Goal: Transaction & Acquisition: Purchase product/service

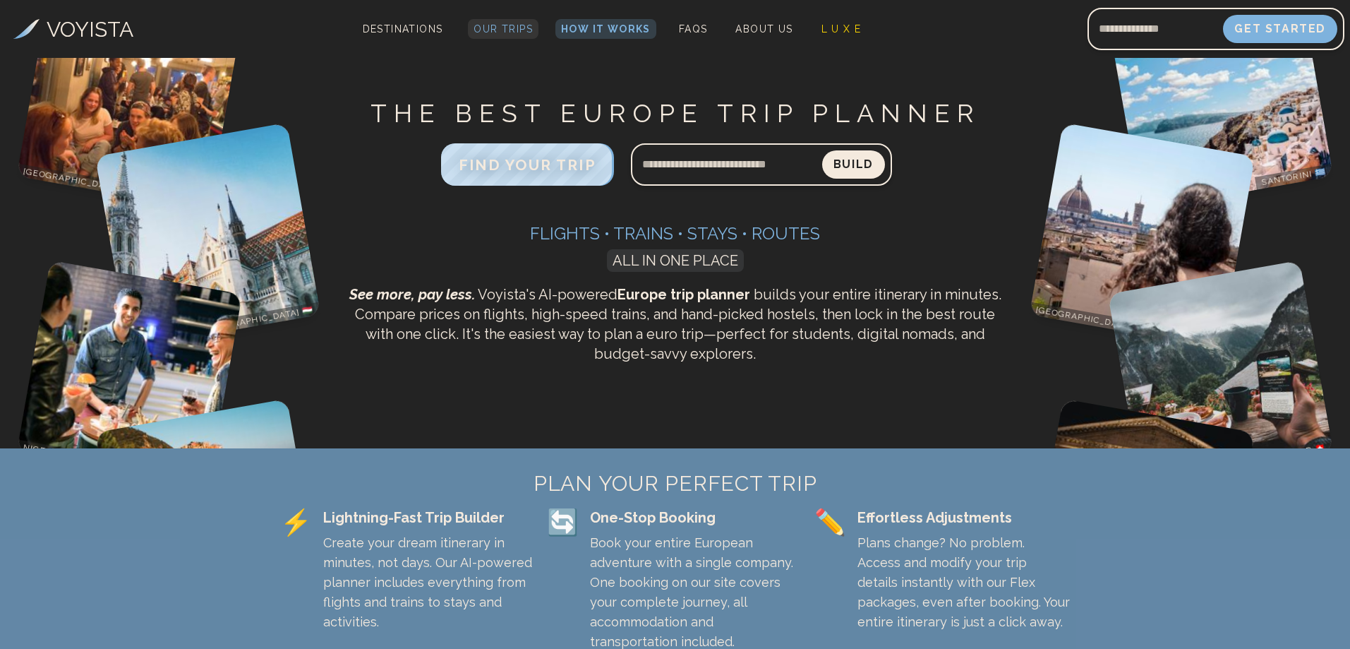
click at [511, 28] on span "Our Trips" at bounding box center [503, 28] width 59 height 11
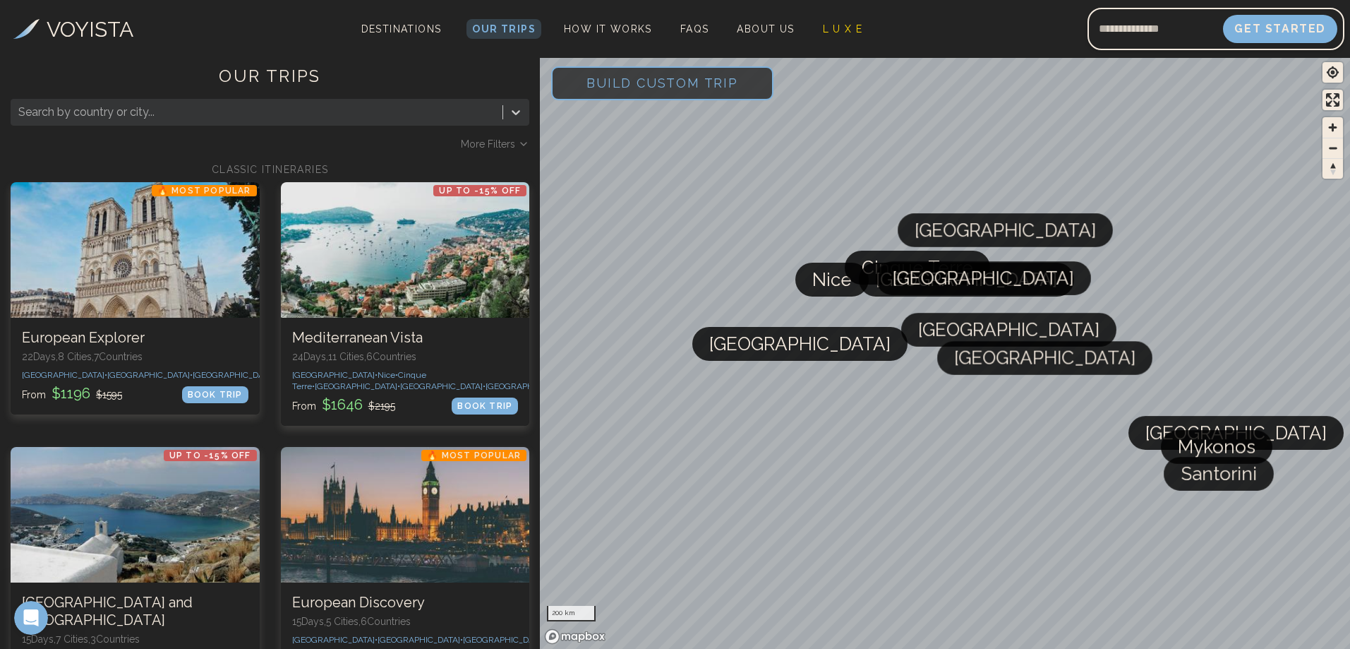
click at [102, 106] on div at bounding box center [256, 112] width 477 height 20
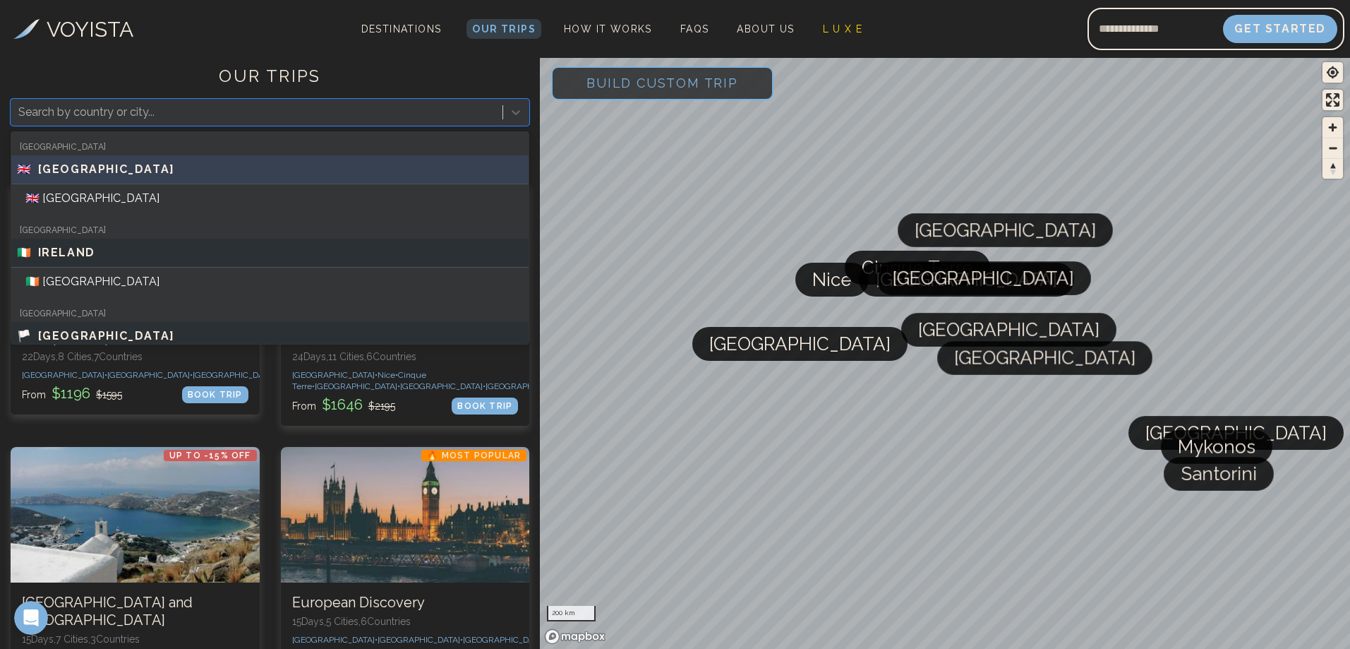
click at [110, 173] on span "[GEOGRAPHIC_DATA]" at bounding box center [106, 169] width 137 height 17
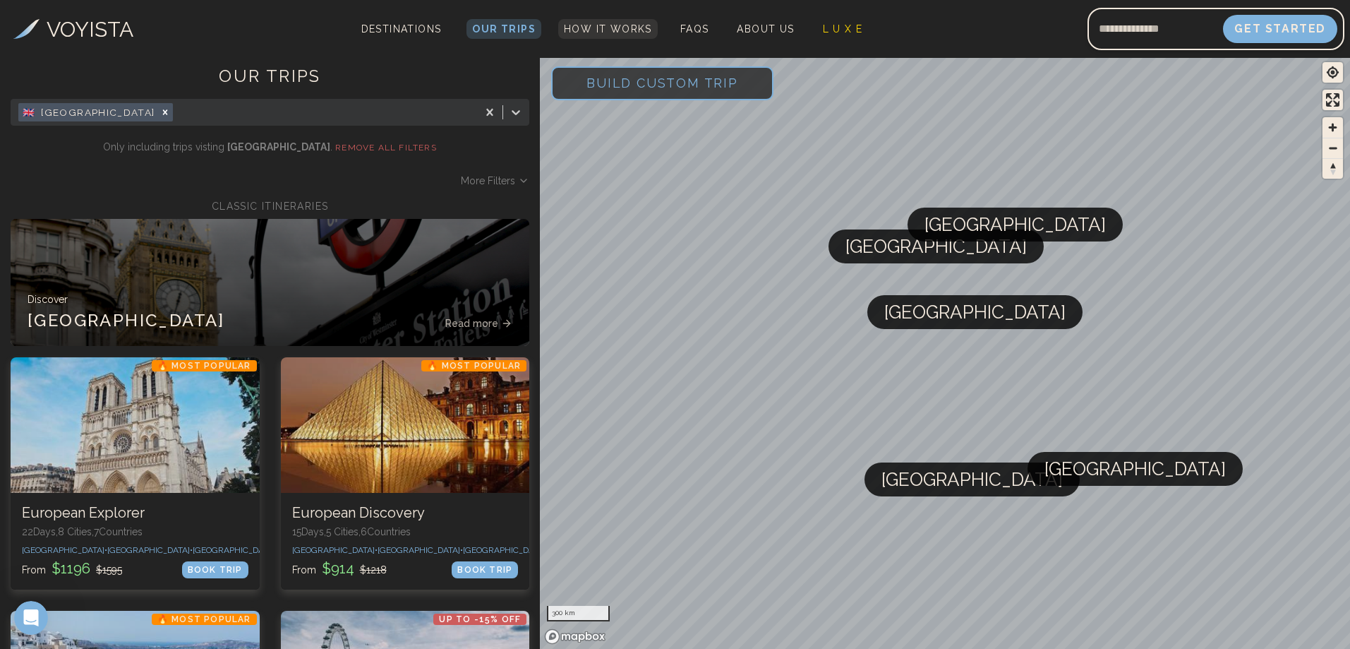
click at [618, 37] on link "How It Works" at bounding box center [608, 29] width 100 height 20
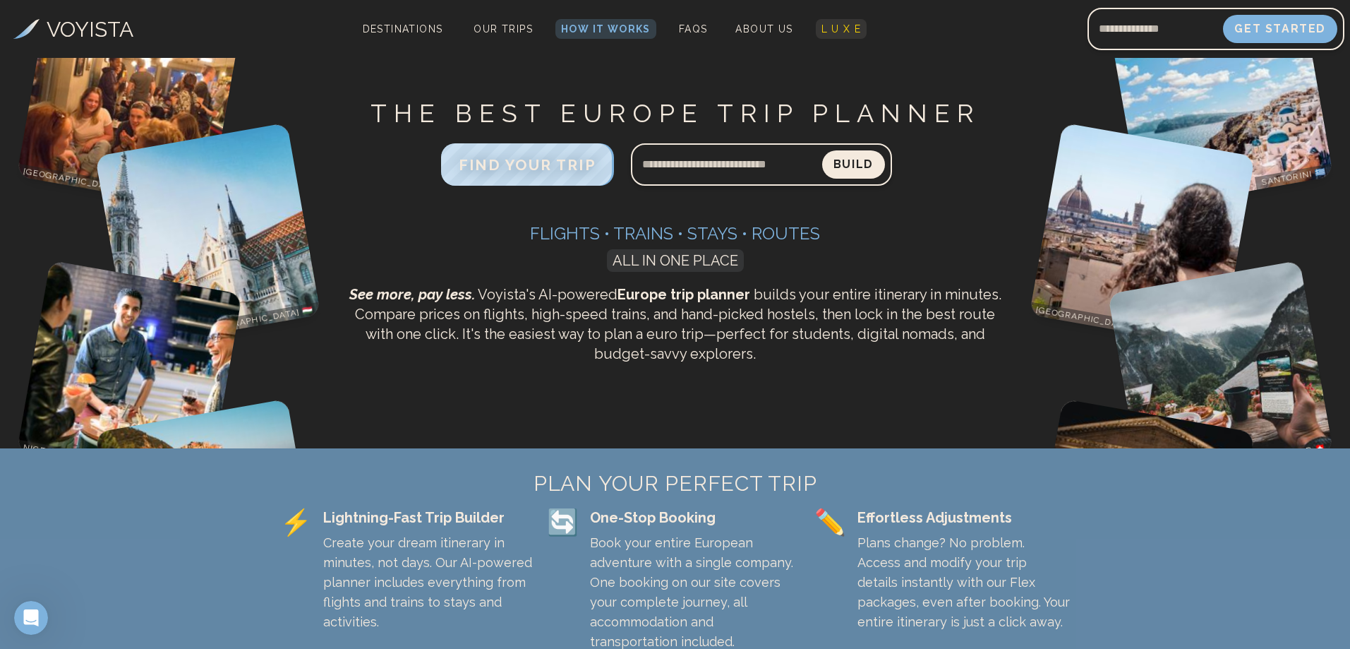
click at [828, 25] on span "L U X E" at bounding box center [841, 28] width 40 height 11
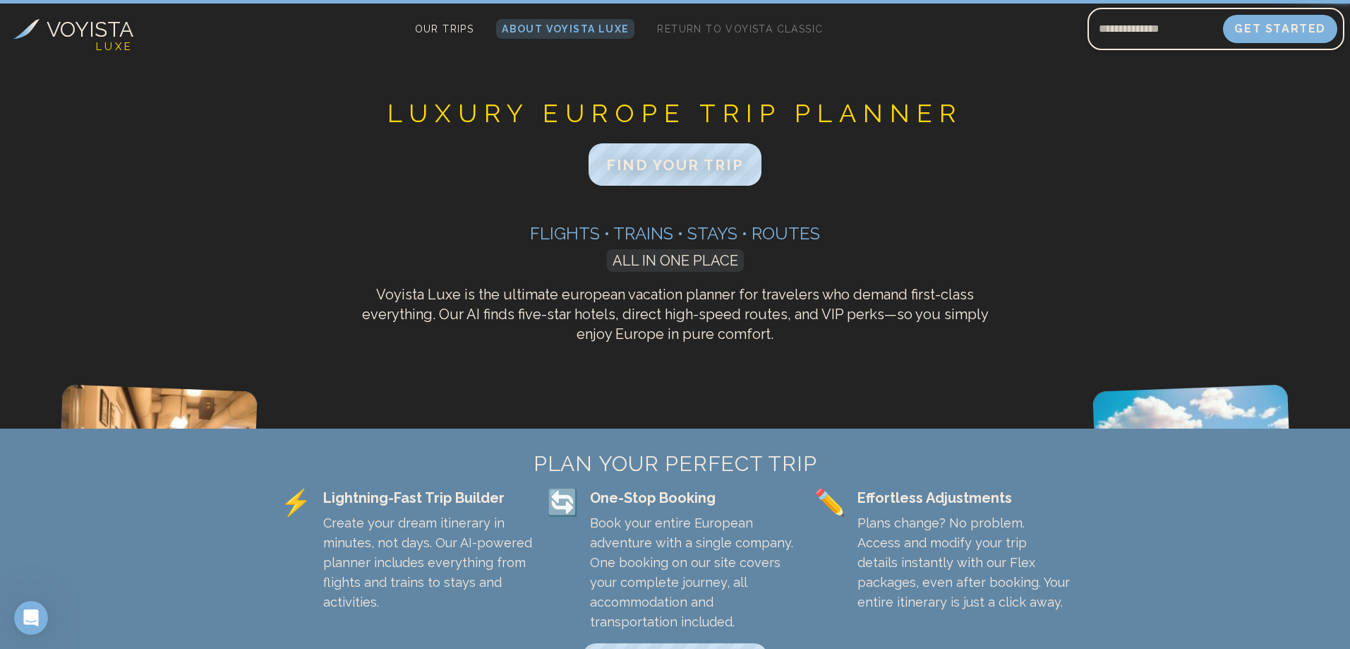
click at [752, 26] on span "Return to Voyista Classic" at bounding box center [740, 28] width 166 height 11
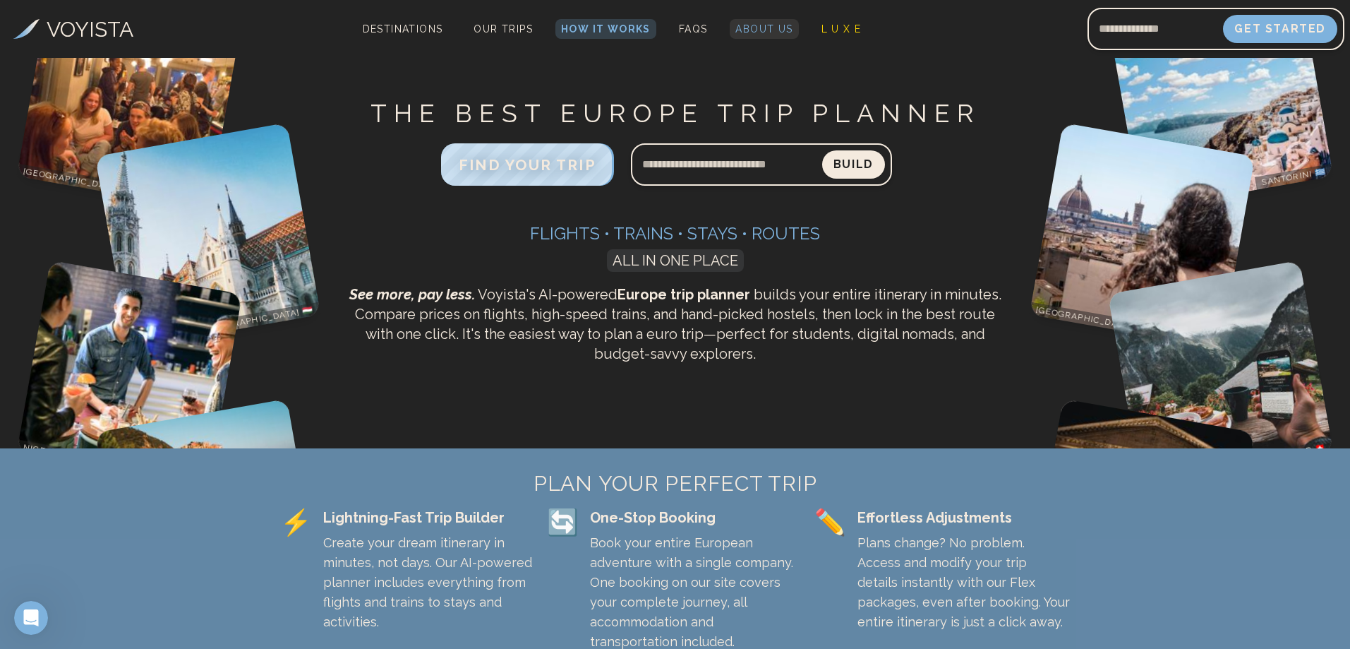
click at [774, 32] on span "About Us" at bounding box center [763, 28] width 57 height 11
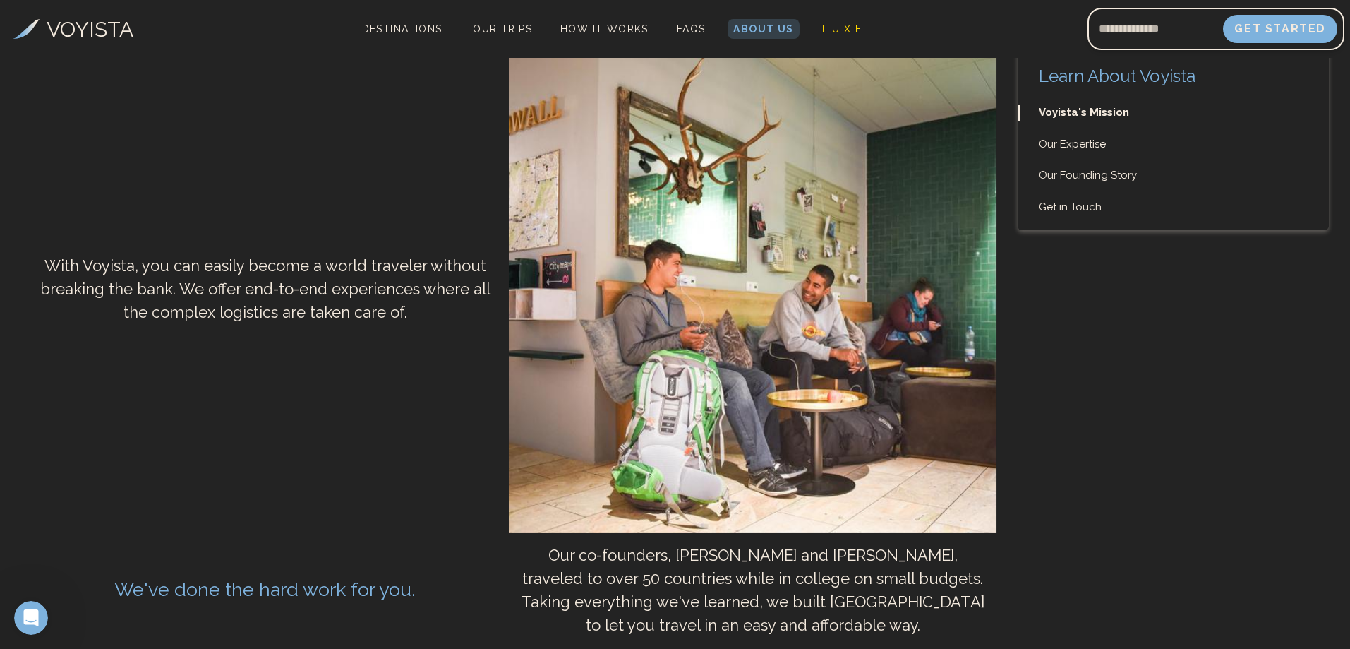
scroll to position [706, 0]
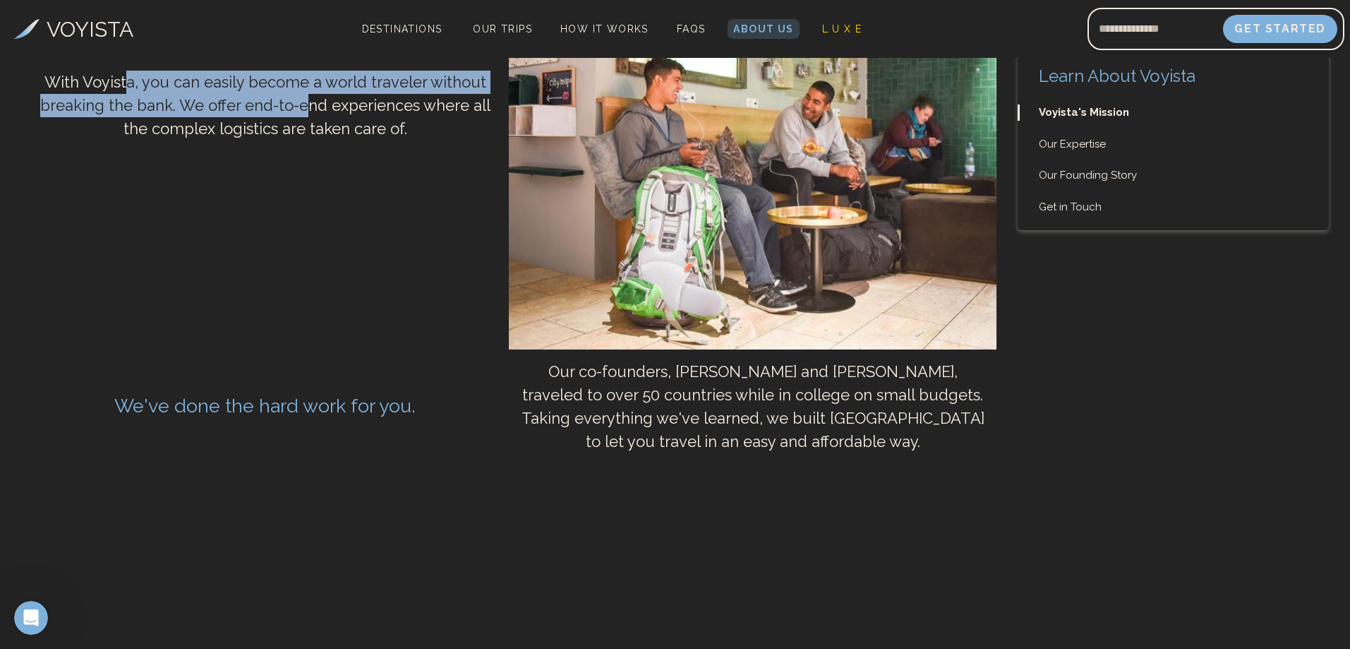
drag, startPoint x: 127, startPoint y: 299, endPoint x: 309, endPoint y: 310, distance: 182.4
click at [309, 151] on p "With Voyista, you can easily become a world traveler without breaking the bank.…" at bounding box center [265, 105] width 488 height 91
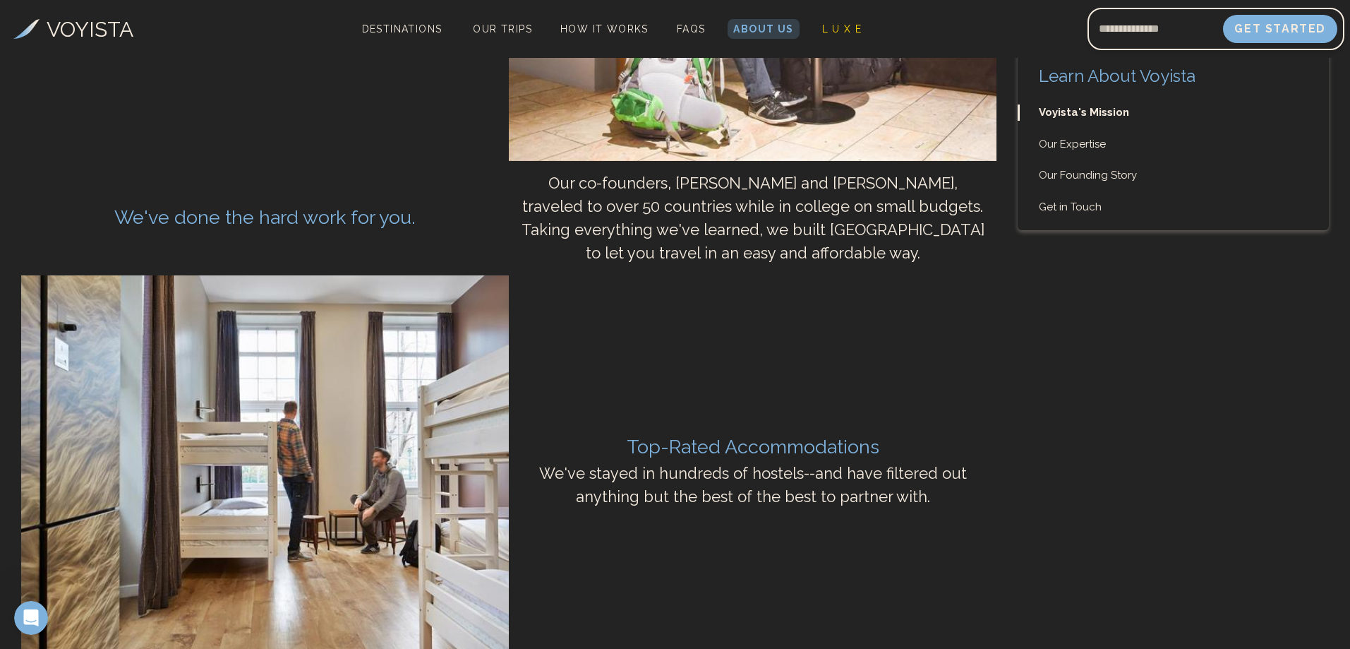
scroll to position [917, 0]
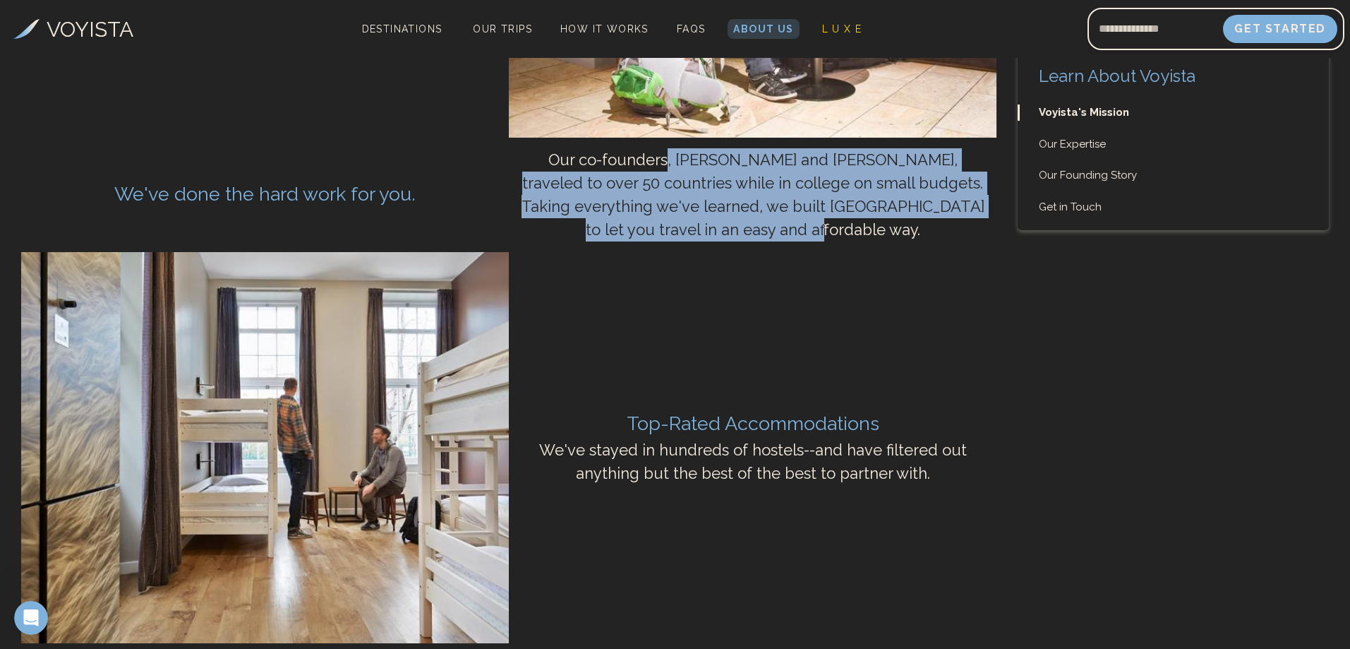
drag, startPoint x: 639, startPoint y: 376, endPoint x: 825, endPoint y: 451, distance: 200.8
click at [825, 252] on p "Our co-founders, [PERSON_NAME] and [PERSON_NAME], traveled to over 50 countries…" at bounding box center [753, 195] width 488 height 114
click at [884, 252] on p "Our co-founders, [PERSON_NAME] and [PERSON_NAME], traveled to over 50 countries…" at bounding box center [753, 195] width 488 height 114
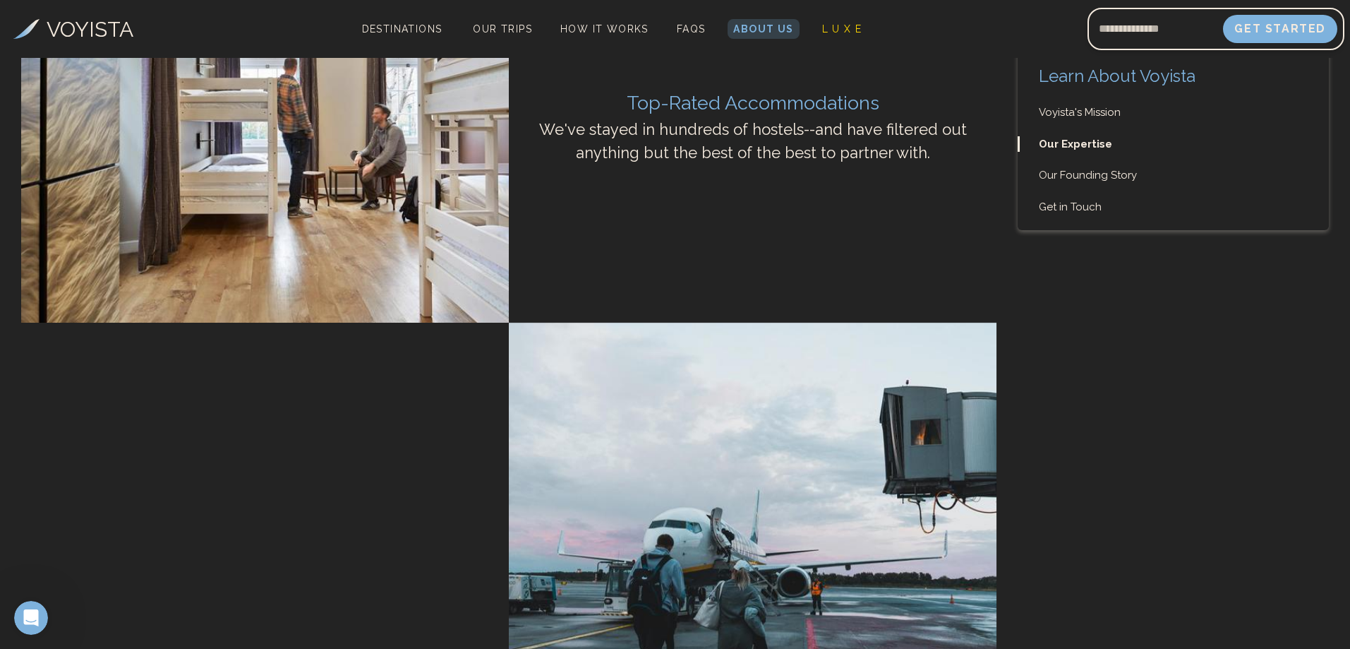
scroll to position [1270, 0]
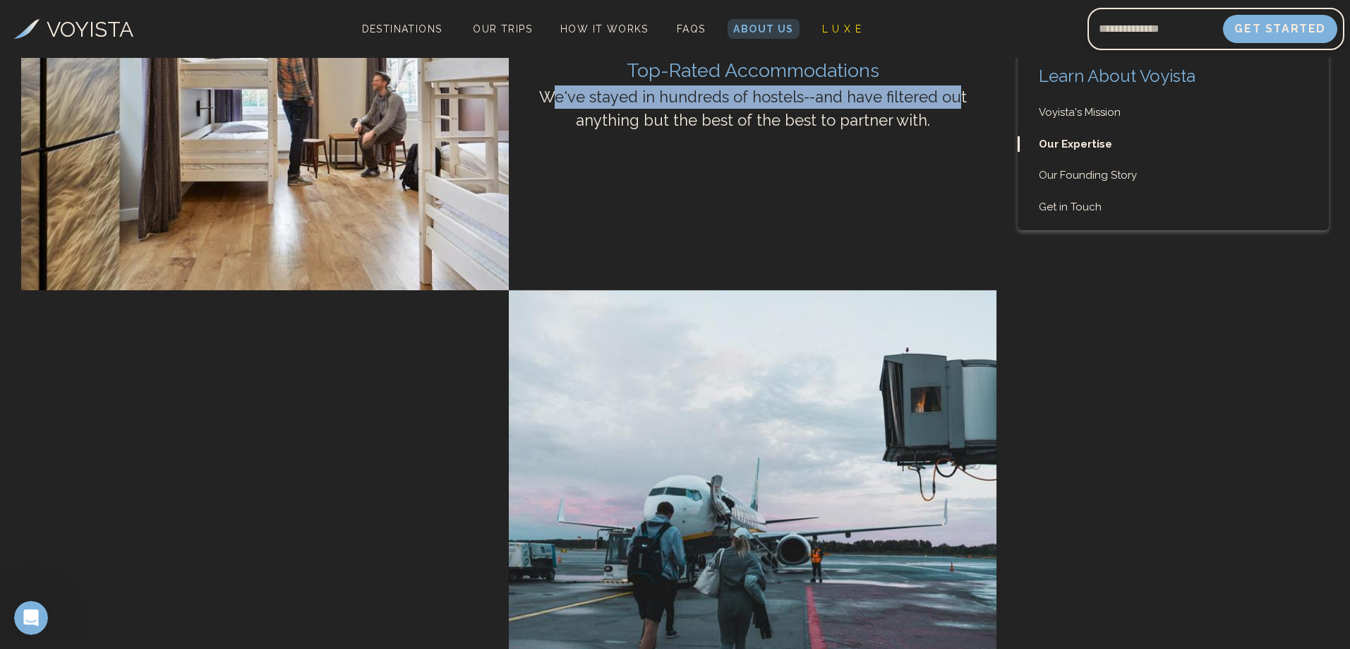
drag, startPoint x: 558, startPoint y: 317, endPoint x: 959, endPoint y: 321, distance: 400.9
click at [959, 132] on p "We've stayed in hundreds of hostels--and have filtered out anything but the bes…" at bounding box center [752, 108] width 466 height 47
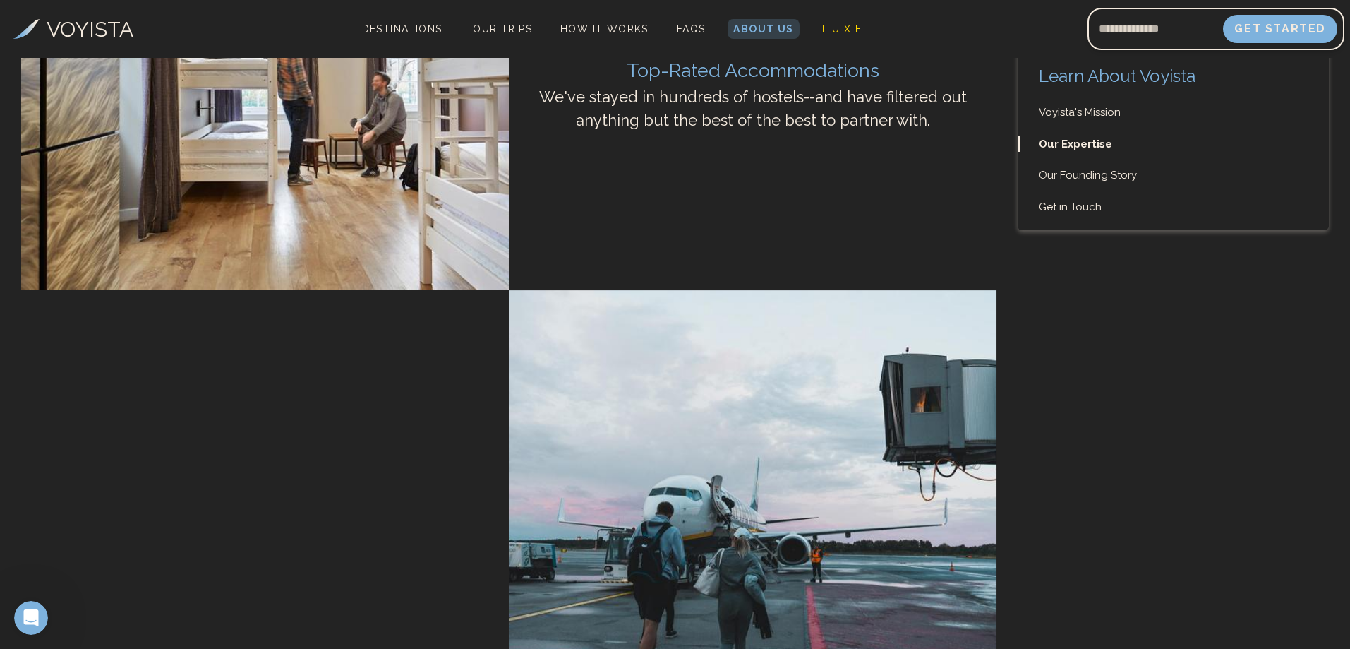
click at [843, 132] on p "We've stayed in hundreds of hostels--and have filtered out anything but the bes…" at bounding box center [752, 108] width 466 height 47
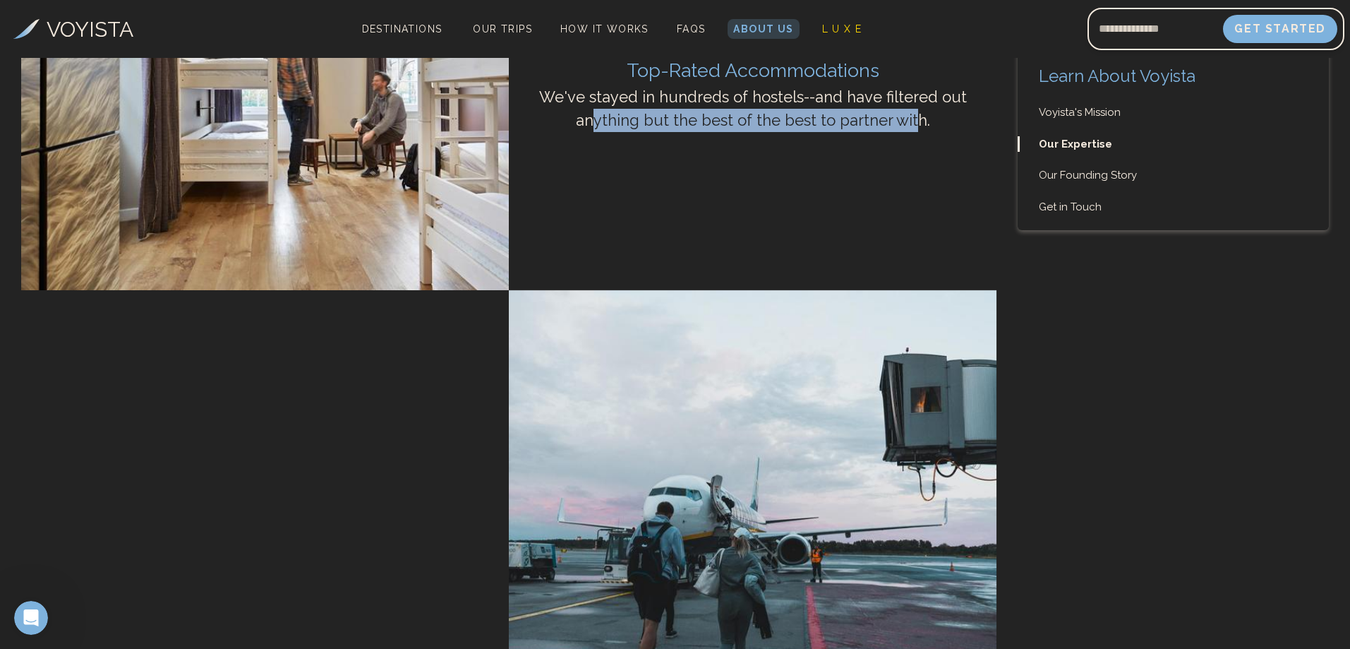
drag, startPoint x: 608, startPoint y: 335, endPoint x: 929, endPoint y: 344, distance: 321.3
click at [927, 132] on p "We've stayed in hundreds of hostels--and have filtered out anything but the bes…" at bounding box center [752, 108] width 466 height 47
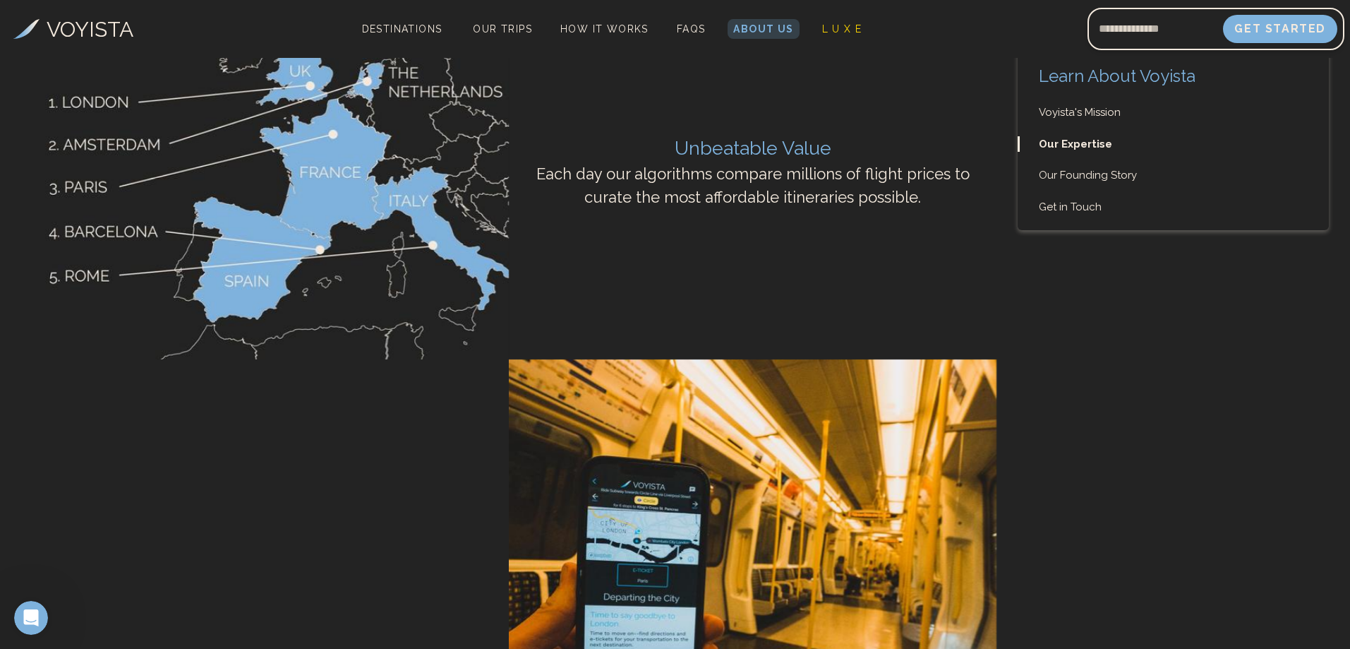
scroll to position [1976, 0]
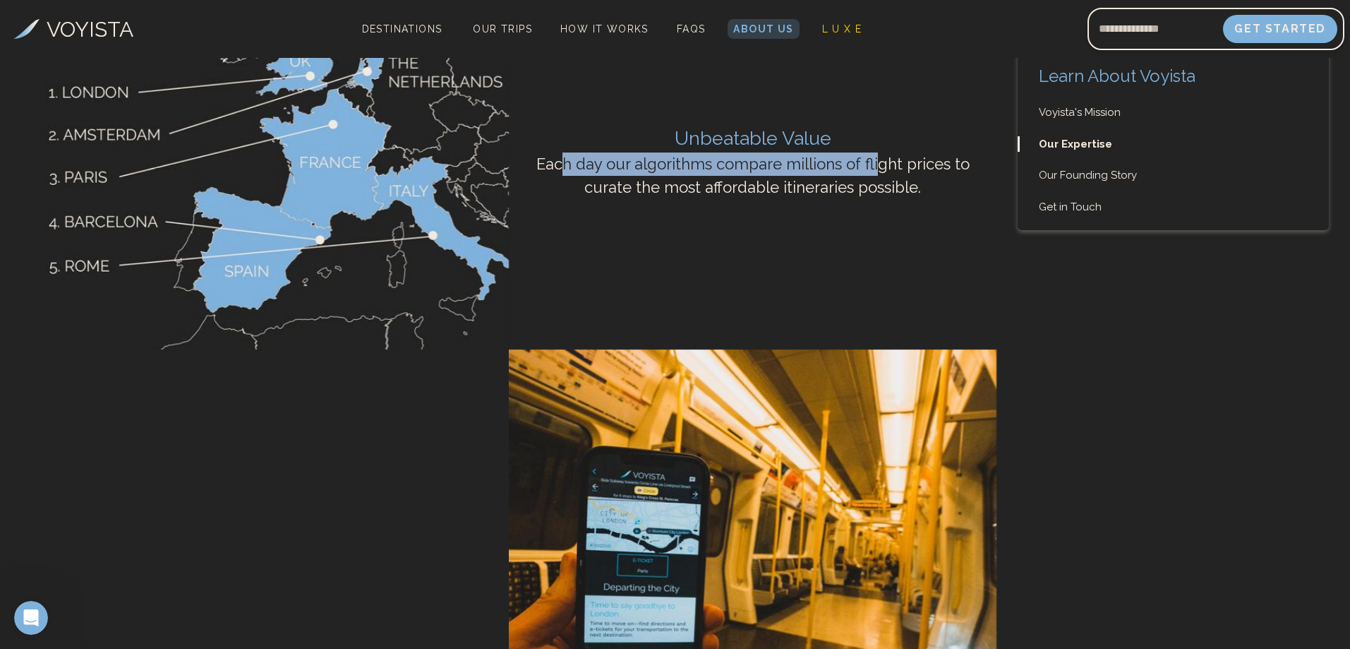
drag, startPoint x: 571, startPoint y: 385, endPoint x: 880, endPoint y: 388, distance: 309.1
click at [880, 199] on p "Each day our algorithms compare millions of flight prices to curate the most af…" at bounding box center [752, 175] width 466 height 47
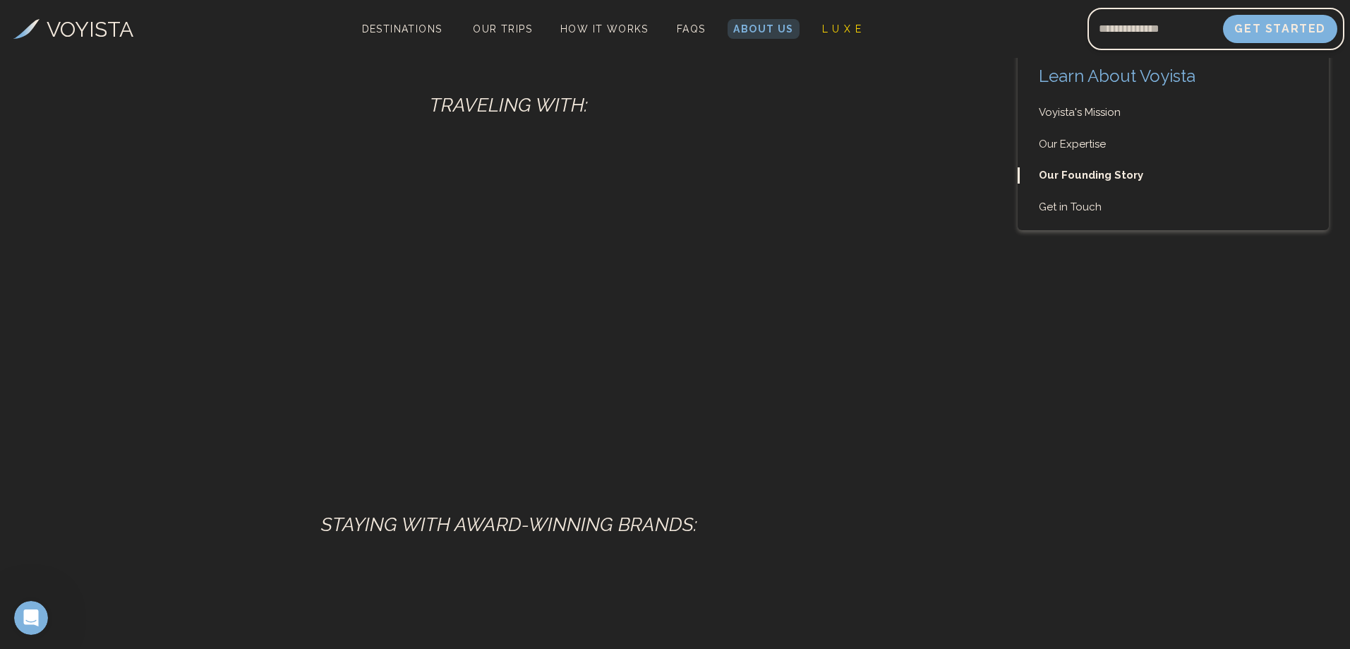
scroll to position [3882, 0]
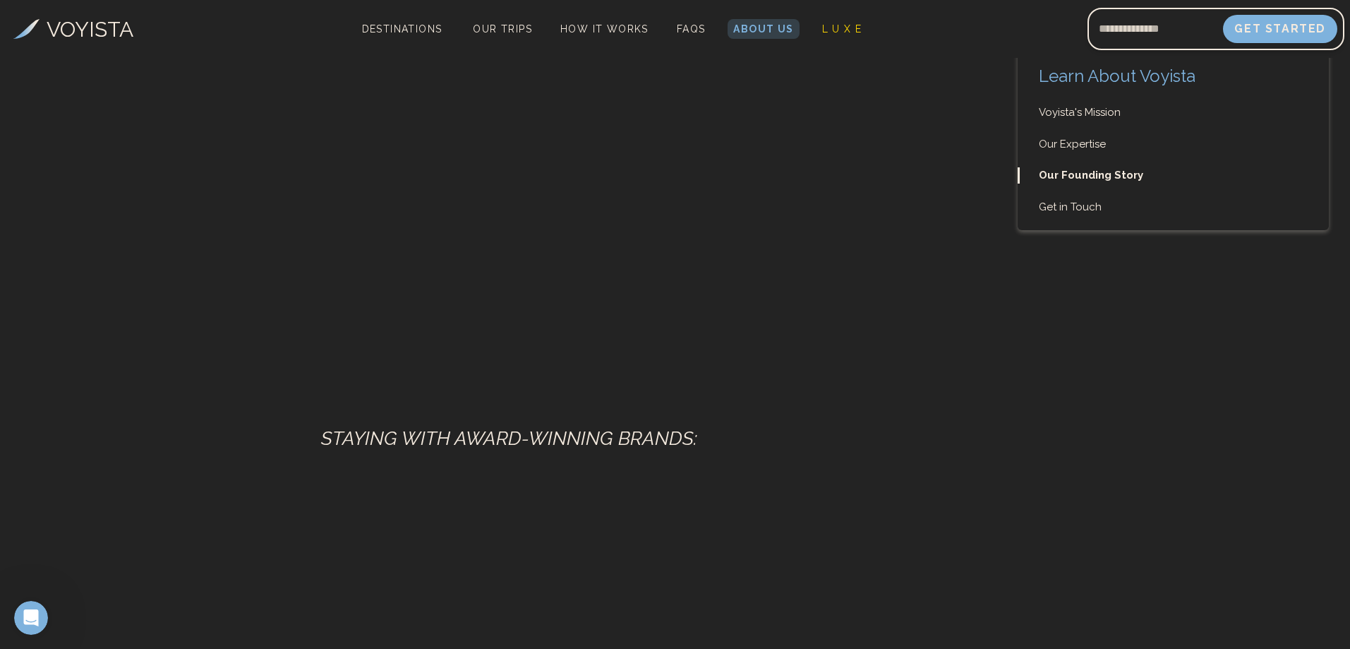
drag, startPoint x: 549, startPoint y: 204, endPoint x: 639, endPoint y: 205, distance: 89.6
drag, startPoint x: 627, startPoint y: 208, endPoint x: 721, endPoint y: 207, distance: 93.9
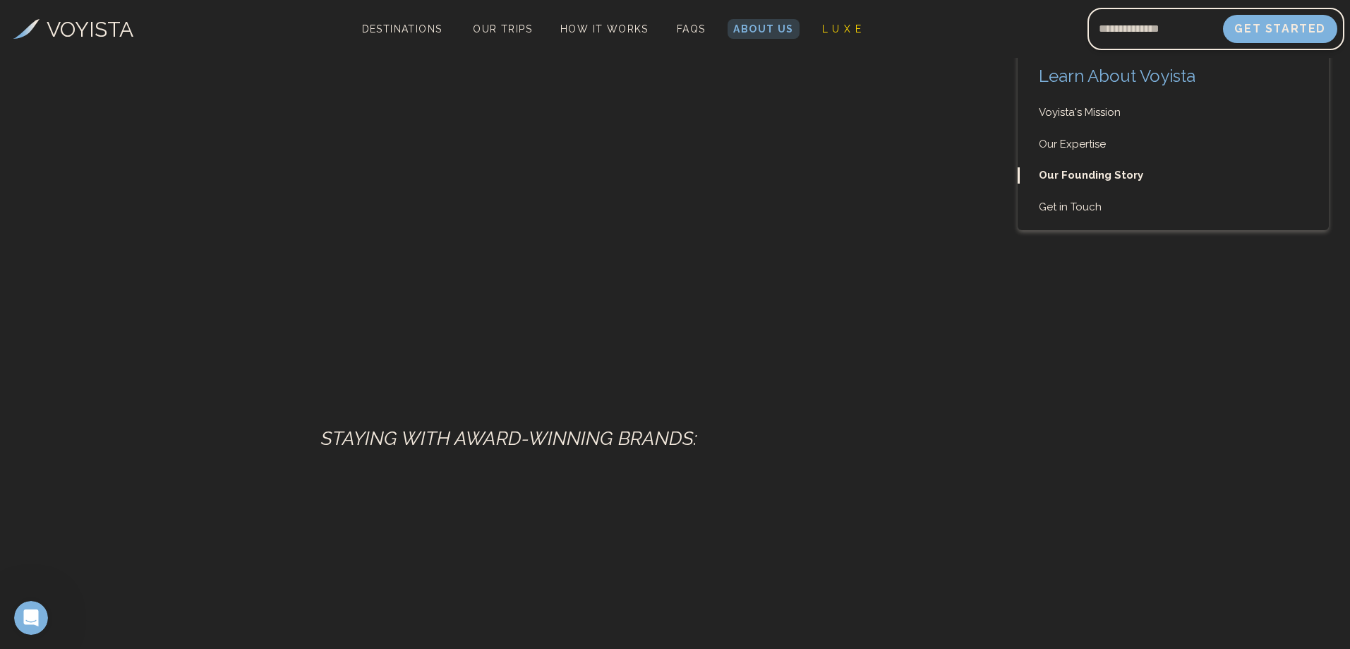
drag, startPoint x: 749, startPoint y: 205, endPoint x: 897, endPoint y: 236, distance: 150.7
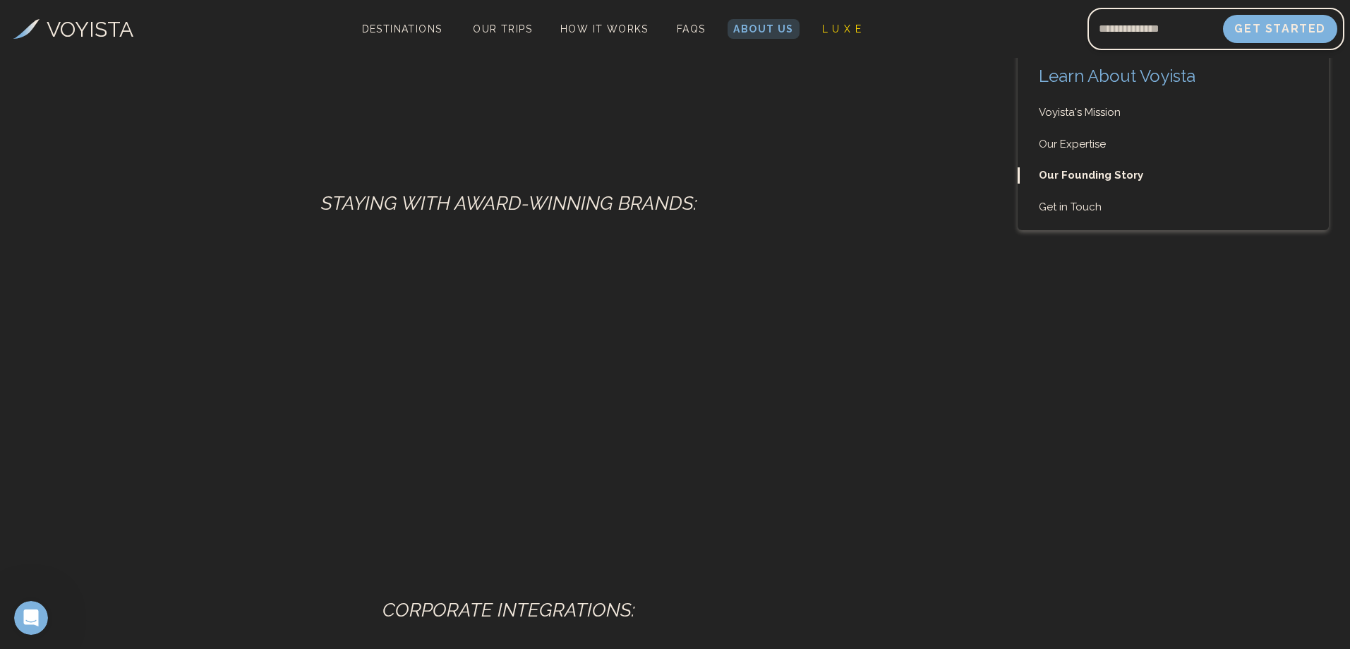
scroll to position [4164, 0]
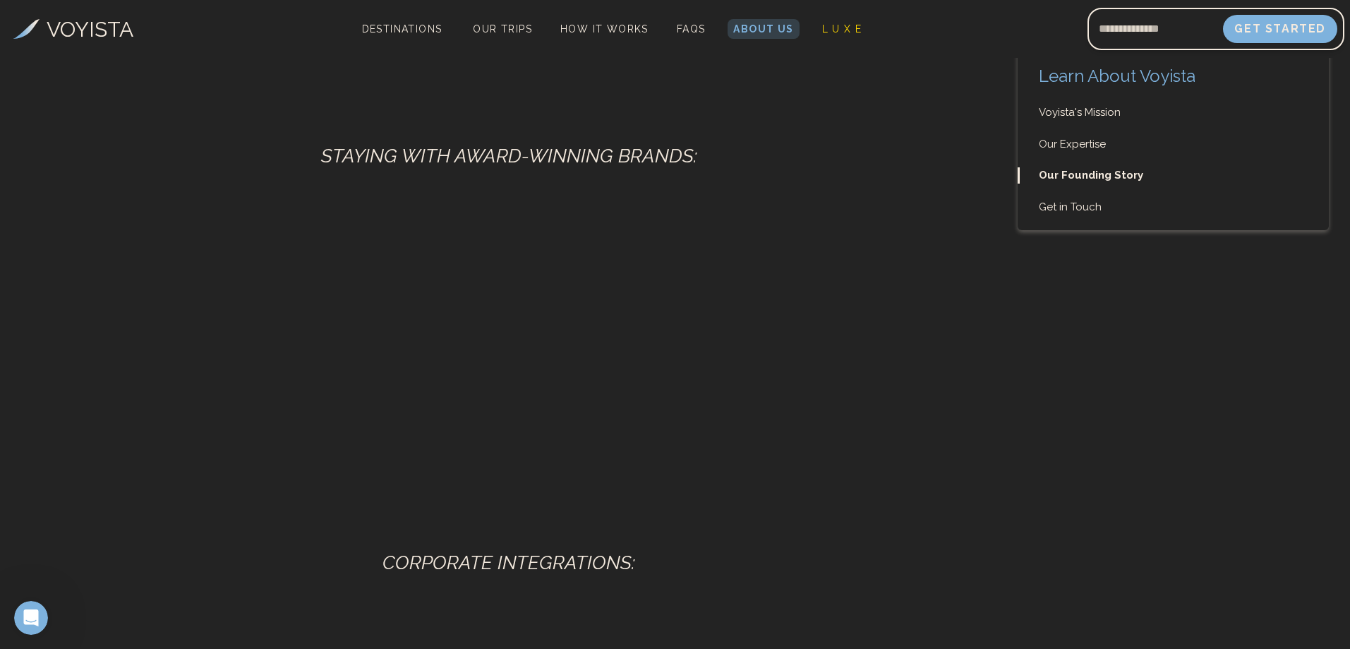
drag, startPoint x: 84, startPoint y: 214, endPoint x: 385, endPoint y: 226, distance: 300.9
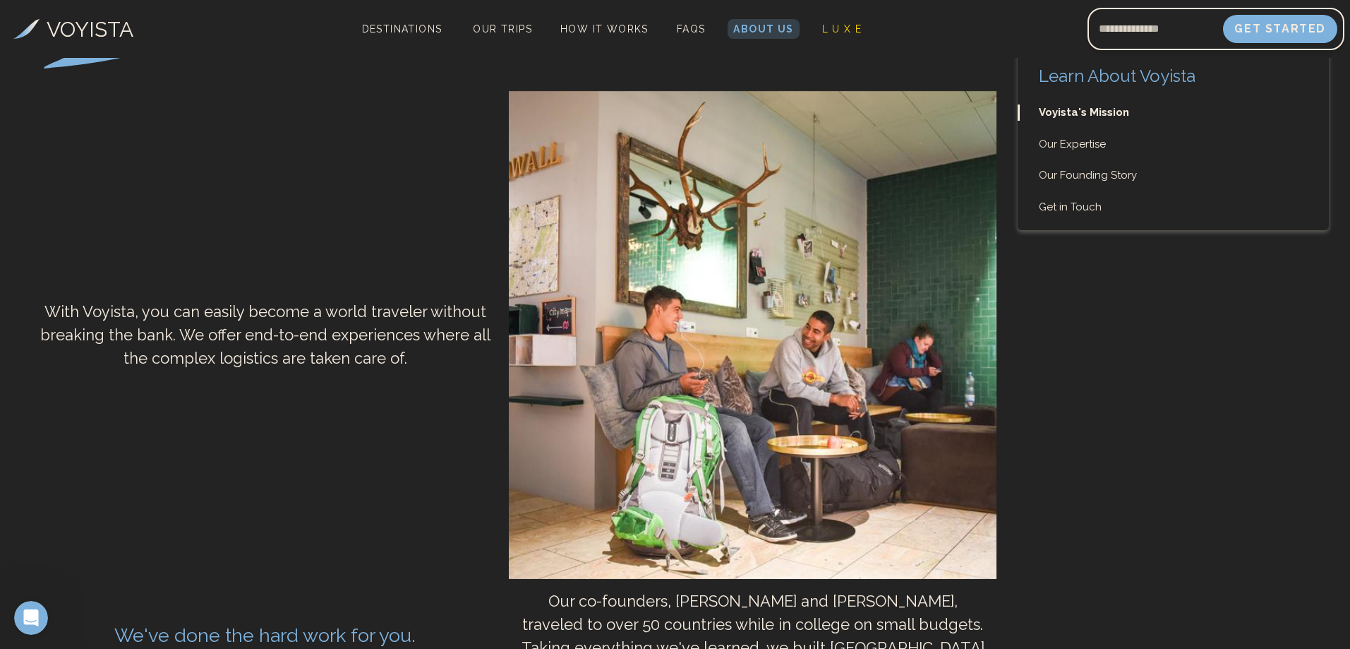
scroll to position [0, 0]
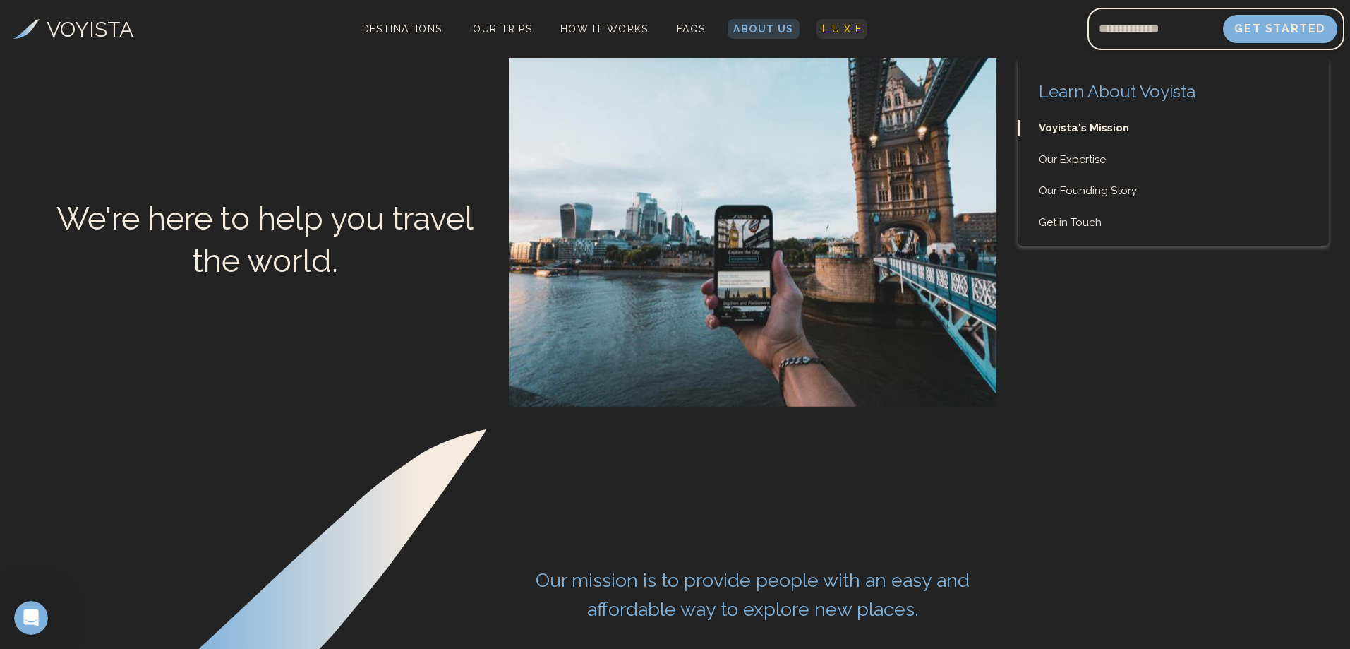
click at [850, 30] on span "L U X E" at bounding box center [842, 28] width 40 height 11
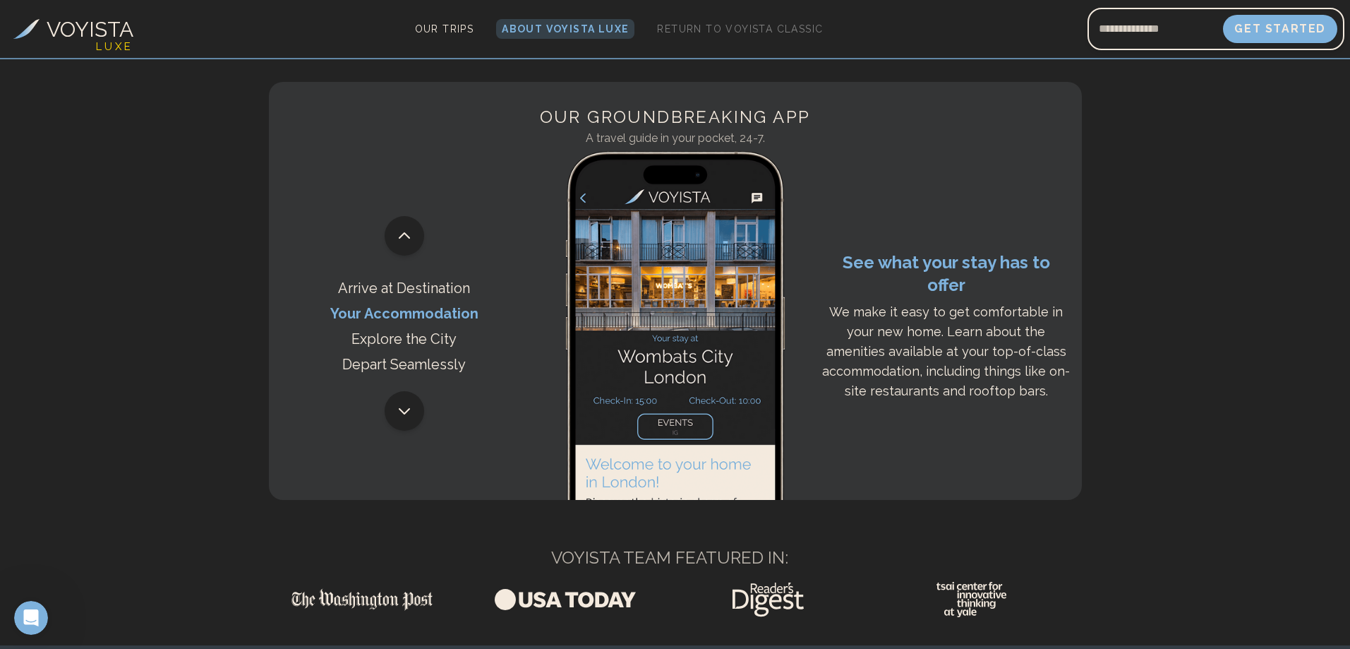
scroll to position [706, 0]
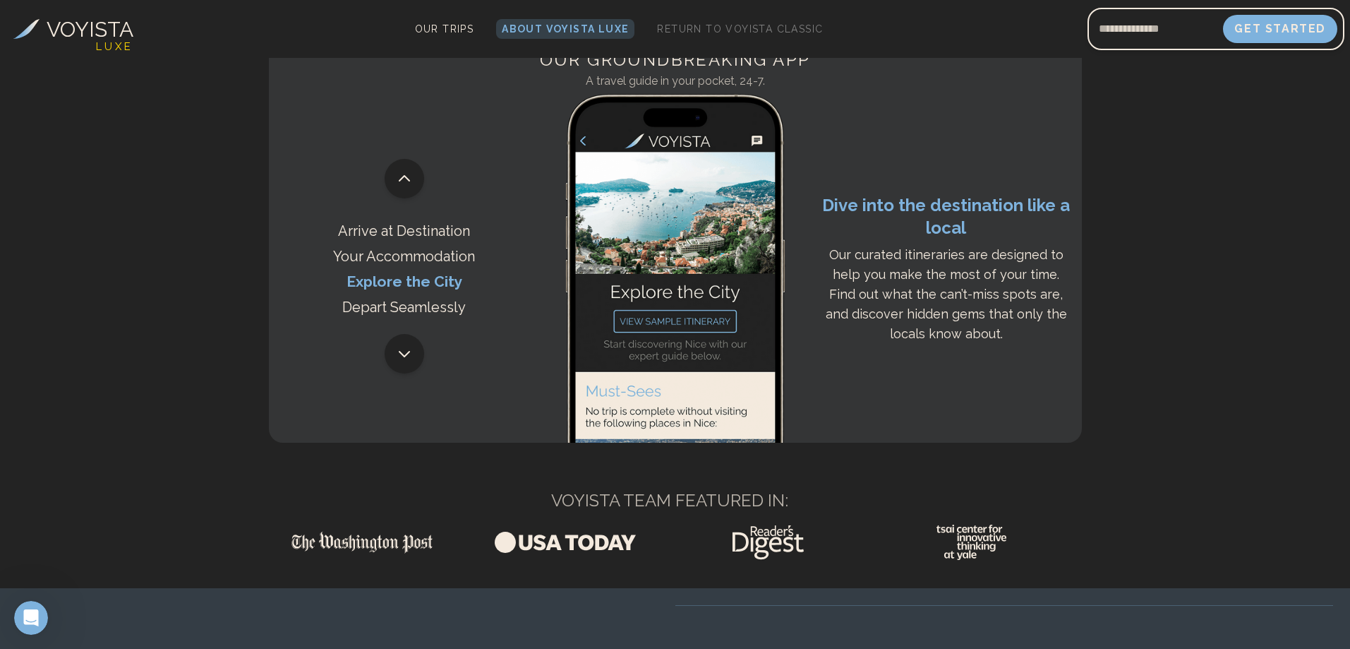
click at [402, 284] on p "Explore the City" at bounding box center [405, 281] width 116 height 20
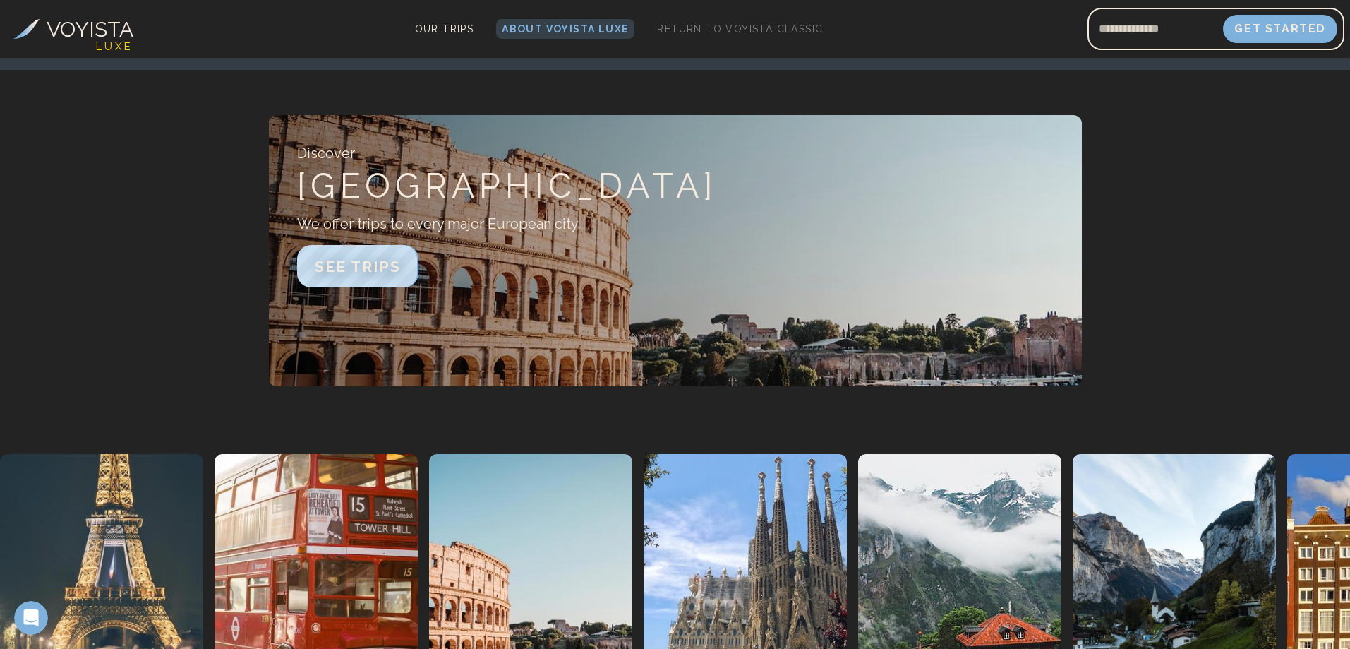
scroll to position [1694, 0]
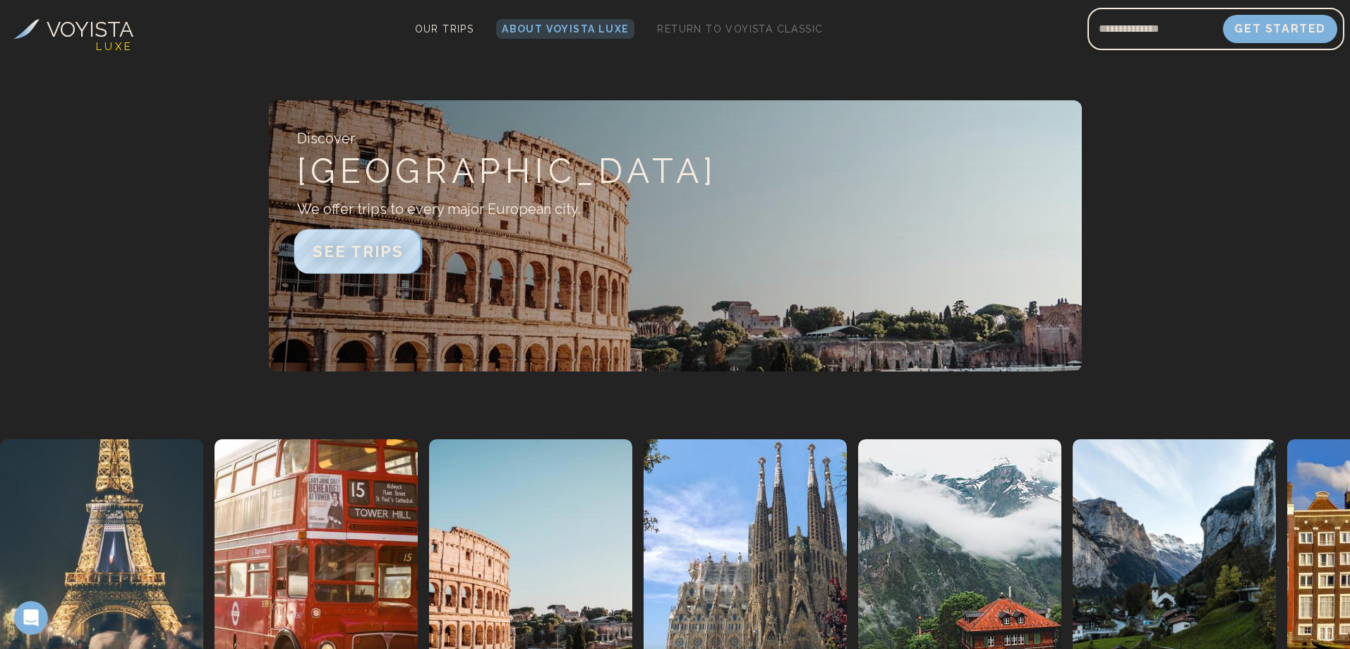
click at [369, 254] on span "SEE TRIPS" at bounding box center [357, 251] width 91 height 18
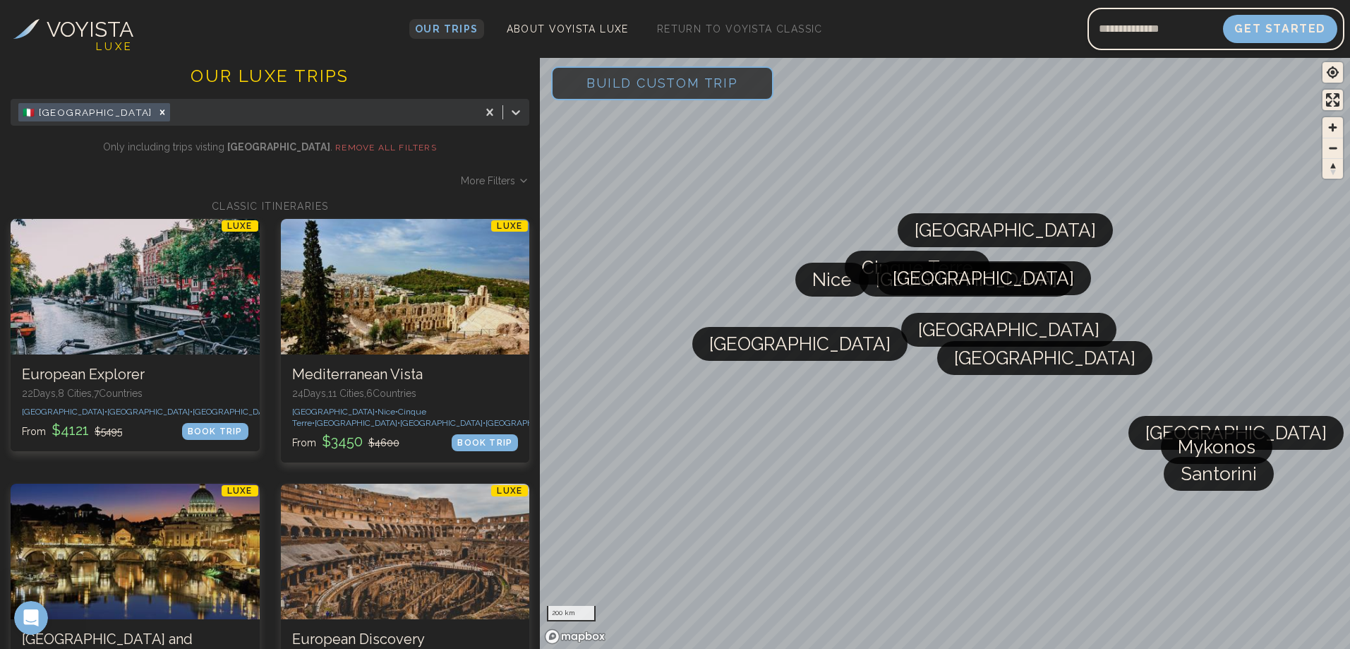
click at [441, 28] on span "Our Trips" at bounding box center [447, 28] width 64 height 11
click at [687, 30] on span "Return to Voyista Classic" at bounding box center [740, 28] width 166 height 11
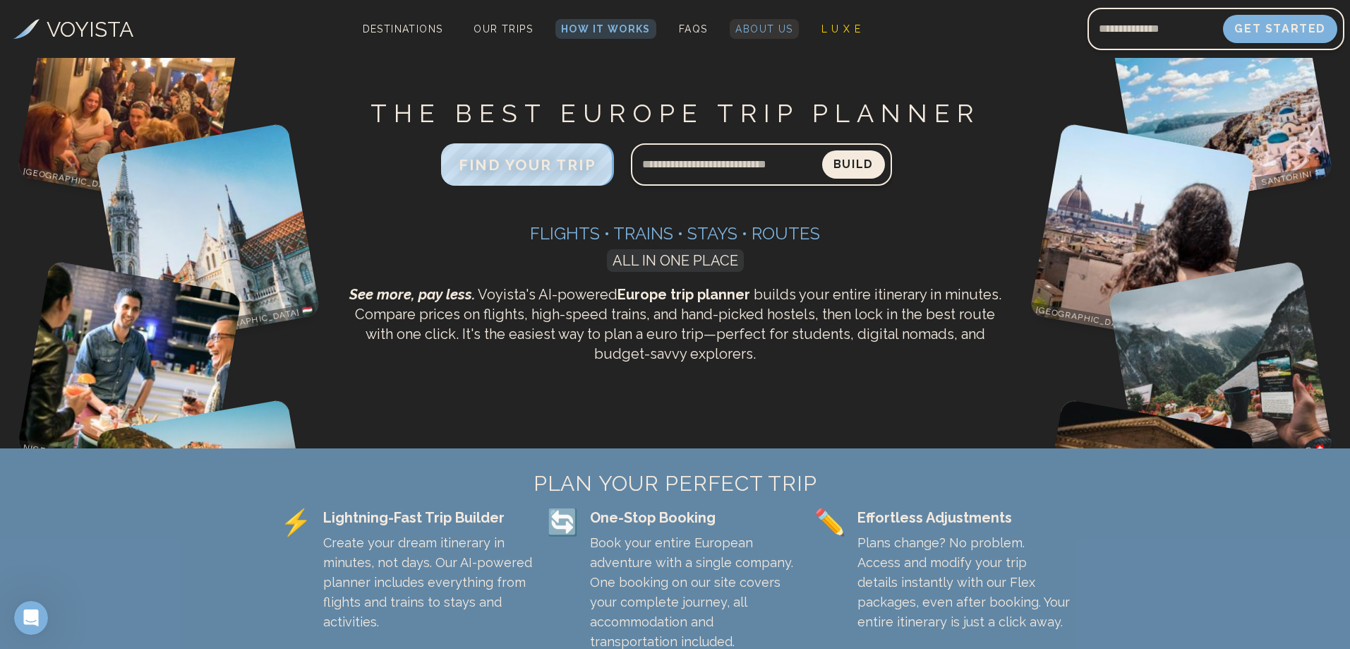
click at [761, 30] on span "About Us" at bounding box center [763, 28] width 57 height 11
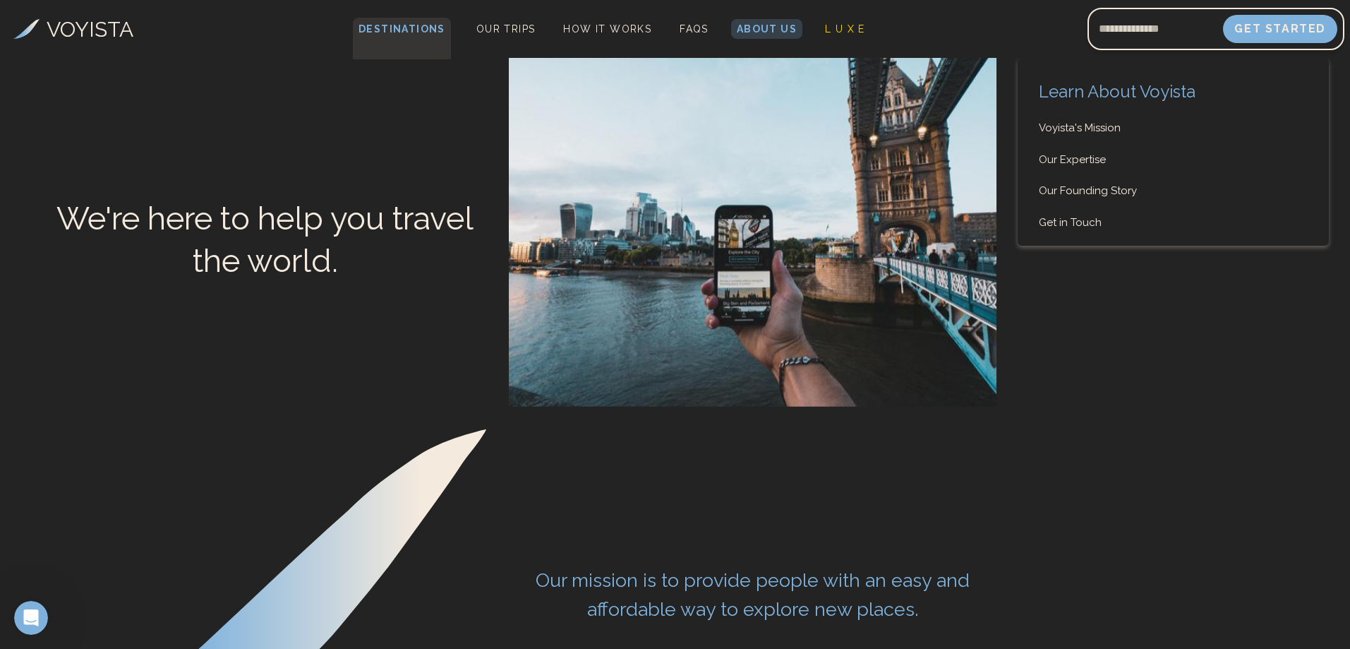
click at [423, 31] on span "Destinations" at bounding box center [402, 39] width 98 height 42
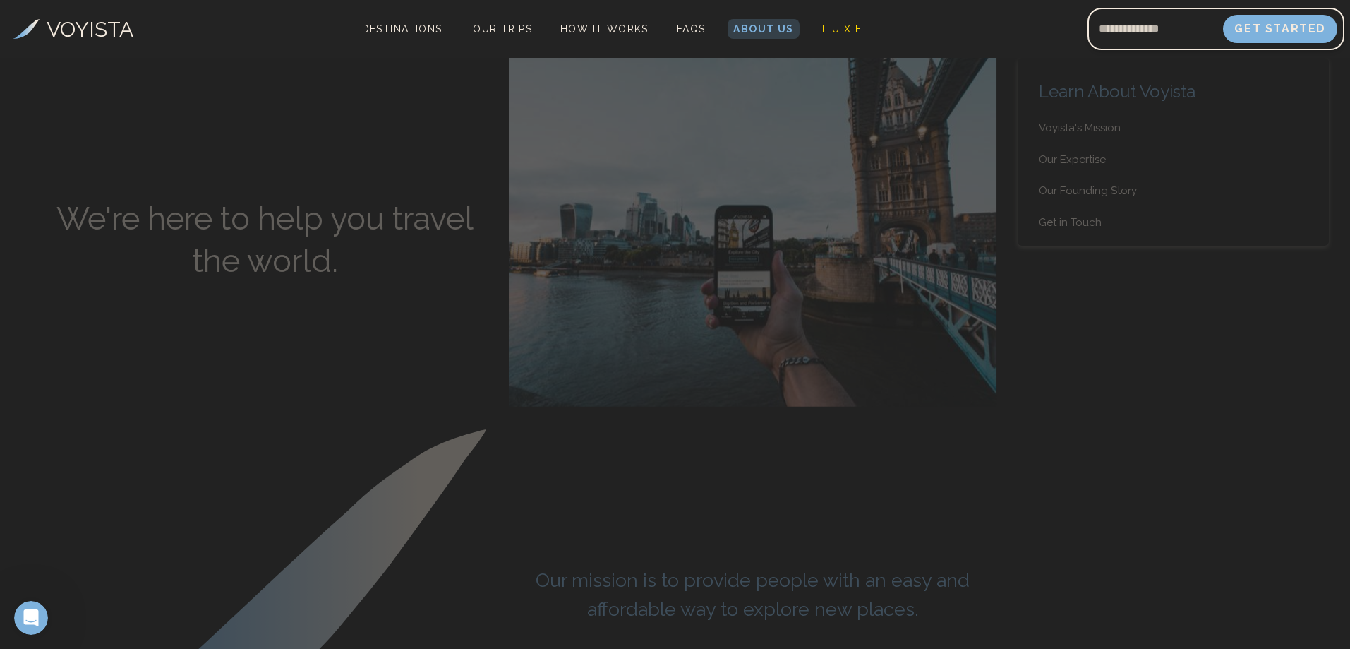
click at [104, 35] on h3 "VOYISTA" at bounding box center [90, 29] width 87 height 32
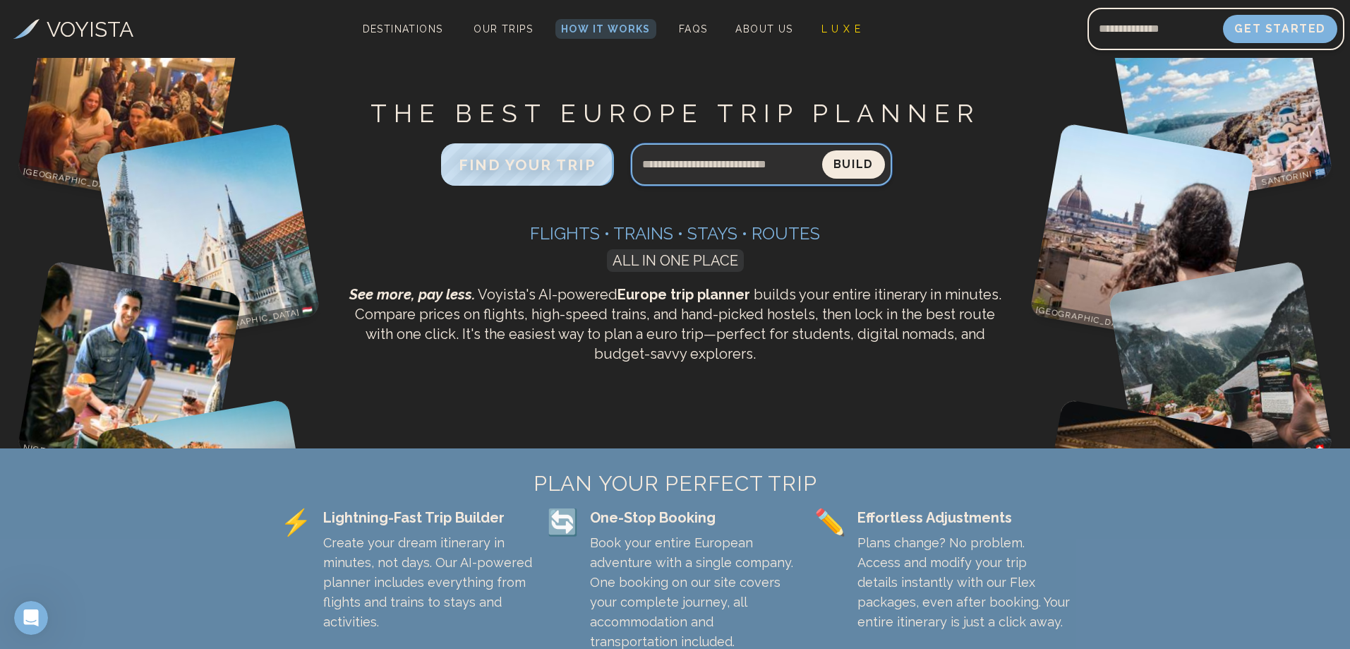
click at [725, 173] on input "Search query" at bounding box center [726, 164] width 191 height 34
type input "*"
type input "**********"
click at [822, 150] on button "Build" at bounding box center [853, 164] width 63 height 28
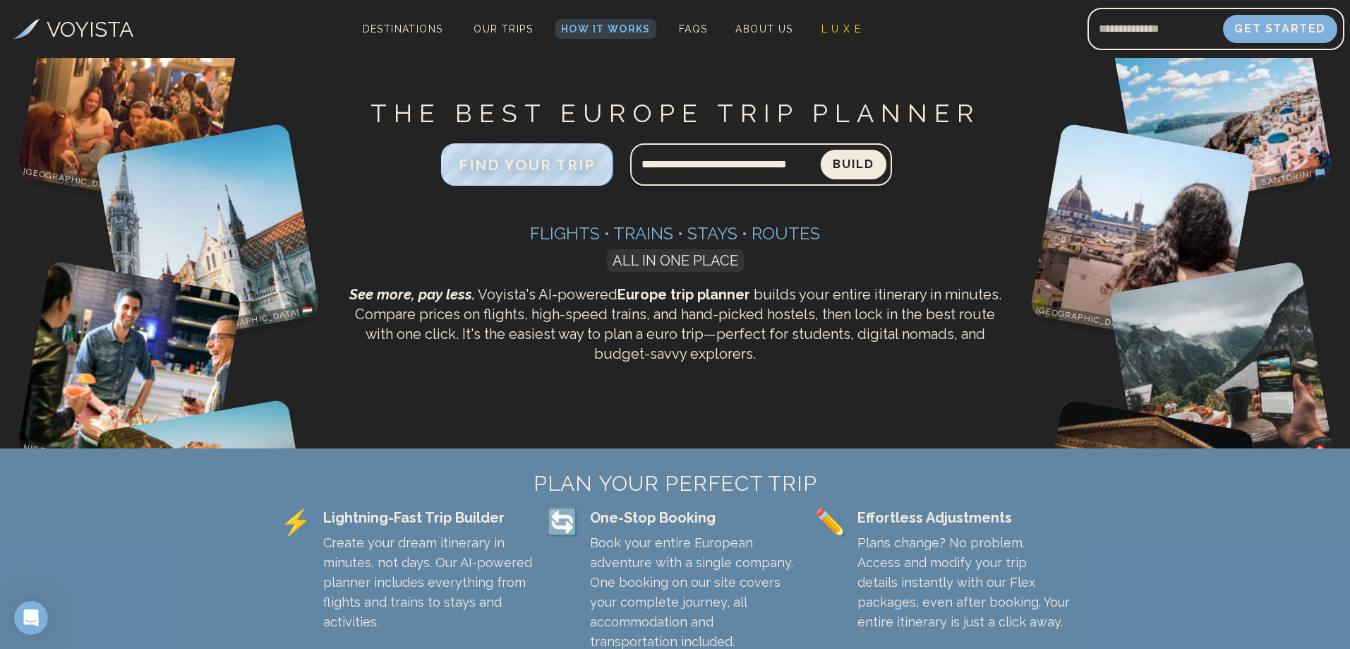
click at [871, 162] on button "Build" at bounding box center [854, 165] width 66 height 30
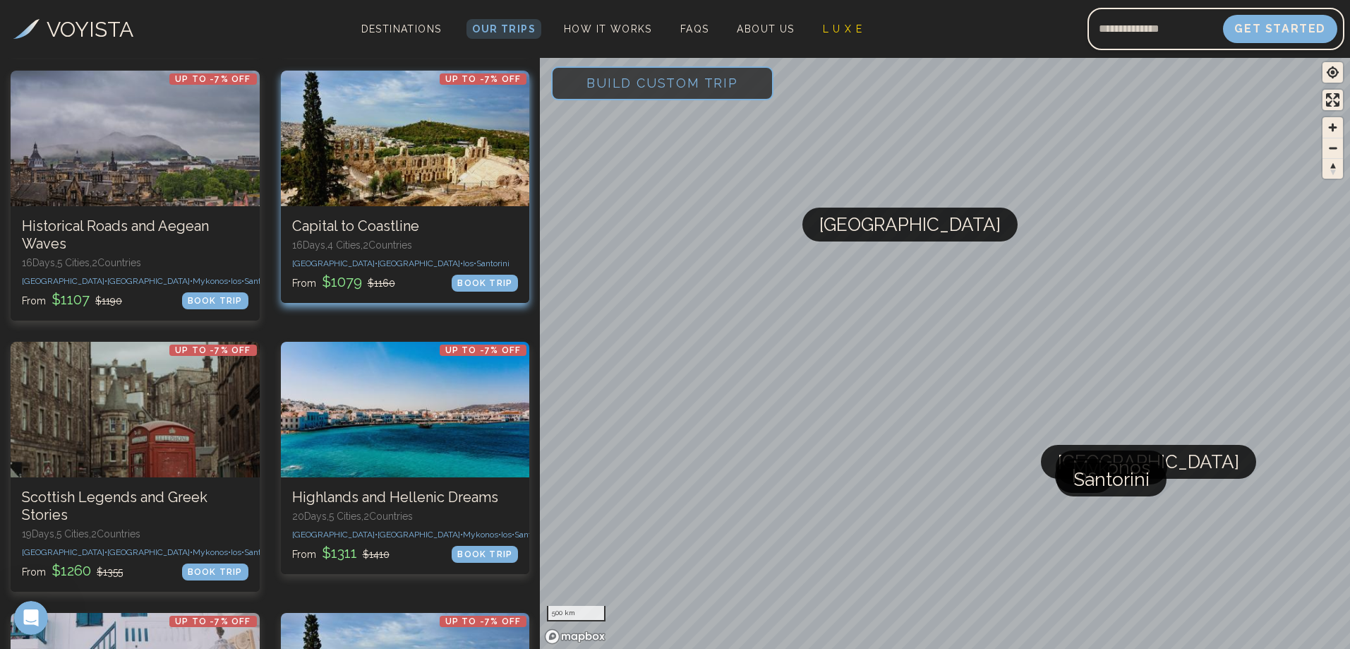
scroll to position [423, 0]
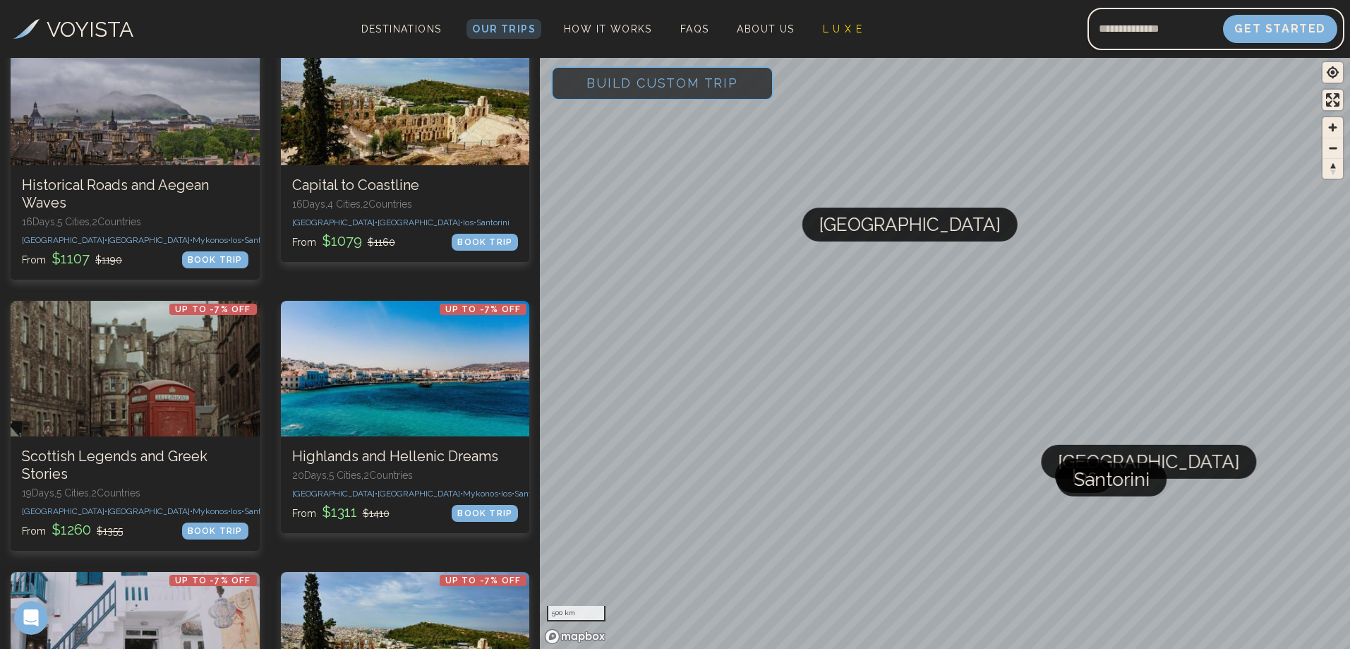
click at [649, 90] on span "Build Custom Trip" at bounding box center [662, 83] width 197 height 60
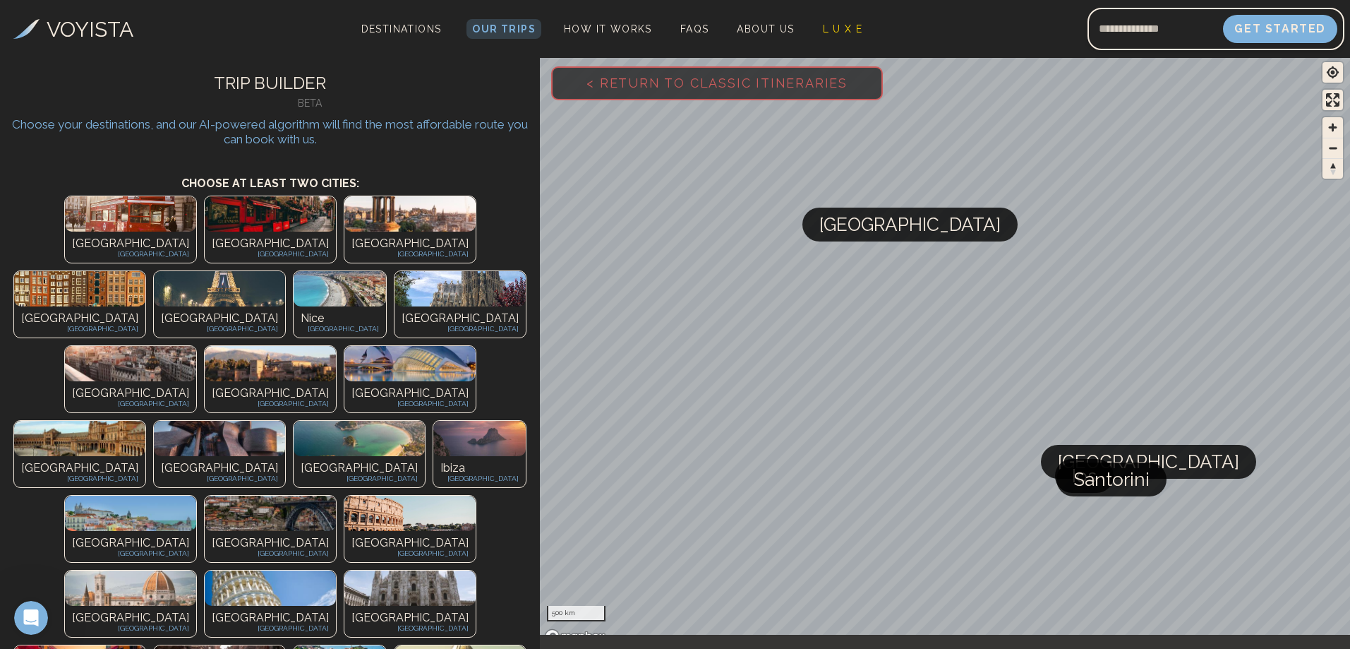
scroll to position [0, 0]
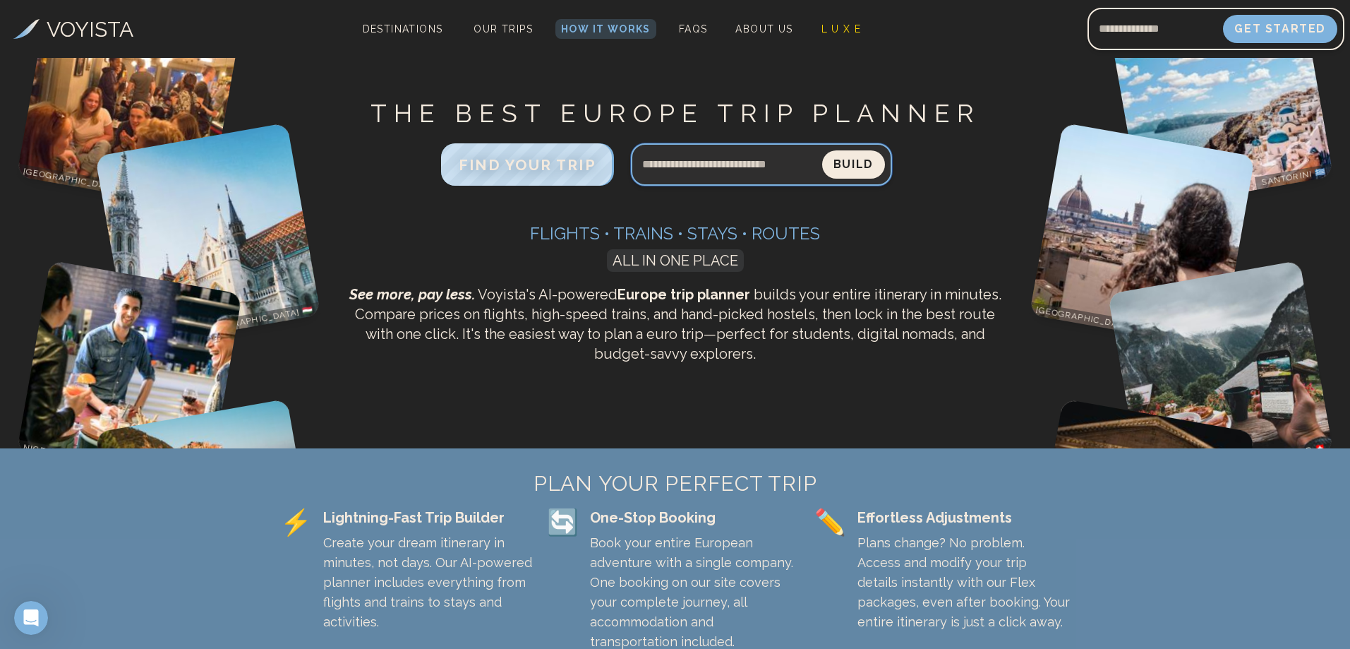
click at [728, 169] on input "Search query" at bounding box center [726, 164] width 191 height 34
type input "**********"
click at [849, 164] on button "Build" at bounding box center [854, 165] width 66 height 30
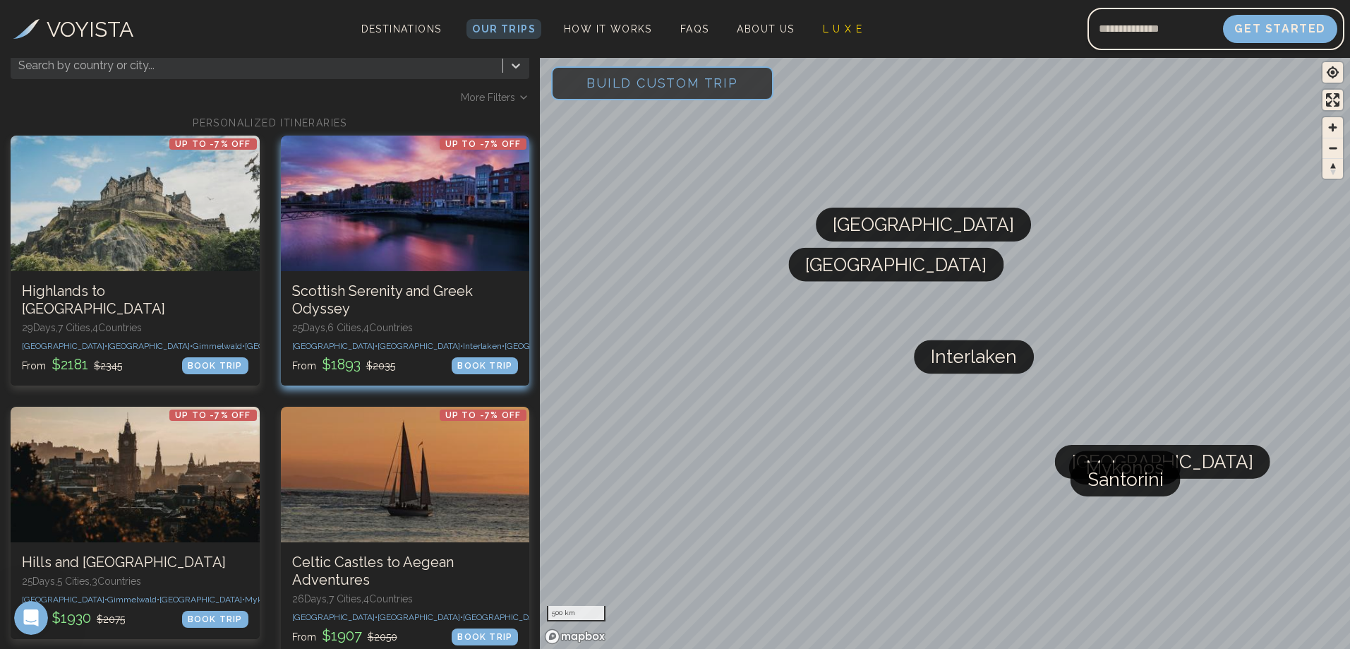
scroll to position [71, 0]
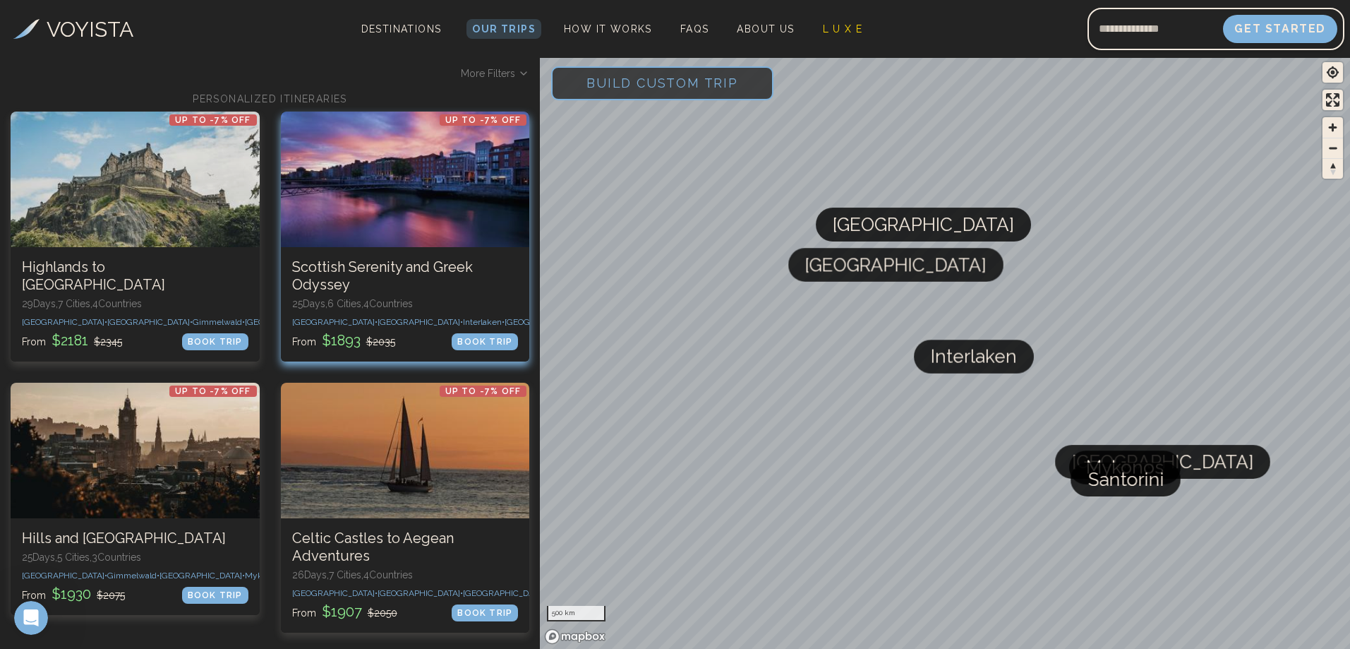
click at [402, 223] on div at bounding box center [405, 180] width 249 height 136
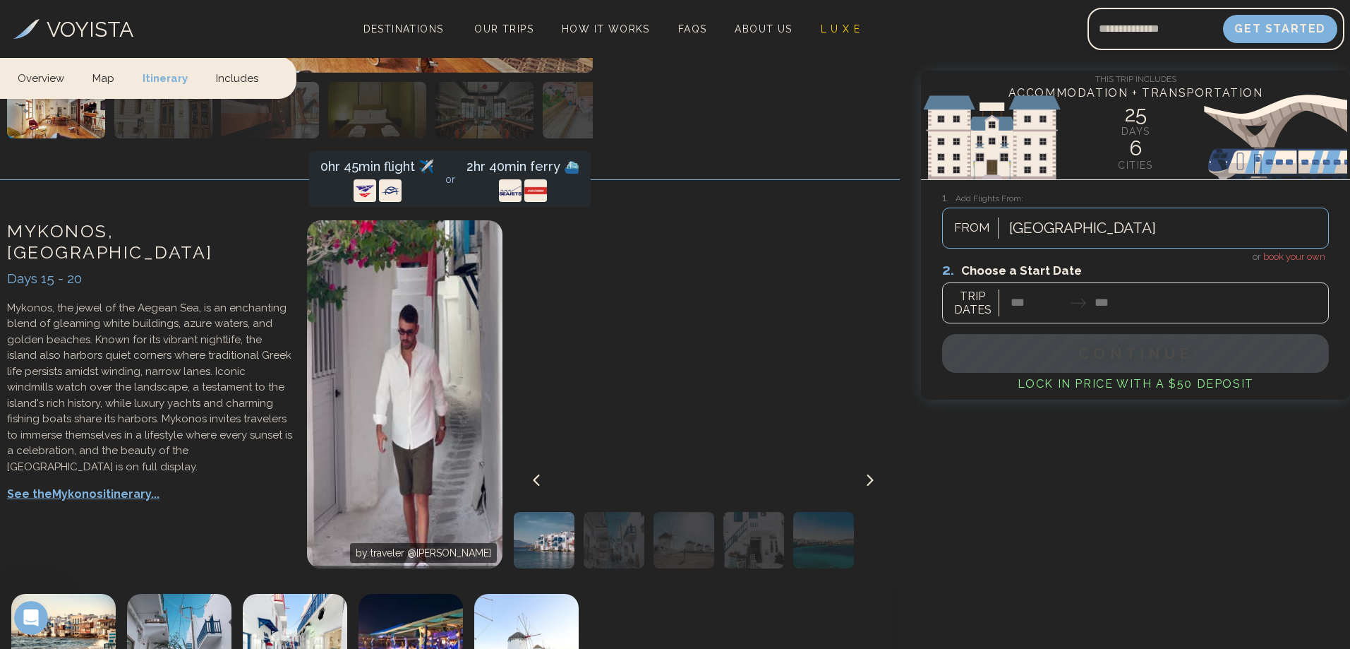
scroll to position [4093, 0]
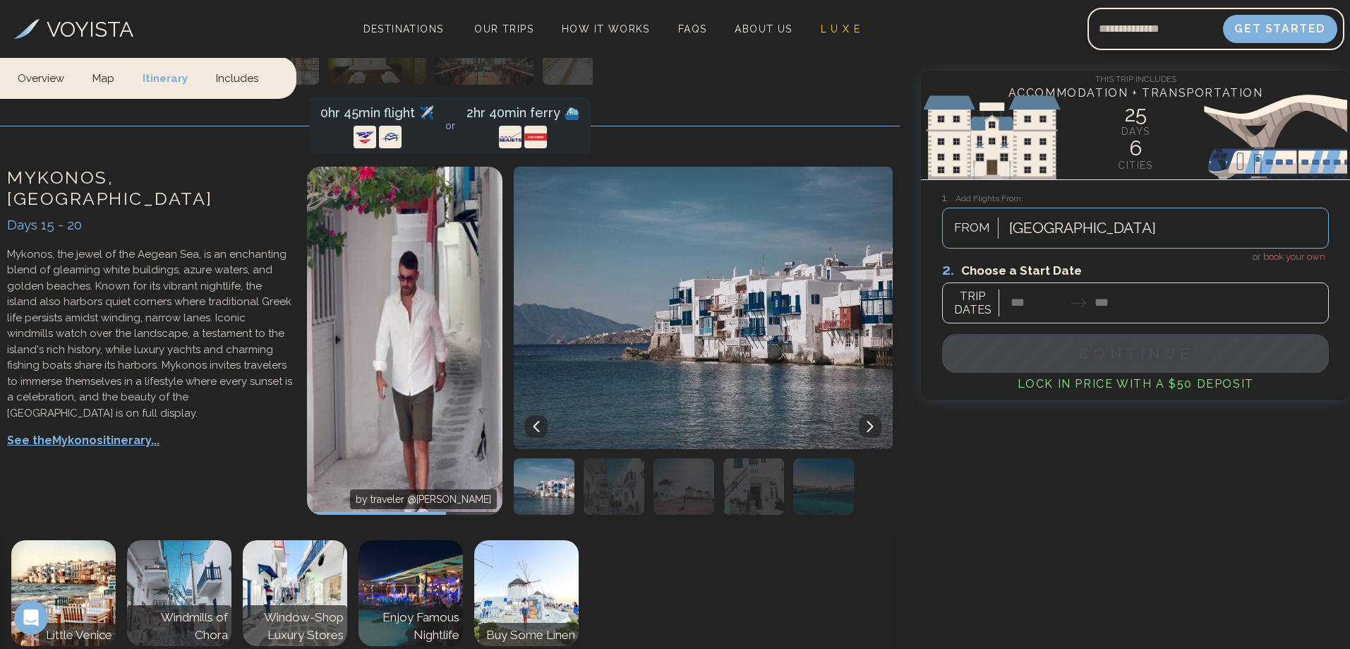
click at [871, 421] on icon at bounding box center [870, 426] width 6 height 11
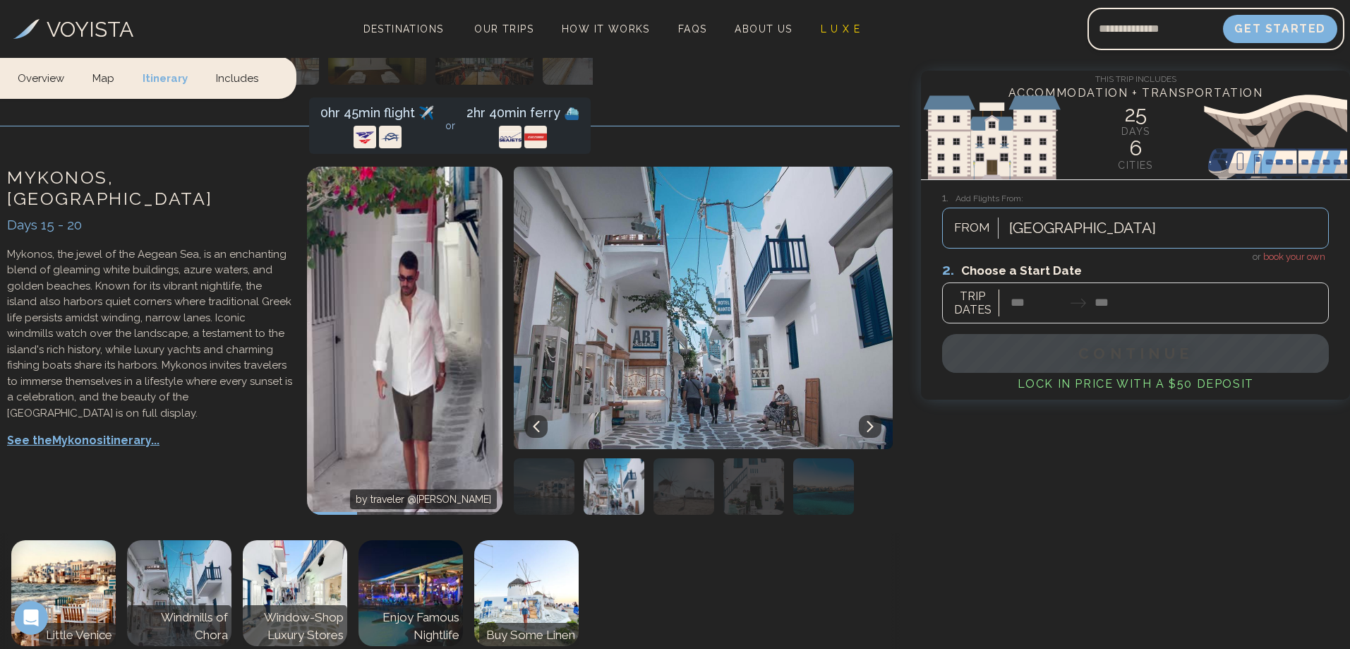
click at [866, 421] on icon at bounding box center [870, 426] width 11 height 11
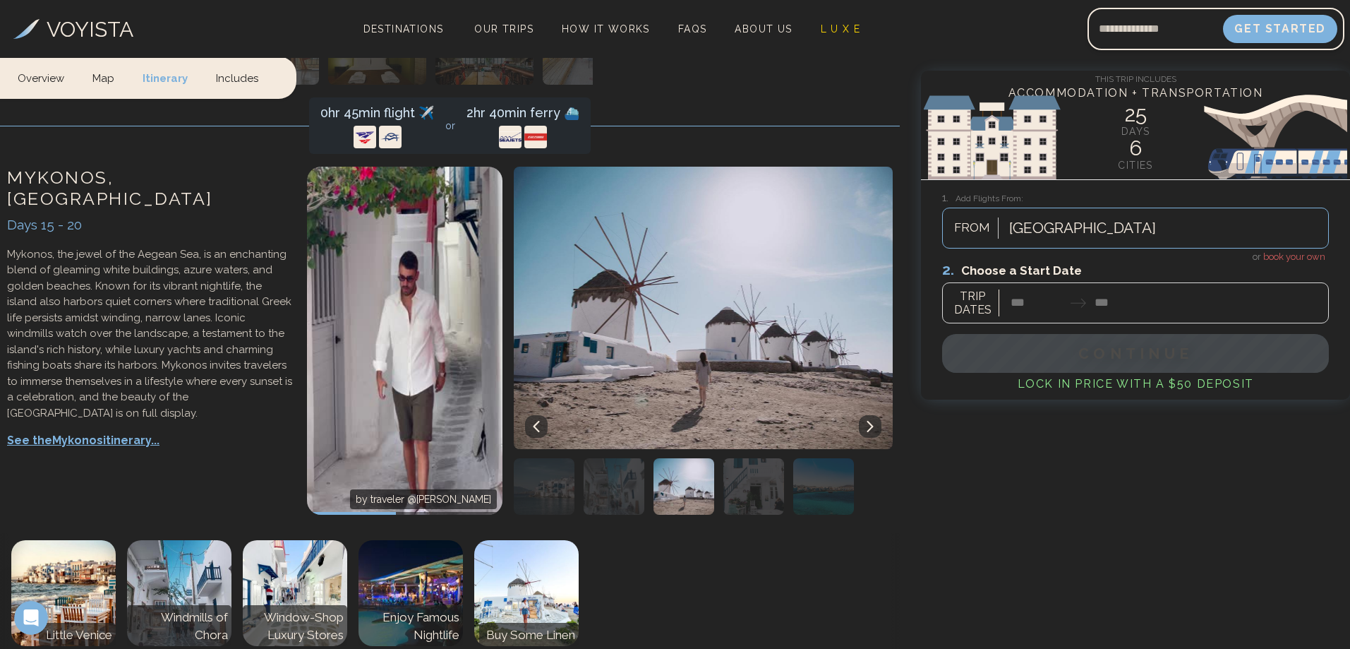
click at [866, 421] on icon at bounding box center [870, 426] width 11 height 11
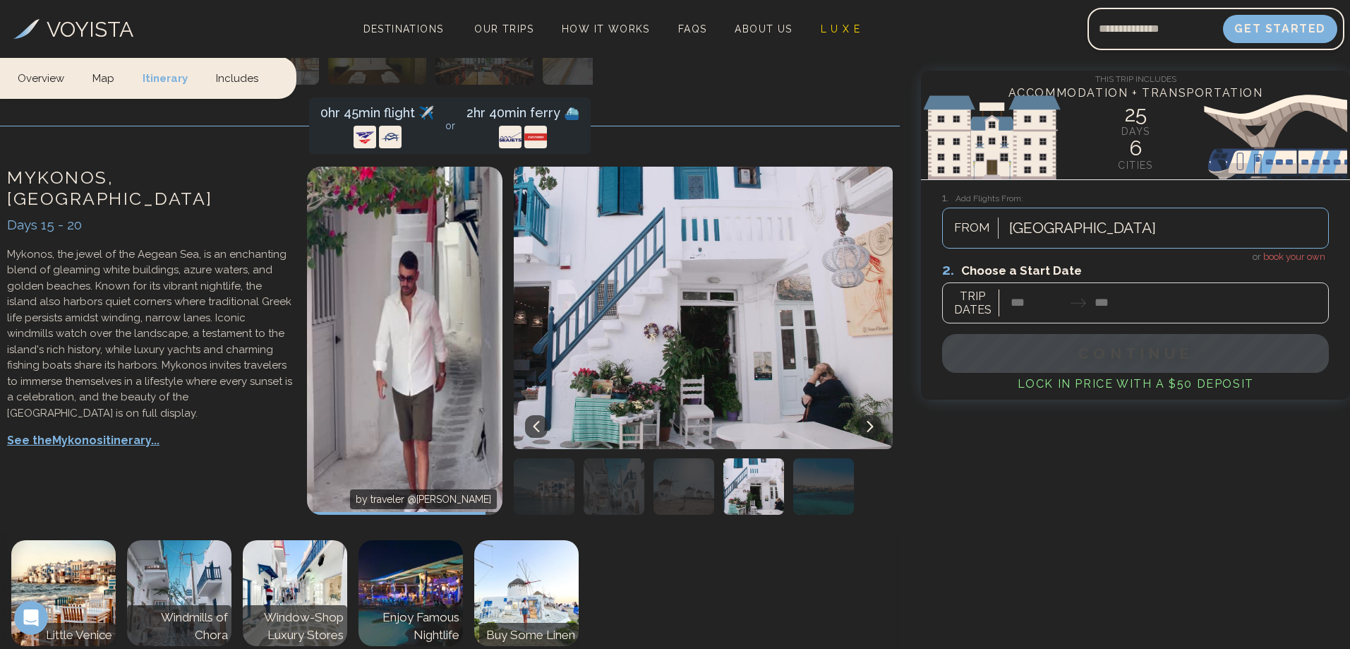
click at [536, 415] on button at bounding box center [536, 426] width 23 height 23
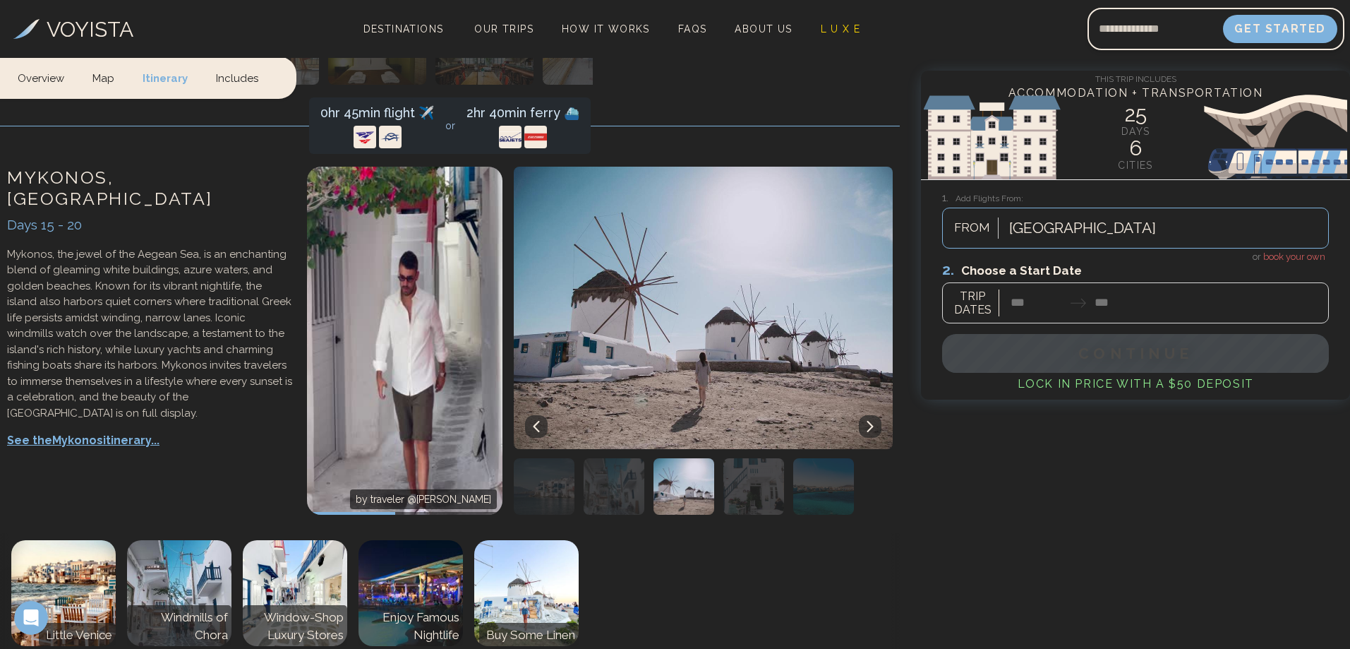
click at [873, 421] on icon at bounding box center [870, 426] width 6 height 11
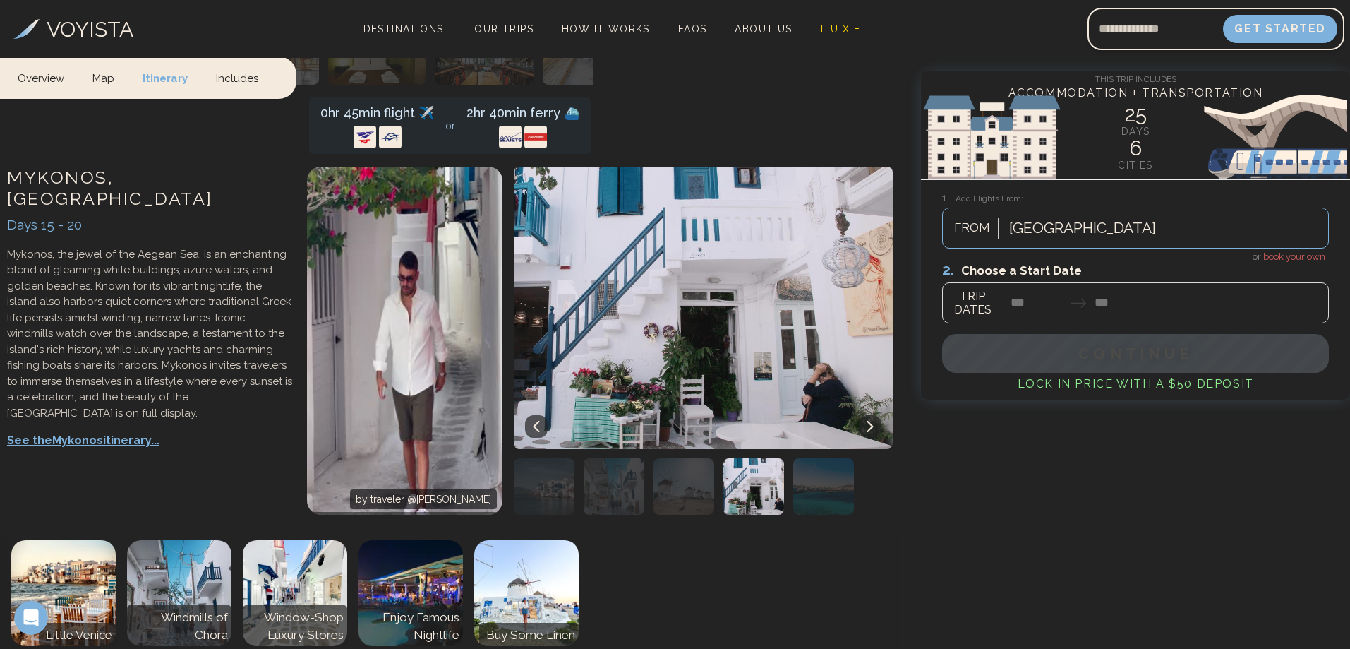
click at [874, 421] on icon at bounding box center [870, 426] width 11 height 11
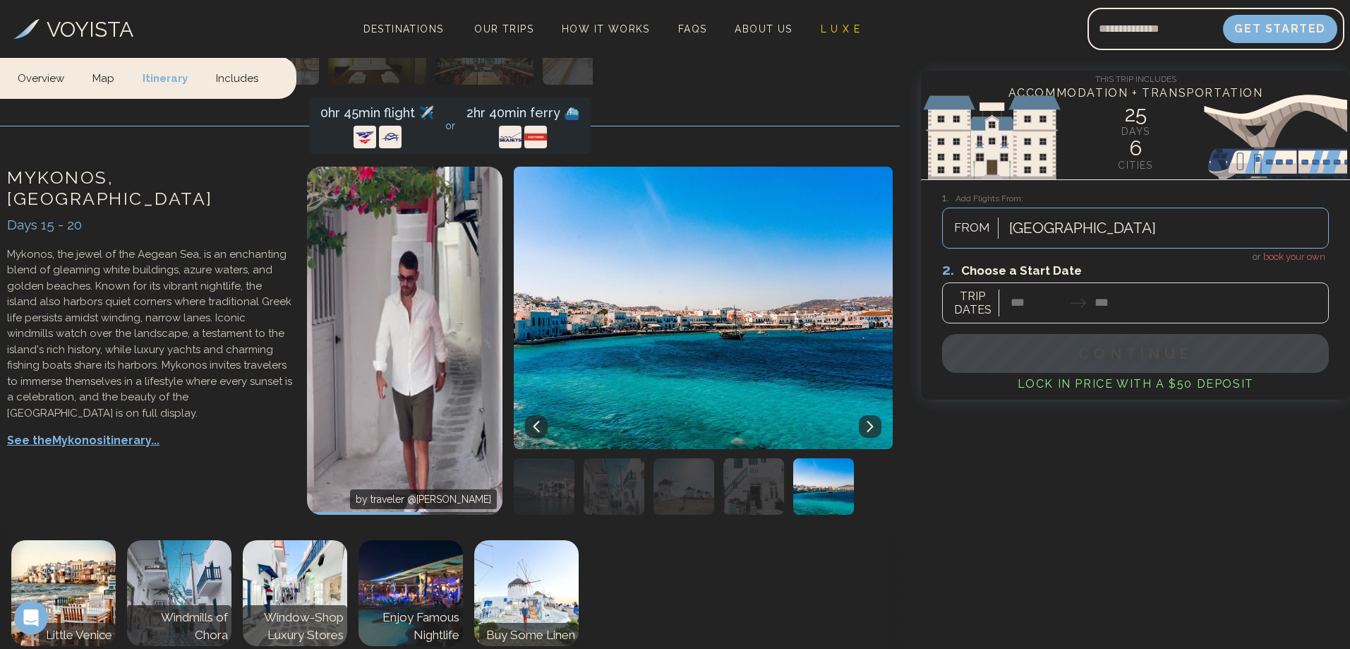
click at [527, 415] on button at bounding box center [536, 426] width 23 height 23
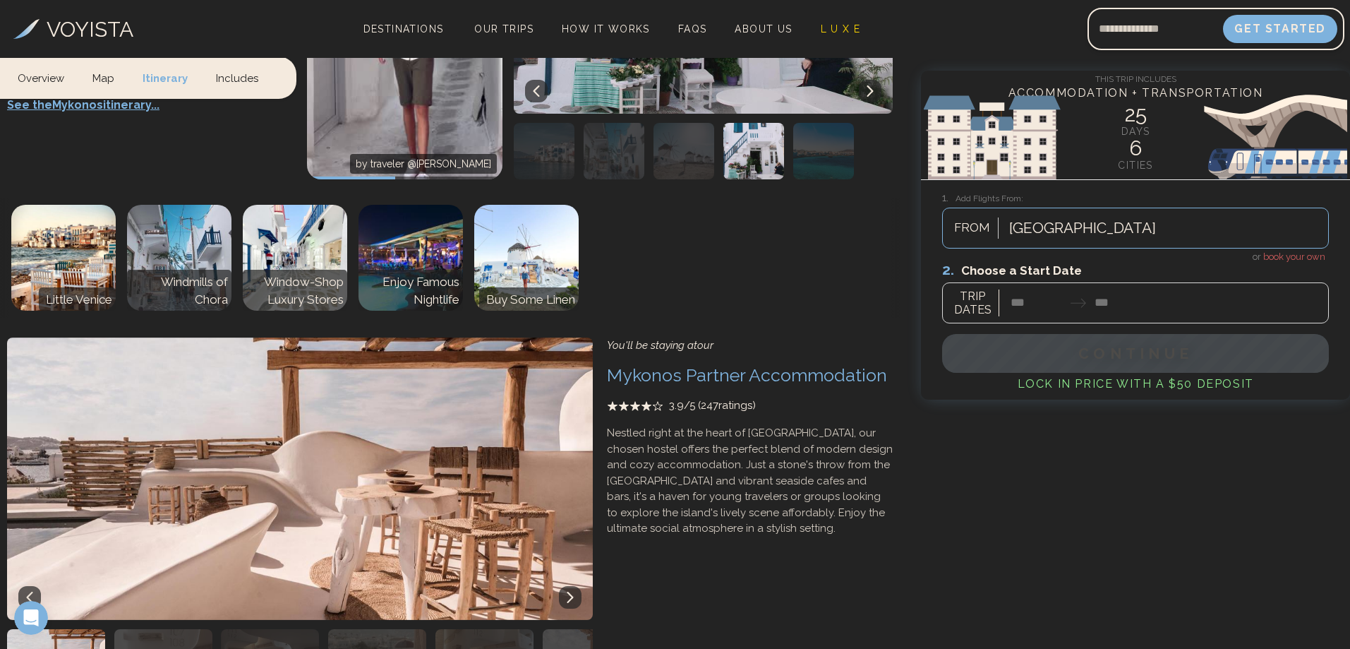
scroll to position [4445, 0]
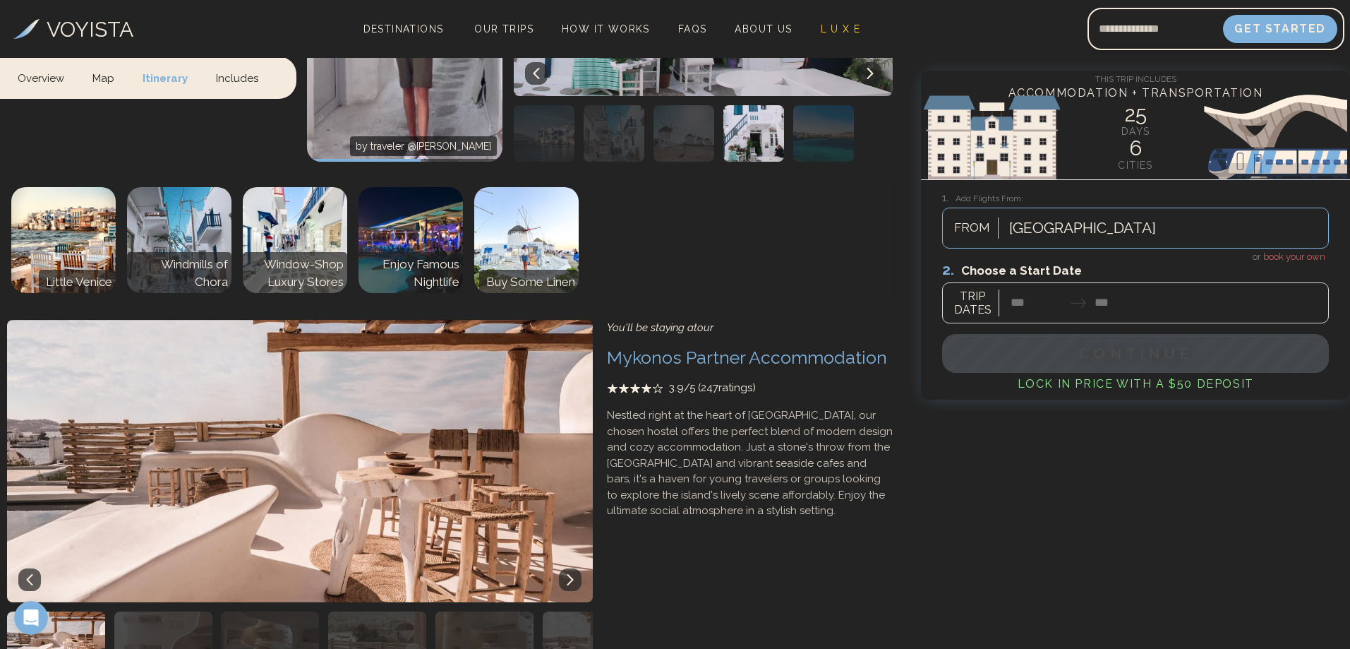
click at [212, 212] on img at bounding box center [179, 240] width 104 height 106
drag, startPoint x: 303, startPoint y: 212, endPoint x: 341, endPoint y: 213, distance: 37.4
click at [306, 214] on img at bounding box center [295, 240] width 104 height 106
click at [433, 220] on img at bounding box center [411, 240] width 104 height 106
click at [542, 224] on img at bounding box center [526, 240] width 104 height 106
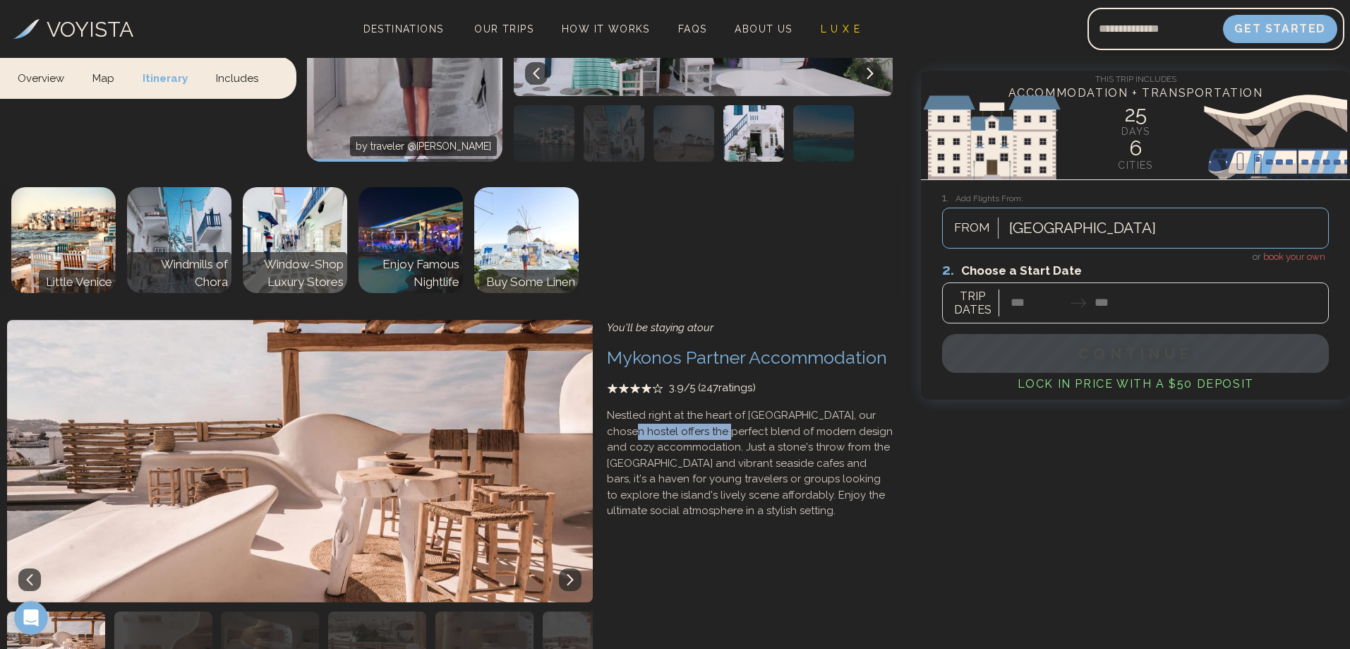
drag, startPoint x: 626, startPoint y: 400, endPoint x: 717, endPoint y: 407, distance: 91.3
click at [717, 407] on p "Nestled right at the heart of [GEOGRAPHIC_DATA], our chosen hostel offers the p…" at bounding box center [750, 463] width 286 height 112
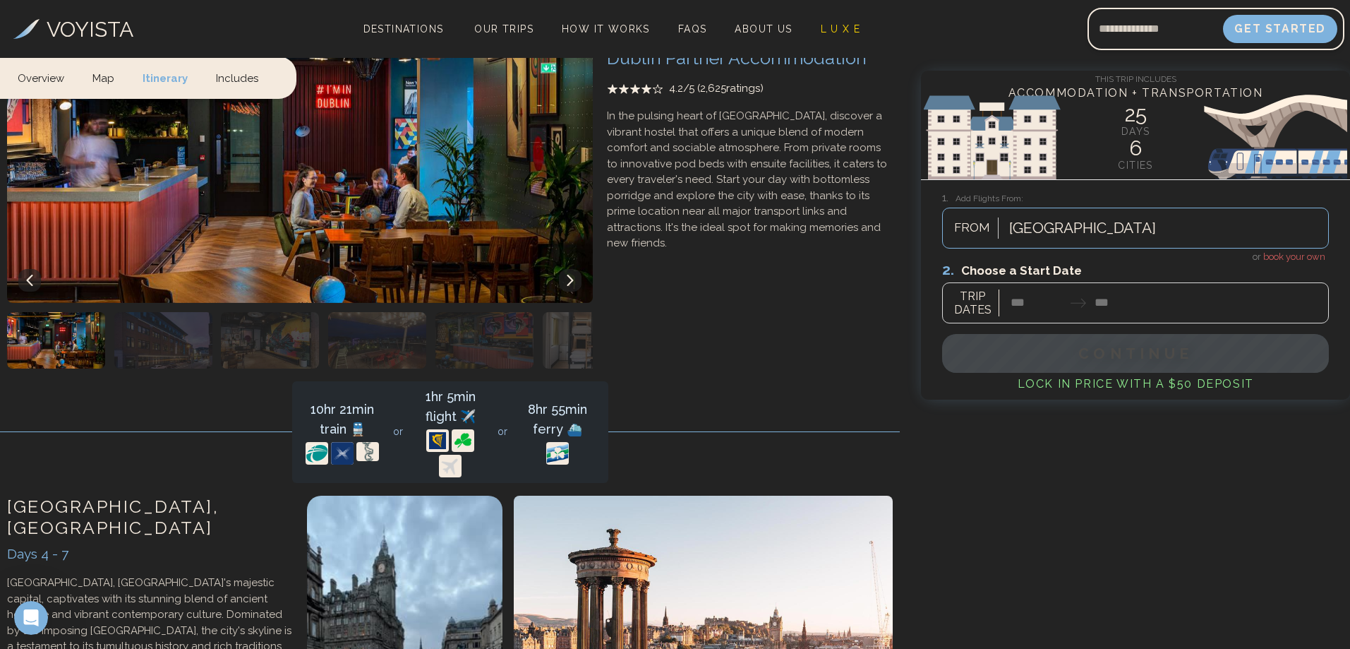
scroll to position [917, 0]
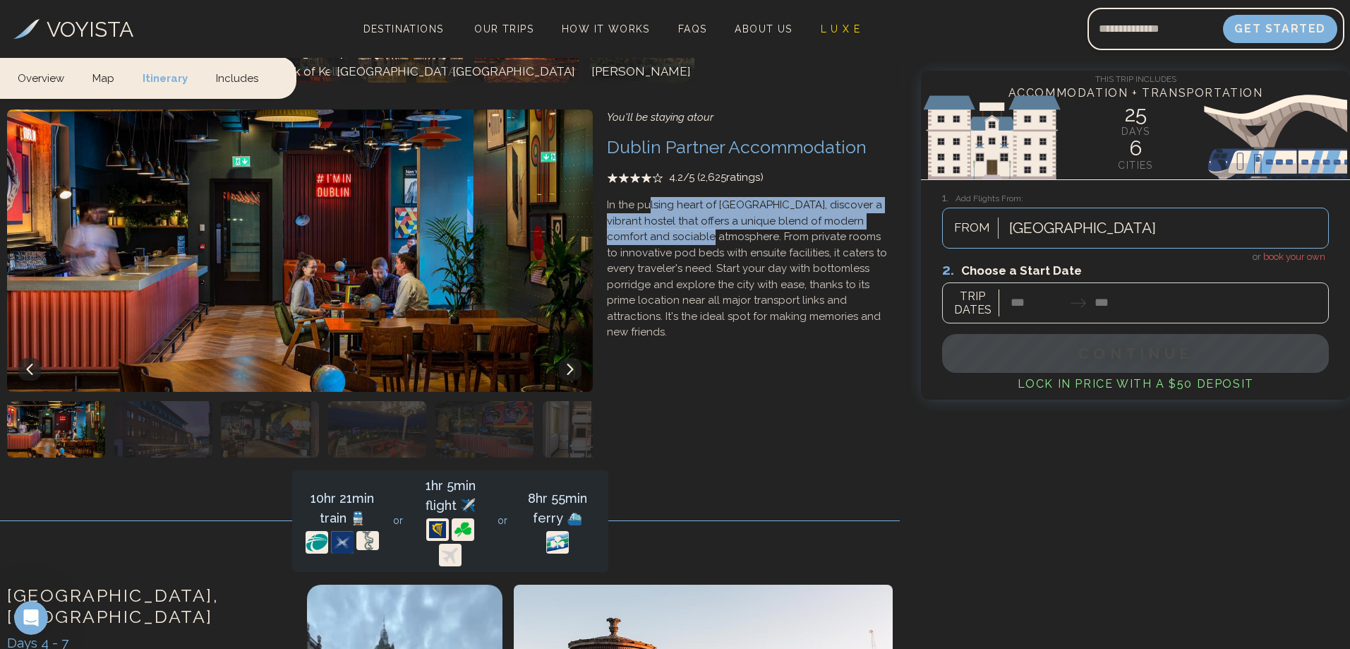
drag, startPoint x: 650, startPoint y: 200, endPoint x: 665, endPoint y: 239, distance: 40.9
click at [667, 239] on p "In the pulsing heart of [GEOGRAPHIC_DATA], discover a vibrant hostel that offer…" at bounding box center [750, 268] width 286 height 143
click at [665, 239] on p "In the pulsing heart of [GEOGRAPHIC_DATA], discover a vibrant hostel that offer…" at bounding box center [750, 268] width 286 height 143
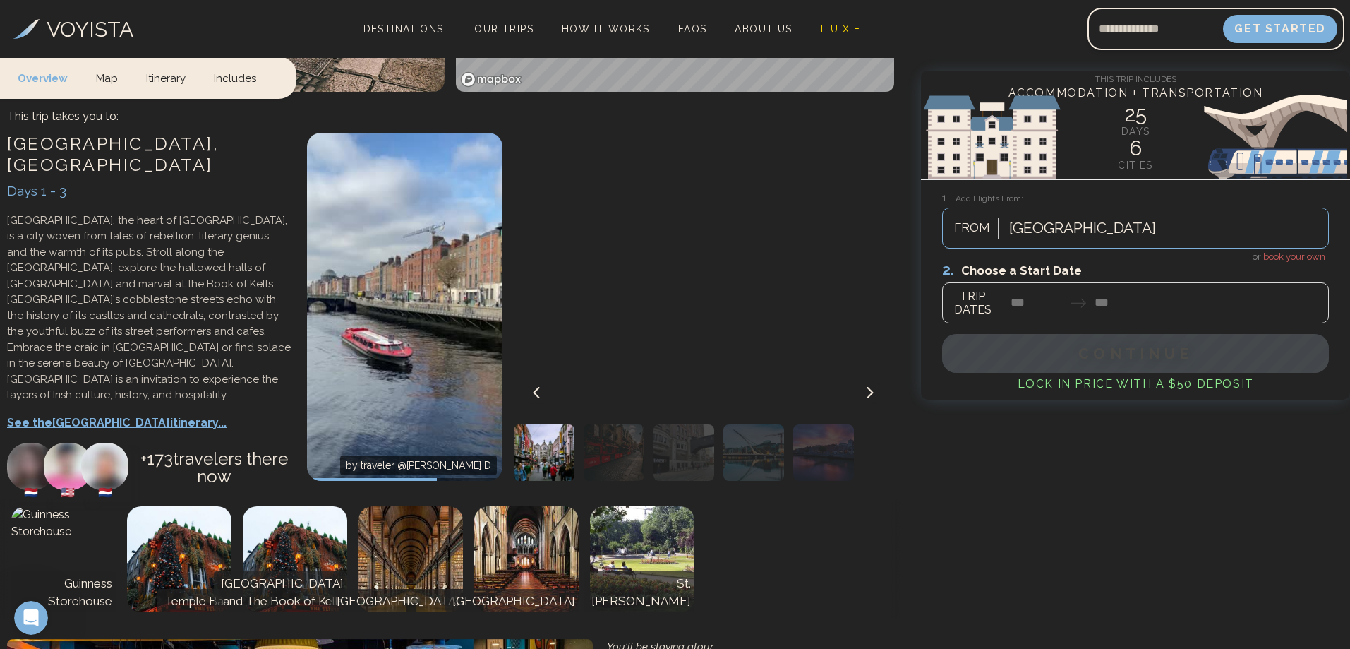
scroll to position [352, 0]
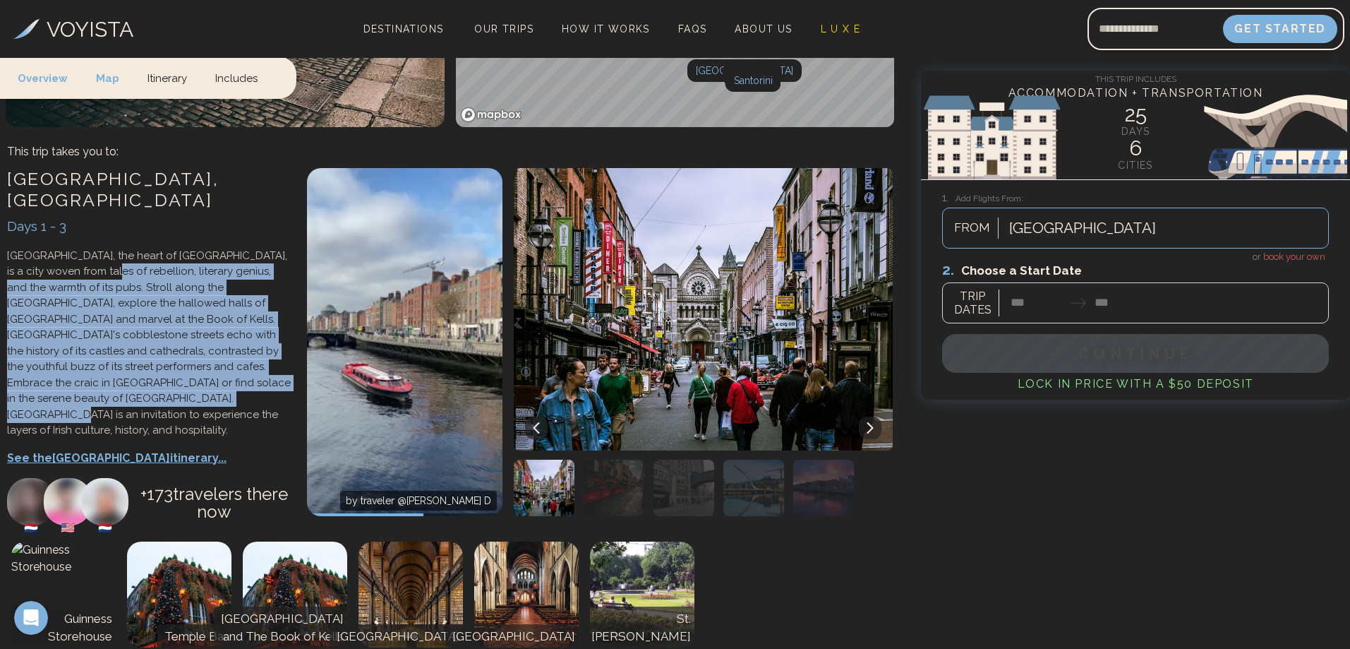
drag, startPoint x: 71, startPoint y: 243, endPoint x: 251, endPoint y: 367, distance: 218.8
click at [251, 367] on p "[GEOGRAPHIC_DATA], the heart of [GEOGRAPHIC_DATA], is a city woven from tales o…" at bounding box center [150, 343] width 286 height 191
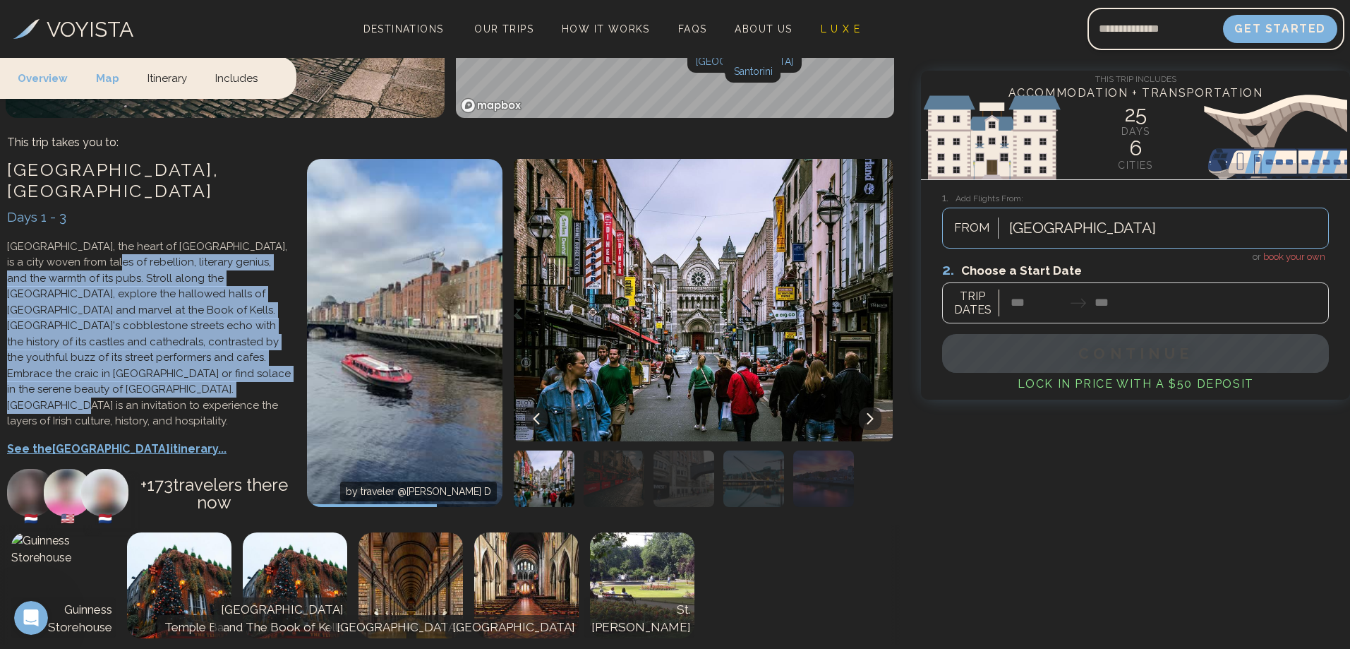
scroll to position [493, 0]
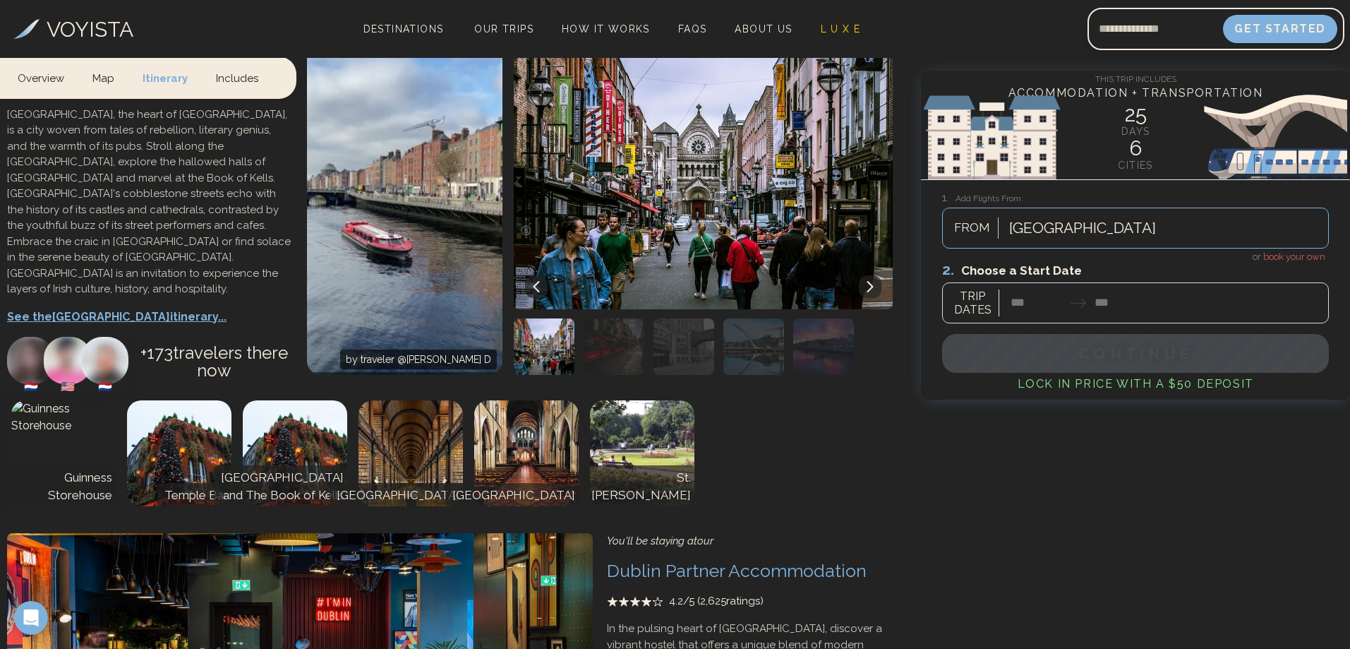
click at [92, 308] on p "See the Dublin itinerary..." at bounding box center [150, 316] width 286 height 17
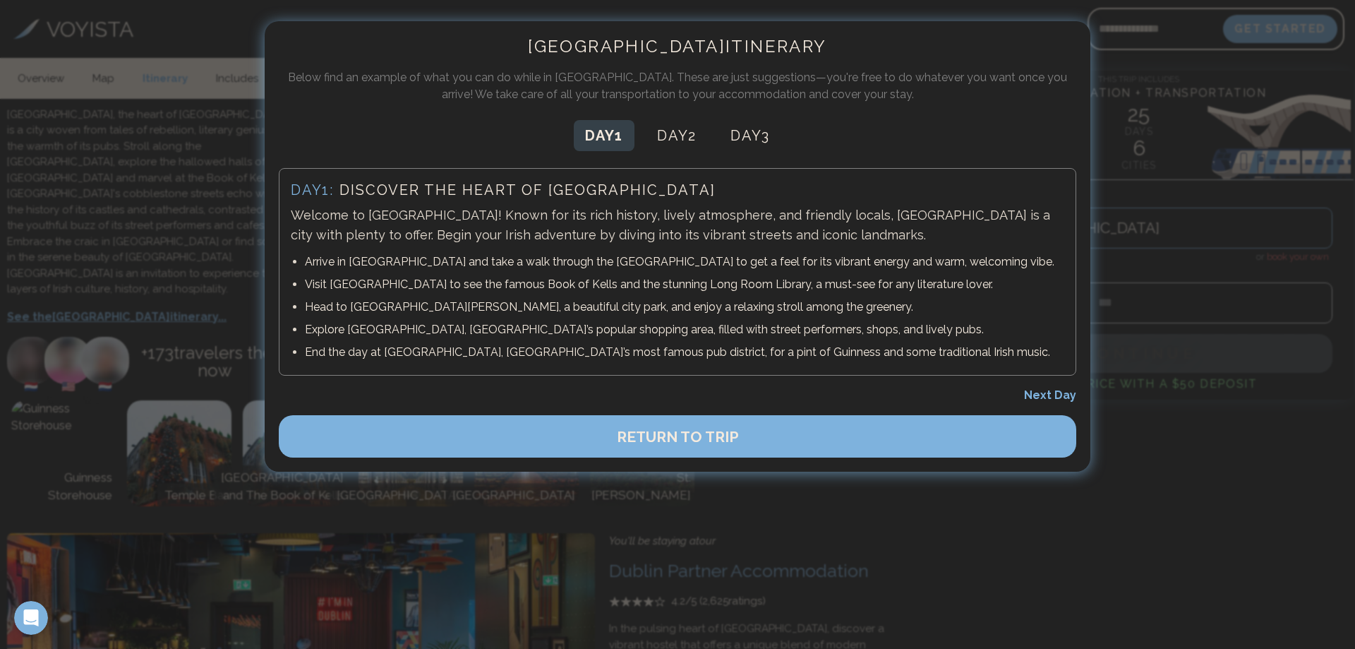
click at [1044, 396] on span "Next Day" at bounding box center [1050, 394] width 52 height 13
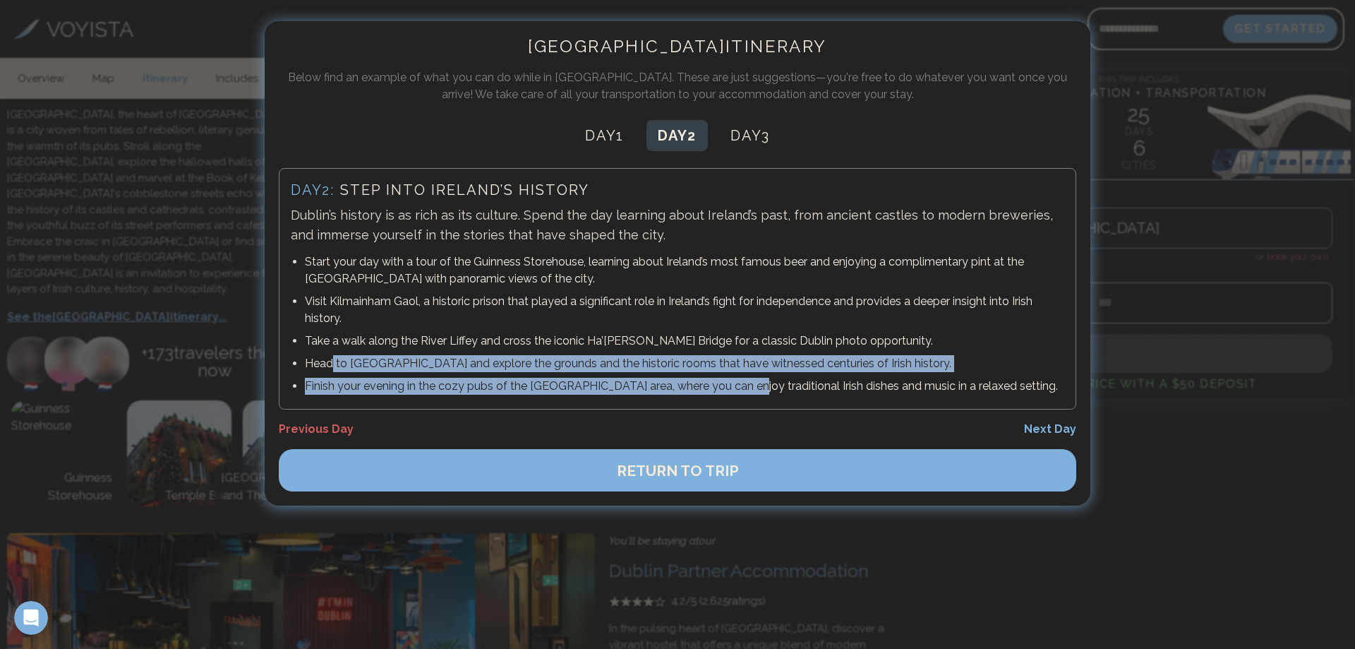
drag, startPoint x: 332, startPoint y: 368, endPoint x: 733, endPoint y: 386, distance: 401.9
click at [733, 386] on ul "Start your day with a tour of the Guinness Storehouse, learning about Ireland’s…" at bounding box center [677, 324] width 773 height 147
click at [753, 385] on p "Finish your evening in the cozy pubs of the [GEOGRAPHIC_DATA] area, where you c…" at bounding box center [684, 386] width 759 height 17
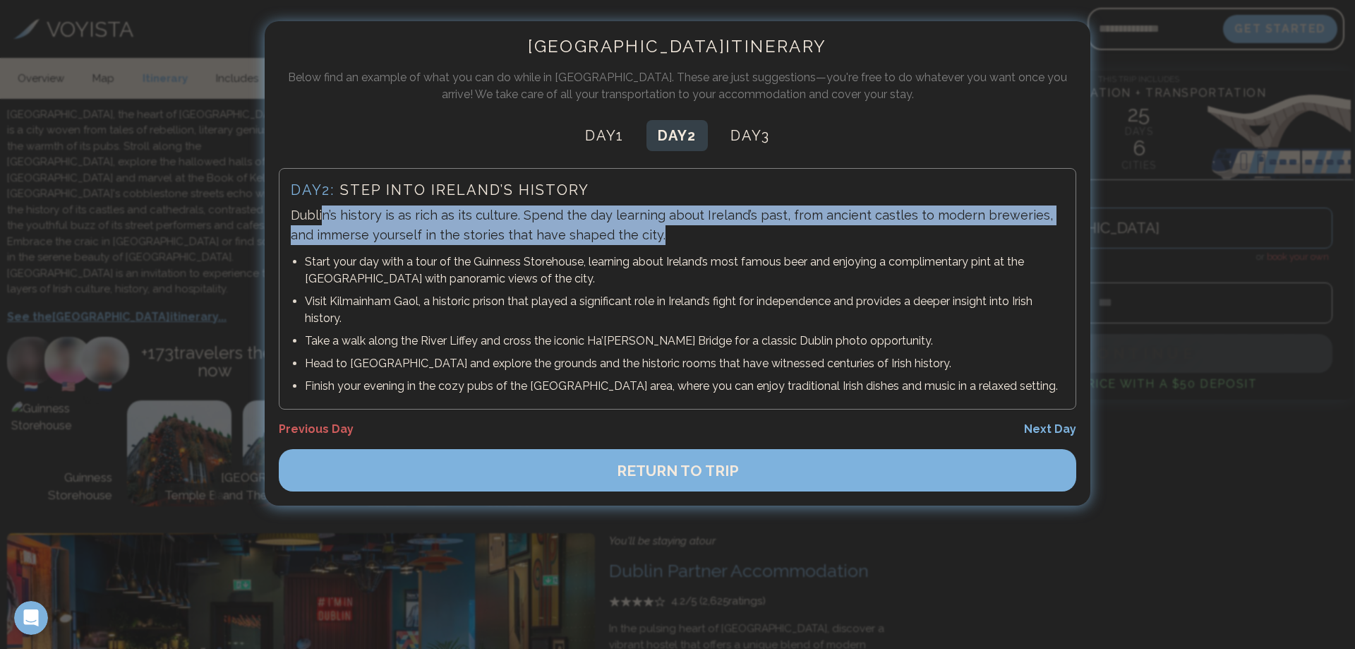
drag, startPoint x: 325, startPoint y: 210, endPoint x: 714, endPoint y: 255, distance: 392.2
click at [725, 243] on p "Dublin’s history is as rich as its culture. Spend the day learning about Irelan…" at bounding box center [677, 225] width 773 height 40
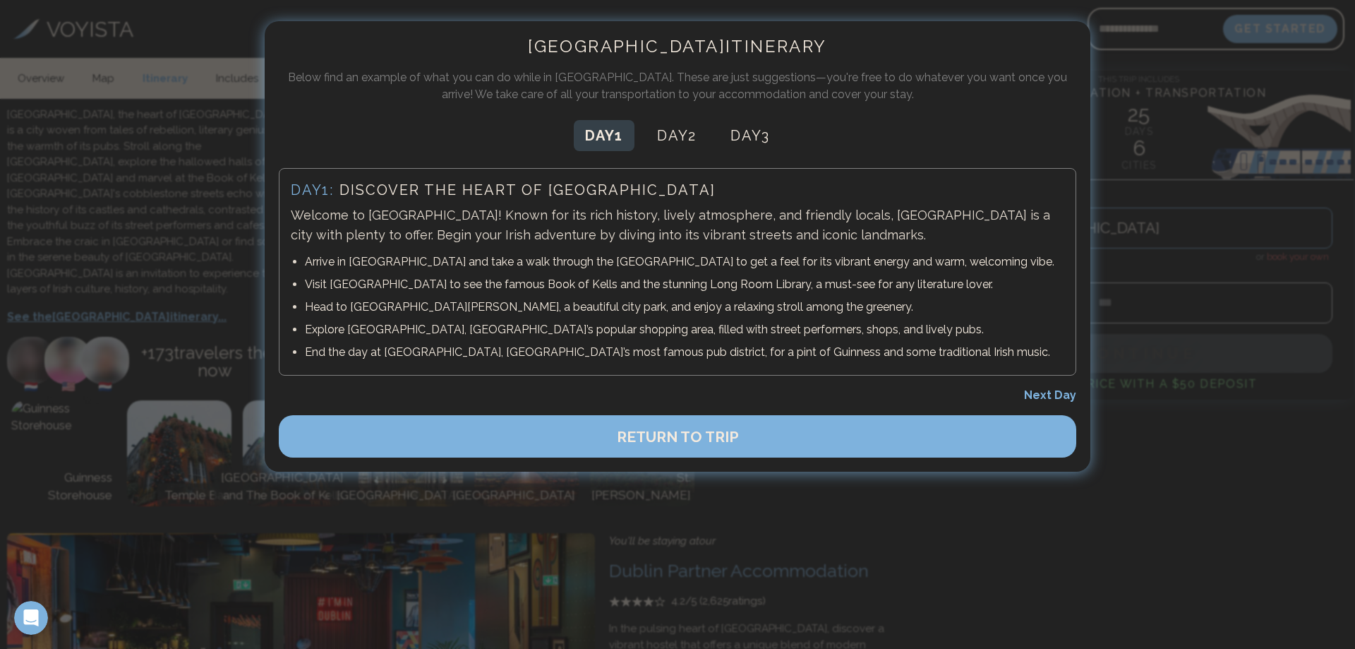
click at [598, 145] on button "Day 1" at bounding box center [604, 135] width 61 height 31
drag, startPoint x: 300, startPoint y: 227, endPoint x: 443, endPoint y: 227, distance: 143.3
click at [443, 227] on p "Welcome to [GEOGRAPHIC_DATA]! Known for its rich history, lively atmosphere, an…" at bounding box center [677, 225] width 773 height 40
click at [411, 251] on div "Day 1 : Discover the Heart of [GEOGRAPHIC_DATA] Welcome to [GEOGRAPHIC_DATA]! K…" at bounding box center [677, 271] width 797 height 207
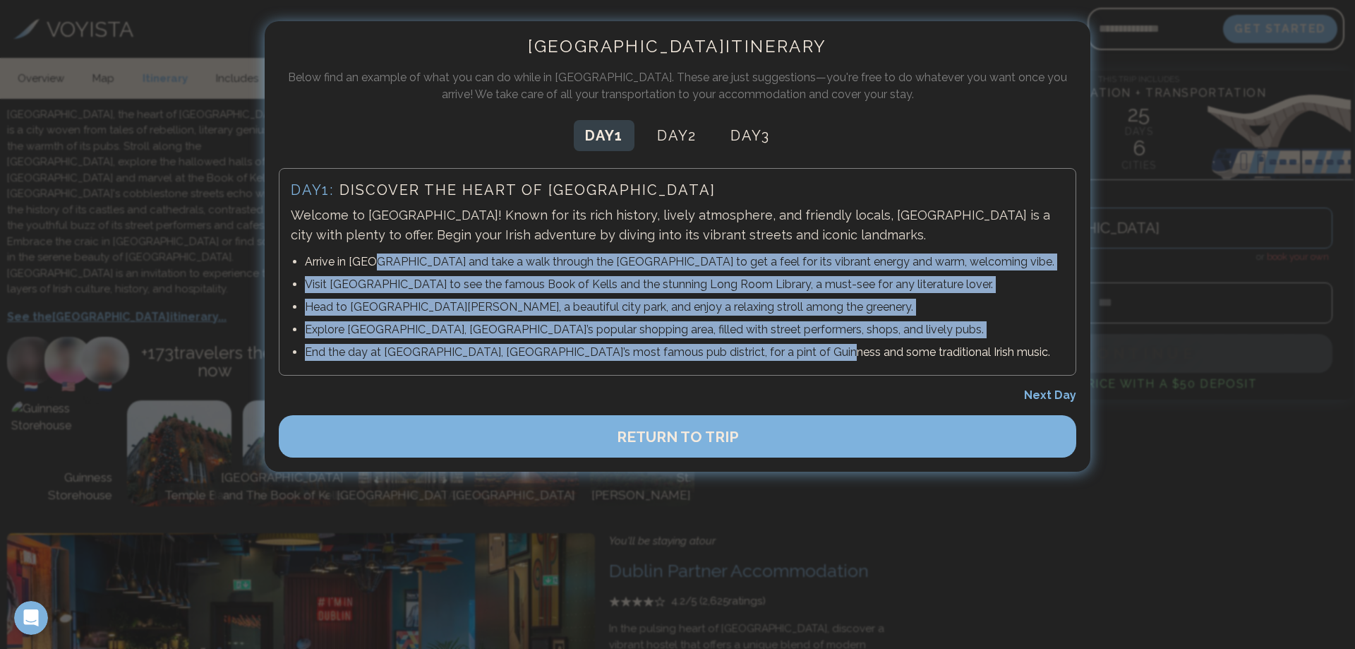
drag, startPoint x: 374, startPoint y: 258, endPoint x: 812, endPoint y: 354, distance: 447.8
click at [812, 354] on ul "Arrive in [GEOGRAPHIC_DATA] and take a walk through the [GEOGRAPHIC_DATA] to ge…" at bounding box center [677, 307] width 773 height 113
click at [590, 271] on li "Arrive in [GEOGRAPHIC_DATA] and take a walk through the [GEOGRAPHIC_DATA] to ge…" at bounding box center [684, 262] width 759 height 23
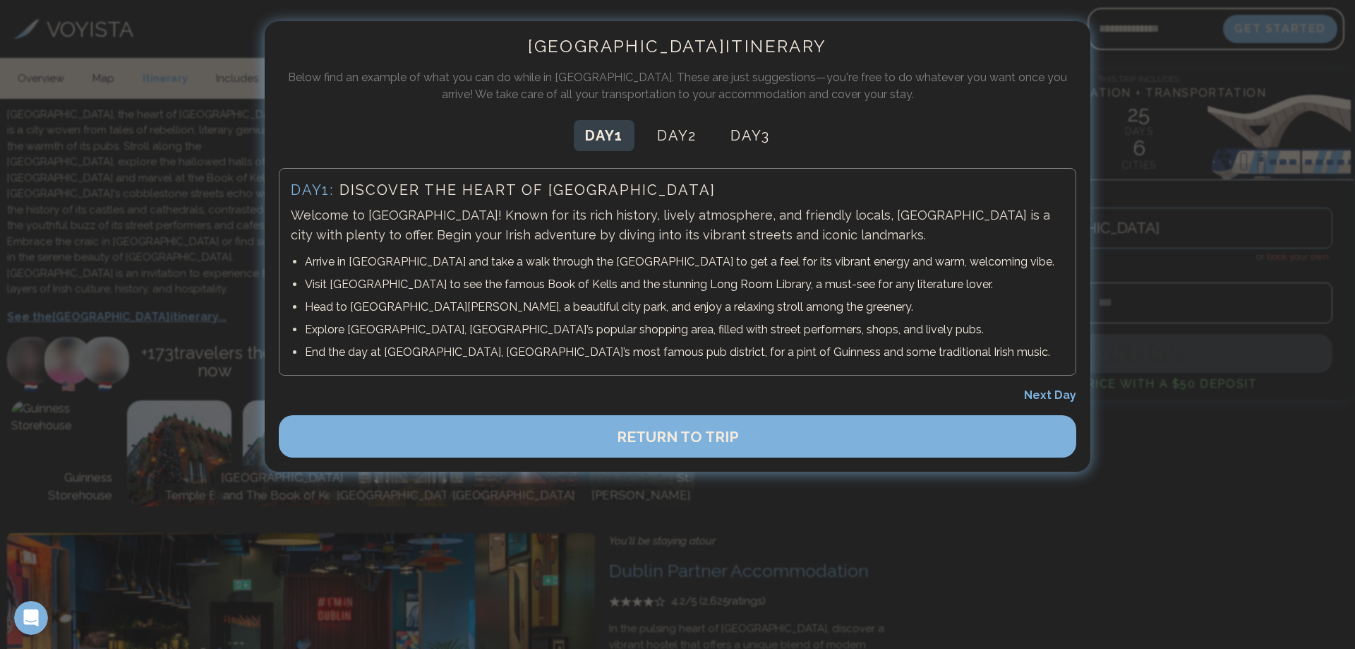
click at [422, 197] on h3 "Day 1 : Discover the Heart of [GEOGRAPHIC_DATA]" at bounding box center [677, 190] width 773 height 20
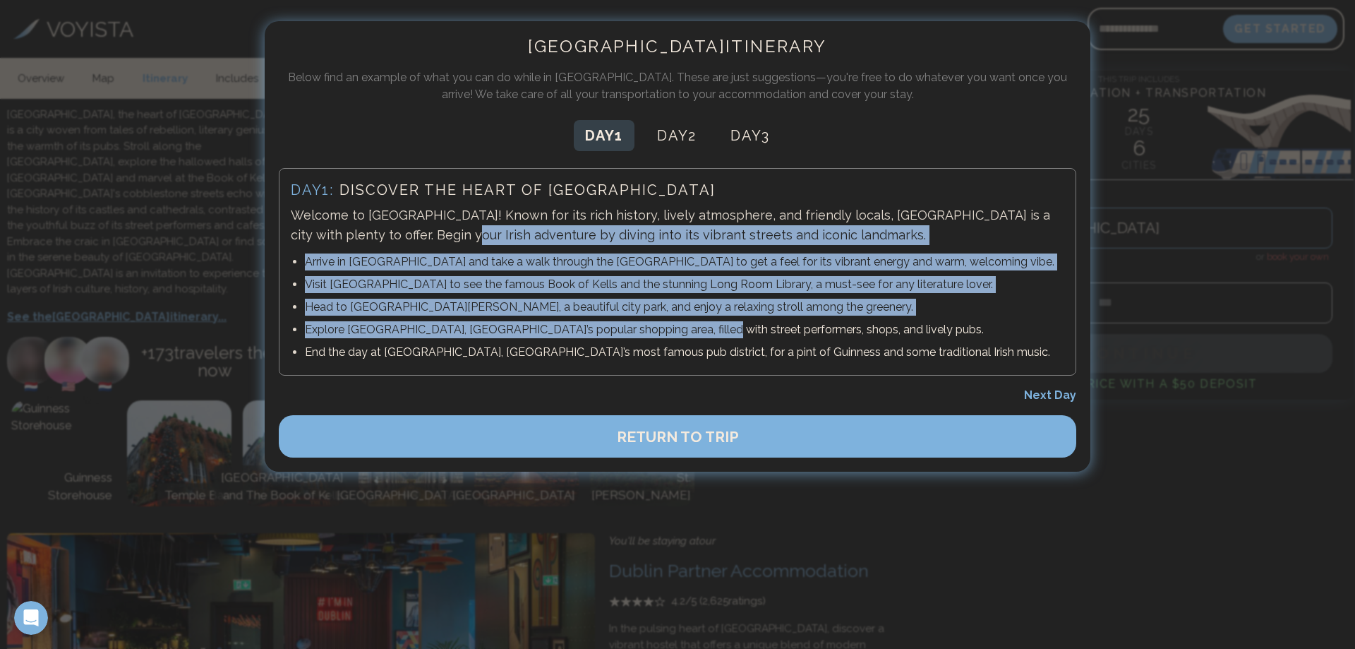
drag, startPoint x: 393, startPoint y: 233, endPoint x: 670, endPoint y: 287, distance: 282.5
click at [686, 335] on div "Day 1 : Discover the Heart of [GEOGRAPHIC_DATA] Welcome to [GEOGRAPHIC_DATA]! K…" at bounding box center [677, 271] width 797 height 207
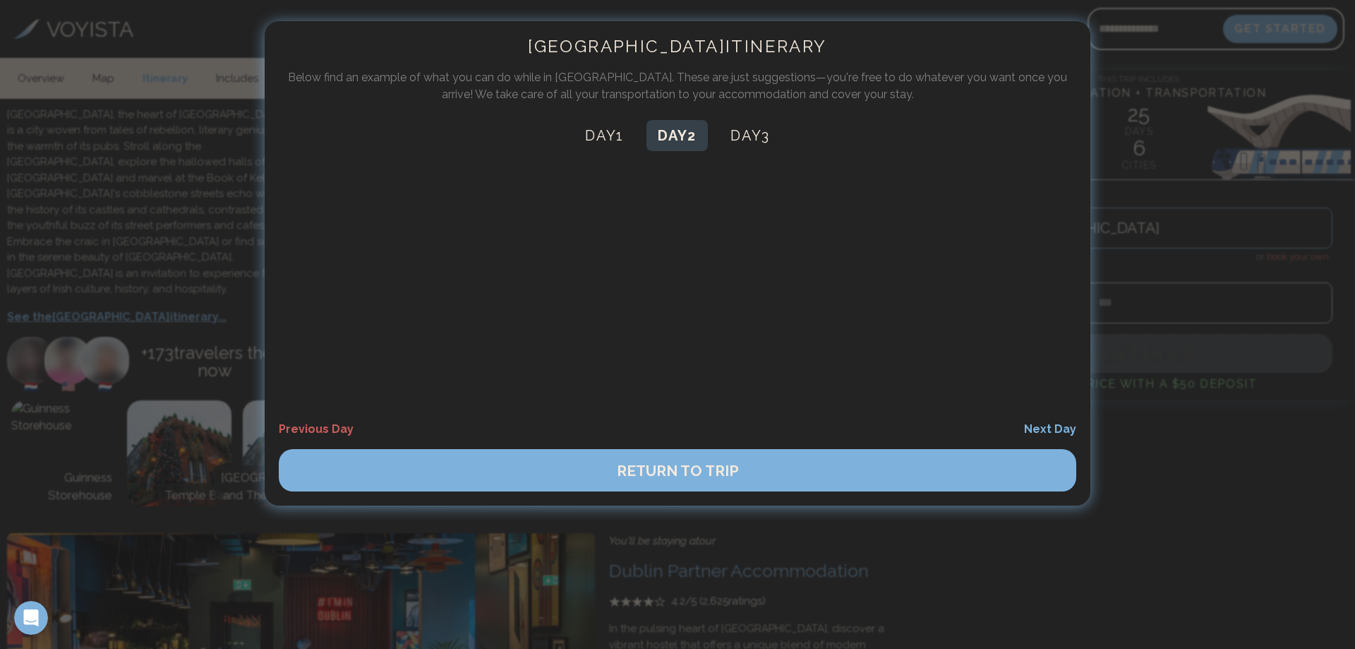
click at [688, 131] on button "Day 2" at bounding box center [676, 135] width 61 height 31
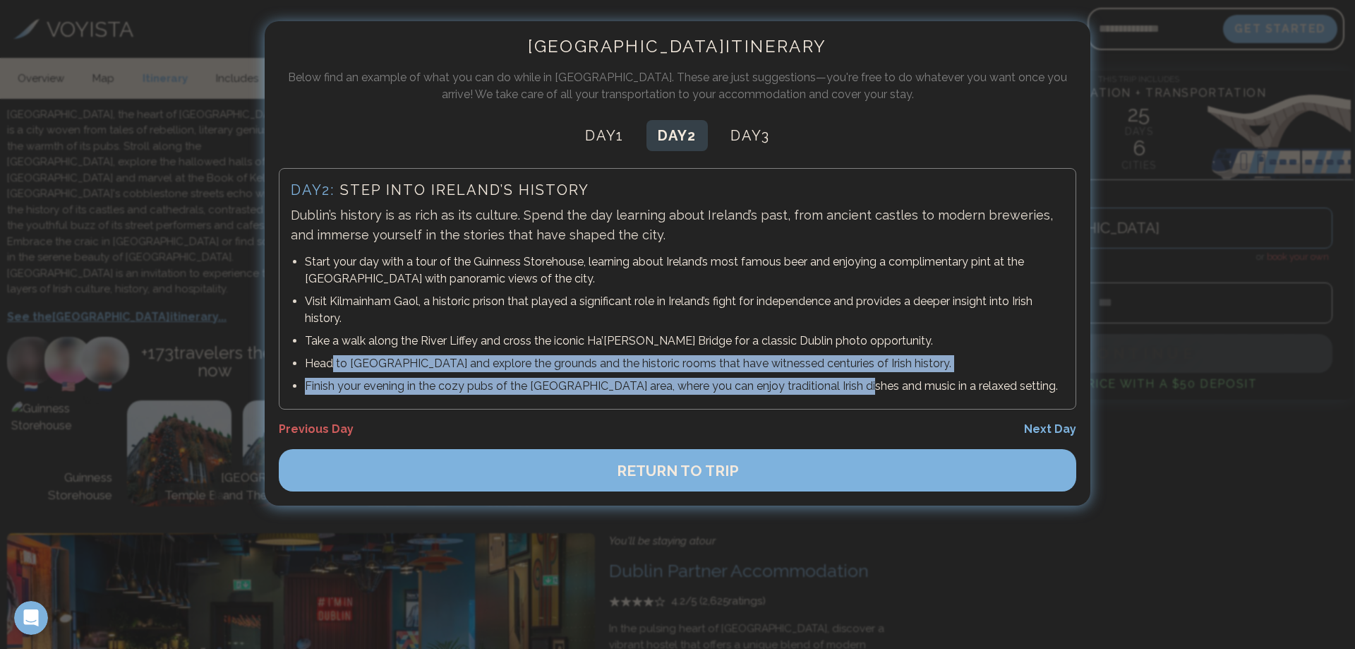
drag, startPoint x: 333, startPoint y: 363, endPoint x: 848, endPoint y: 390, distance: 515.8
click at [848, 390] on ul "Start your day with a tour of the Guinness Storehouse, learning about Ireland’s…" at bounding box center [677, 324] width 773 height 147
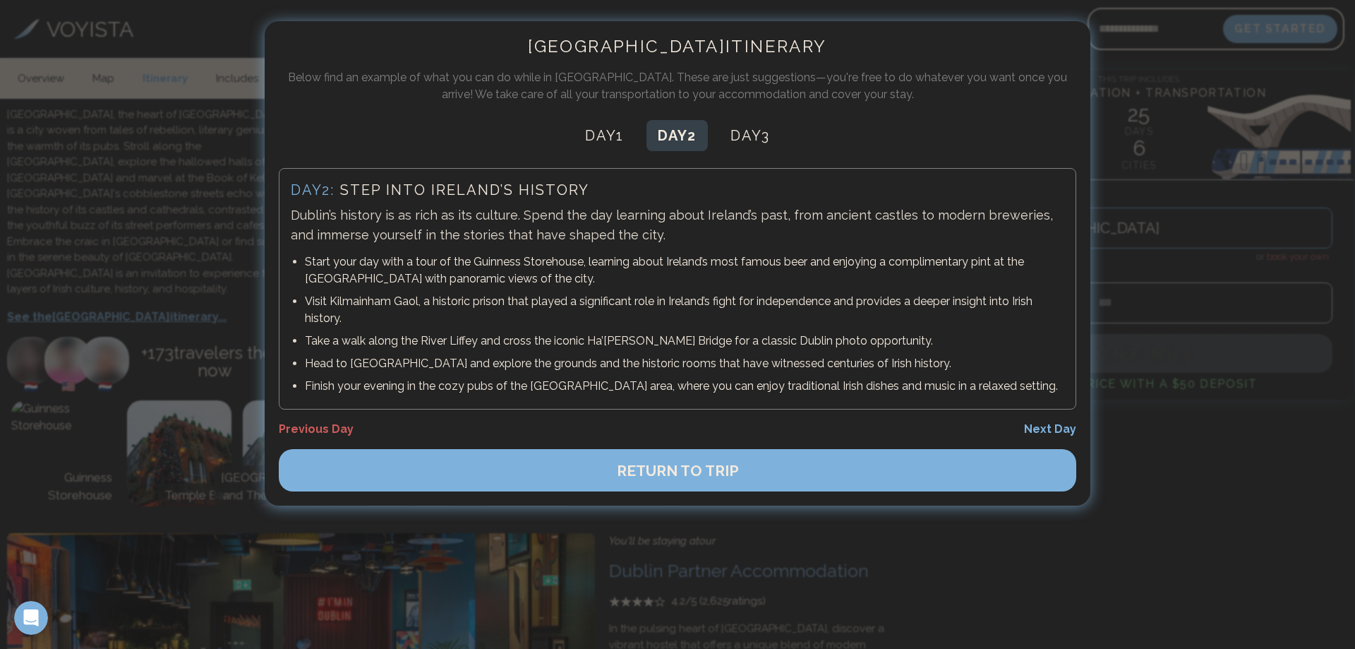
click at [654, 320] on p "Visit Kilmainham Gaol, a historic prison that played a significant role in Irel…" at bounding box center [684, 310] width 759 height 34
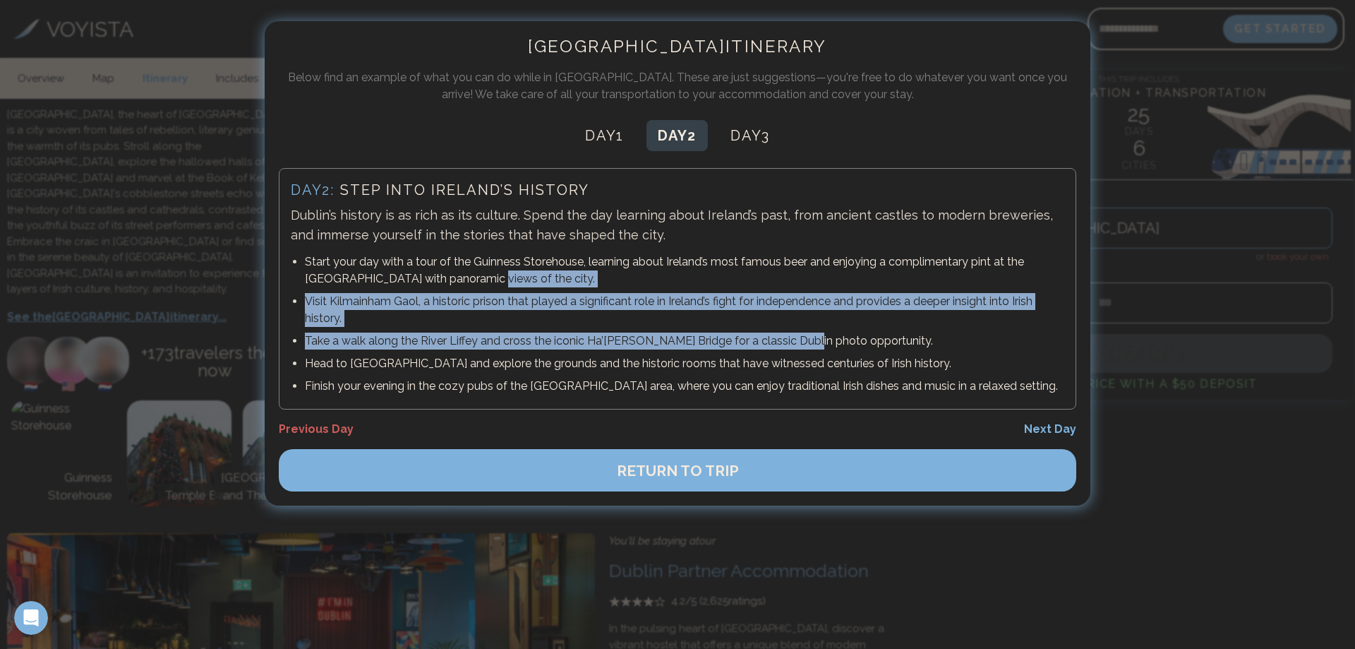
drag, startPoint x: 442, startPoint y: 283, endPoint x: 803, endPoint y: 335, distance: 364.4
click at [805, 336] on ul "Start your day with a tour of the Guinness Storehouse, learning about Ireland’s…" at bounding box center [677, 324] width 773 height 147
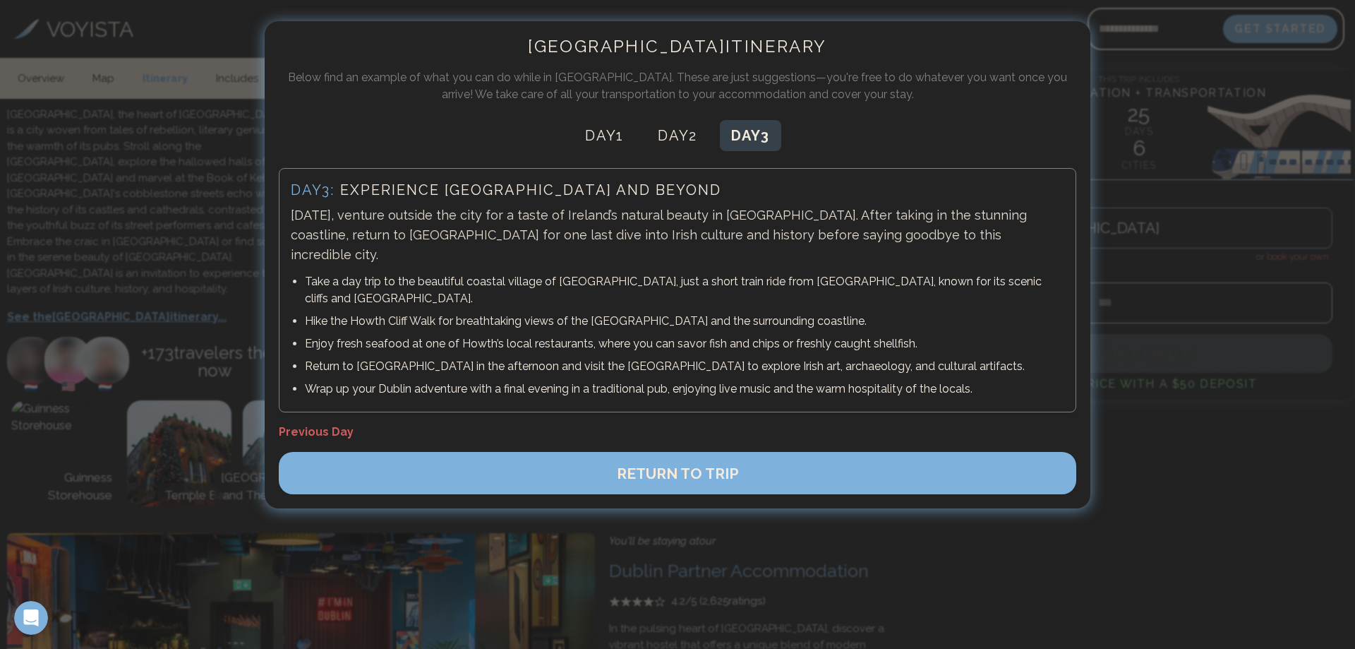
click at [755, 143] on button "Day 3" at bounding box center [750, 135] width 61 height 31
drag, startPoint x: 423, startPoint y: 216, endPoint x: 383, endPoint y: 214, distance: 41.0
click at [421, 216] on p "[DATE], venture outside the city for a taste of Ireland’s natural beauty in [GE…" at bounding box center [677, 234] width 773 height 59
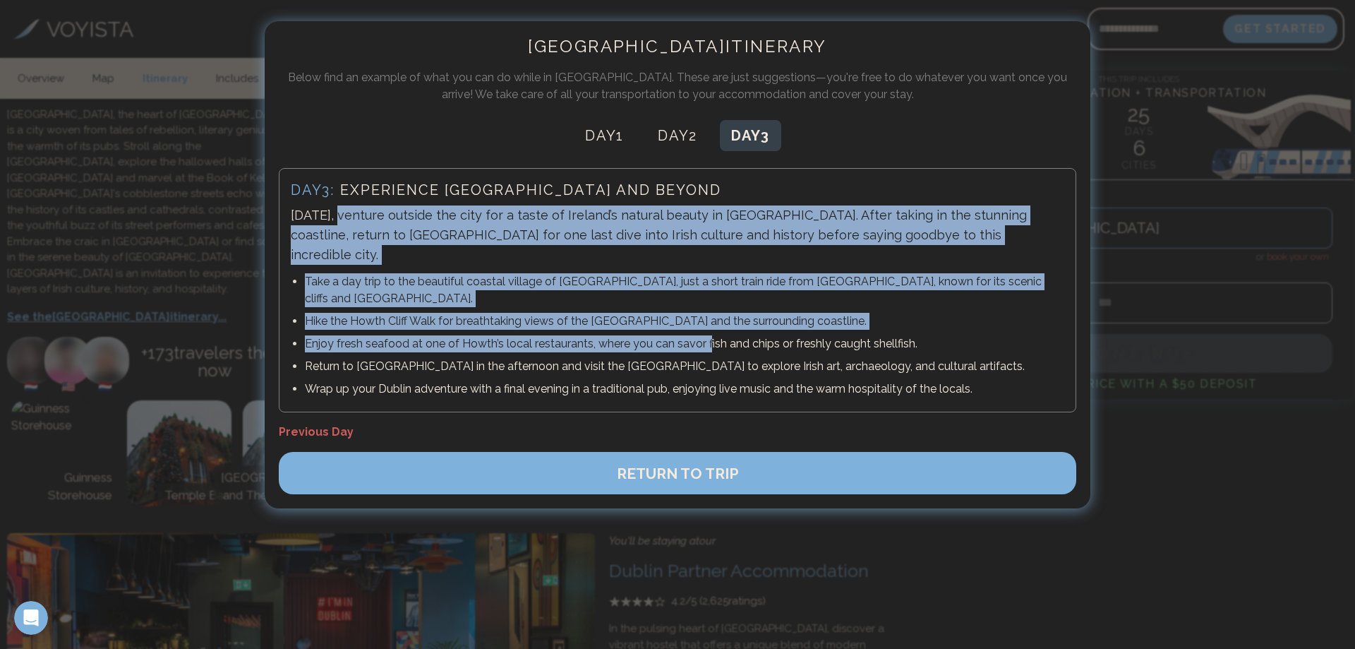
drag, startPoint x: 340, startPoint y: 213, endPoint x: 711, endPoint y: 307, distance: 382.2
click at [709, 301] on div "Day 3 : Experience [GEOGRAPHIC_DATA] and Beyond [DATE], venture outside the cit…" at bounding box center [677, 290] width 797 height 244
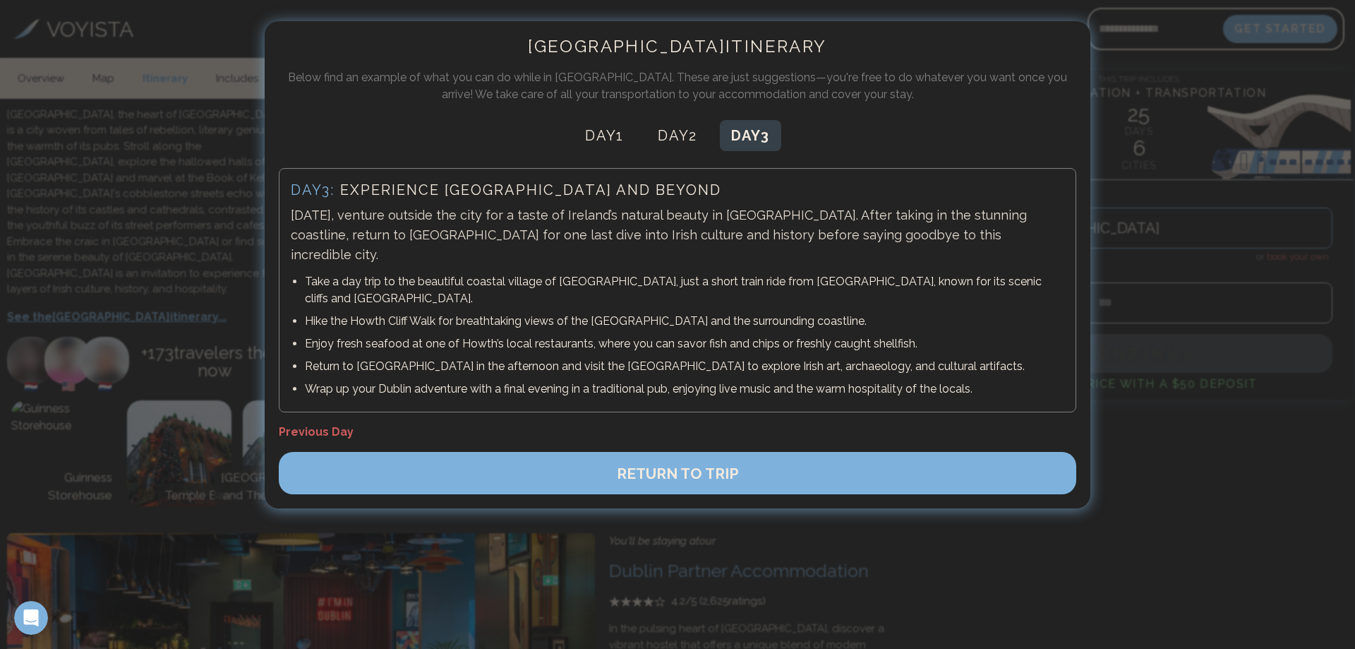
click at [745, 380] on p "Wrap up your Dublin adventure with a final evening in a traditional pub, enjoyi…" at bounding box center [684, 388] width 759 height 17
drag, startPoint x: 457, startPoint y: 351, endPoint x: 632, endPoint y: 407, distance: 184.4
click at [608, 378] on li "Wrap up your Dublin adventure with a final evening in a traditional pub, enjoyi…" at bounding box center [684, 389] width 759 height 23
click at [655, 464] on span "RETURN TO TRIP" at bounding box center [678, 473] width 122 height 18
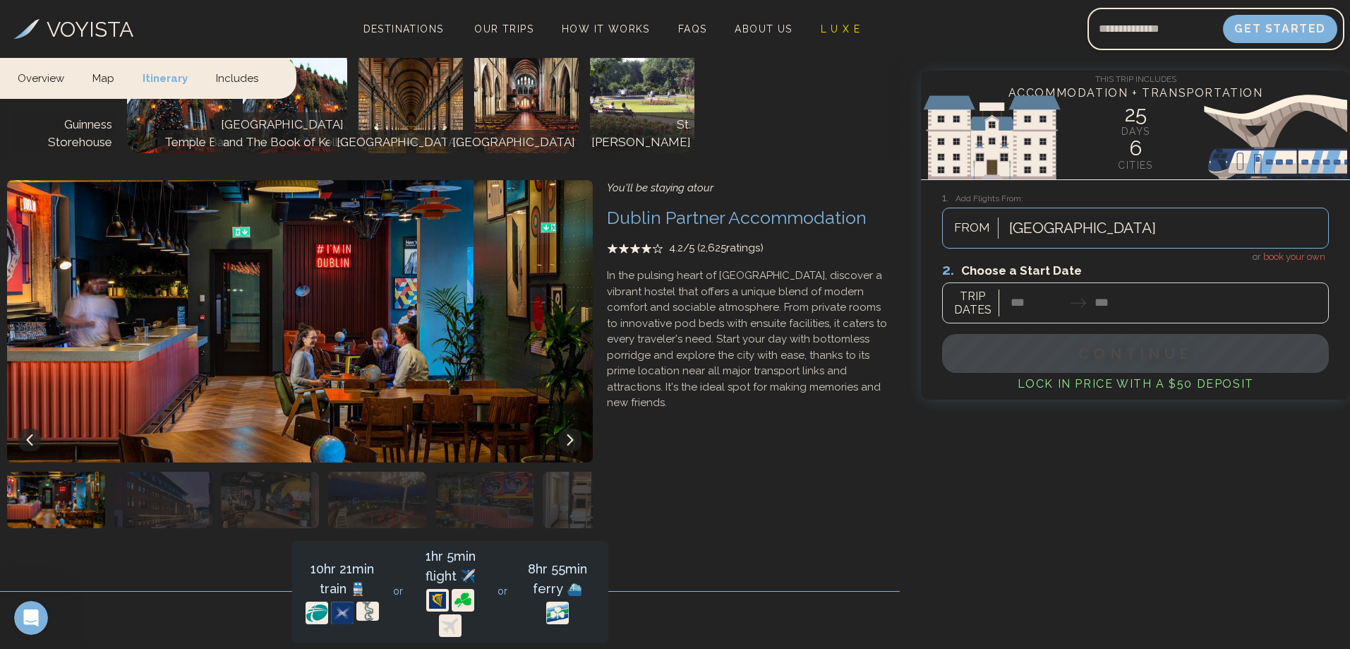
scroll to position [917, 0]
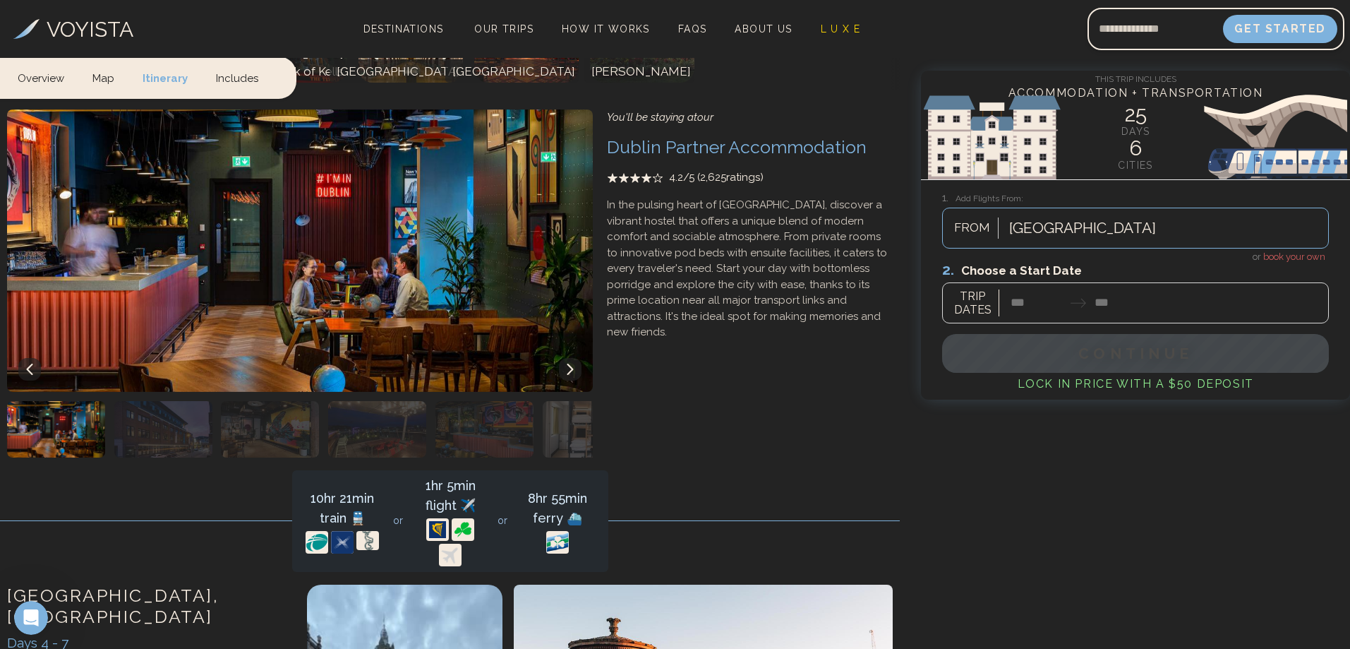
click at [567, 370] on icon at bounding box center [570, 368] width 11 height 11
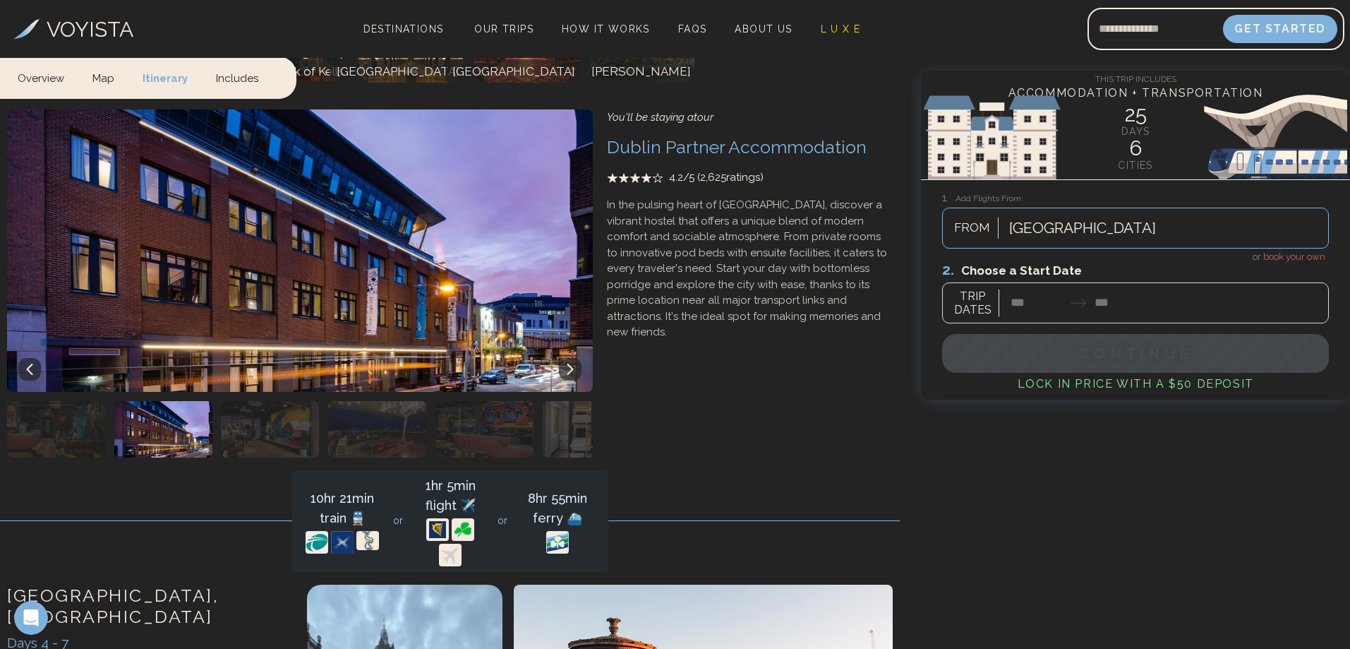
click at [567, 370] on icon at bounding box center [570, 368] width 11 height 11
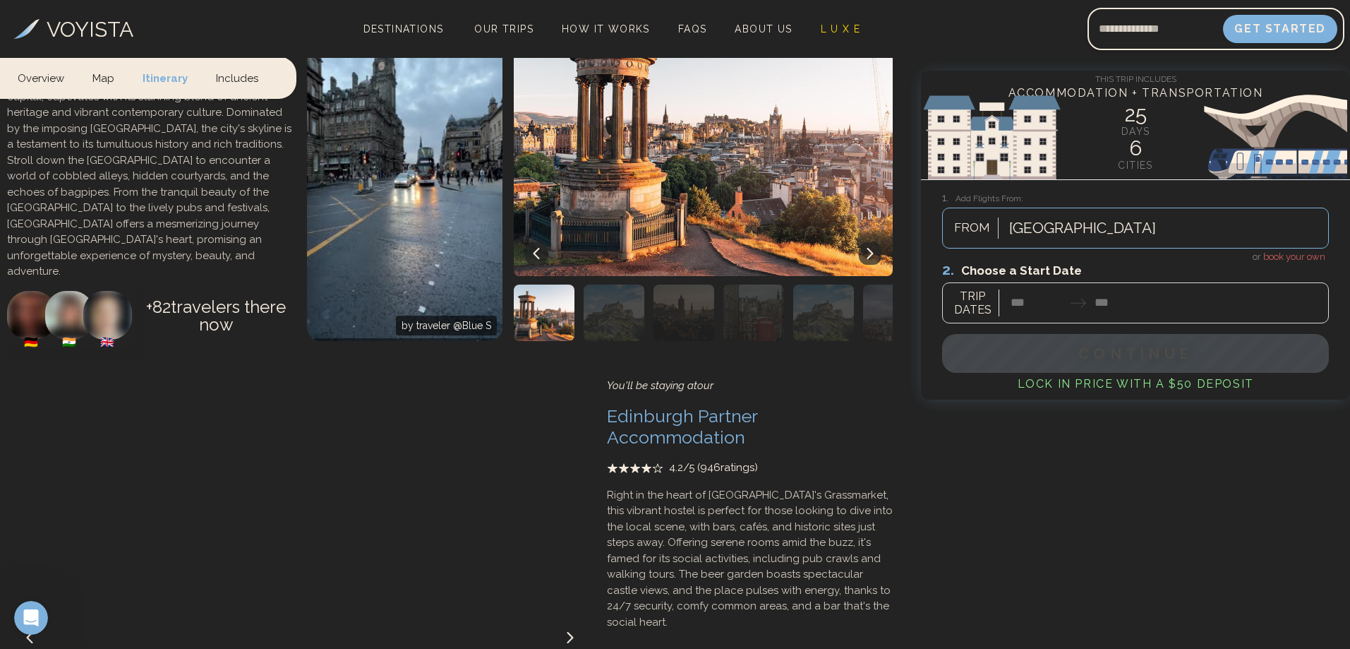
scroll to position [1481, 0]
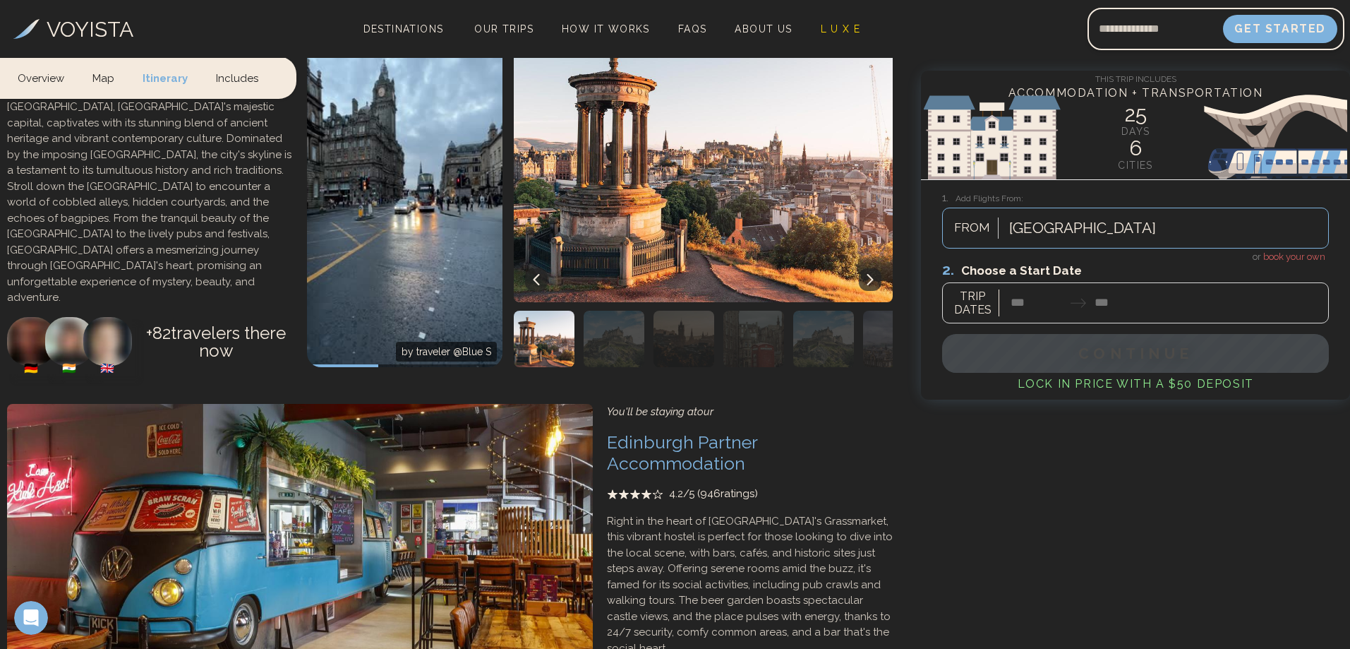
click at [704, 495] on span "4.2 /5 ( 946 ratings)" at bounding box center [713, 494] width 89 height 16
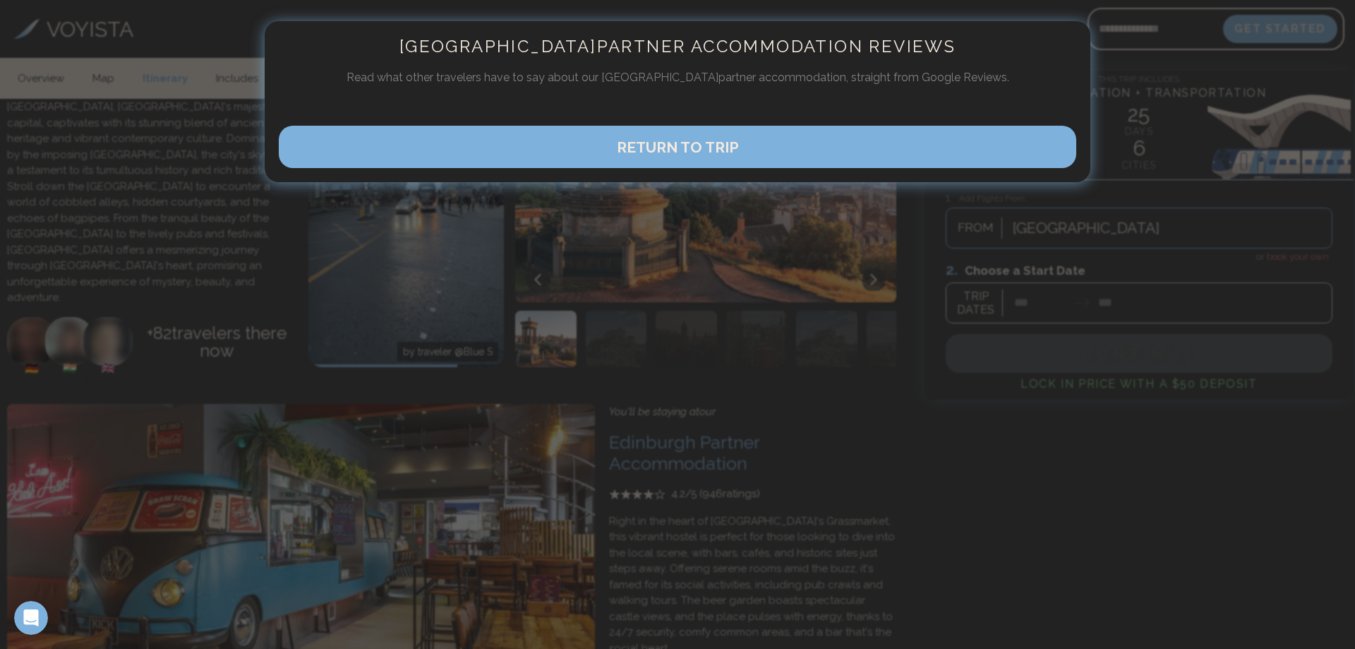
click at [711, 162] on button "RETURN TO TRIP" at bounding box center [677, 147] width 797 height 42
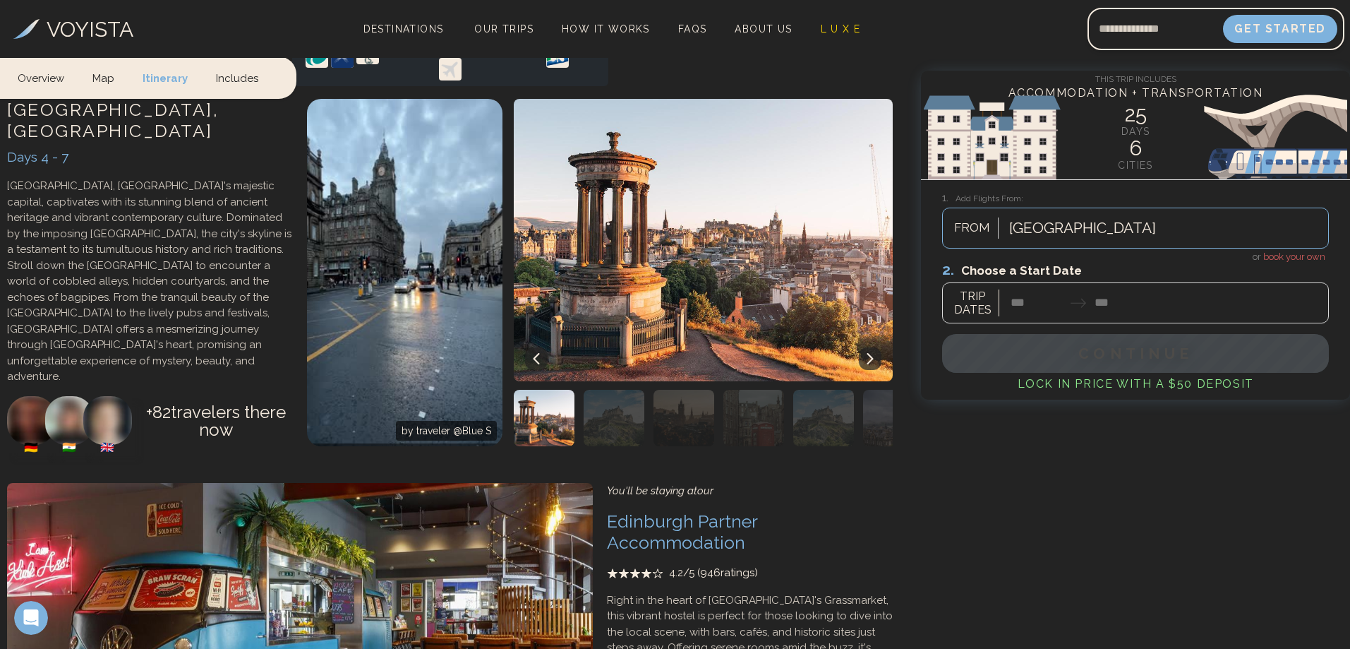
scroll to position [1411, 0]
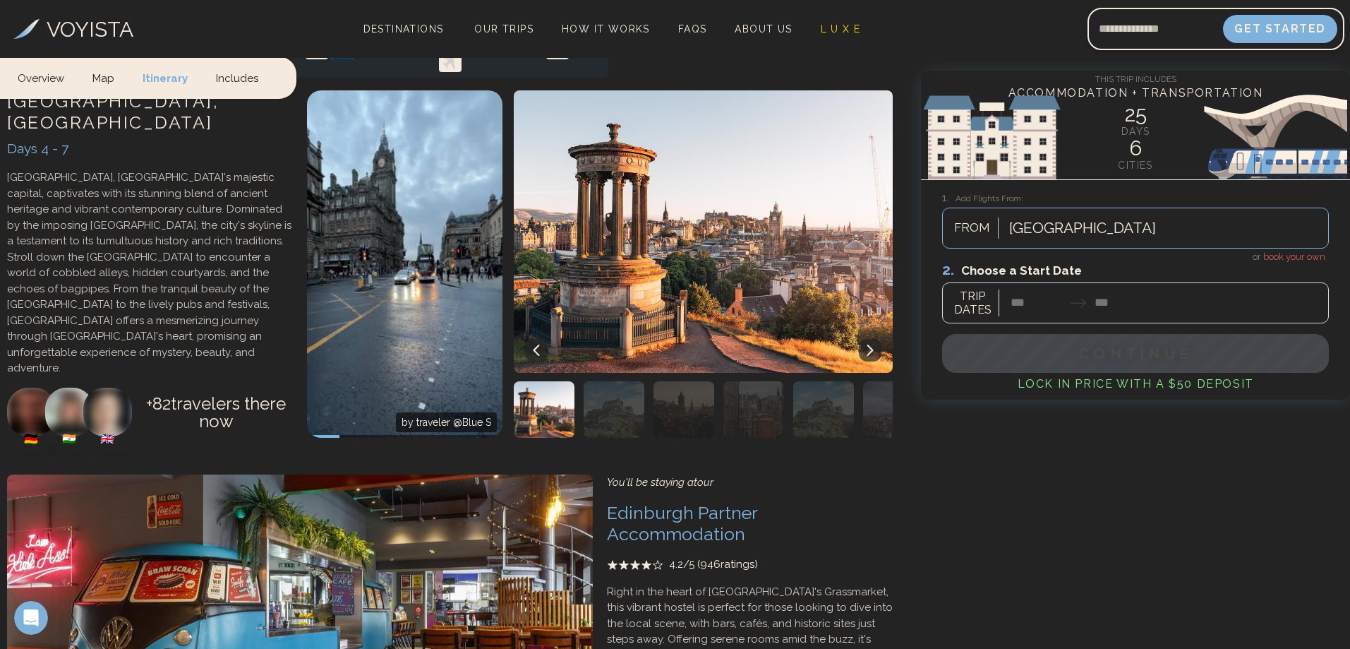
click at [627, 567] on icon at bounding box center [624, 564] width 10 height 9
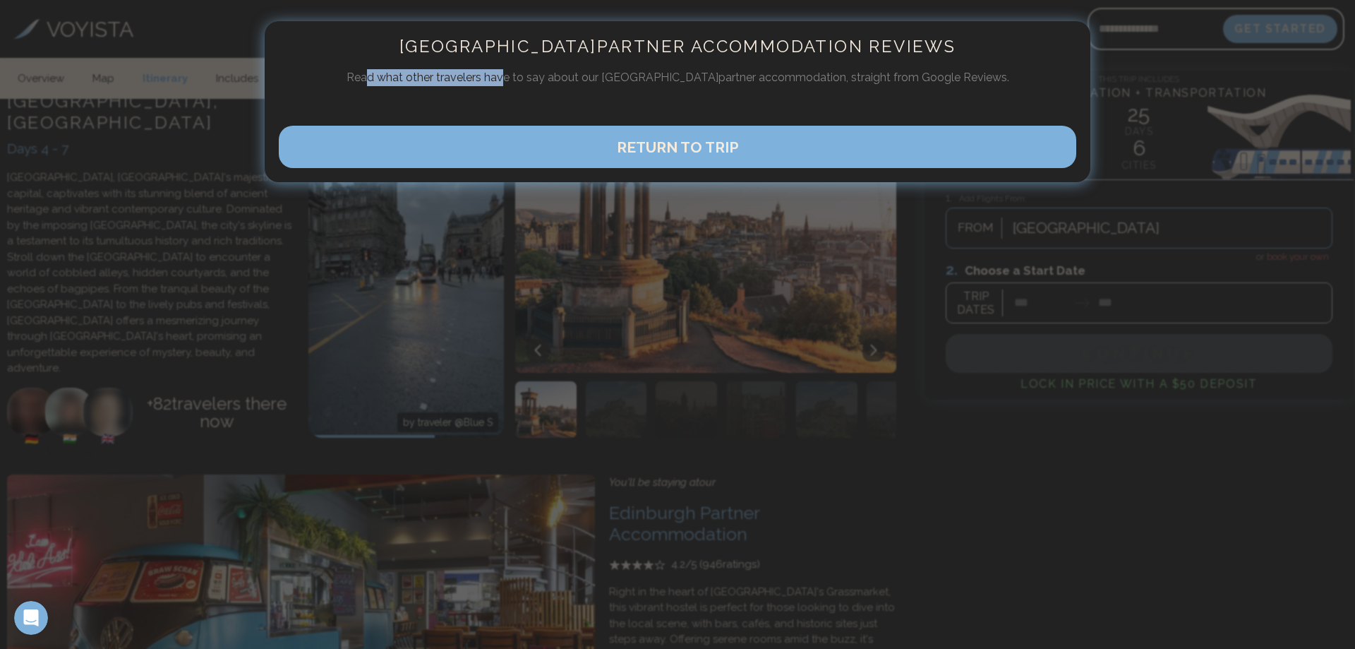
drag, startPoint x: 399, startPoint y: 71, endPoint x: 537, endPoint y: 80, distance: 137.9
click at [536, 76] on p "Read what other travelers have to say about our Edinburgh partner accommodation…" at bounding box center [677, 77] width 797 height 17
drag, startPoint x: 617, startPoint y: 153, endPoint x: 523, endPoint y: 114, distance: 101.6
click at [596, 241] on div "Edinburgh Partner Accommodation Reviews Read what other travelers have to say a…" at bounding box center [677, 324] width 1355 height 649
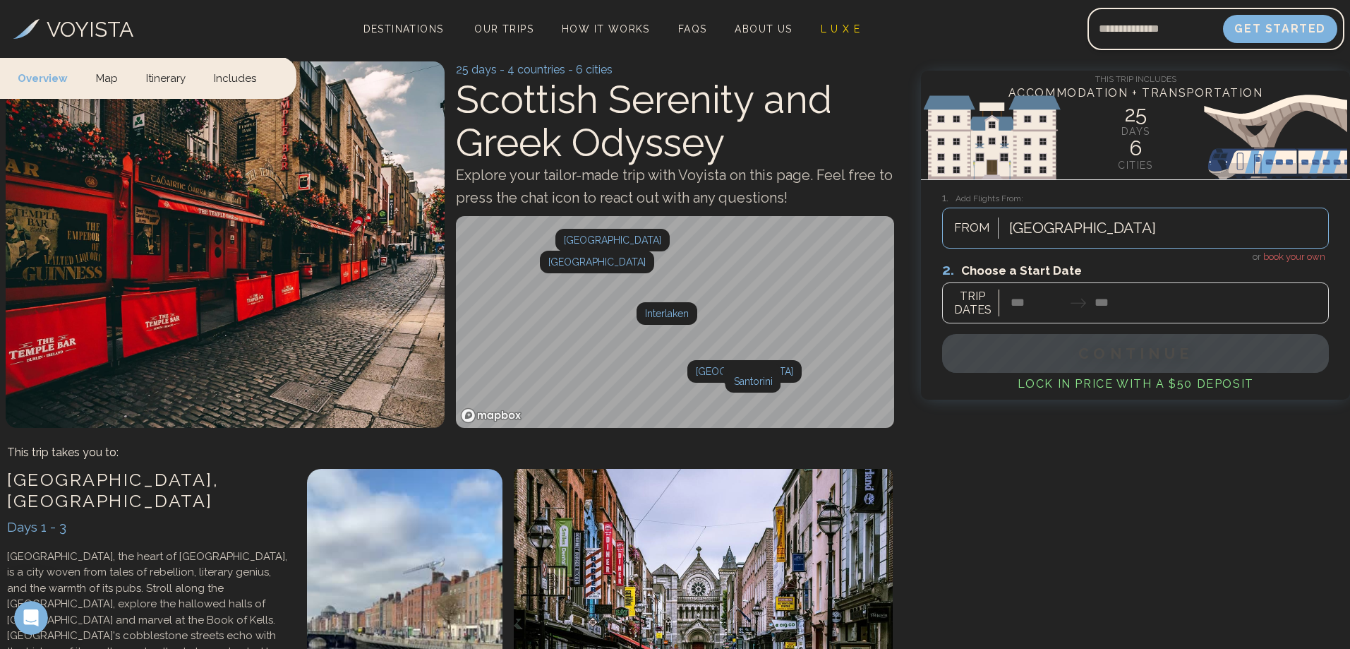
scroll to position [0, 0]
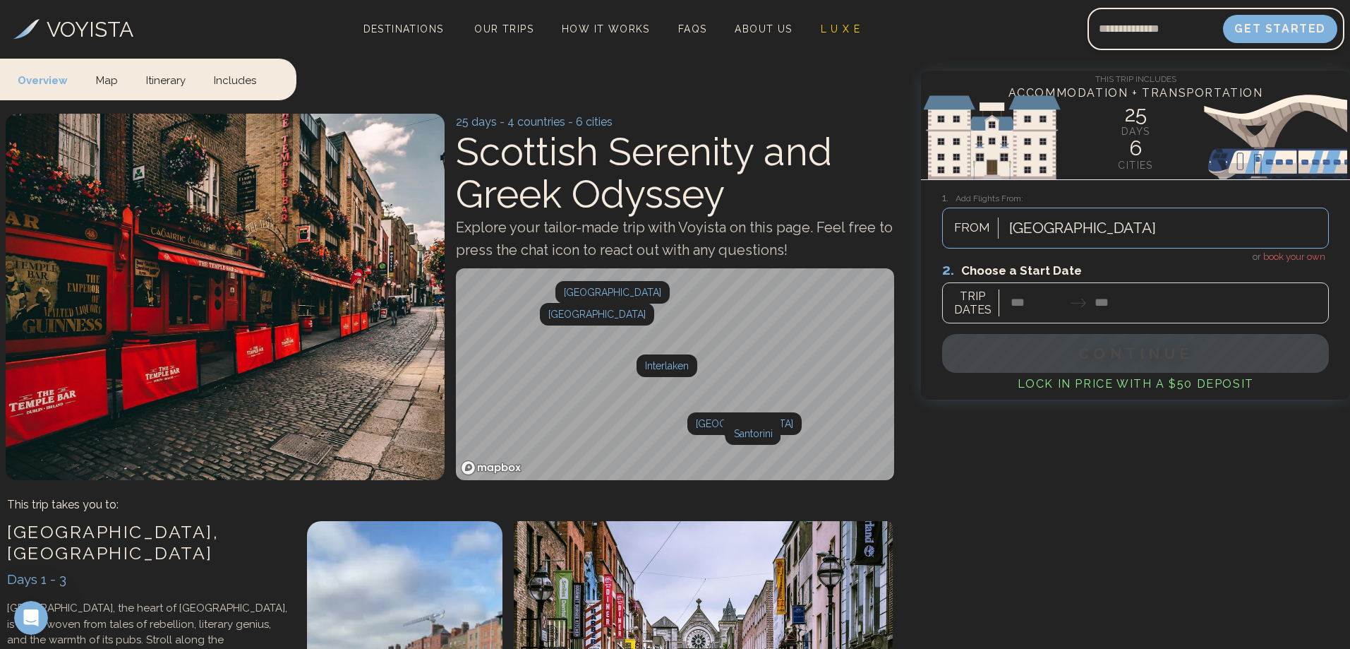
click at [624, 152] on span "Scottish Serenity and Greek Odyssey" at bounding box center [644, 172] width 376 height 89
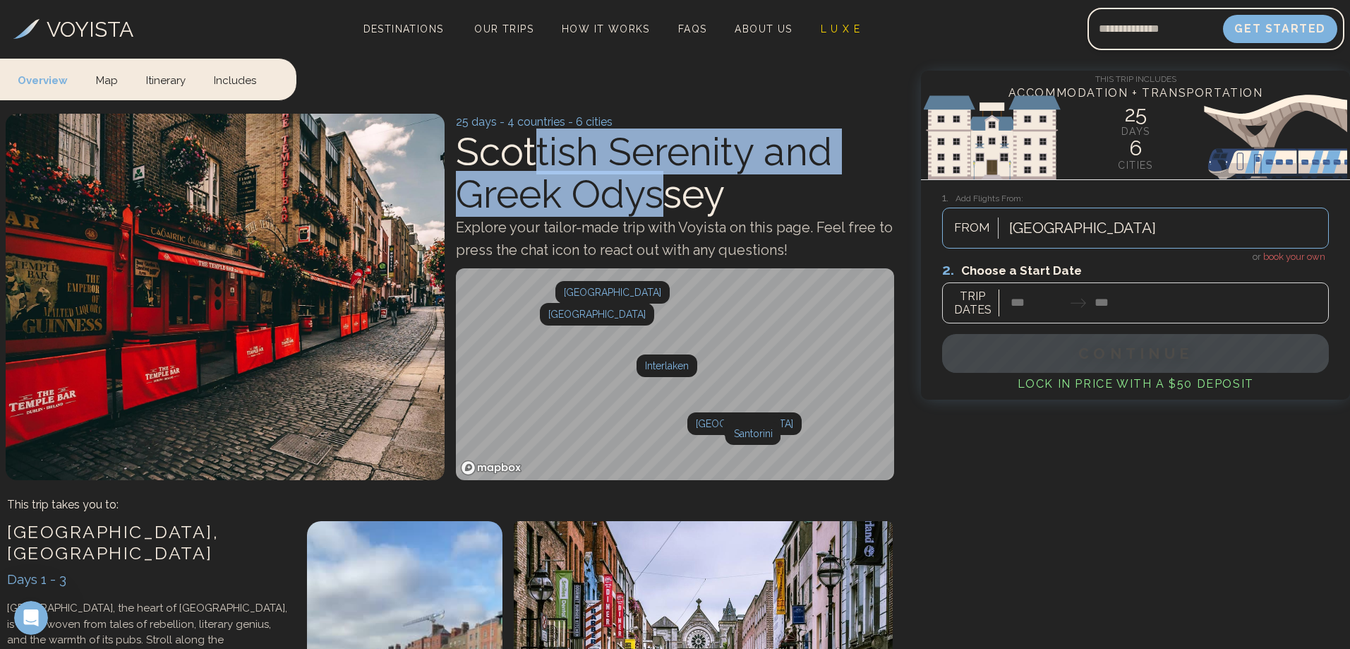
drag, startPoint x: 539, startPoint y: 168, endPoint x: 674, endPoint y: 214, distance: 142.4
click at [674, 214] on span "Scottish Serenity and Greek Odyssey" at bounding box center [644, 172] width 376 height 89
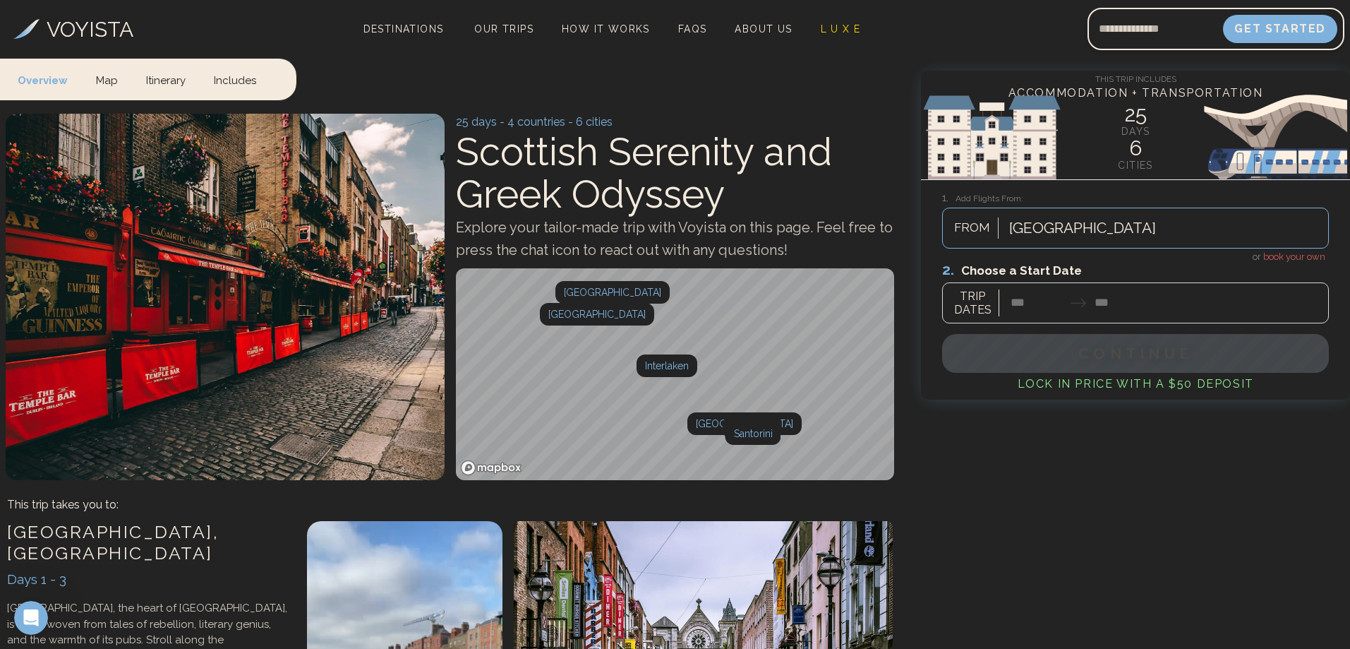
click at [670, 239] on div "Explore your tailor-made trip with Voyista on this page. Feel free to press the…" at bounding box center [675, 238] width 439 height 45
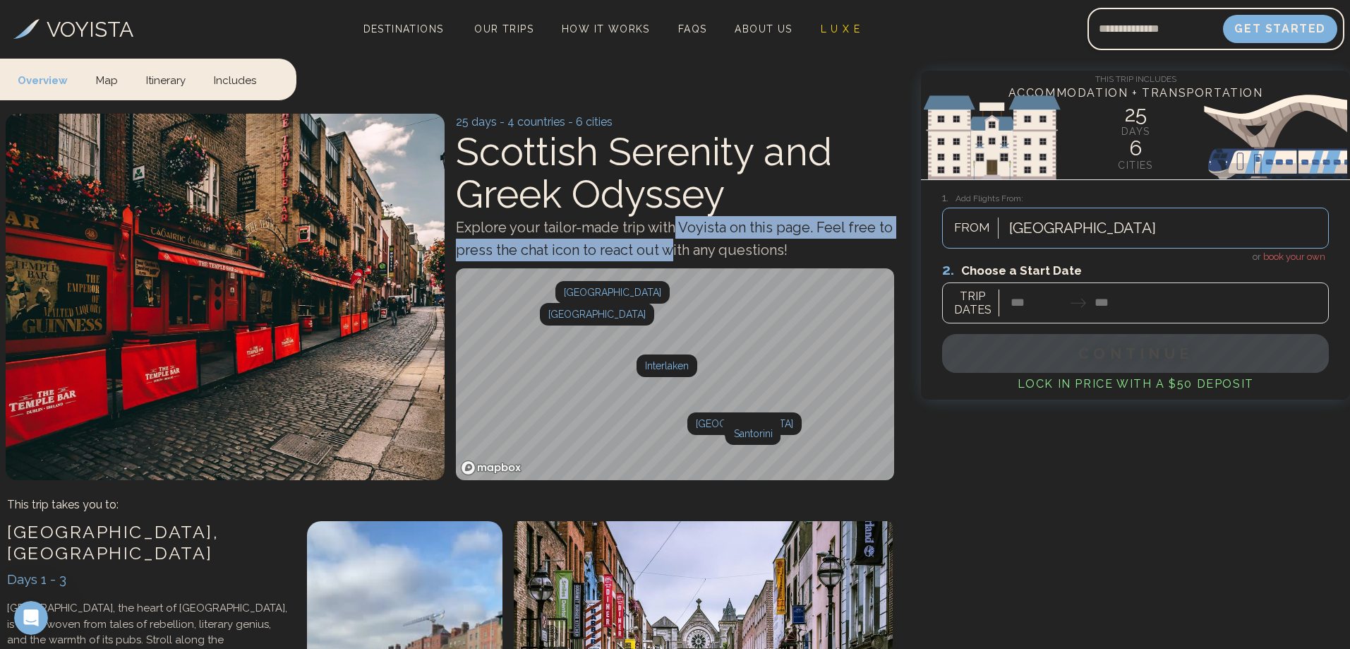
click at [504, 469] on link "Mapbox homepage" at bounding box center [491, 467] width 62 height 16
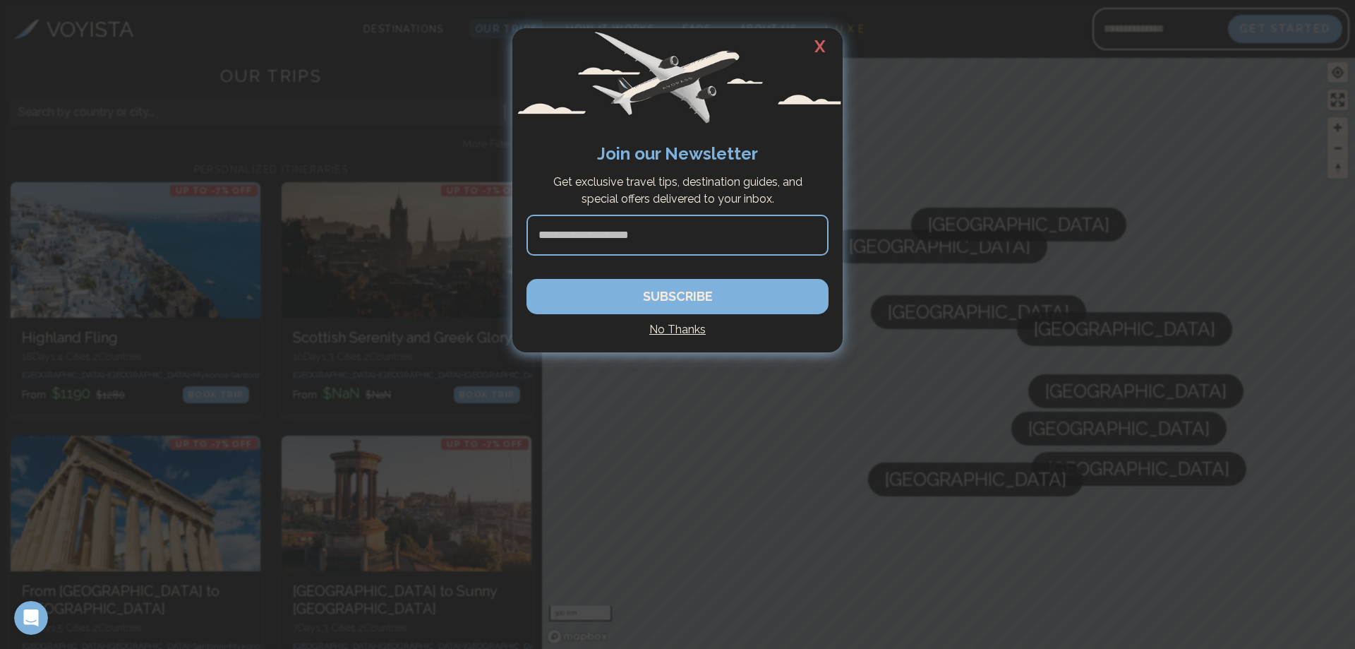
click at [817, 49] on h2 "X" at bounding box center [819, 46] width 45 height 37
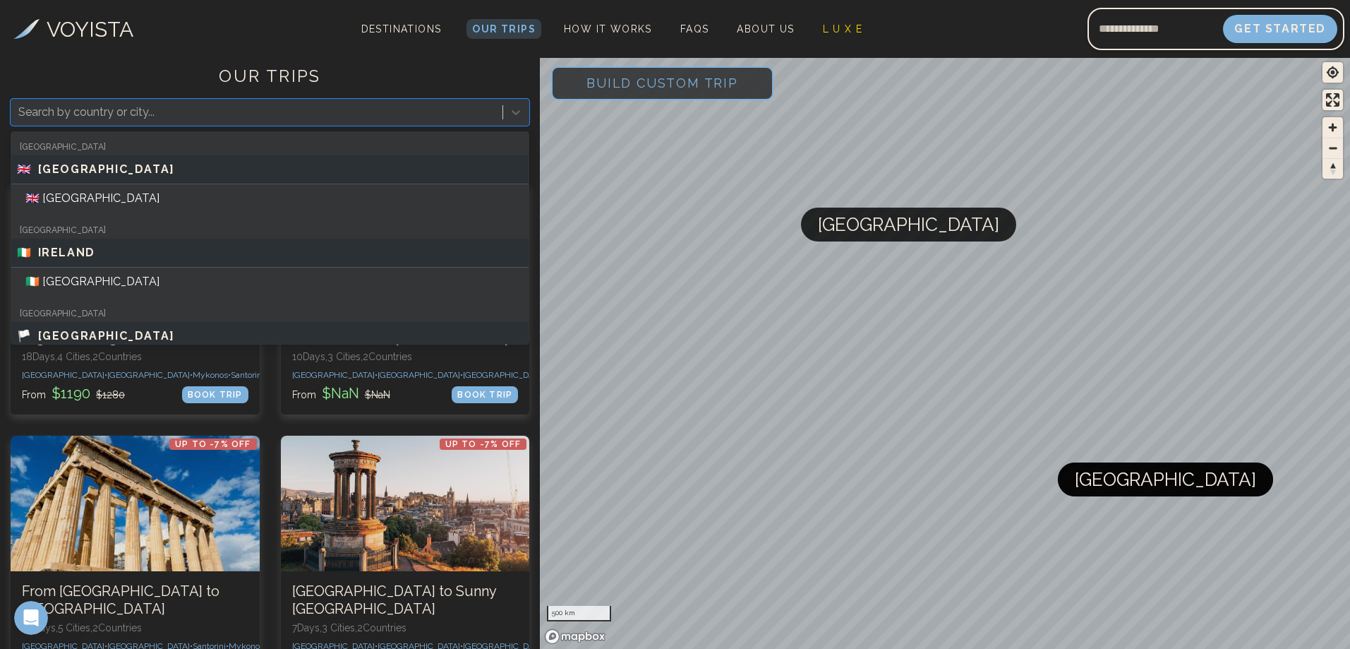
click at [360, 112] on div at bounding box center [256, 112] width 477 height 20
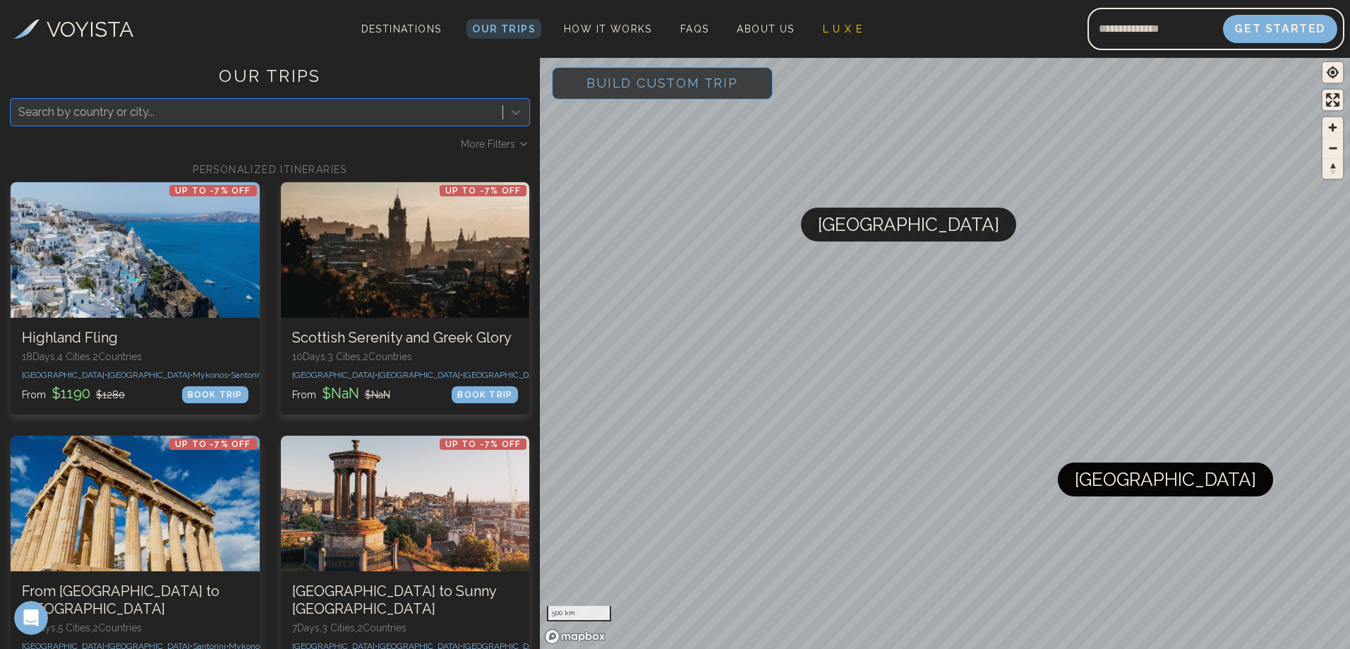
click at [347, 114] on div at bounding box center [256, 112] width 477 height 20
click at [734, 38] on link "About Us" at bounding box center [765, 29] width 68 height 20
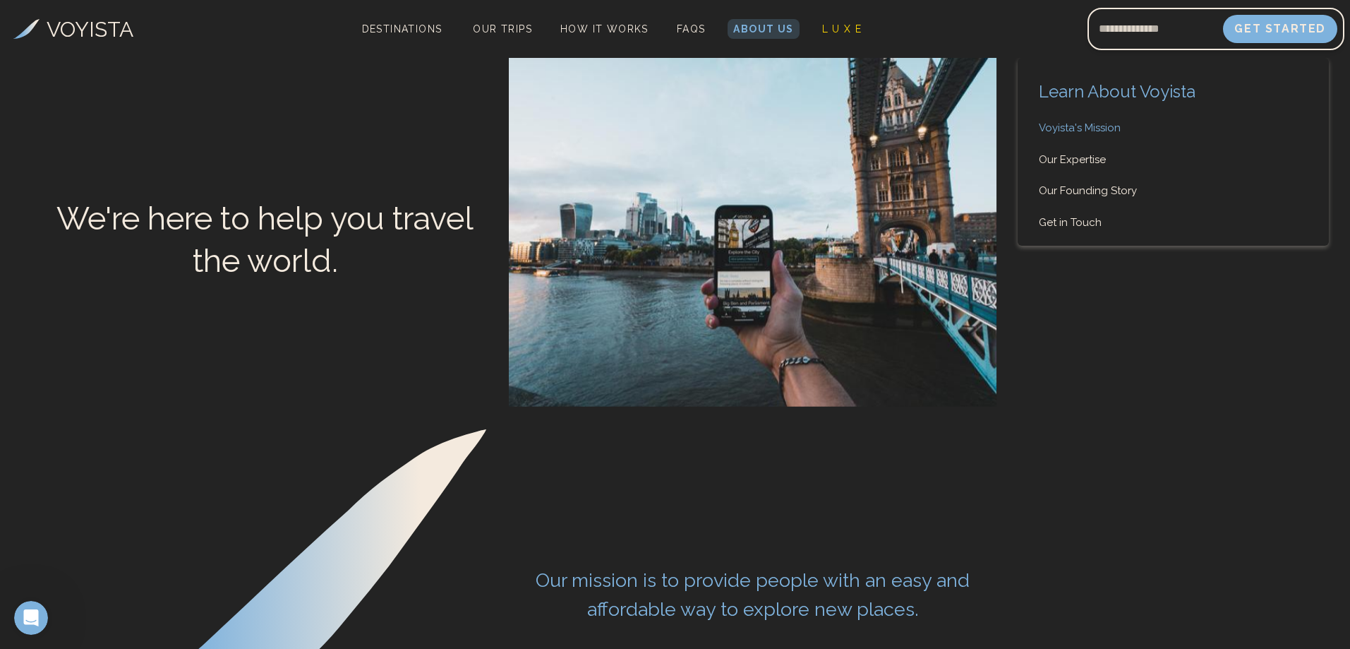
click at [1079, 131] on link "Voyista's Mission" at bounding box center [1173, 128] width 311 height 16
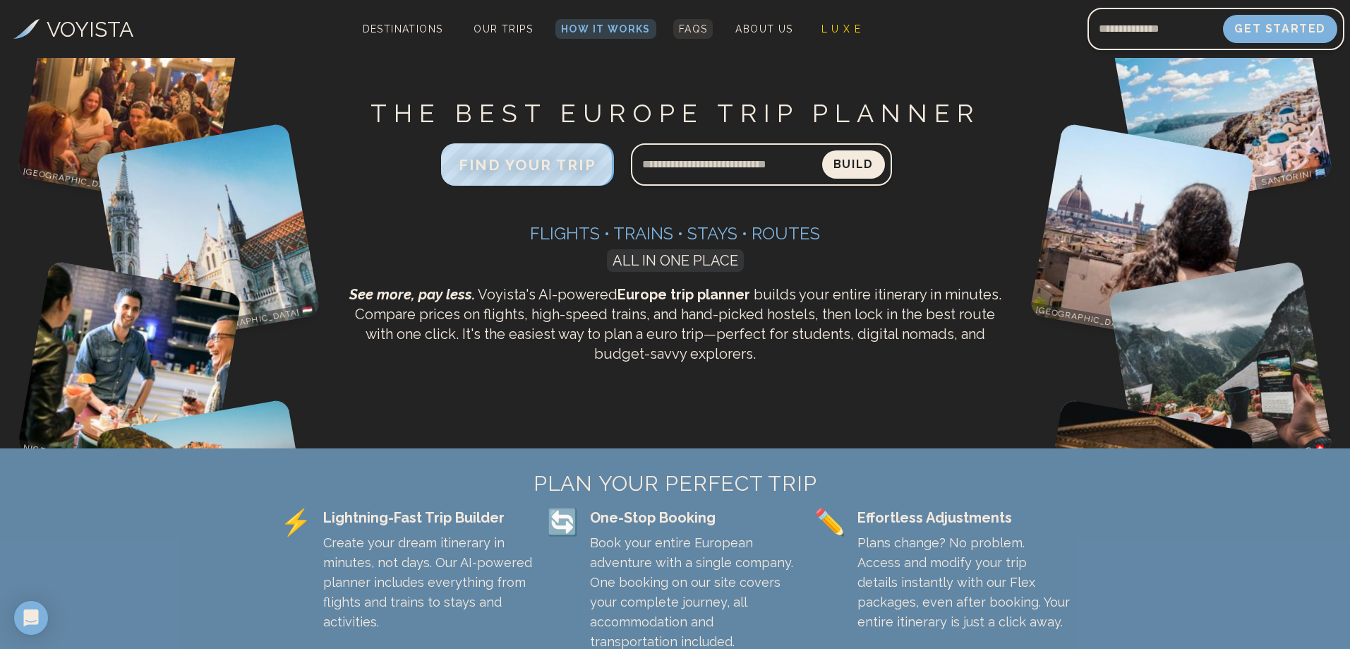
click at [684, 35] on link "FAQs" at bounding box center [693, 29] width 40 height 20
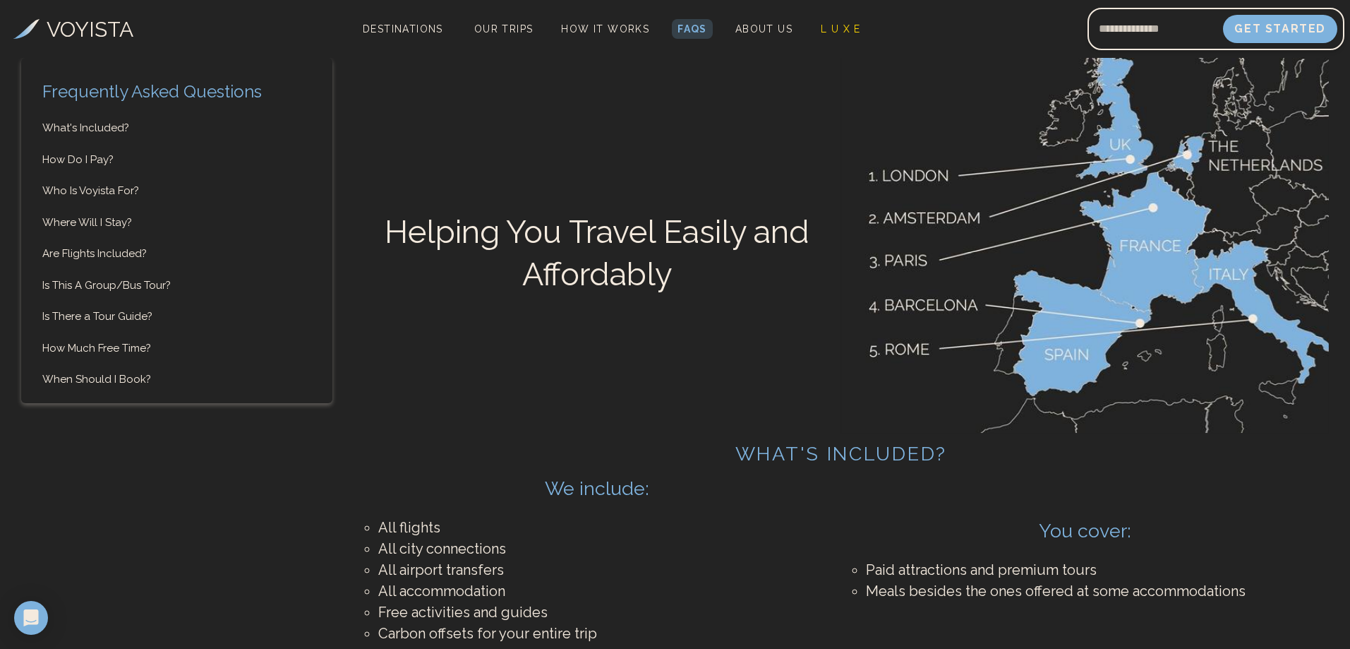
click at [95, 30] on h3 "VOYISTA" at bounding box center [90, 29] width 87 height 32
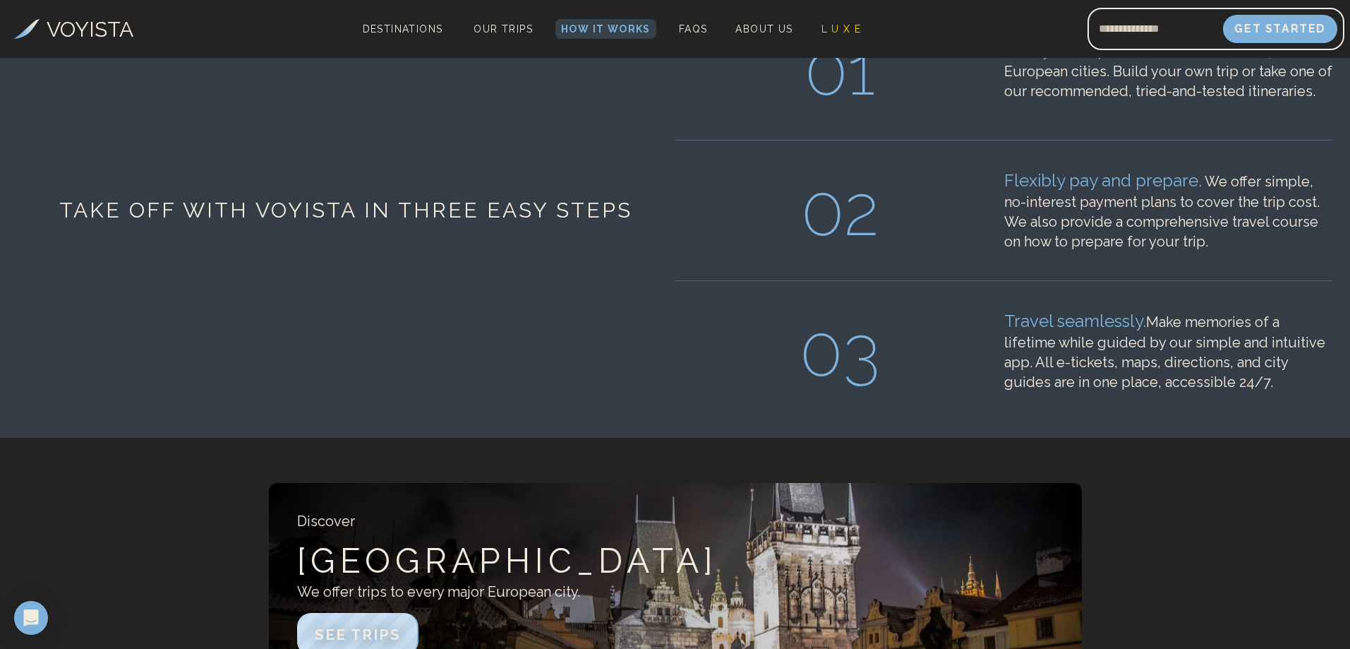
scroll to position [1482, 0]
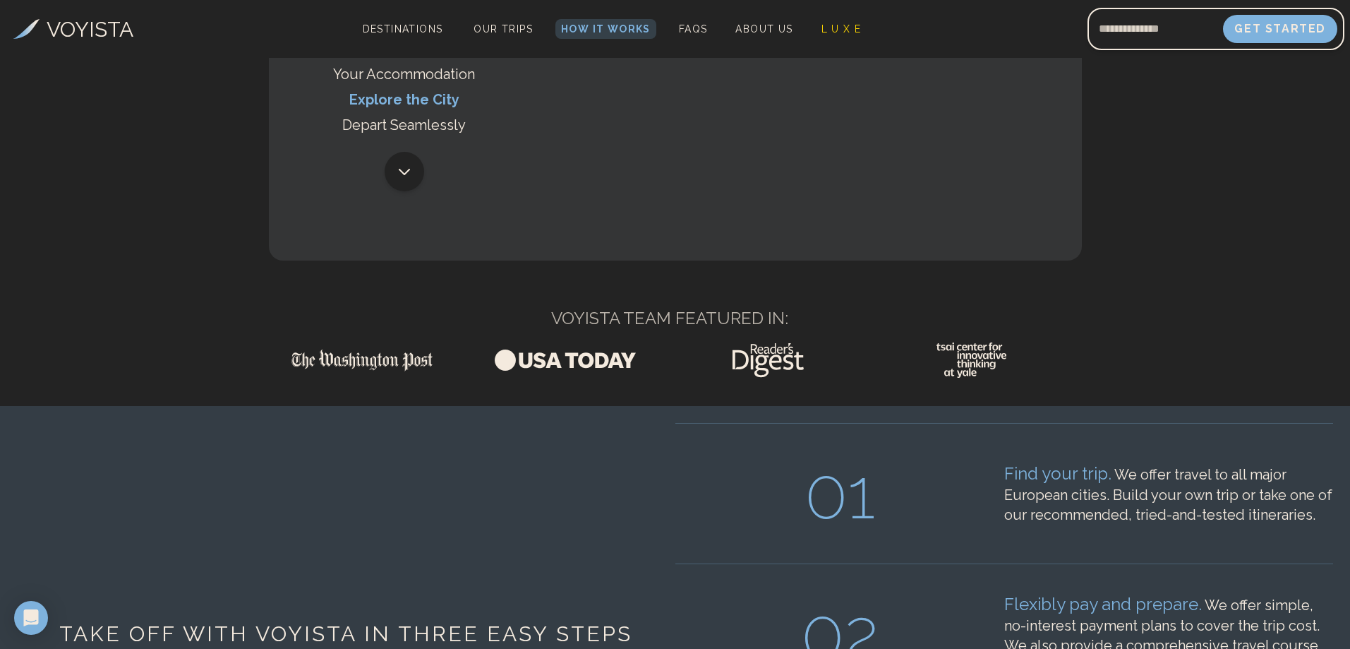
click at [47, 17] on h3 "VOYISTA" at bounding box center [90, 29] width 87 height 32
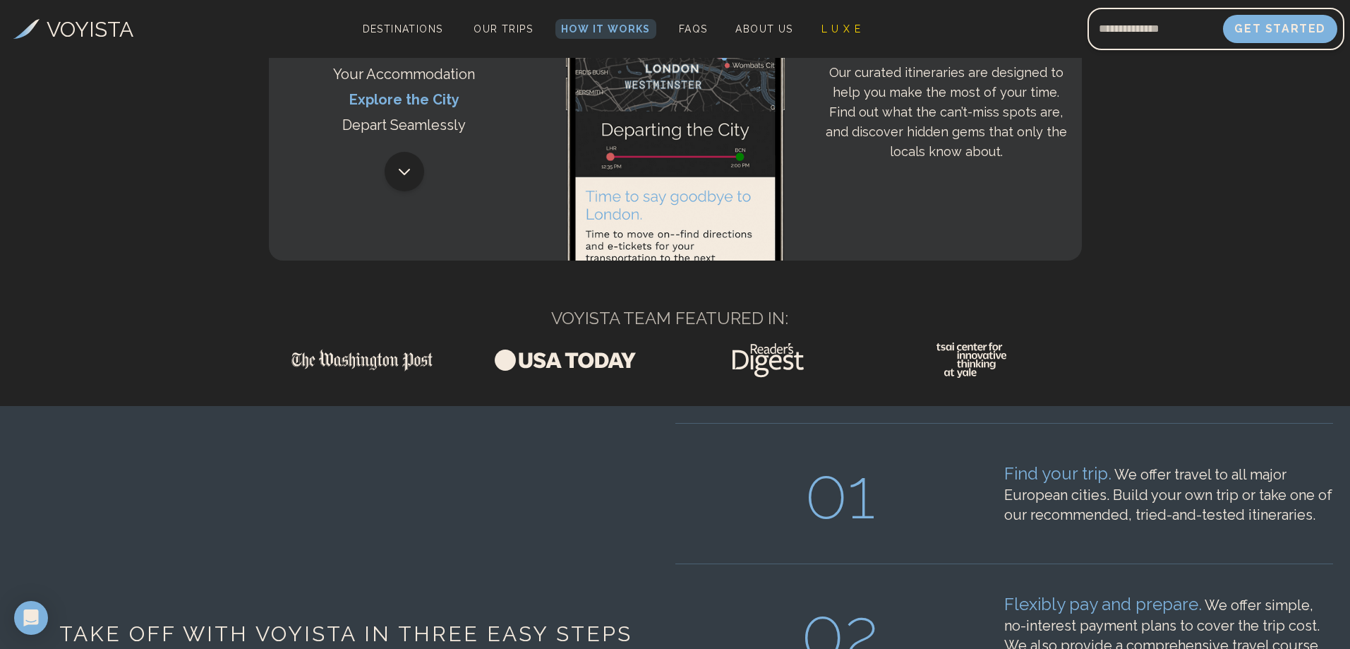
scroll to position [0, 0]
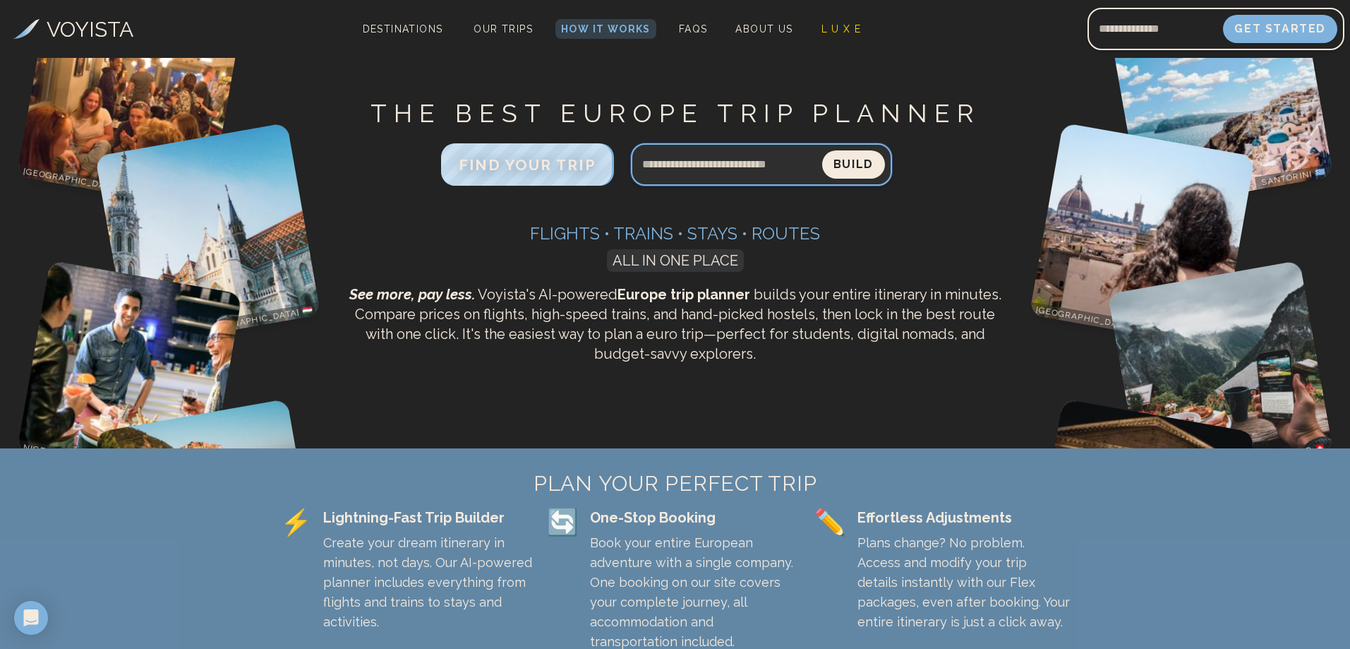
click at [709, 174] on input "Search query" at bounding box center [726, 164] width 191 height 34
type input "**********"
click at [867, 164] on button "Build" at bounding box center [854, 165] width 66 height 30
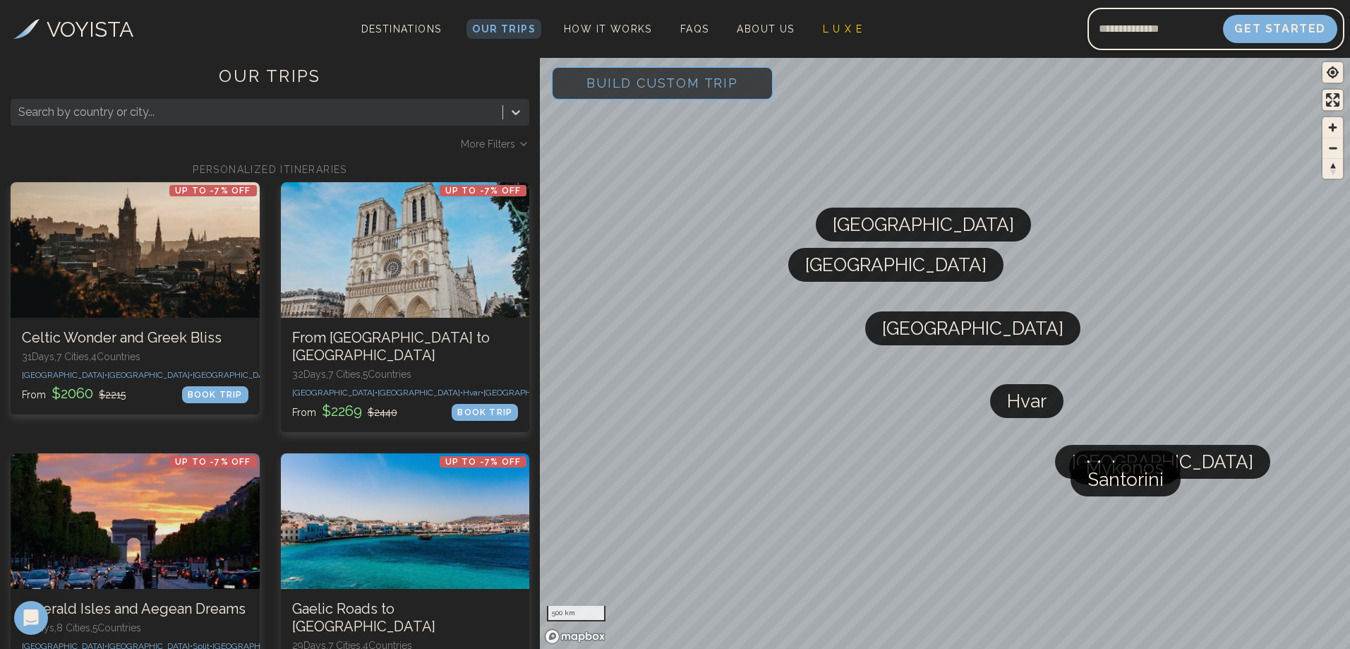
click at [502, 143] on span "More Filters" at bounding box center [488, 144] width 54 height 14
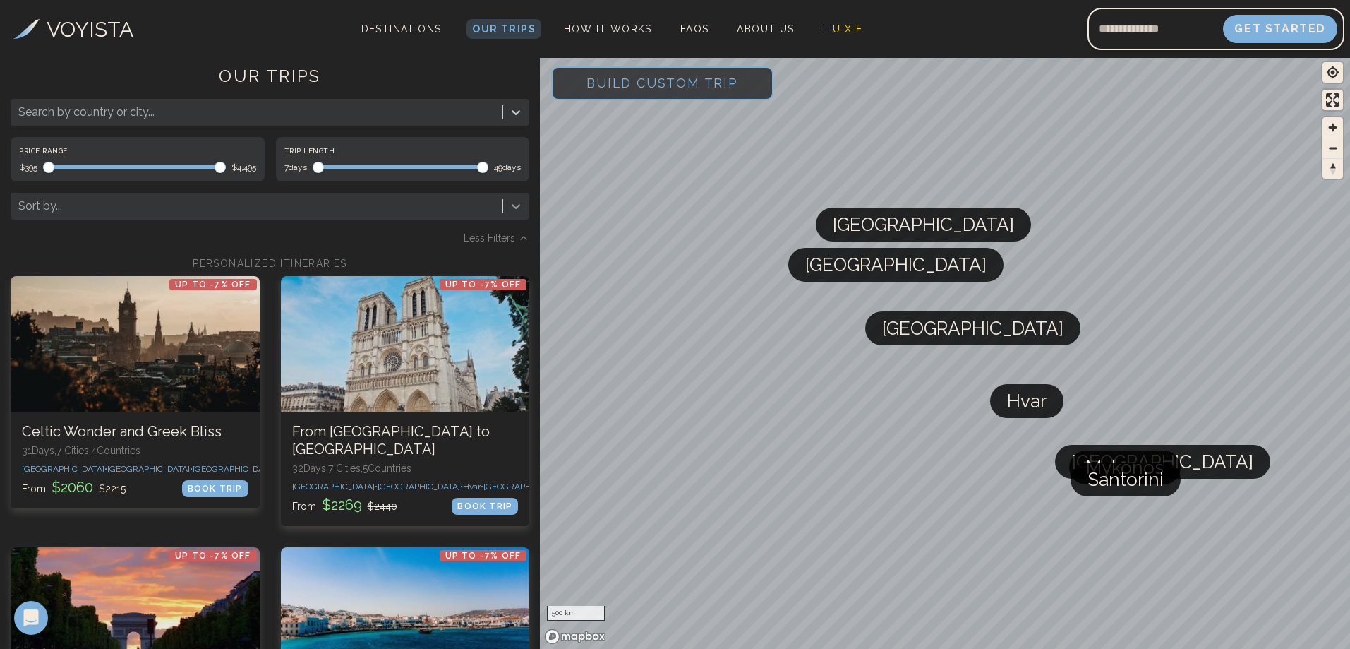
click at [515, 200] on icon at bounding box center [516, 206] width 14 height 14
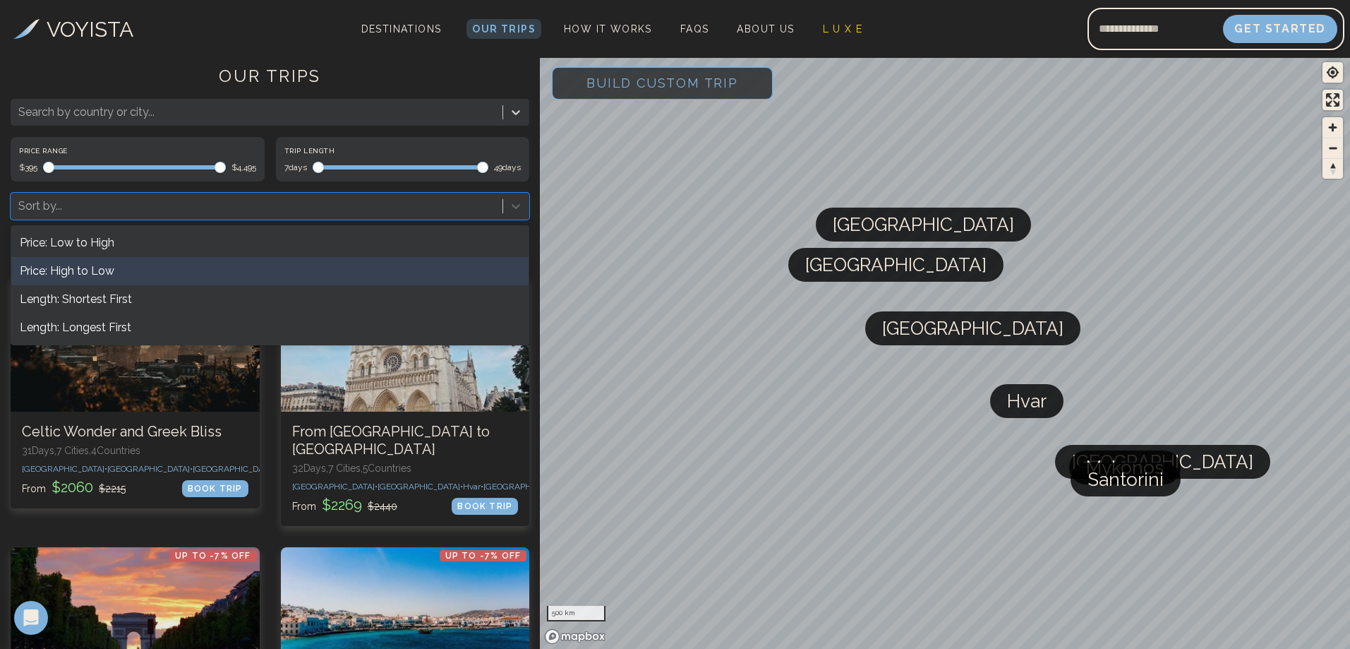
click at [159, 277] on div "Price: High to Low" at bounding box center [269, 271] width 517 height 28
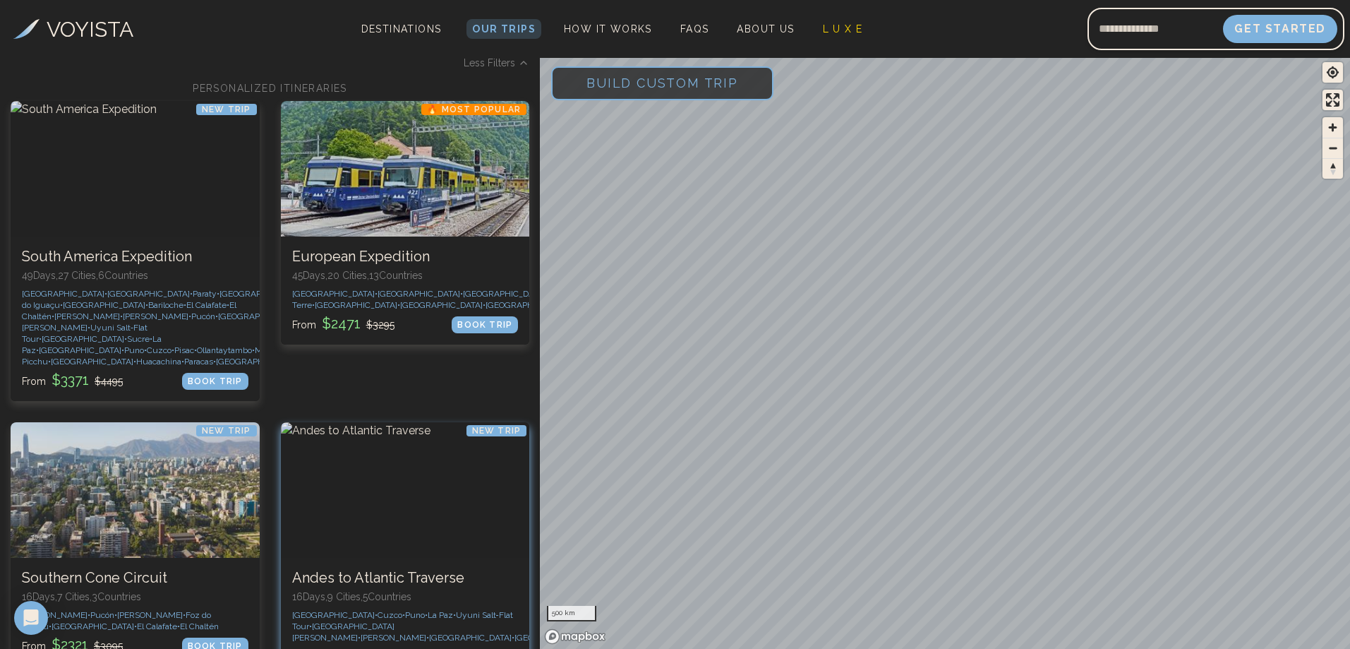
scroll to position [353, 0]
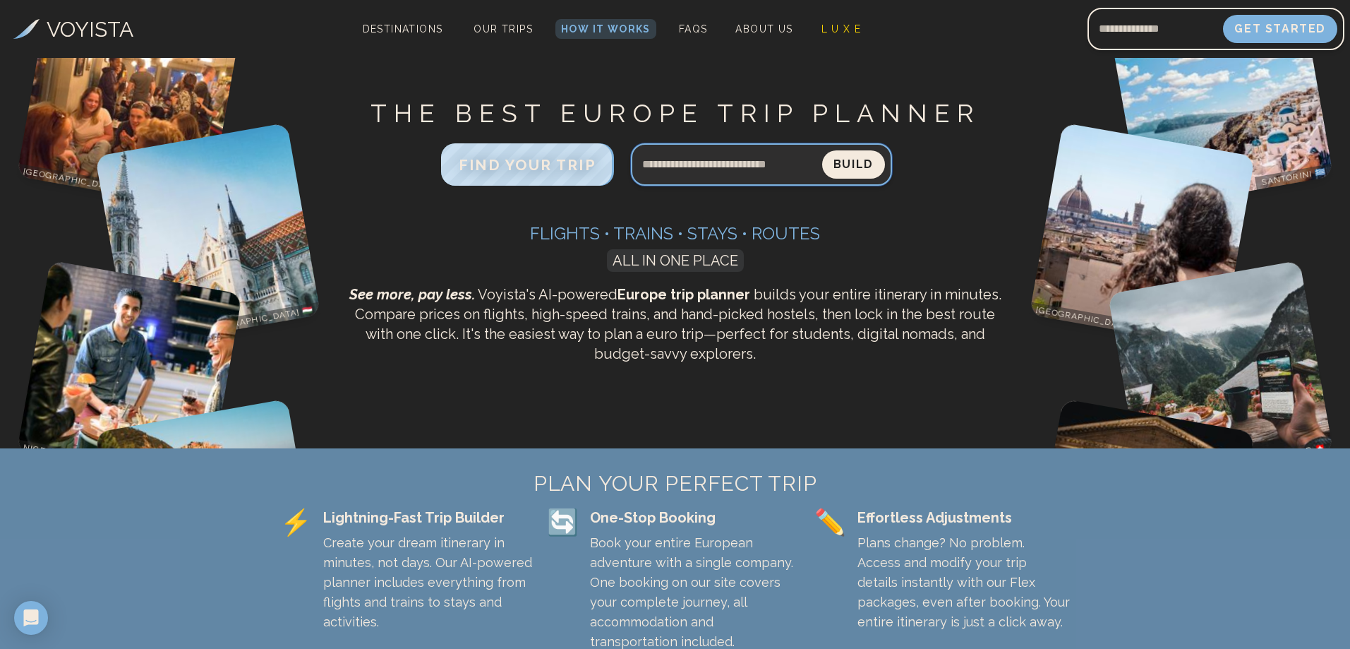
click at [704, 167] on input "Search query" at bounding box center [726, 164] width 191 height 34
type input "**********"
click at [860, 168] on button "Build" at bounding box center [854, 165] width 66 height 30
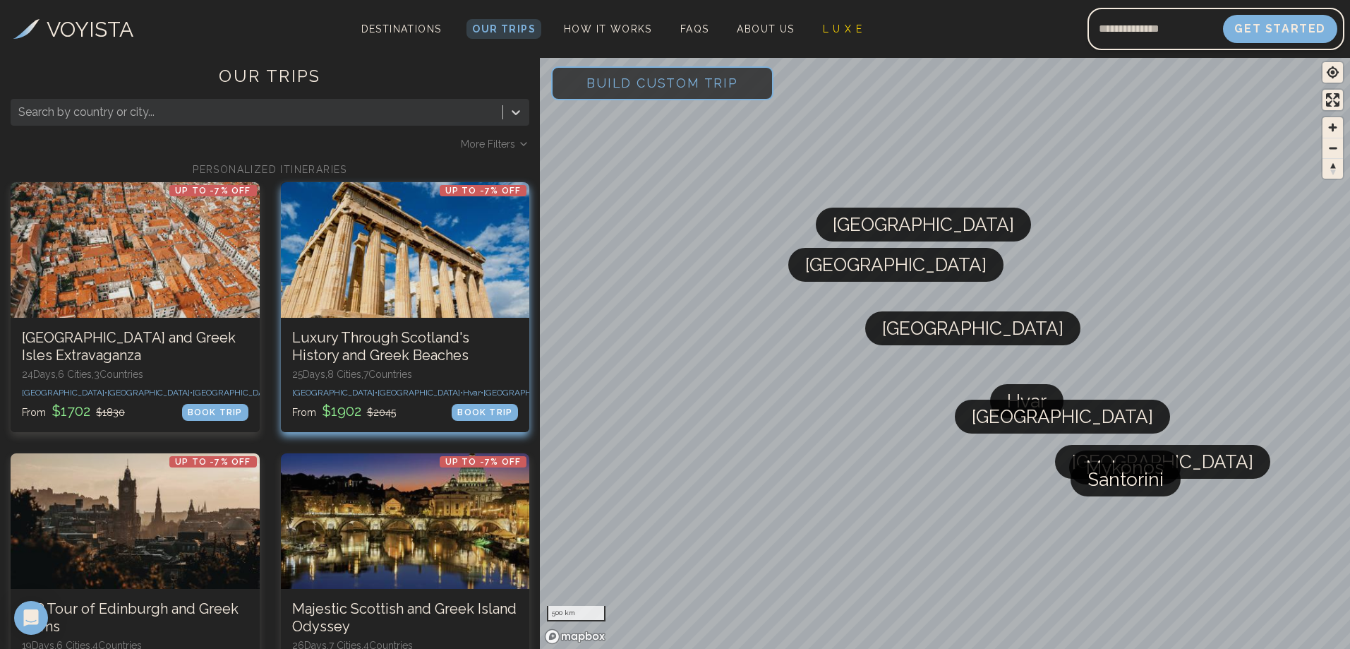
click at [403, 287] on div at bounding box center [405, 250] width 249 height 136
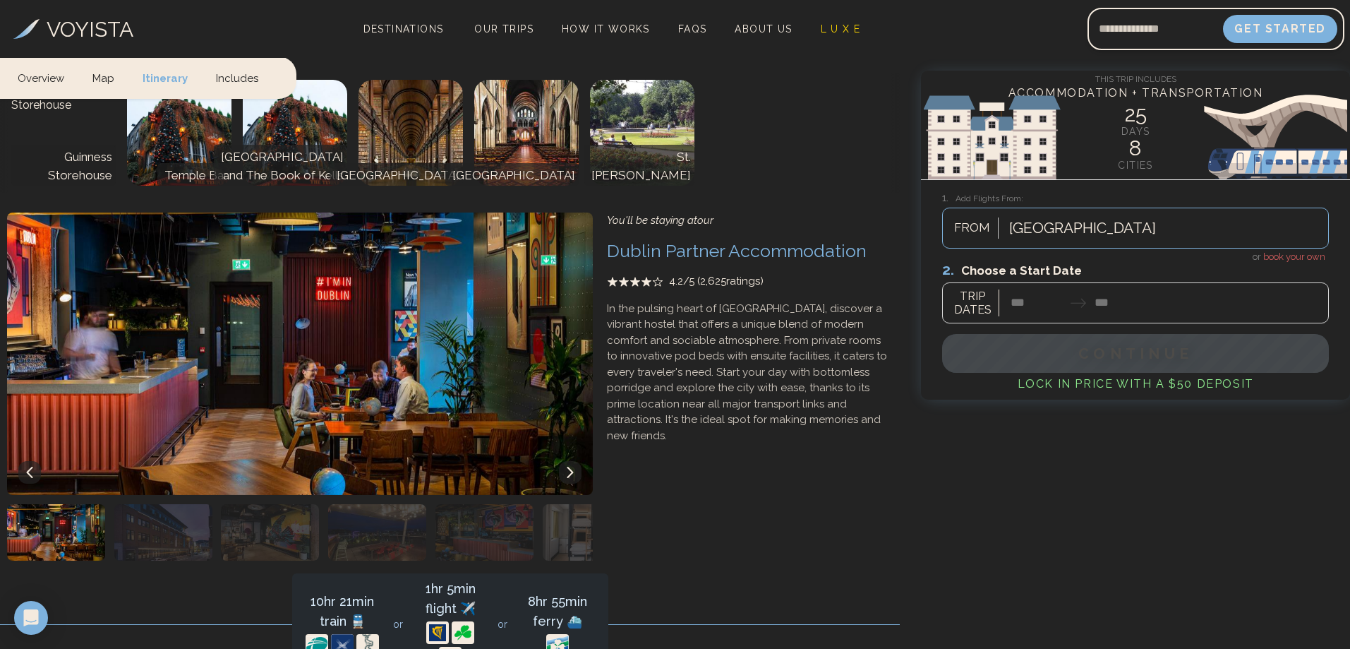
scroll to position [988, 0]
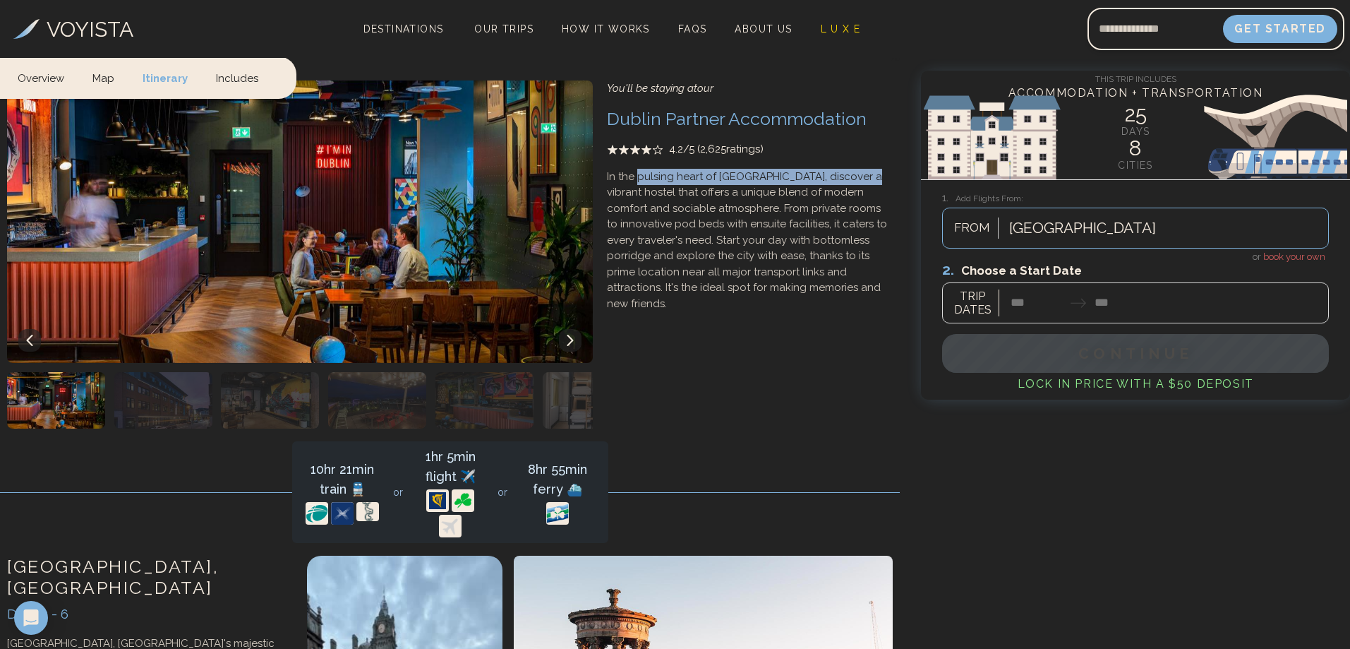
drag, startPoint x: 637, startPoint y: 180, endPoint x: 855, endPoint y: 181, distance: 218.8
click at [855, 181] on p "In the pulsing heart of [GEOGRAPHIC_DATA], discover a vibrant hostel that offer…" at bounding box center [750, 240] width 286 height 143
click at [835, 204] on p "In the pulsing heart of [GEOGRAPHIC_DATA], discover a vibrant hostel that offer…" at bounding box center [750, 240] width 286 height 143
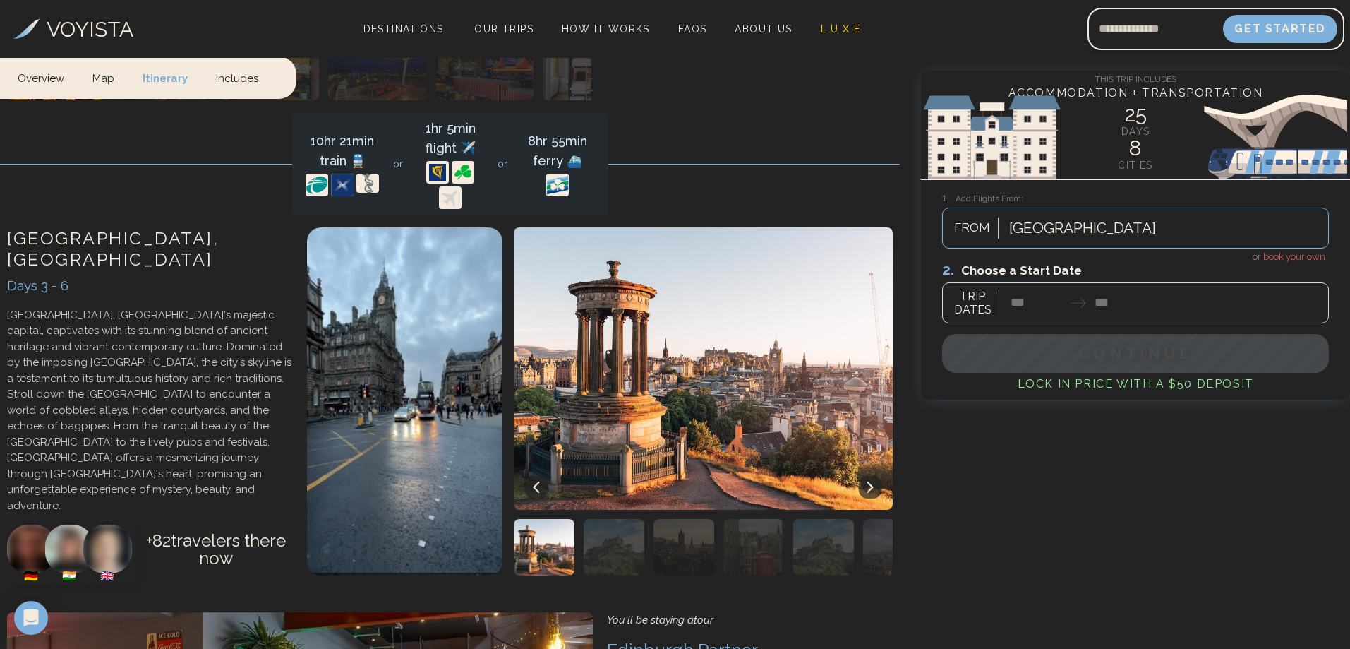
scroll to position [1341, 0]
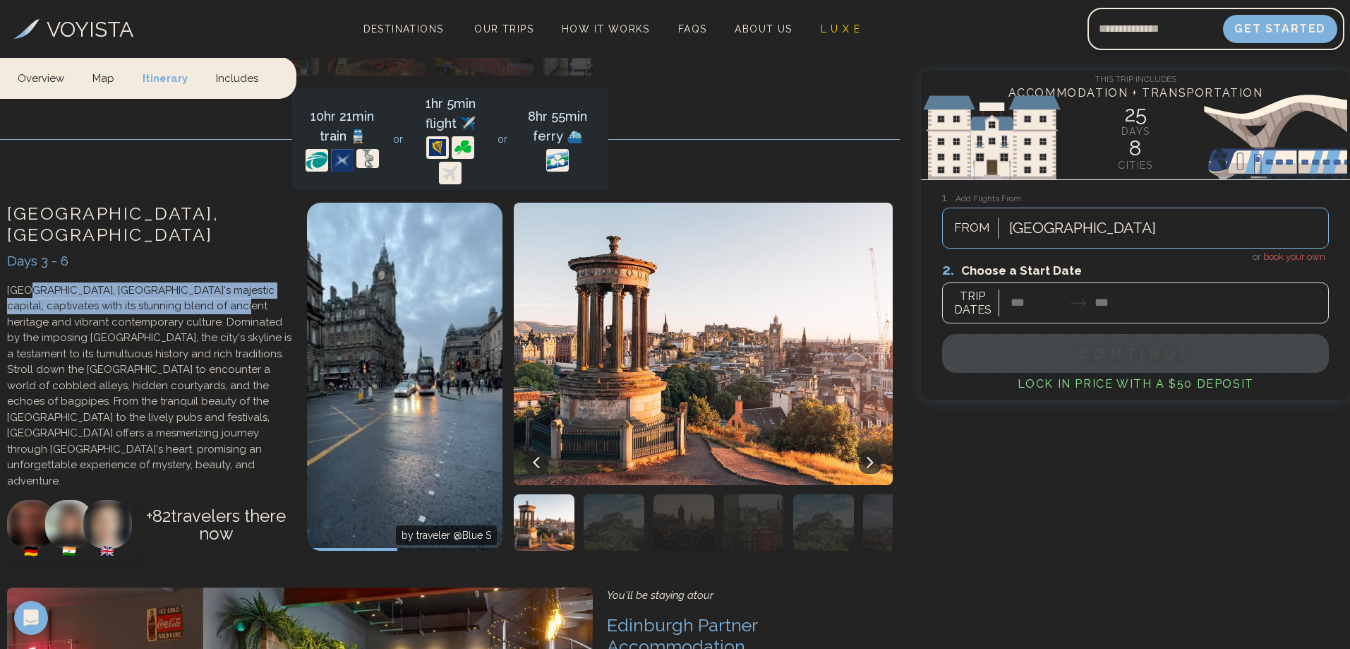
drag, startPoint x: 29, startPoint y: 269, endPoint x: 198, endPoint y: 290, distance: 170.7
click at [198, 290] on p "[GEOGRAPHIC_DATA], [GEOGRAPHIC_DATA]'s majestic capital, captivates with its st…" at bounding box center [150, 385] width 286 height 207
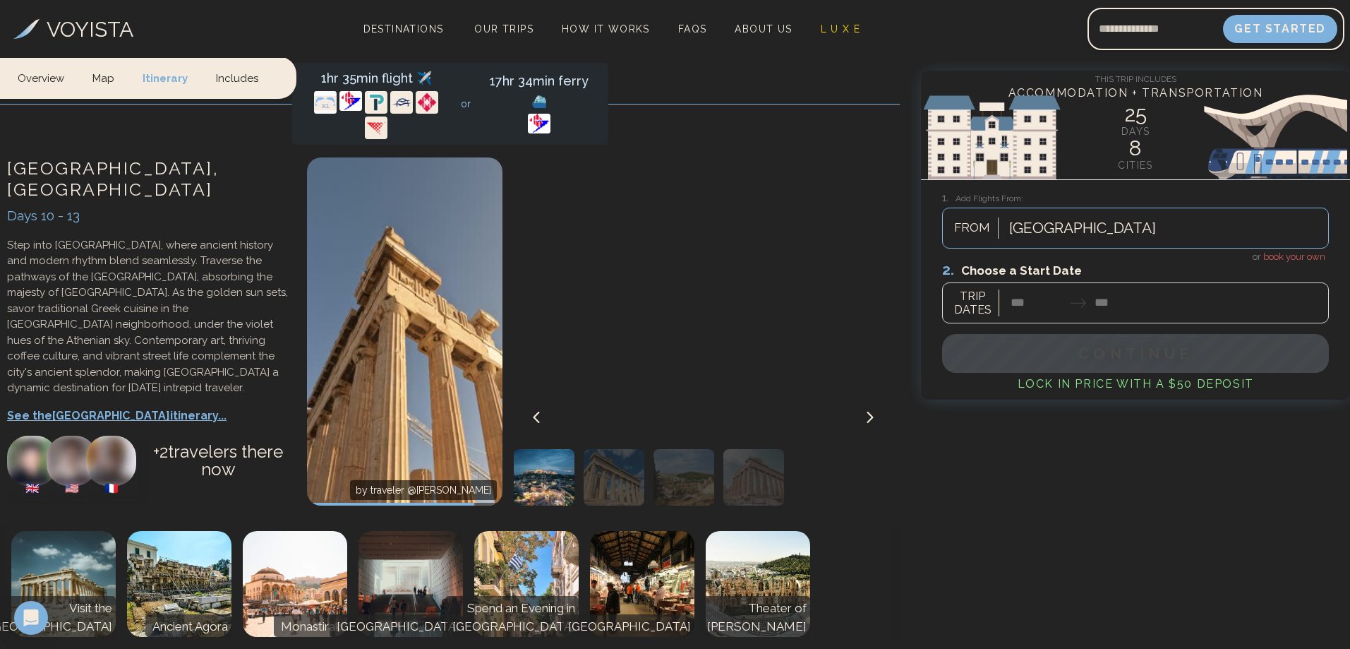
scroll to position [2964, 0]
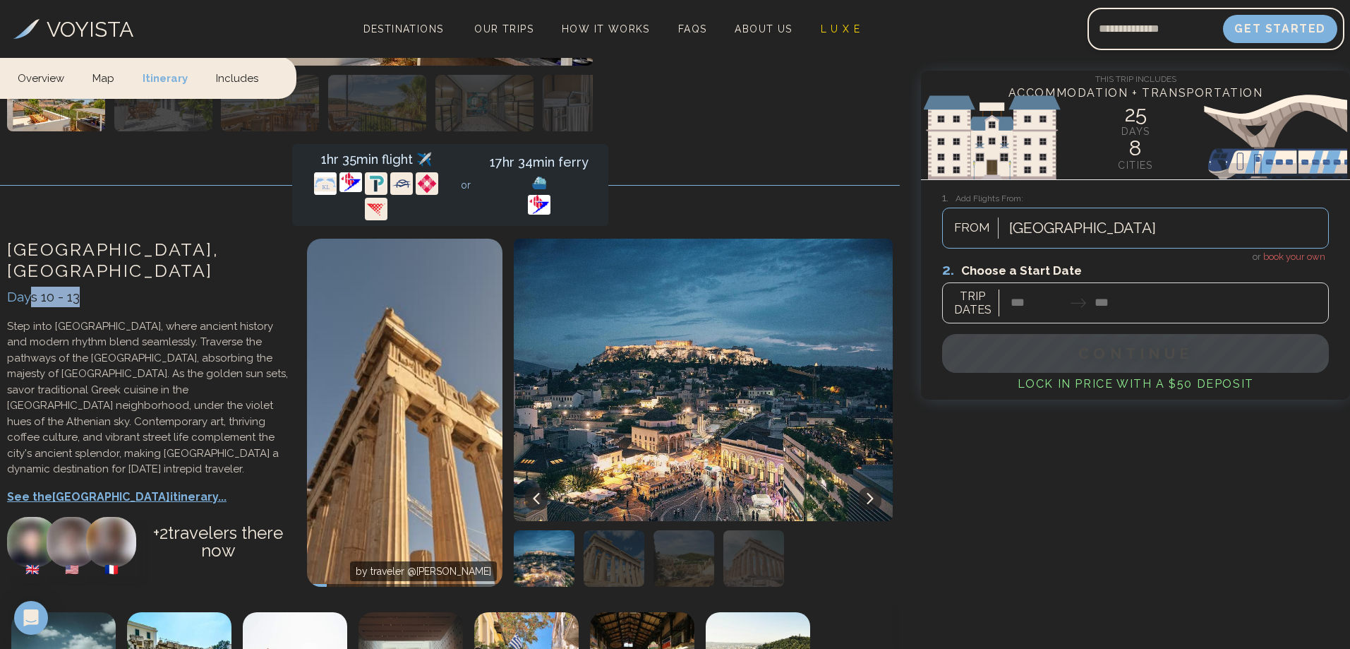
drag, startPoint x: 30, startPoint y: 273, endPoint x: 111, endPoint y: 277, distance: 80.6
click at [111, 287] on div "Days 10 - 13" at bounding box center [150, 297] width 286 height 20
click at [98, 322] on p "Step into [GEOGRAPHIC_DATA], where ancient history and modern rhythm blend seam…" at bounding box center [150, 397] width 286 height 159
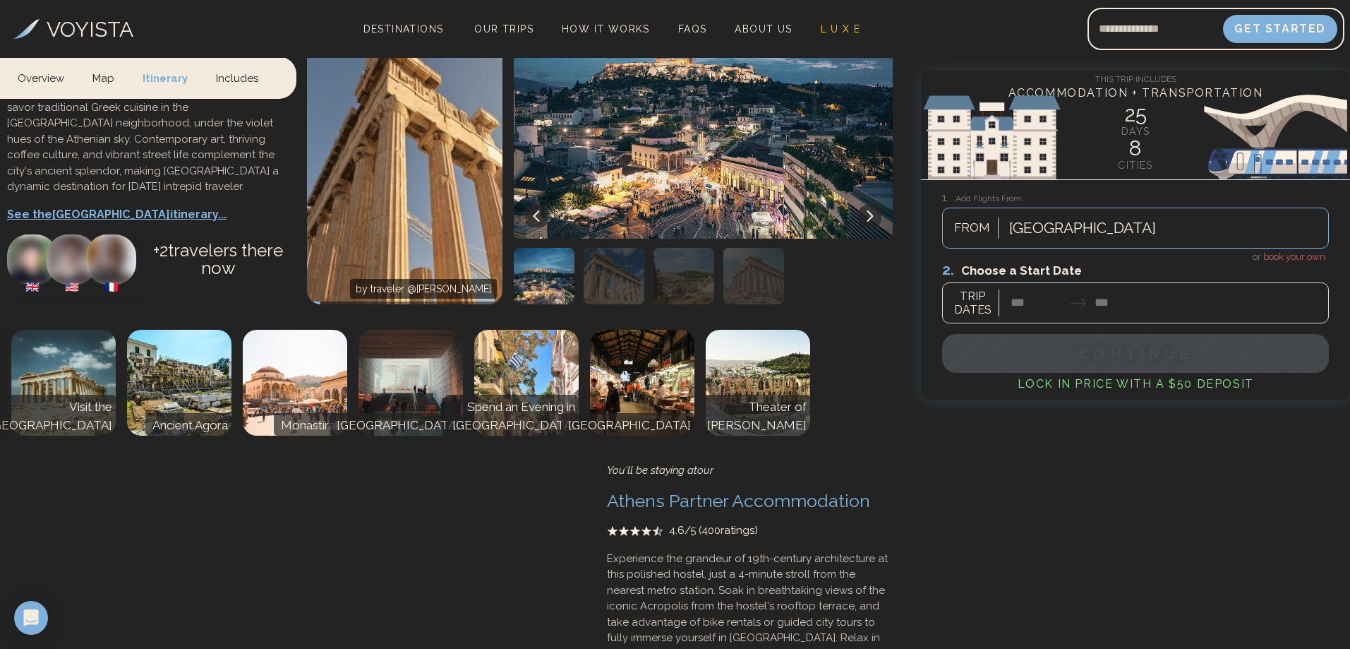
scroll to position [3035, 0]
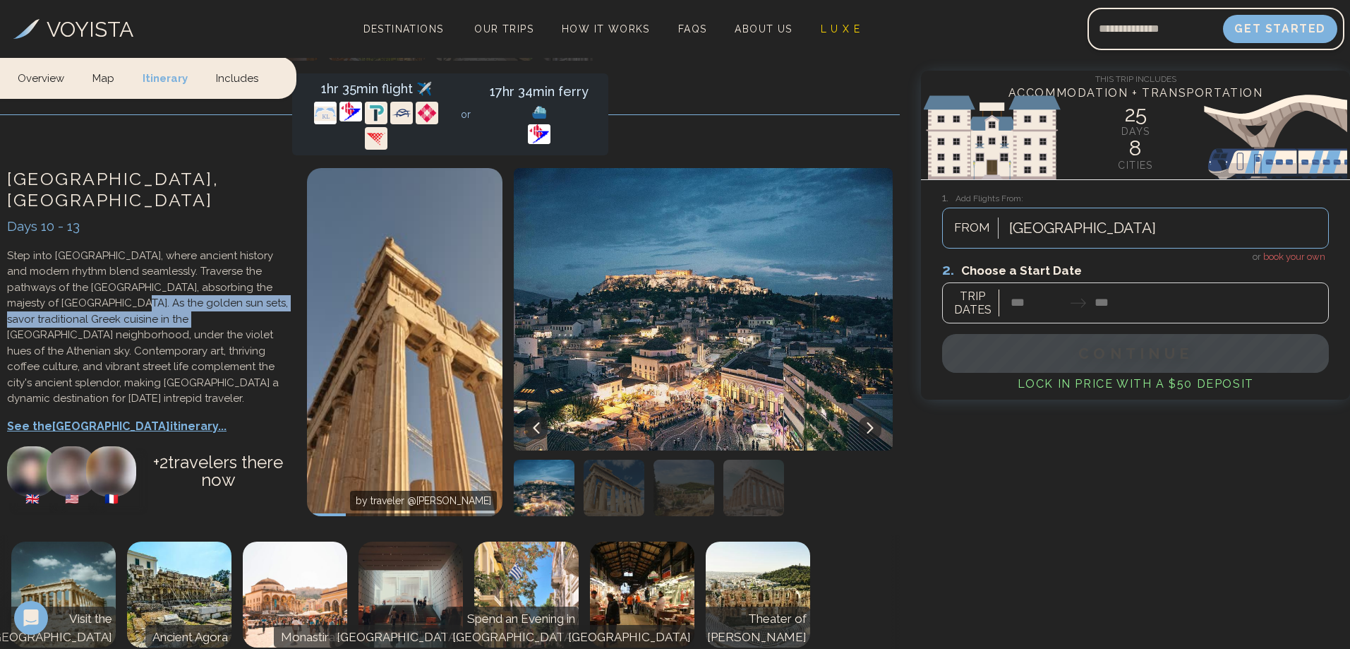
drag, startPoint x: 84, startPoint y: 276, endPoint x: 159, endPoint y: 299, distance: 79.0
click at [157, 299] on p "Step into [GEOGRAPHIC_DATA], where ancient history and modern rhythm blend seam…" at bounding box center [150, 327] width 286 height 159
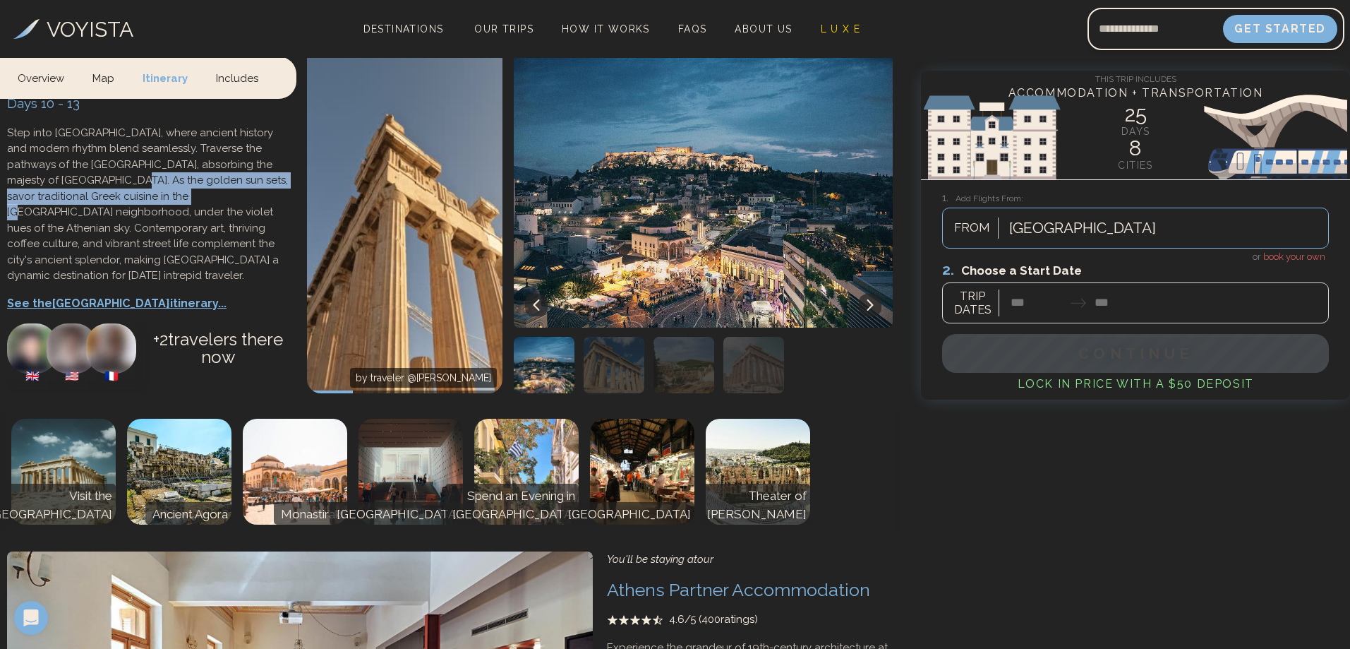
scroll to position [3176, 0]
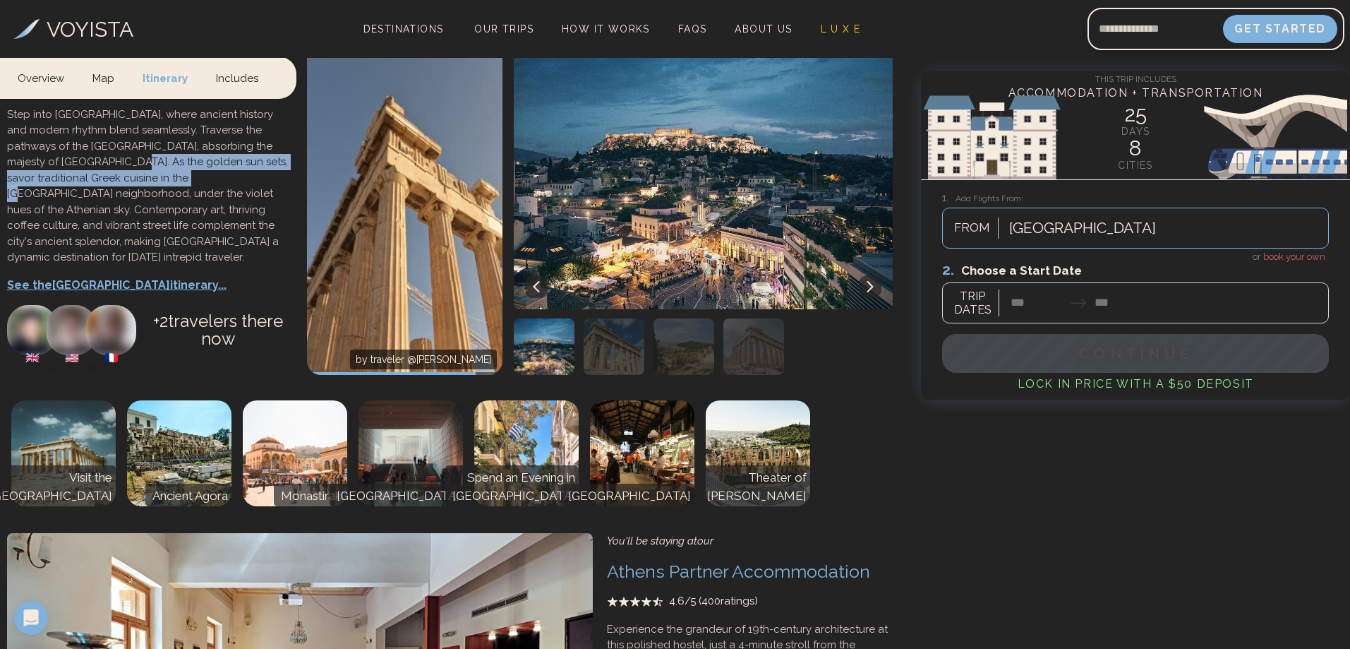
click at [545, 459] on img at bounding box center [526, 453] width 104 height 106
click at [608, 459] on img at bounding box center [642, 453] width 104 height 106
click at [758, 461] on img at bounding box center [758, 453] width 104 height 106
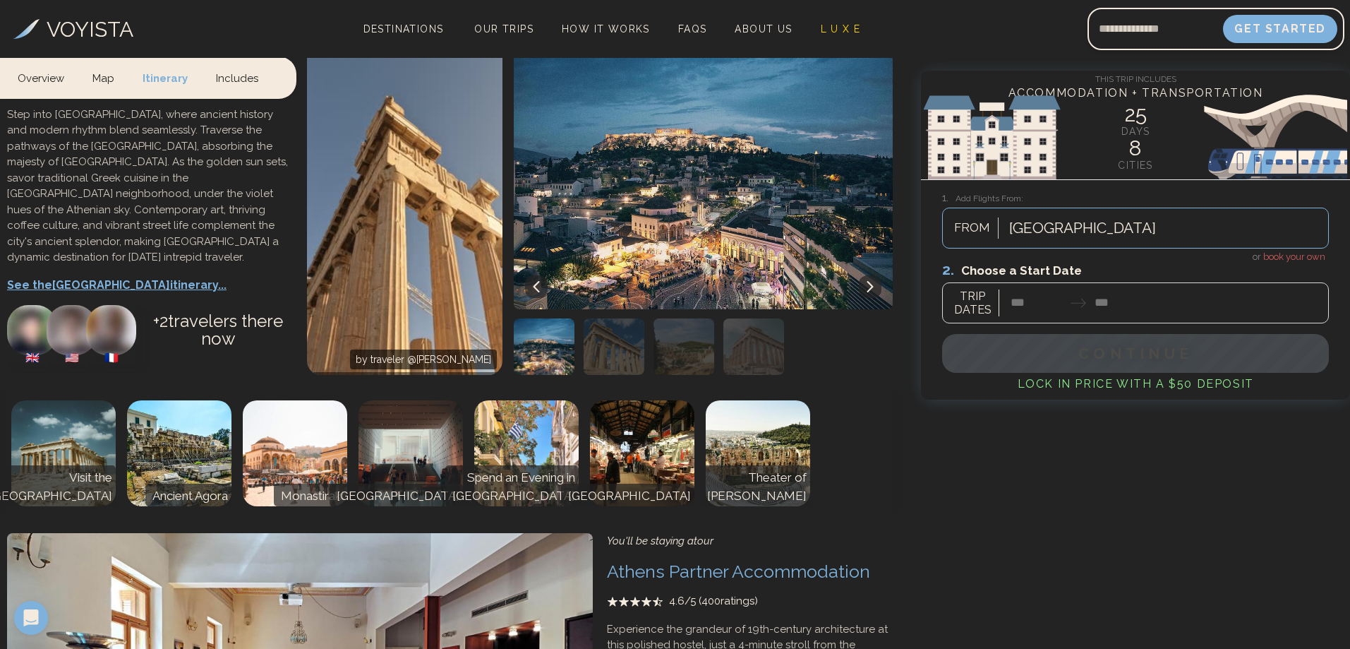
click at [465, 469] on div "Visit the Acropolis Ancient Agora Monastiraki Acropolis Museum Spend an Evening…" at bounding box center [450, 453] width 928 height 120
click at [320, 470] on img at bounding box center [295, 453] width 104 height 106
click at [152, 471] on img at bounding box center [179, 453] width 104 height 106
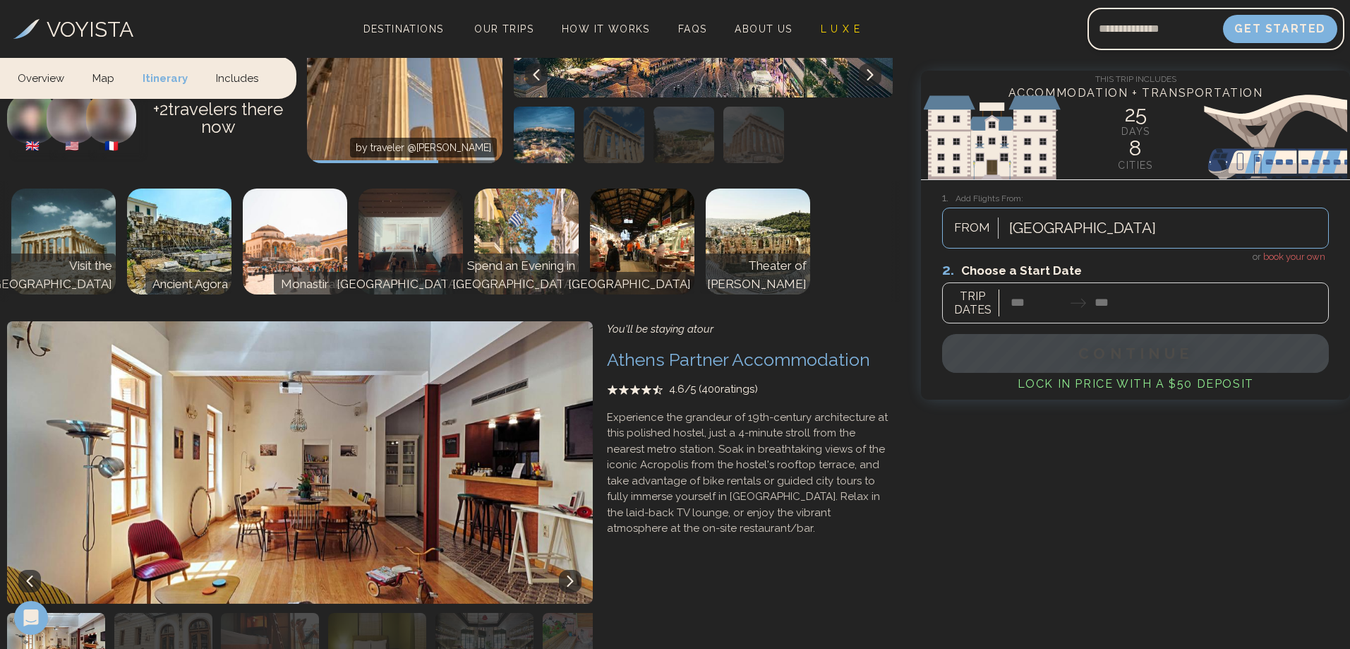
scroll to position [3458, 0]
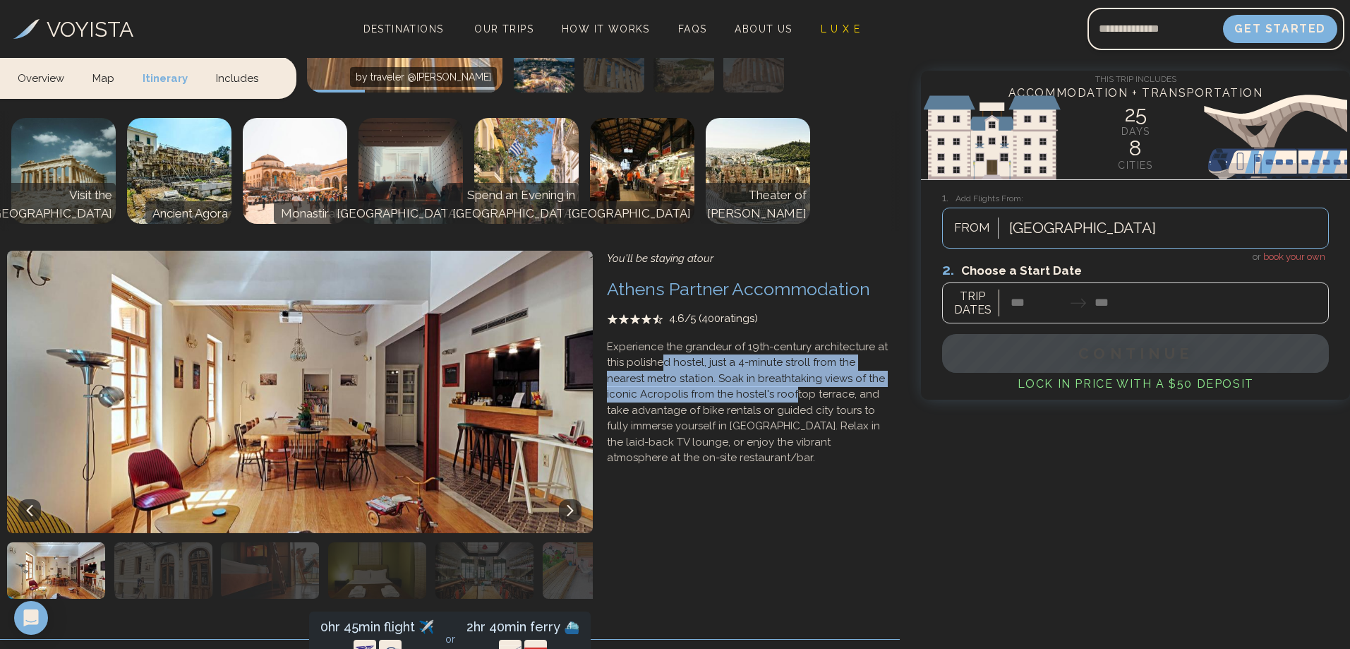
drag, startPoint x: 665, startPoint y: 360, endPoint x: 759, endPoint y: 393, distance: 99.6
click at [759, 393] on p "Experience the grandeur of 19th-century architecture at this polished hostel, j…" at bounding box center [750, 402] width 286 height 127
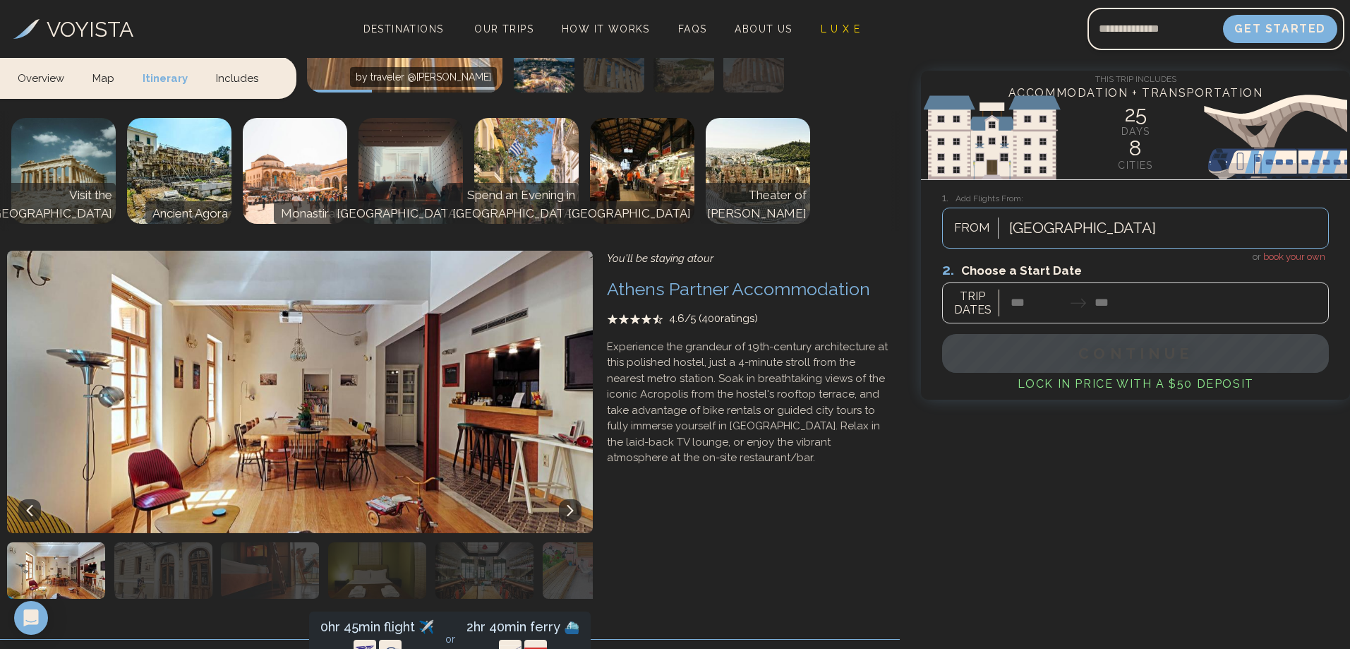
drag, startPoint x: 747, startPoint y: 406, endPoint x: 738, endPoint y: 401, distance: 9.8
click at [747, 407] on p "Experience the grandeur of 19th-century architecture at this polished hostel, j…" at bounding box center [750, 402] width 286 height 127
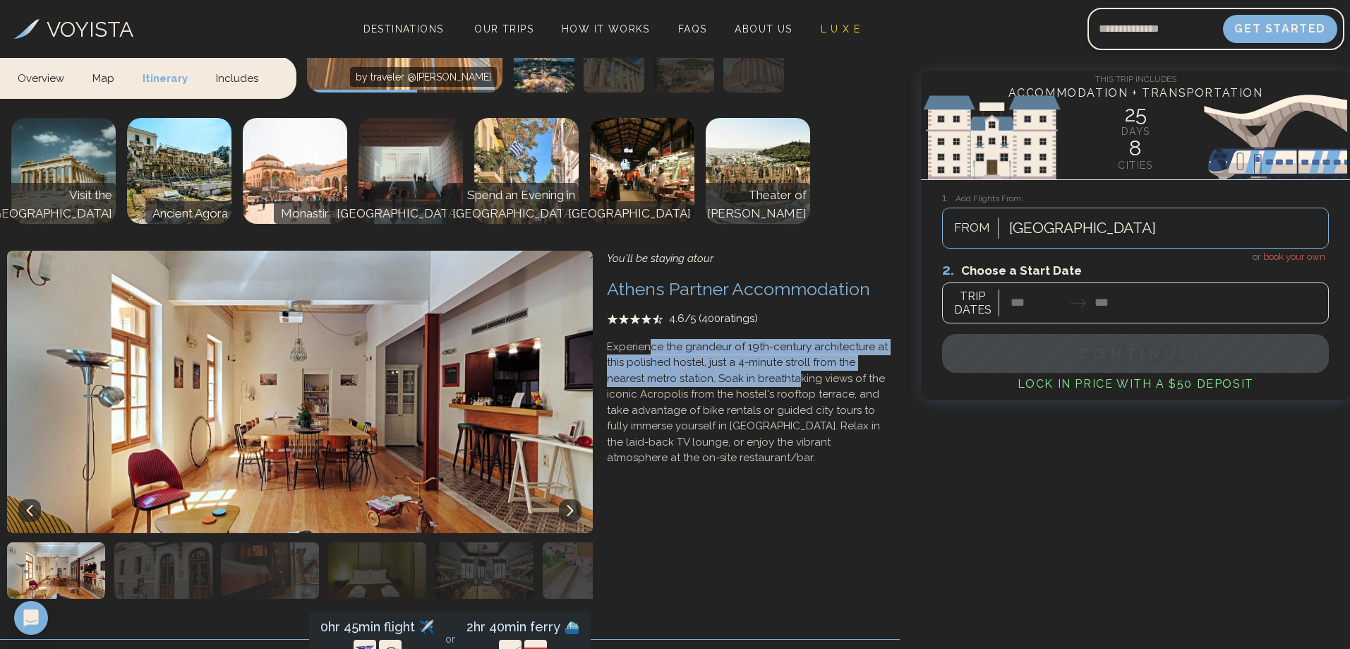
drag, startPoint x: 651, startPoint y: 349, endPoint x: 757, endPoint y: 381, distance: 109.8
click at [757, 381] on p "Experience the grandeur of 19th-century architecture at this polished hostel, j…" at bounding box center [750, 402] width 286 height 127
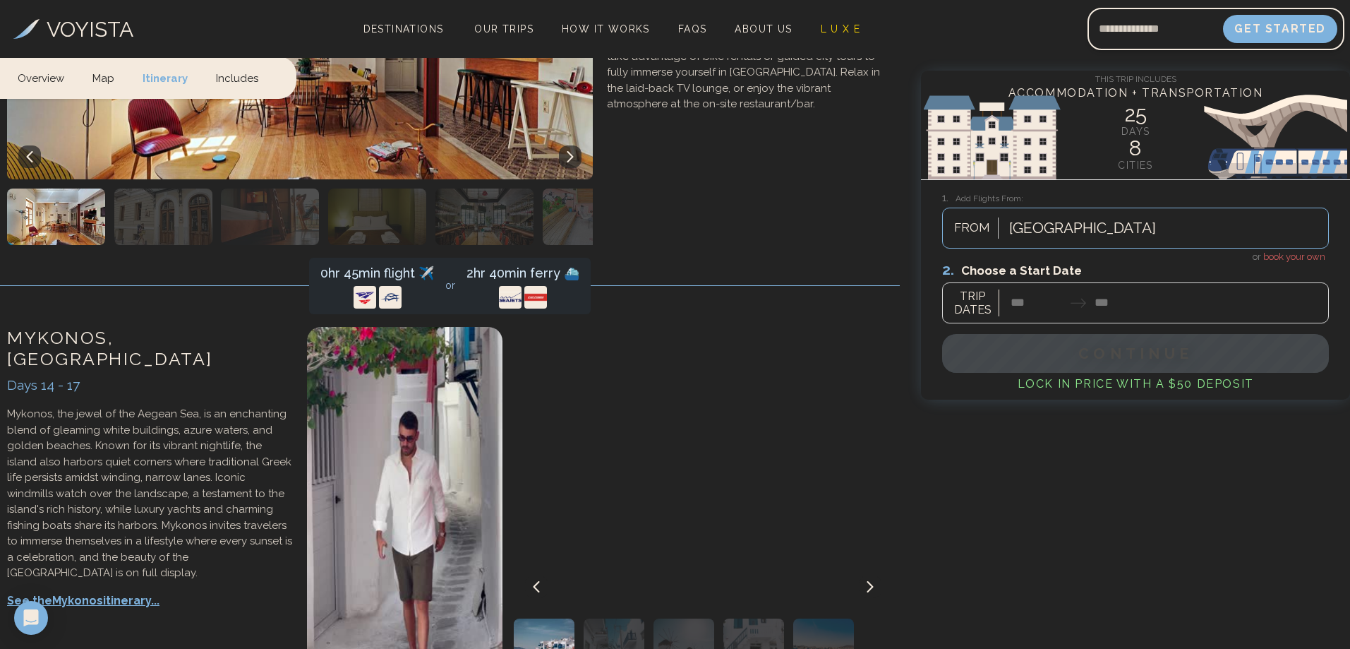
scroll to position [3811, 0]
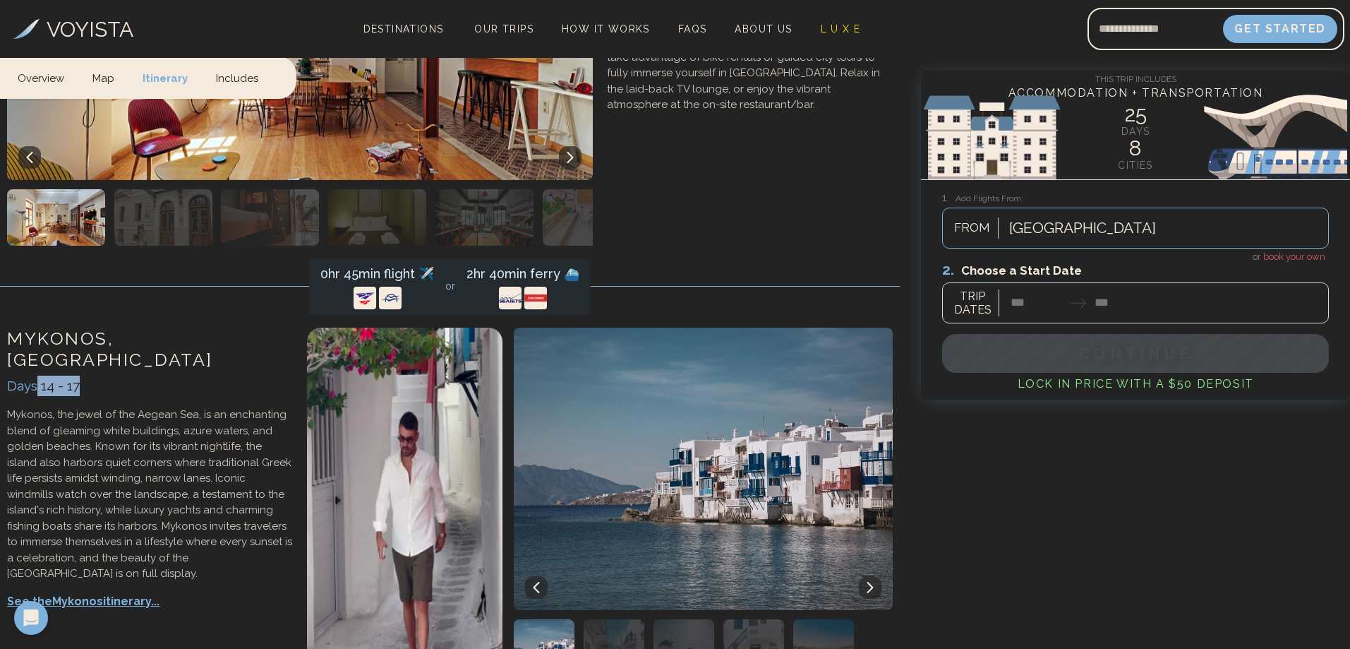
drag, startPoint x: 39, startPoint y: 360, endPoint x: 106, endPoint y: 365, distance: 67.2
click at [106, 375] on div "Days 14 - 17" at bounding box center [150, 385] width 286 height 20
click at [70, 423] on p "Mykonos, the jewel of the Aegean Sea, is an enchanting blend of gleaming white …" at bounding box center [150, 494] width 286 height 175
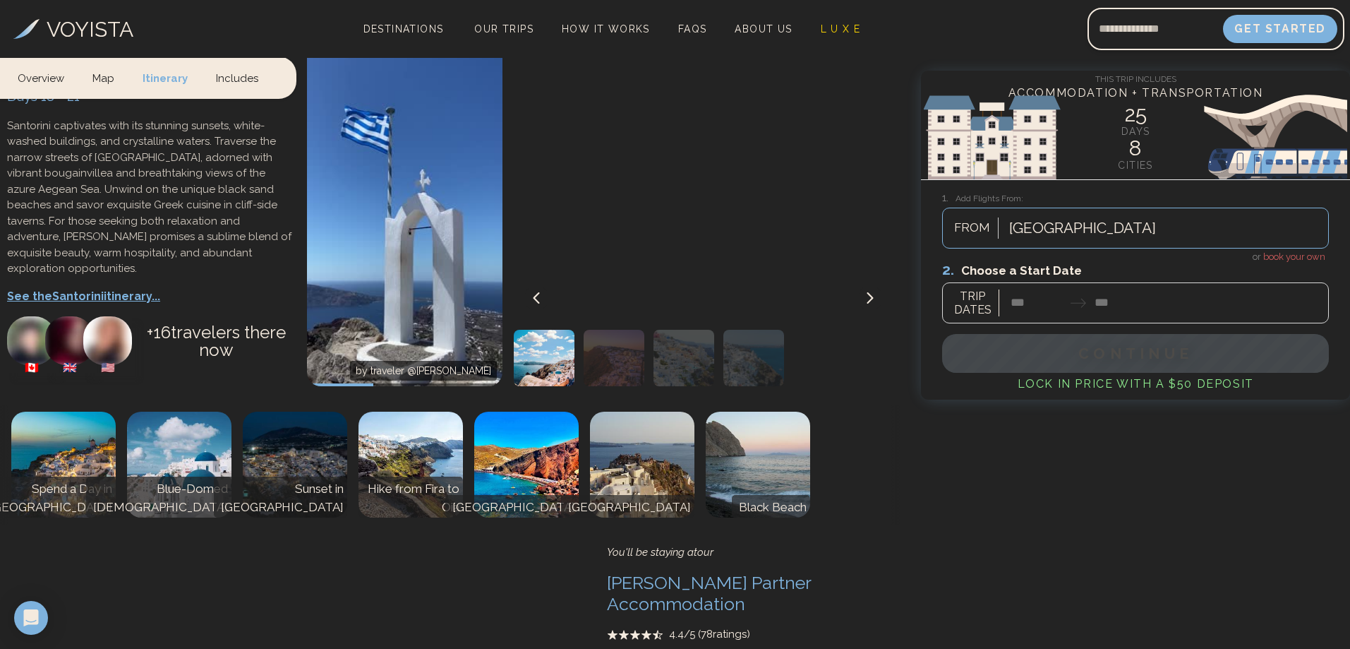
scroll to position [4870, 0]
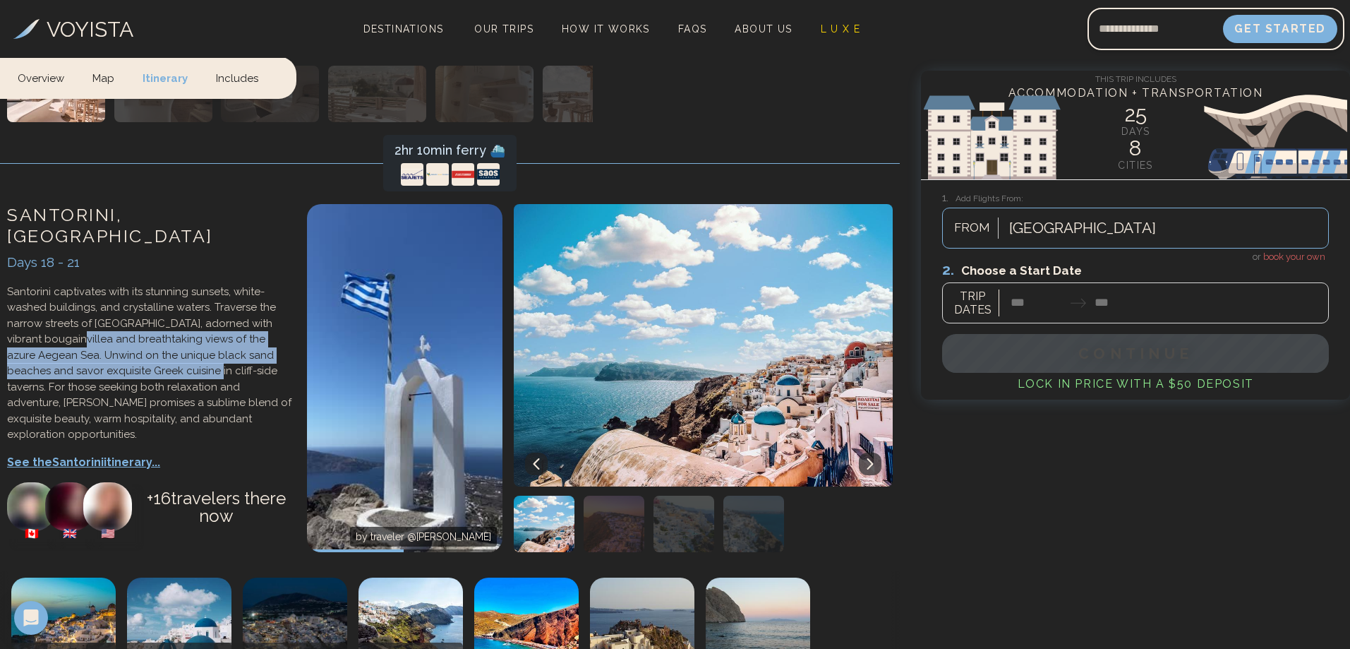
drag, startPoint x: 46, startPoint y: 316, endPoint x: 131, endPoint y: 345, distance: 89.5
click at [131, 345] on p "Santorini captivates with its stunning sunsets, white-washed buildings, and cry…" at bounding box center [150, 363] width 286 height 159
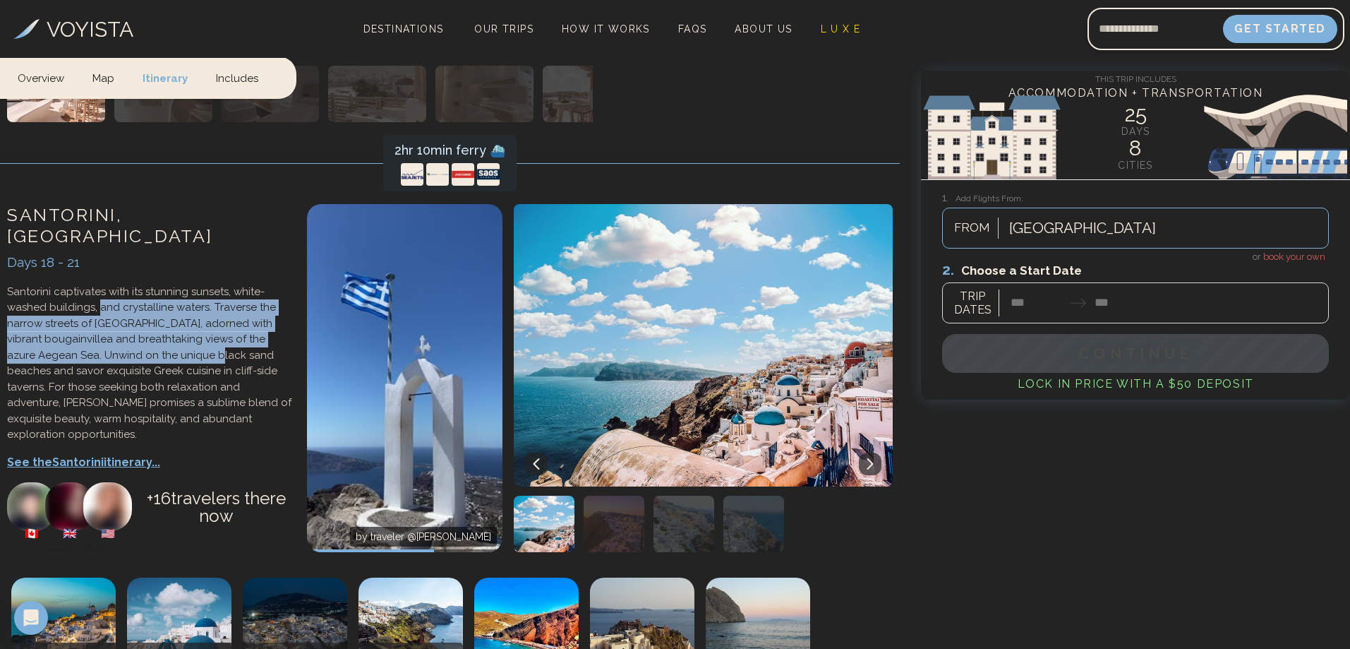
drag, startPoint x: 98, startPoint y: 288, endPoint x: 160, endPoint y: 339, distance: 80.2
click at [160, 339] on p "Santorini captivates with its stunning sunsets, white-washed buildings, and cry…" at bounding box center [150, 363] width 286 height 159
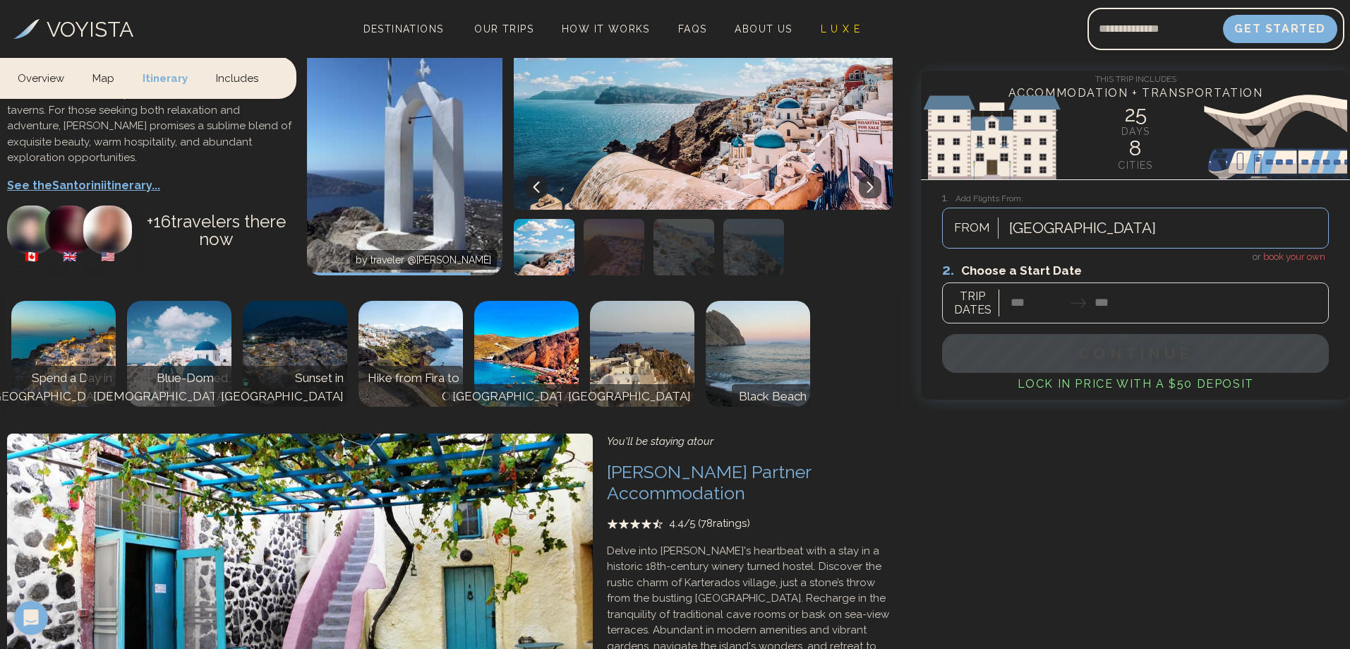
scroll to position [5152, 0]
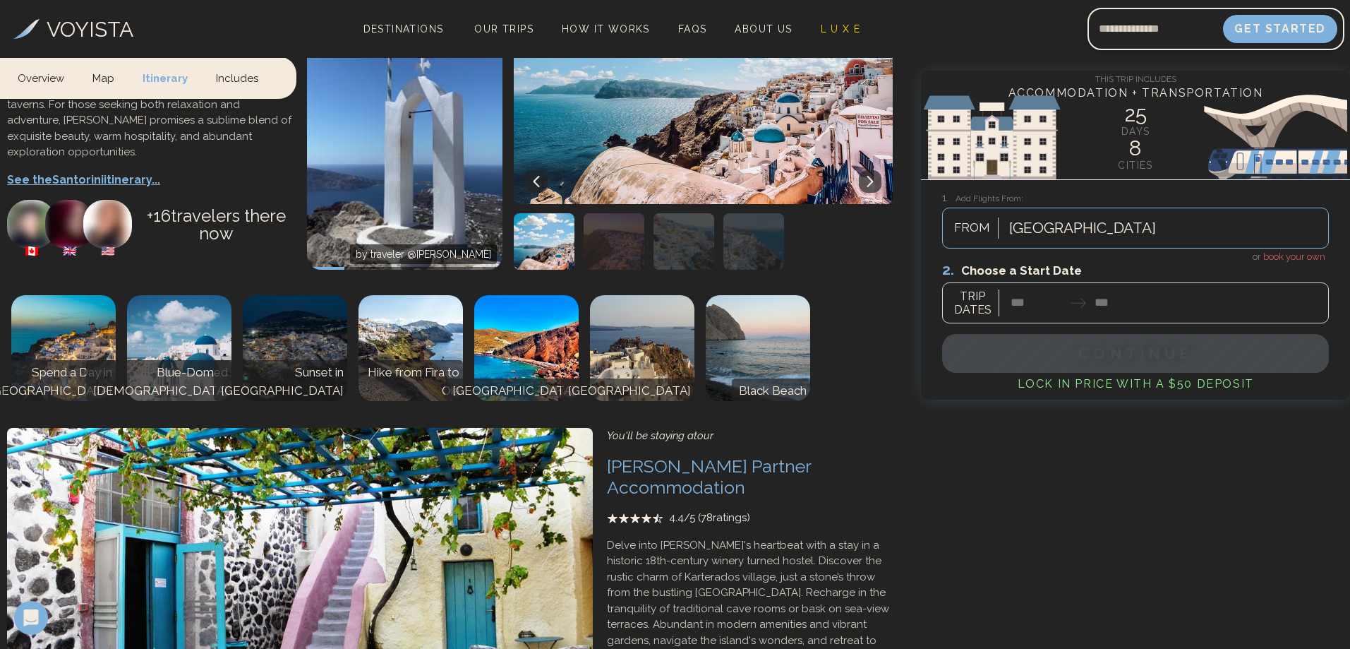
click at [323, 361] on img at bounding box center [295, 348] width 104 height 106
click at [373, 359] on img at bounding box center [411, 348] width 104 height 106
click at [466, 359] on div "Spend a Day in Oia Blue-Domed Churches Sunset in Fira Hike from Fira to Oia Red…" at bounding box center [450, 348] width 928 height 120
click at [563, 359] on img at bounding box center [526, 348] width 104 height 106
click at [649, 361] on img at bounding box center [642, 348] width 104 height 106
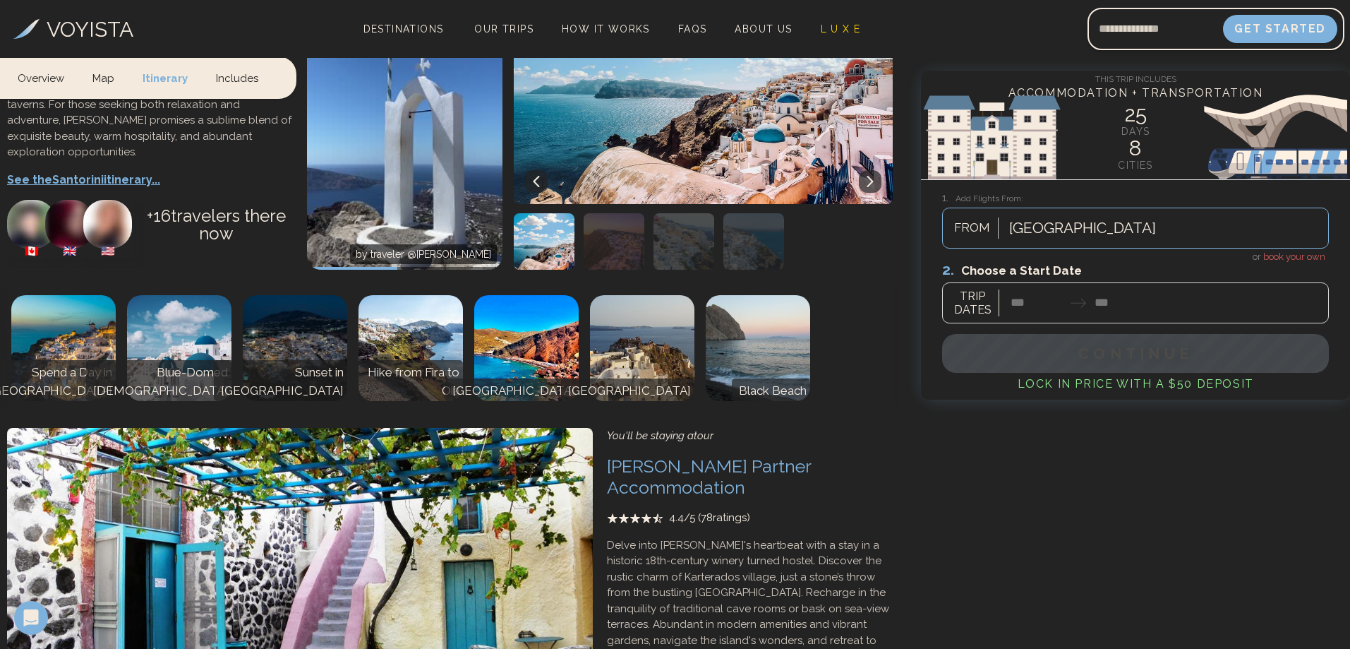
click at [748, 363] on img at bounding box center [758, 348] width 104 height 106
click at [792, 363] on img at bounding box center [758, 348] width 104 height 106
click at [593, 374] on img at bounding box center [642, 348] width 104 height 106
click at [428, 375] on p "Hike from Fira to Oia" at bounding box center [410, 381] width 97 height 36
click at [291, 374] on img at bounding box center [295, 348] width 104 height 106
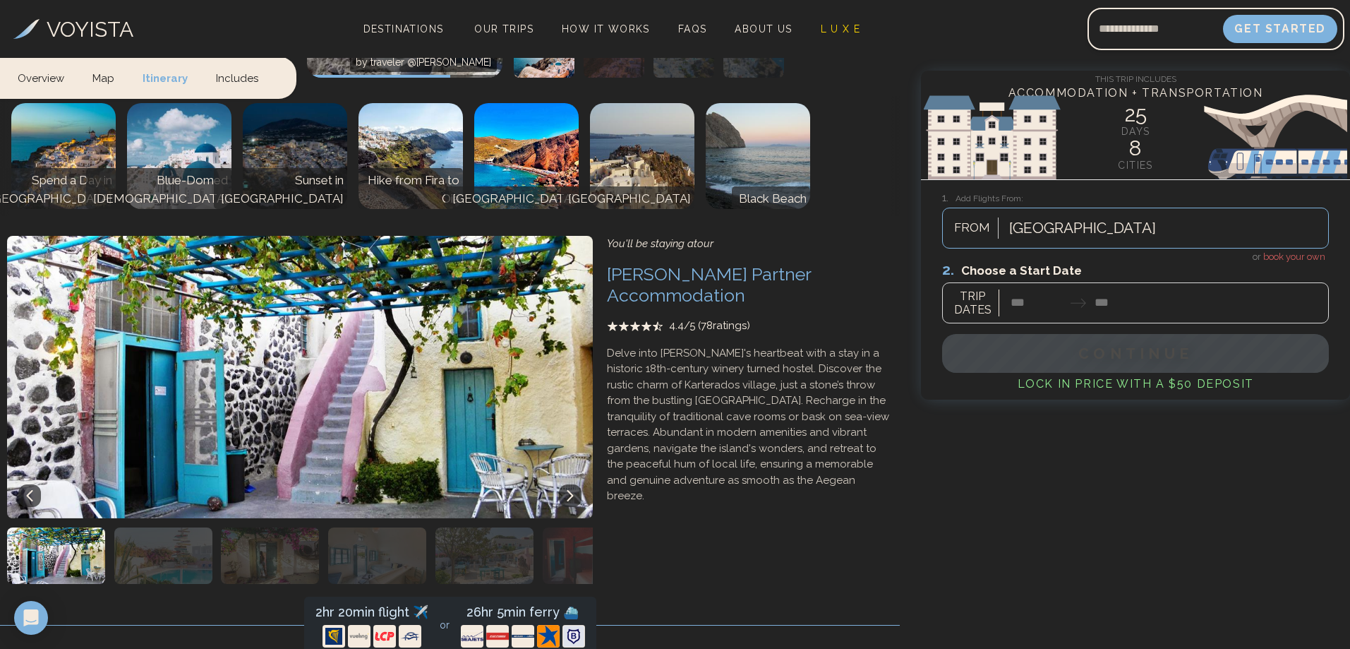
scroll to position [5364, 0]
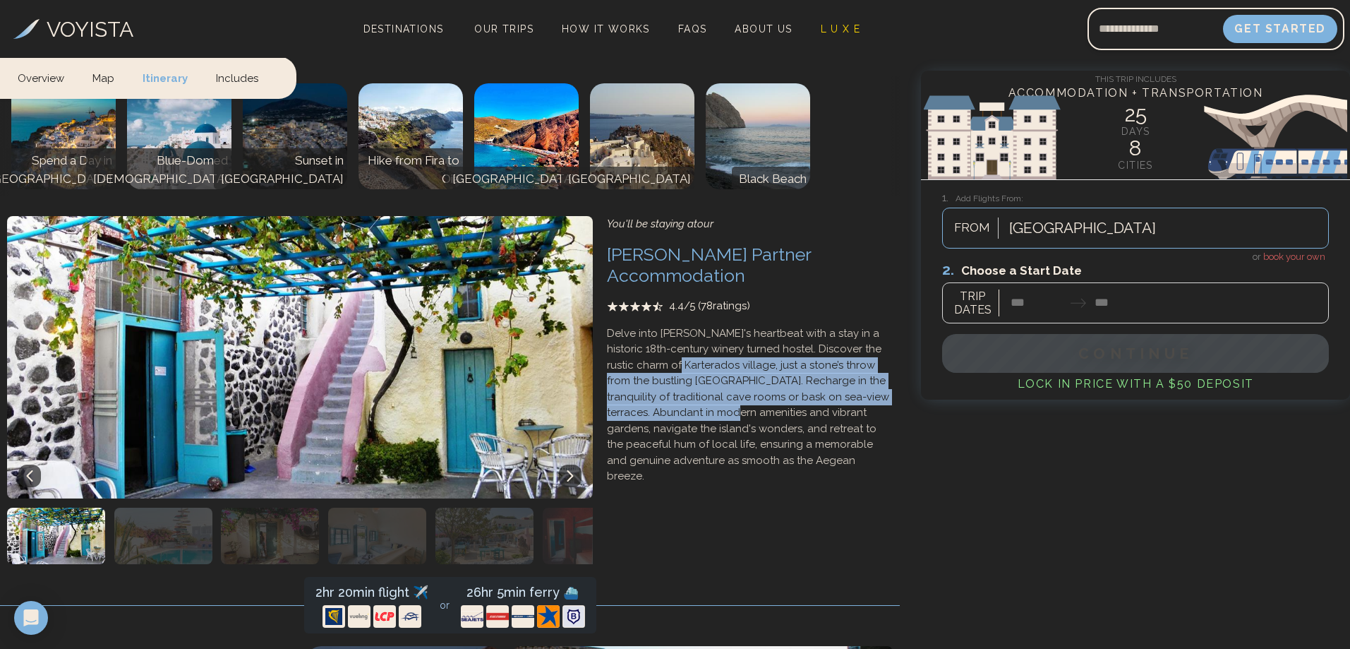
click at [689, 379] on p "Delve into [PERSON_NAME]'s heartbeat with a stay in a historic 18th-century win…" at bounding box center [750, 404] width 286 height 159
click at [663, 325] on p "Delve into [PERSON_NAME]'s heartbeat with a stay in a historic 18th-century win…" at bounding box center [750, 404] width 286 height 159
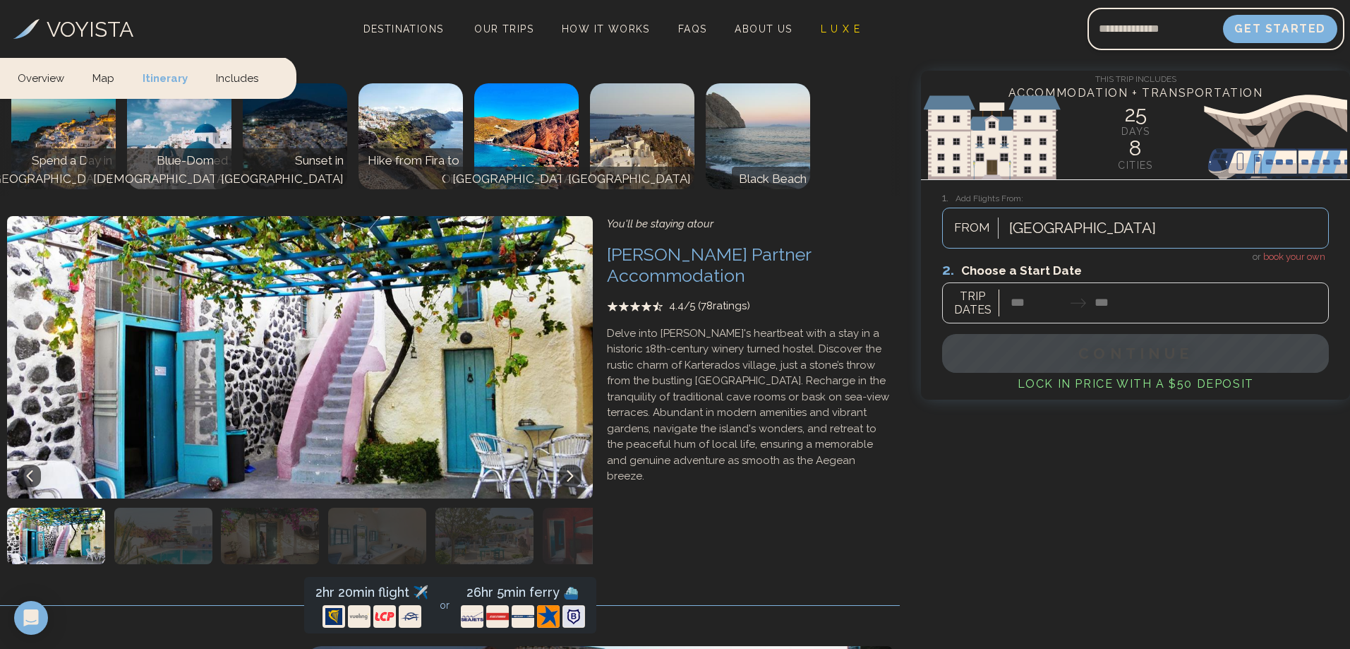
click at [627, 325] on p "Delve into [PERSON_NAME]'s heartbeat with a stay in a historic 18th-century win…" at bounding box center [750, 404] width 286 height 159
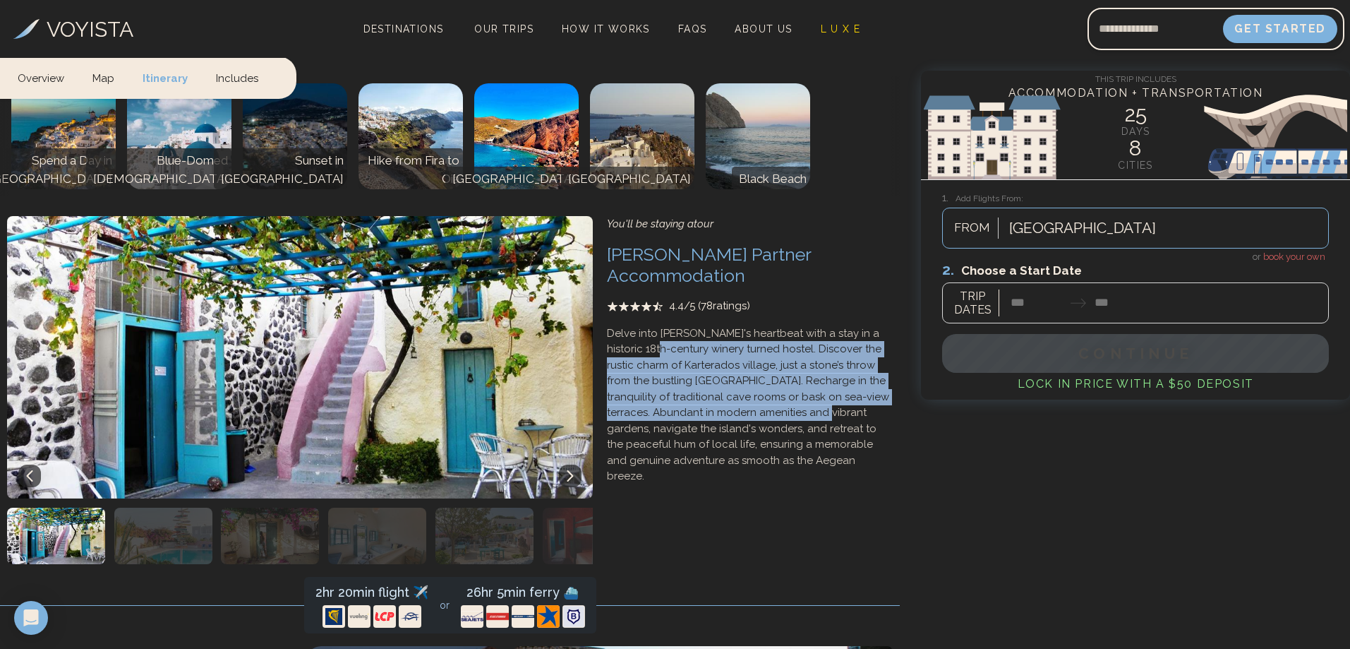
drag, startPoint x: 646, startPoint y: 331, endPoint x: 779, endPoint y: 387, distance: 144.8
click at [779, 387] on p "Delve into [PERSON_NAME]'s heartbeat with a stay in a historic 18th-century win…" at bounding box center [750, 404] width 286 height 159
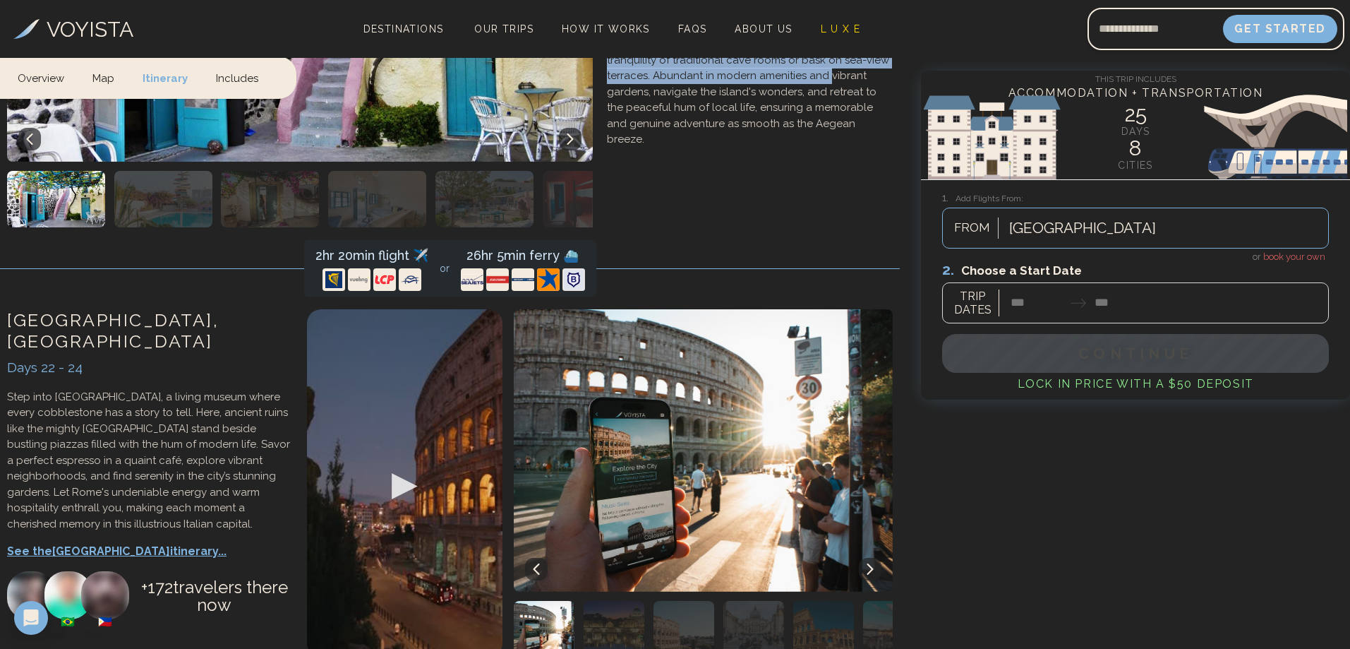
scroll to position [5787, 0]
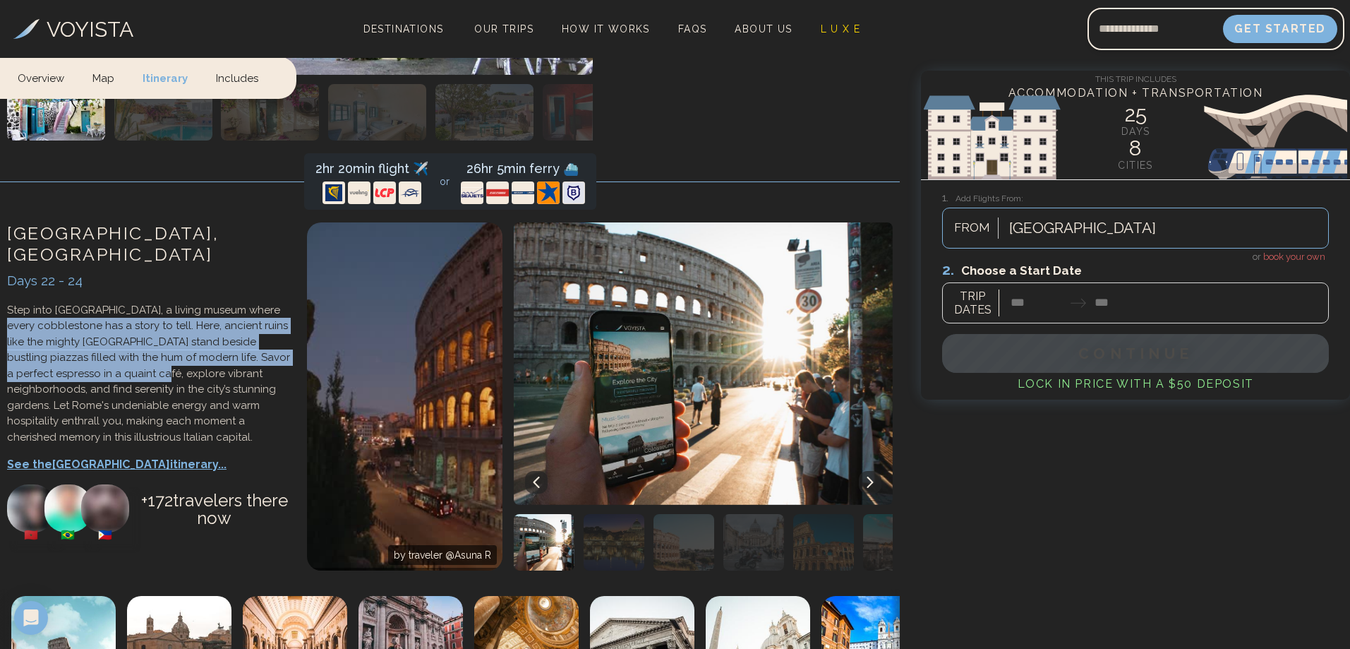
drag, startPoint x: 48, startPoint y: 306, endPoint x: 149, endPoint y: 351, distance: 110.6
click at [149, 351] on p "Step into Rome, a living museum where every cobblestone has a story to tell. He…" at bounding box center [150, 373] width 286 height 143
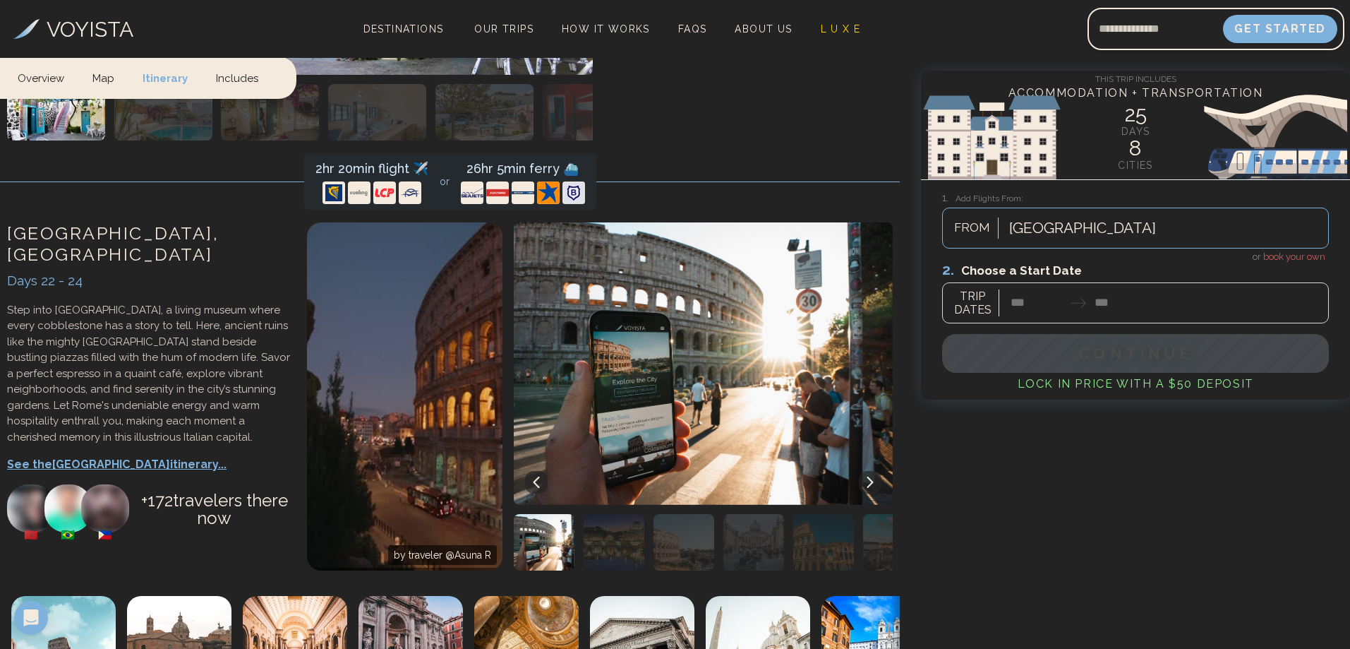
click at [179, 357] on p "Step into Rome, a living museum where every cobblestone has a story to tell. He…" at bounding box center [150, 373] width 286 height 143
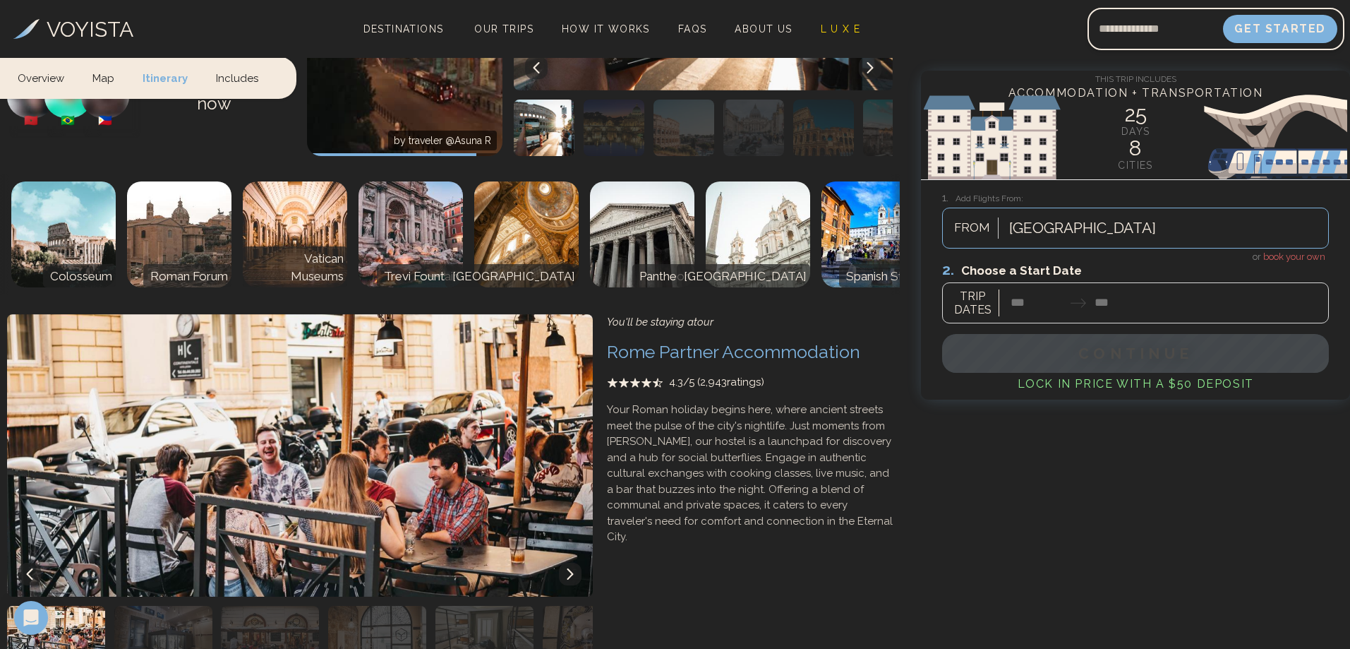
scroll to position [6352, 0]
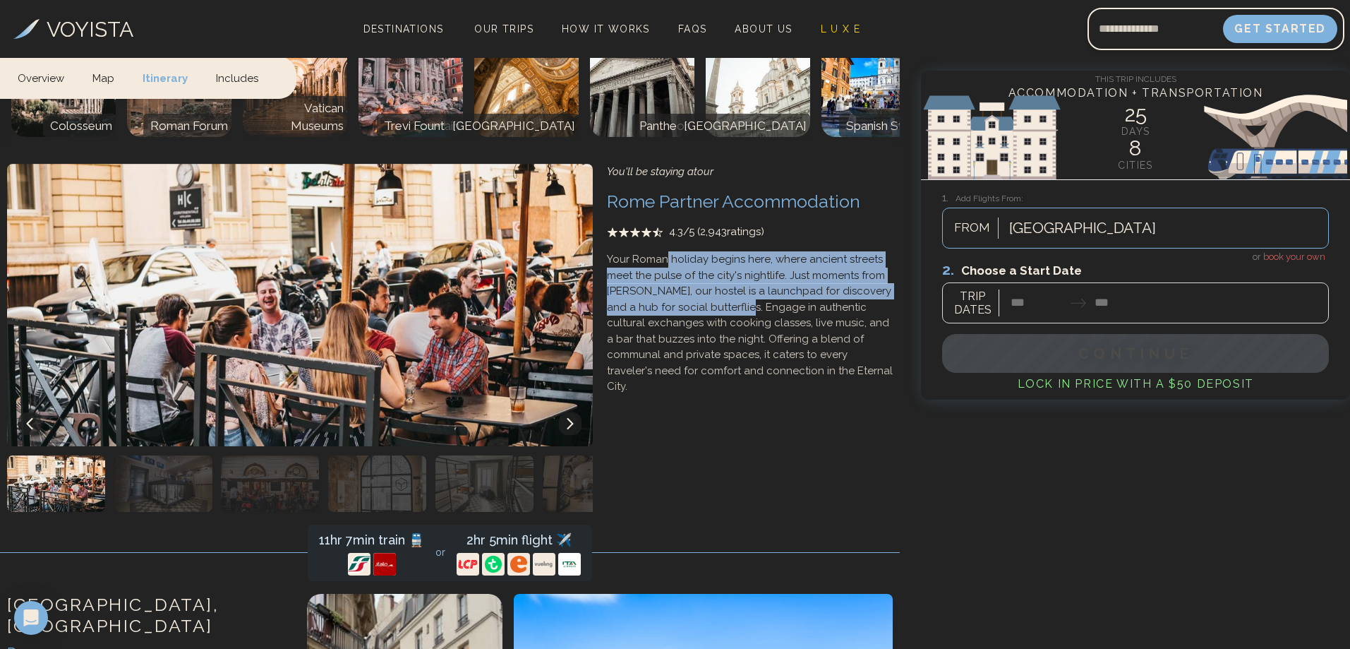
drag, startPoint x: 663, startPoint y: 260, endPoint x: 734, endPoint y: 310, distance: 86.1
click at [734, 310] on p "Your Roman holiday begins here, where ancient streets meet the pulse of the cit…" at bounding box center [750, 322] width 286 height 143
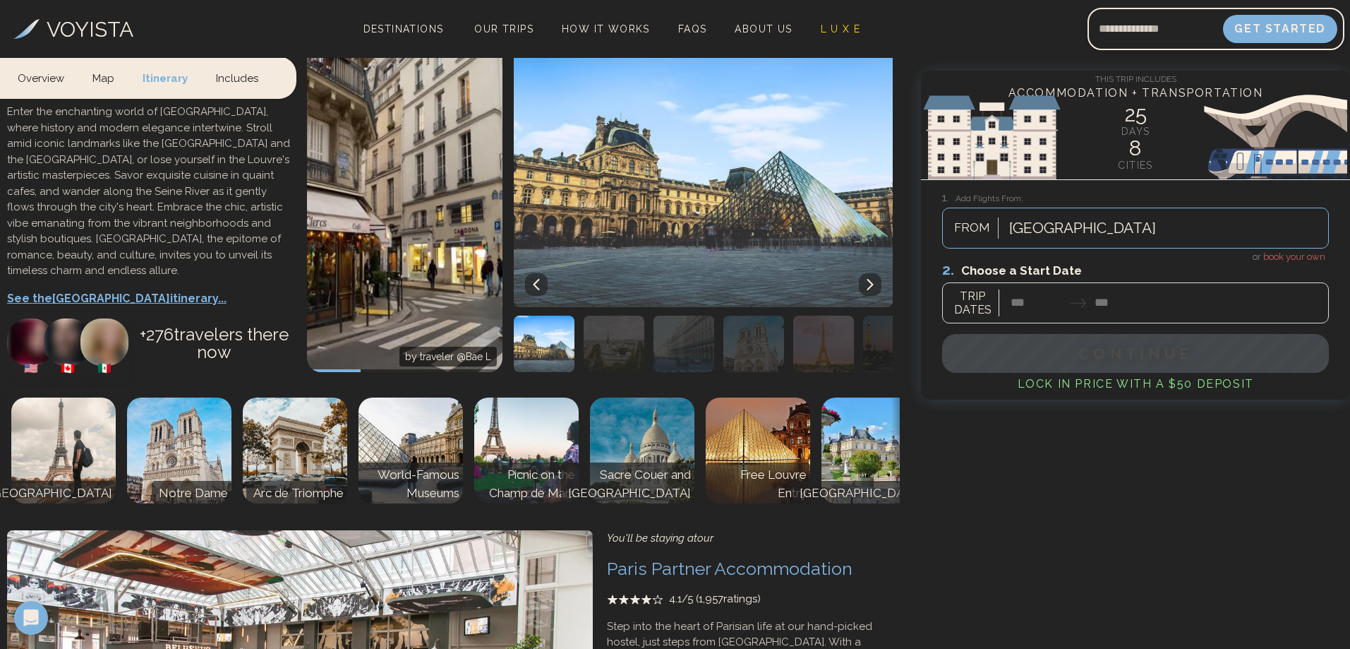
scroll to position [7128, 0]
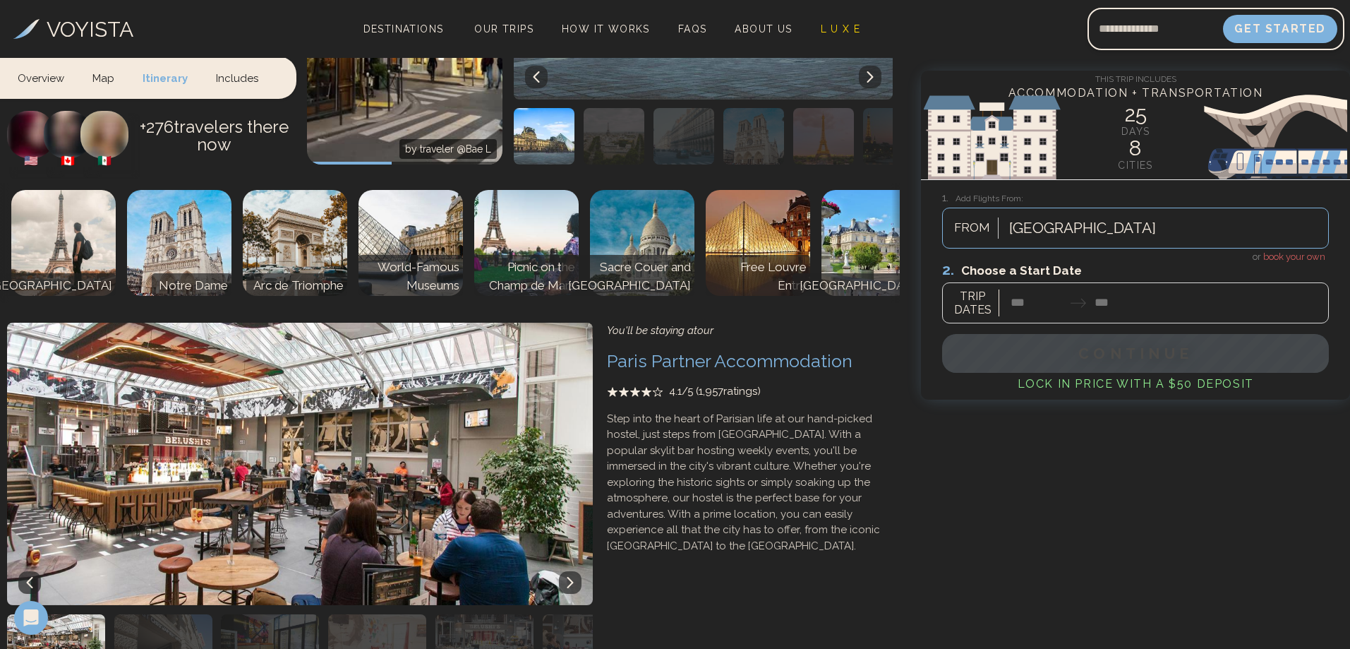
click at [75, 261] on img at bounding box center [63, 243] width 104 height 106
click at [185, 263] on img at bounding box center [179, 243] width 104 height 106
drag, startPoint x: 350, startPoint y: 266, endPoint x: 546, endPoint y: 267, distance: 196.2
click at [351, 266] on div "Eiffel Tower Notre Dame Arc de Triomphe World-Famous Museums Picnic on the Cham…" at bounding box center [450, 243] width 928 height 120
click at [610, 269] on p "Sacre Couer and Montmartre" at bounding box center [628, 276] width 126 height 36
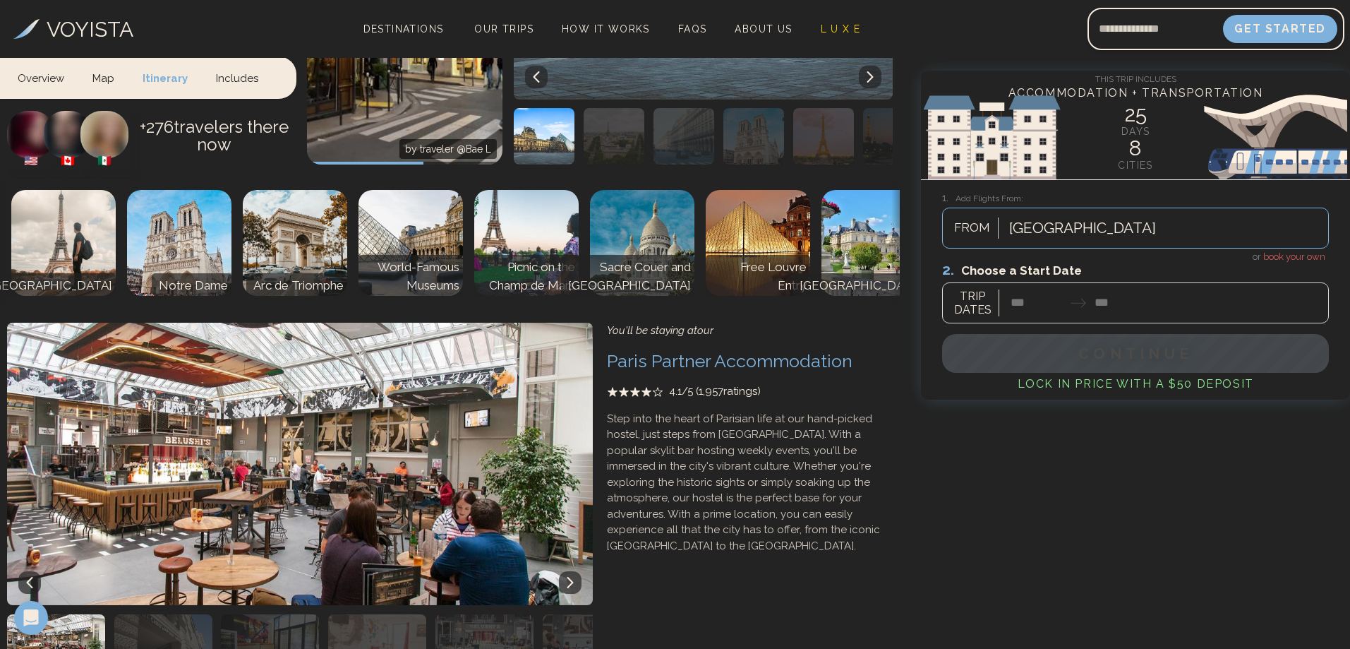
click at [735, 270] on p "Free Louvre Entry" at bounding box center [757, 276] width 97 height 36
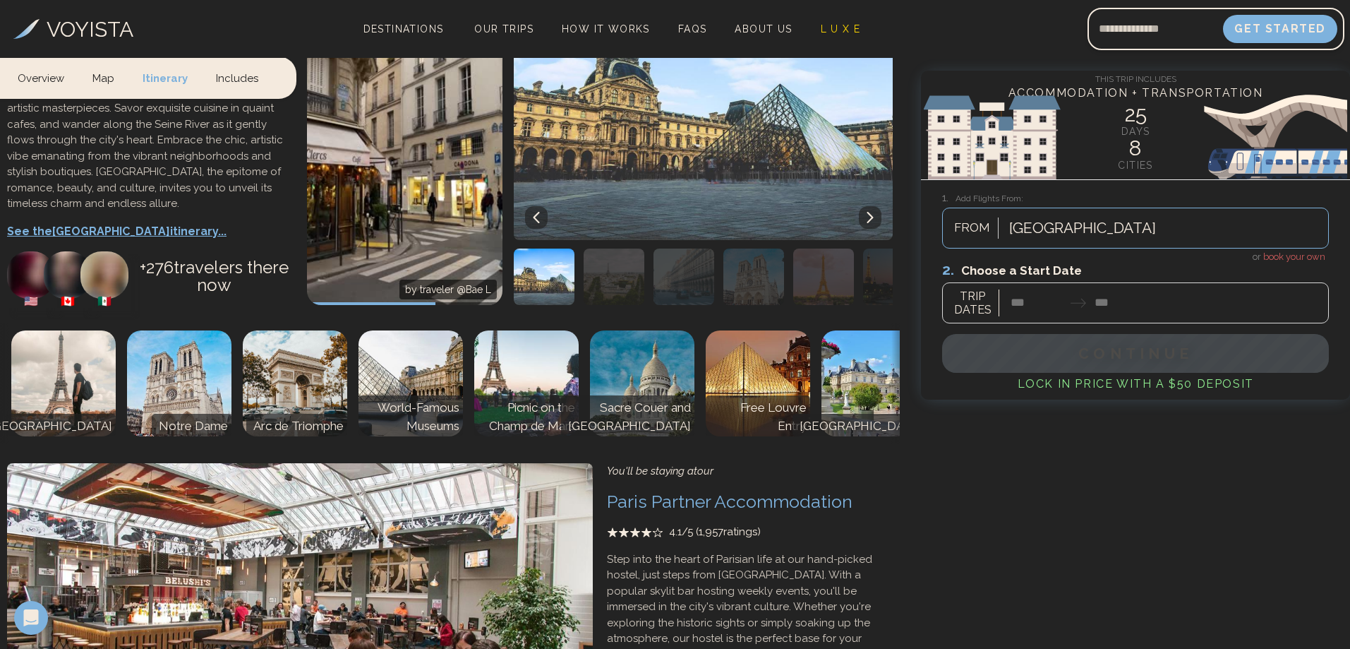
scroll to position [6987, 0]
click at [862, 339] on img at bounding box center [873, 384] width 104 height 106
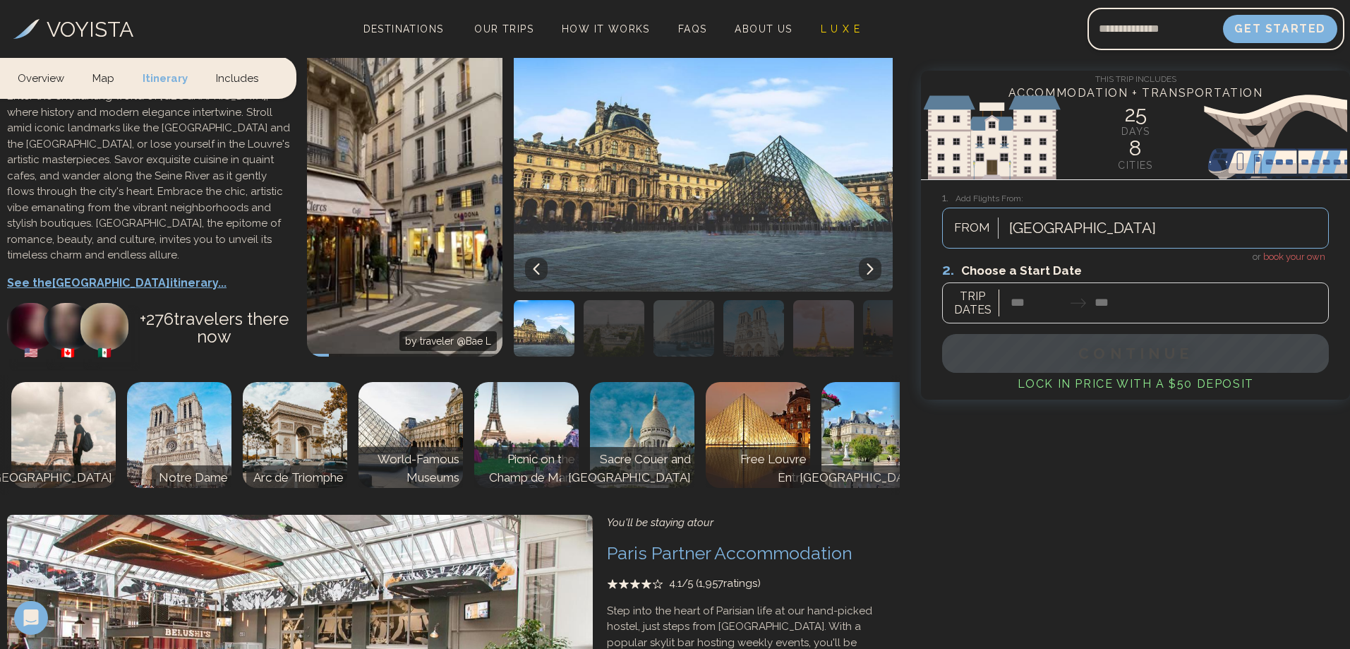
scroll to position [6846, 0]
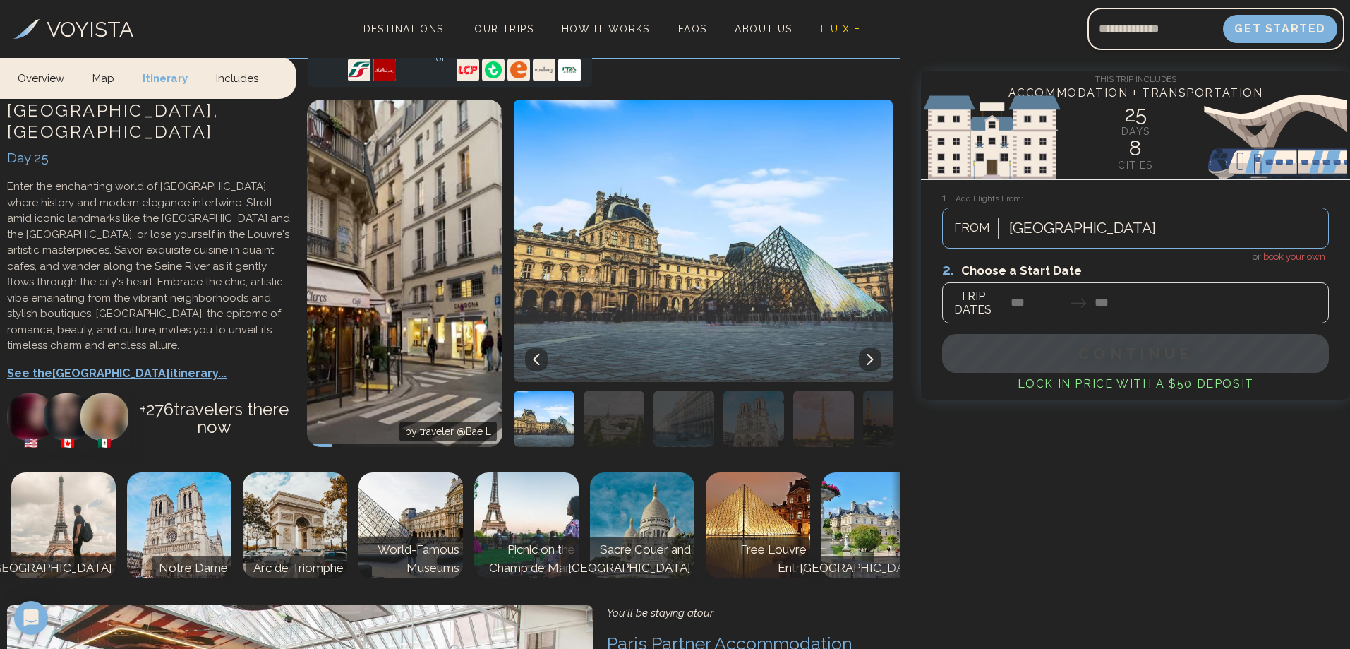
click at [91, 365] on p "See the Paris itinerary..." at bounding box center [150, 373] width 286 height 17
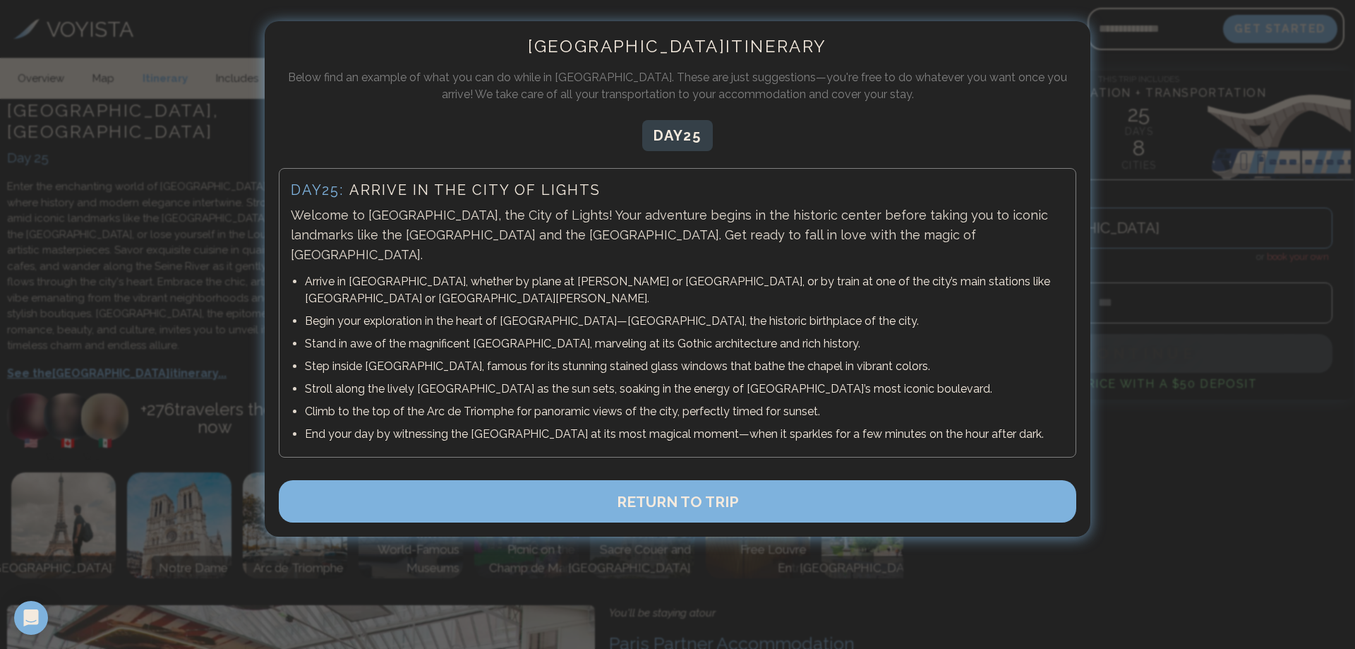
click at [529, 273] on p "Arrive in Paris, whether by plane at Charles de Gaulle or Orly Airport, or by t…" at bounding box center [684, 290] width 759 height 34
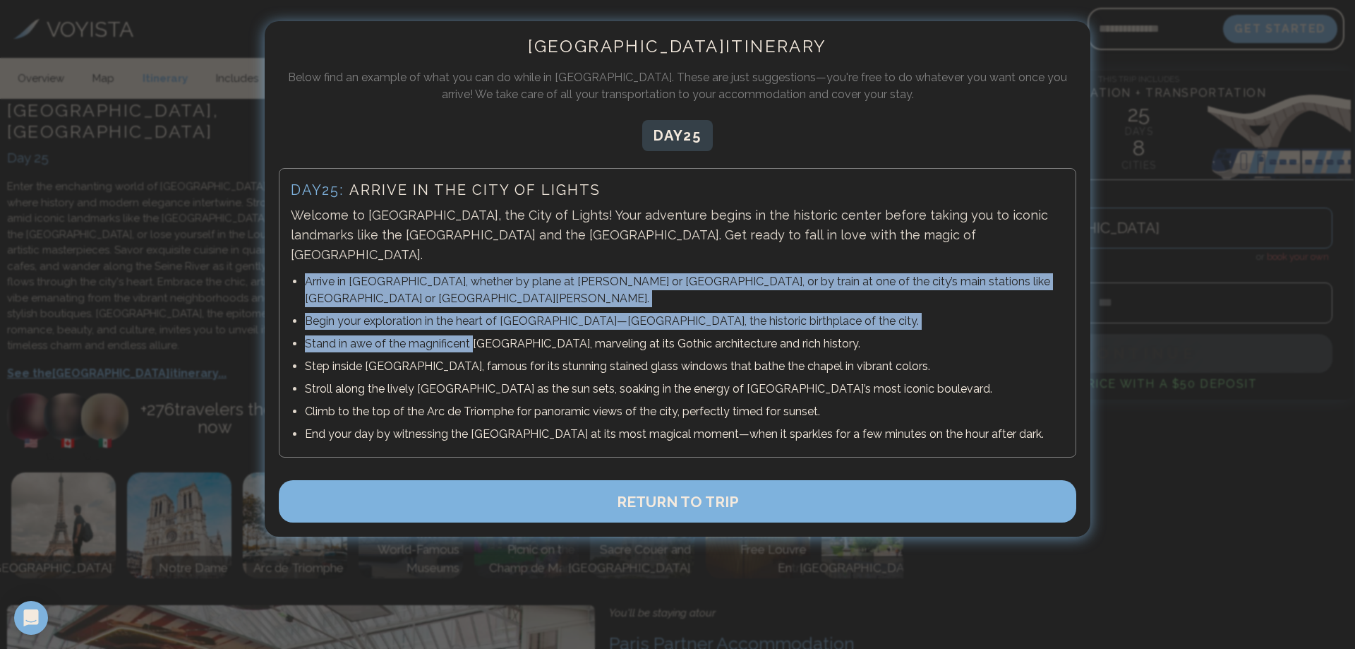
drag, startPoint x: 432, startPoint y: 252, endPoint x: 471, endPoint y: 316, distance: 75.0
click at [471, 316] on div "Day 25 : Arrive in the City of Lights Welcome to Paris, the City of Lights! You…" at bounding box center [677, 312] width 797 height 289
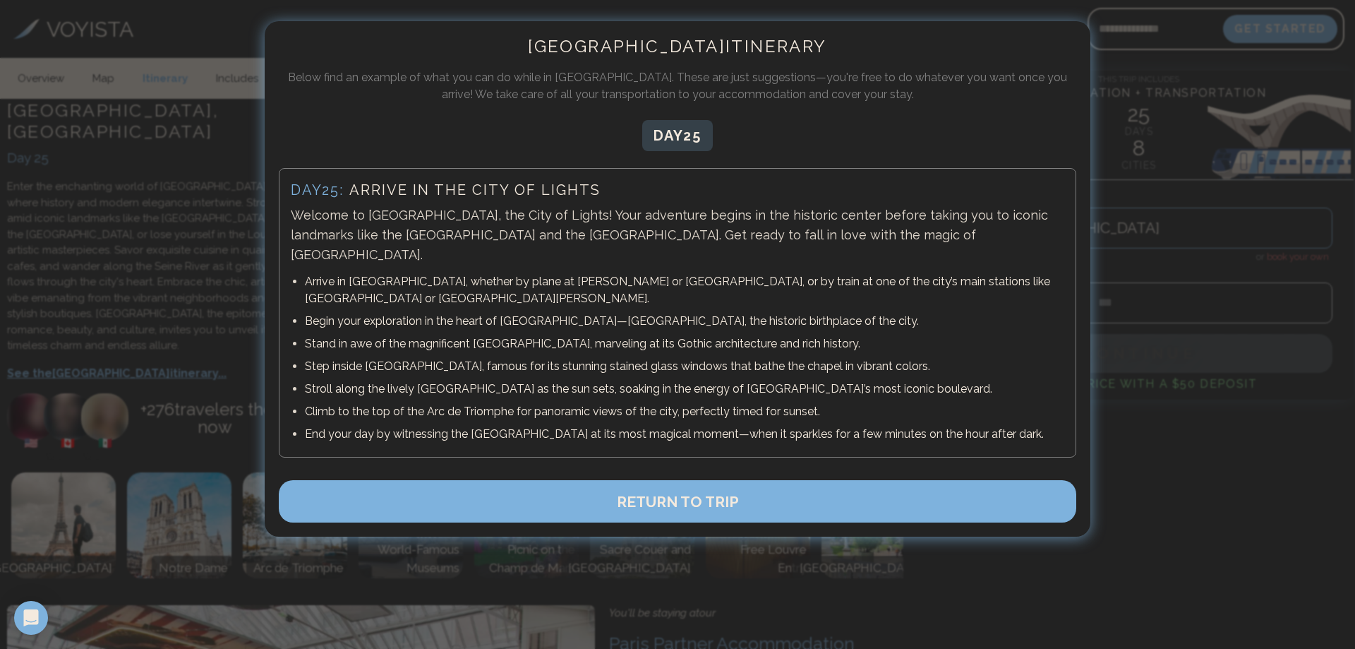
click at [411, 230] on p "Welcome to Paris, the City of Lights! Your adventure begins in the historic cen…" at bounding box center [677, 234] width 773 height 59
drag, startPoint x: 394, startPoint y: 219, endPoint x: 358, endPoint y: 220, distance: 36.0
click at [390, 220] on p "Welcome to Paris, the City of Lights! Your adventure begins in the historic cen…" at bounding box center [677, 234] width 773 height 59
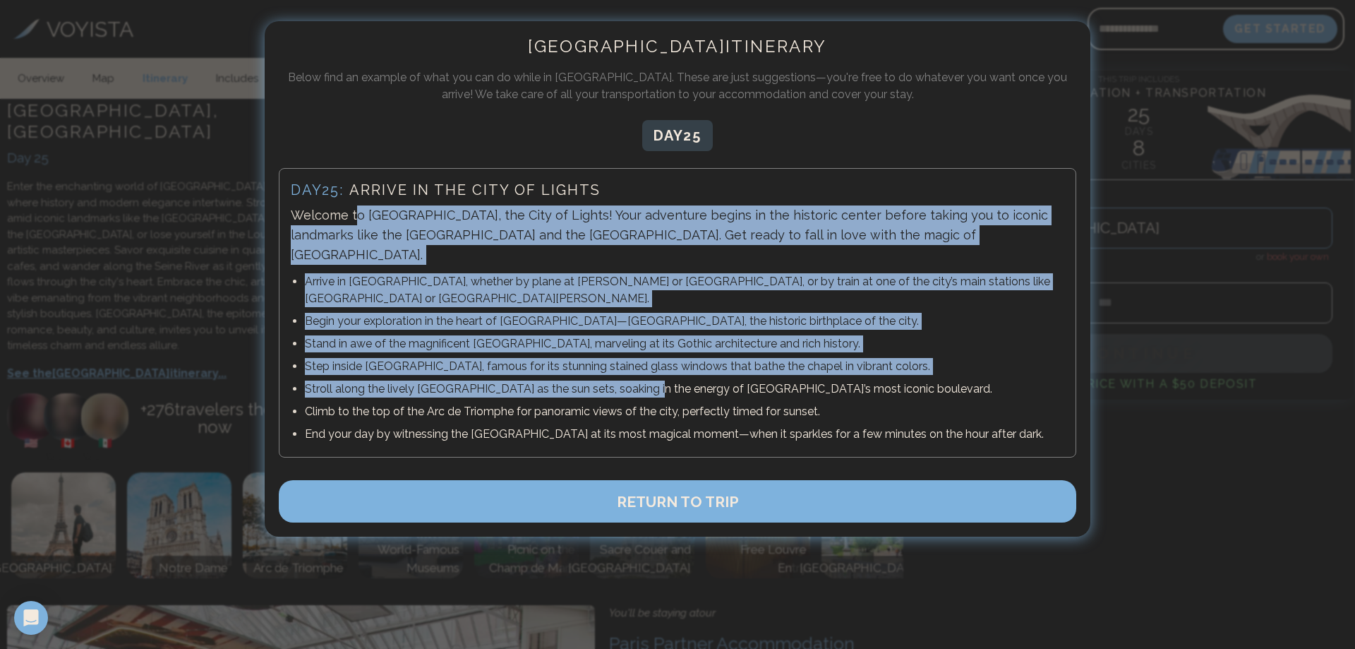
drag, startPoint x: 374, startPoint y: 219, endPoint x: 493, endPoint y: 297, distance: 142.7
click at [646, 347] on div "Day 25 : Arrive in the City of Lights Welcome to Paris, the City of Lights! You…" at bounding box center [677, 312] width 797 height 289
drag, startPoint x: 488, startPoint y: 291, endPoint x: 395, endPoint y: 271, distance: 95.2
click at [487, 313] on p "Begin your exploration in the heart of Paris—Île de la Cité, the historic birth…" at bounding box center [684, 321] width 759 height 17
click at [342, 273] on p "Arrive in Paris, whether by plane at Charles de Gaulle or Orly Airport, or by t…" at bounding box center [684, 290] width 759 height 34
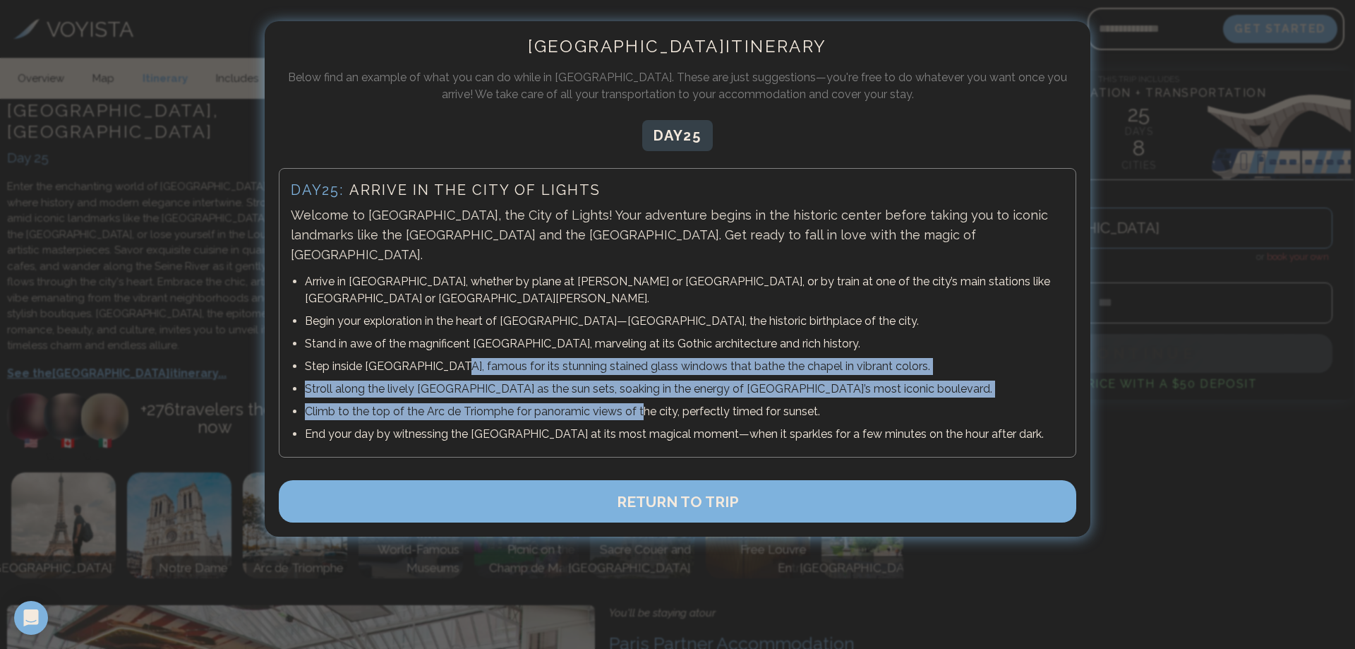
drag, startPoint x: 616, startPoint y: 342, endPoint x: 449, endPoint y: 332, distance: 167.5
click at [449, 332] on ul "Arrive in Paris, whether by plane at Charles de Gaulle or Orly Airport, or by t…" at bounding box center [677, 357] width 773 height 175
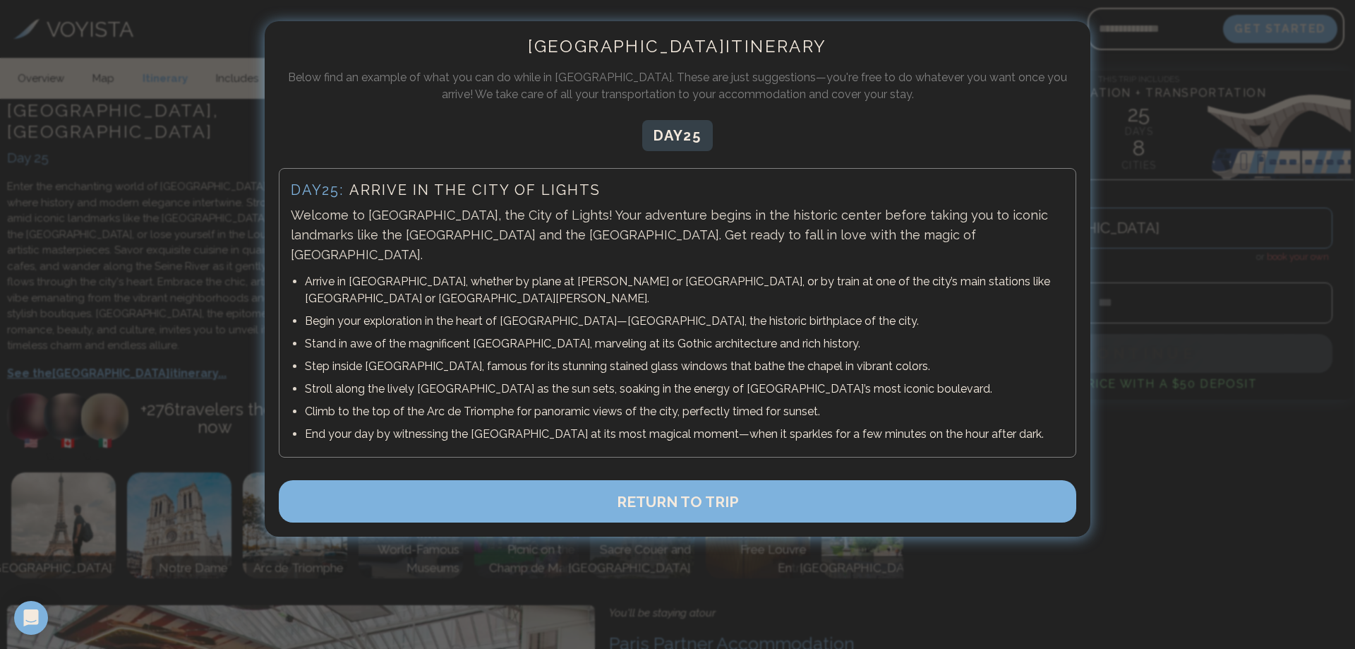
drag, startPoint x: 56, startPoint y: 271, endPoint x: 155, endPoint y: 282, distance: 98.7
click at [59, 271] on div at bounding box center [677, 324] width 1355 height 649
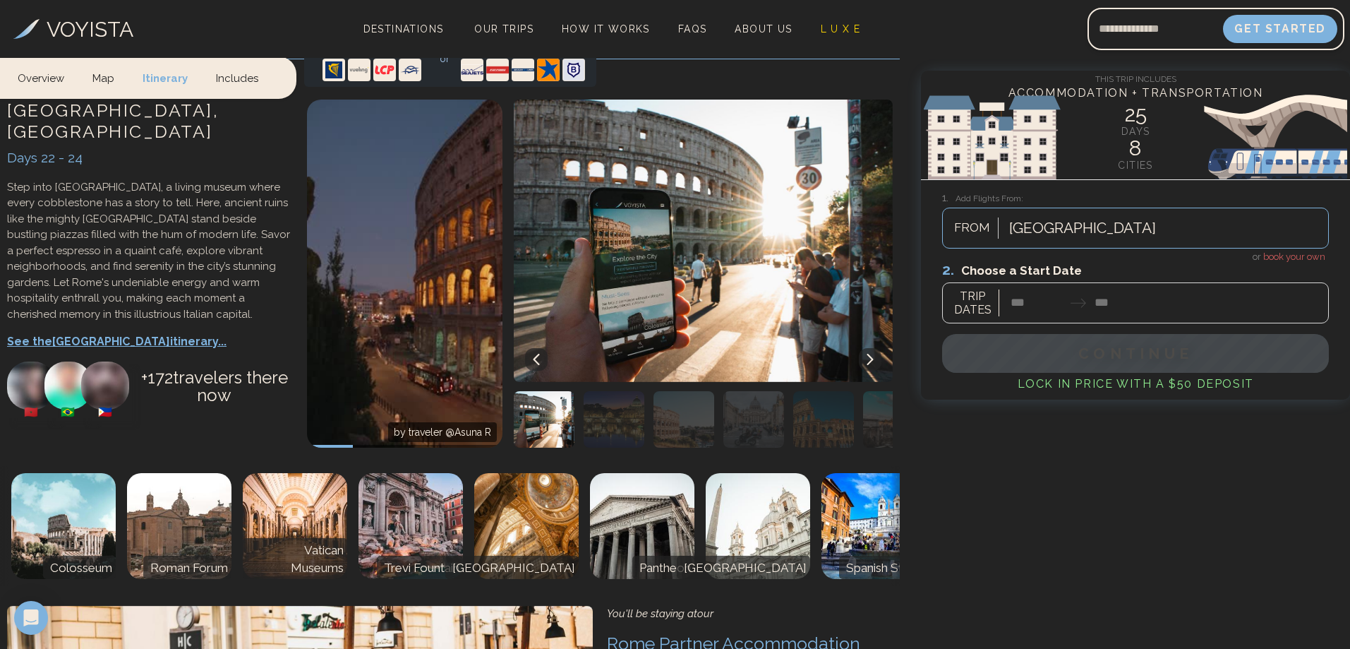
scroll to position [5928, 0]
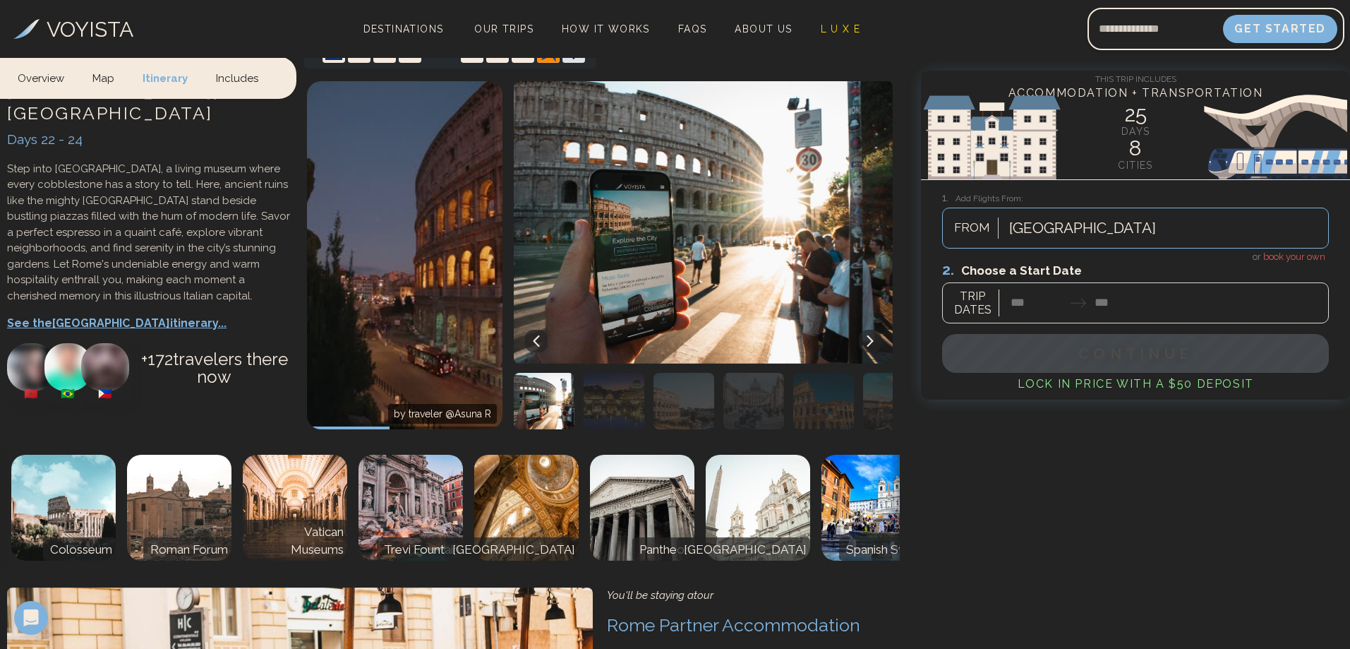
click at [78, 392] on div "Rome , Italy Days 22 - 24 Step into Rome, a living museum where every cobblesto…" at bounding box center [150, 260] width 300 height 373
click at [56, 315] on p "See the Rome itinerary..." at bounding box center [150, 323] width 286 height 17
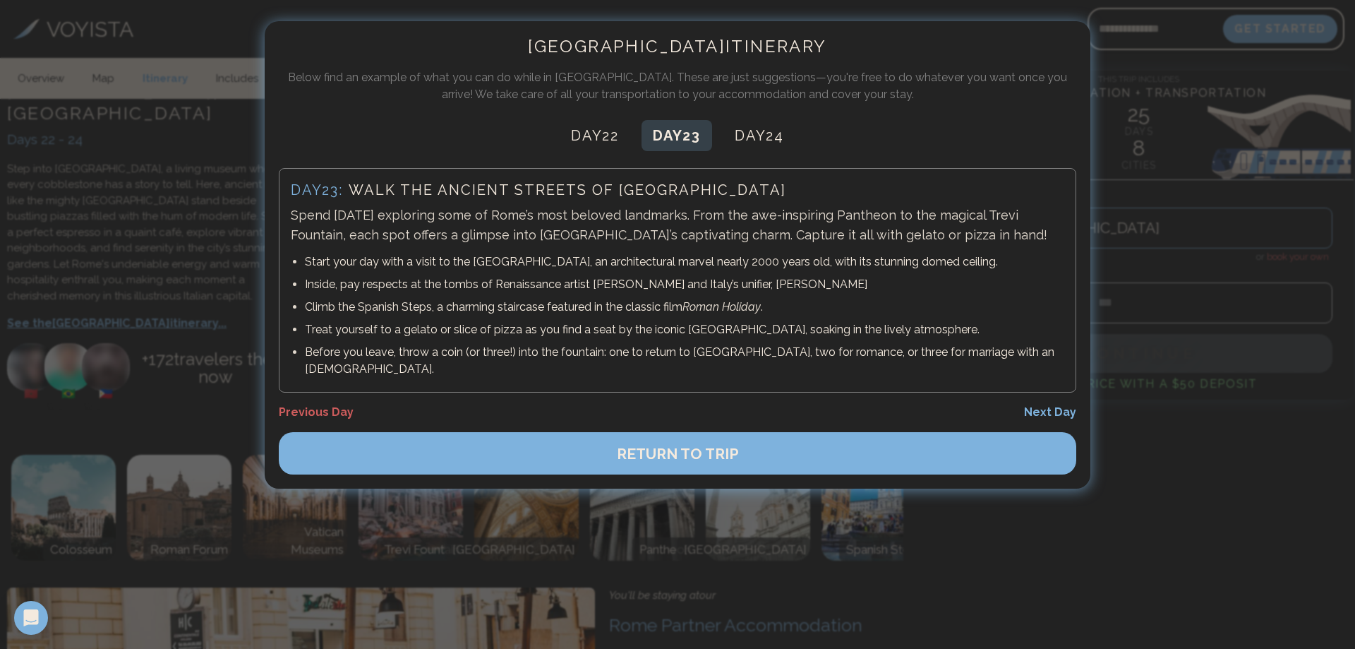
click at [702, 143] on button "Day 23" at bounding box center [677, 135] width 71 height 31
click at [697, 133] on button "Day 23" at bounding box center [677, 135] width 71 height 31
drag, startPoint x: 313, startPoint y: 260, endPoint x: 525, endPoint y: 260, distance: 211.7
click at [525, 260] on p "Start your day with a visit to the Pantheon, an architectural marvel nearly 200…" at bounding box center [684, 261] width 759 height 17
click at [502, 270] on p "Start your day with a visit to the Pantheon, an architectural marvel nearly 200…" at bounding box center [684, 261] width 759 height 17
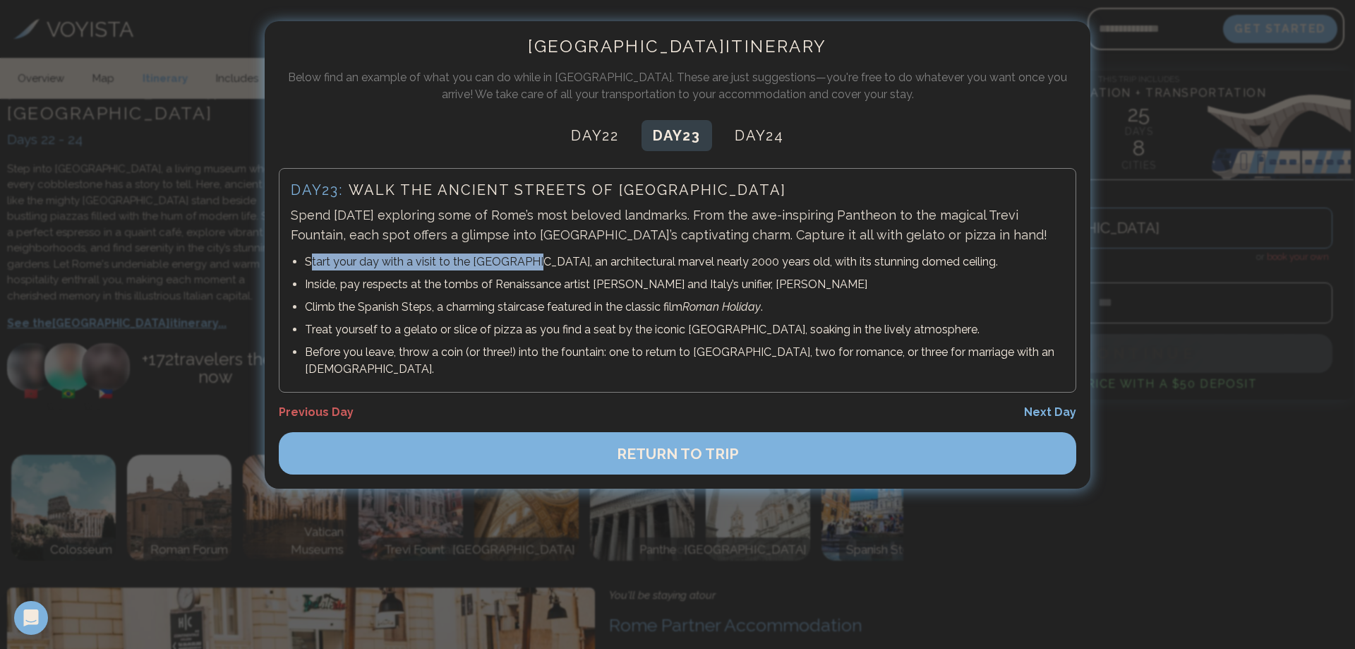
click at [479, 261] on p "Start your day with a visit to the Pantheon, an architectural marvel nearly 200…" at bounding box center [684, 261] width 759 height 17
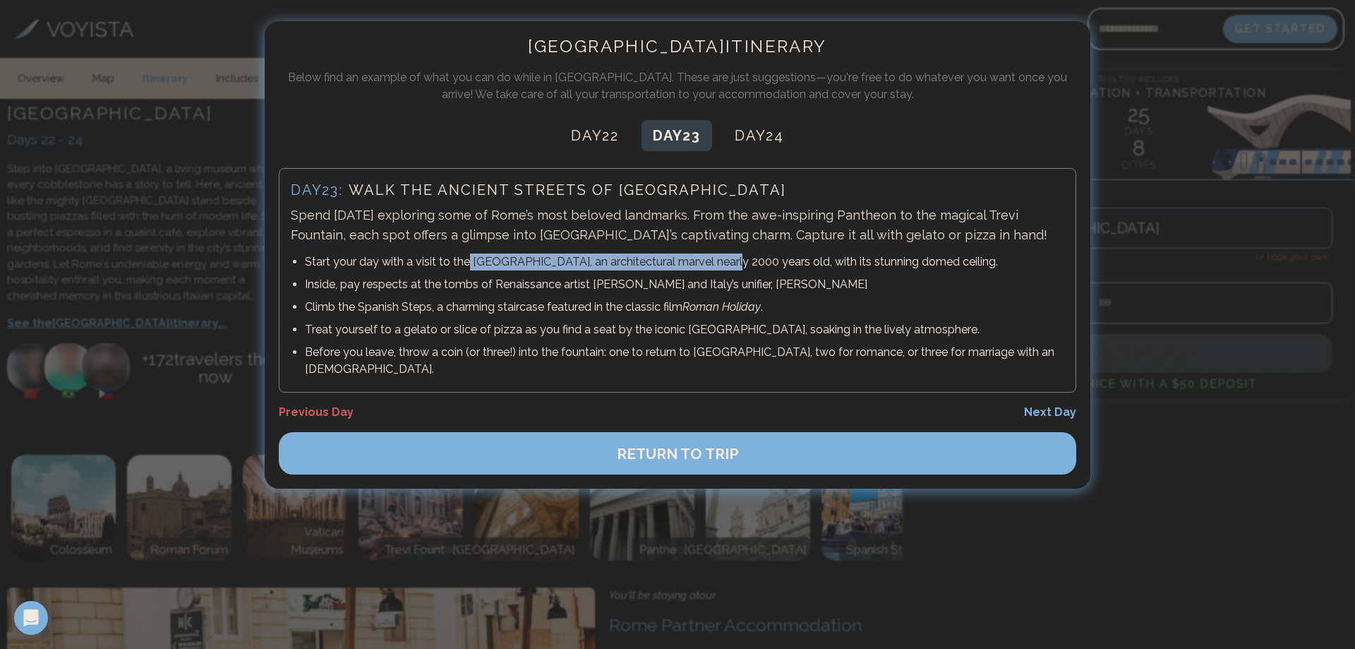
drag, startPoint x: 466, startPoint y: 265, endPoint x: 712, endPoint y: 267, distance: 246.3
click at [723, 265] on p "Start your day with a visit to the Pantheon, an architectural marvel nearly 200…" at bounding box center [684, 261] width 759 height 17
click at [500, 293] on li "Inside, pay respects at the tombs of Renaissance artist Raphael and Italy’s uni…" at bounding box center [684, 284] width 759 height 23
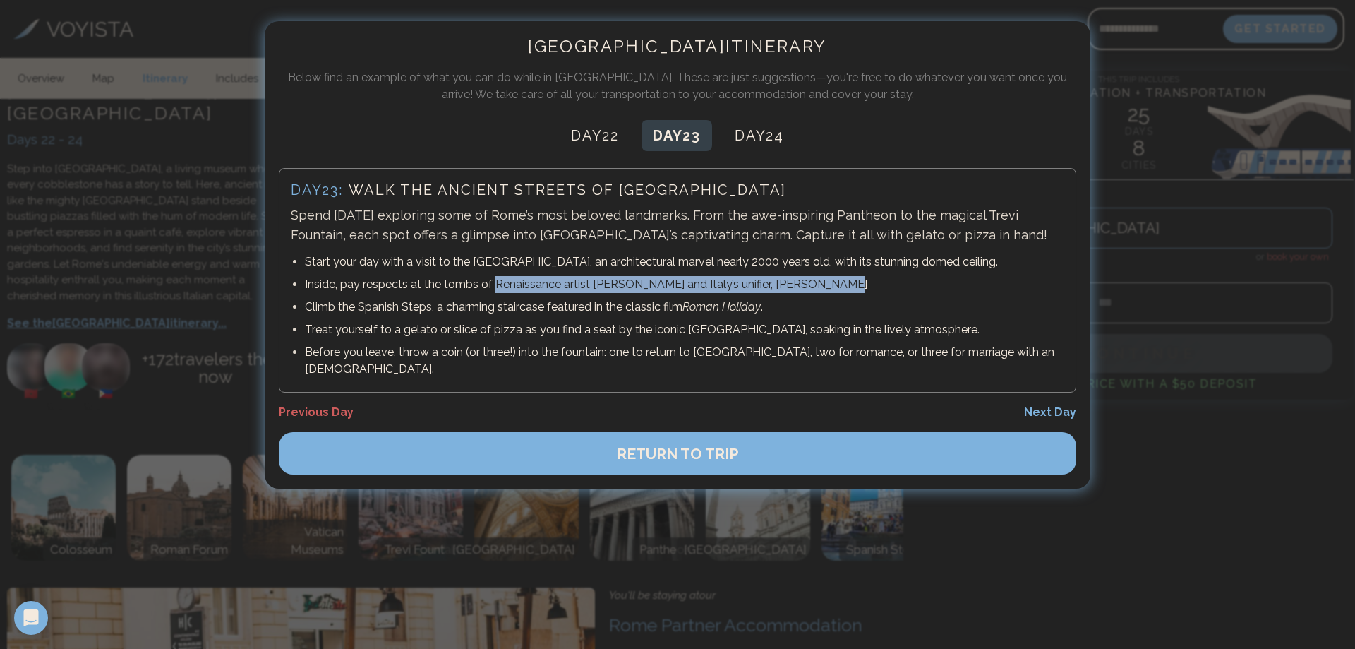
drag, startPoint x: 494, startPoint y: 284, endPoint x: 823, endPoint y: 284, distance: 328.9
click at [823, 284] on p "Inside, pay respects at the tombs of Renaissance artist Raphael and Italy’s uni…" at bounding box center [684, 284] width 759 height 17
click at [555, 324] on p "Treat yourself to a gelato or slice of pizza as you find a seat by the iconic T…" at bounding box center [684, 329] width 759 height 17
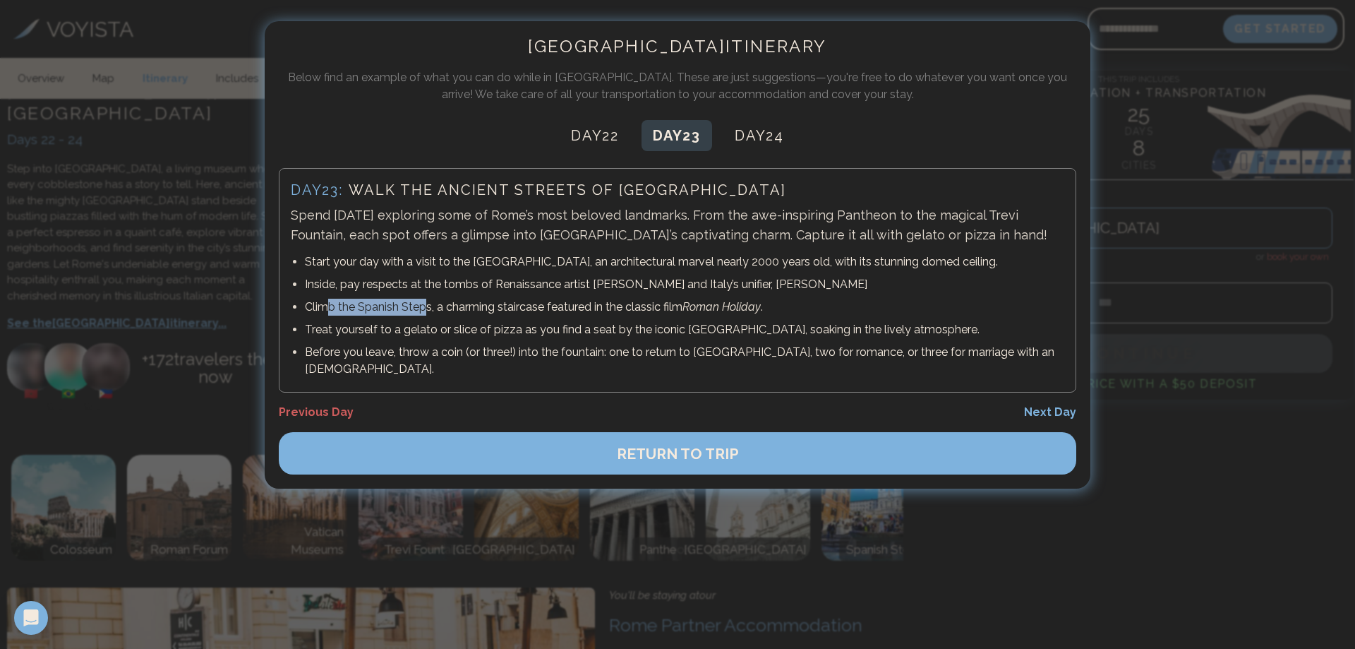
drag, startPoint x: 433, startPoint y: 312, endPoint x: 326, endPoint y: 313, distance: 106.6
click at [325, 313] on p "Climb the Spanish Steps, a charming staircase featured in the classic film Roma…" at bounding box center [684, 307] width 759 height 17
click at [378, 339] on li "Treat yourself to a gelato or slice of pizza as you find a seat by the iconic T…" at bounding box center [684, 329] width 759 height 23
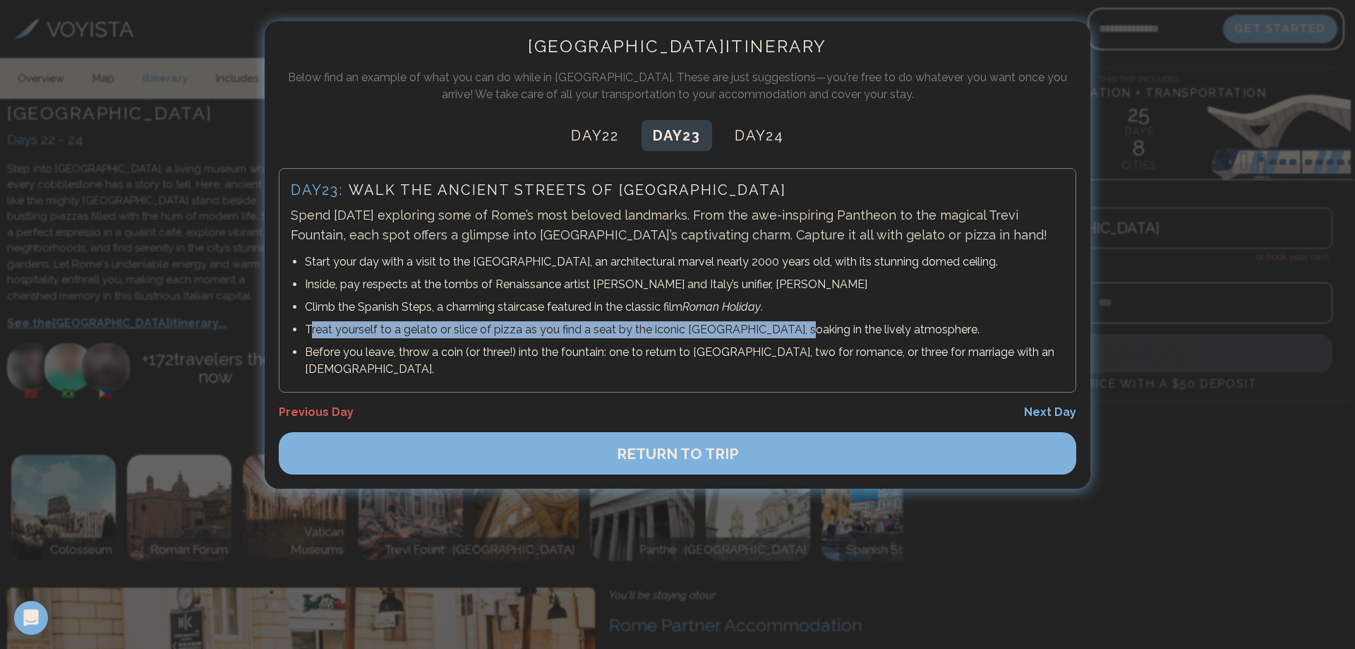
drag, startPoint x: 310, startPoint y: 332, endPoint x: 784, endPoint y: 332, distance: 474.3
click at [783, 332] on p "Treat yourself to a gelato or slice of pizza as you find a seat by the iconic T…" at bounding box center [684, 329] width 759 height 17
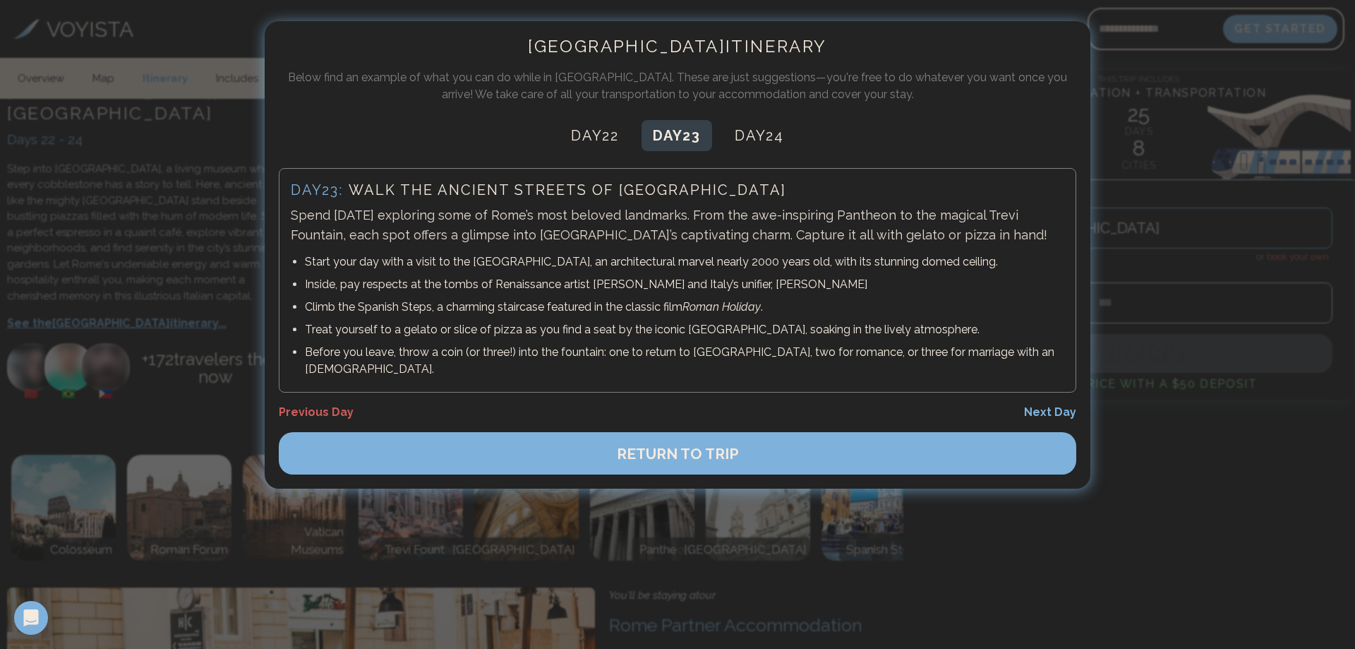
click at [784, 332] on p "Treat yourself to a gelato or slice of pizza as you find a seat by the iconic T…" at bounding box center [684, 329] width 759 height 17
drag, startPoint x: 809, startPoint y: 329, endPoint x: 568, endPoint y: 330, distance: 241.4
click at [568, 330] on p "Treat yourself to a gelato or slice of pizza as you find a seat by the iconic T…" at bounding box center [684, 329] width 759 height 17
click at [531, 354] on p "Before you leave, throw a coin (or three!) into the fountain: one to return to …" at bounding box center [684, 361] width 759 height 34
drag, startPoint x: 327, startPoint y: 353, endPoint x: 572, endPoint y: 344, distance: 245.0
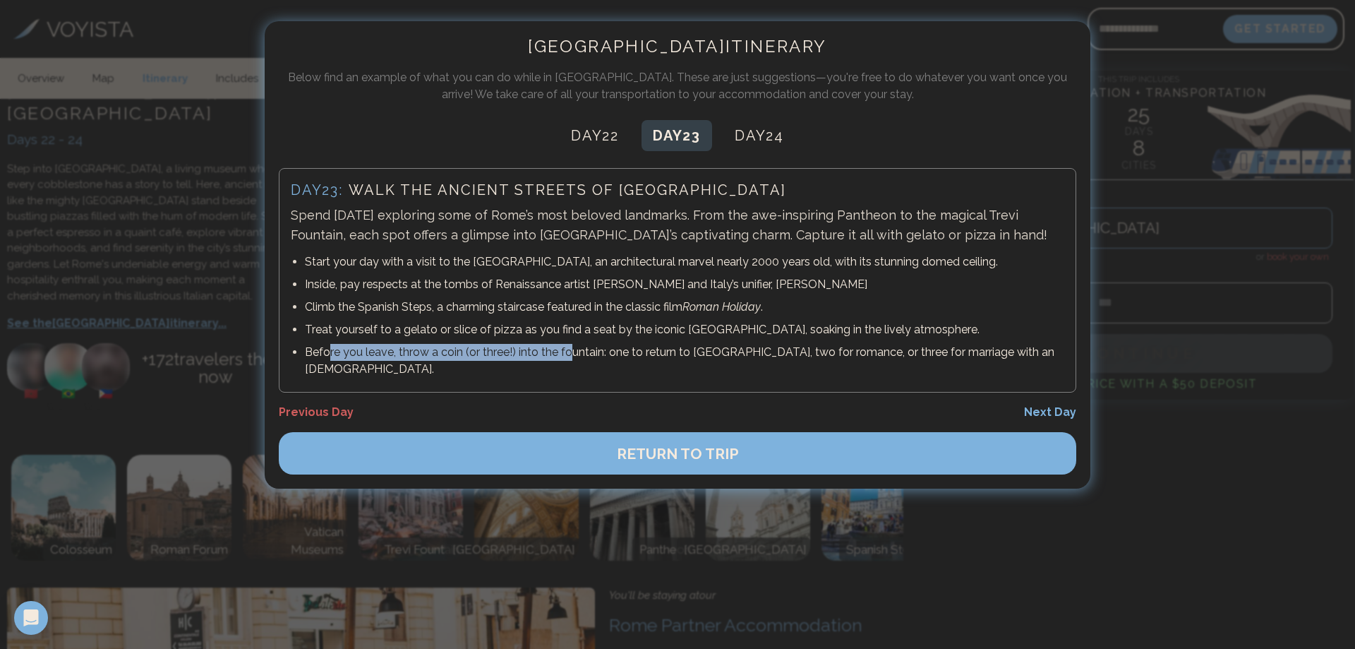
click at [572, 344] on p "Before you leave, throw a coin (or three!) into the fountain: one to return to …" at bounding box center [684, 361] width 759 height 34
click at [586, 349] on p "Before you leave, throw a coin (or three!) into the fountain: one to return to …" at bounding box center [684, 361] width 759 height 34
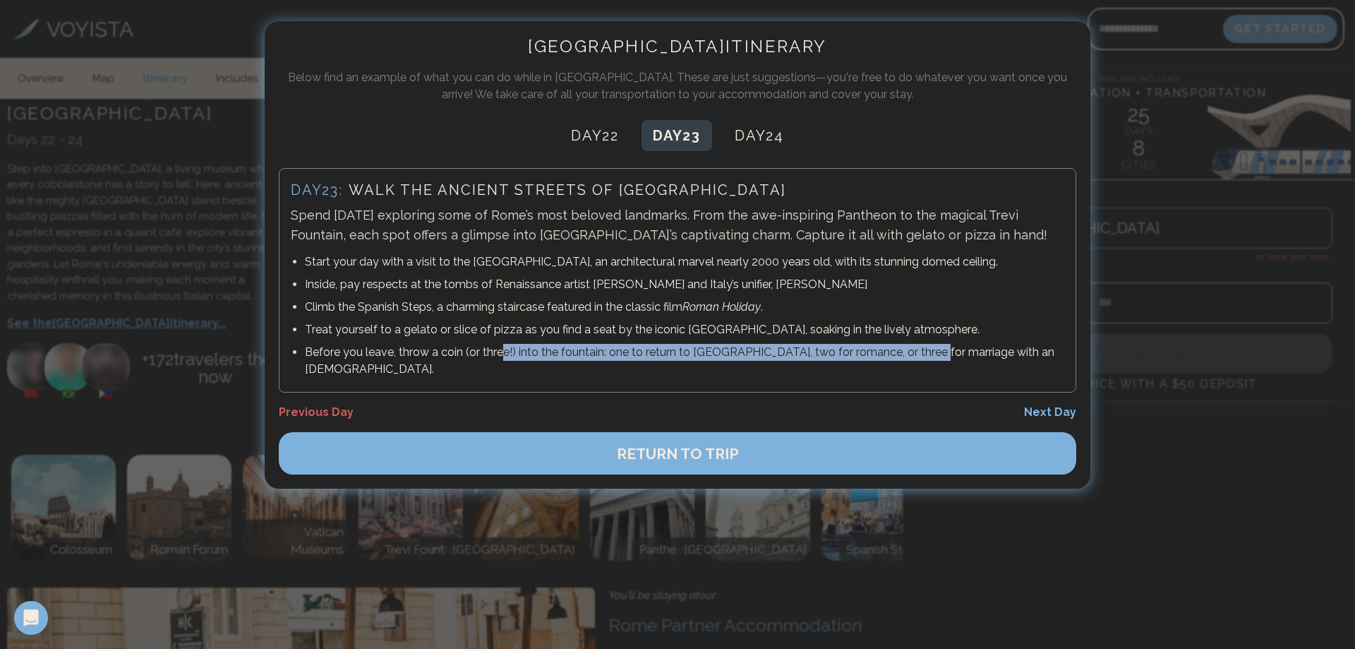
drag, startPoint x: 499, startPoint y: 349, endPoint x: 933, endPoint y: 354, distance: 434.0
click at [932, 352] on p "Before you leave, throw a coin (or three!) into the fountain: one to return to …" at bounding box center [684, 361] width 759 height 34
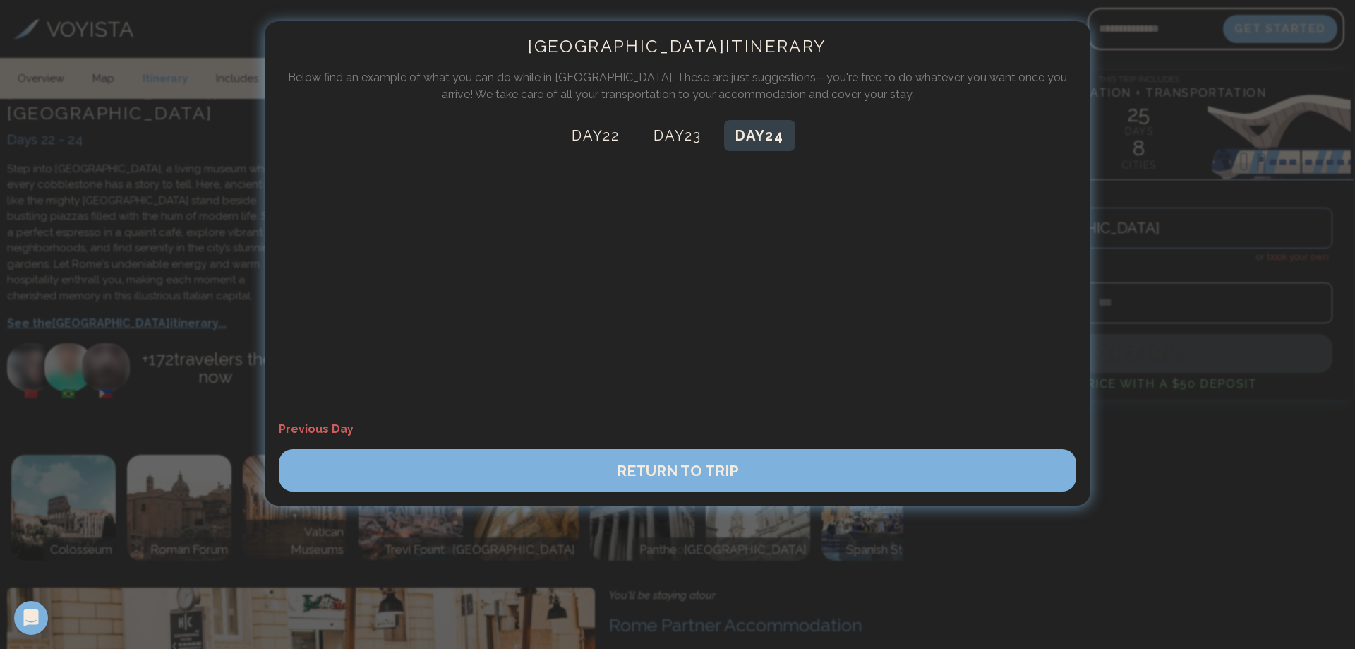
click at [783, 139] on button "Day 24" at bounding box center [759, 135] width 71 height 31
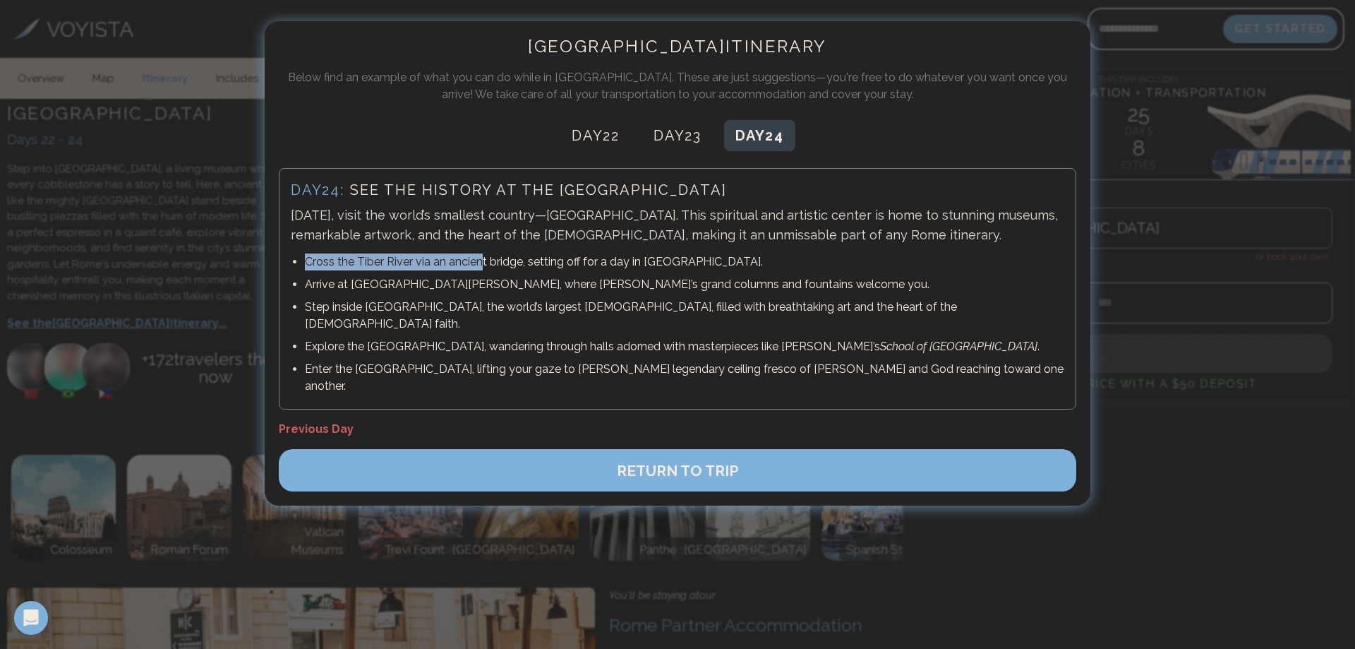
drag, startPoint x: 297, startPoint y: 260, endPoint x: 482, endPoint y: 263, distance: 184.9
click at [482, 263] on ul "Cross the Tiber River via an ancient bridge, setting off for a day in Vatican C…" at bounding box center [677, 324] width 773 height 147
click at [414, 298] on li "Step inside St. Peter’s Basilica, the world’s largest church, filled with breat…" at bounding box center [684, 316] width 759 height 40
drag, startPoint x: 309, startPoint y: 282, endPoint x: 483, endPoint y: 283, distance: 174.3
click at [483, 283] on p "Arrive at St. Peter’s Square, where Bernini’s grand columns and fountains welco…" at bounding box center [684, 284] width 759 height 17
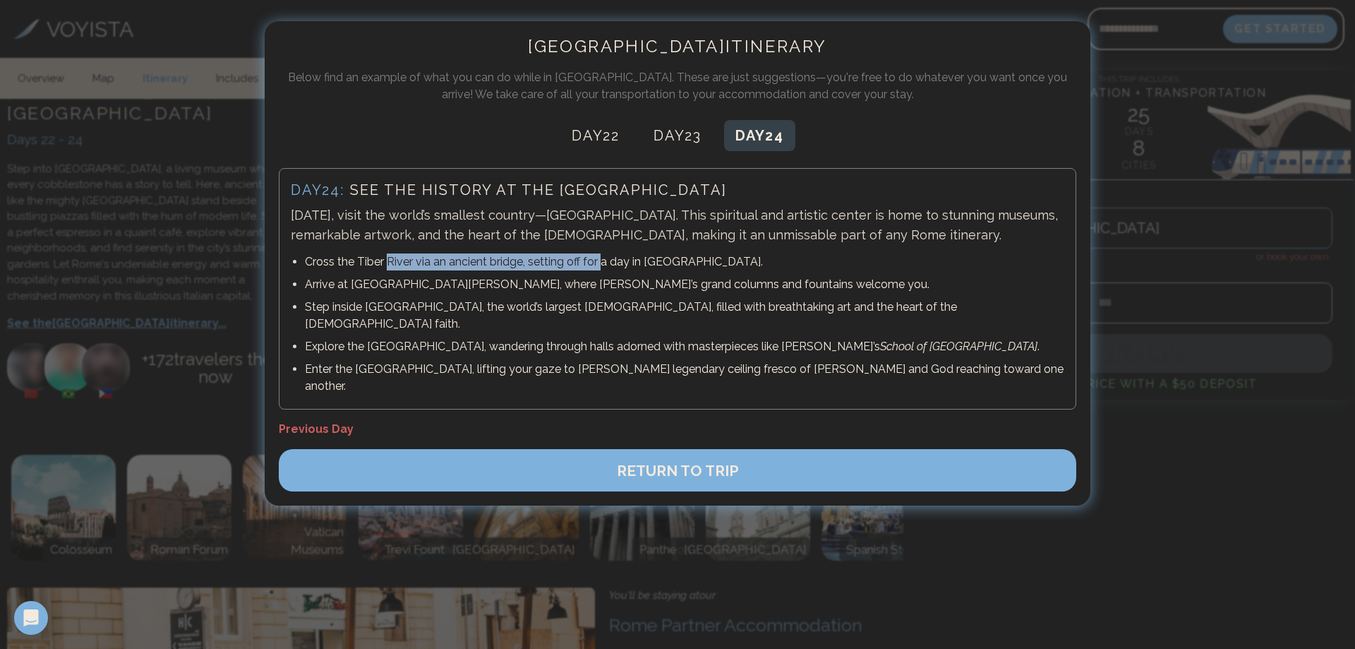
drag, startPoint x: 385, startPoint y: 261, endPoint x: 598, endPoint y: 260, distance: 213.8
click at [598, 260] on p "Cross the Tiber River via an ancient bridge, setting off for a day in Vatican C…" at bounding box center [684, 261] width 759 height 17
click at [588, 279] on p "Arrive at St. Peter’s Square, where Bernini’s grand columns and fountains welco…" at bounding box center [684, 284] width 759 height 17
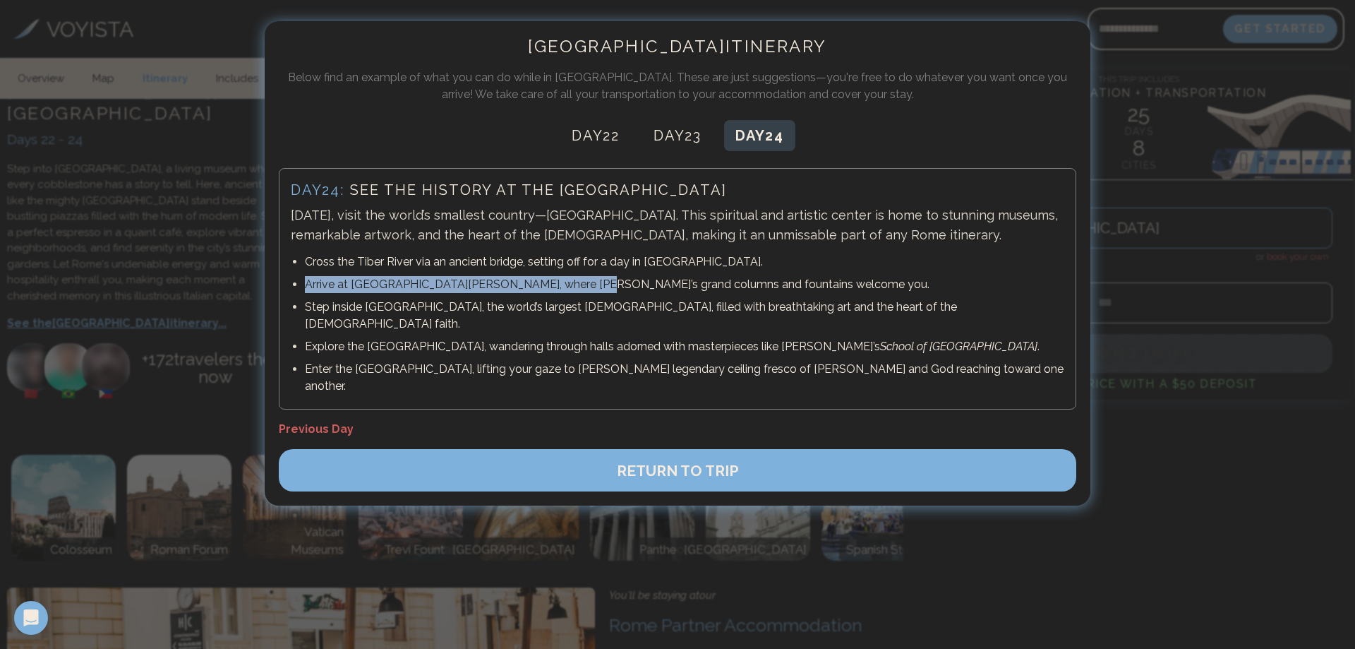
drag, startPoint x: 296, startPoint y: 289, endPoint x: 557, endPoint y: 286, distance: 260.4
click at [557, 286] on li "Arrive at St. Peter’s Square, where Bernini’s grand columns and fountains welco…" at bounding box center [684, 284] width 759 height 23
drag, startPoint x: 512, startPoint y: 307, endPoint x: 448, endPoint y: 313, distance: 64.5
click at [508, 309] on p "Step inside St. Peter’s Basilica, the world’s largest church, filled with breat…" at bounding box center [684, 316] width 759 height 34
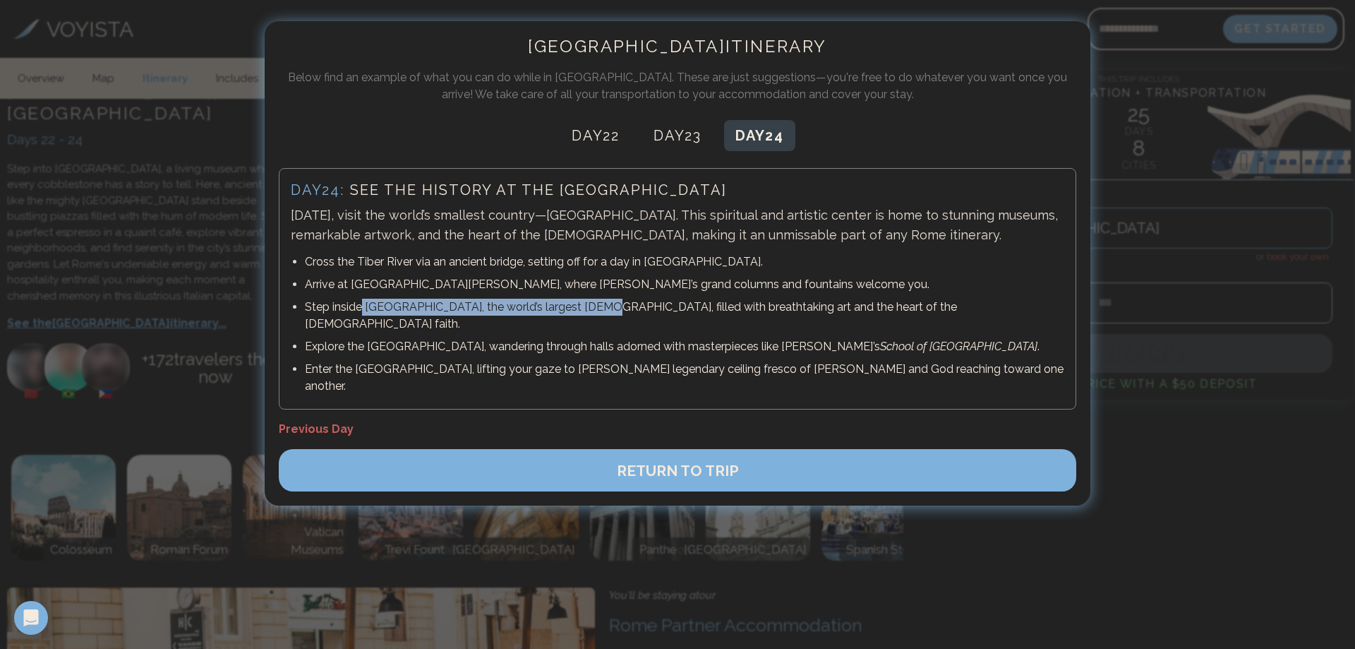
drag, startPoint x: 362, startPoint y: 311, endPoint x: 578, endPoint y: 303, distance: 216.1
click at [578, 303] on p "Step inside St. Peter’s Basilica, the world’s largest church, filled with breat…" at bounding box center [684, 316] width 759 height 34
click at [520, 338] on p "Explore the Vatican Museums, wandering through halls adorned with masterpieces …" at bounding box center [684, 346] width 759 height 17
drag, startPoint x: 413, startPoint y: 338, endPoint x: 548, endPoint y: 341, distance: 135.5
click at [543, 340] on li "Explore the Vatican Museums, wandering through halls adorned with masterpieces …" at bounding box center [684, 346] width 759 height 23
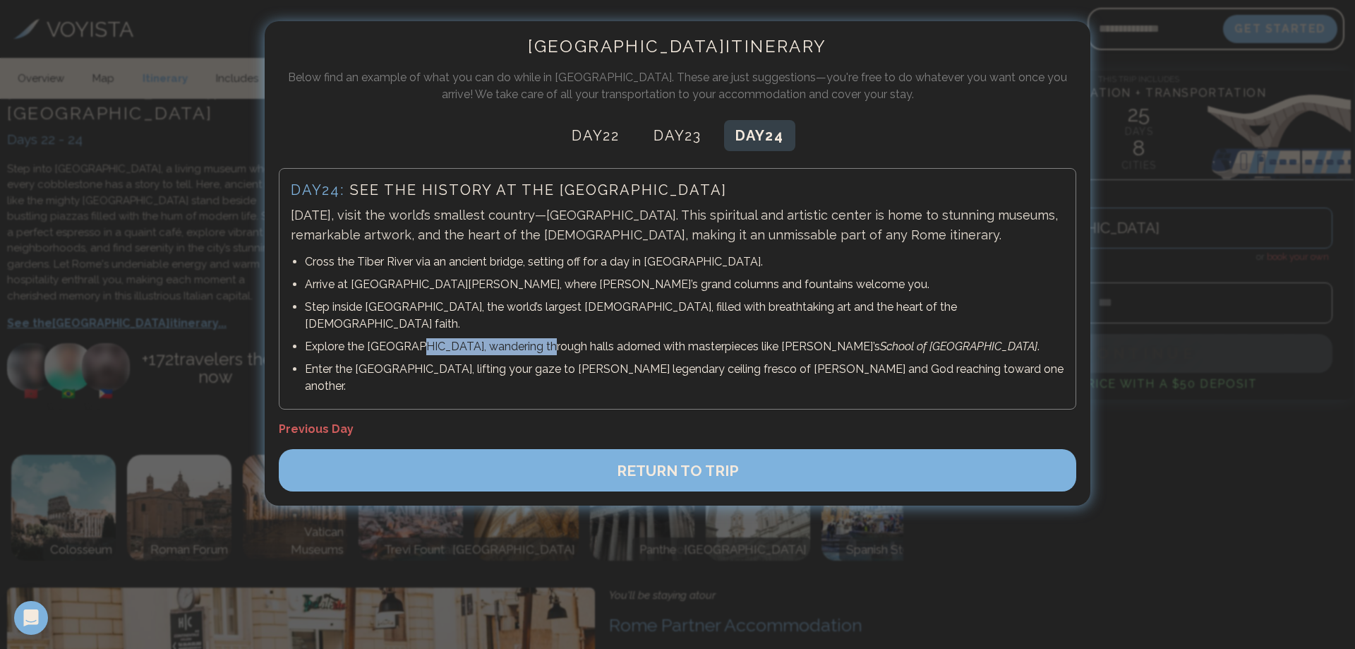
click at [628, 361] on p "Enter the Sistine Chapel, lifting your gaze to Michelangelo’s legendary ceiling…" at bounding box center [684, 378] width 759 height 34
click at [344, 422] on span "Previous Day" at bounding box center [316, 428] width 75 height 13
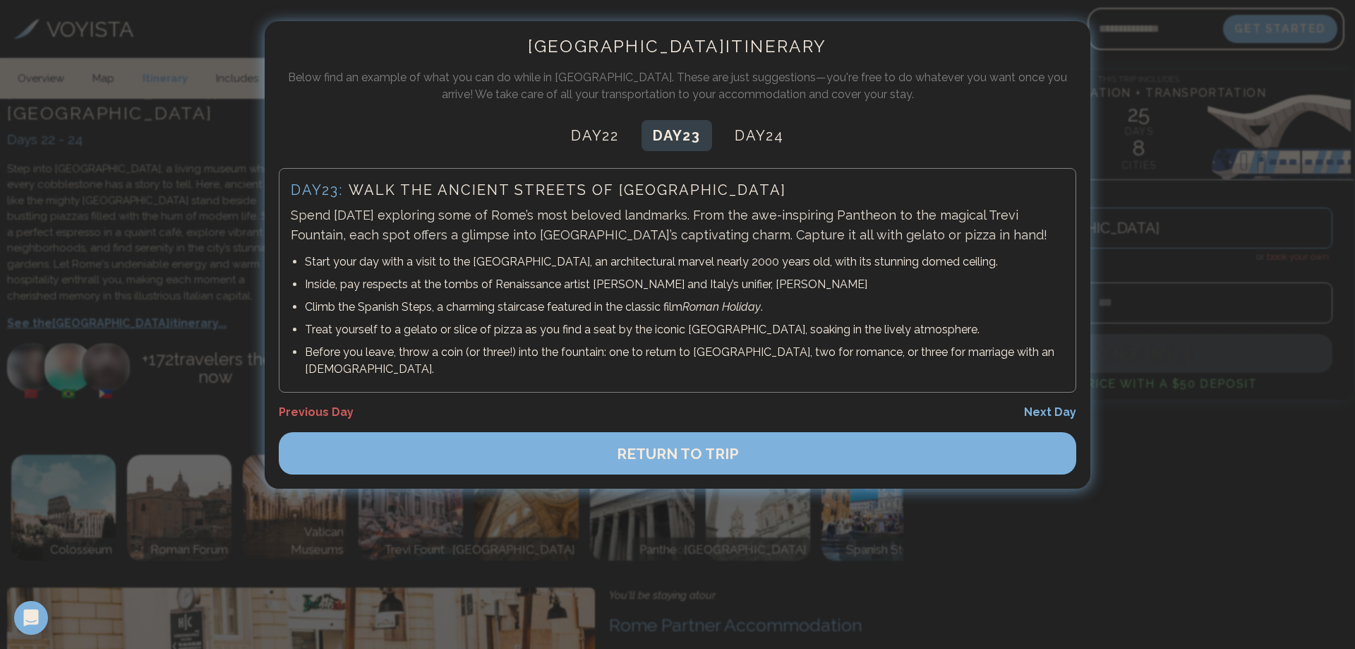
click at [342, 405] on span "Previous Day" at bounding box center [316, 411] width 75 height 13
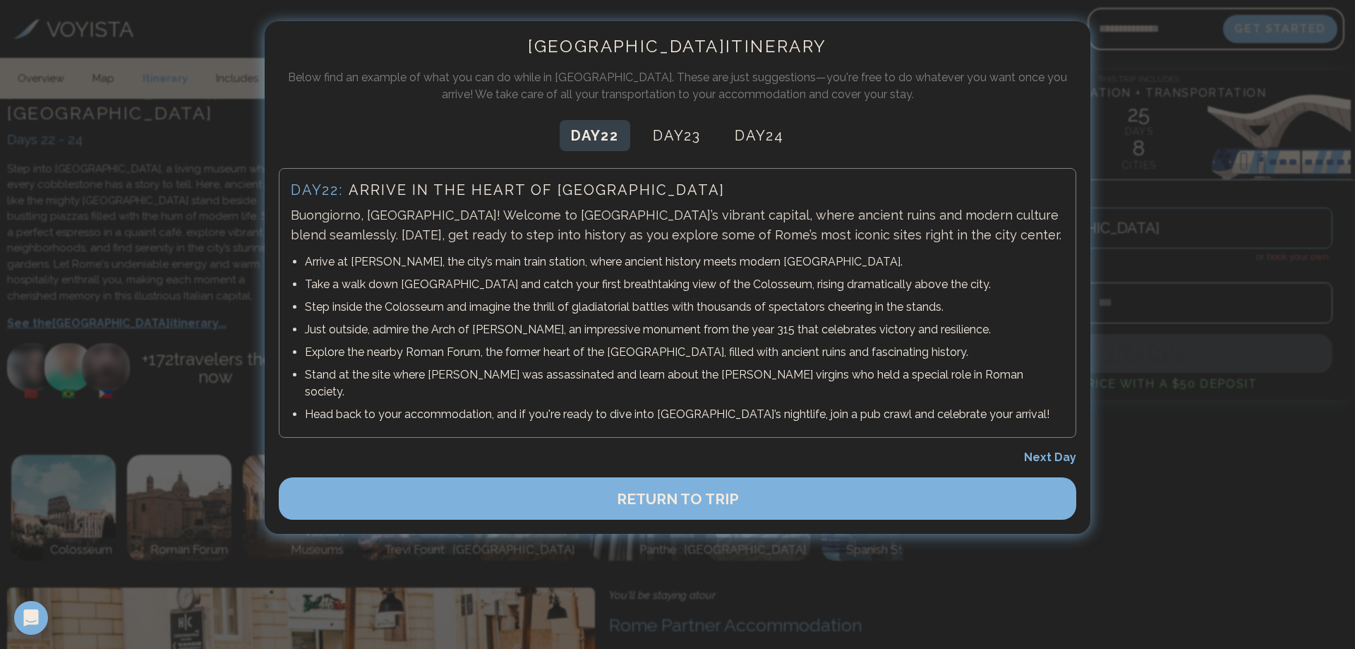
drag, startPoint x: 421, startPoint y: 258, endPoint x: 491, endPoint y: 349, distance: 115.7
click at [488, 345] on ul "Arrive at Roma Termini, the city’s main train station, where ancient history me…" at bounding box center [677, 338] width 773 height 175
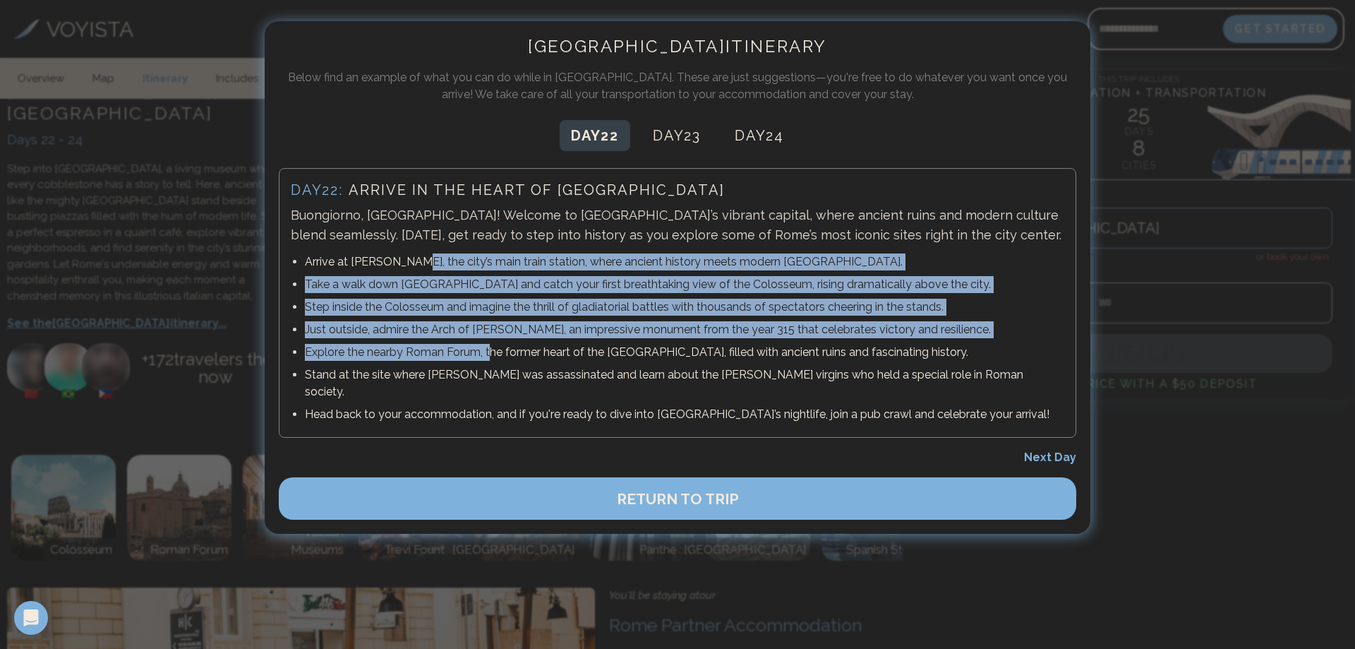
click at [666, 490] on span "RETURN TO TRIP" at bounding box center [678, 499] width 122 height 18
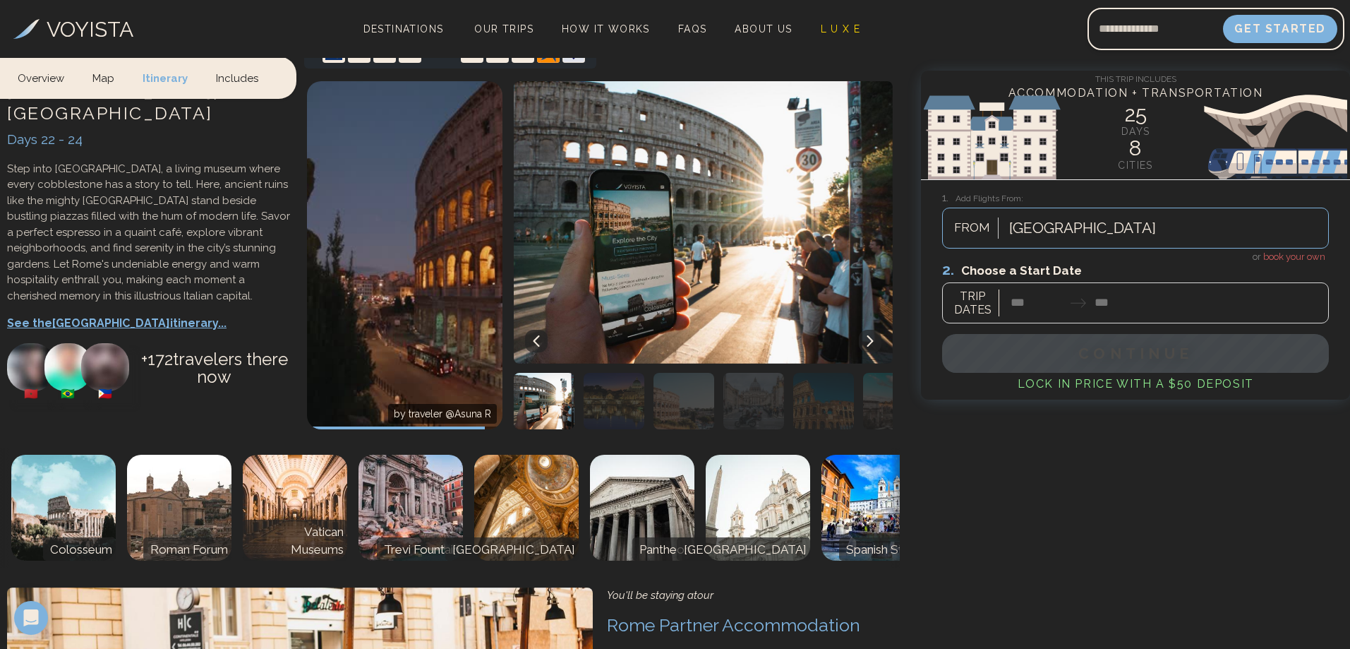
click at [867, 343] on icon at bounding box center [870, 340] width 11 height 11
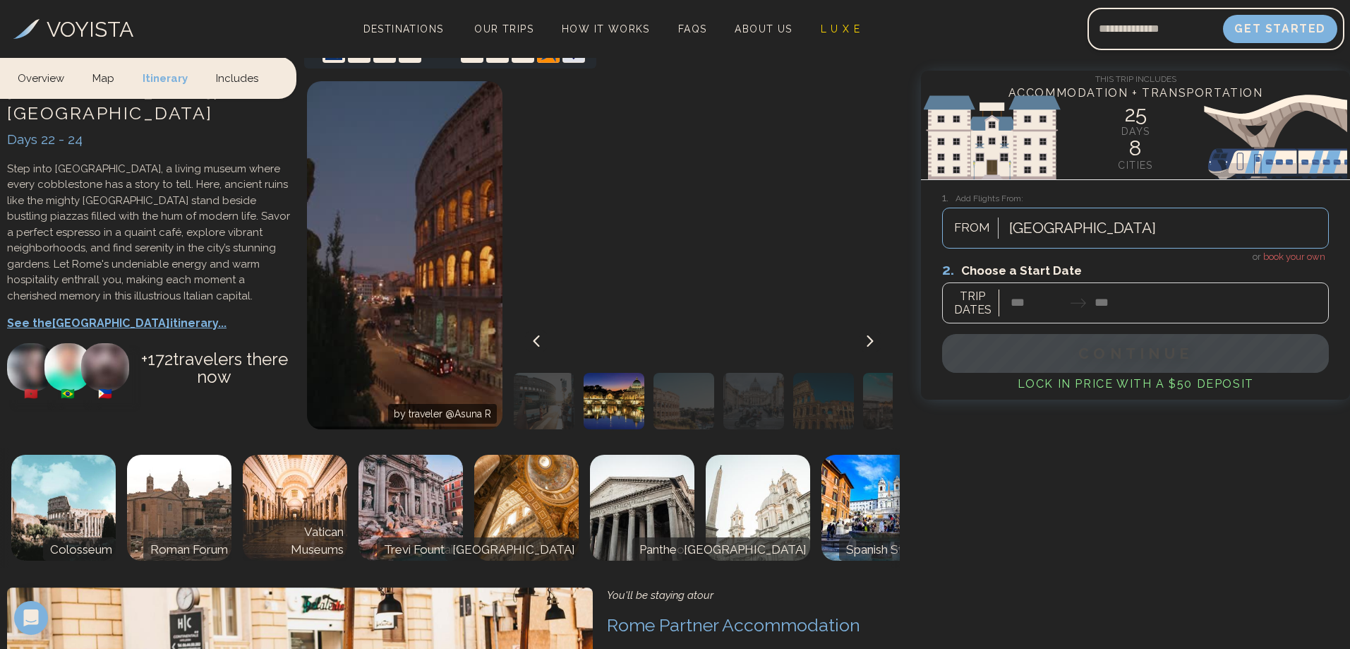
click at [868, 343] on icon at bounding box center [870, 340] width 11 height 11
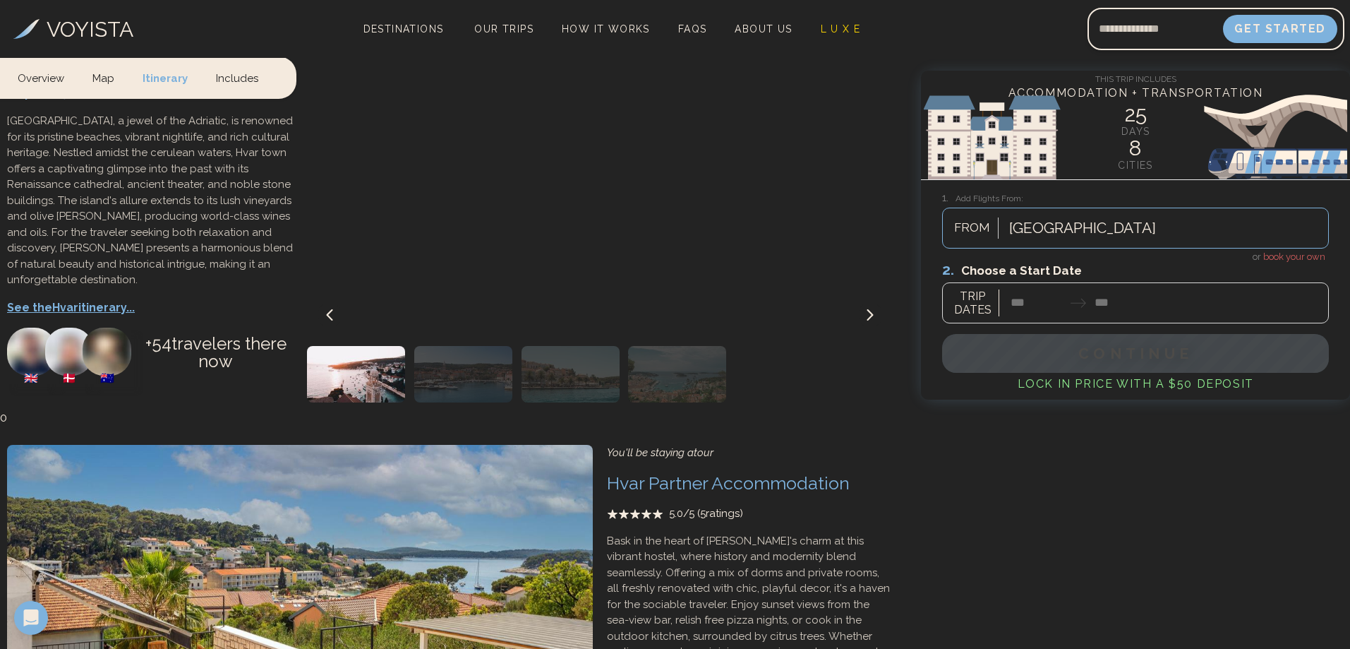
scroll to position [2117, 0]
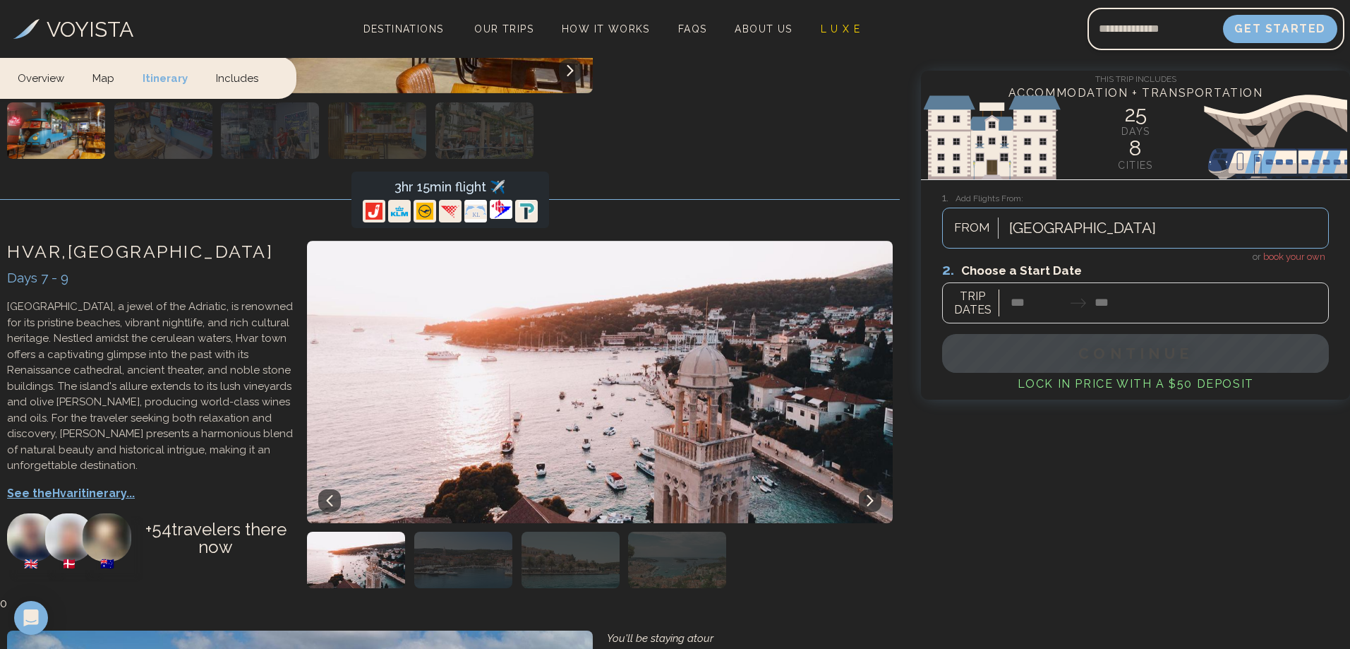
click at [1054, 317] on div at bounding box center [1135, 291] width 387 height 63
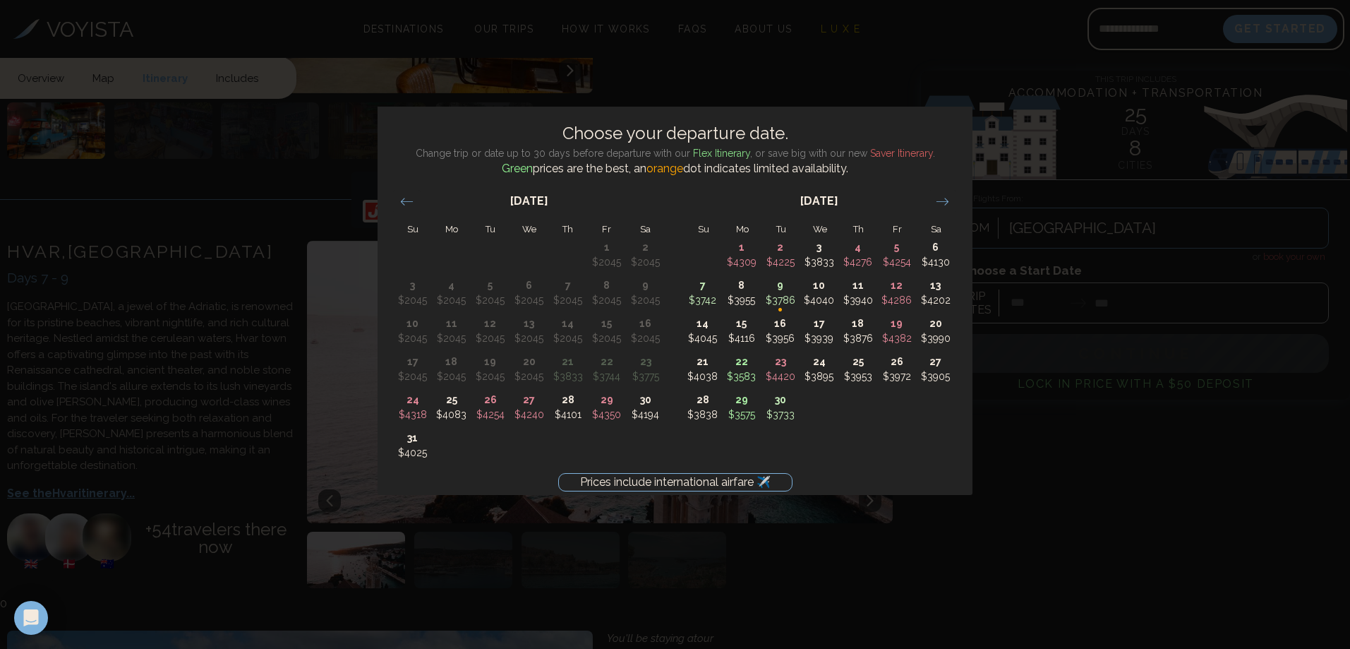
click at [248, 209] on div "Prices include international airfare ✈️ Choose your departure date. Change trip…" at bounding box center [675, 324] width 1350 height 649
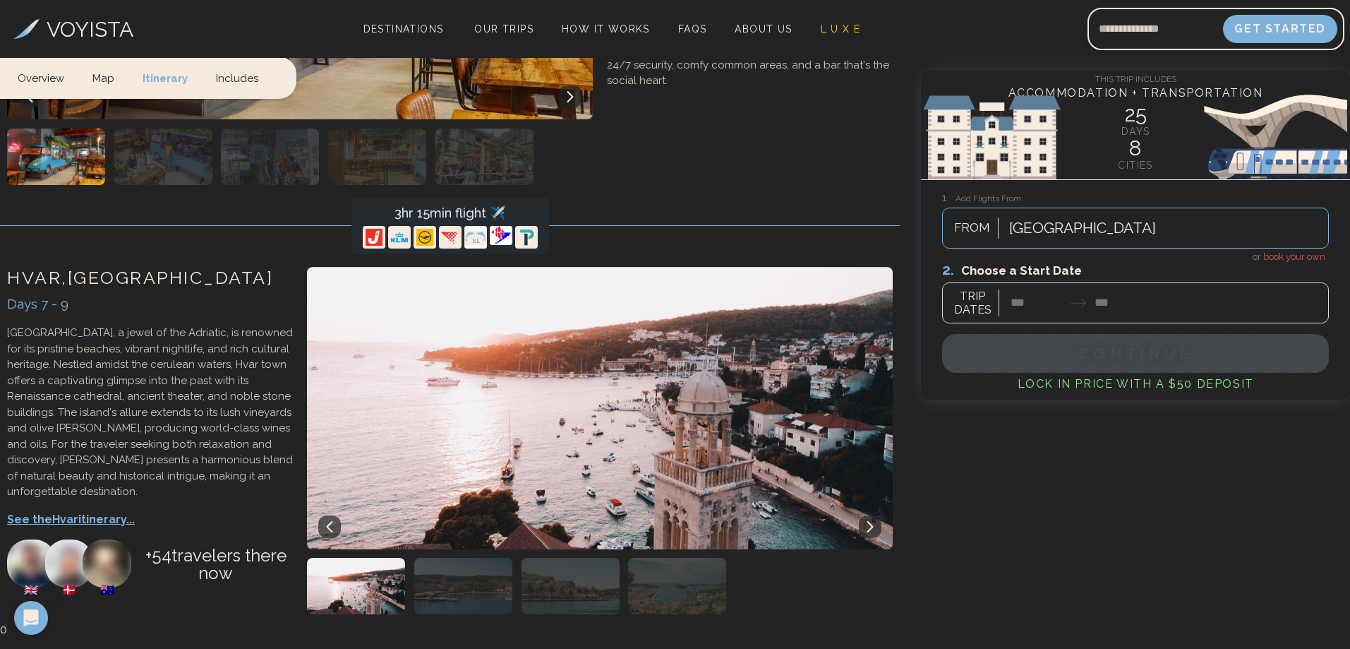
scroll to position [2047, 0]
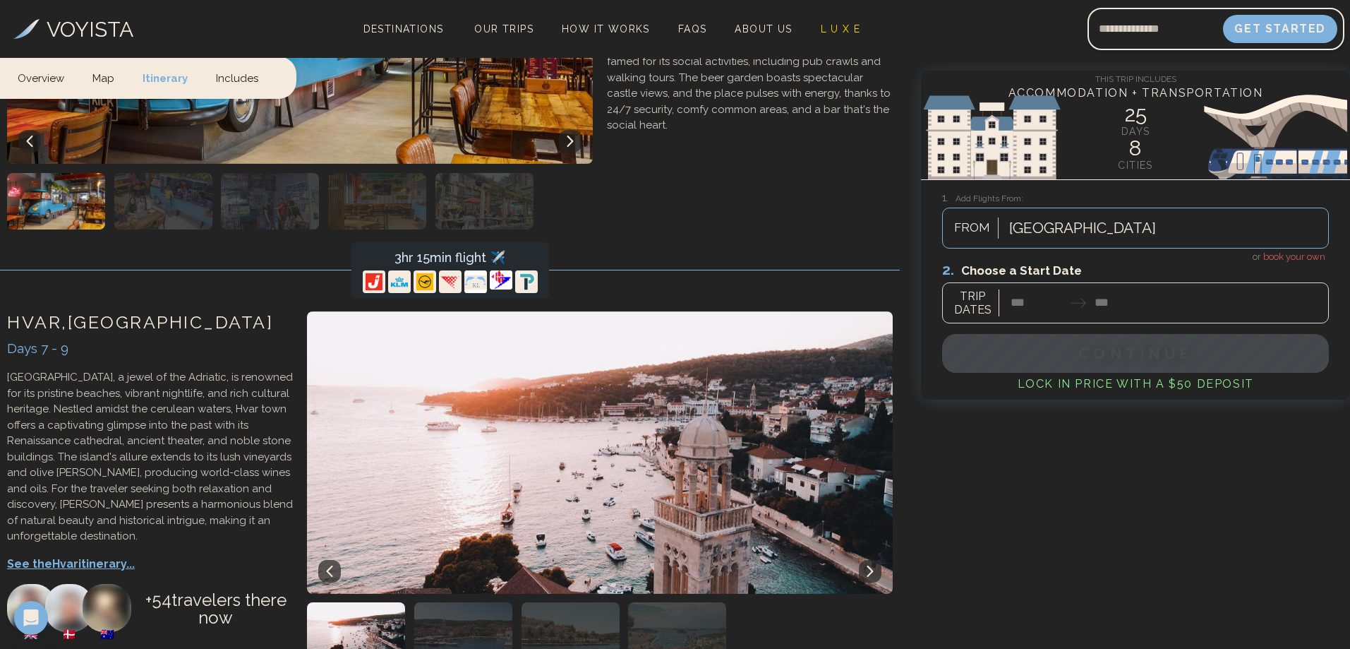
click at [1281, 241] on div "[GEOGRAPHIC_DATA]" at bounding box center [1165, 227] width 326 height 31
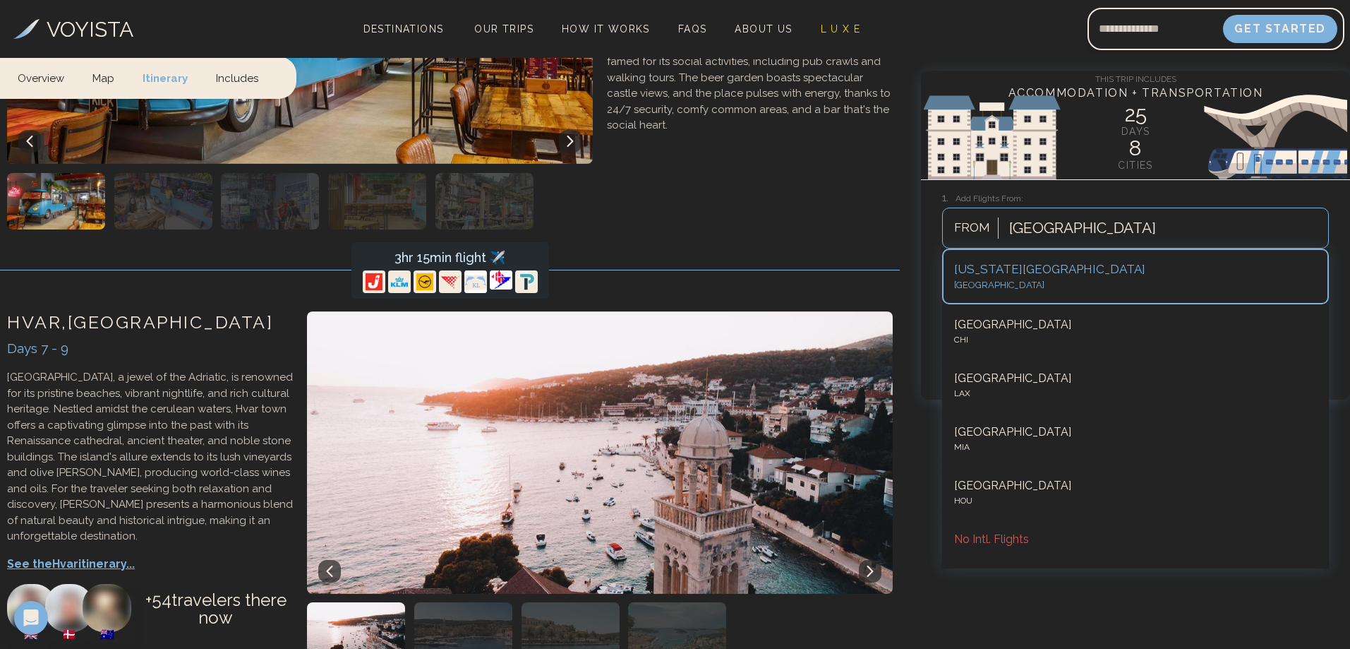
click at [1017, 296] on div "New York City NYC" at bounding box center [1135, 276] width 387 height 56
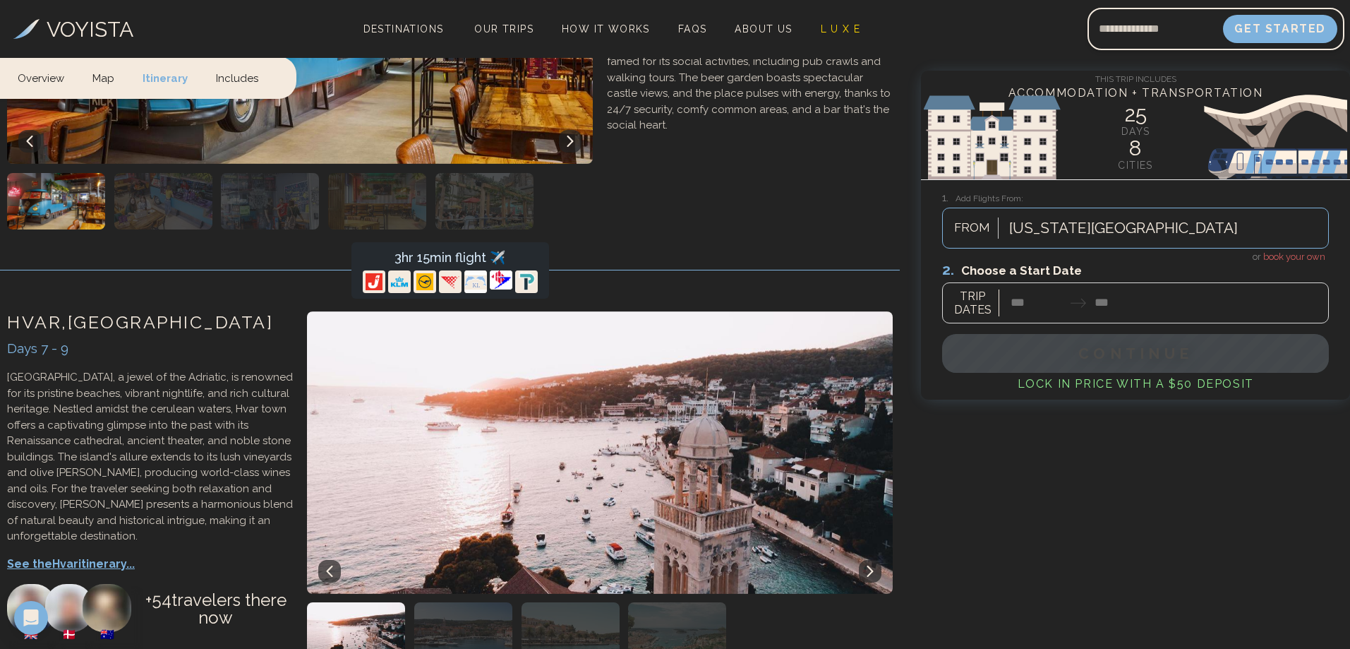
click at [1038, 308] on div at bounding box center [1135, 291] width 387 height 63
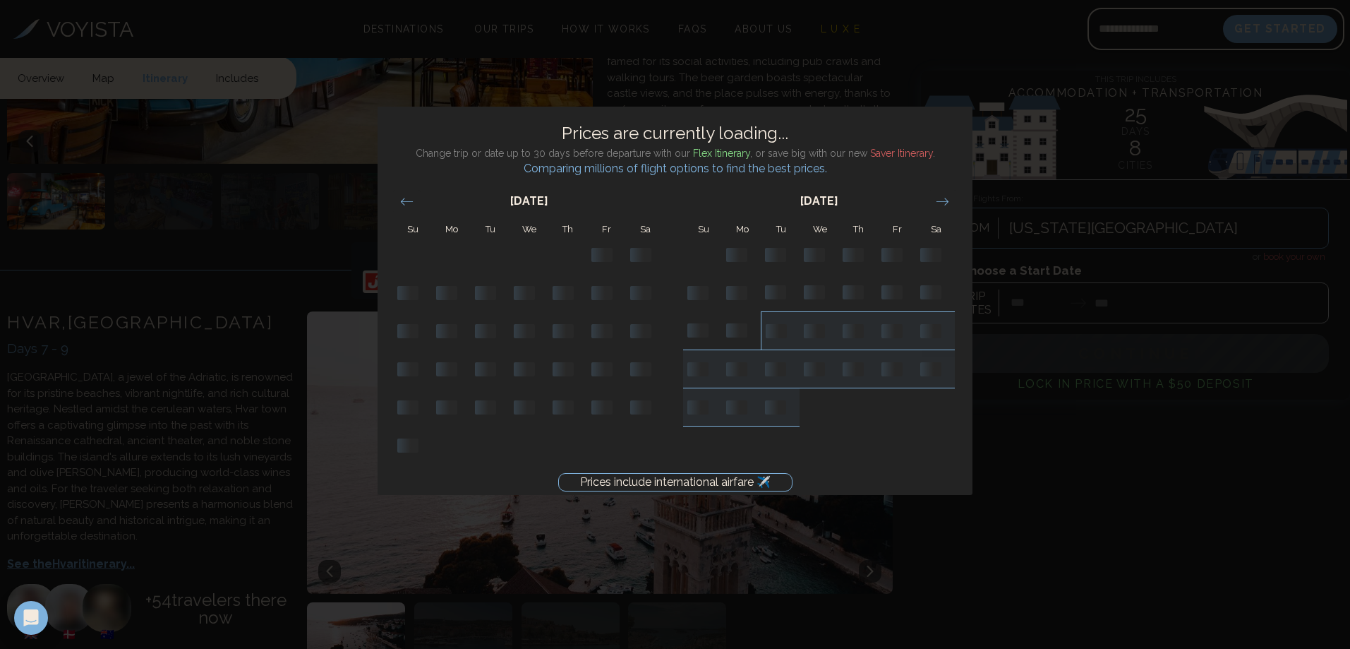
click at [773, 313] on td "Loading..." at bounding box center [780, 331] width 39 height 38
click at [778, 327] on rect "Not available. Tuesday, September 16, 2025" at bounding box center [776, 331] width 21 height 14
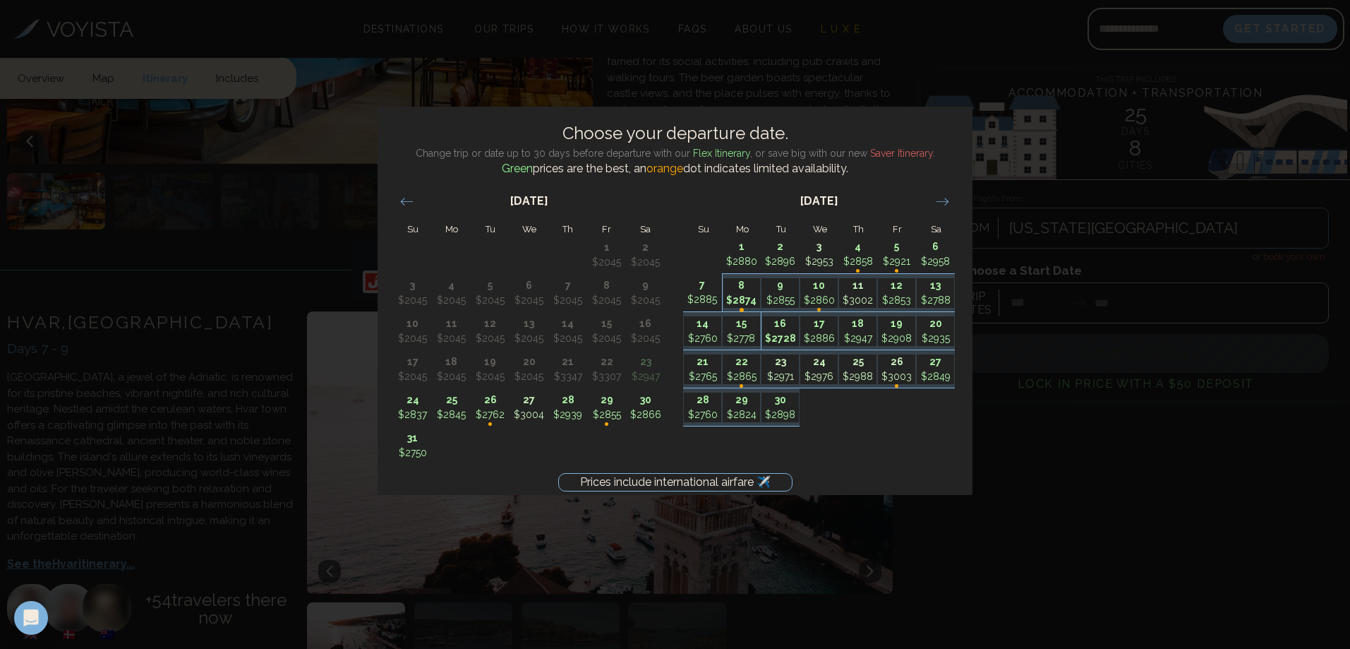
click at [752, 296] on p "•" at bounding box center [741, 310] width 37 height 32
type input "*******"
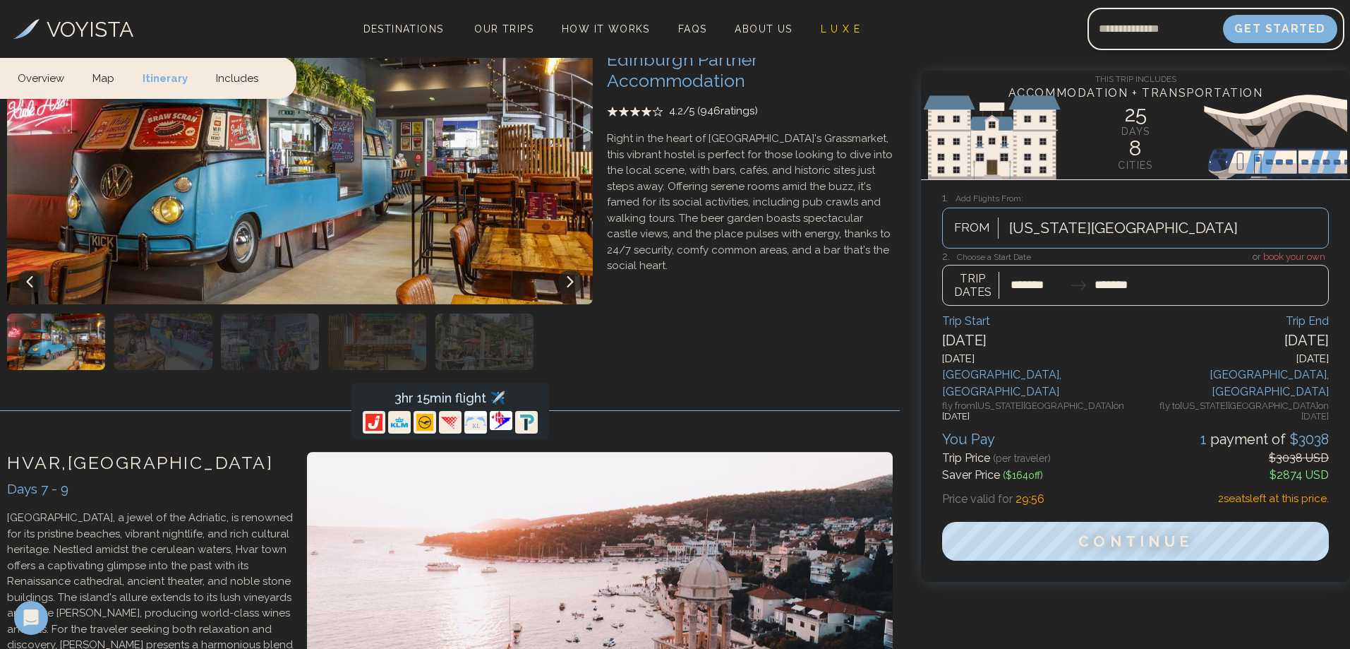
scroll to position [1905, 0]
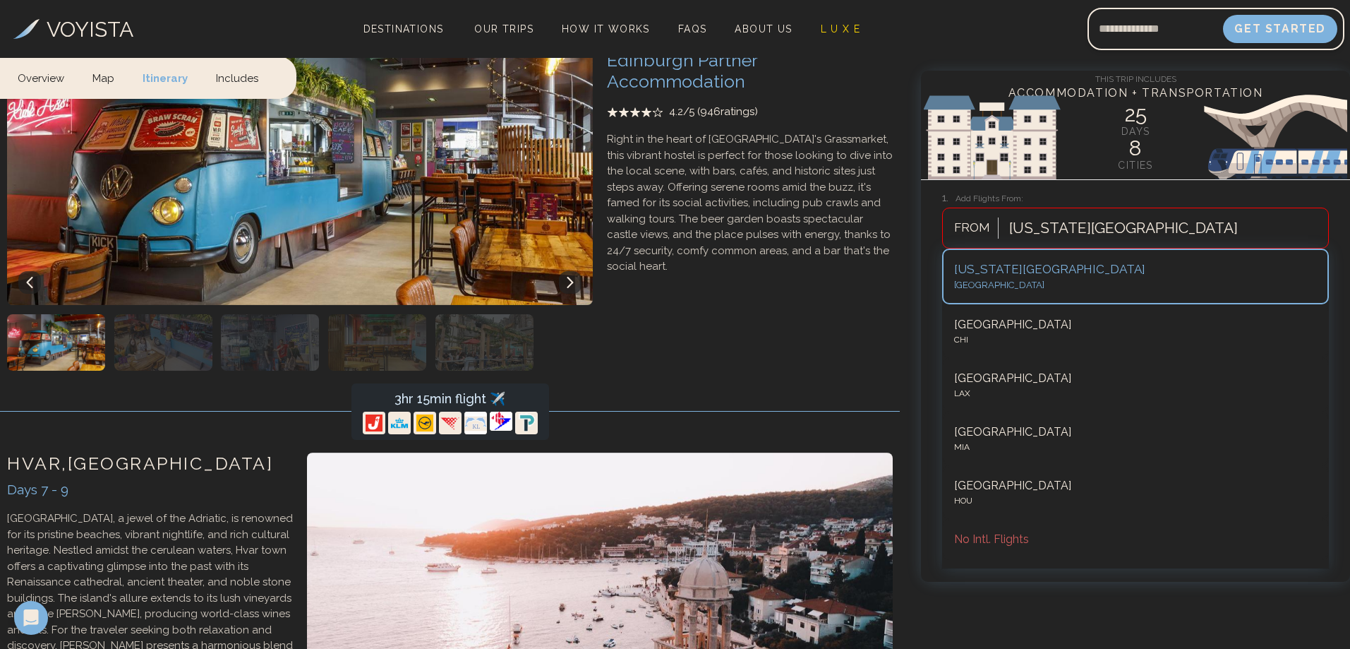
click at [1030, 233] on div at bounding box center [1123, 227] width 229 height 25
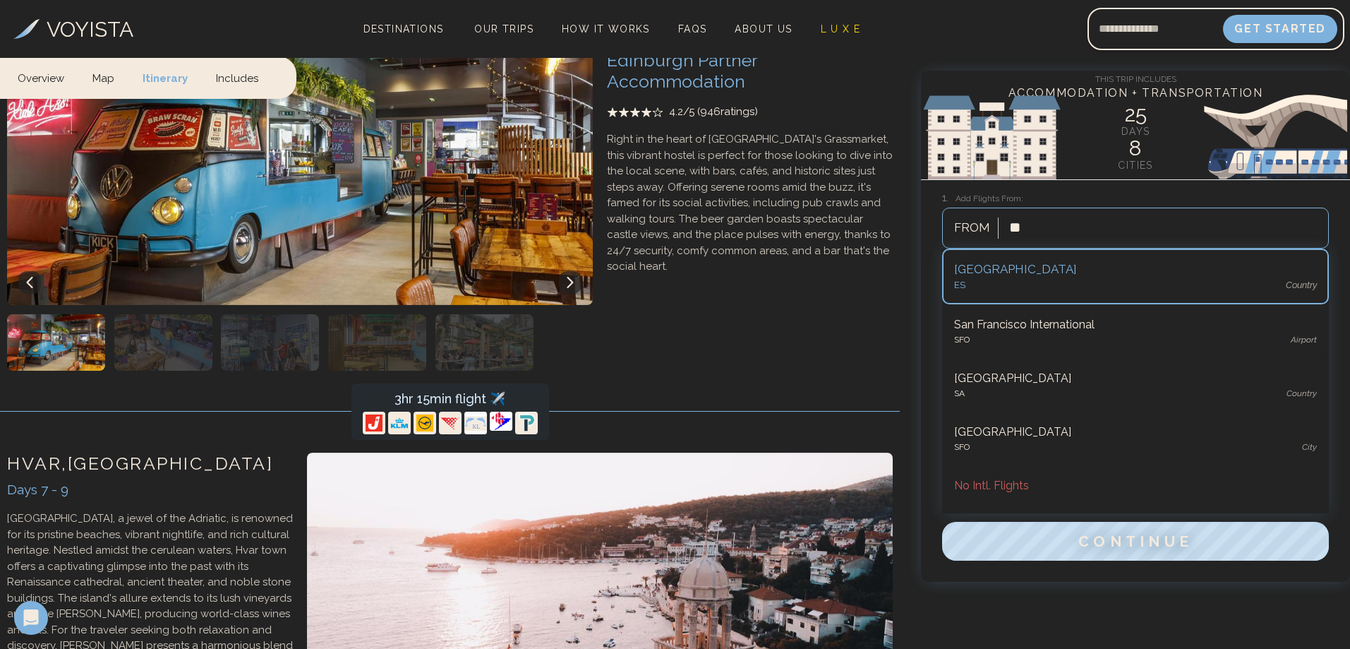
type input "***"
click at [1013, 275] on div "[GEOGRAPHIC_DATA]" at bounding box center [1135, 269] width 363 height 18
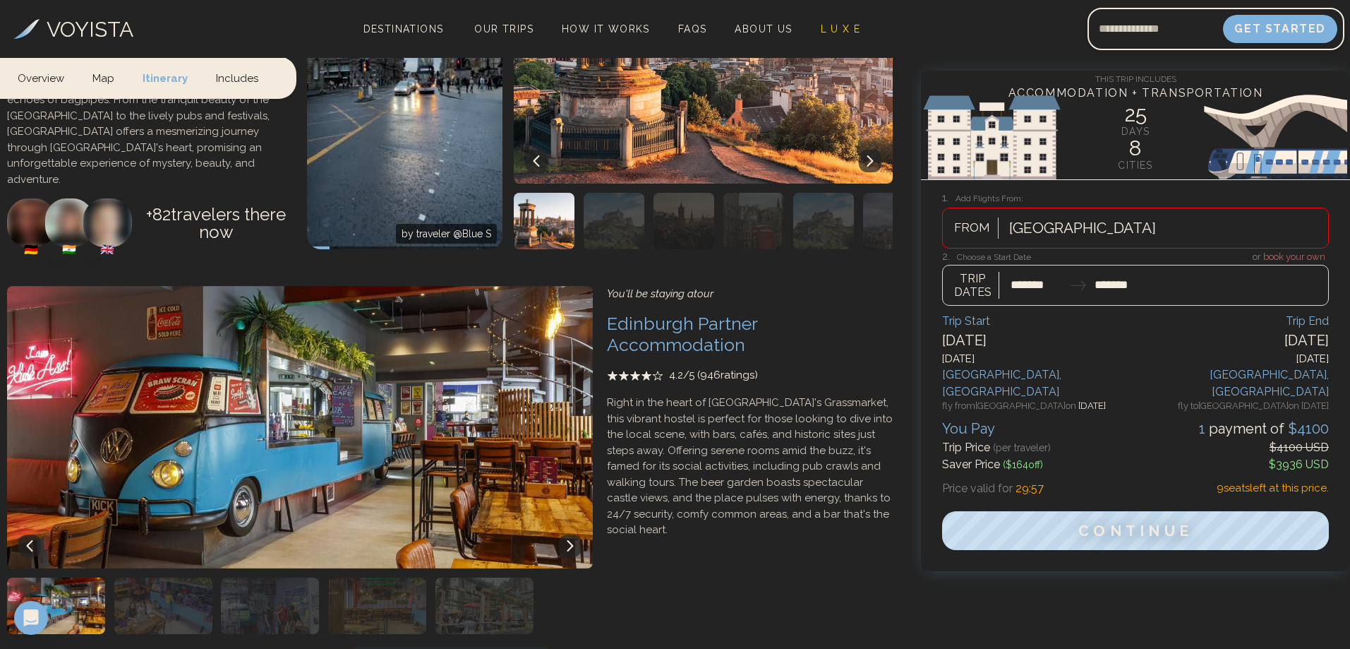
scroll to position [1623, 0]
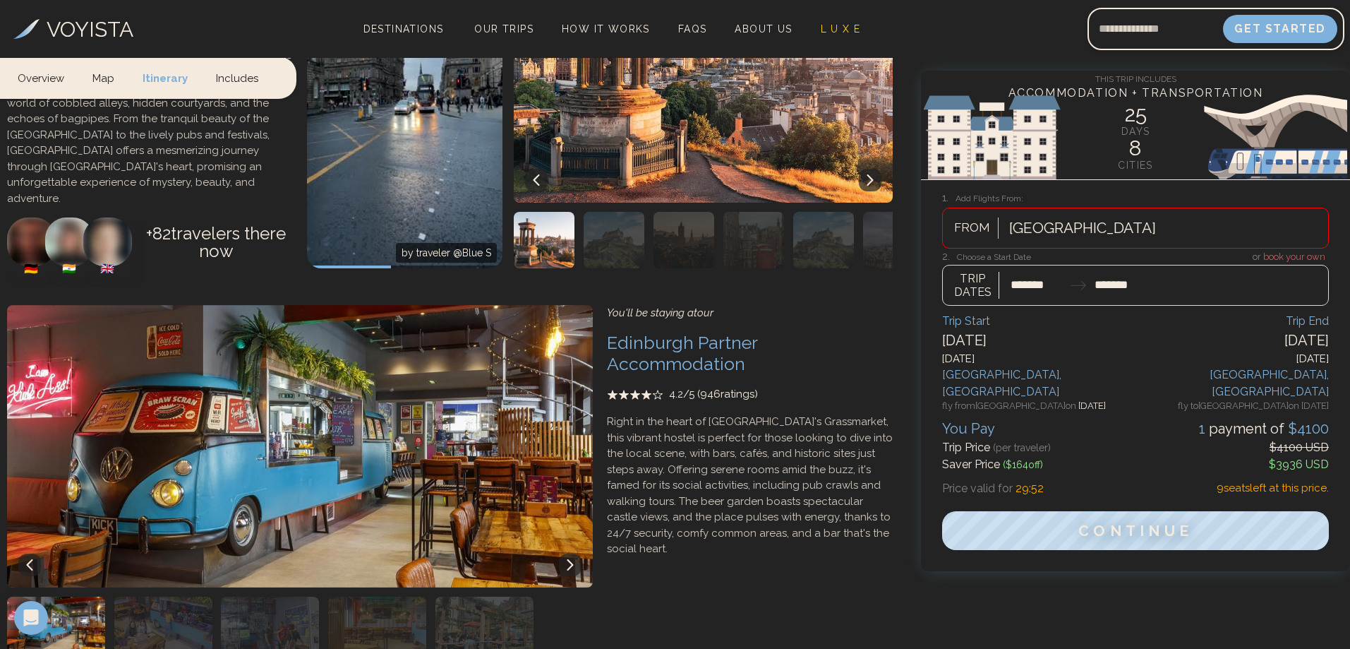
click at [1101, 226] on div "[GEOGRAPHIC_DATA]" at bounding box center [1165, 227] width 326 height 31
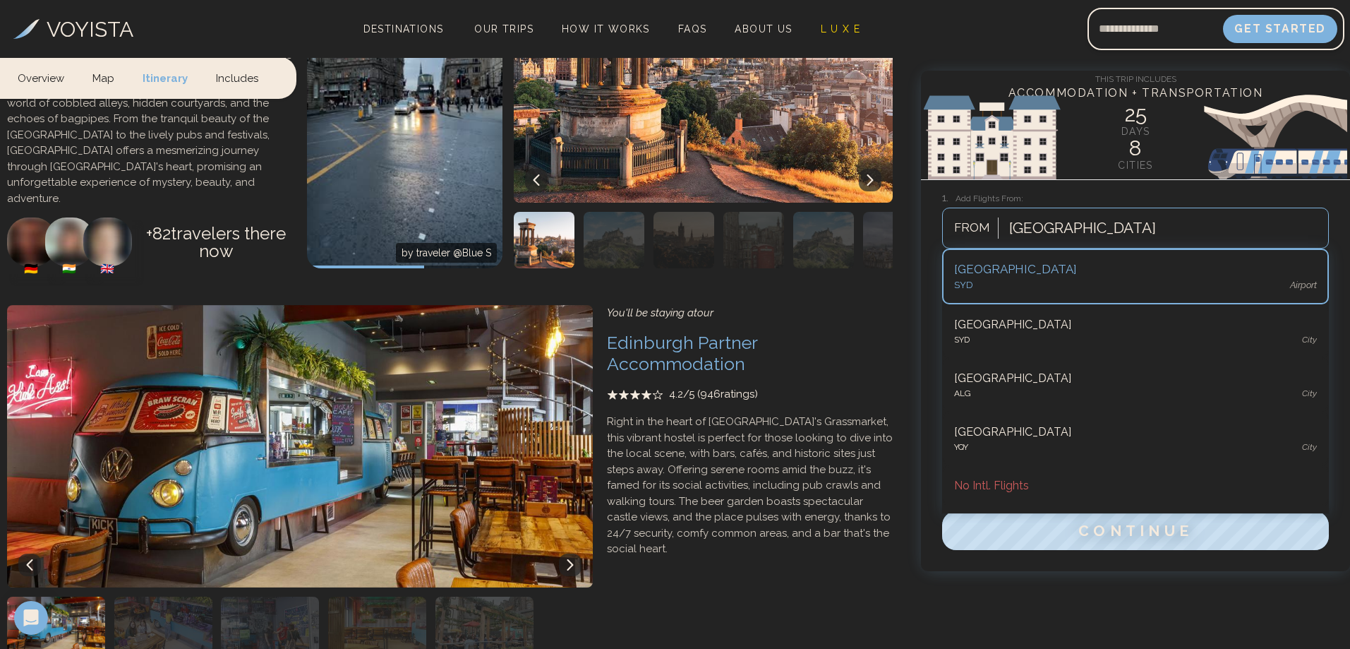
click at [995, 282] on div "SYD airport" at bounding box center [1135, 285] width 363 height 14
drag, startPoint x: 1263, startPoint y: 226, endPoint x: 1288, endPoint y: 229, distance: 25.6
click at [1263, 226] on div "[GEOGRAPHIC_DATA]" at bounding box center [1165, 227] width 326 height 31
click at [1117, 284] on div "SYD airport" at bounding box center [1135, 285] width 363 height 14
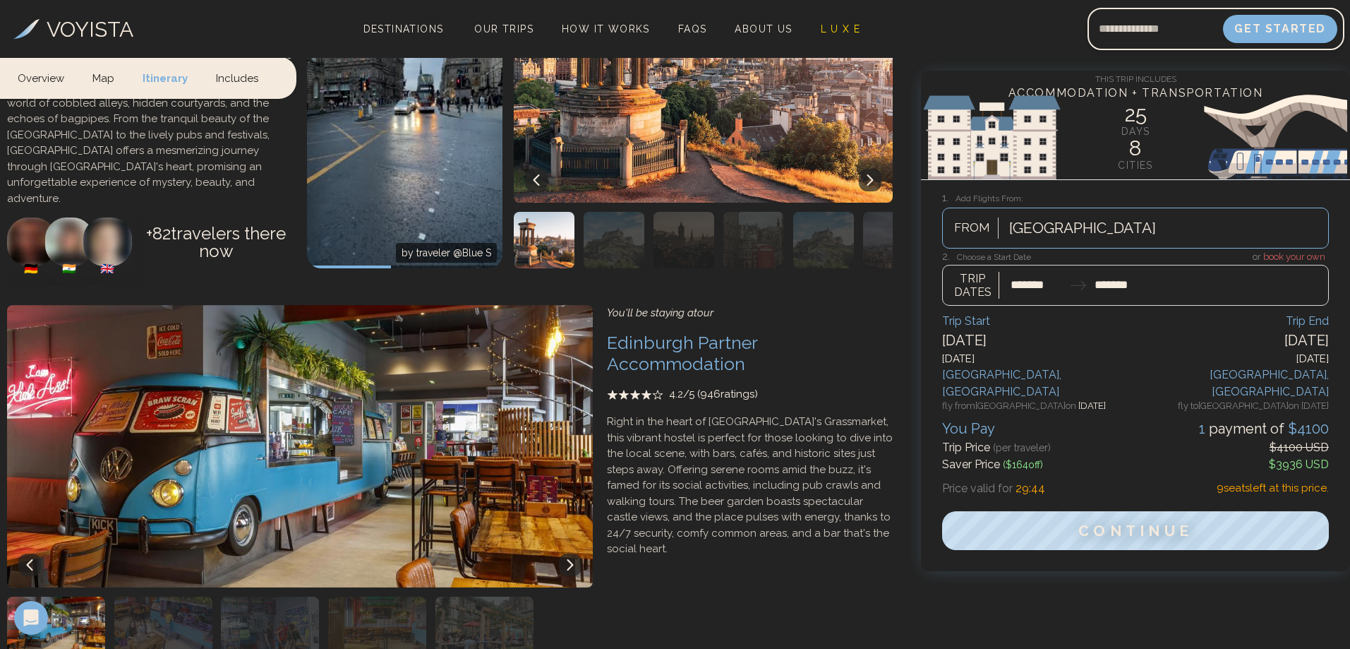
click at [1020, 287] on div at bounding box center [1135, 278] width 387 height 56
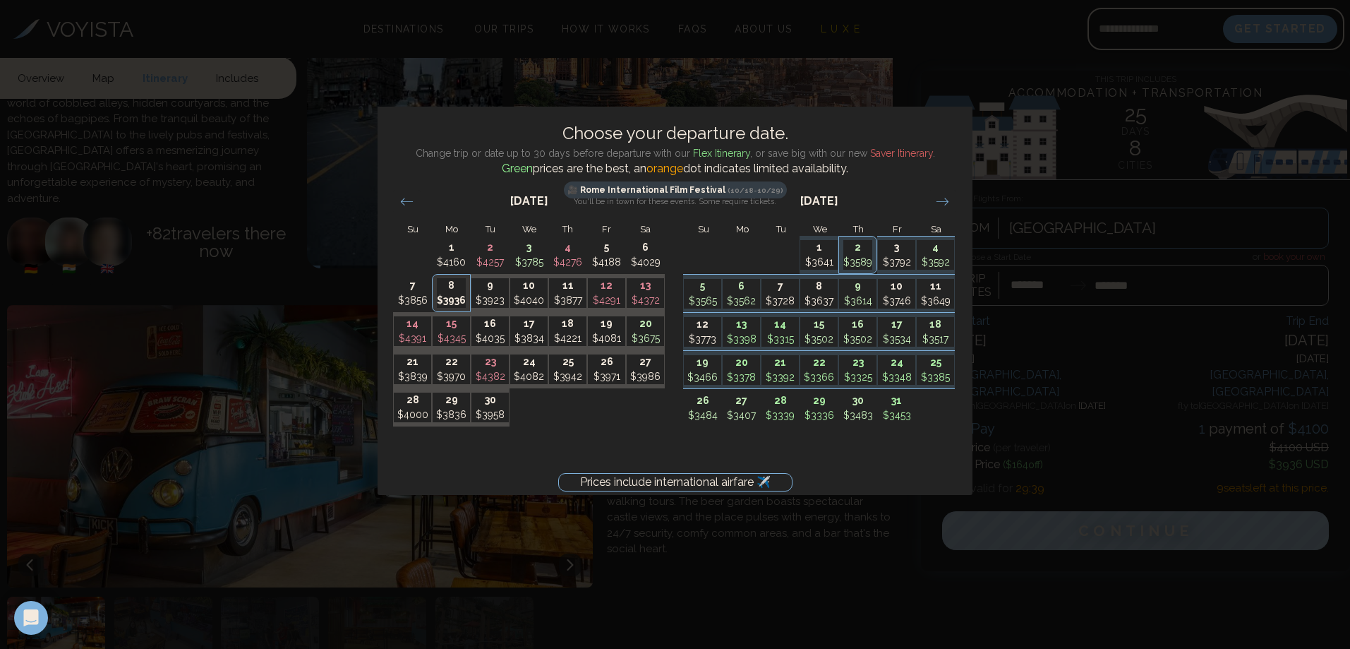
click at [815, 255] on p "$3641" at bounding box center [818, 262] width 37 height 15
type input "*******"
type input "********"
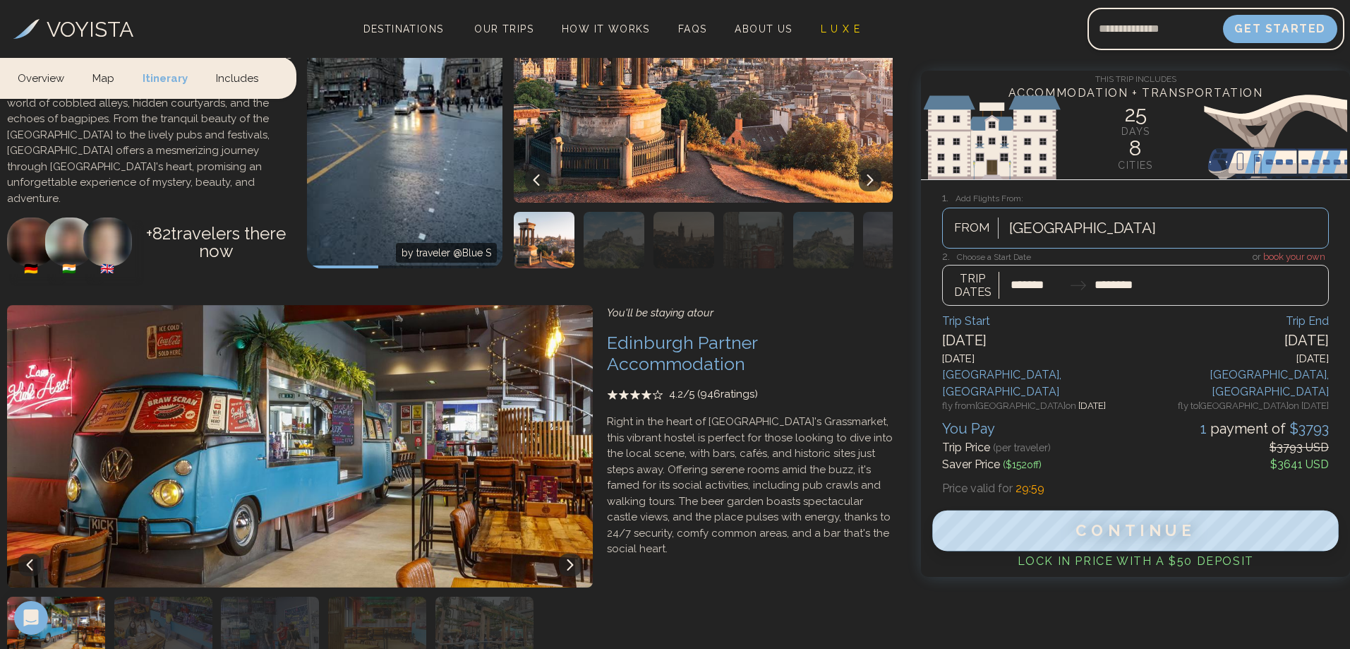
click at [1155, 522] on span "Continue" at bounding box center [1136, 531] width 121 height 18
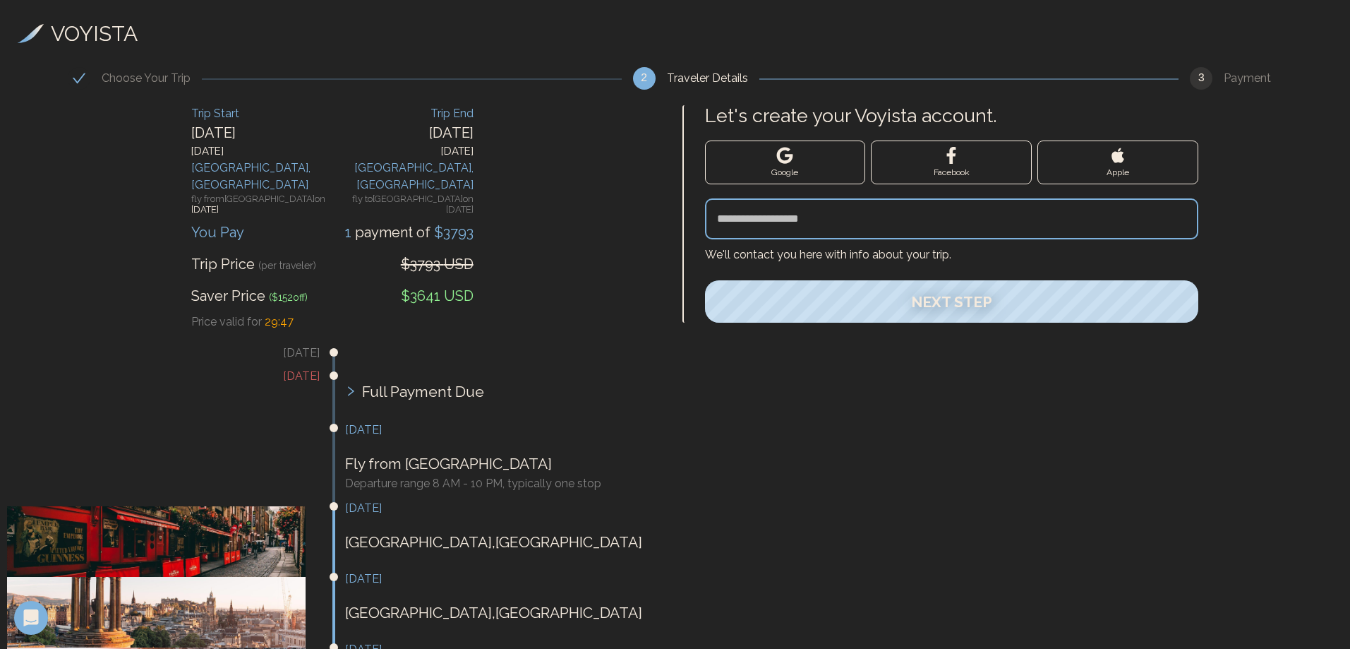
drag, startPoint x: 193, startPoint y: 128, endPoint x: 289, endPoint y: 131, distance: 96.0
click at [289, 131] on div "Wednesday" at bounding box center [261, 132] width 141 height 21
drag, startPoint x: 424, startPoint y: 131, endPoint x: 485, endPoint y: 128, distance: 60.7
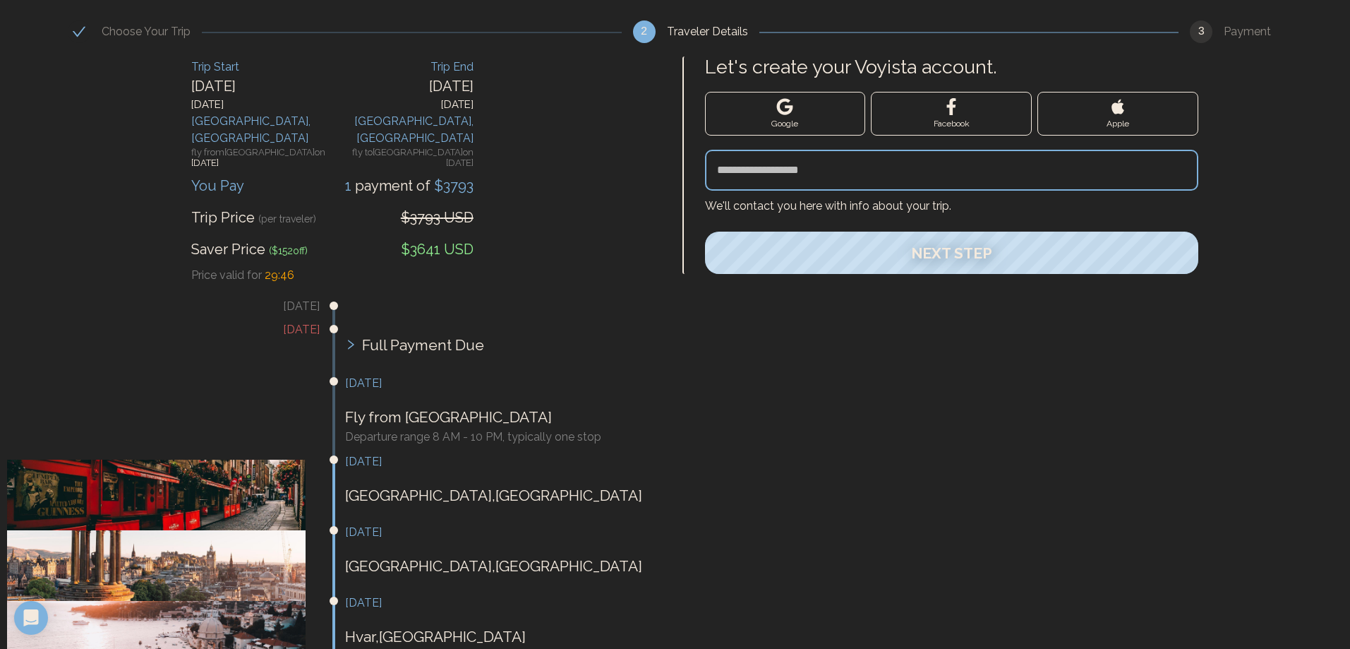
scroll to position [212, 0]
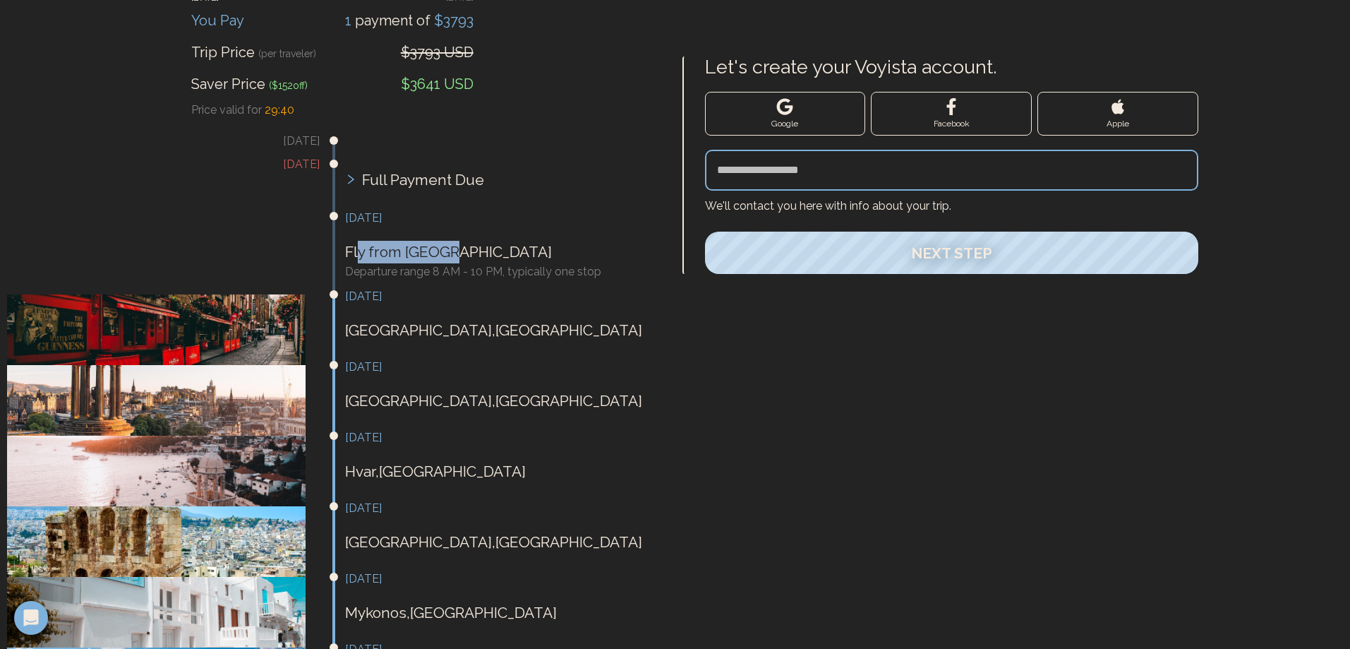
drag, startPoint x: 359, startPoint y: 224, endPoint x: 428, endPoint y: 217, distance: 69.5
click at [466, 241] on p "Fly from Sydney" at bounding box center [501, 252] width 313 height 23
click at [428, 241] on p "Fly from Sydney" at bounding box center [501, 252] width 313 height 23
drag, startPoint x: 367, startPoint y: 183, endPoint x: 407, endPoint y: 183, distance: 40.2
click at [407, 210] on h3 "September 30th" at bounding box center [501, 218] width 313 height 17
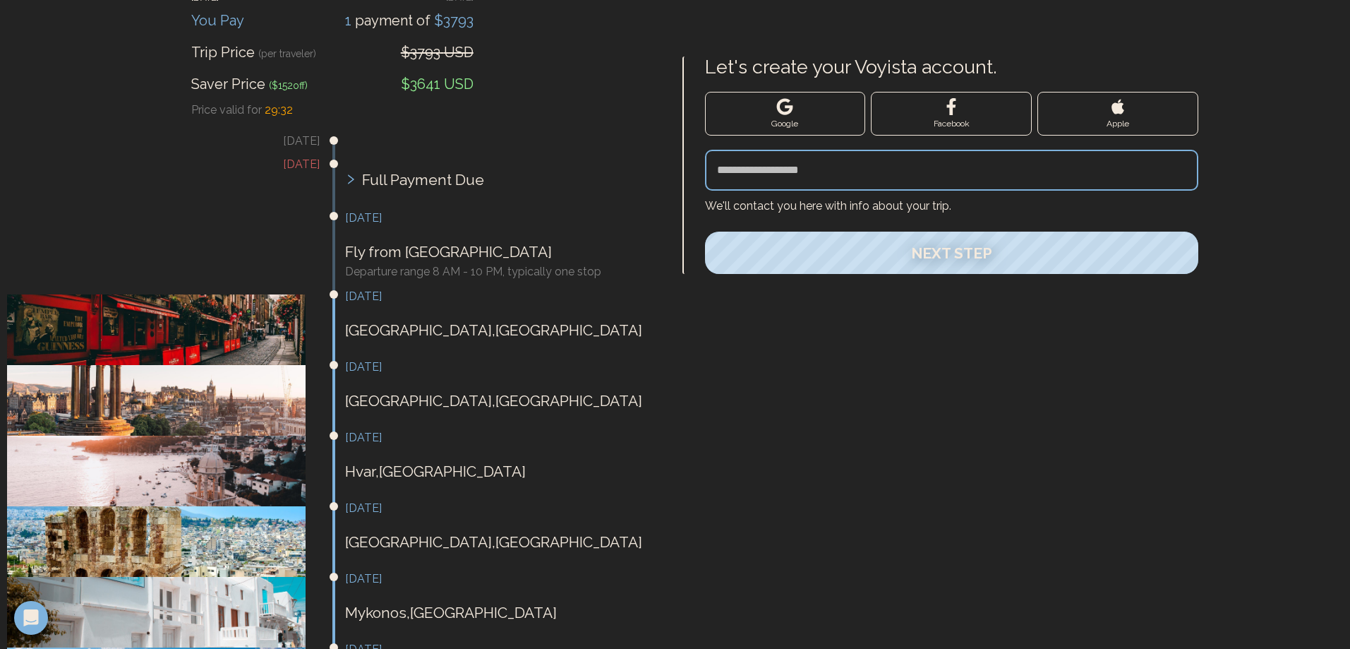
click at [445, 288] on div "October 1st Dublin , Ireland" at bounding box center [501, 322] width 313 height 68
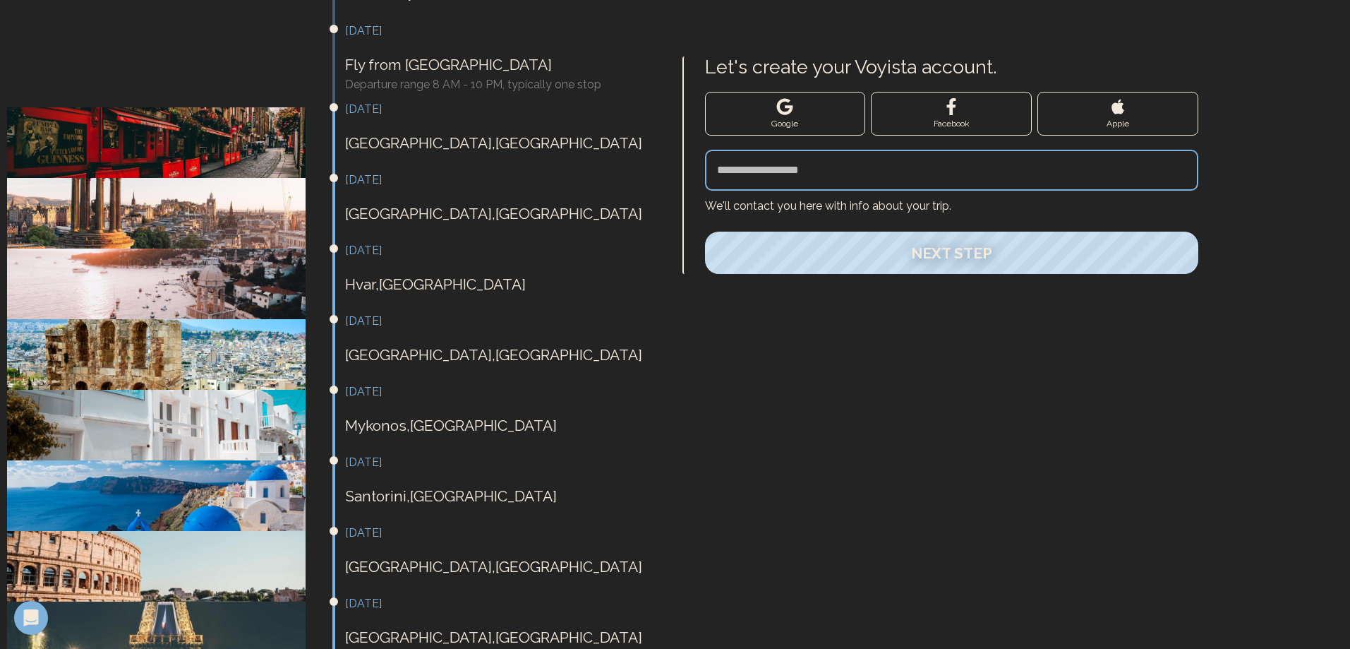
scroll to position [423, 0]
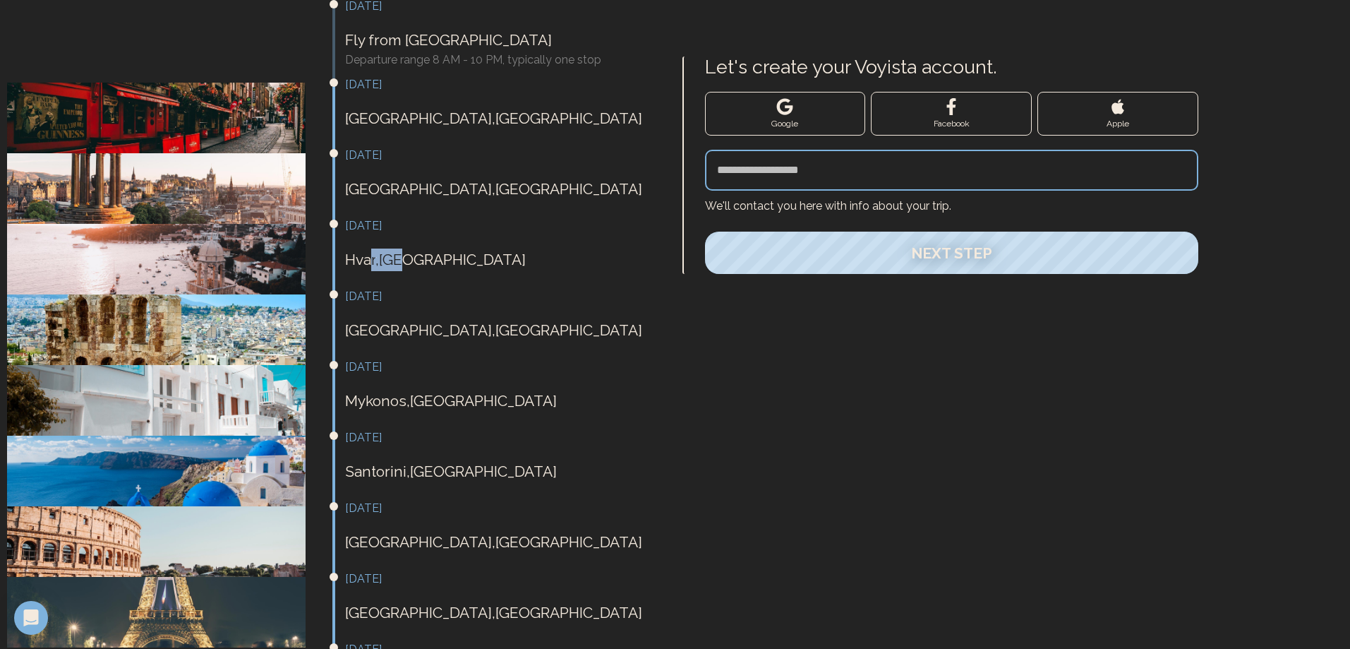
drag, startPoint x: 399, startPoint y: 231, endPoint x: 409, endPoint y: 231, distance: 9.9
click at [409, 248] on p "Hvar , Croatia" at bounding box center [501, 259] width 313 height 23
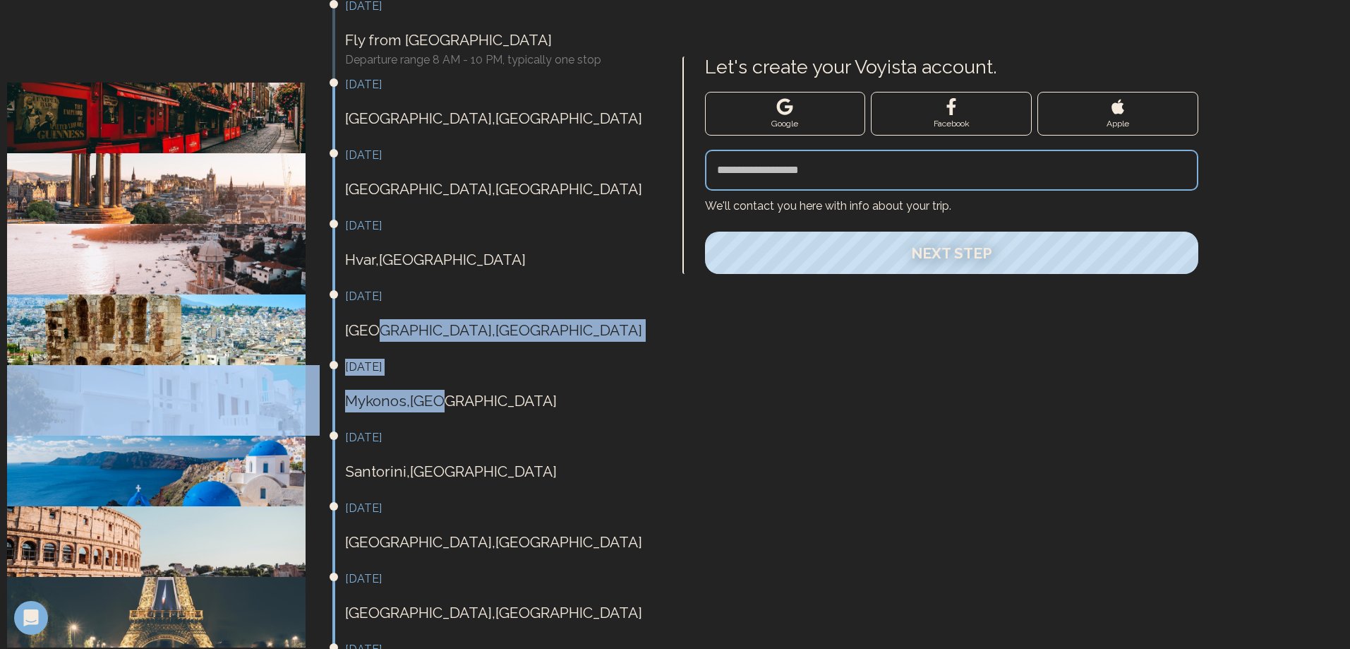
drag, startPoint x: 376, startPoint y: 307, endPoint x: 447, endPoint y: 361, distance: 88.6
click at [447, 361] on ul "August 23rd, 2025 September 1st, 2025 Full Payment Due September 30th Fly from …" at bounding box center [332, 325] width 651 height 816
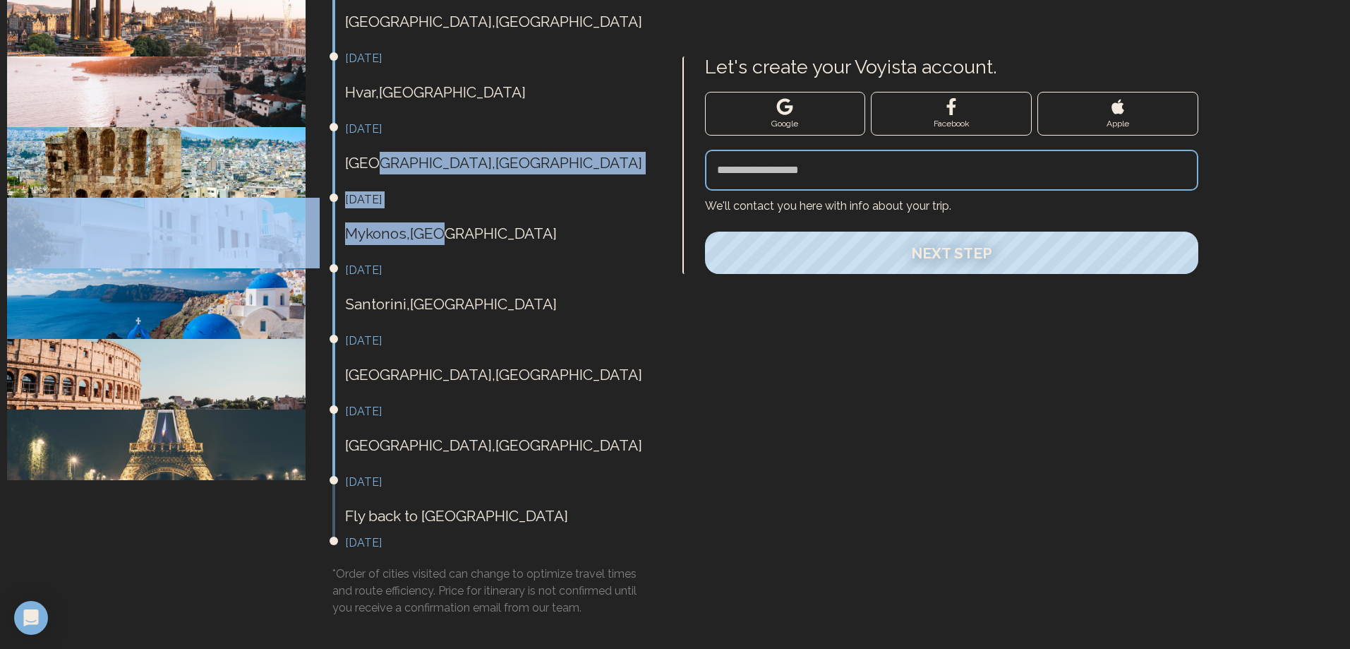
scroll to position [605, 0]
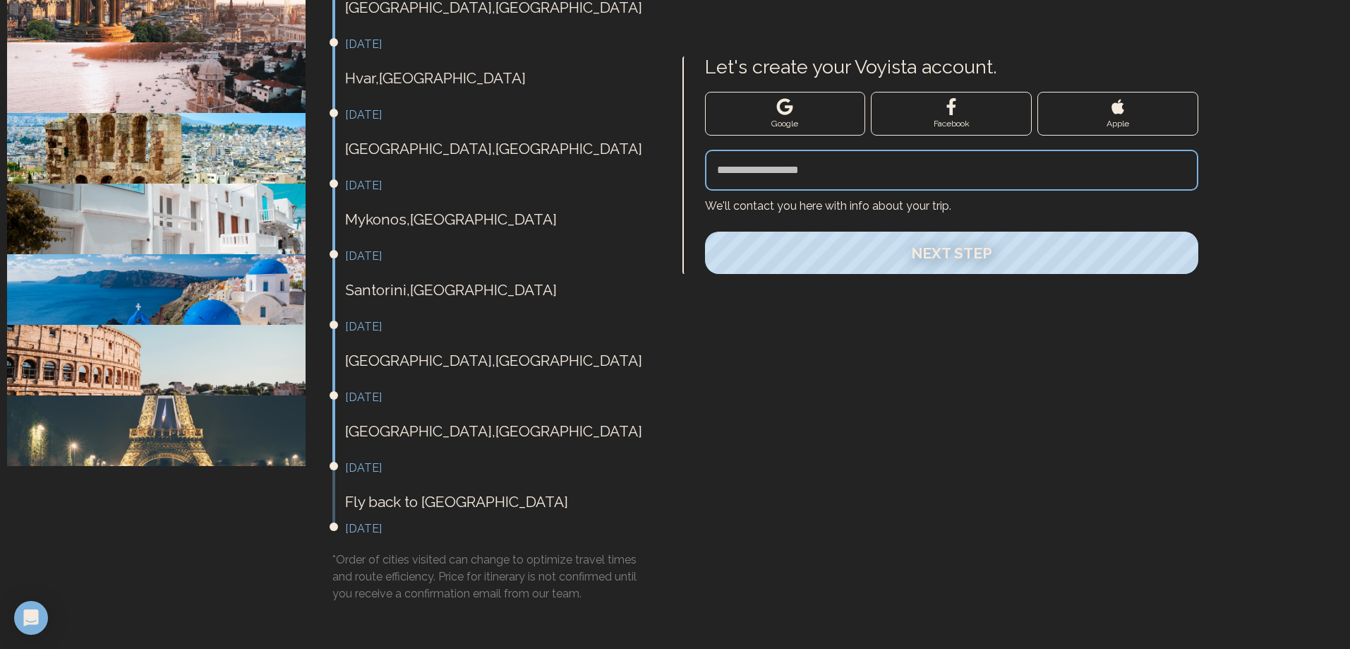
click at [438, 490] on p "Fly back to Sydney" at bounding box center [501, 501] width 313 height 23
drag, startPoint x: 477, startPoint y: 479, endPoint x: 385, endPoint y: 473, distance: 92.0
click at [385, 490] on p "Fly back to Sydney" at bounding box center [501, 501] width 313 height 23
click at [360, 490] on div "October 26th Fly back to Sydney" at bounding box center [501, 493] width 313 height 68
click at [363, 490] on p "Fly back to Sydney" at bounding box center [501, 501] width 313 height 23
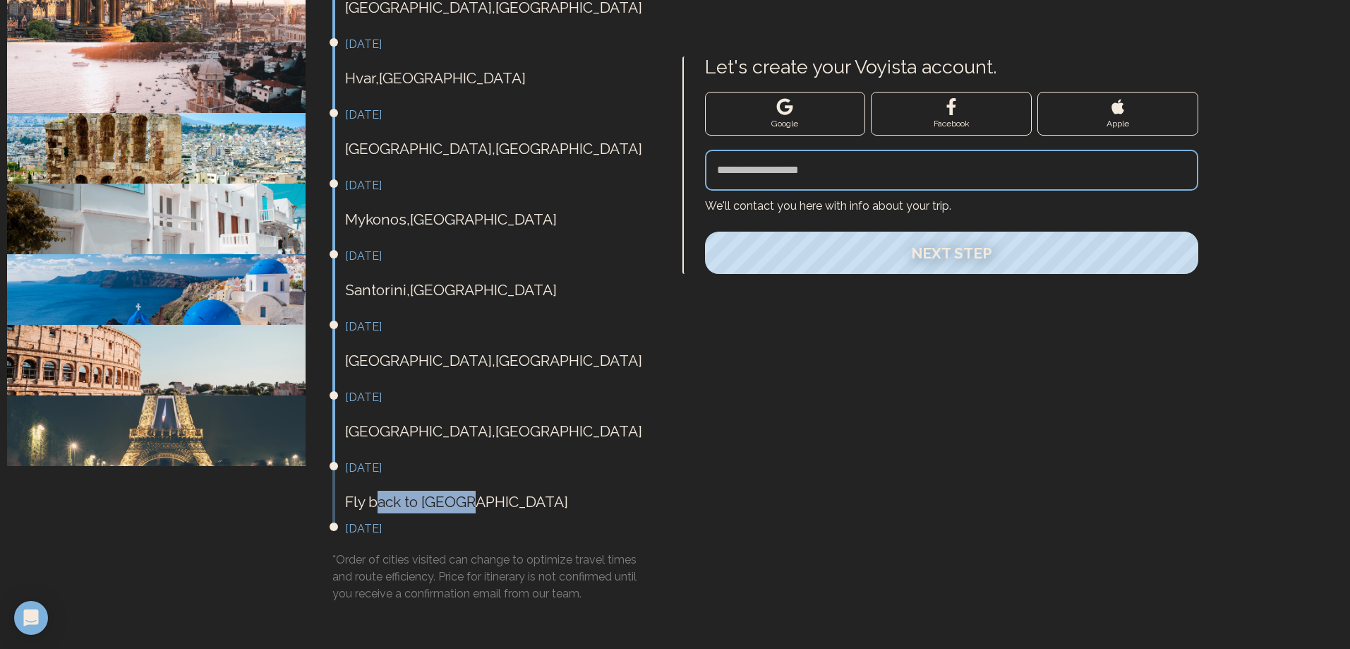
drag, startPoint x: 385, startPoint y: 476, endPoint x: 493, endPoint y: 474, distance: 108.0
click at [493, 490] on p "Fly back to Sydney" at bounding box center [501, 501] width 313 height 23
click at [480, 490] on p "Fly back to Sydney" at bounding box center [501, 501] width 313 height 23
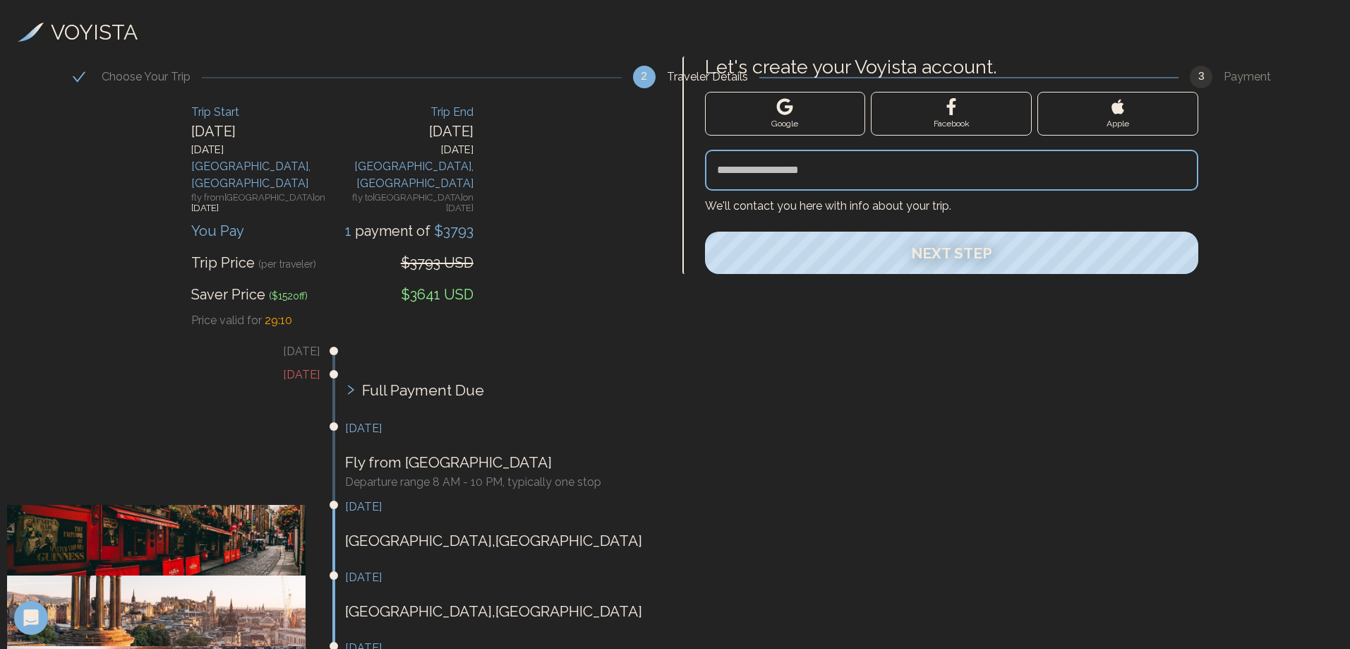
scroll to position [0, 0]
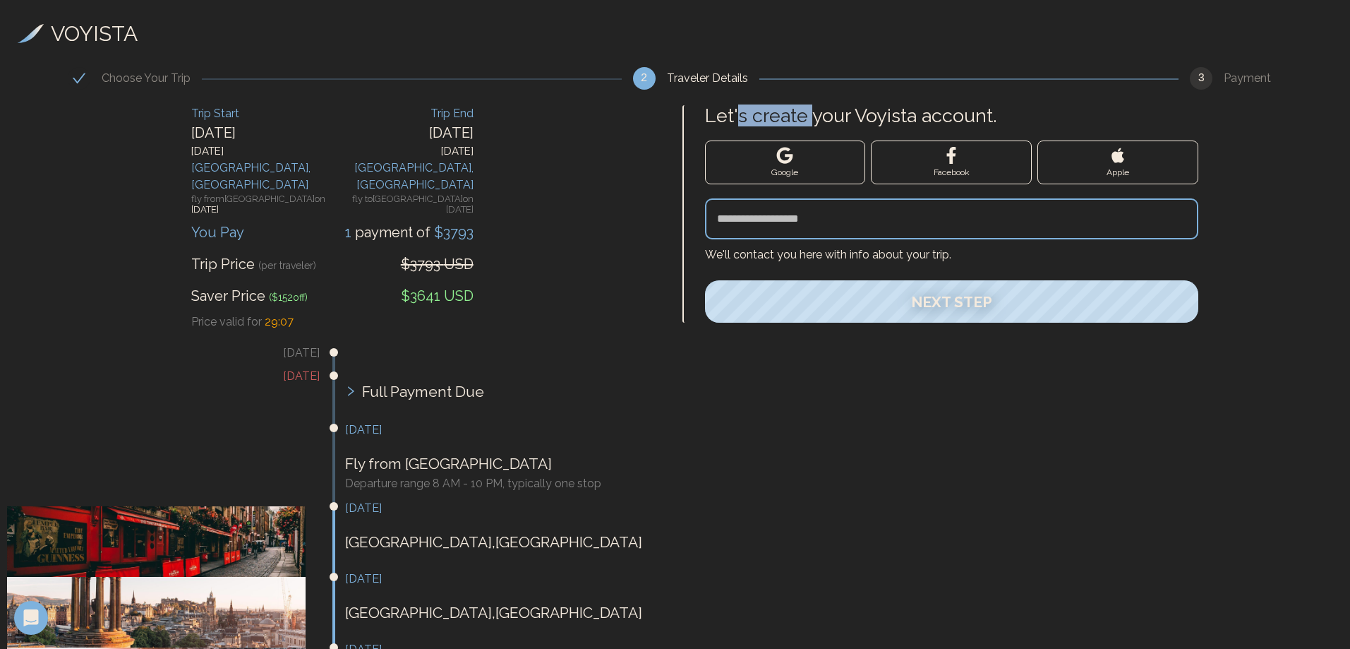
drag, startPoint x: 741, startPoint y: 118, endPoint x: 815, endPoint y: 116, distance: 74.1
click at [813, 116] on label "Let's create your Voyista account." at bounding box center [952, 115] width 494 height 21
drag, startPoint x: 939, startPoint y: 113, endPoint x: 843, endPoint y: 114, distance: 96.0
click at [843, 114] on label "Let's create your Voyista account." at bounding box center [952, 115] width 494 height 21
click at [800, 114] on label "Let's create your Voyista account." at bounding box center [952, 115] width 494 height 21
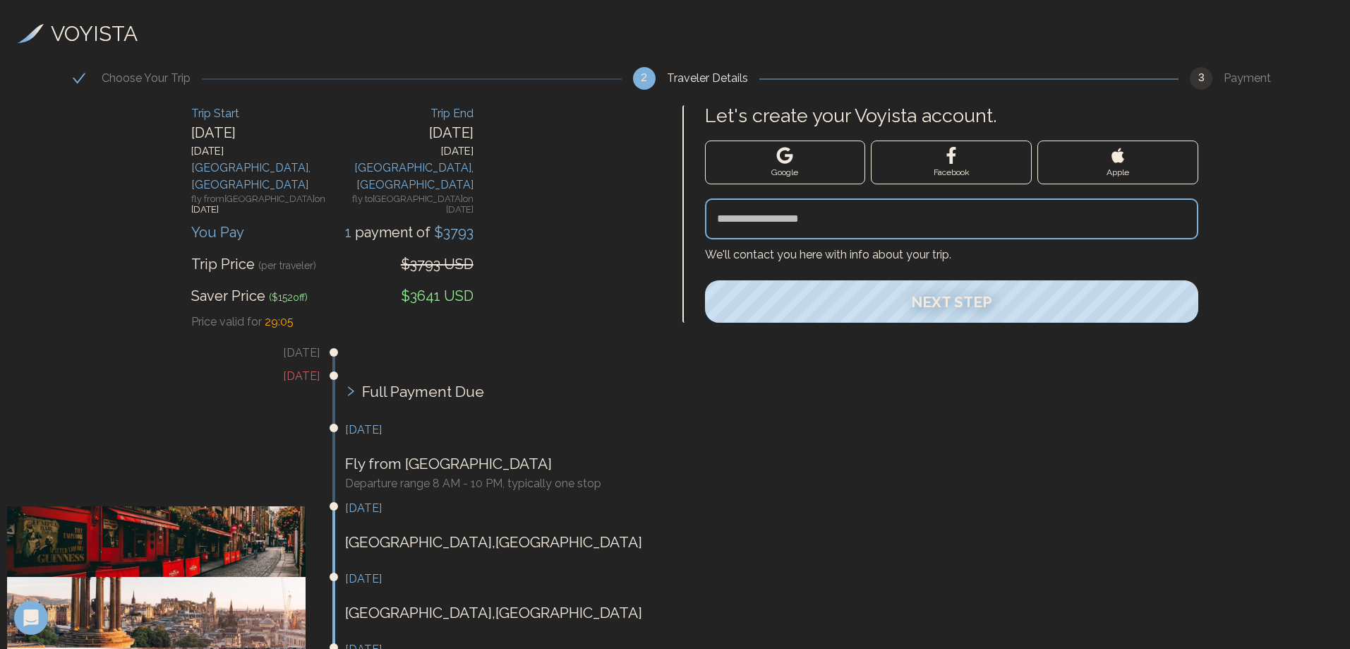
click at [800, 198] on input "Let's create your Voyista account." at bounding box center [952, 218] width 494 height 41
drag, startPoint x: 198, startPoint y: 273, endPoint x: 228, endPoint y: 270, distance: 30.6
click at [228, 285] on div "Saver Price ($ 152 off)" at bounding box center [249, 295] width 116 height 21
drag, startPoint x: 426, startPoint y: 270, endPoint x: 480, endPoint y: 269, distance: 53.6
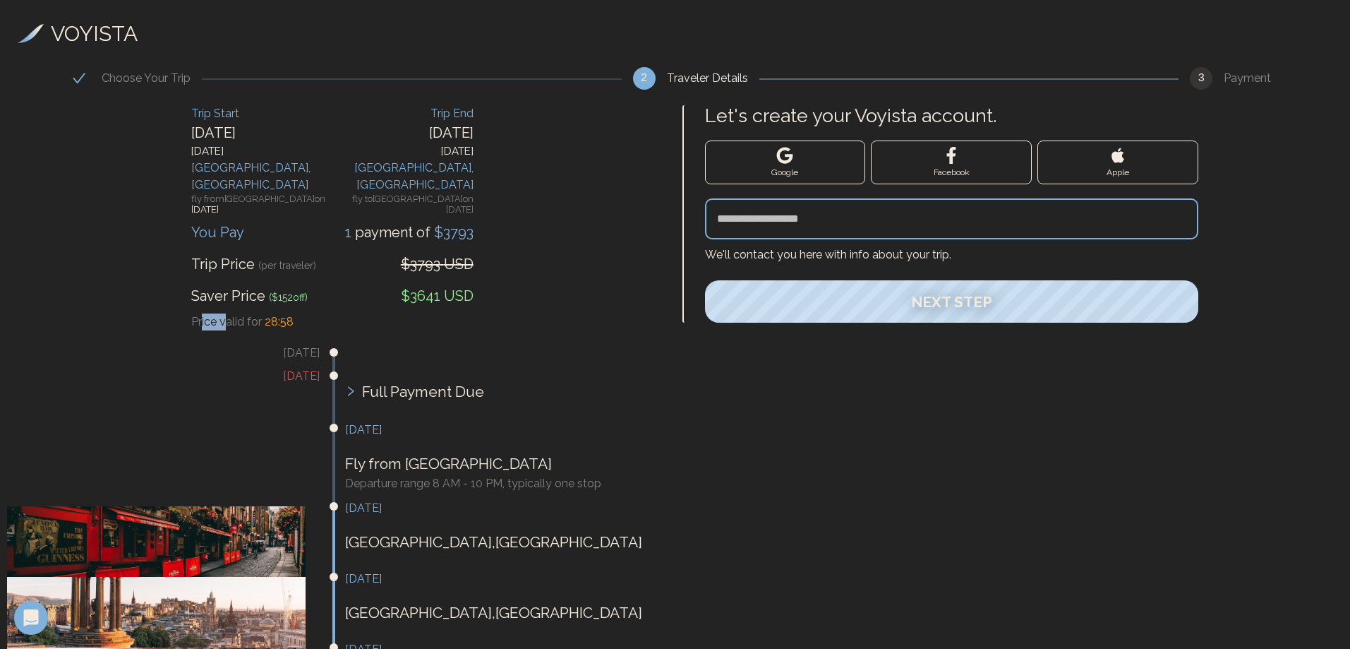
click at [227, 315] on span "Price valid for" at bounding box center [226, 321] width 71 height 13
drag, startPoint x: 267, startPoint y: 295, endPoint x: 227, endPoint y: 294, distance: 41.0
click at [227, 313] on div "Price valid for 28 : 55" at bounding box center [332, 321] width 282 height 17
drag, startPoint x: 361, startPoint y: 291, endPoint x: 166, endPoint y: 288, distance: 194.8
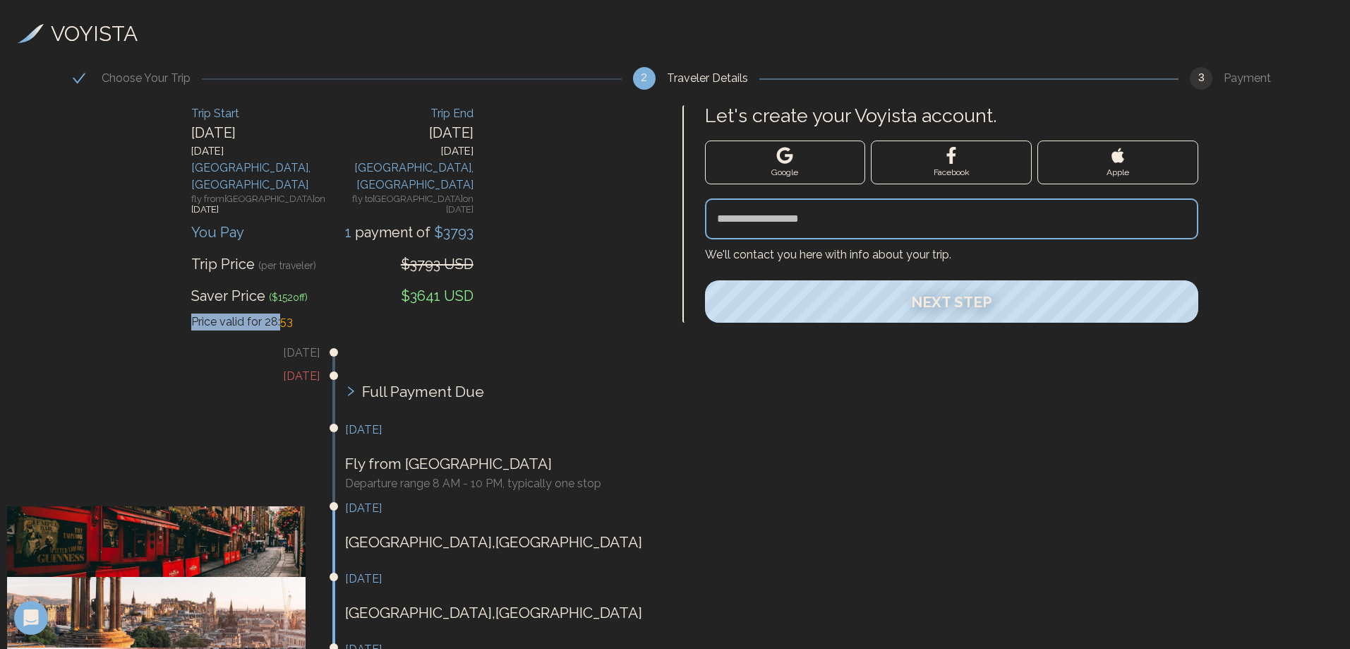
click at [203, 315] on span "Price valid for" at bounding box center [226, 321] width 71 height 13
click at [210, 315] on span "Price valid for" at bounding box center [226, 321] width 71 height 13
click at [266, 344] on h3 "August 23rd, 2025" at bounding box center [163, 352] width 313 height 17
click at [217, 315] on span "Price valid for" at bounding box center [226, 321] width 71 height 13
drag, startPoint x: 404, startPoint y: 269, endPoint x: 460, endPoint y: 269, distance: 56.5
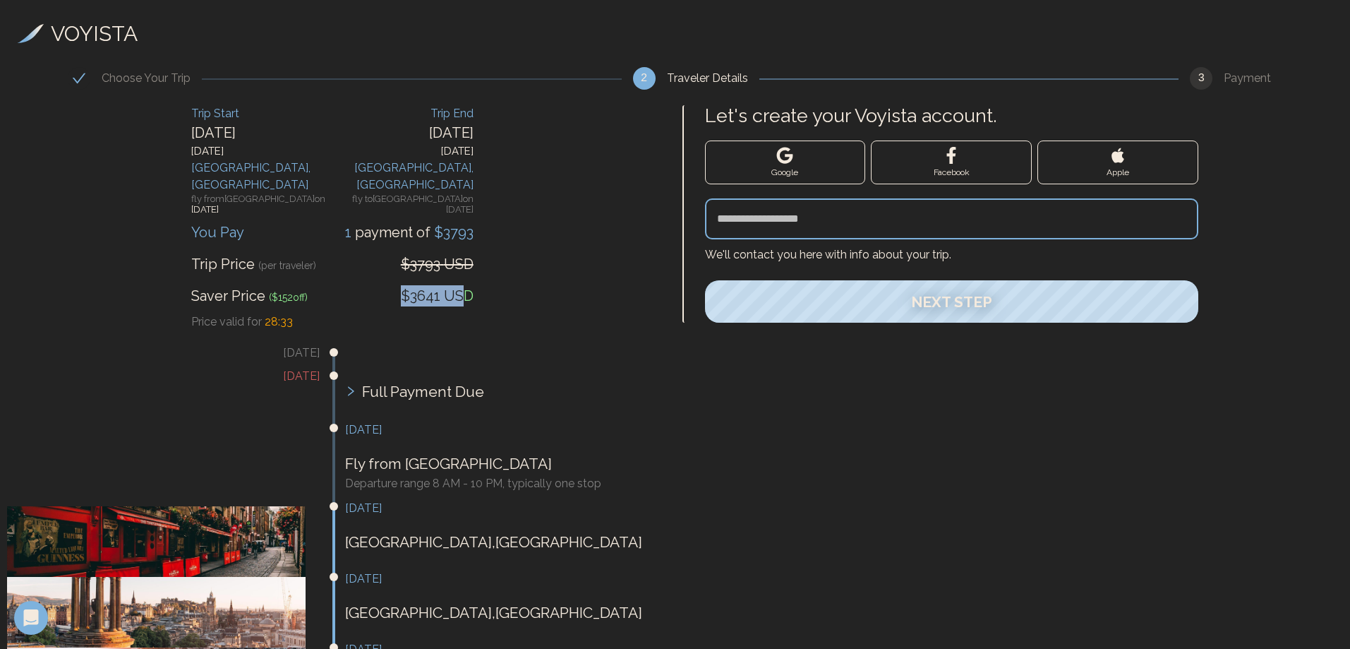
click at [460, 287] on span "$3641 USD" at bounding box center [437, 295] width 73 height 17
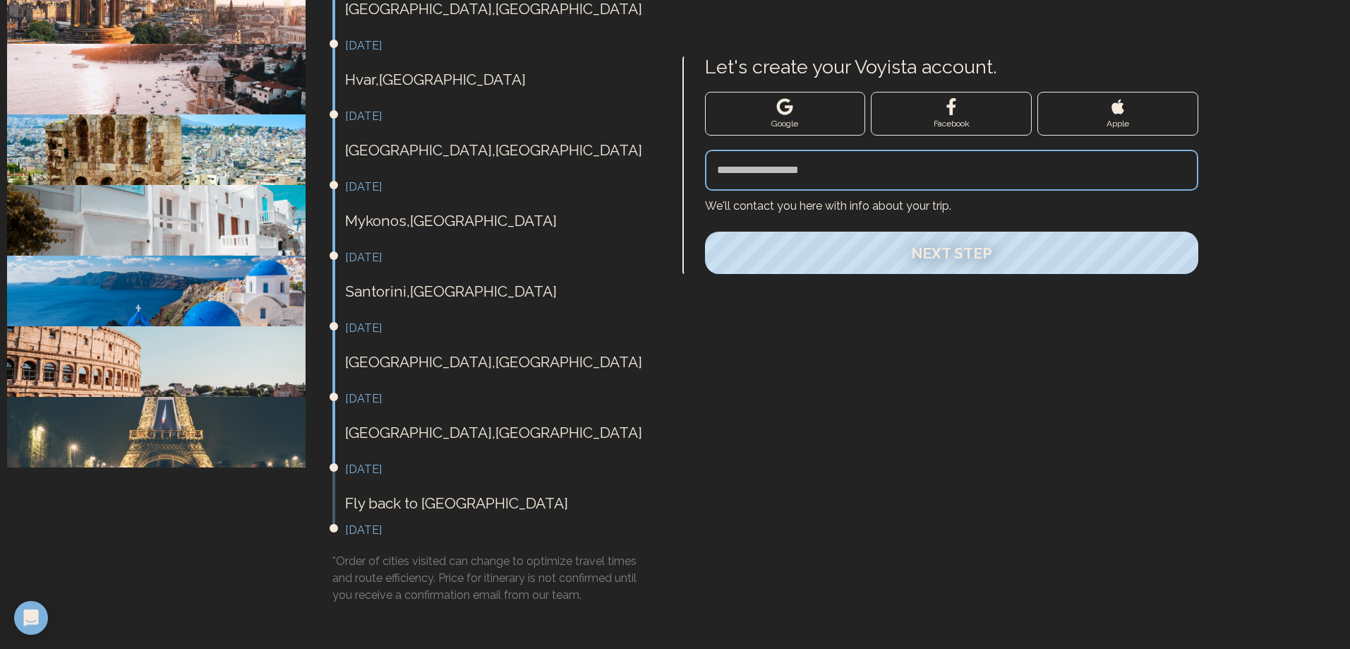
scroll to position [605, 0]
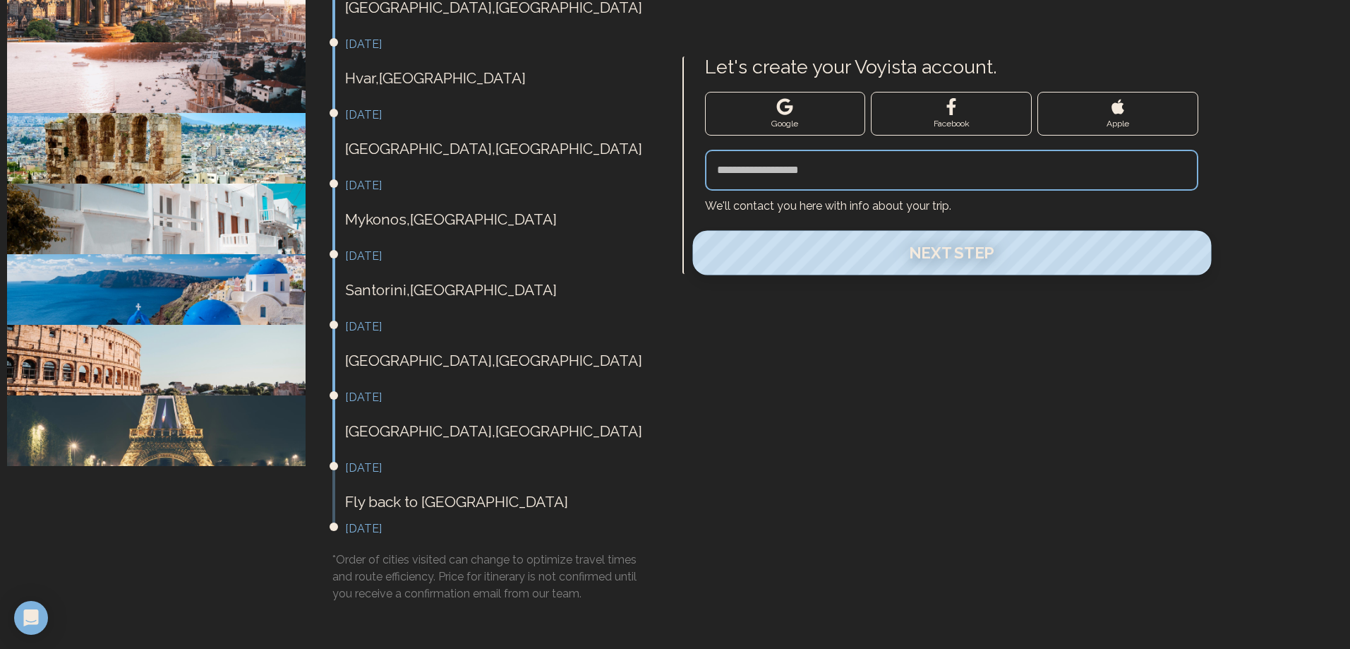
click at [929, 258] on span "Next Step" at bounding box center [951, 252] width 85 height 18
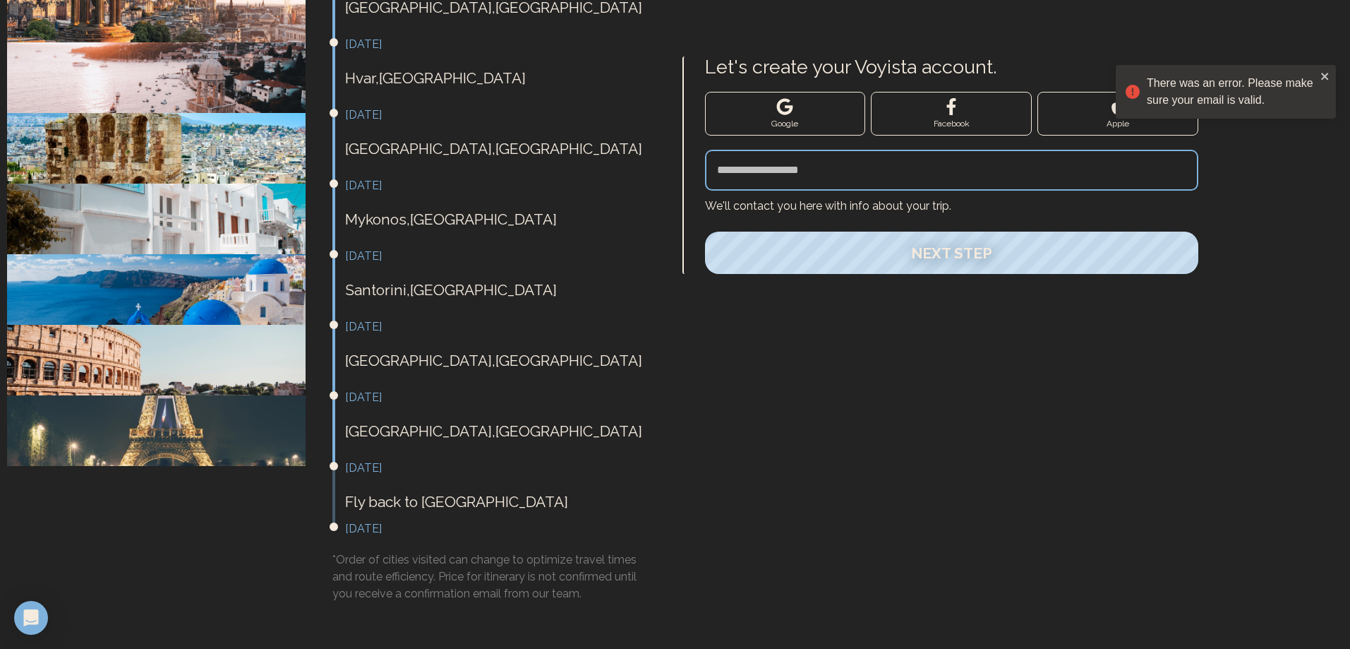
click at [800, 172] on input "Let's create your Voyista account." at bounding box center [952, 170] width 494 height 41
drag, startPoint x: 825, startPoint y: 174, endPoint x: 707, endPoint y: 175, distance: 117.9
click at [707, 175] on input "**********" at bounding box center [952, 170] width 494 height 41
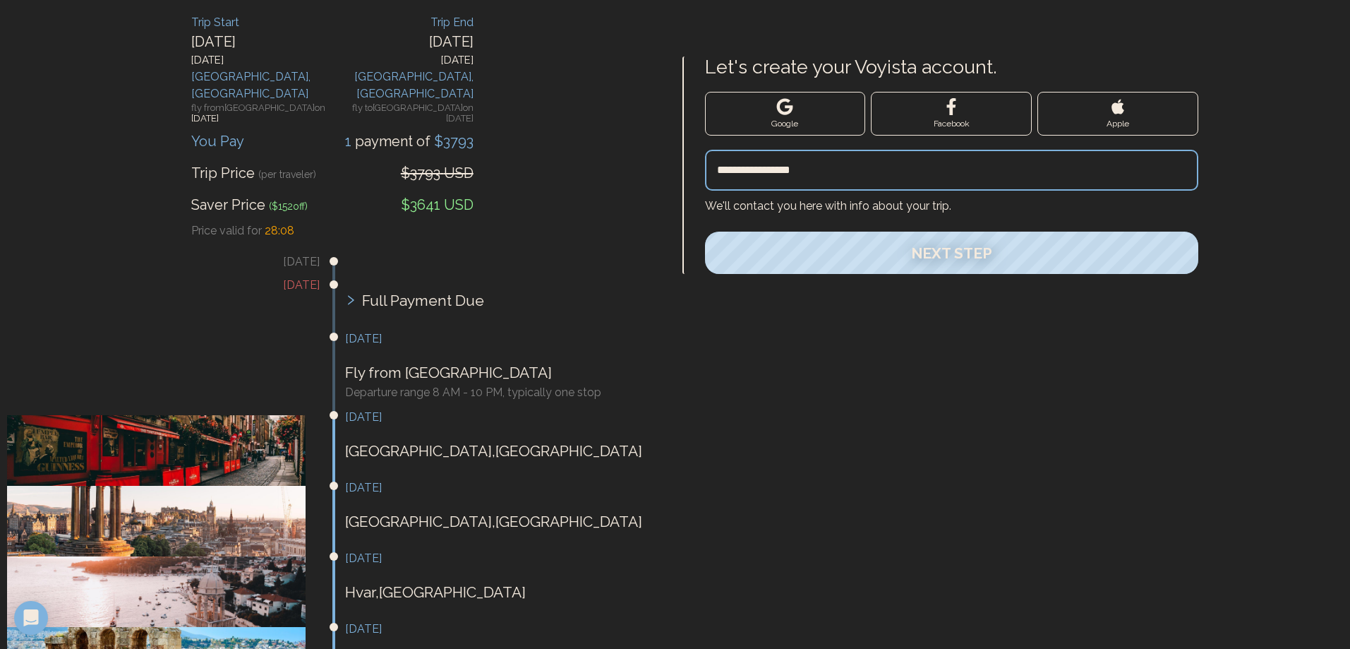
scroll to position [0, 0]
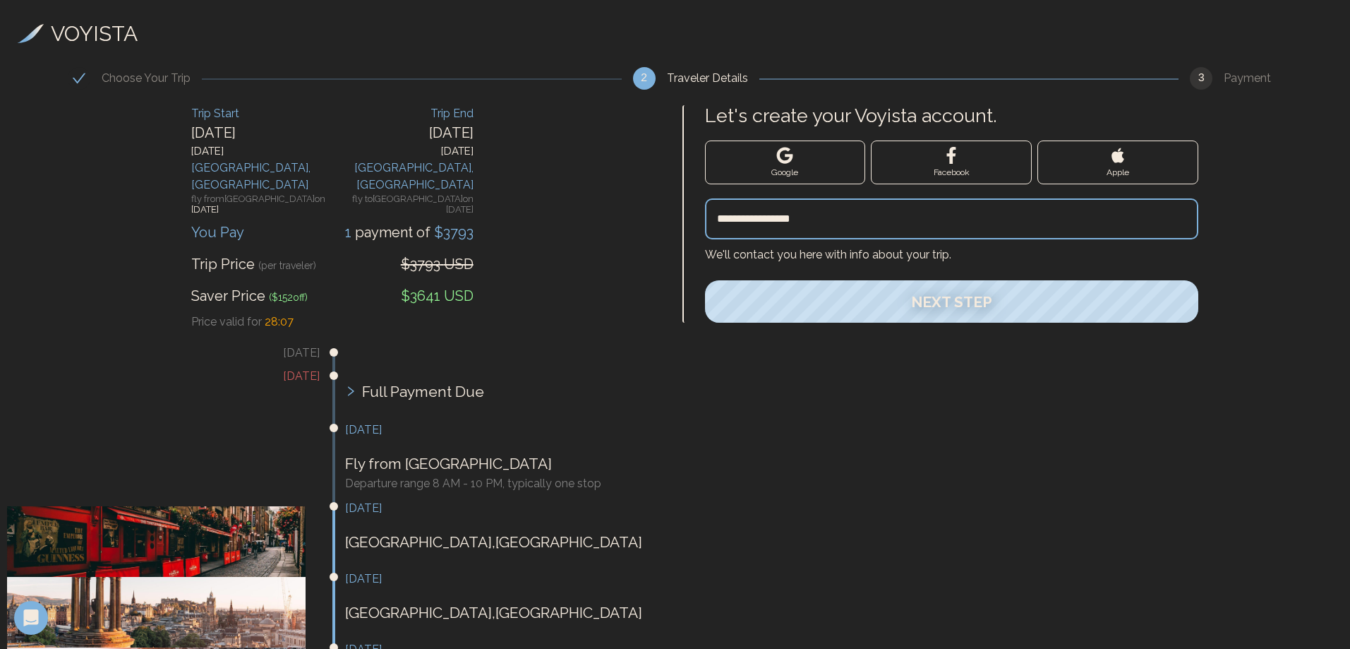
drag, startPoint x: 742, startPoint y: 220, endPoint x: 686, endPoint y: 225, distance: 56.0
click at [686, 225] on div "**********" at bounding box center [1012, 213] width 661 height 217
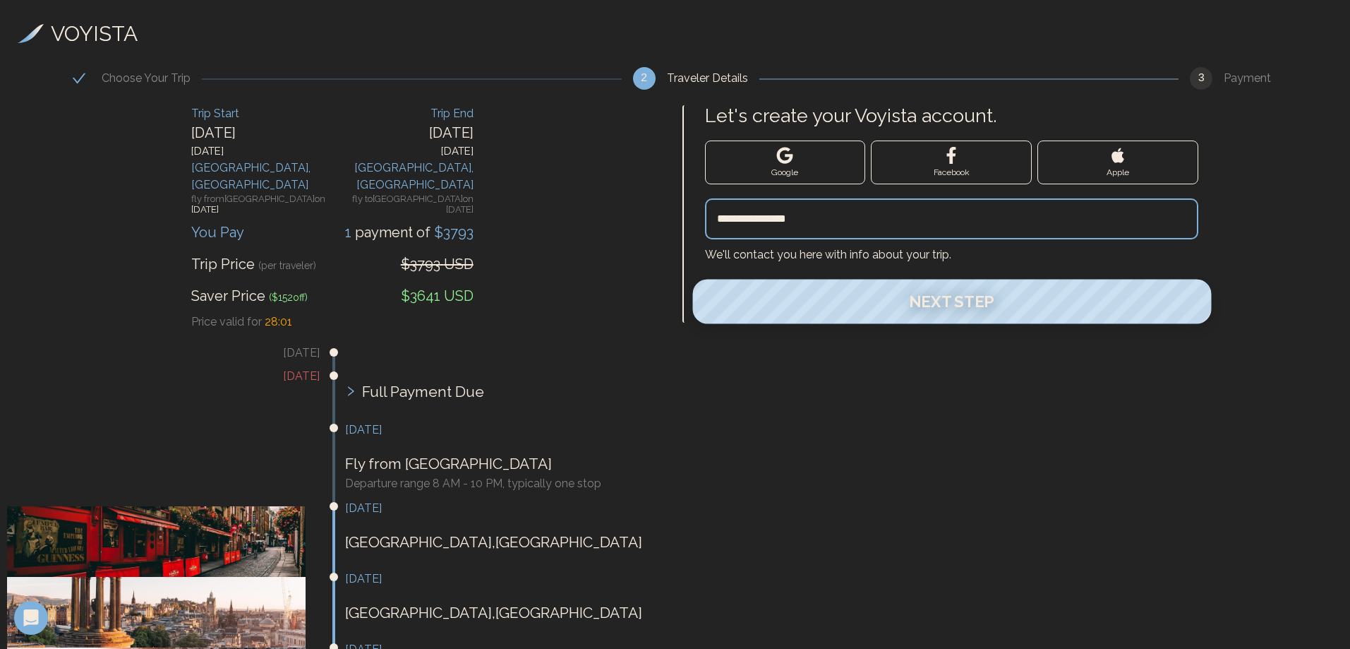
type input "**********"
click at [922, 309] on span "Next Step" at bounding box center [951, 301] width 85 height 18
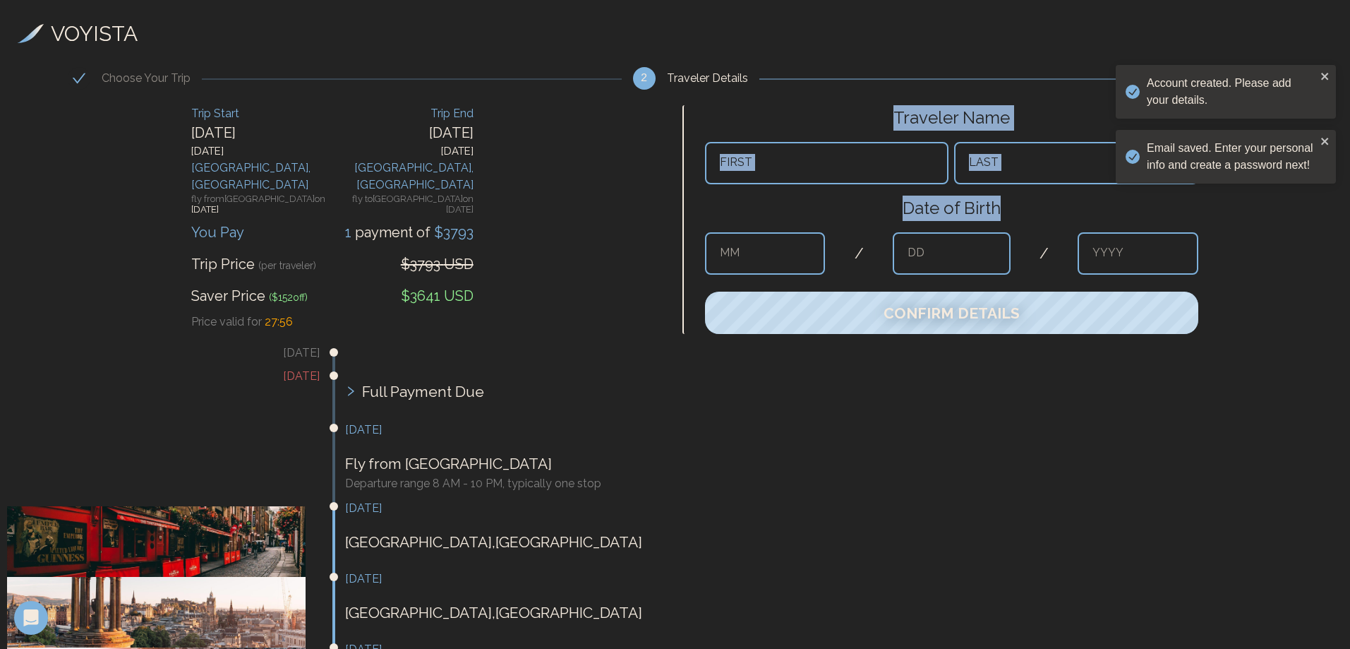
drag, startPoint x: 916, startPoint y: 255, endPoint x: 796, endPoint y: 255, distance: 120.0
click at [842, 167] on input "text" at bounding box center [827, 163] width 244 height 42
click at [774, 159] on input "text" at bounding box center [827, 163] width 244 height 42
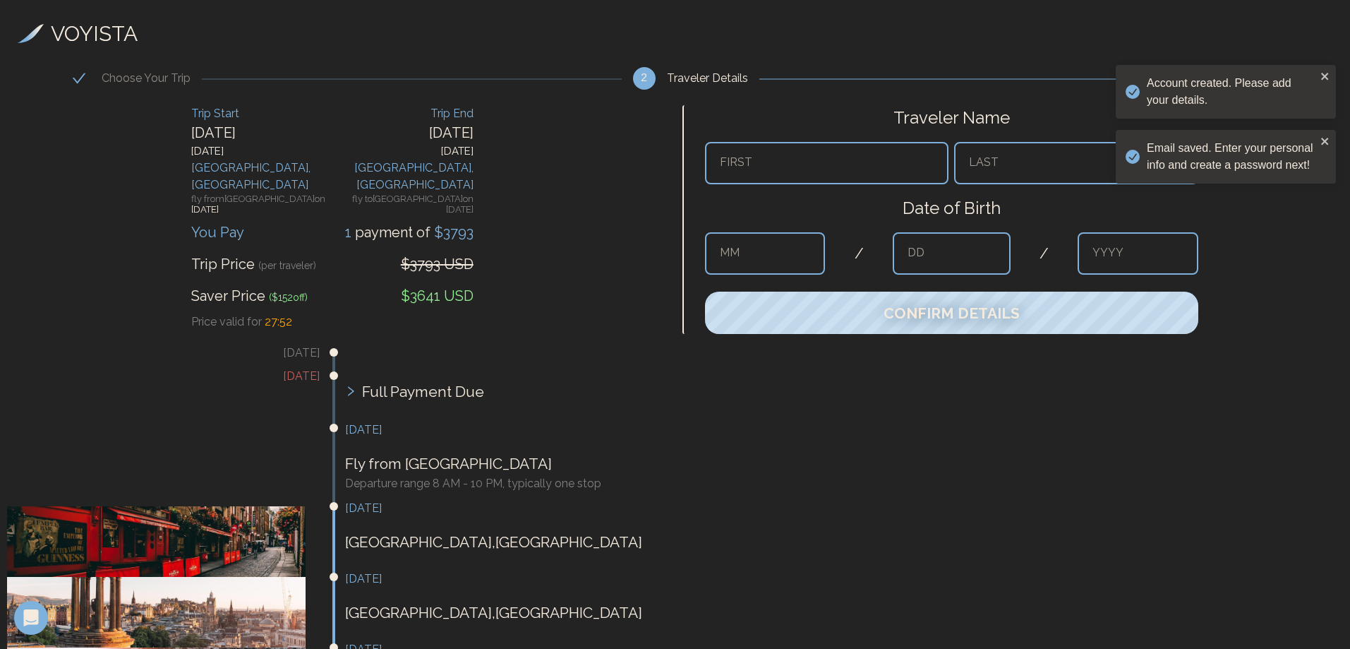
click at [841, 164] on input "text" at bounding box center [827, 163] width 244 height 42
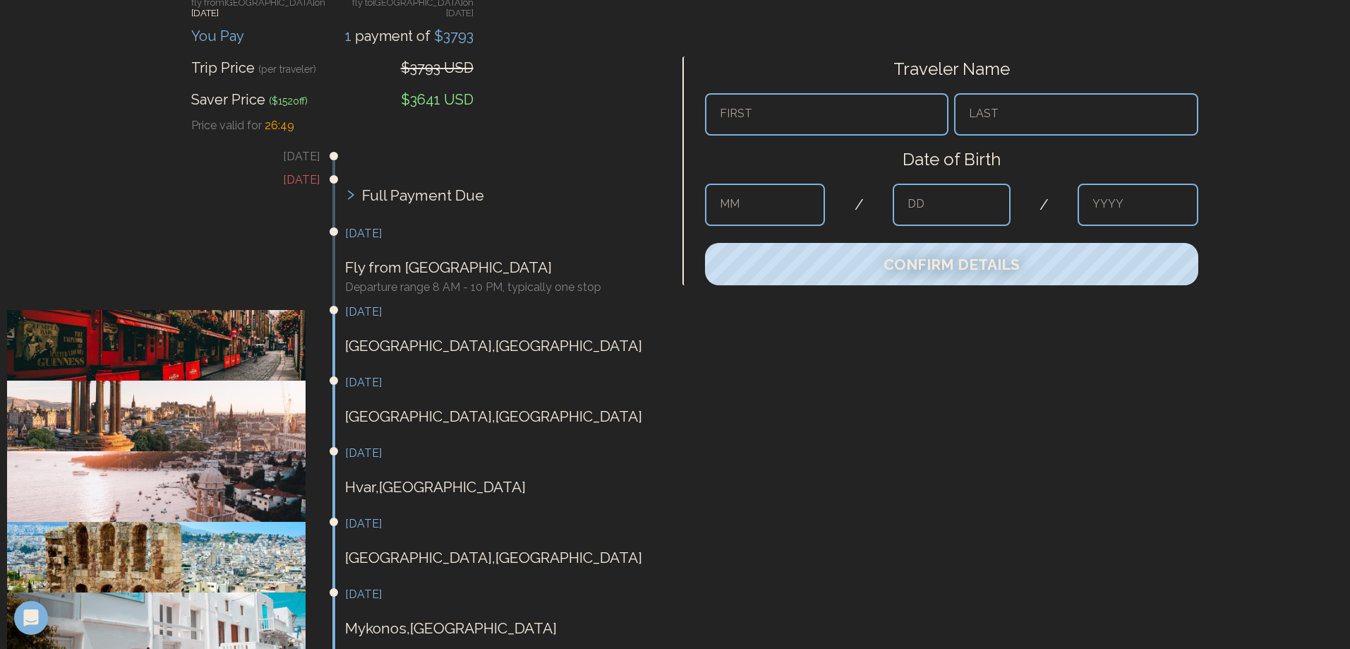
scroll to position [71, 0]
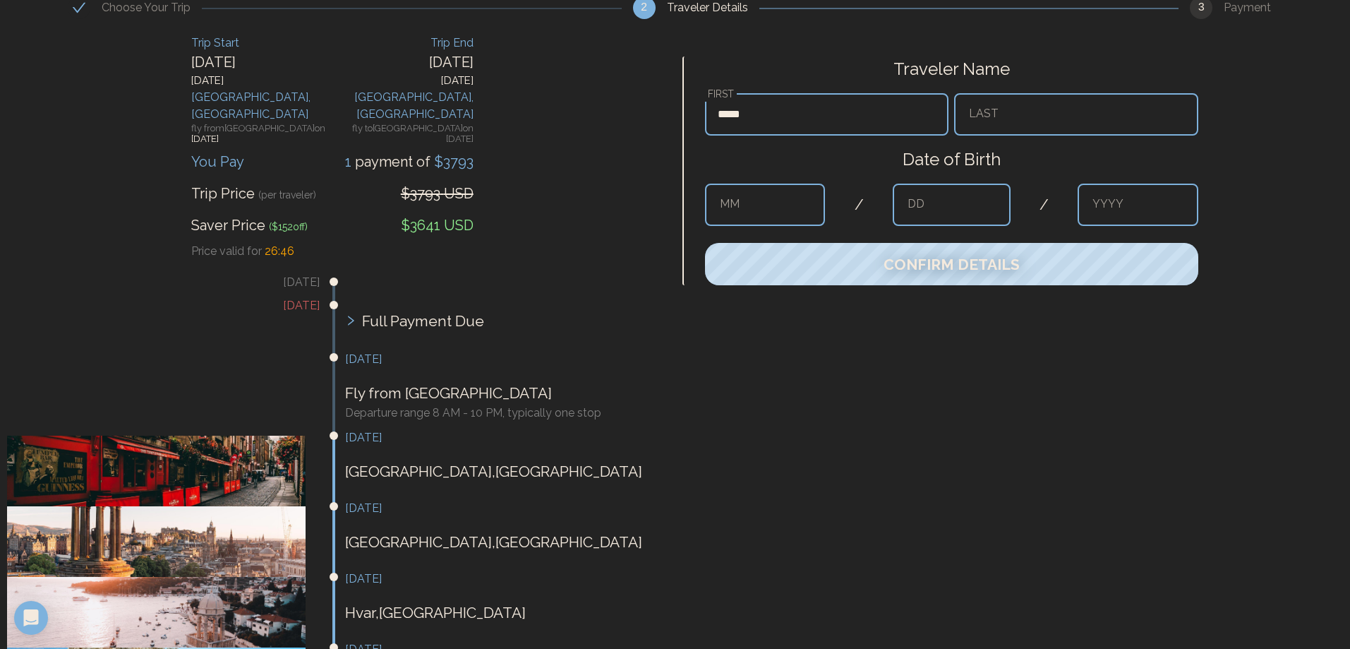
type input "*****"
type input "***"
click at [791, 207] on input "text" at bounding box center [765, 204] width 121 height 42
type input "*"
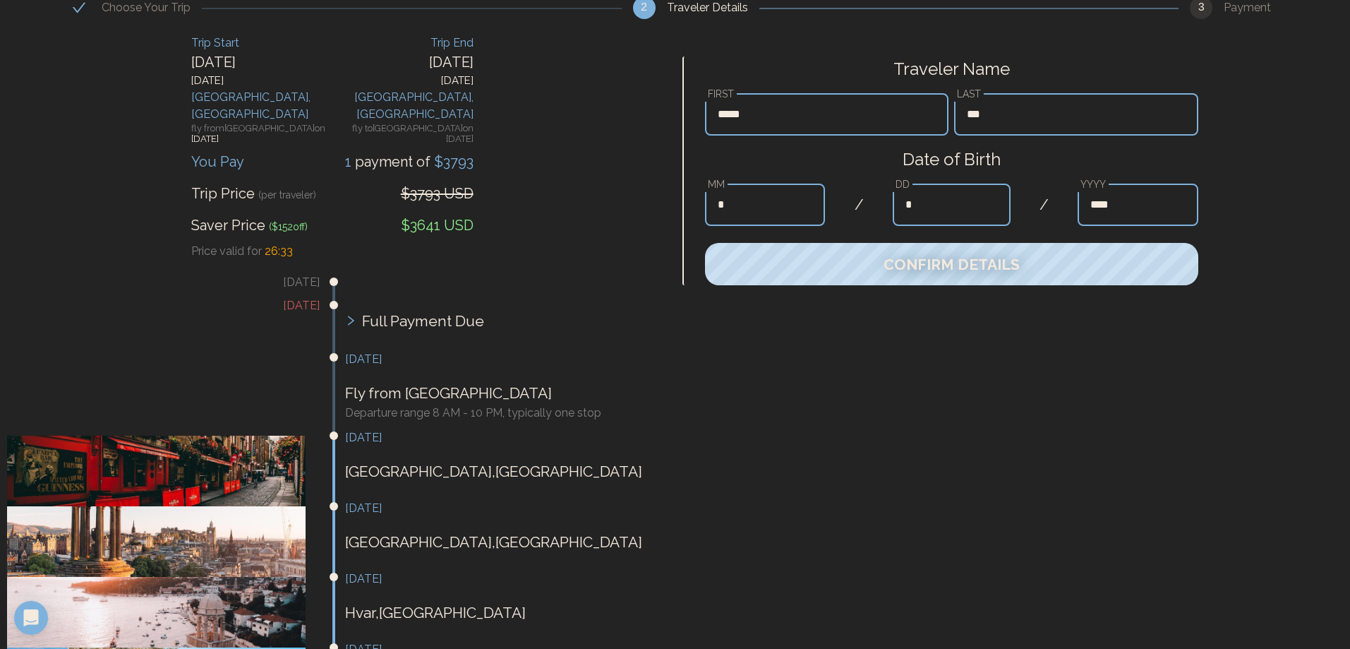
type input "****"
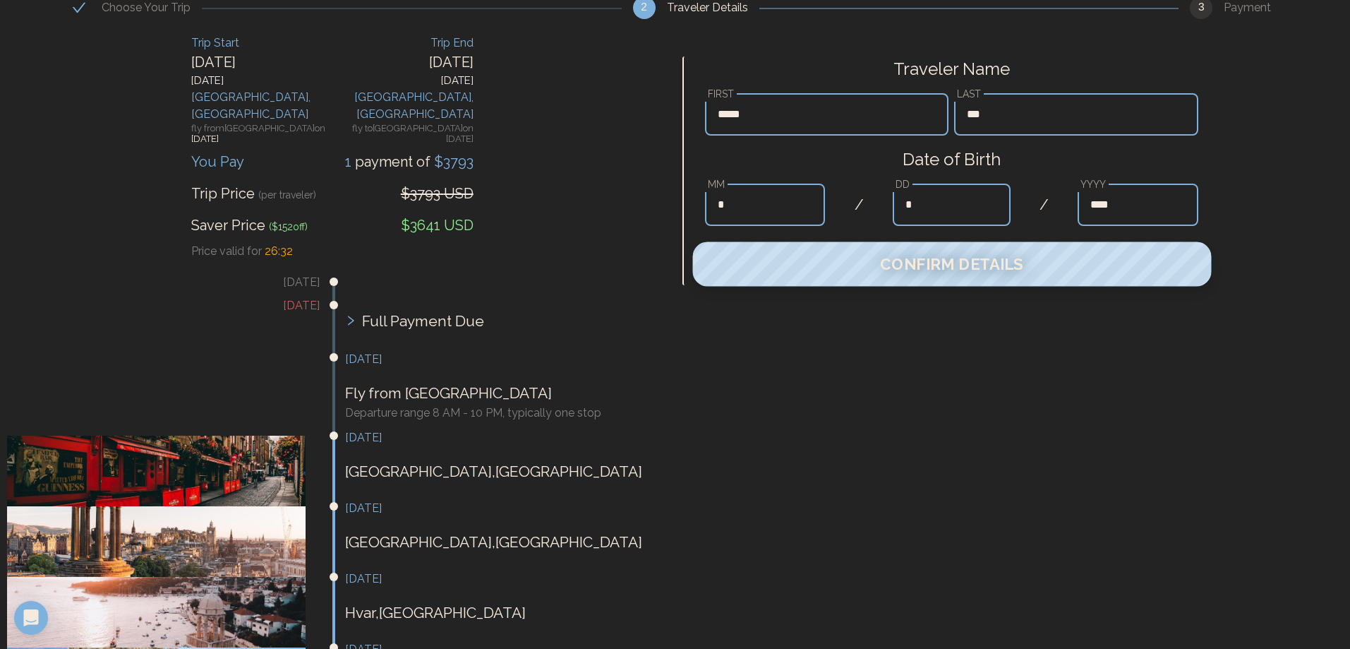
click at [923, 260] on span "Confirm Details" at bounding box center [951, 264] width 143 height 18
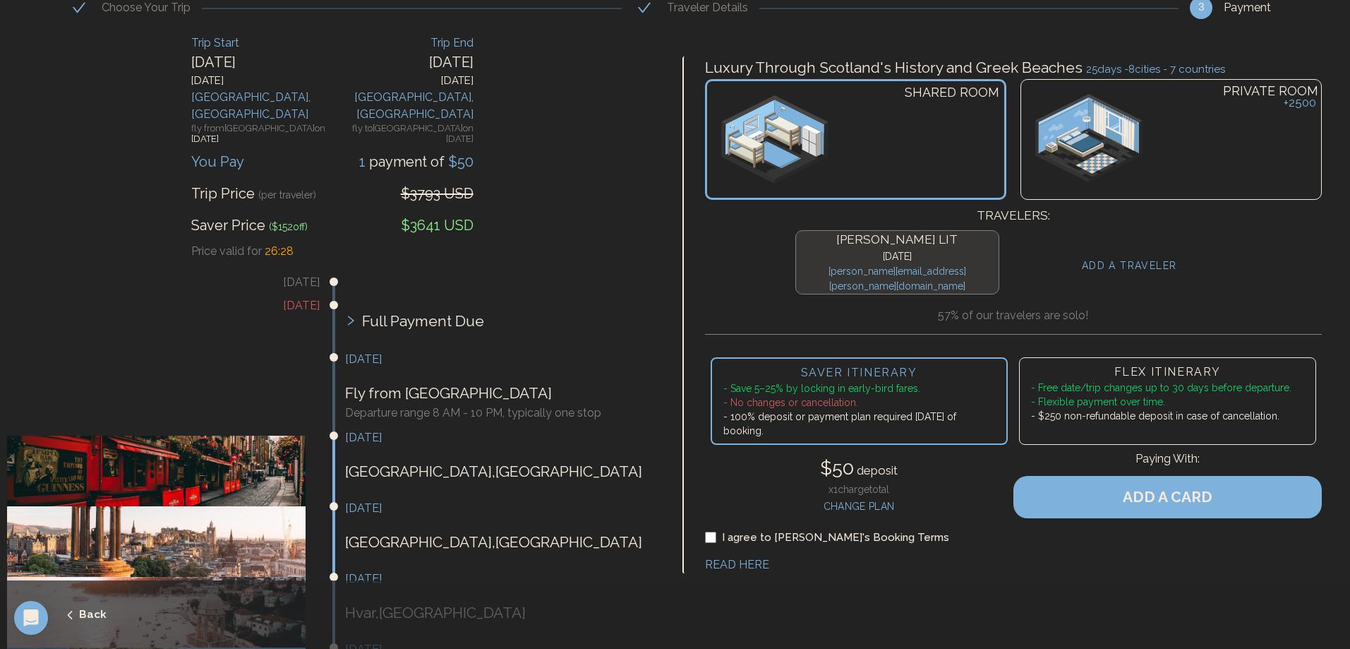
scroll to position [0, 0]
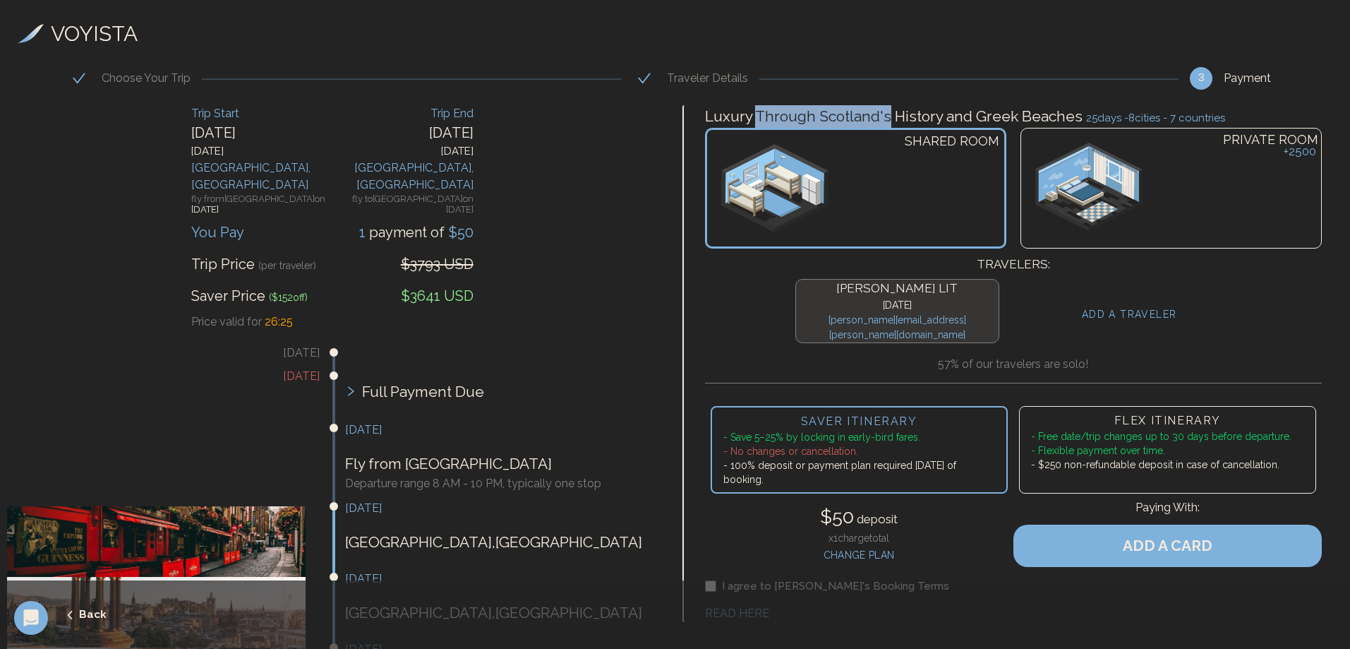
drag, startPoint x: 754, startPoint y: 108, endPoint x: 884, endPoint y: 108, distance: 129.9
click at [884, 108] on h3 "Luxury Through Scotland's History and Greek Beaches 25 days - 8 cities - 7 coun…" at bounding box center [1014, 116] width 618 height 23
click at [941, 110] on h3 "Luxury Through Scotland's History and Greek Beaches 25 days - 8 cities - 7 coun…" at bounding box center [1014, 116] width 618 height 23
drag, startPoint x: 869, startPoint y: 114, endPoint x: 1011, endPoint y: 109, distance: 141.9
click at [1011, 109] on h3 "Luxury Through Scotland's History and Greek Beaches 25 days - 8 cities - 7 coun…" at bounding box center [1014, 116] width 618 height 23
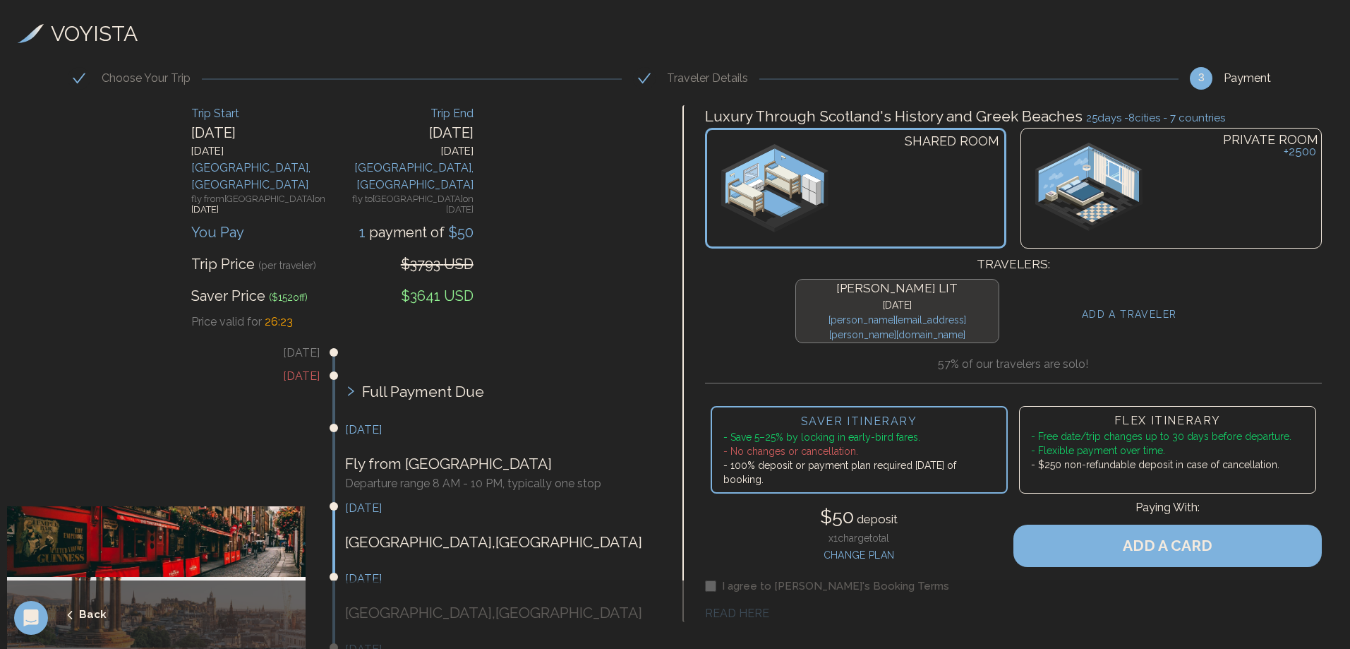
click at [897, 201] on div "SHARED ROOM" at bounding box center [855, 188] width 301 height 121
click at [399, 380] on span "Full Payment Due" at bounding box center [423, 391] width 122 height 23
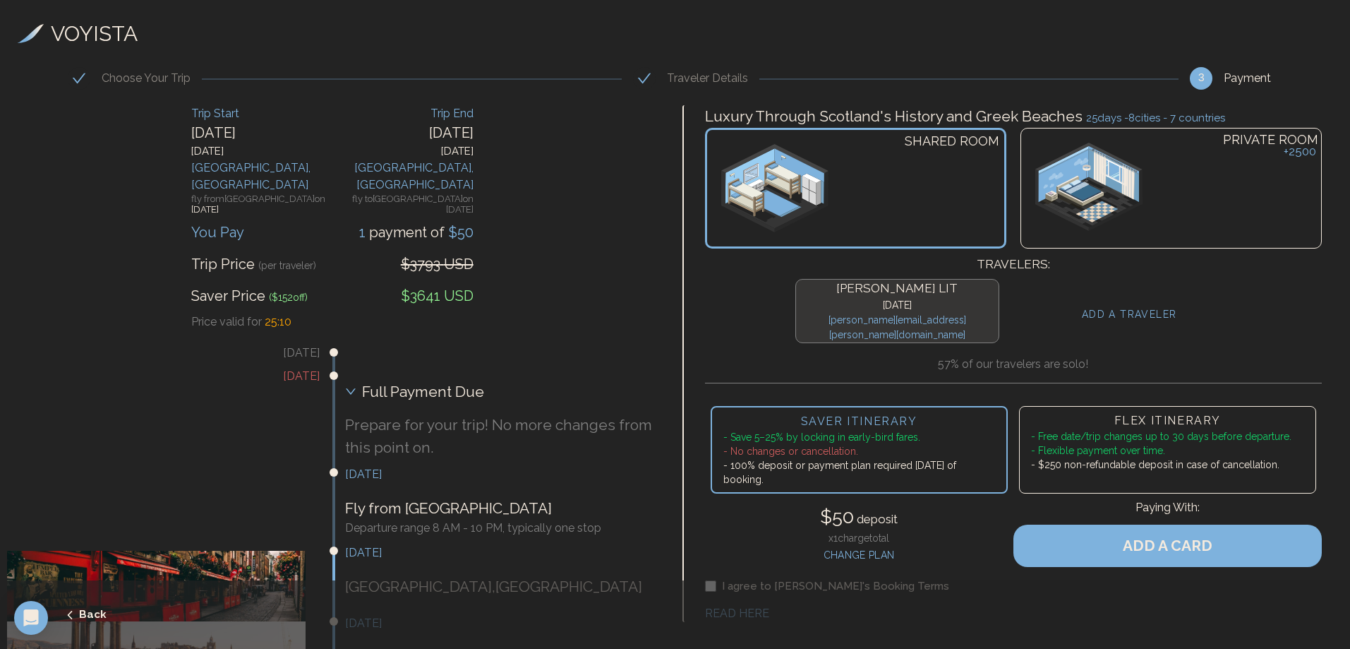
click at [362, 380] on span "Full Payment Due" at bounding box center [423, 391] width 122 height 23
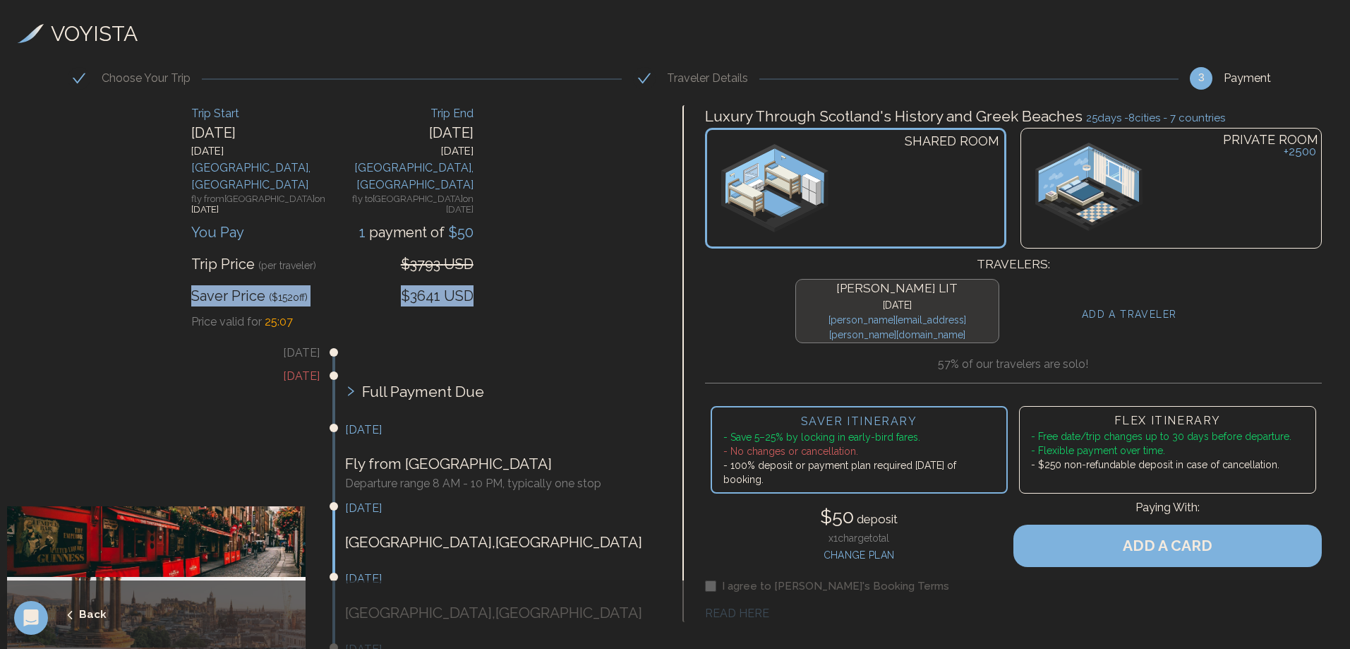
drag, startPoint x: 476, startPoint y: 270, endPoint x: 191, endPoint y: 274, distance: 284.4
click at [432, 313] on div "Price valid for 25 : 04" at bounding box center [332, 321] width 282 height 17
drag, startPoint x: 422, startPoint y: 269, endPoint x: 481, endPoint y: 269, distance: 59.3
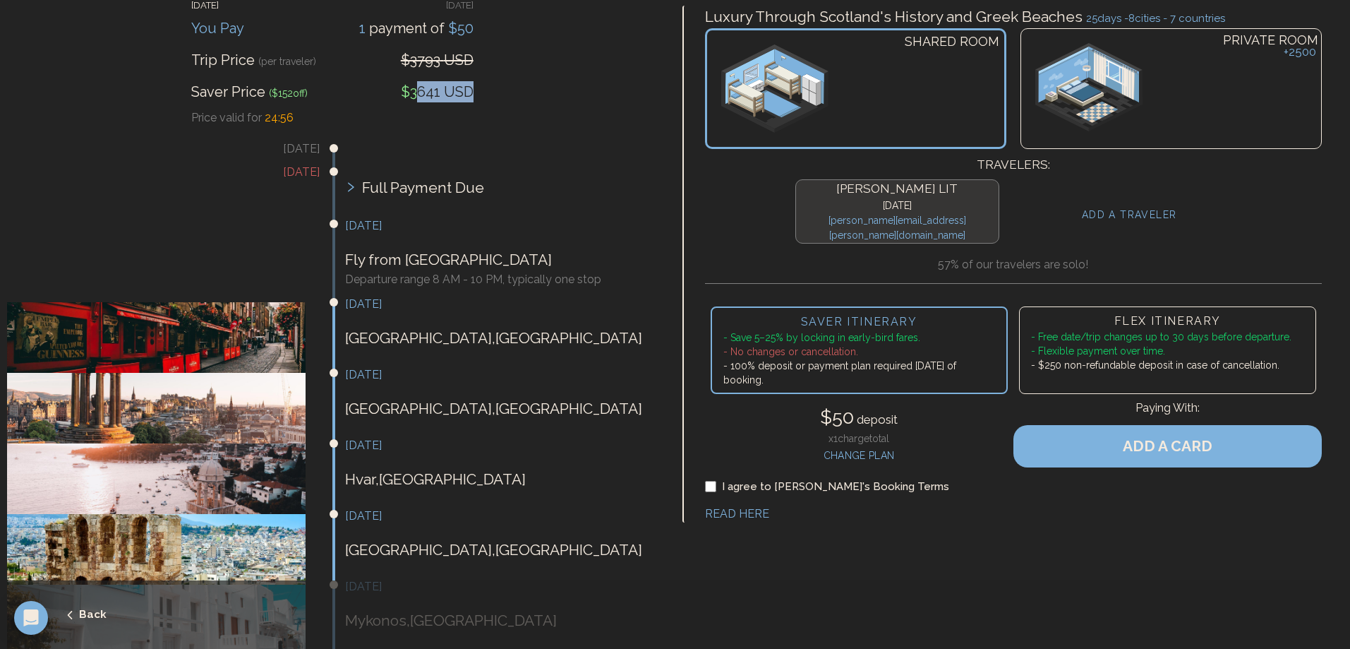
scroll to position [212, 0]
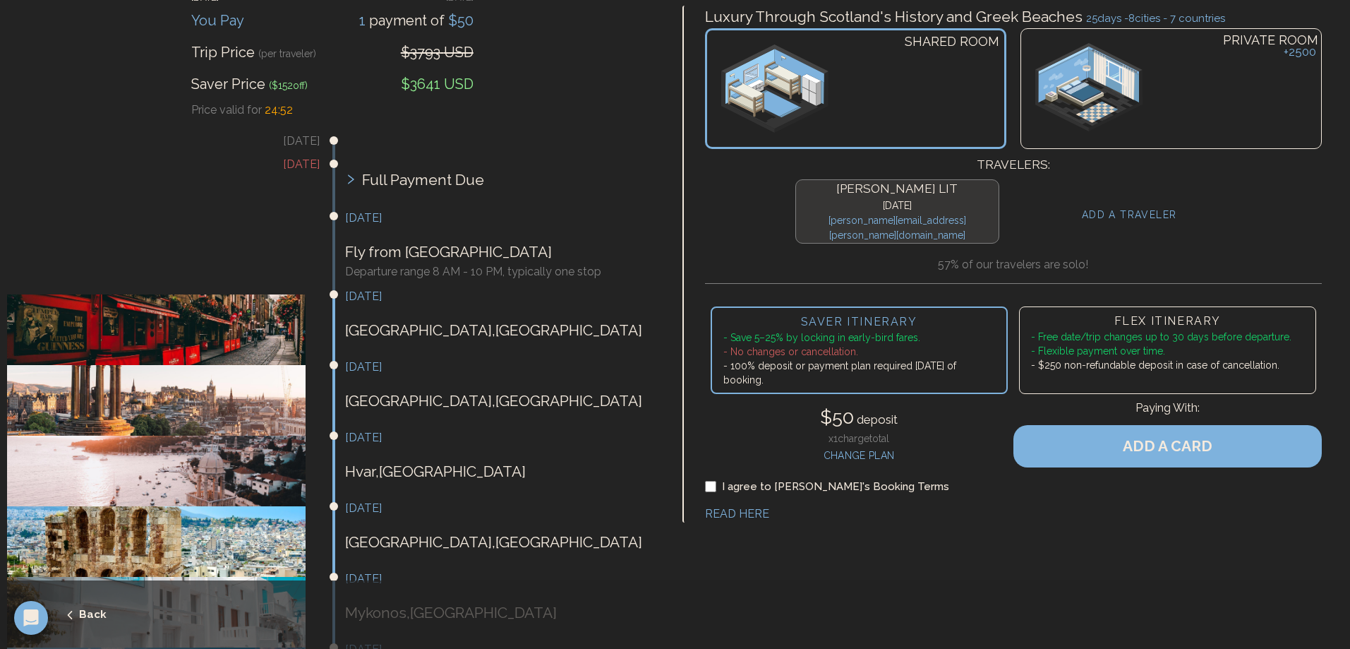
click at [854, 412] on span "deposit" at bounding box center [876, 419] width 44 height 14
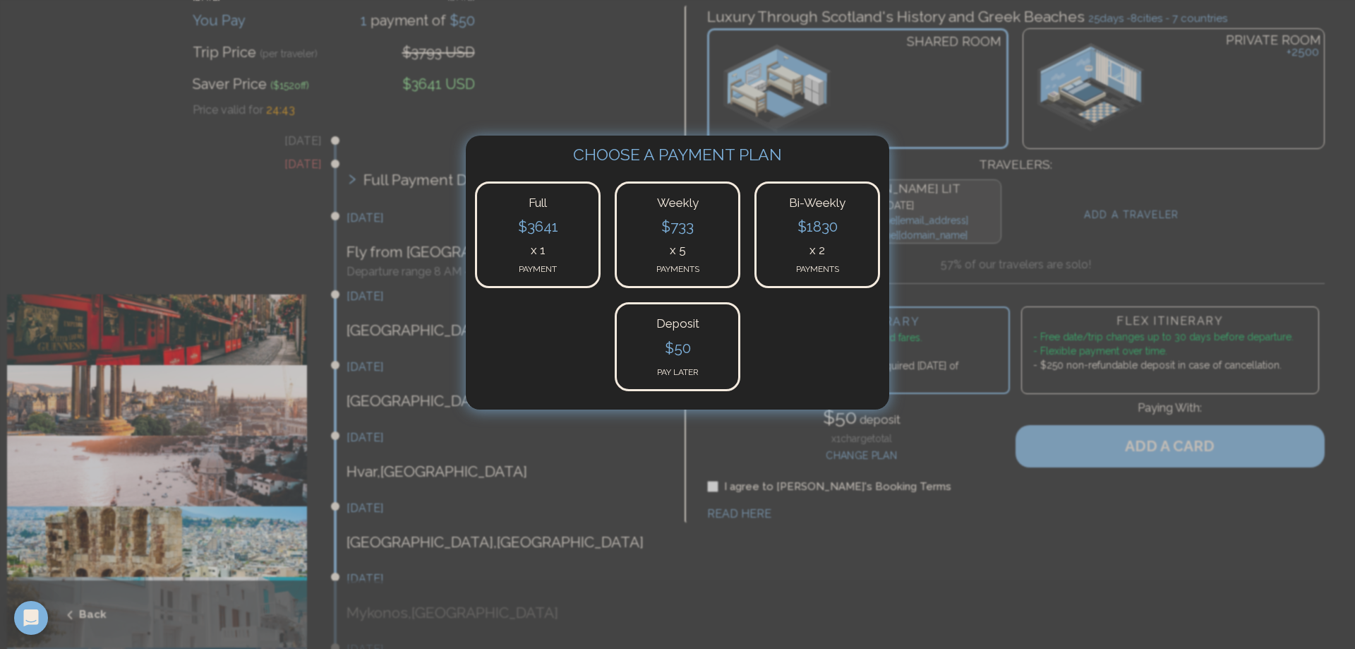
click at [577, 504] on div at bounding box center [677, 324] width 1355 height 649
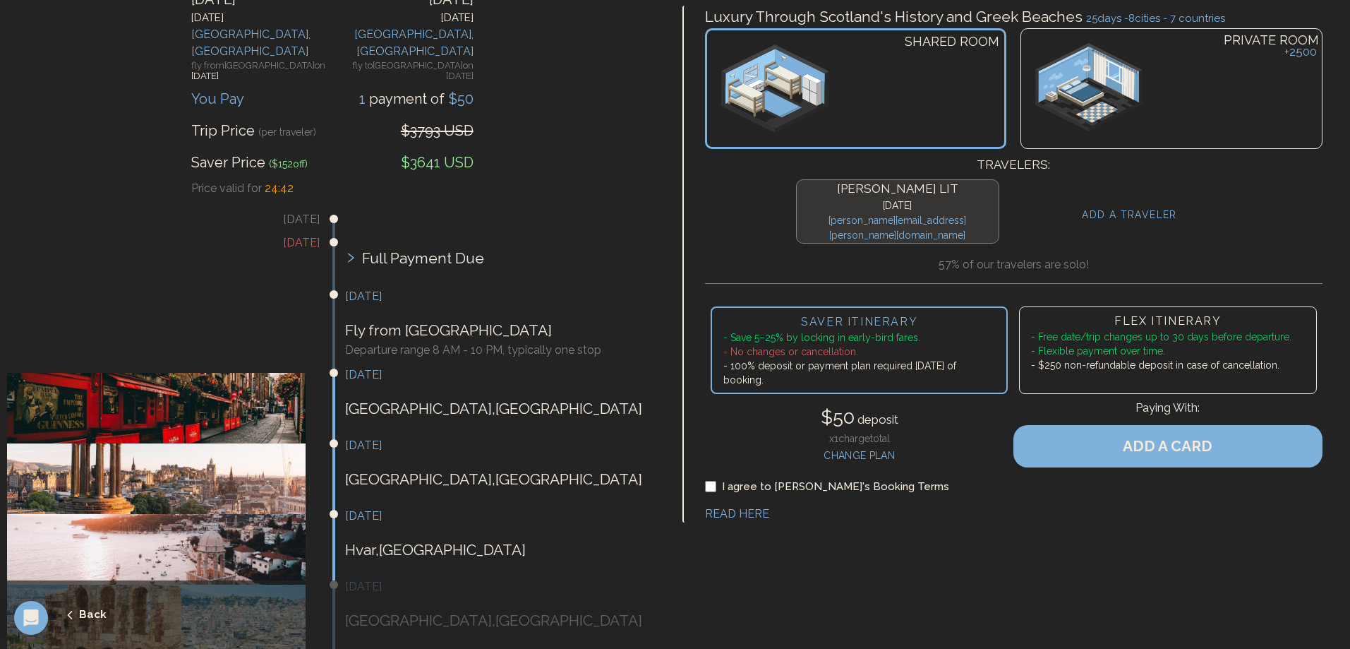
scroll to position [0, 0]
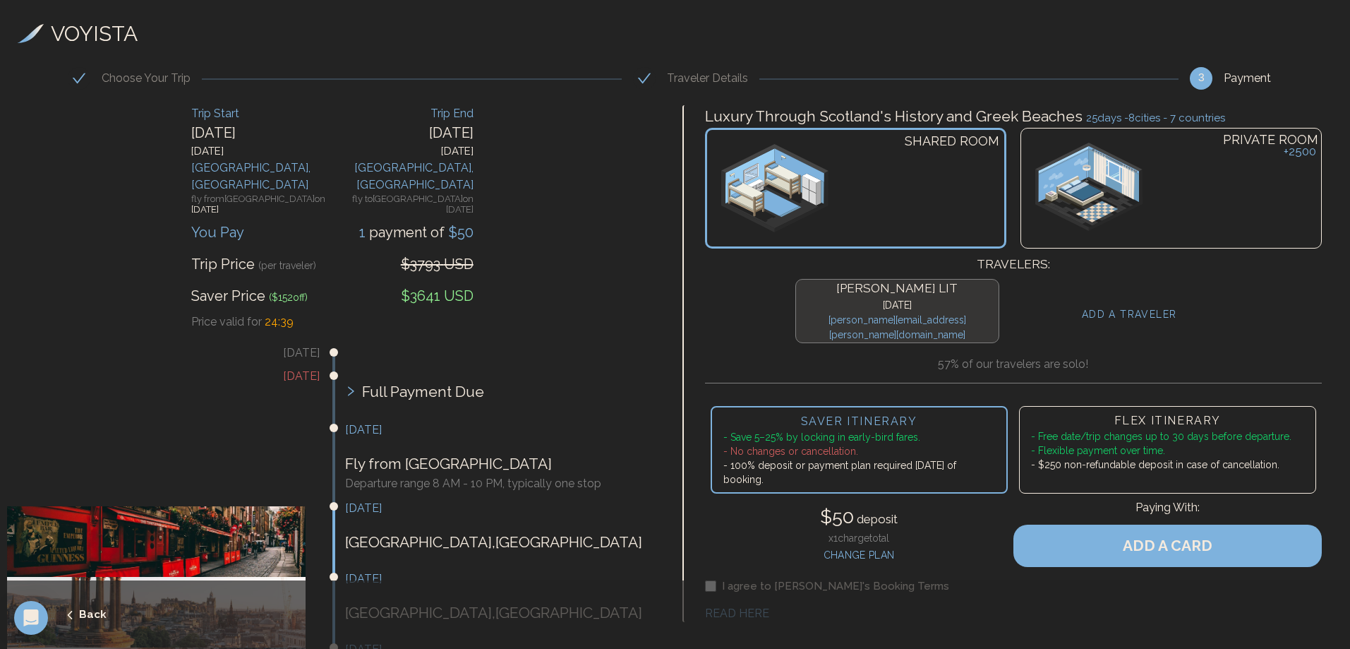
click at [873, 531] on h4 "x 1 charge total" at bounding box center [859, 538] width 78 height 14
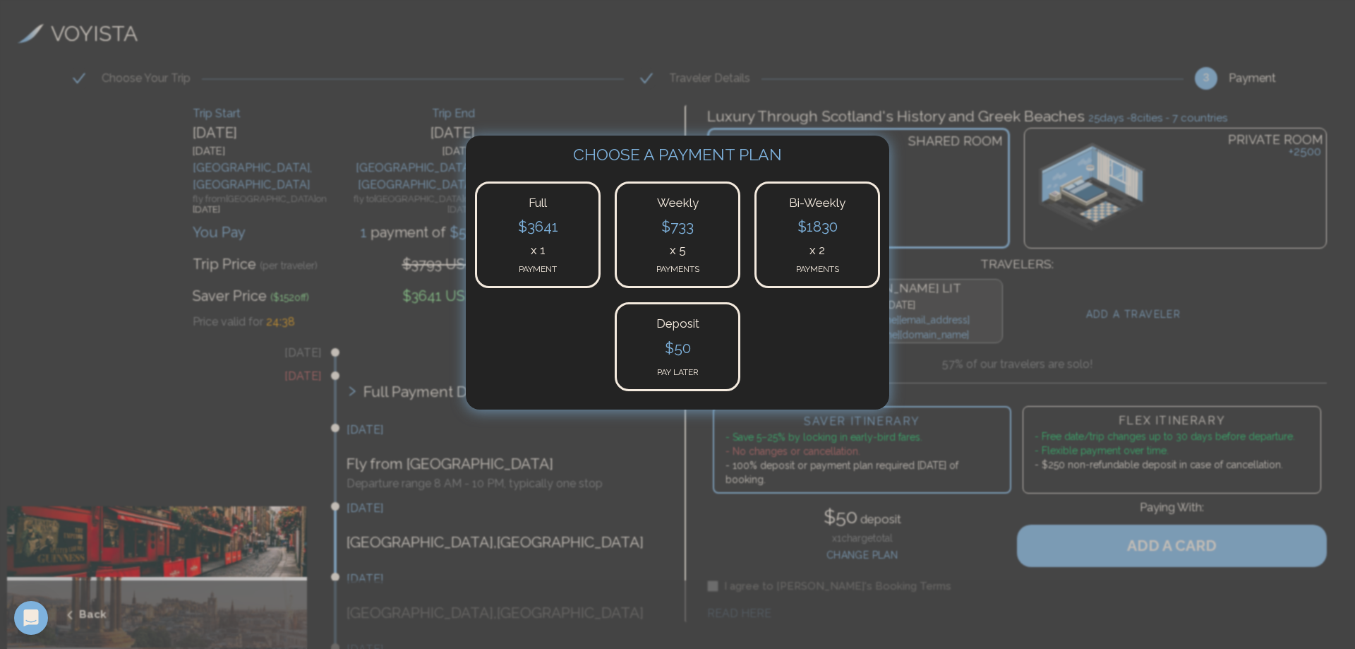
click at [578, 459] on div at bounding box center [677, 324] width 1355 height 649
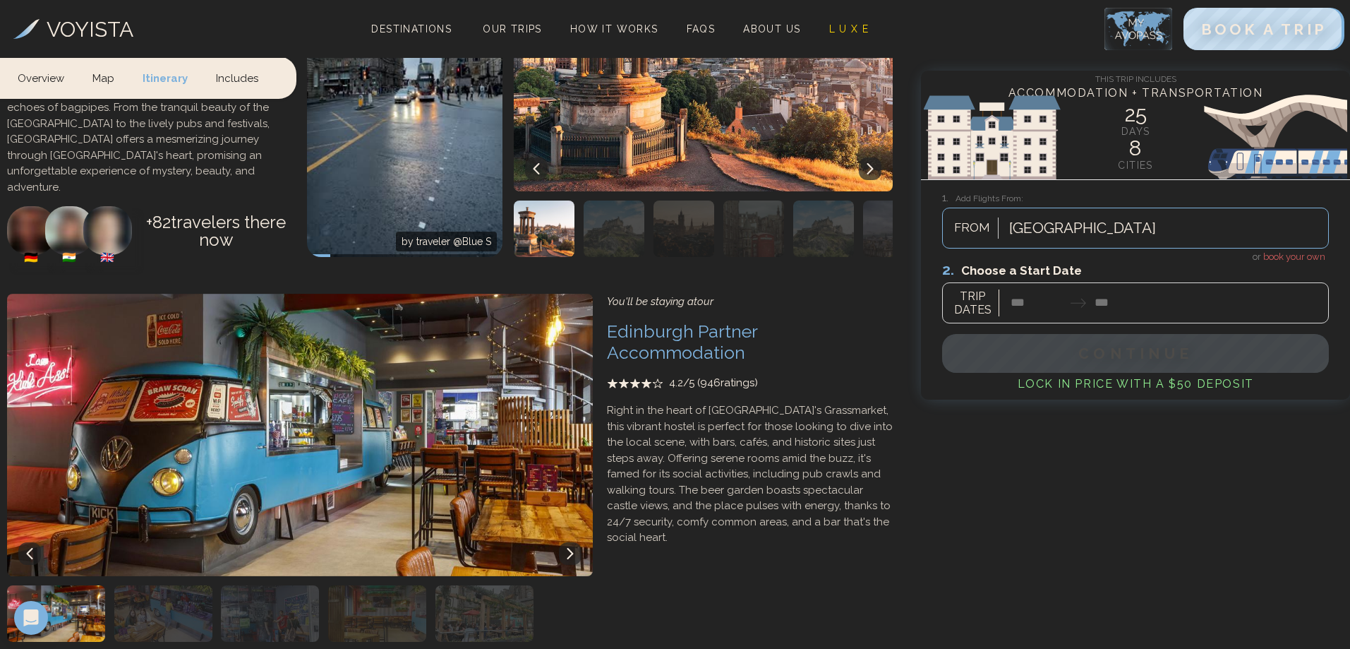
scroll to position [1705, 0]
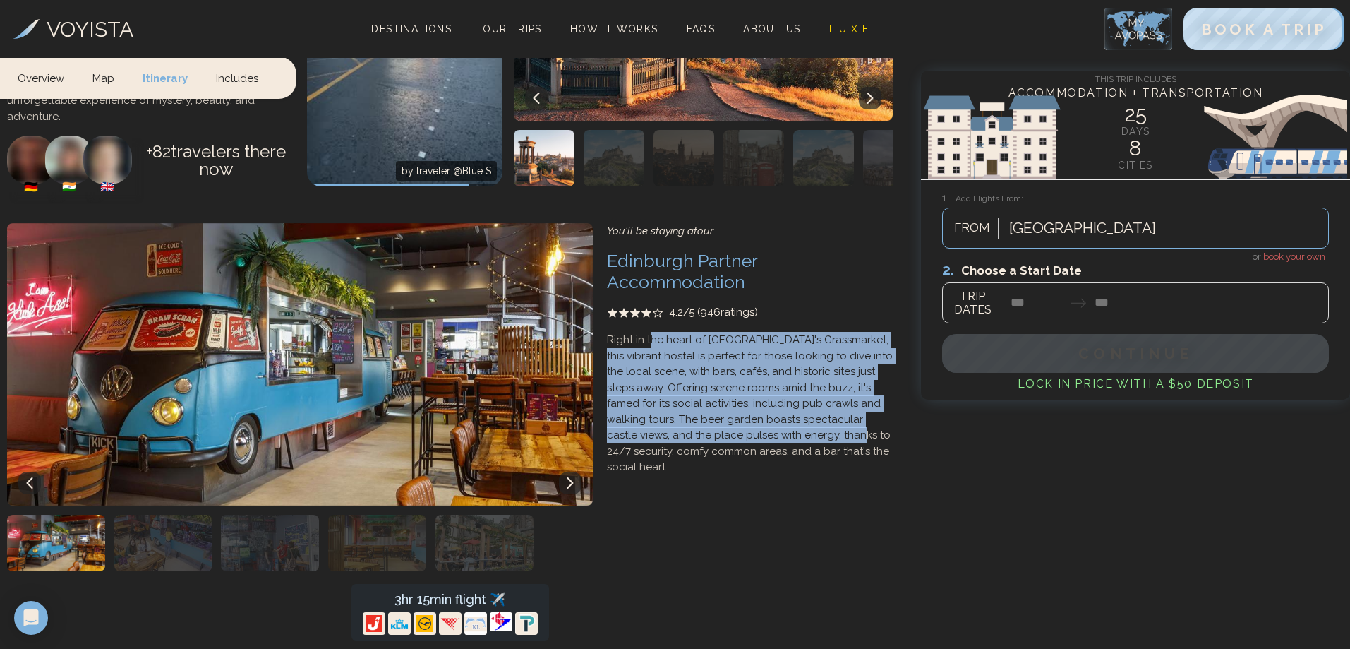
drag, startPoint x: 651, startPoint y: 343, endPoint x: 816, endPoint y: 433, distance: 187.6
click at [797, 431] on p "Right in the heart of [GEOGRAPHIC_DATA]'s Grassmarket, this vibrant hostel is p…" at bounding box center [750, 403] width 286 height 143
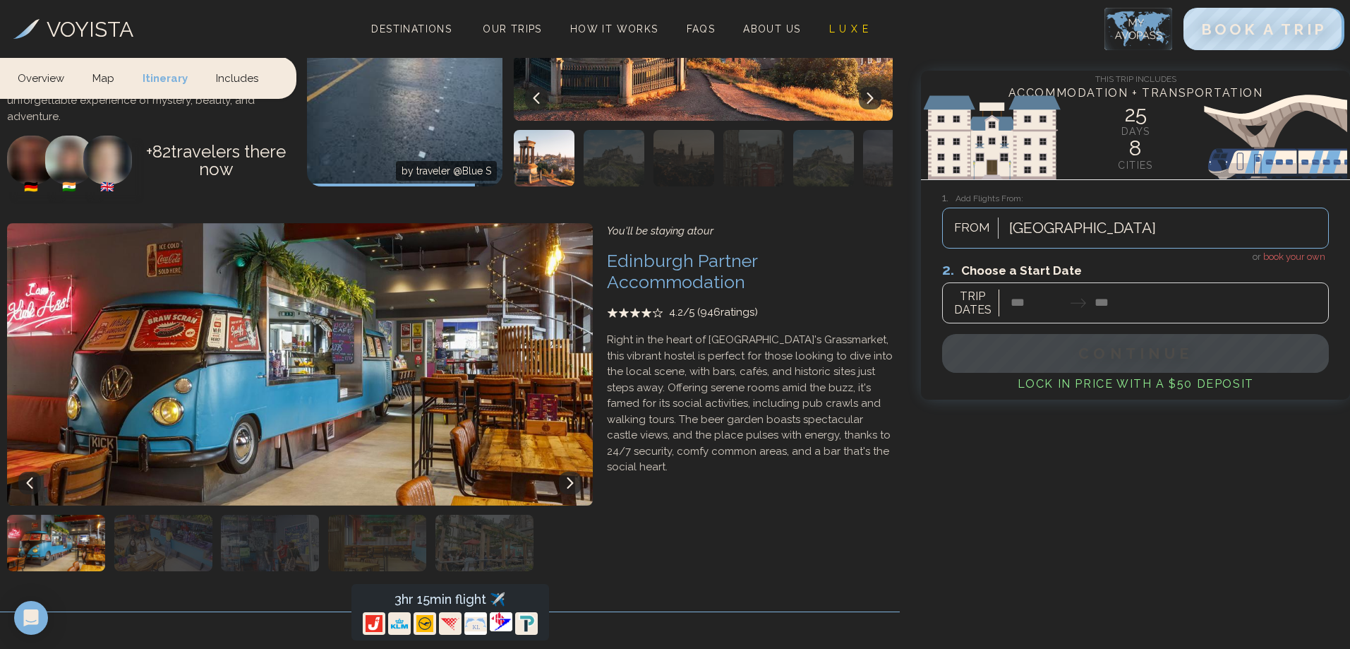
click at [822, 434] on p "Right in the heart of [GEOGRAPHIC_DATA]'s Grassmarket, this vibrant hostel is p…" at bounding box center [750, 403] width 286 height 143
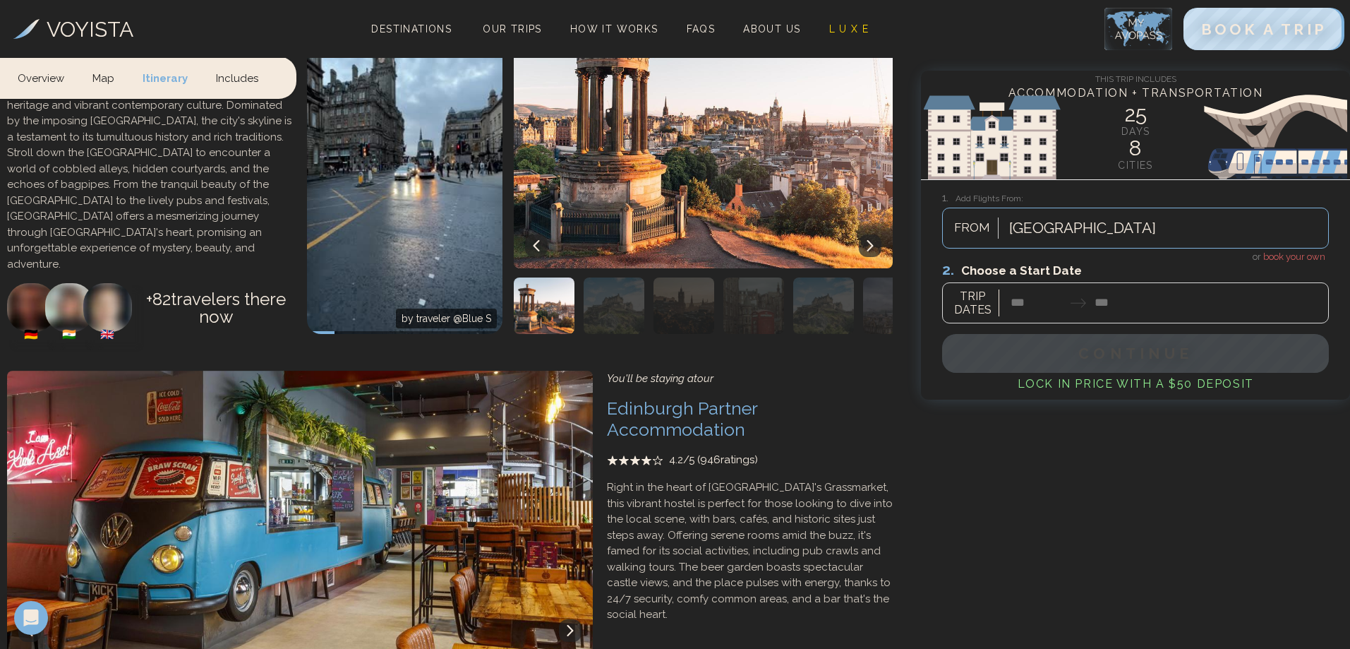
scroll to position [1634, 0]
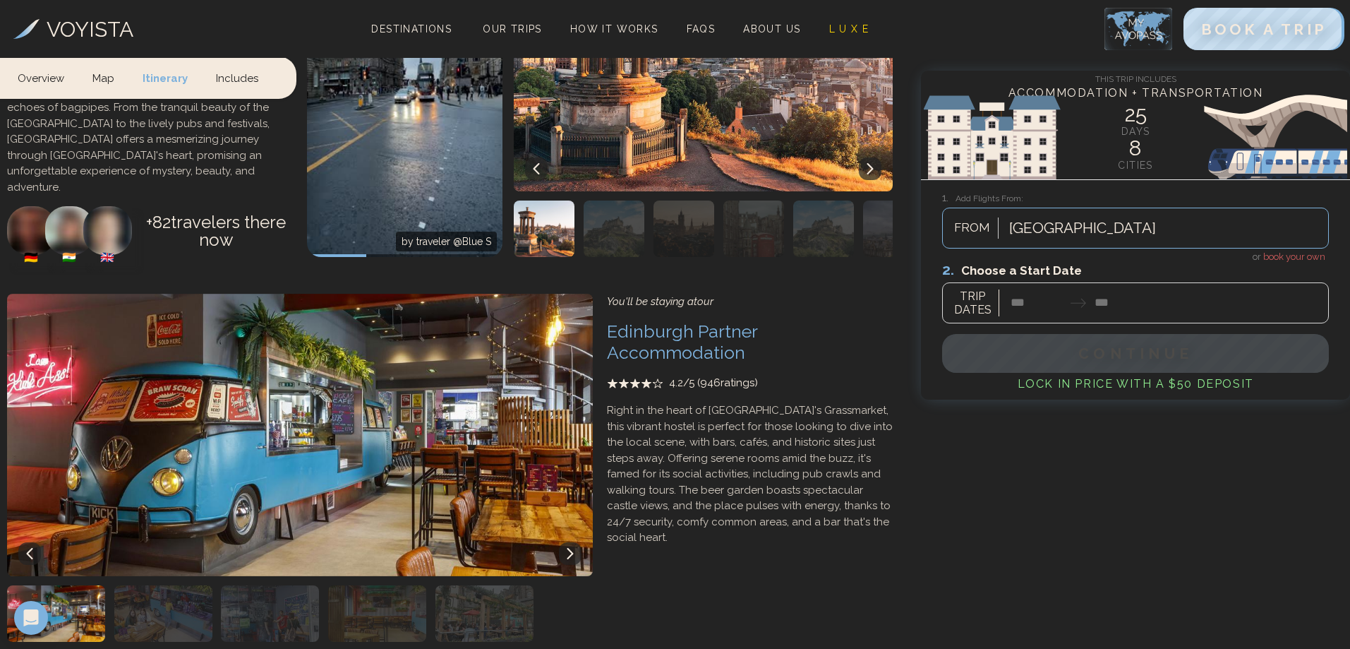
click at [785, 406] on p "Right in the heart of [GEOGRAPHIC_DATA]'s Grassmarket, this vibrant hostel is p…" at bounding box center [750, 473] width 286 height 143
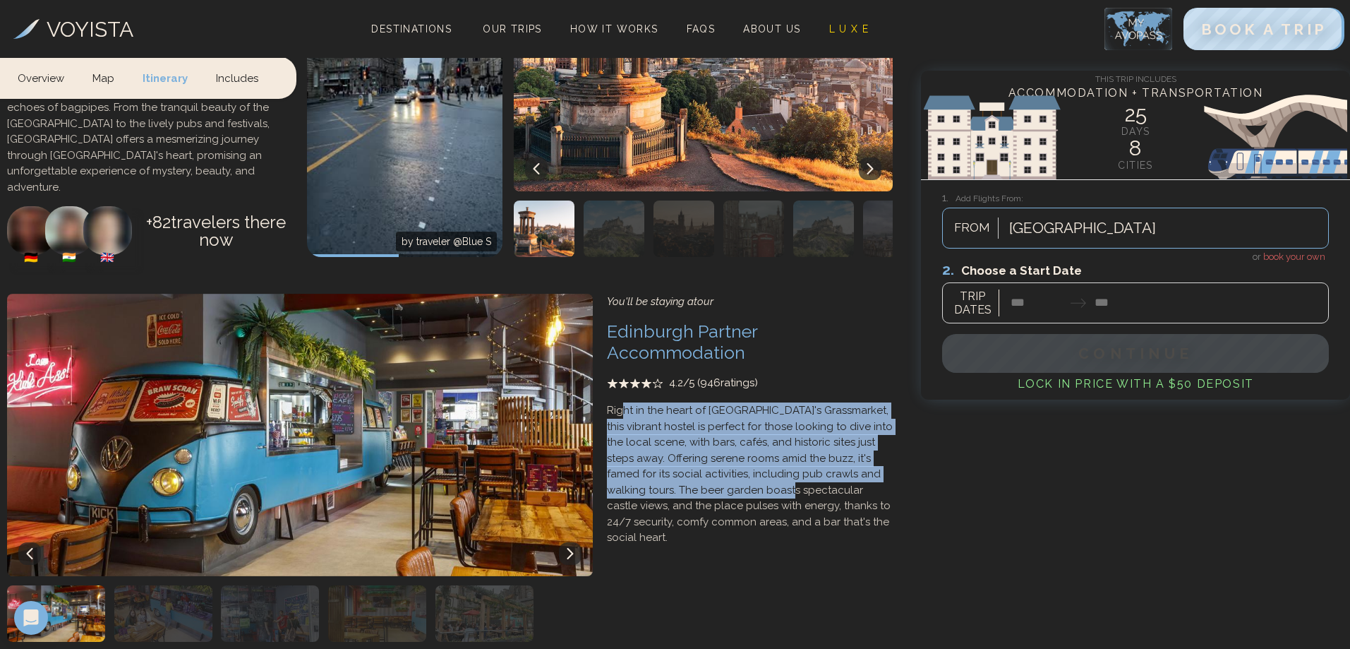
drag, startPoint x: 621, startPoint y: 414, endPoint x: 760, endPoint y: 492, distance: 159.6
click at [760, 492] on p "Right in the heart of [GEOGRAPHIC_DATA]'s Grassmarket, this vibrant hostel is p…" at bounding box center [750, 473] width 286 height 143
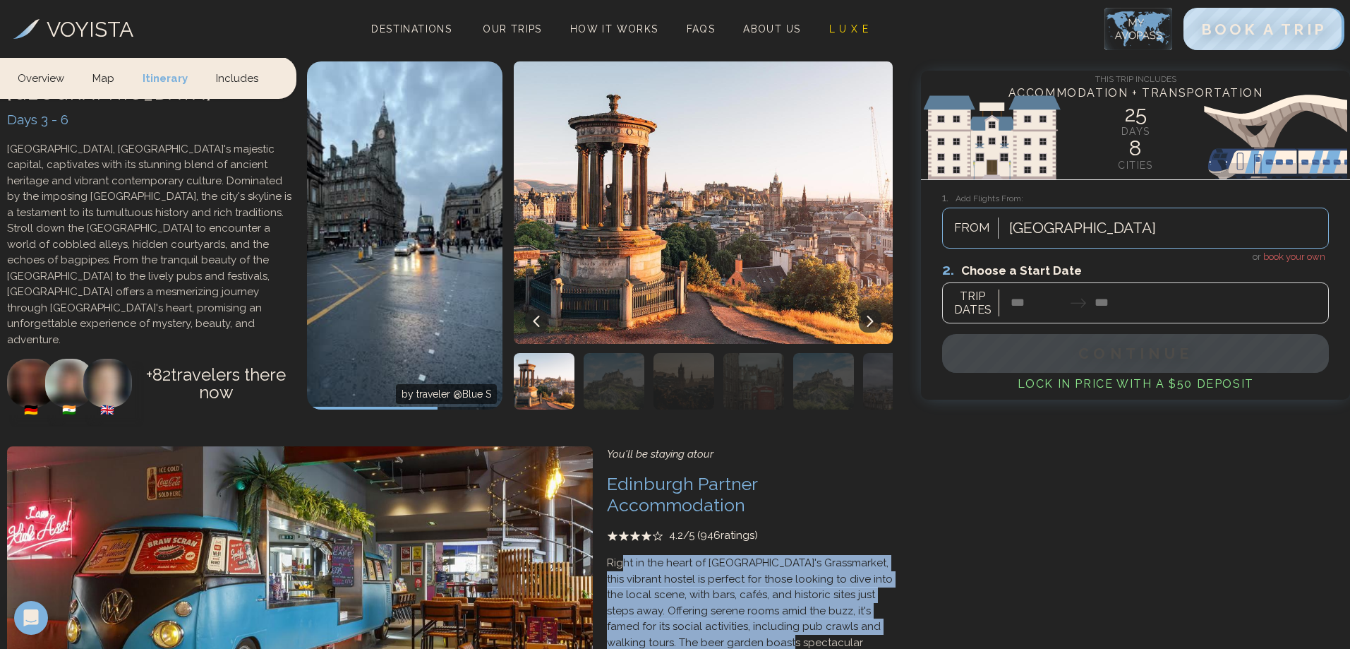
scroll to position [1282, 0]
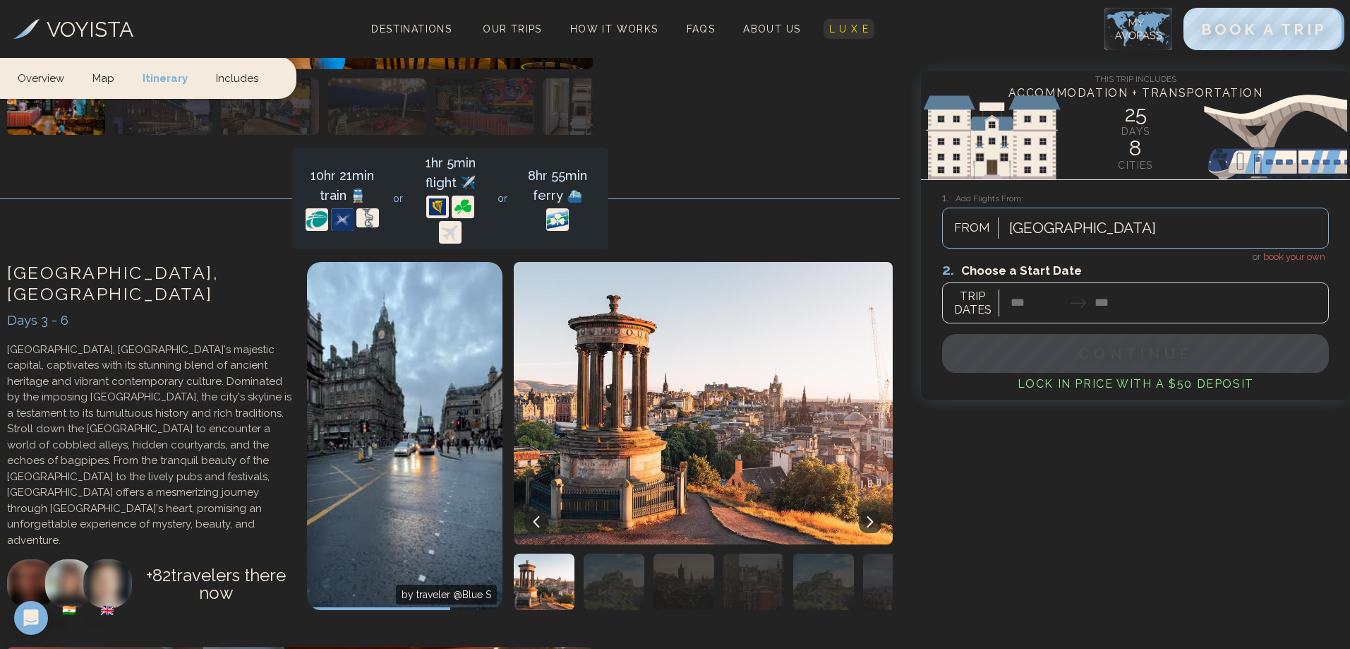
click at [829, 27] on link "L U X E" at bounding box center [850, 29] width 52 height 20
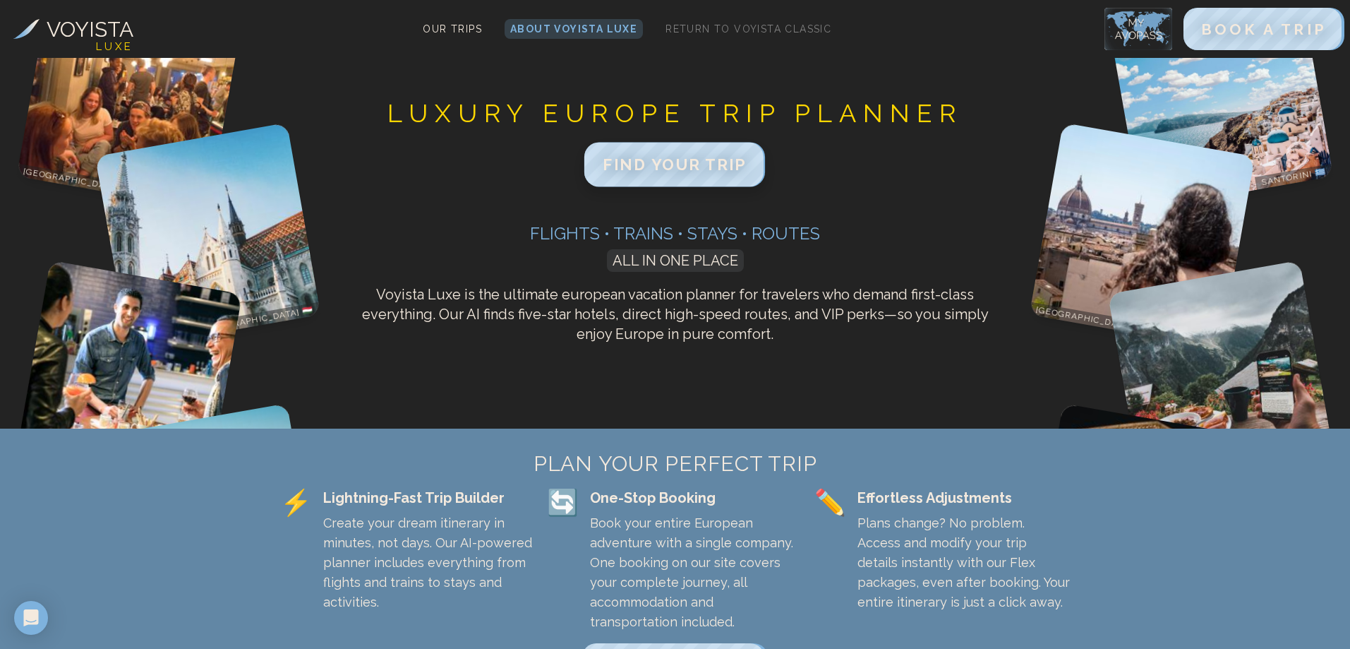
click at [706, 164] on span "FIND YOUR TRIP" at bounding box center [675, 164] width 144 height 18
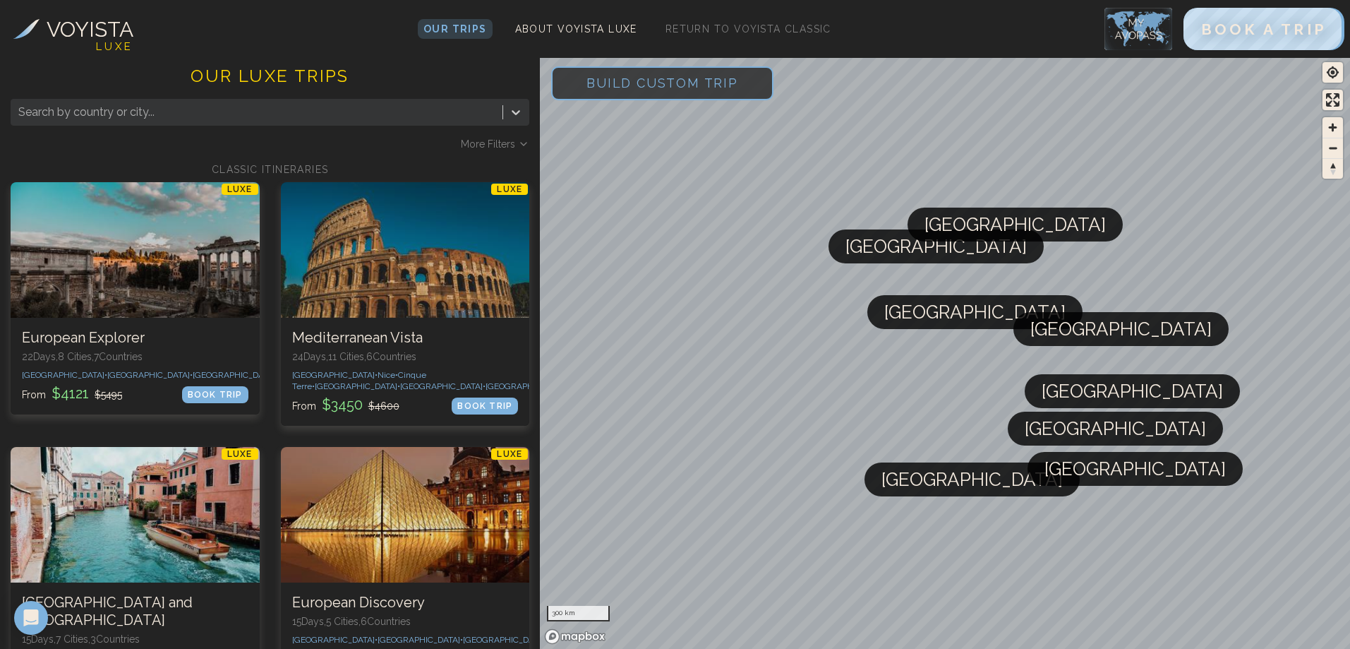
click at [704, 92] on span "Build Custom Trip" at bounding box center [662, 83] width 197 height 60
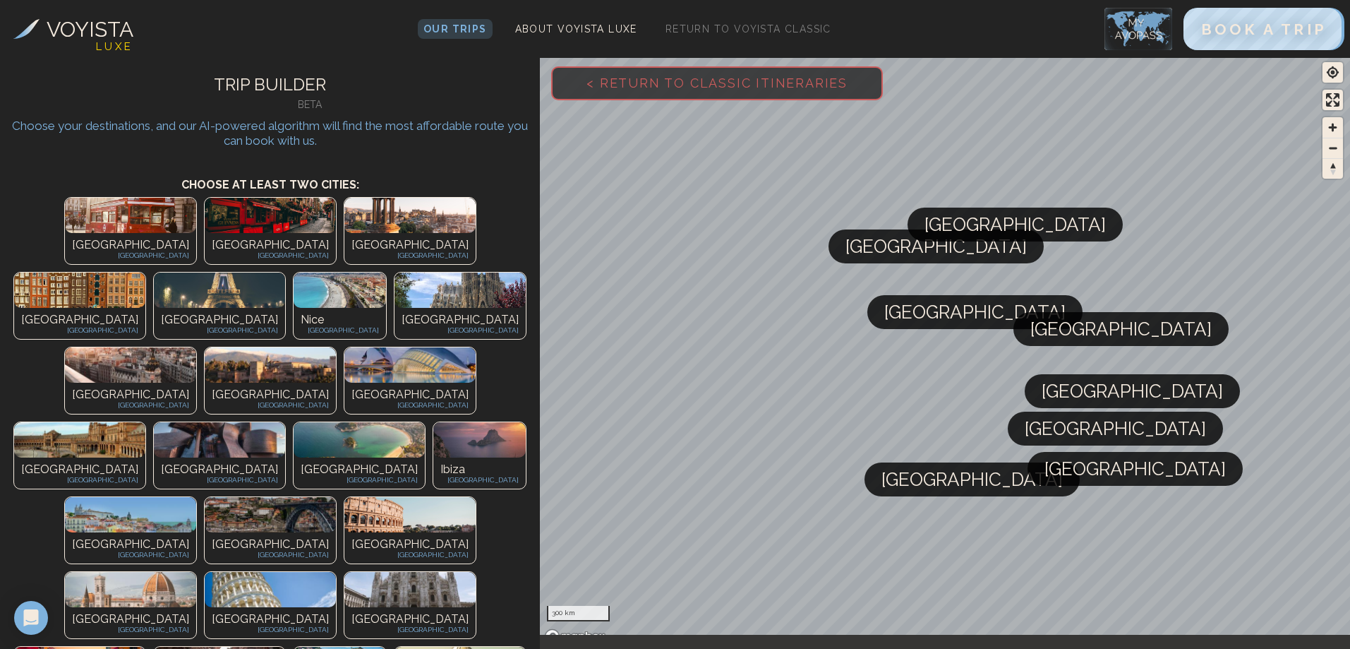
click at [138, 311] on p "[GEOGRAPHIC_DATA]" at bounding box center [79, 319] width 117 height 17
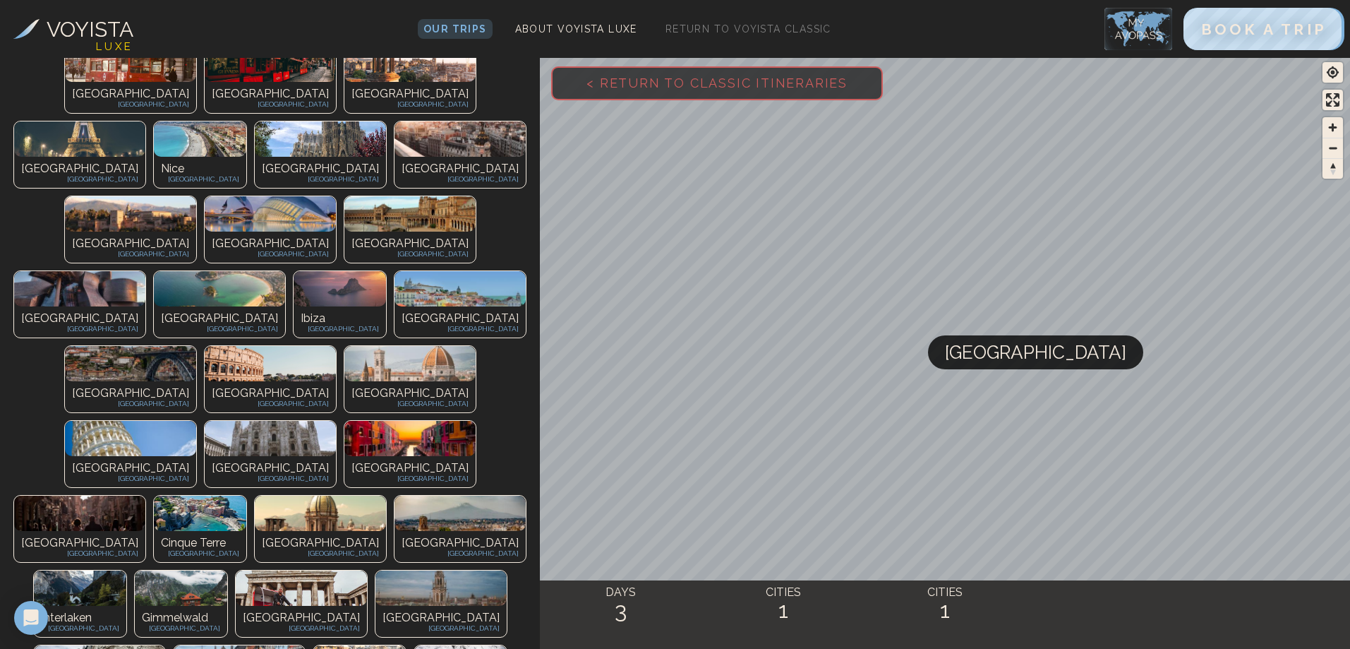
scroll to position [282, 0]
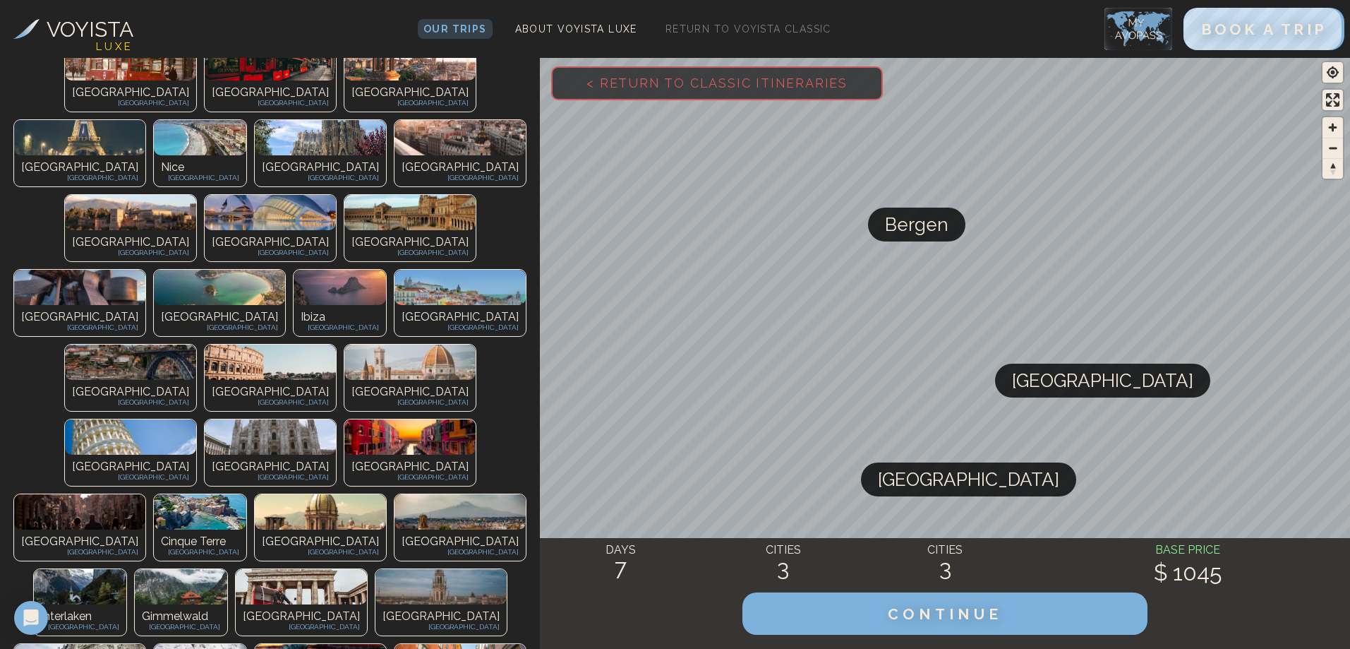
click at [42, 608] on p "Interlaken" at bounding box center [80, 616] width 78 height 17
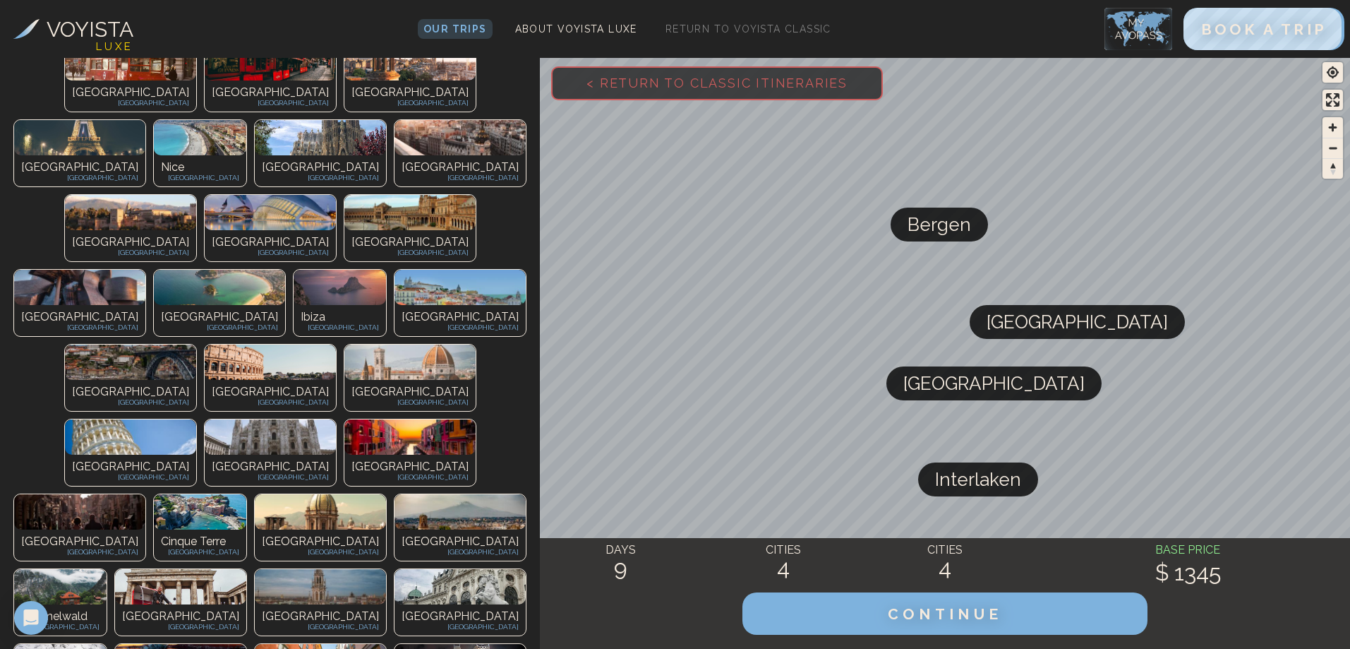
click at [90, 604] on div "Gimmelwald Switzerland" at bounding box center [60, 619] width 92 height 31
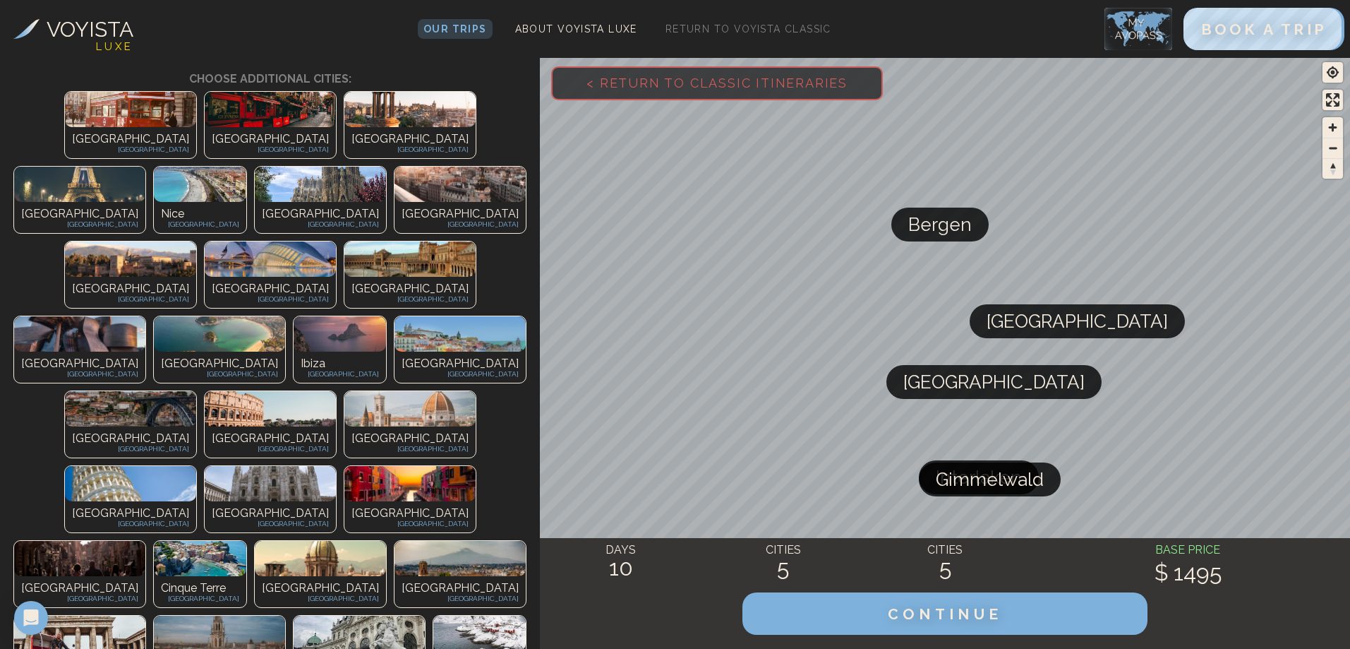
scroll to position [212, 0]
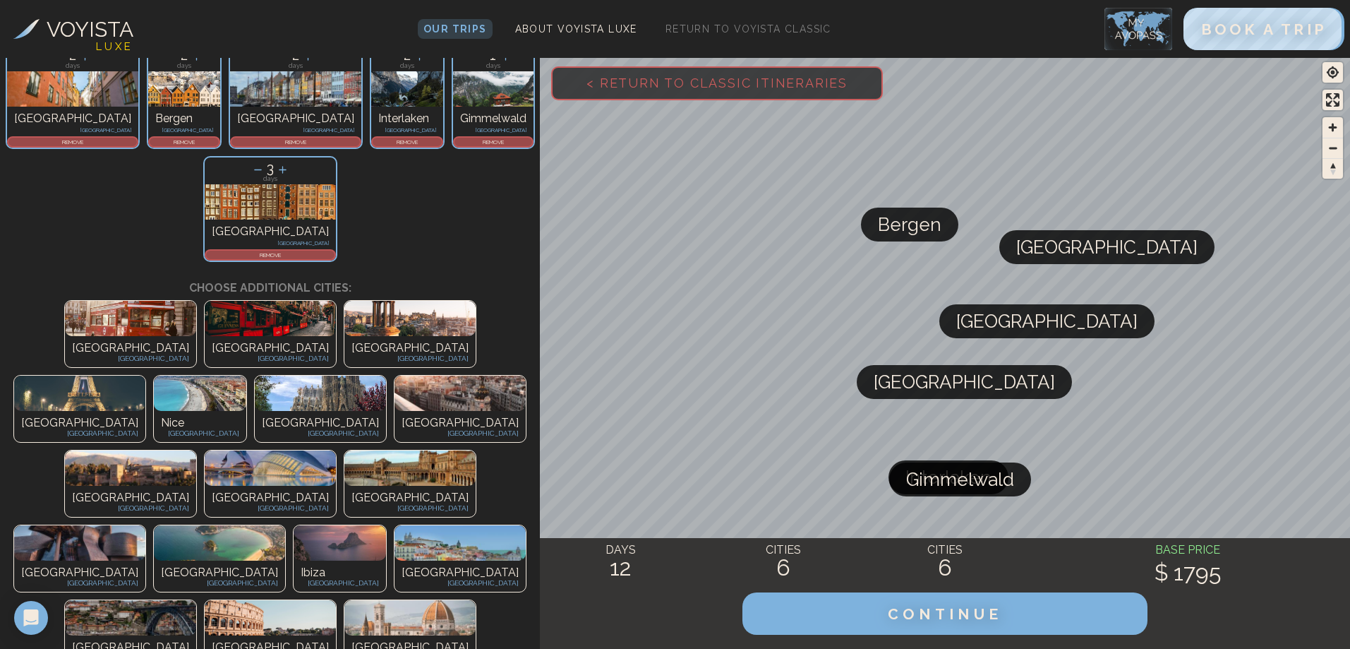
scroll to position [141, 0]
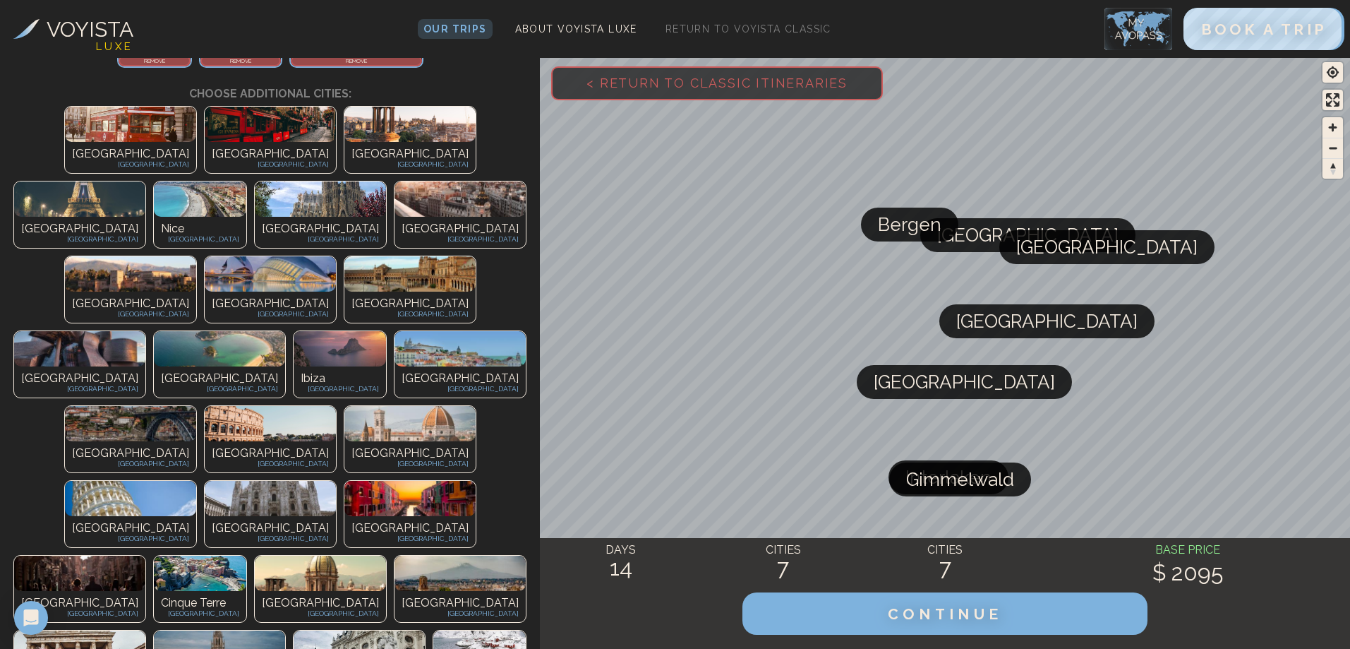
scroll to position [353, 0]
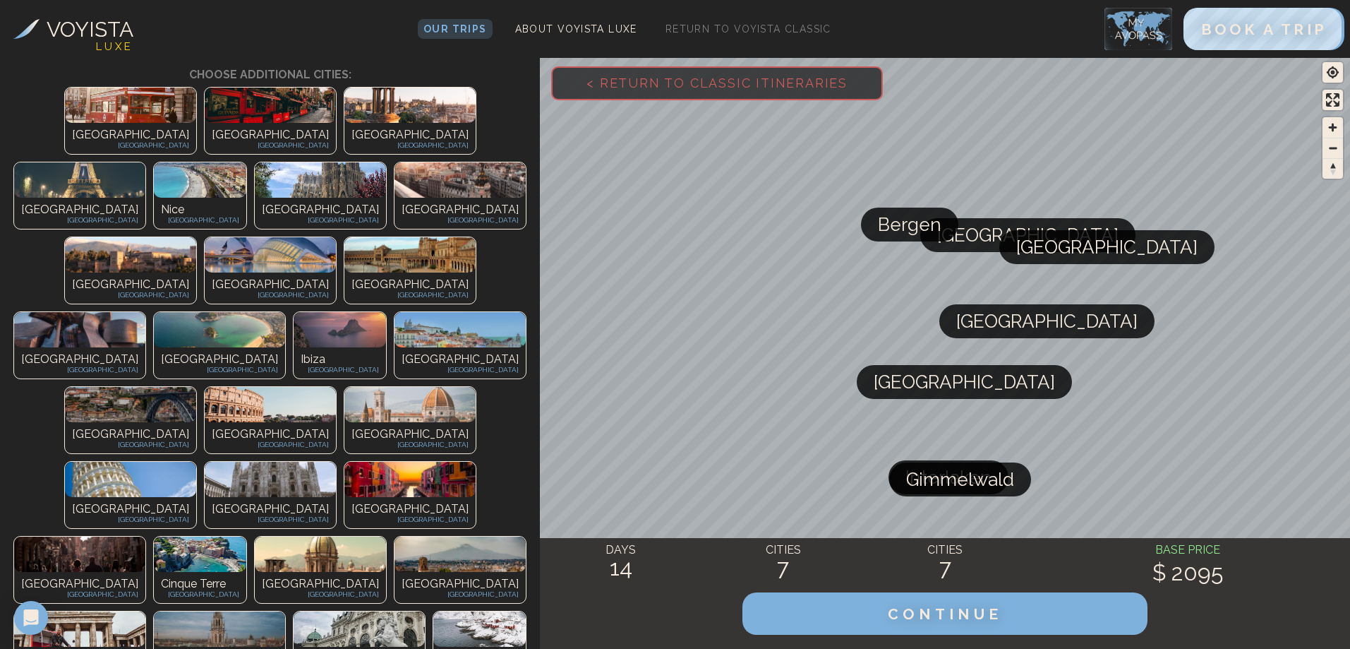
click at [440, 648] on p "Lofoten" at bounding box center [479, 658] width 78 height 17
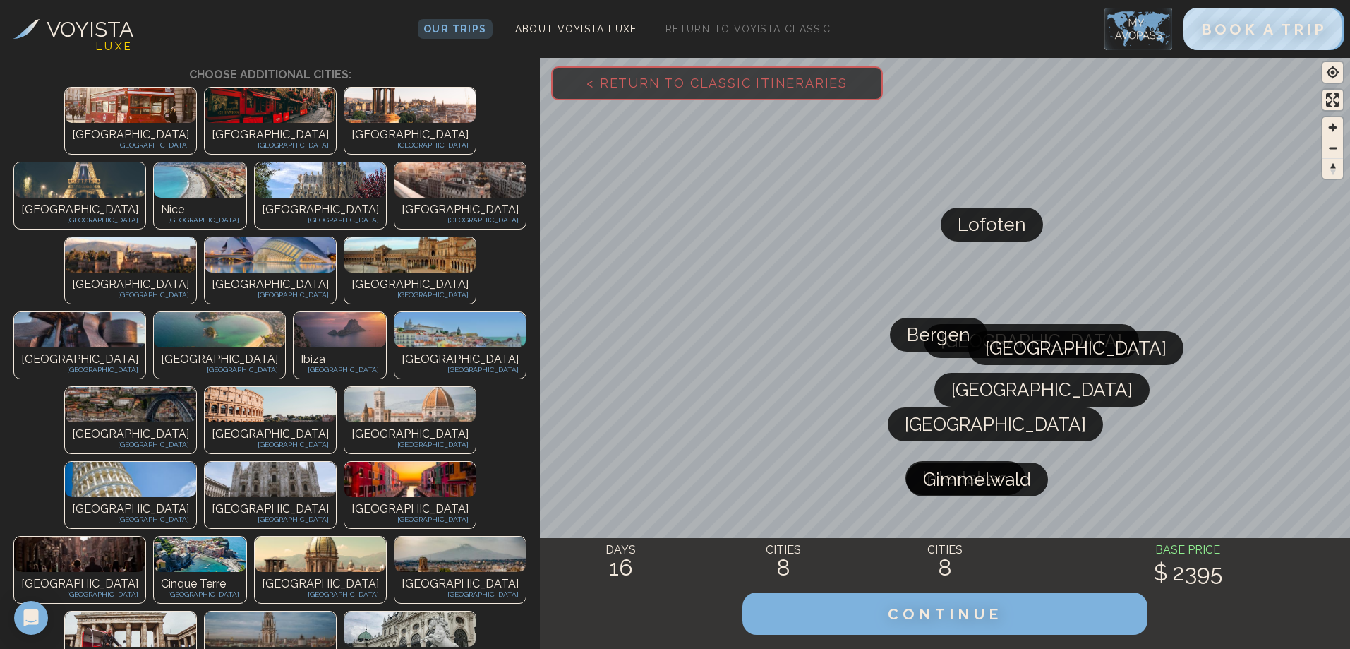
click at [344, 611] on img at bounding box center [409, 628] width 131 height 35
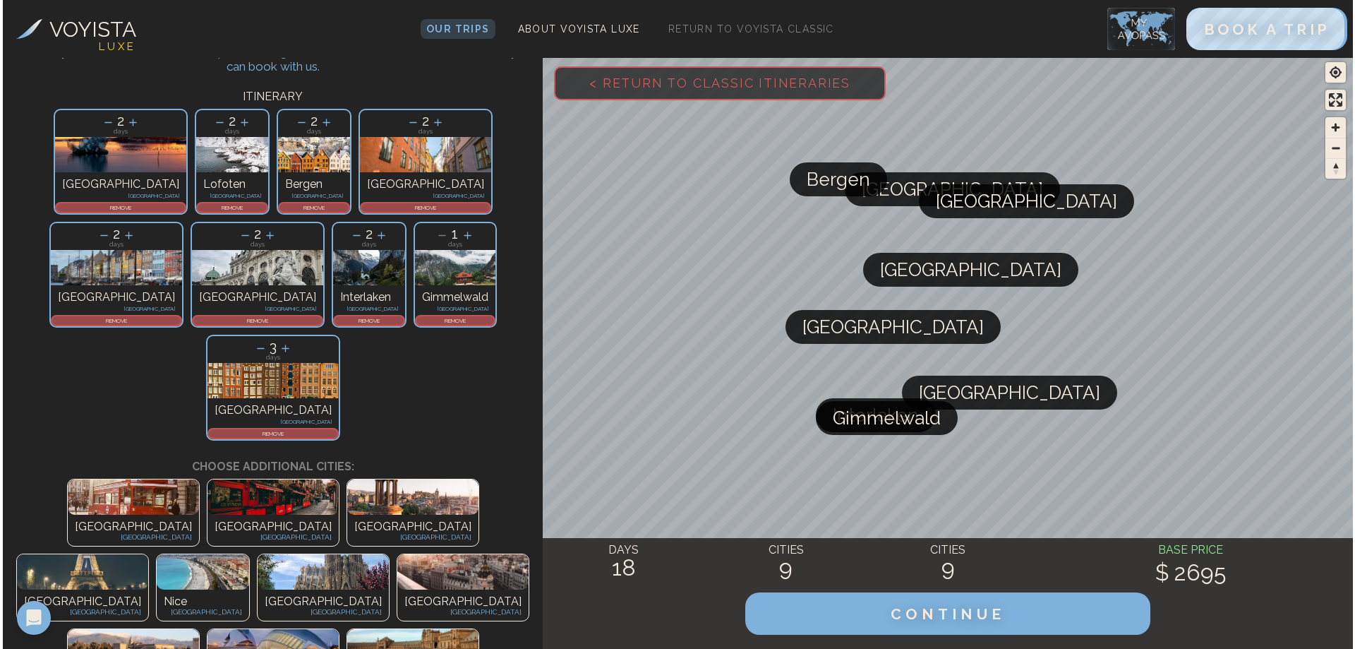
scroll to position [0, 0]
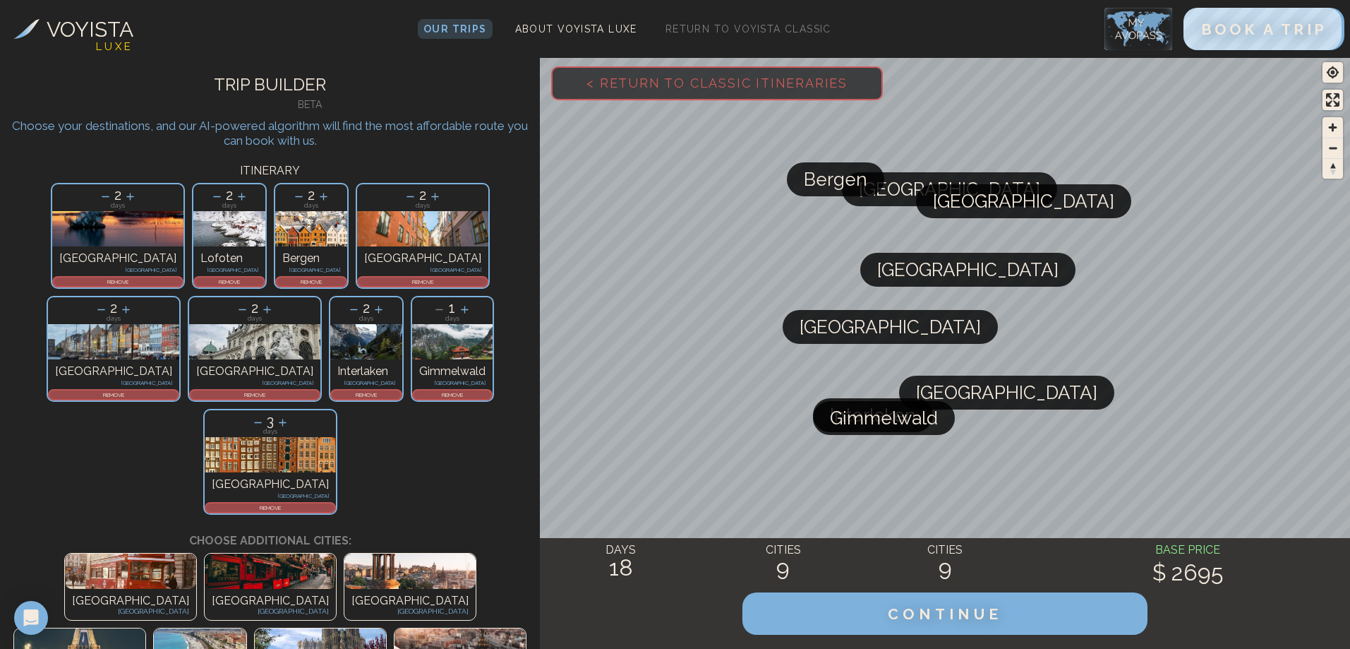
click at [133, 302] on icon at bounding box center [126, 309] width 15 height 15
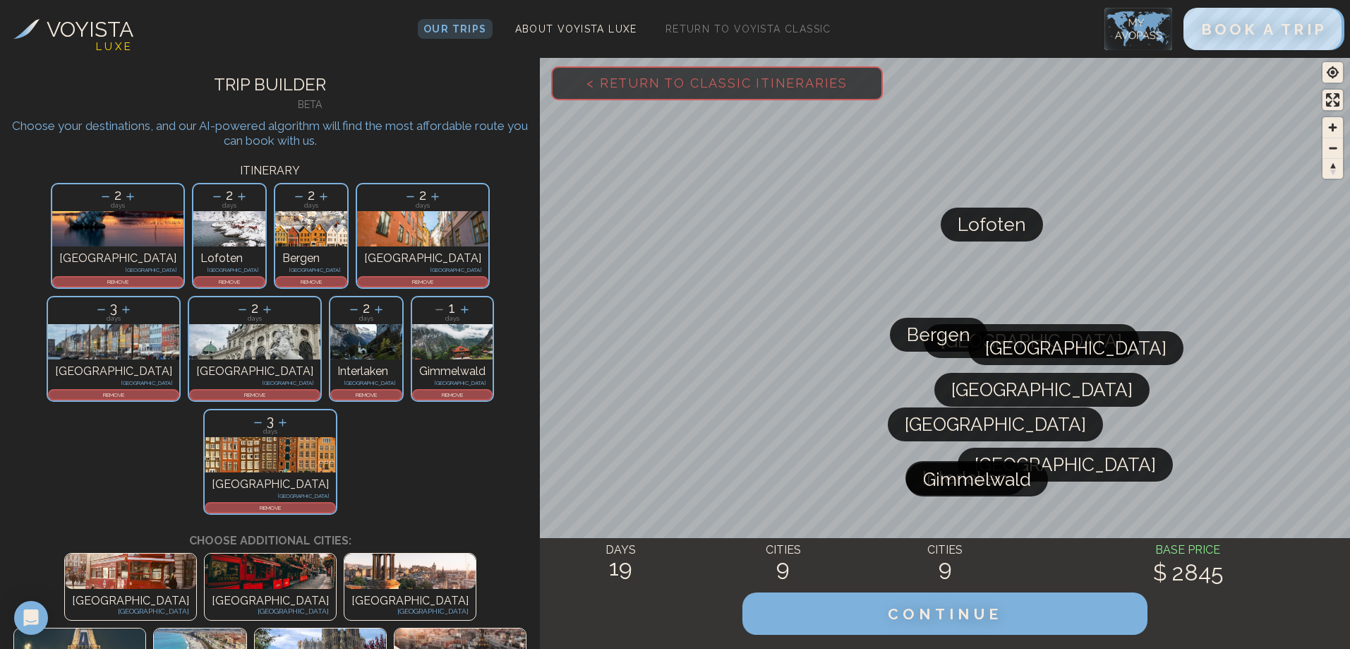
click at [431, 197] on icon at bounding box center [435, 197] width 8 height 8
click at [320, 197] on icon at bounding box center [324, 197] width 8 height 8
click at [123, 195] on icon at bounding box center [130, 196] width 15 height 15
click at [122, 195] on icon at bounding box center [129, 196] width 15 height 15
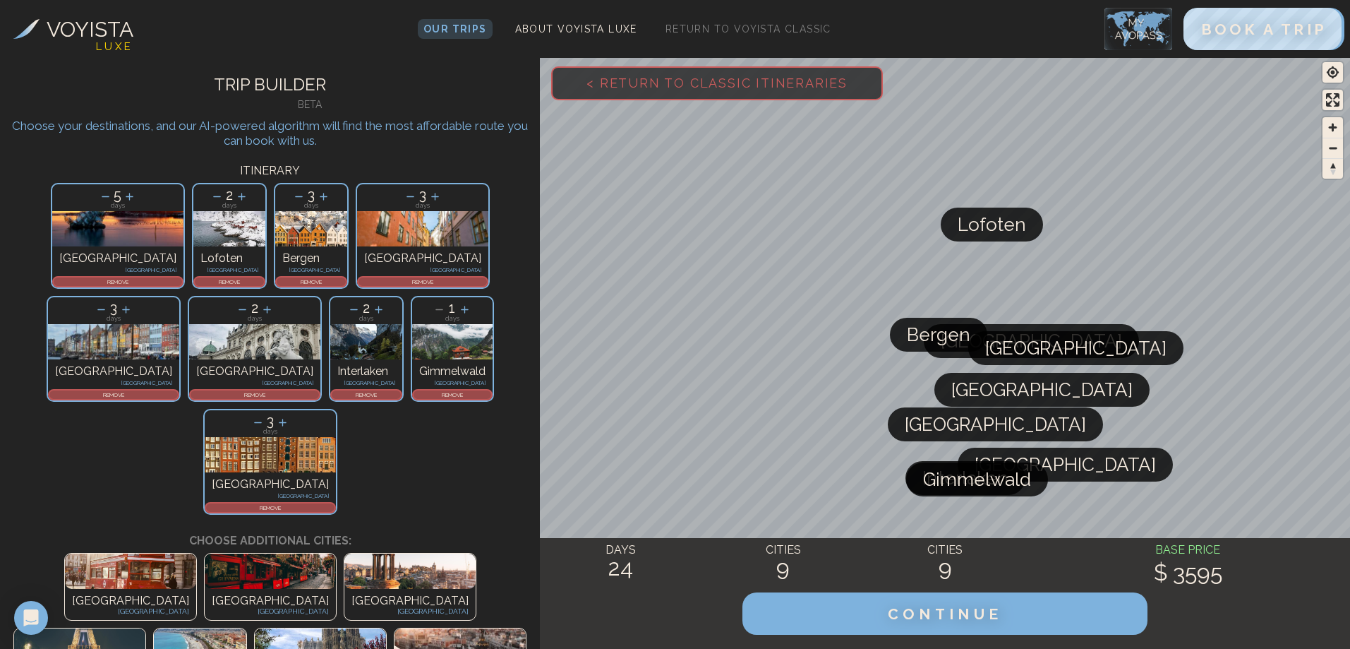
click at [271, 306] on icon at bounding box center [267, 310] width 8 height 8
click at [270, 306] on icon at bounding box center [267, 310] width 8 height 8
click at [274, 302] on icon at bounding box center [266, 309] width 15 height 15
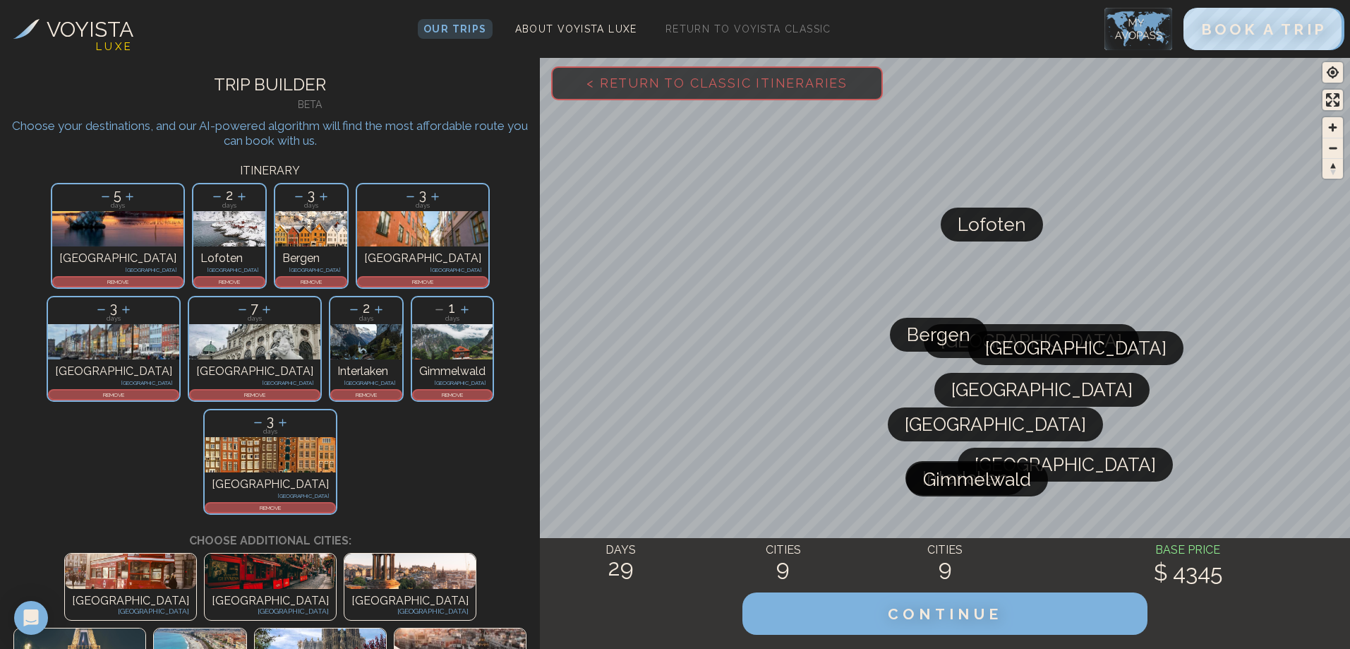
click at [386, 302] on icon at bounding box center [378, 309] width 15 height 15
click at [385, 302] on icon at bounding box center [378, 309] width 15 height 15
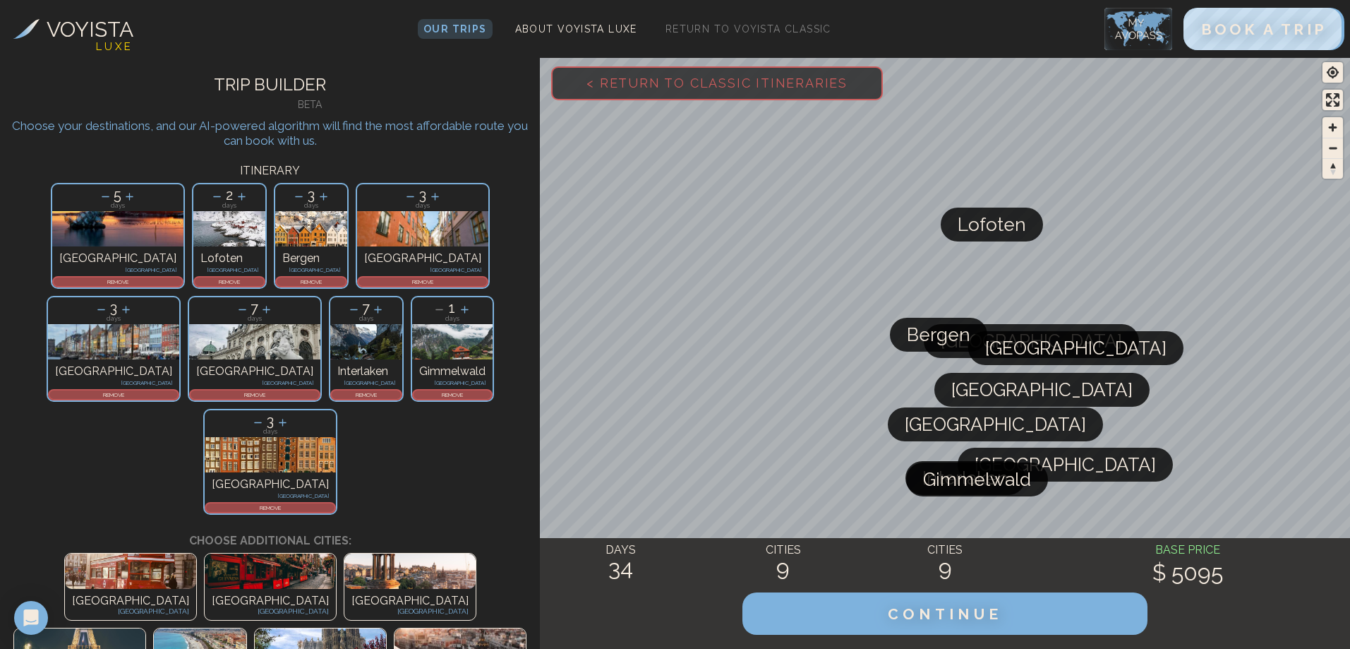
click at [290, 415] on icon at bounding box center [282, 422] width 15 height 15
click at [289, 415] on icon at bounding box center [282, 422] width 15 height 15
click at [265, 415] on icon at bounding box center [258, 422] width 15 height 15
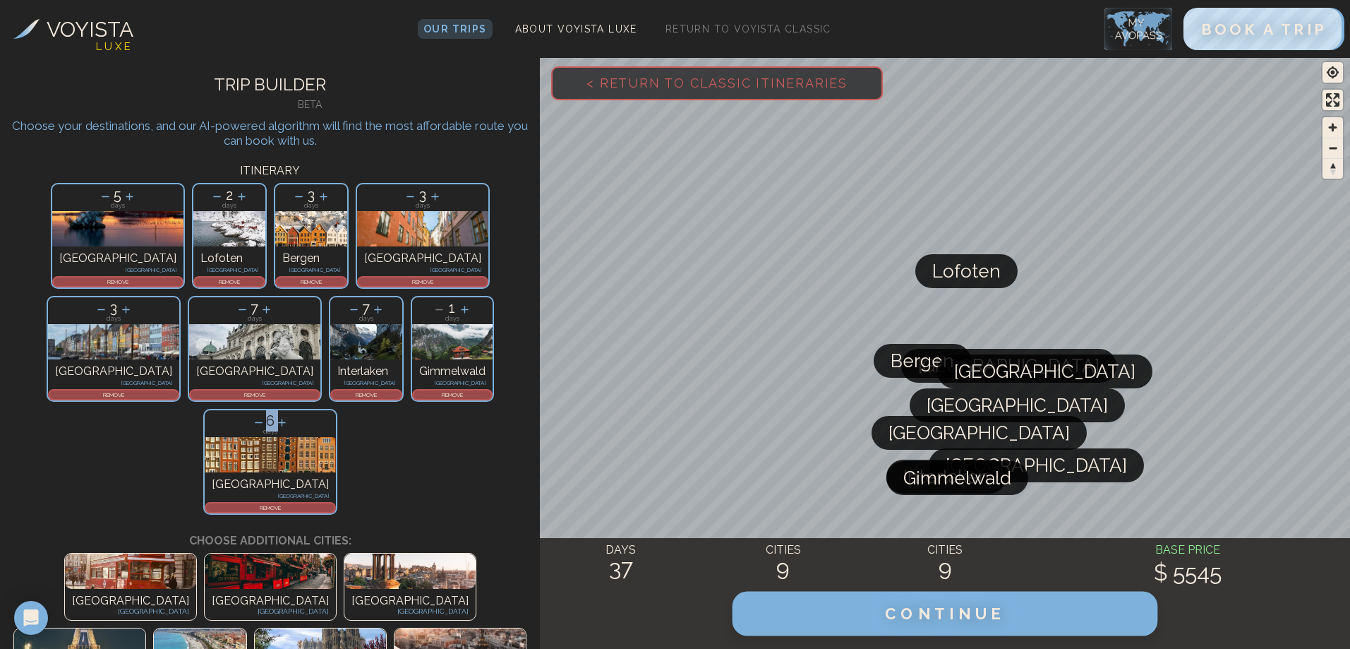
click at [963, 615] on span "CONTINUE" at bounding box center [945, 613] width 121 height 18
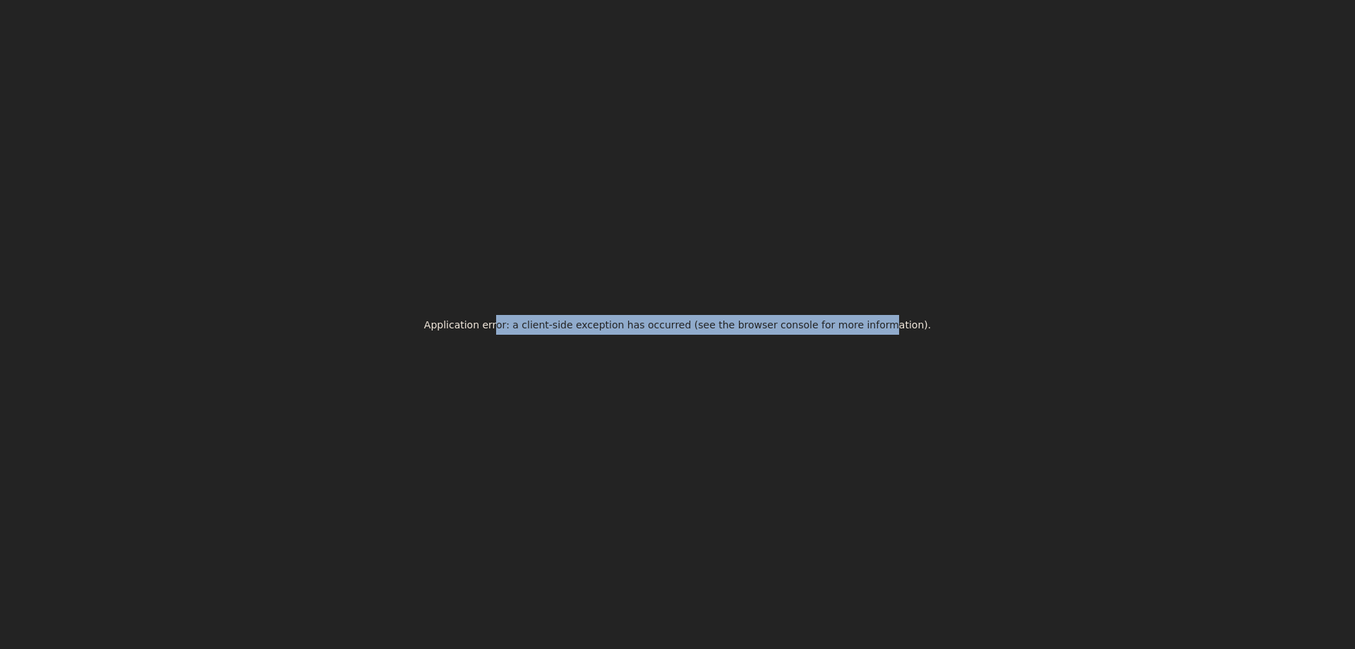
drag, startPoint x: 522, startPoint y: 325, endPoint x: 869, endPoint y: 328, distance: 347.9
click at [869, 328] on h2 "Application error: a client-side exception has occurred (see the browser consol…" at bounding box center [677, 325] width 507 height 20
click at [882, 328] on h2 "Application error: a client-side exception has occurred (see the browser consol…" at bounding box center [677, 325] width 507 height 20
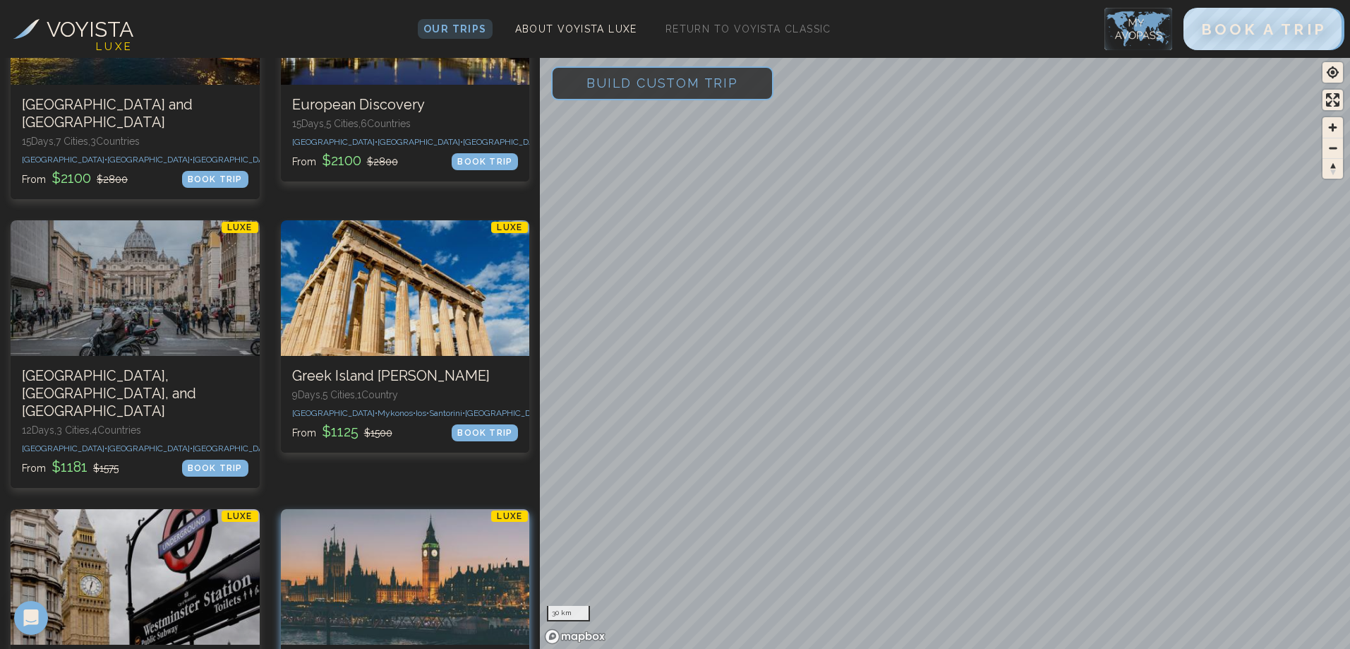
scroll to position [635, 0]
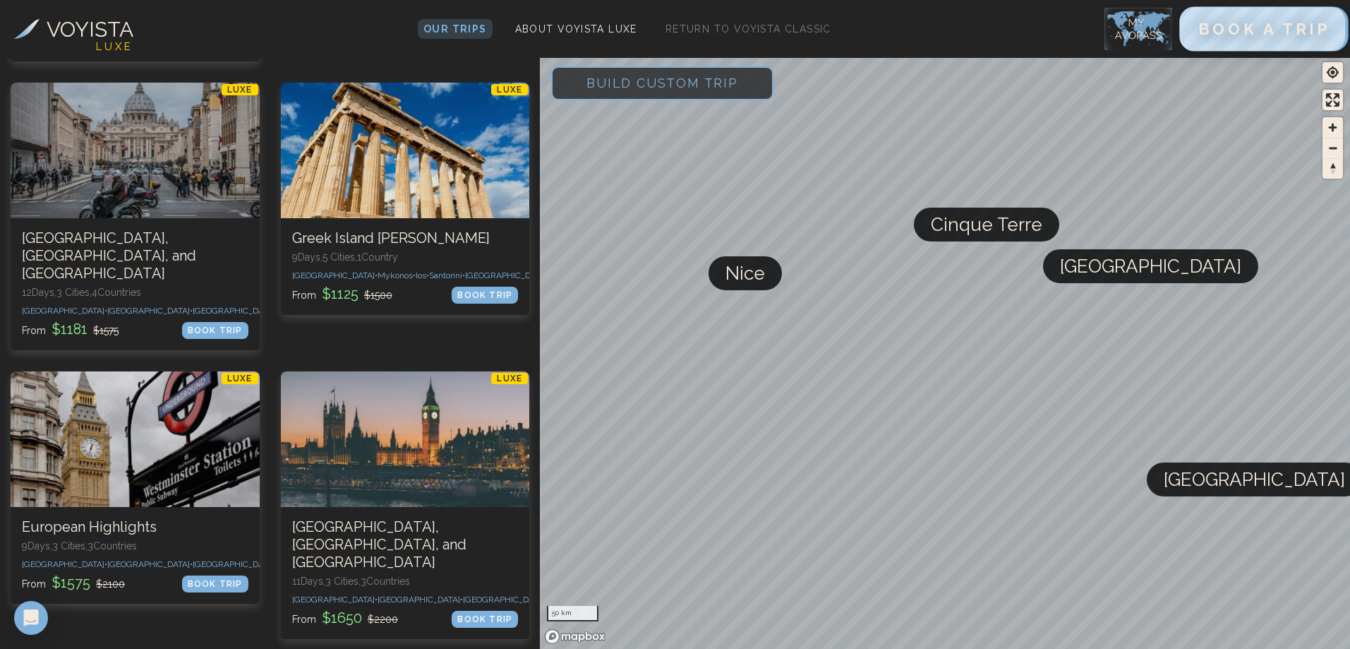
click at [1261, 26] on span "BOOK A TRIP" at bounding box center [1264, 29] width 132 height 18
click at [1126, 23] on img at bounding box center [1138, 29] width 68 height 42
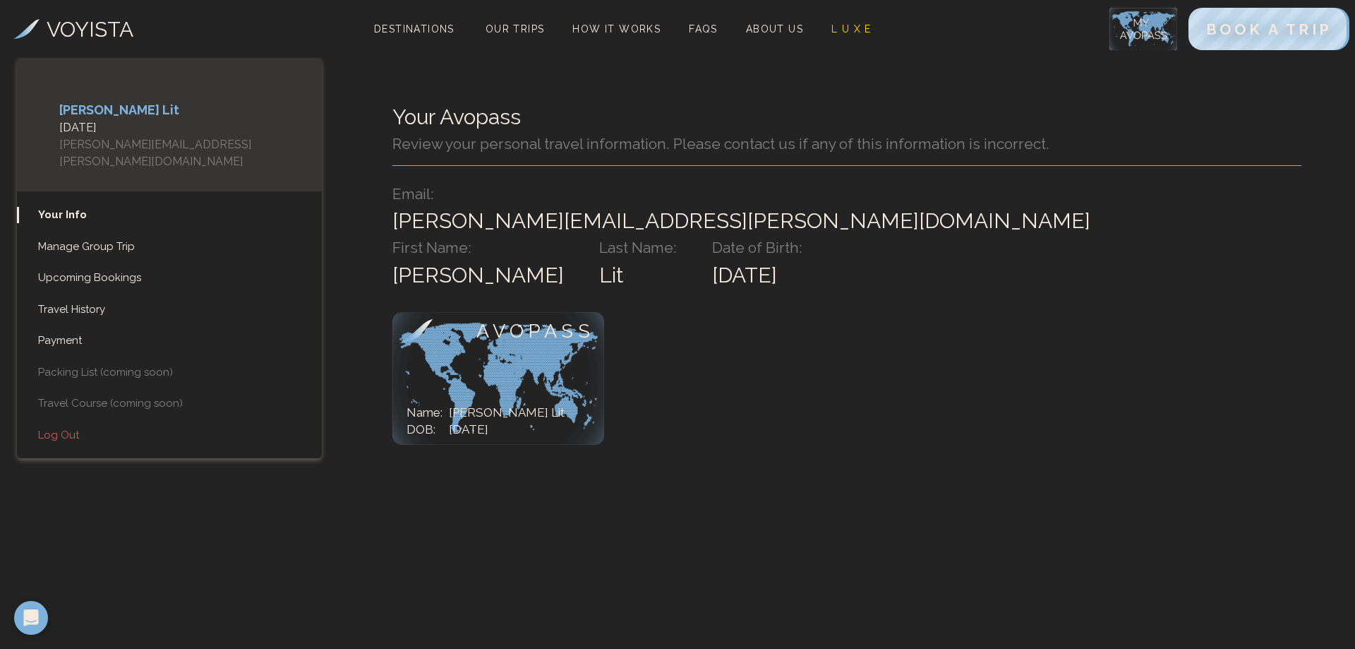
click at [497, 373] on div "A V O P A S S Name: DOB: Peter Lit 02/02/2002" at bounding box center [498, 382] width 212 height 141
click at [85, 239] on link "Manage Group Trip" at bounding box center [169, 247] width 305 height 16
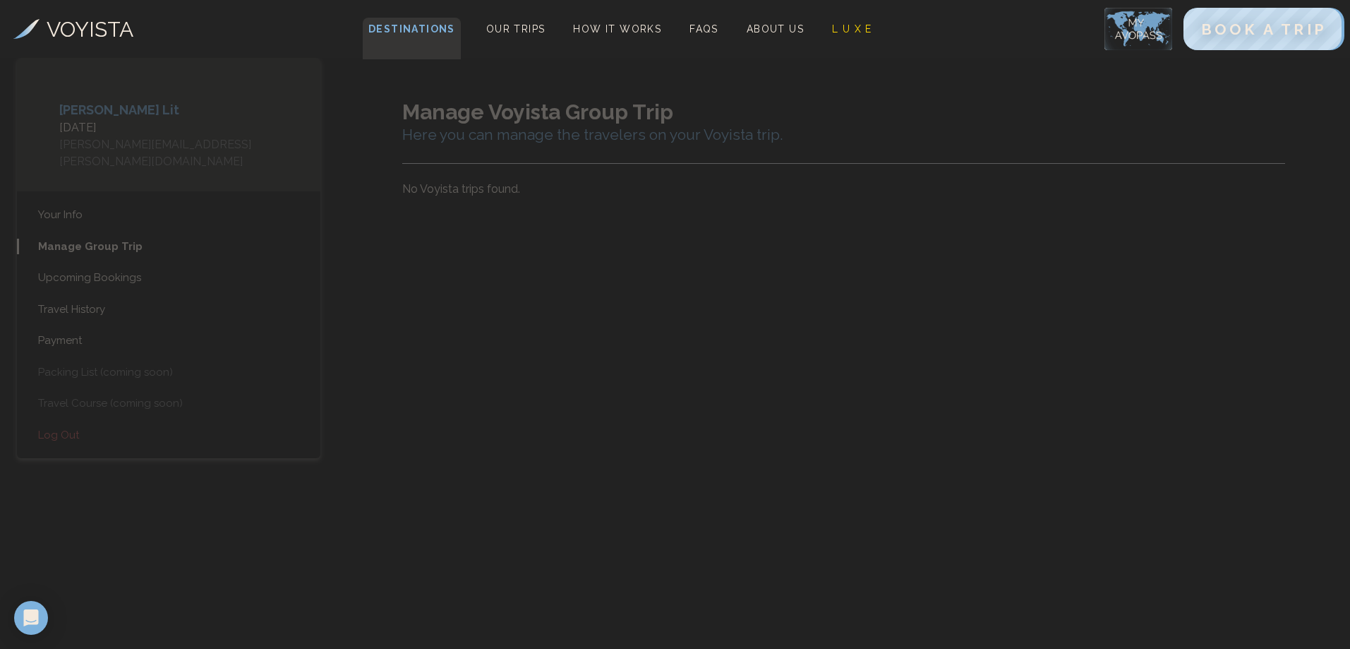
click at [409, 22] on span "Destinations" at bounding box center [412, 39] width 98 height 42
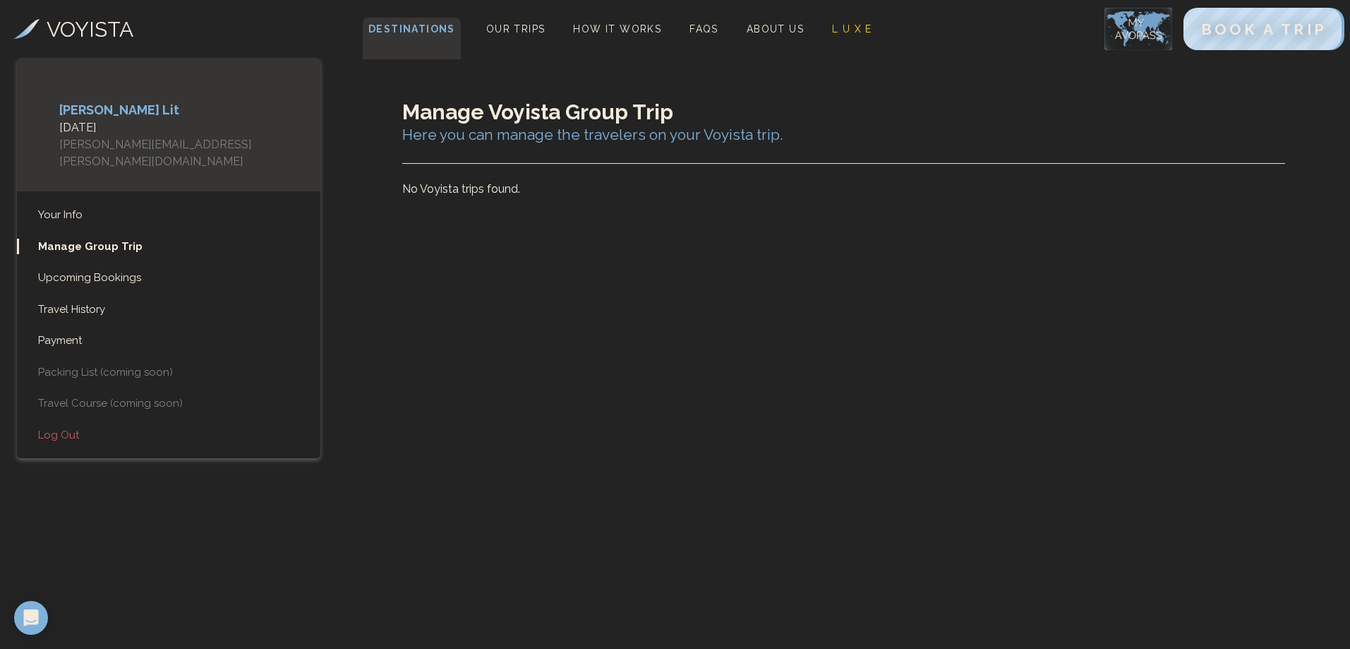
click at [408, 22] on span "Destinations" at bounding box center [412, 39] width 98 height 42
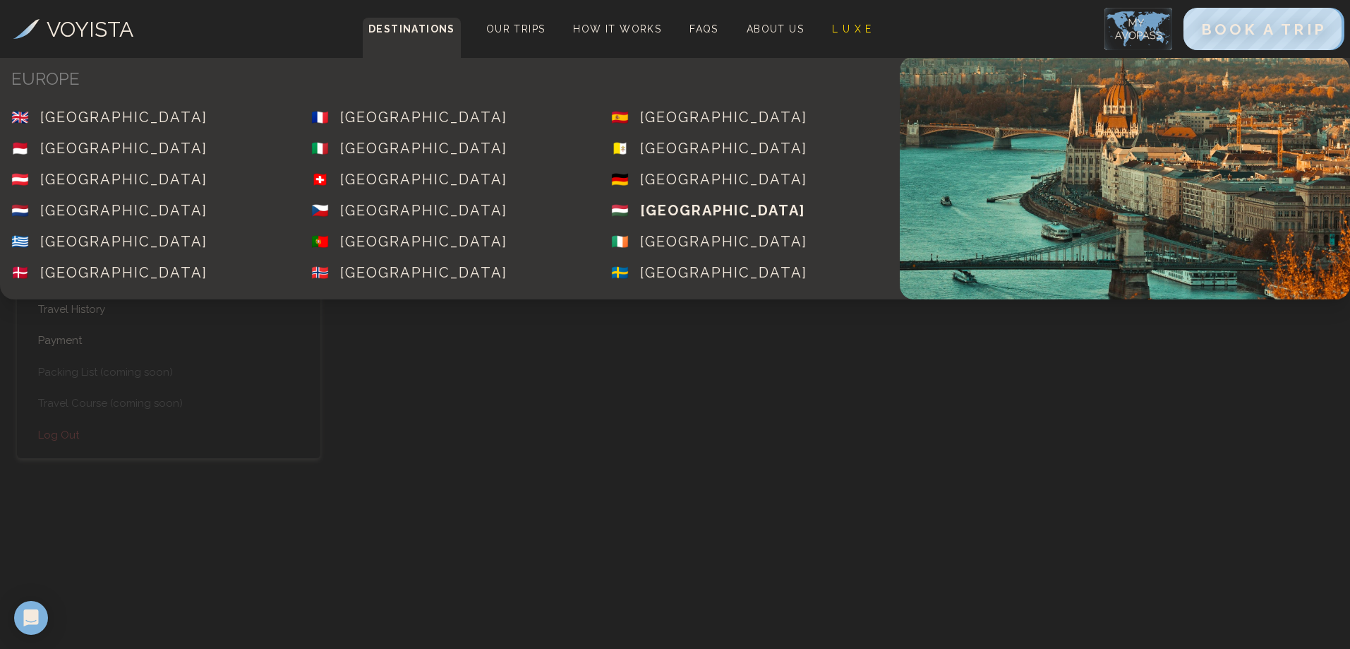
click at [644, 208] on div "[GEOGRAPHIC_DATA]" at bounding box center [722, 210] width 165 height 20
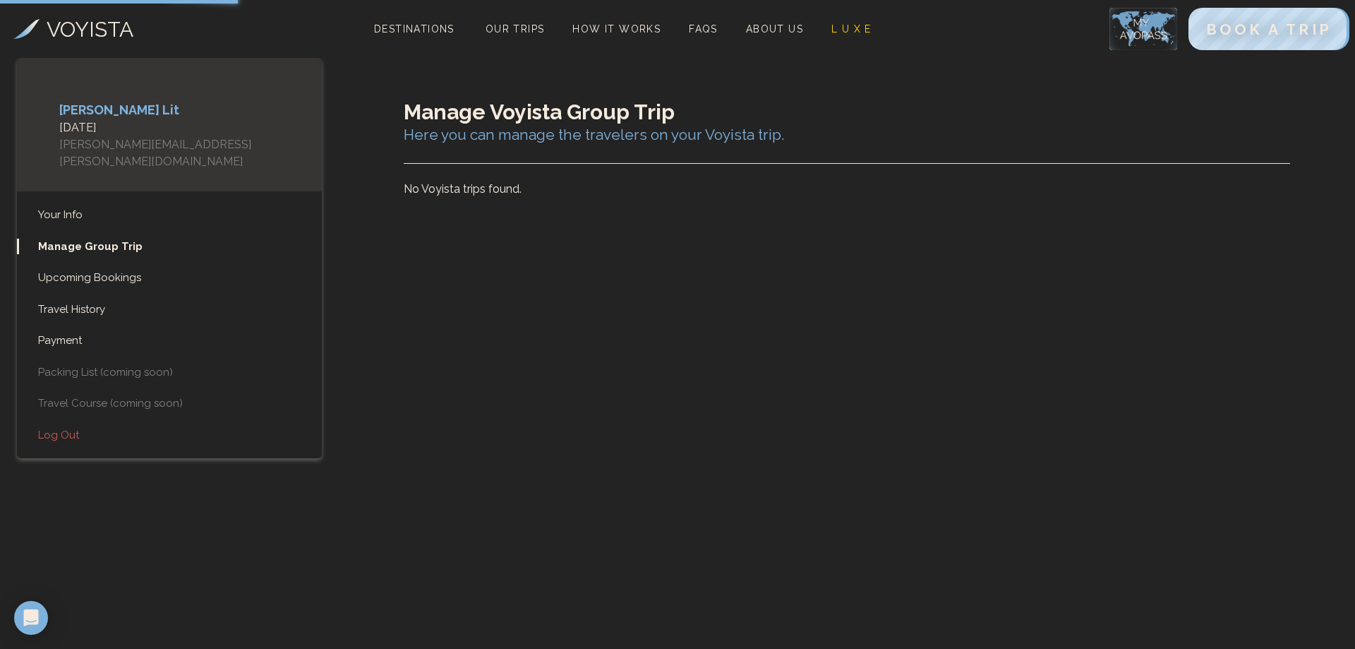
click at [424, 190] on p "No Voyista trips found." at bounding box center [847, 189] width 886 height 17
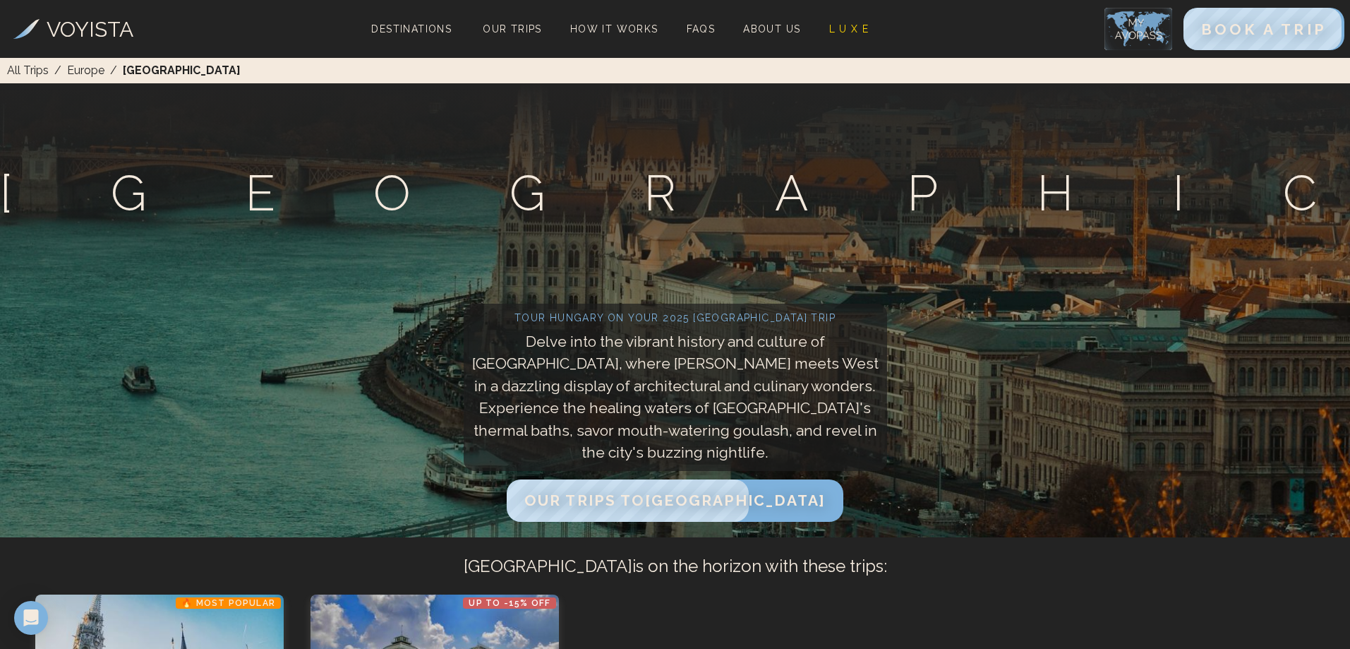
click at [51, 32] on h3 "VOYISTA" at bounding box center [90, 29] width 87 height 32
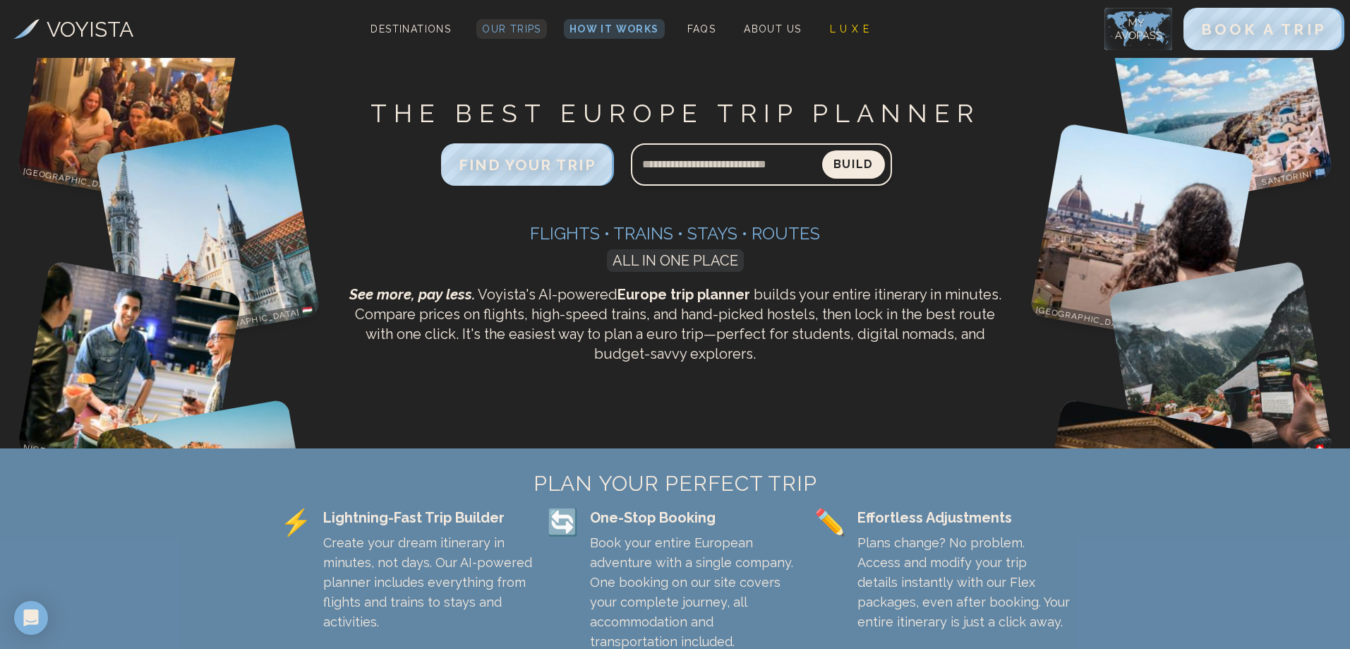
click at [522, 32] on span "Our Trips" at bounding box center [511, 28] width 59 height 11
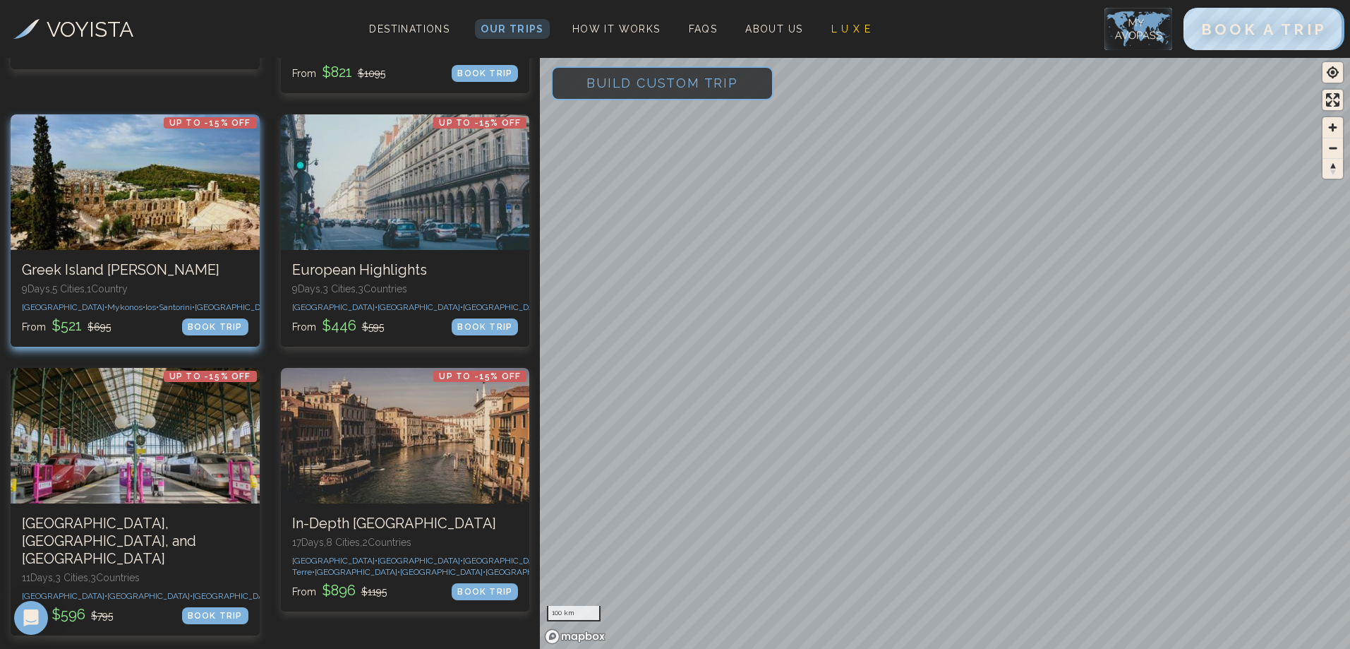
scroll to position [847, 0]
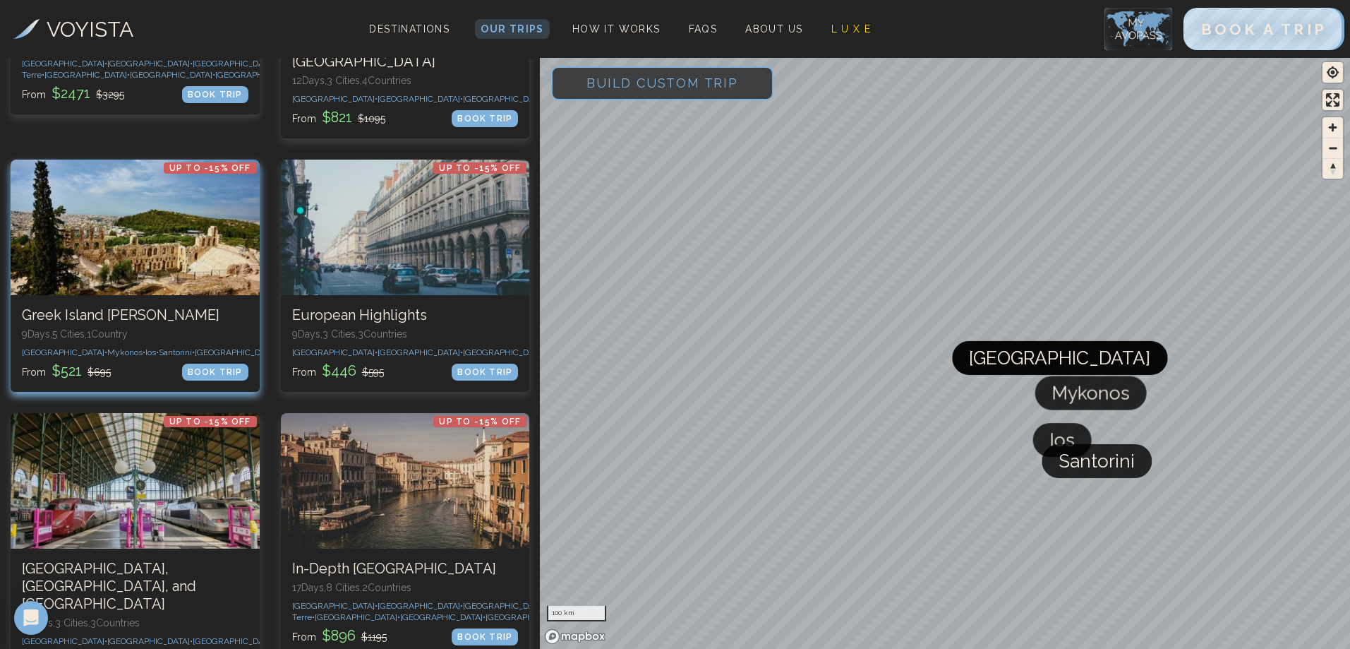
click at [127, 254] on div at bounding box center [135, 227] width 249 height 136
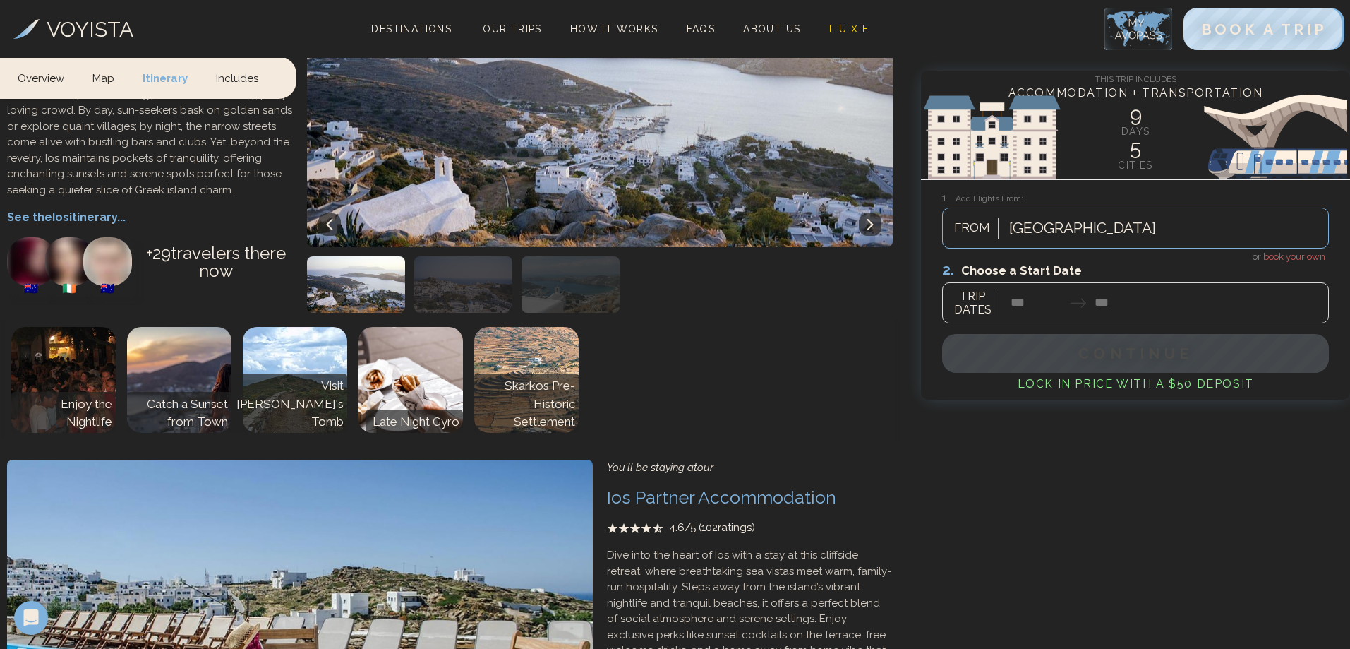
scroll to position [2187, 0]
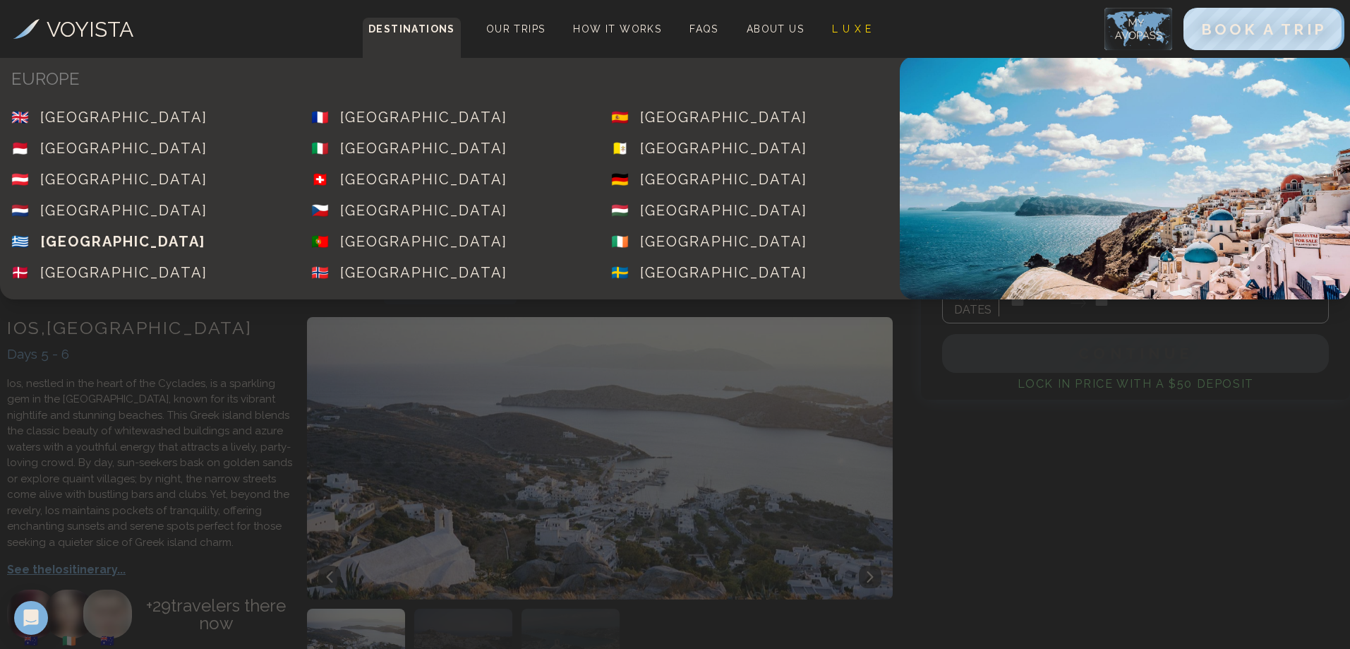
click at [51, 240] on div "[GEOGRAPHIC_DATA]" at bounding box center [122, 241] width 165 height 20
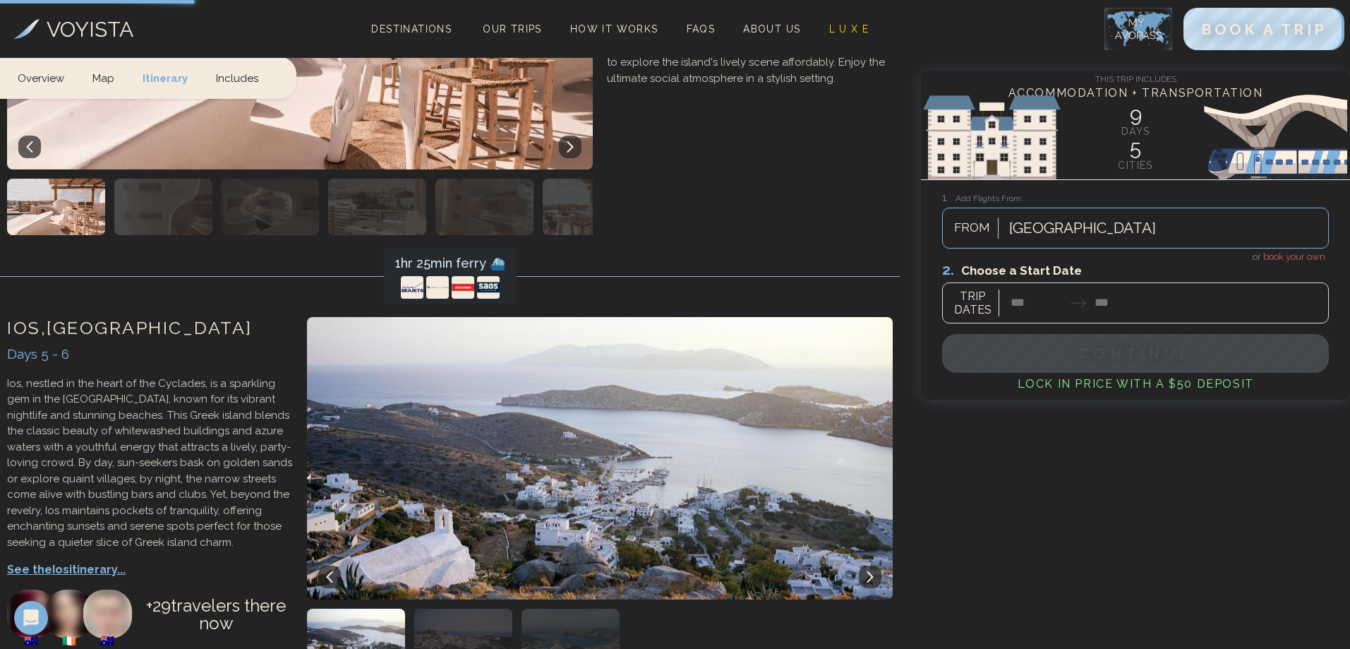
click at [1051, 221] on div at bounding box center [1082, 227] width 147 height 25
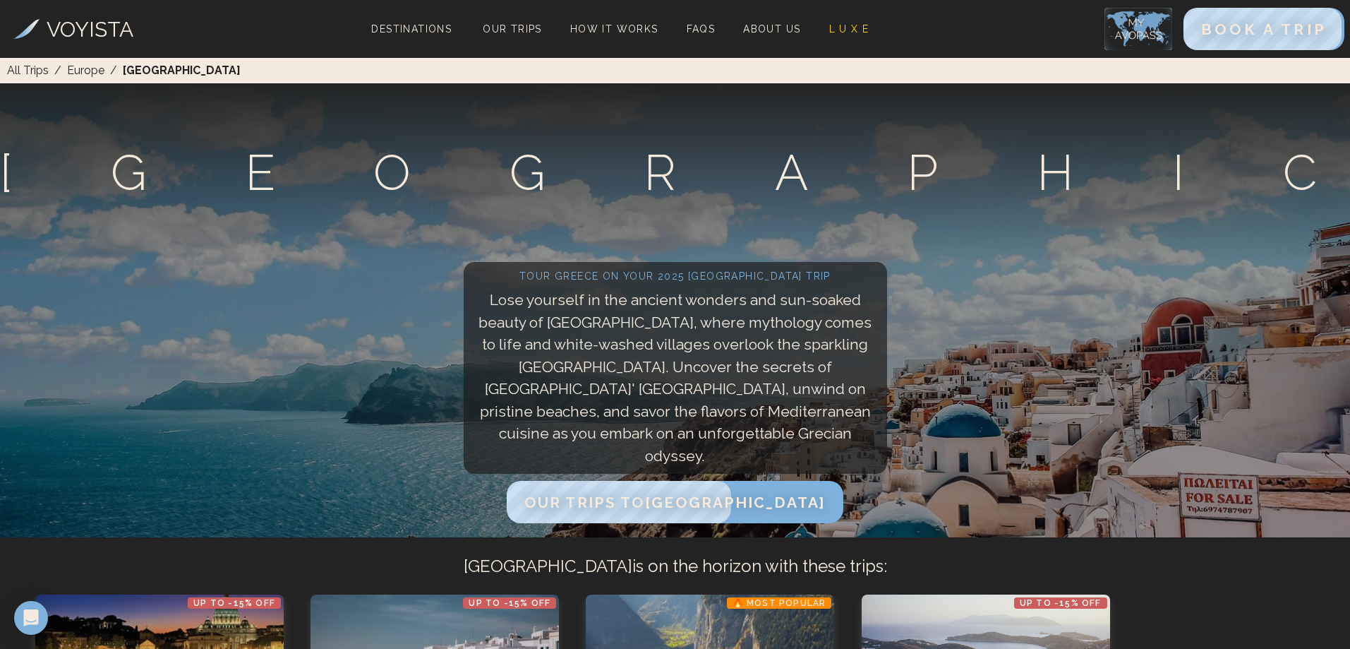
click at [853, 181] on h1 "Trips to Greece" at bounding box center [1085, 173] width 2170 height 74
click at [1287, 25] on span "BOOK A TRIP" at bounding box center [1264, 29] width 132 height 18
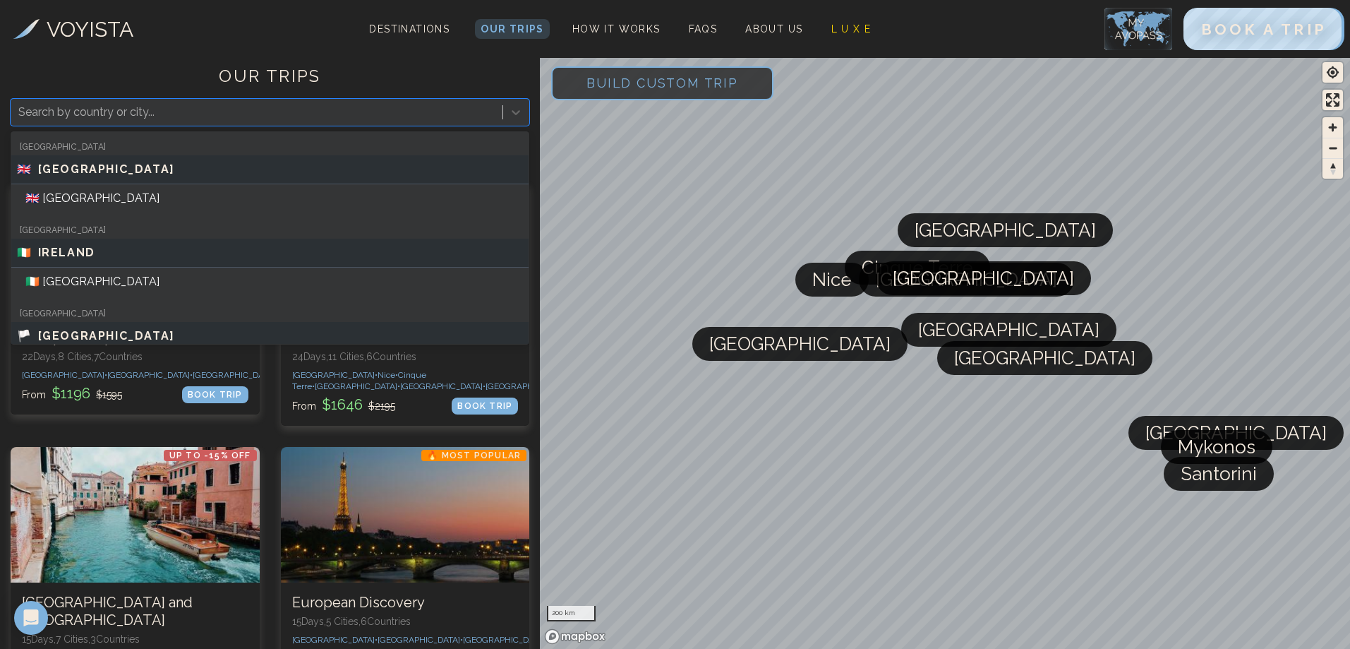
click at [322, 109] on div at bounding box center [256, 112] width 477 height 20
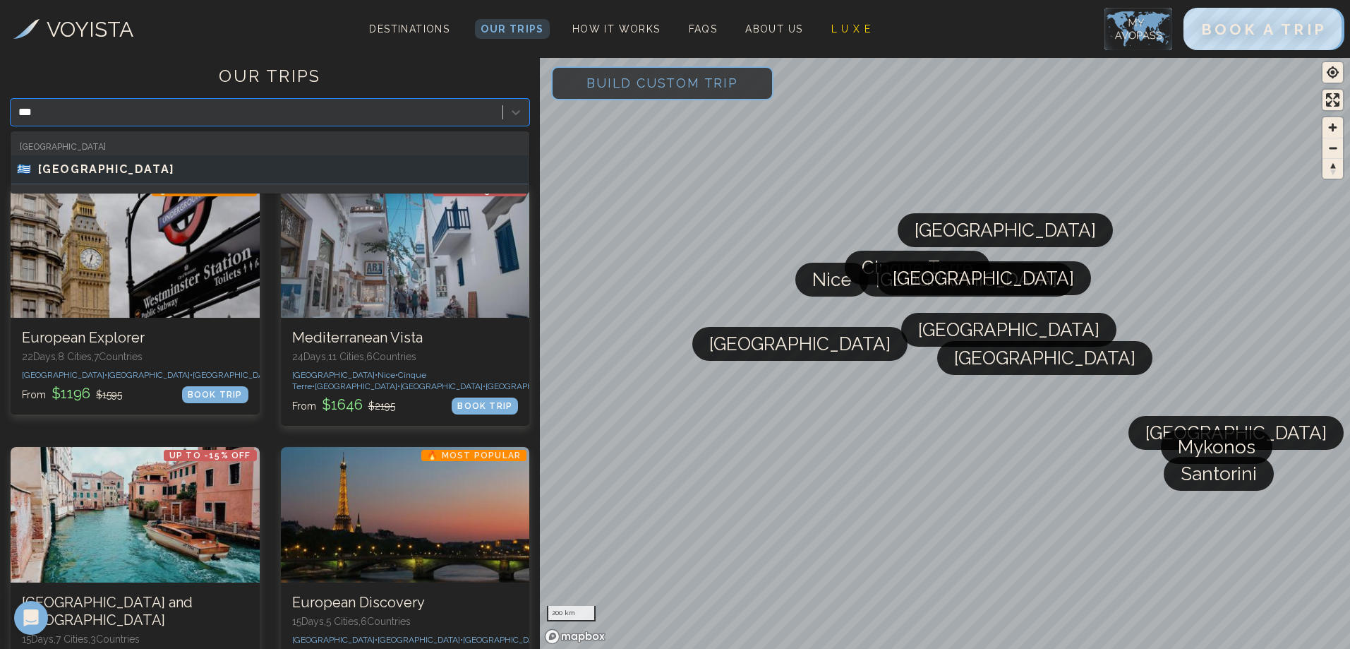
type input "****"
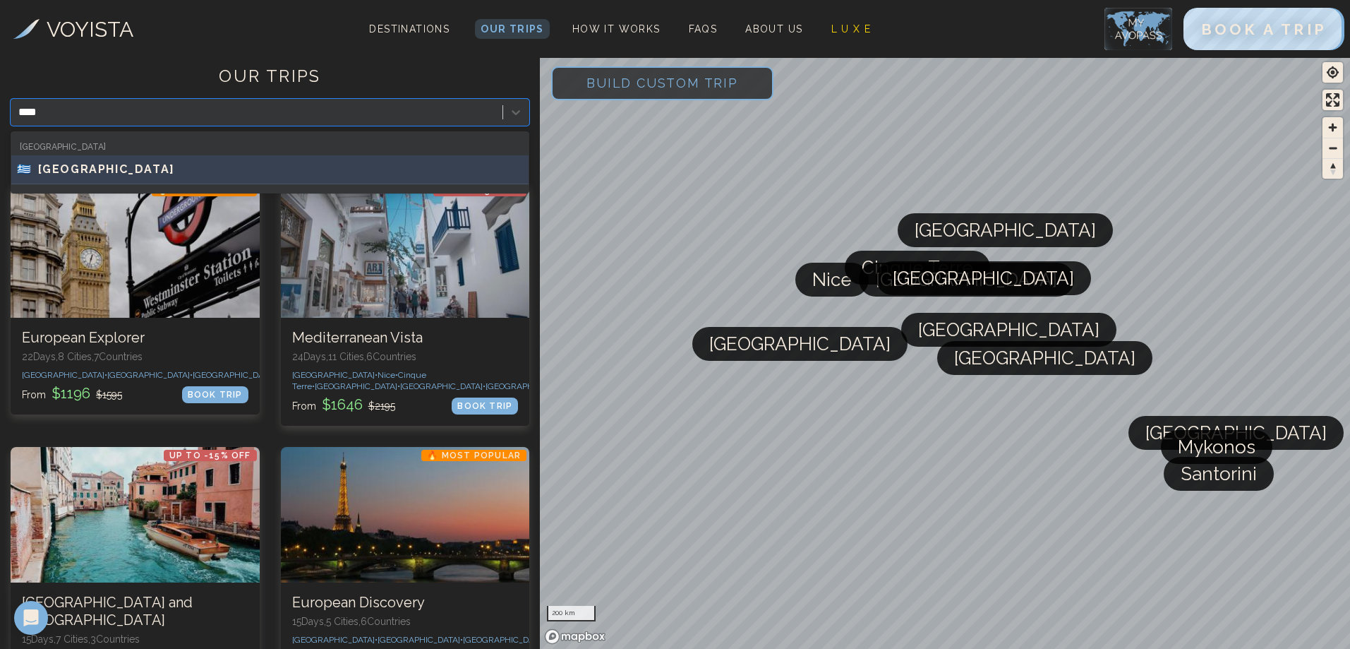
drag, startPoint x: 205, startPoint y: 187, endPoint x: 200, endPoint y: 178, distance: 10.4
click at [200, 178] on div "Greece 🇬🇷 GREECE" at bounding box center [269, 162] width 517 height 55
click at [200, 178] on div "🇬🇷 GREECE" at bounding box center [269, 169] width 517 height 29
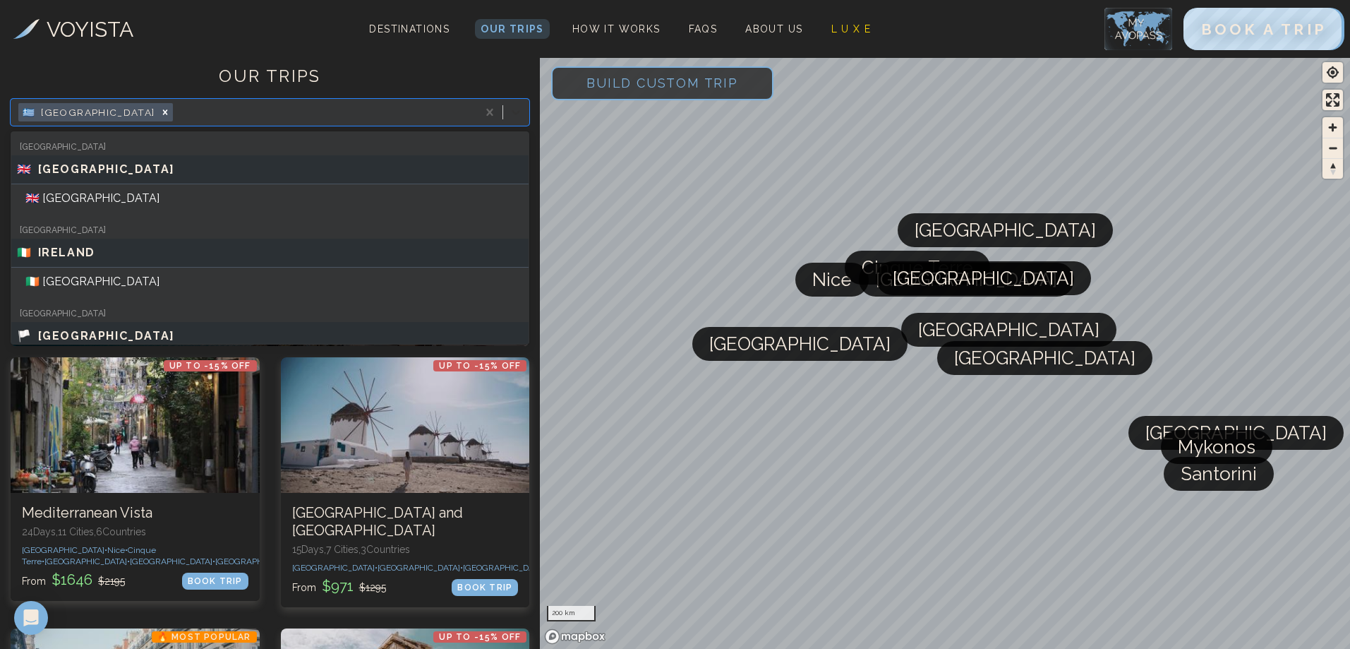
click at [519, 109] on icon at bounding box center [516, 112] width 14 height 14
click at [630, 80] on span "Build Custom Trip" at bounding box center [662, 83] width 197 height 60
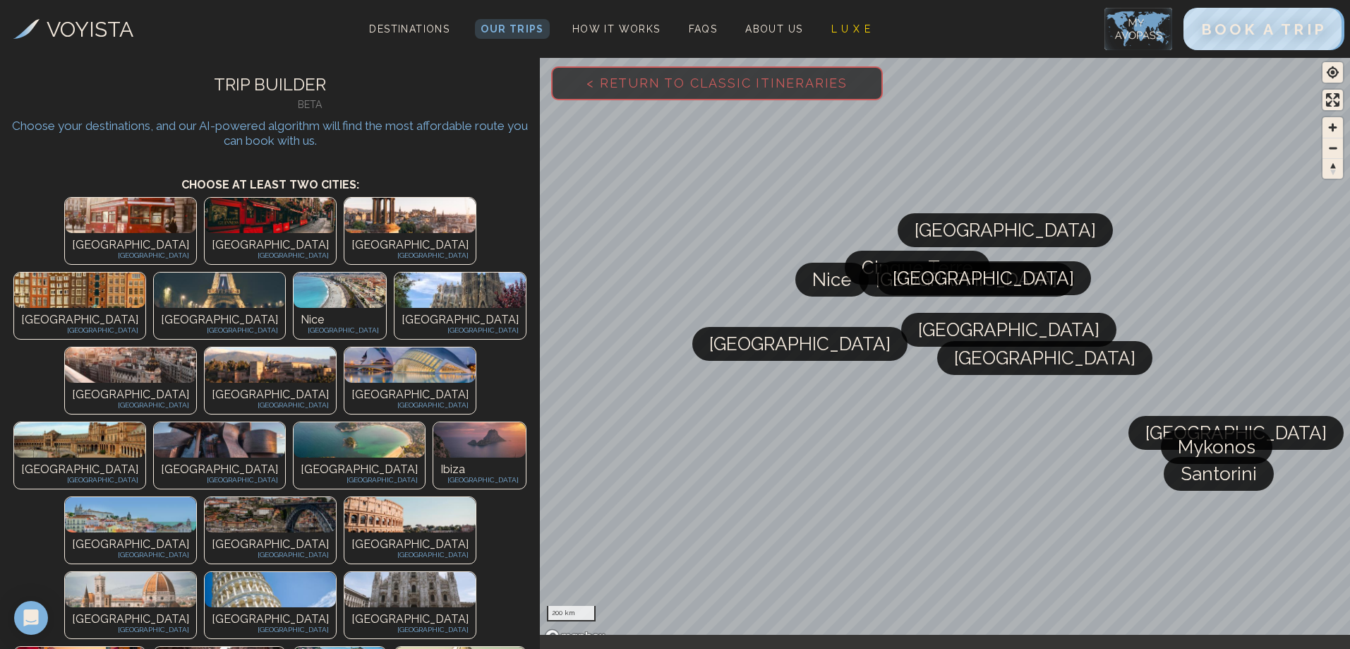
click at [653, 88] on span "< Return to Classic Itineraries" at bounding box center [717, 83] width 306 height 60
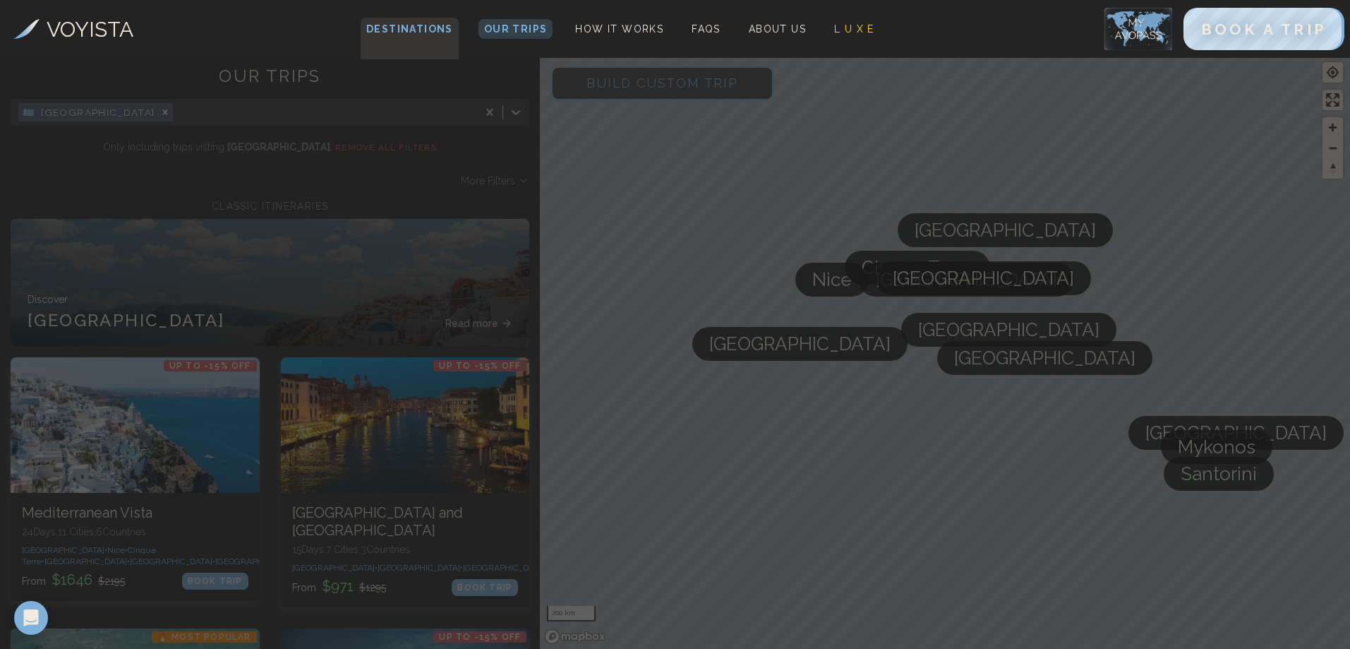
click at [390, 35] on span "Destinations" at bounding box center [410, 39] width 98 height 42
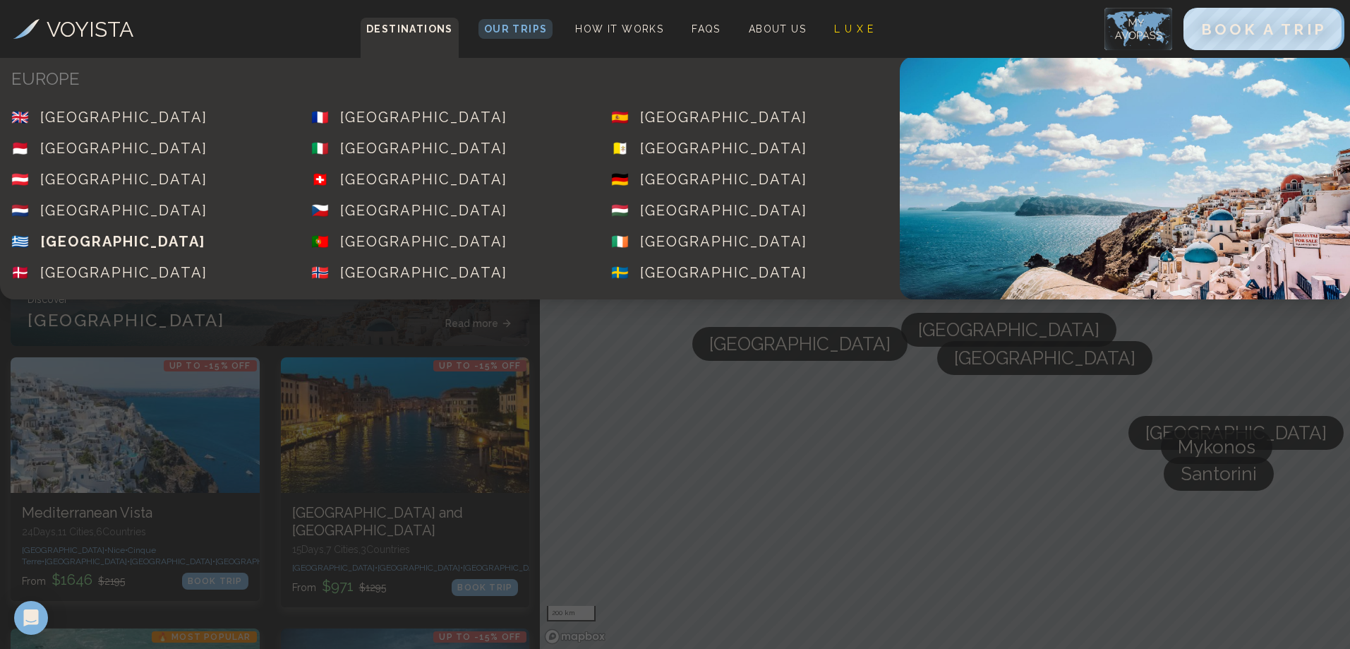
click at [81, 239] on div "[GEOGRAPHIC_DATA]" at bounding box center [122, 241] width 165 height 20
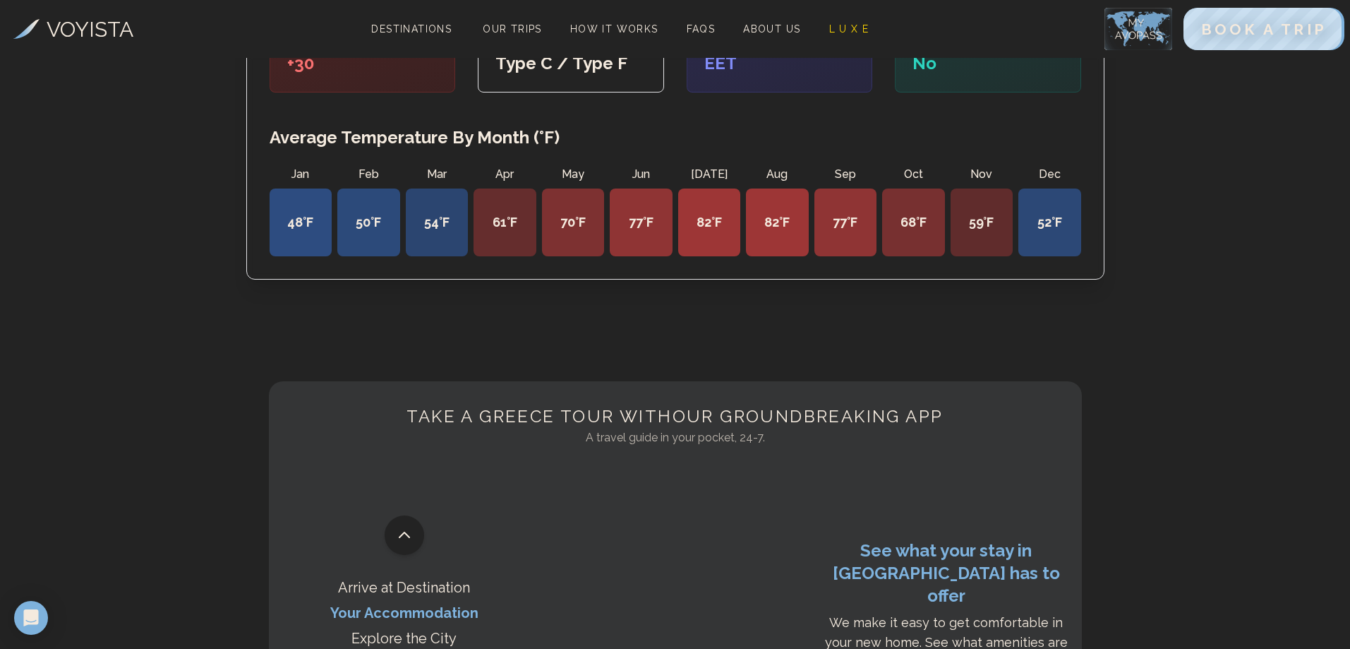
scroll to position [3035, 0]
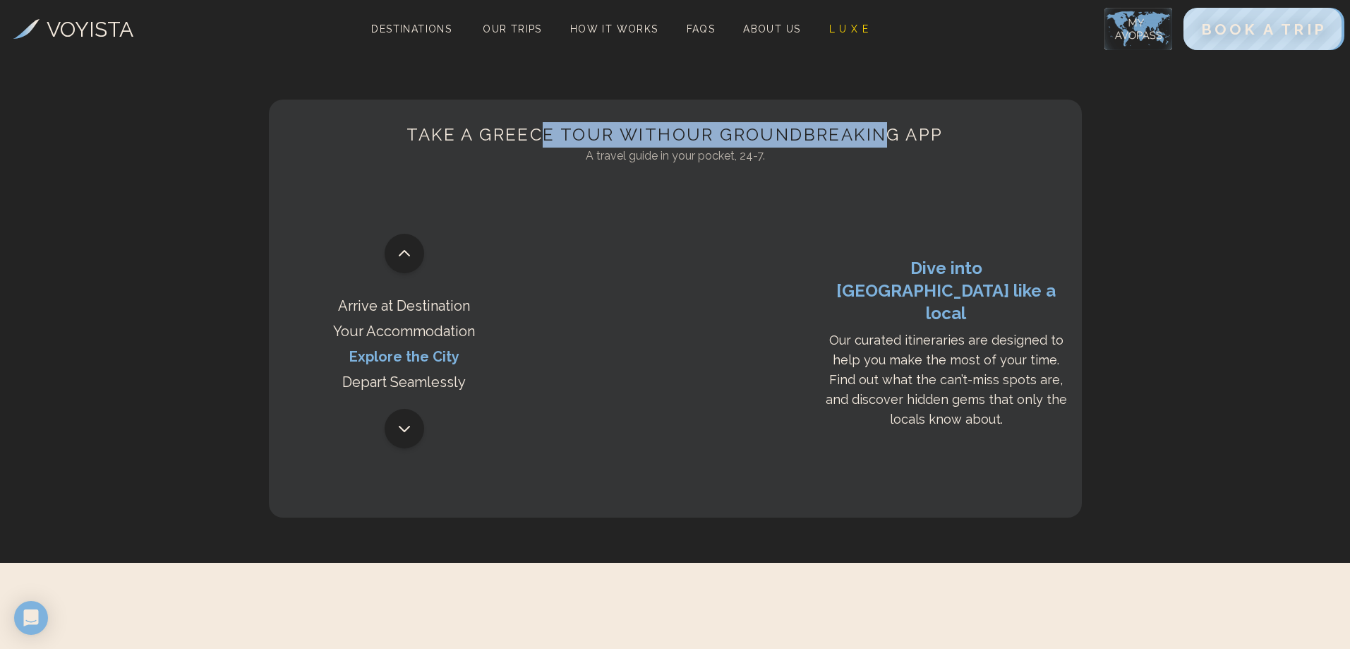
drag, startPoint x: 544, startPoint y: 146, endPoint x: 887, endPoint y: 160, distance: 343.3
click at [887, 147] on h2 "Take a Greece Tour with Our Groundbreaking App" at bounding box center [675, 124] width 700 height 48
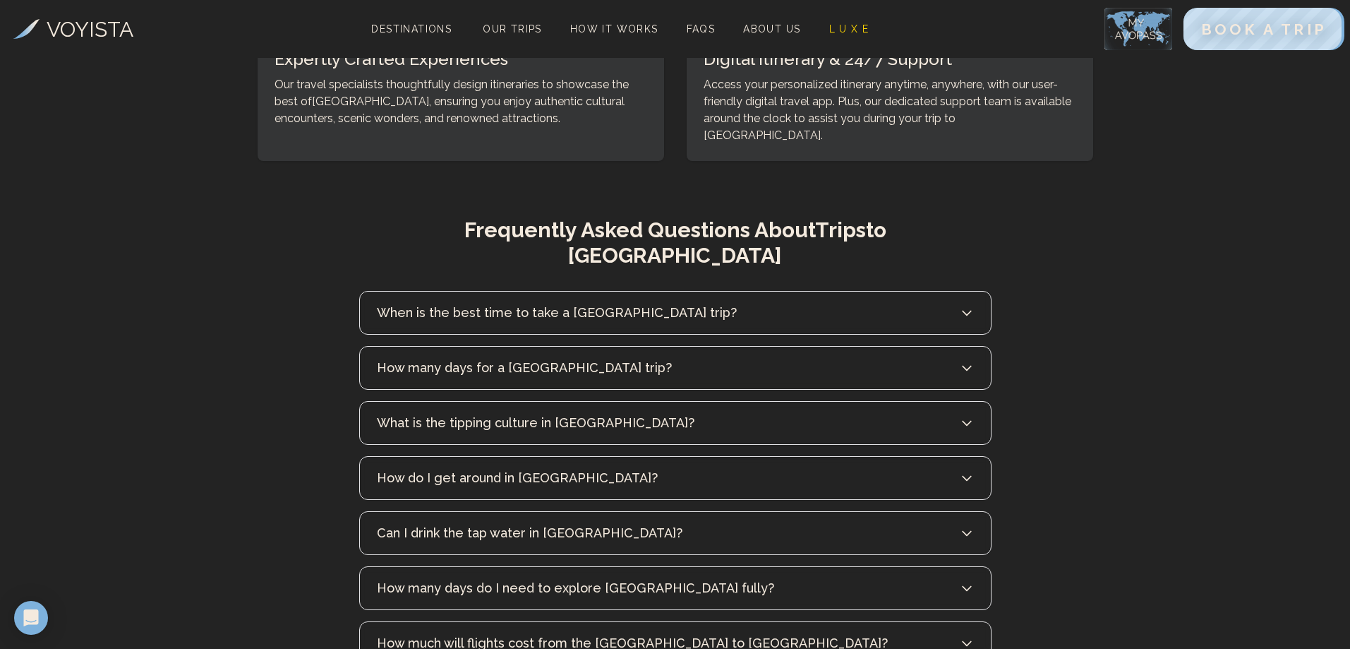
scroll to position [6634, 0]
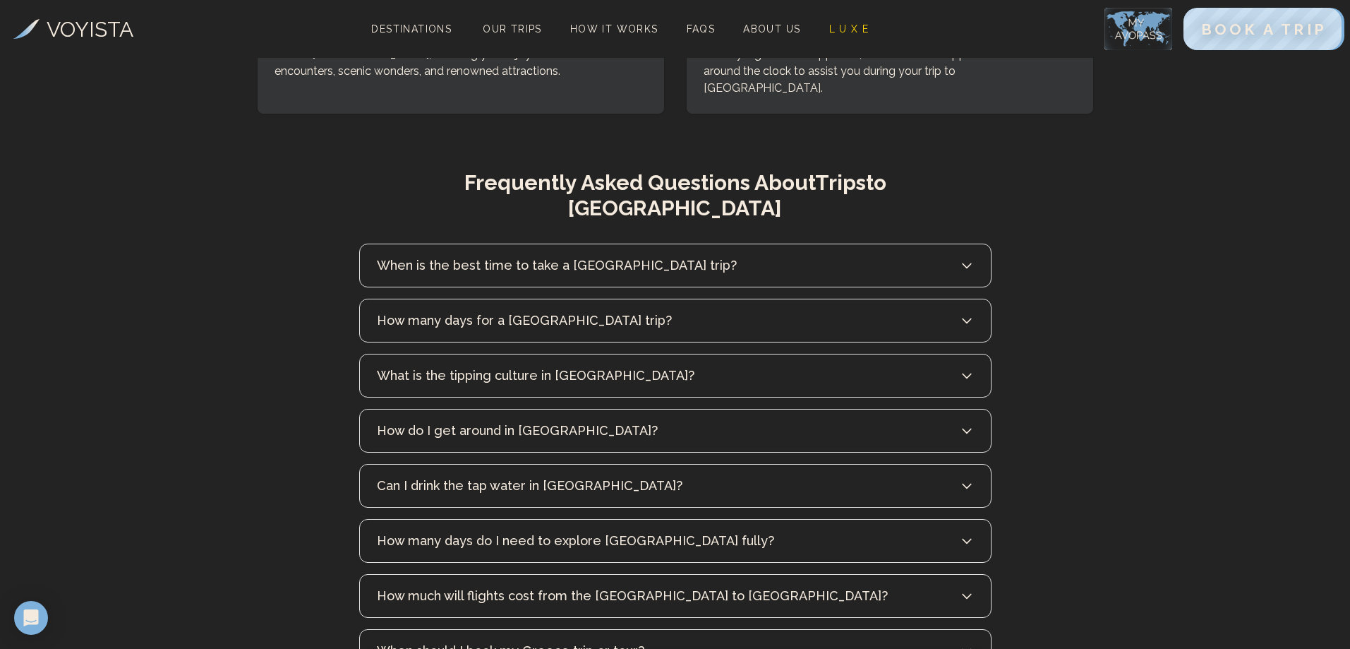
drag, startPoint x: 1349, startPoint y: 473, endPoint x: 1349, endPoint y: 483, distance: 10.6
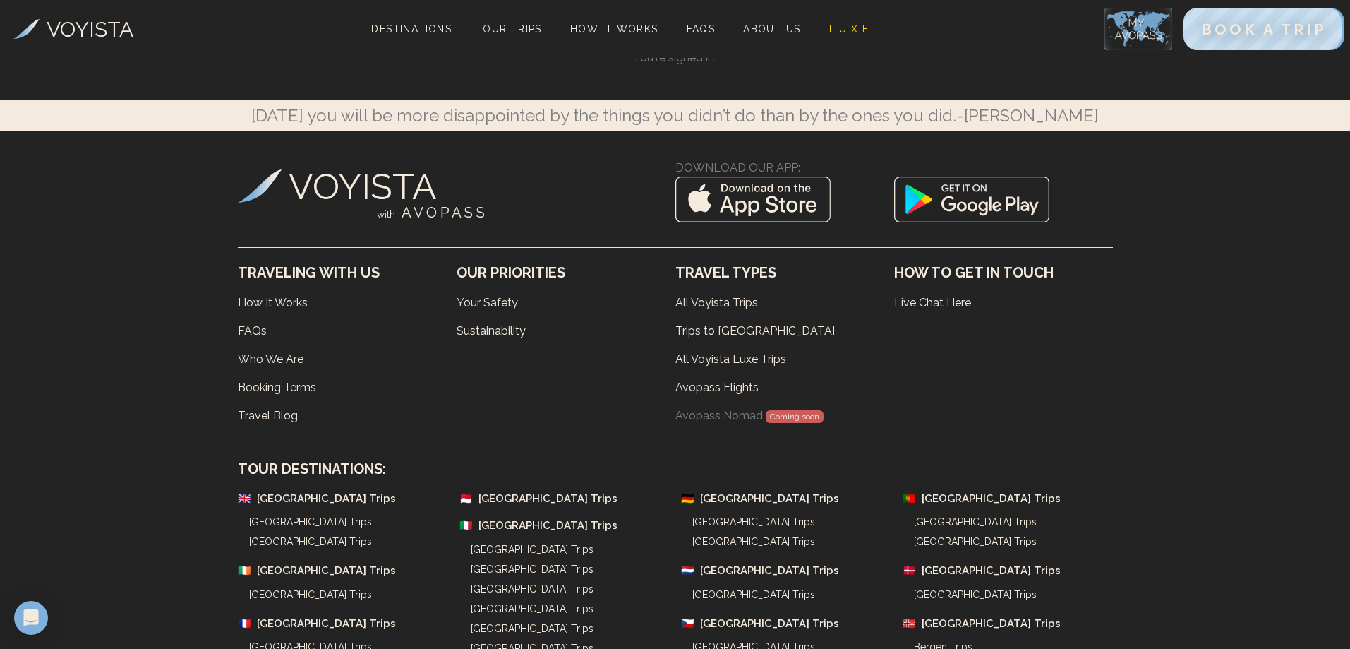
scroll to position [8747, 0]
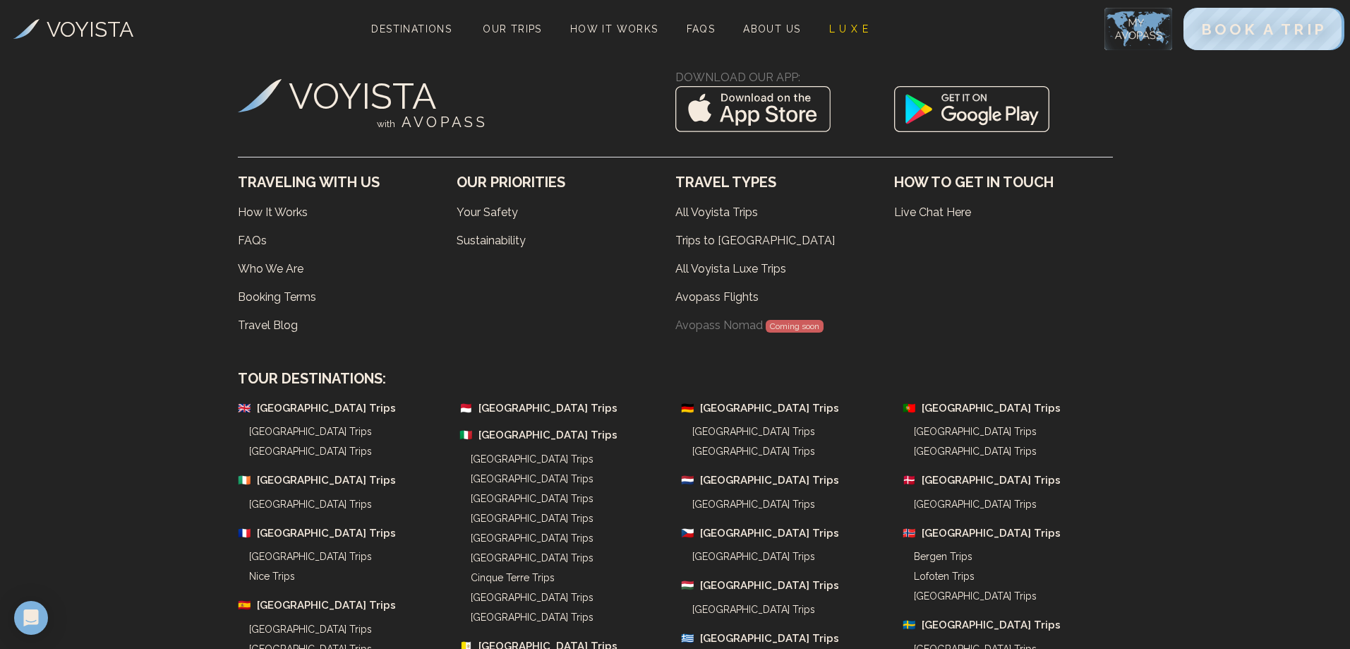
drag, startPoint x: 1350, startPoint y: 617, endPoint x: 1350, endPoint y: 578, distance: 38.8
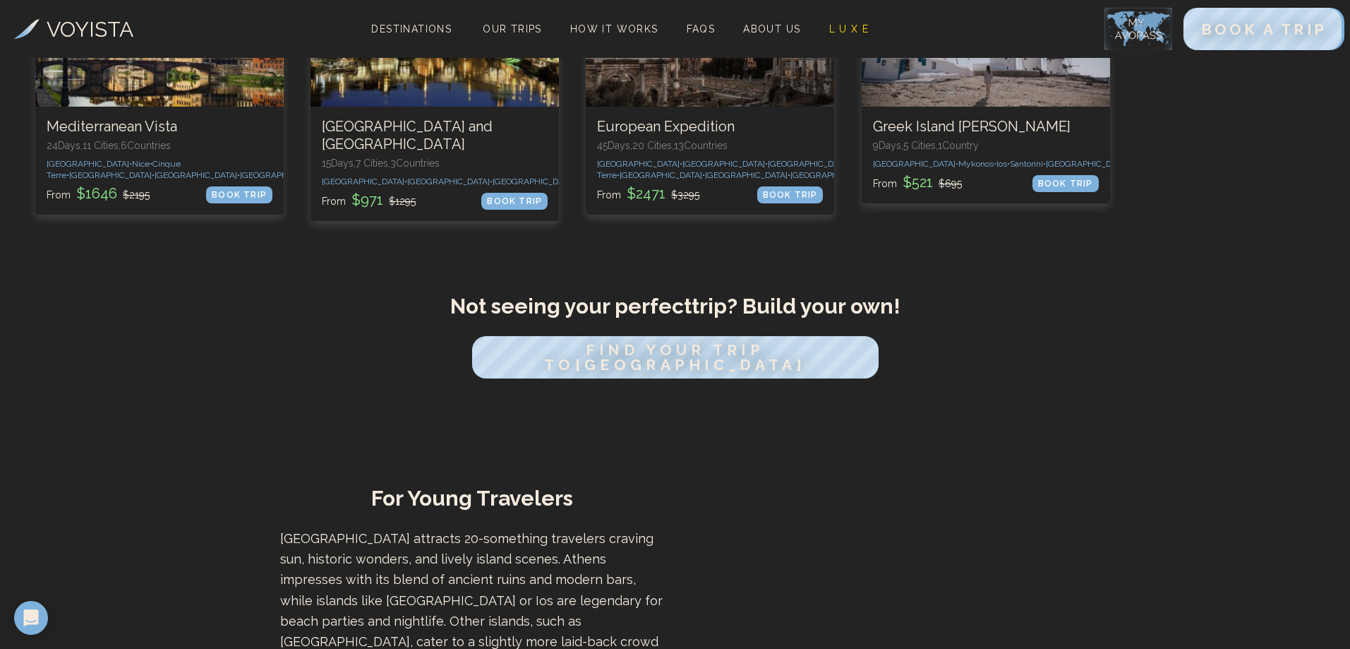
scroll to position [0, 0]
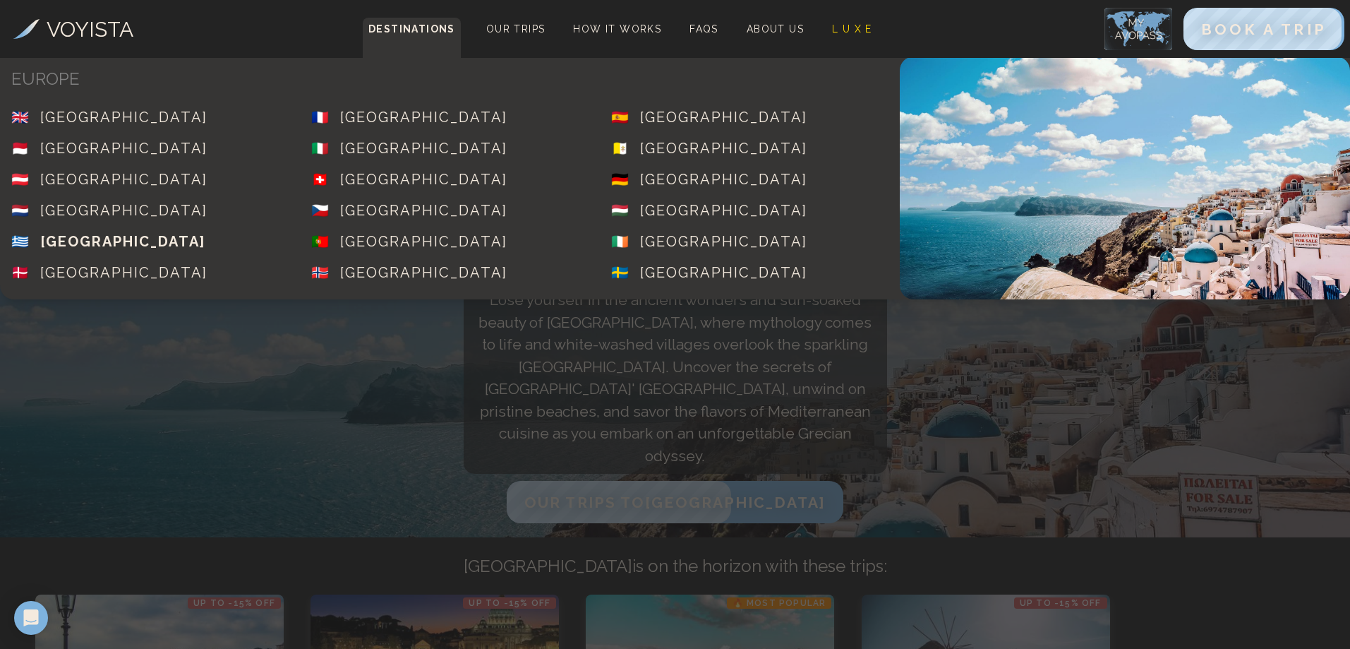
click at [42, 236] on div "[GEOGRAPHIC_DATA]" at bounding box center [122, 241] width 165 height 20
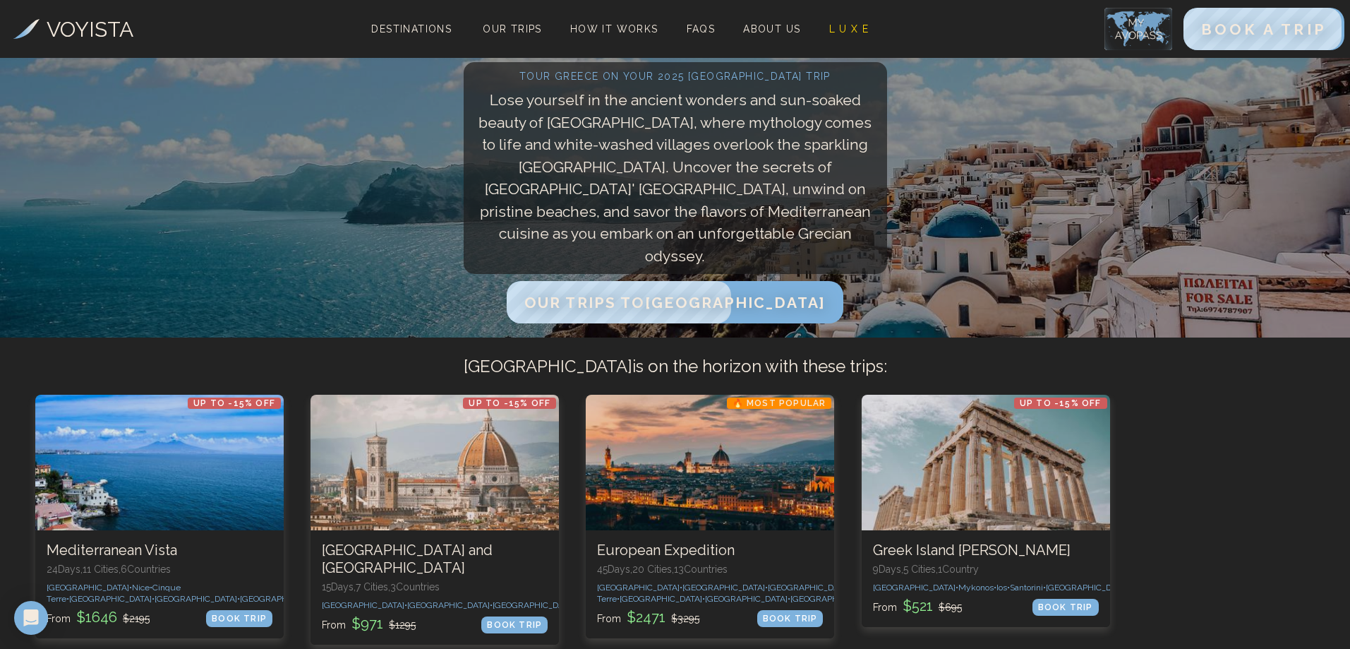
scroll to position [282, 0]
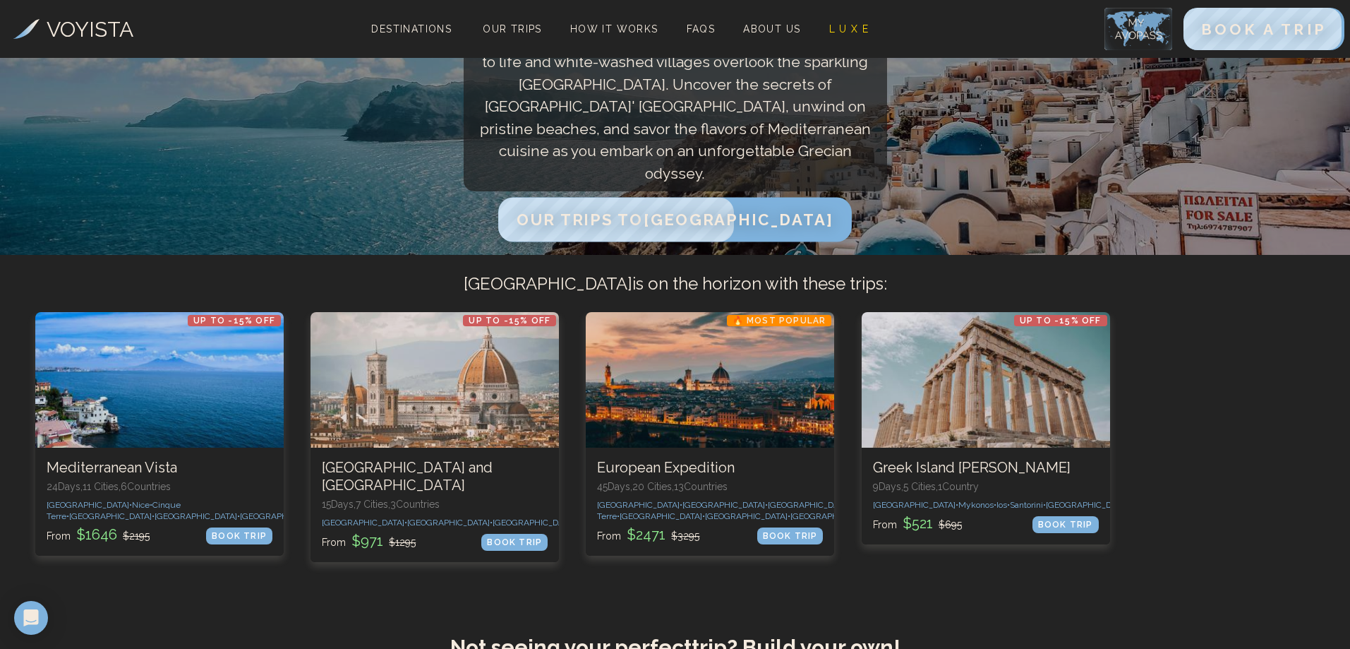
click at [644, 217] on span "Our Trips to Greece" at bounding box center [675, 219] width 316 height 18
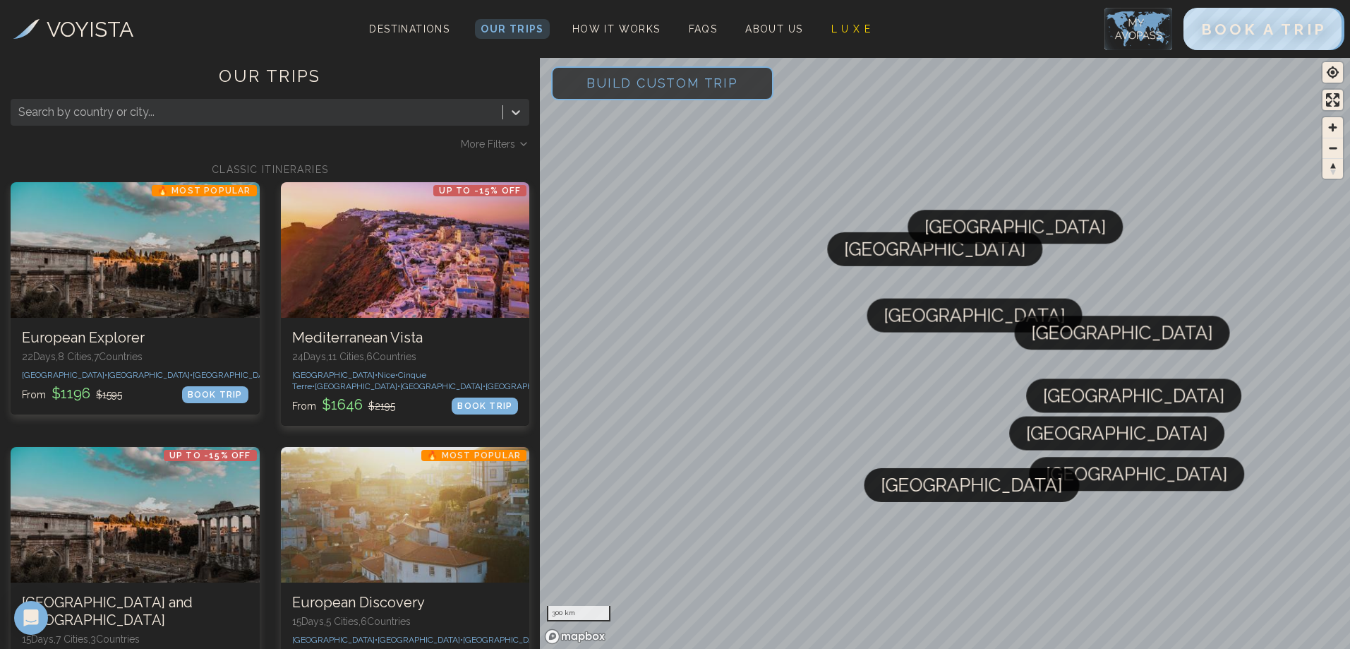
click at [677, 88] on span "Build Custom Trip" at bounding box center [662, 83] width 197 height 60
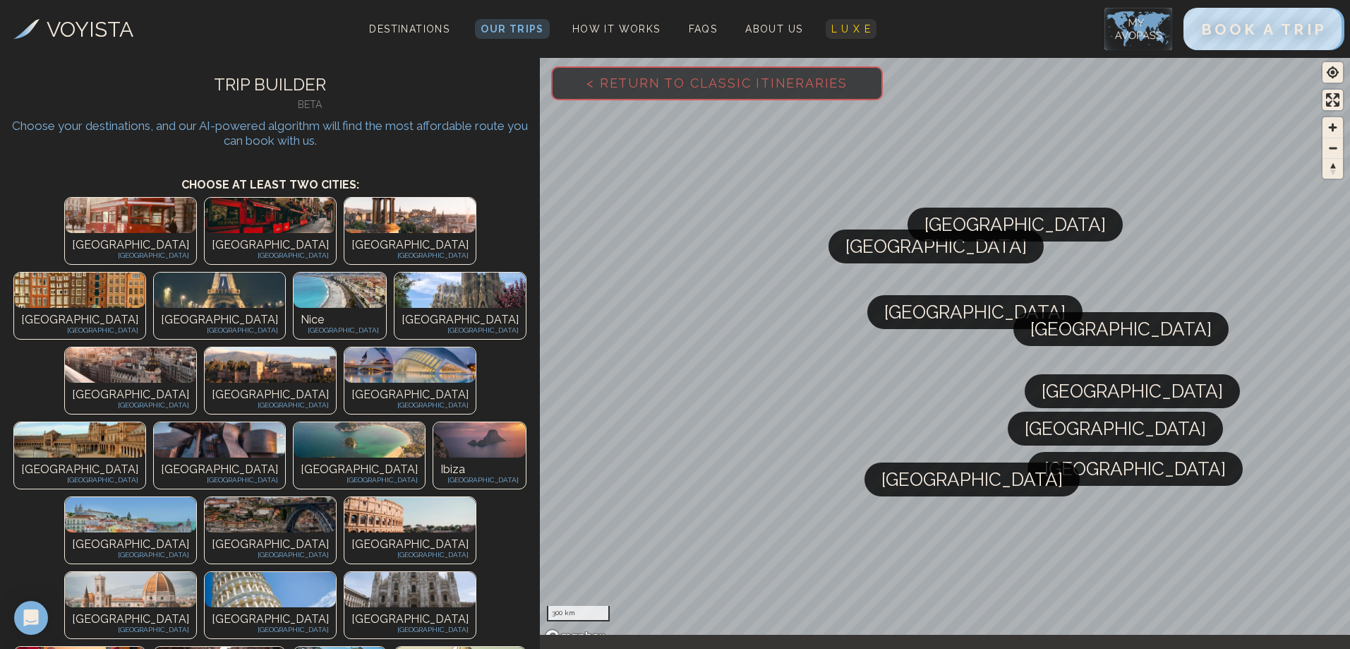
click at [848, 29] on span "L U X E" at bounding box center [851, 28] width 40 height 11
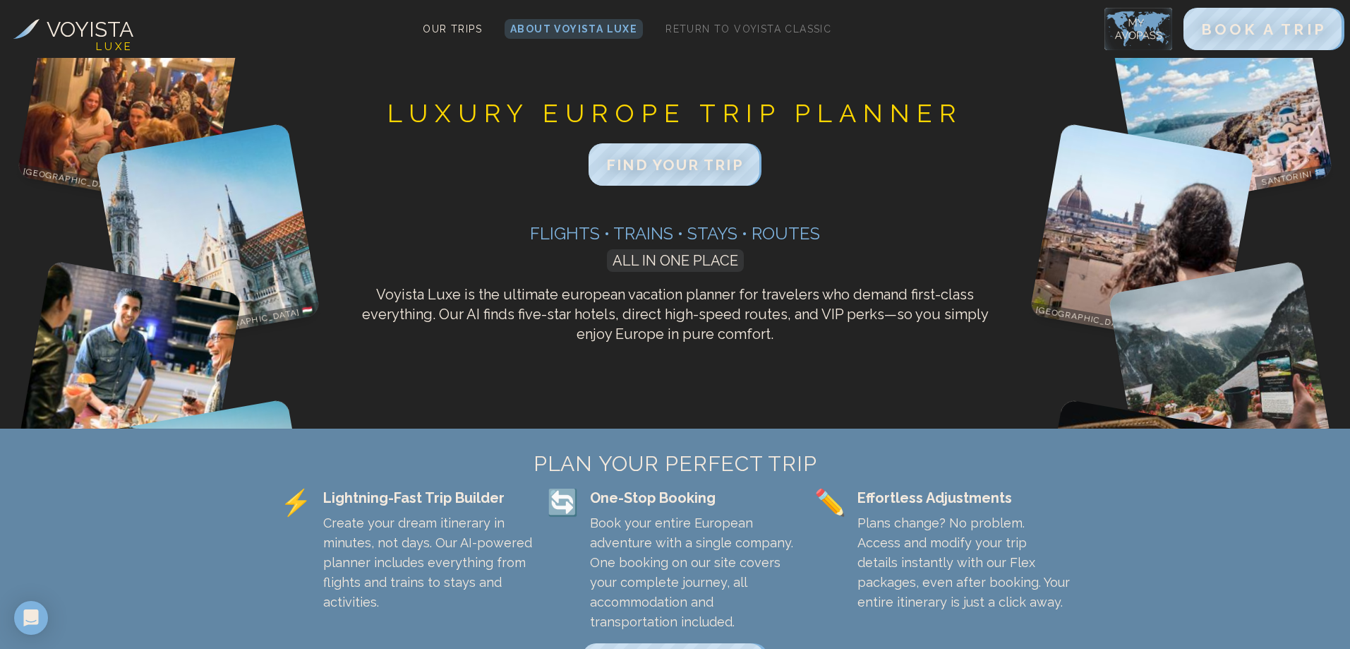
drag, startPoint x: 488, startPoint y: 291, endPoint x: 498, endPoint y: 288, distance: 11.2
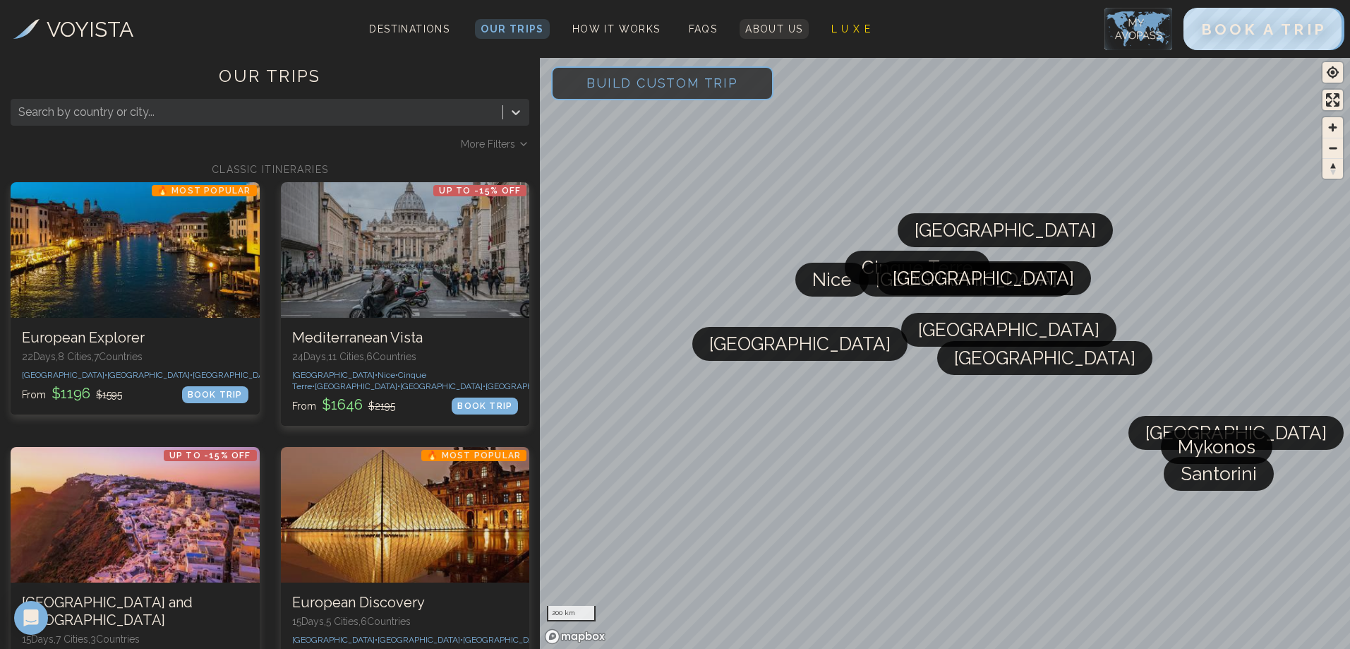
click at [789, 38] on link "About Us" at bounding box center [774, 29] width 68 height 20
click at [705, 32] on span "FAQs" at bounding box center [703, 28] width 29 height 11
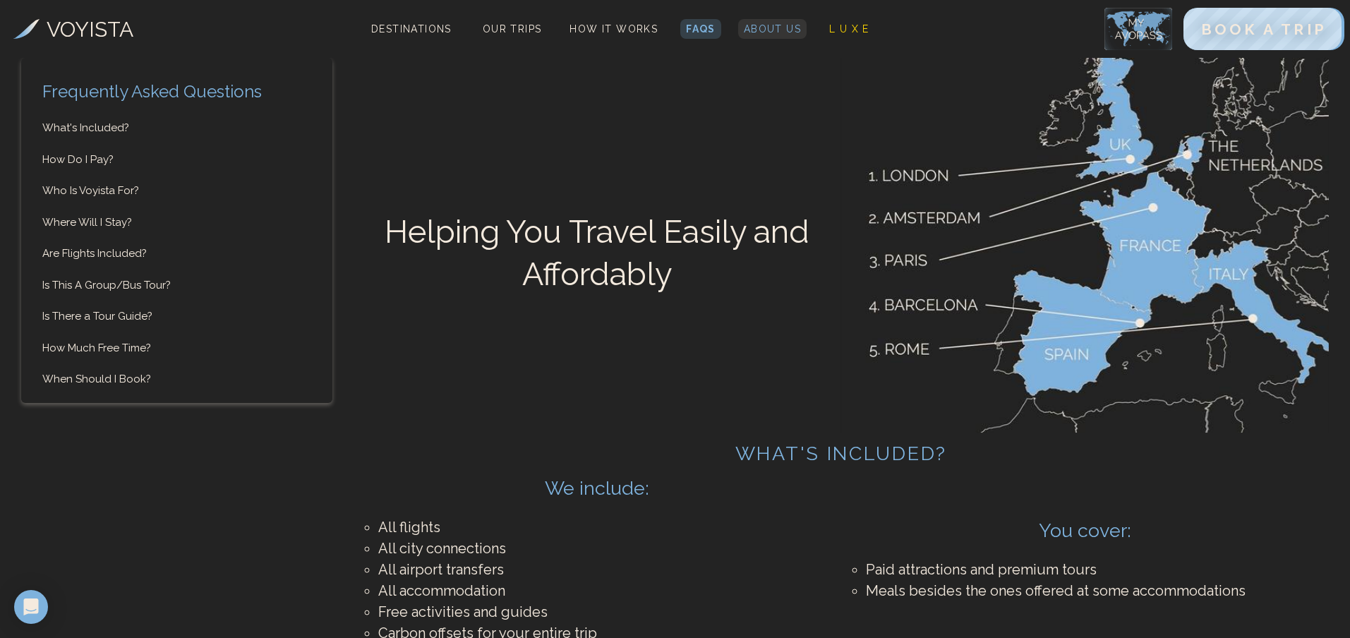
click at [764, 28] on span "About Us" at bounding box center [772, 28] width 57 height 11
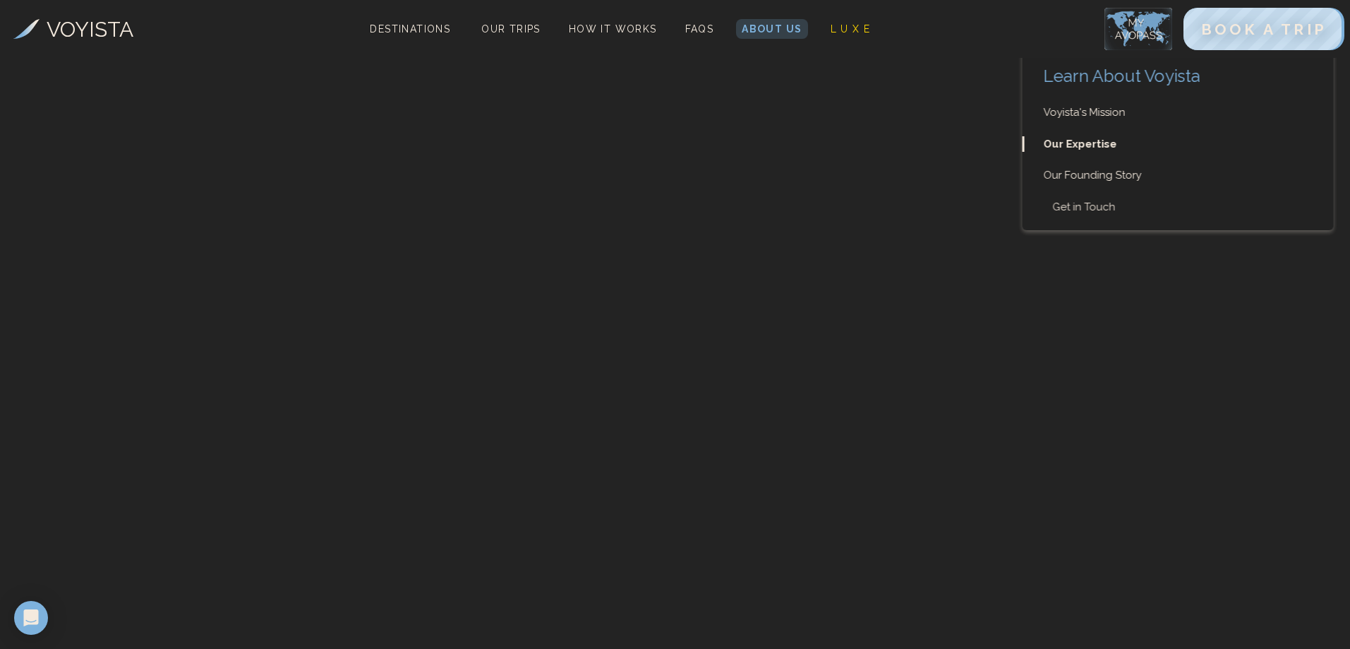
scroll to position [2047, 0]
drag, startPoint x: 596, startPoint y: 307, endPoint x: 945, endPoint y: 345, distance: 351.4
drag, startPoint x: 925, startPoint y: 338, endPoint x: 577, endPoint y: 307, distance: 350.0
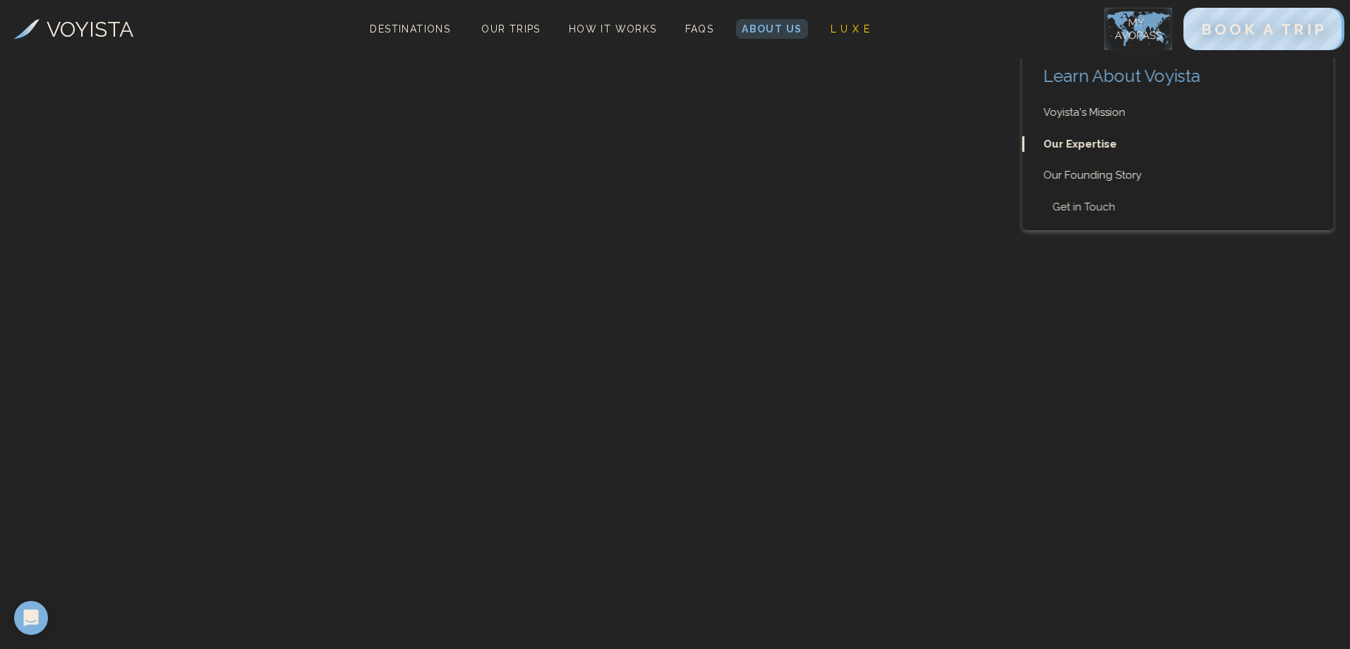
drag, startPoint x: 88, startPoint y: 239, endPoint x: 407, endPoint y: 254, distance: 320.0
drag, startPoint x: 404, startPoint y: 271, endPoint x: 374, endPoint y: 274, distance: 29.8
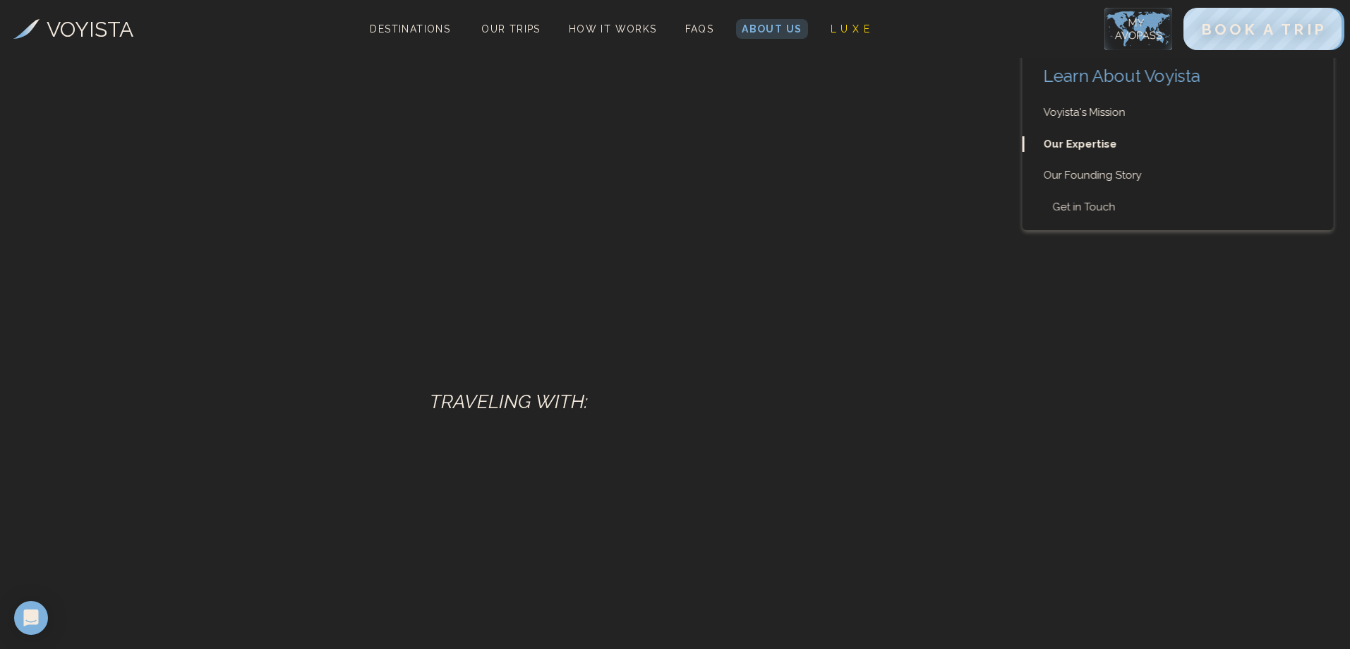
drag, startPoint x: 95, startPoint y: 258, endPoint x: 398, endPoint y: 318, distance: 308.5
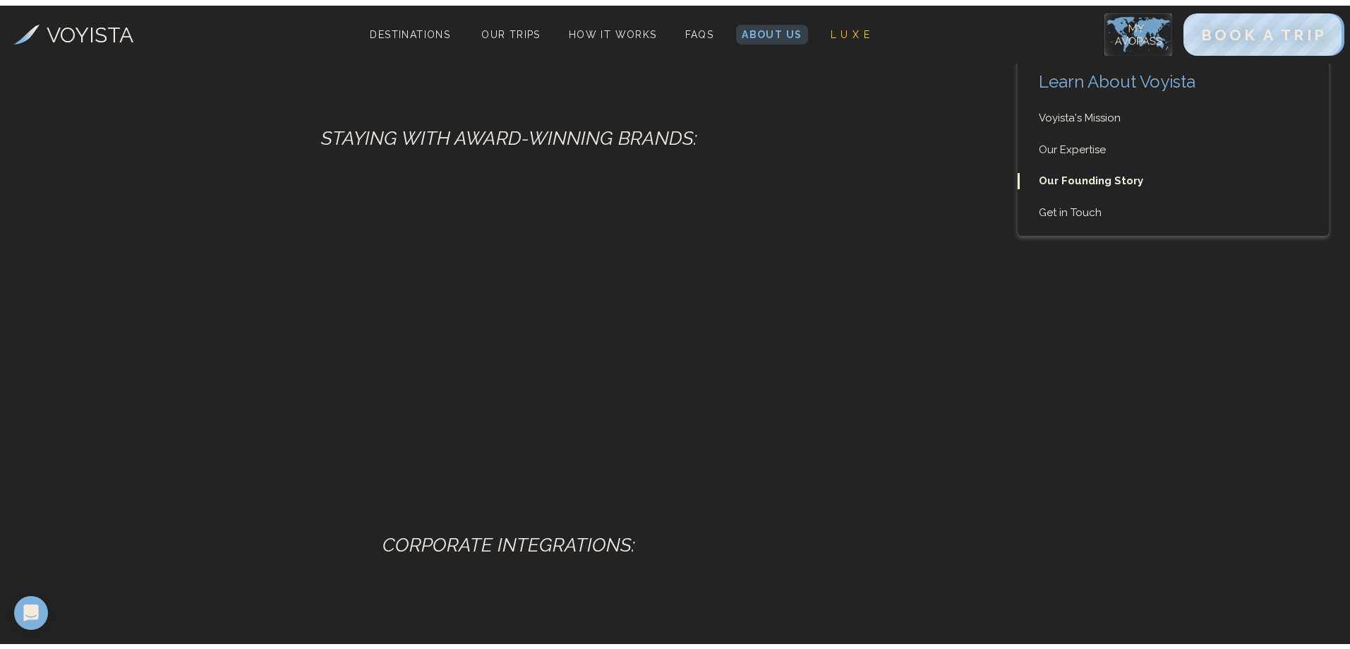
scroll to position [3176, 0]
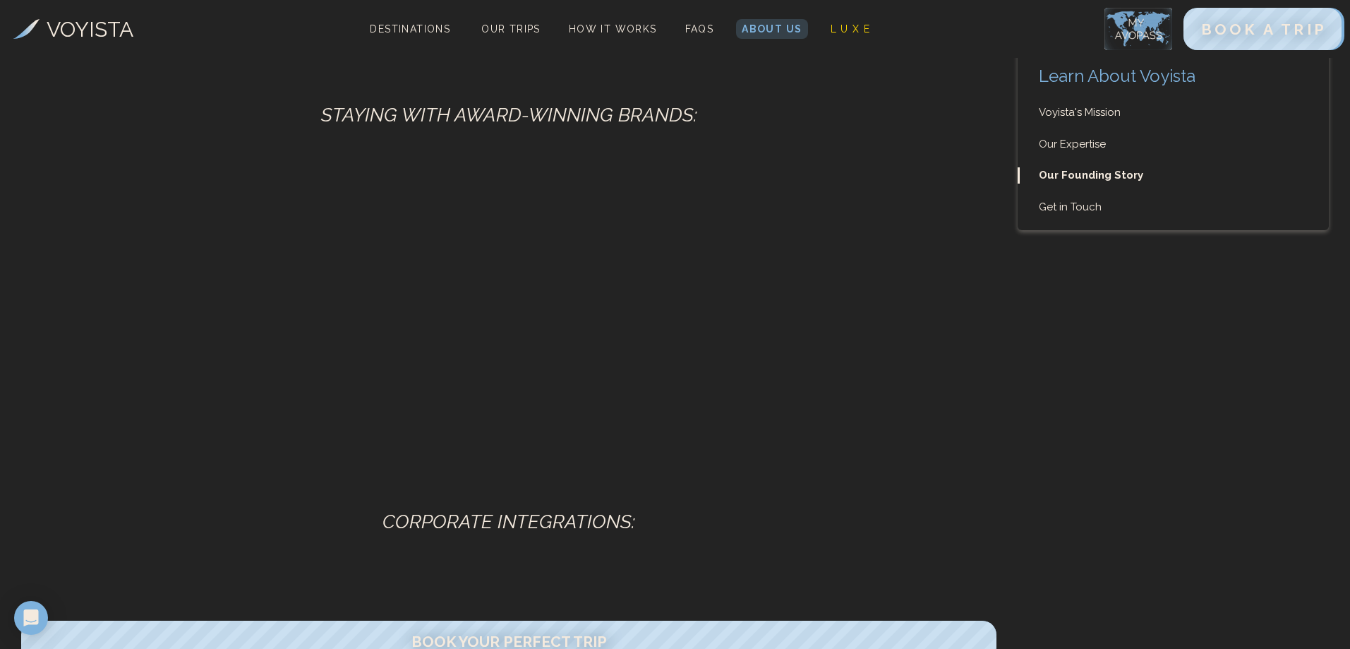
drag, startPoint x: 550, startPoint y: 167, endPoint x: 754, endPoint y: 195, distance: 206.6
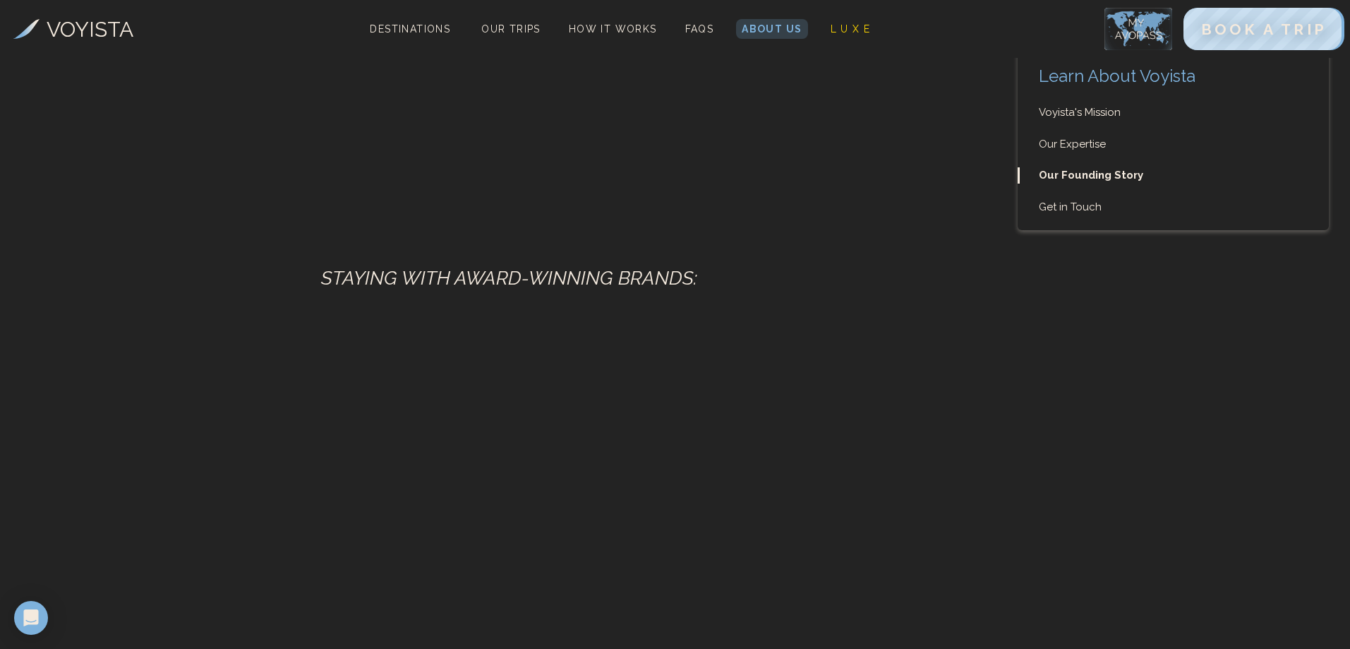
scroll to position [2823, 0]
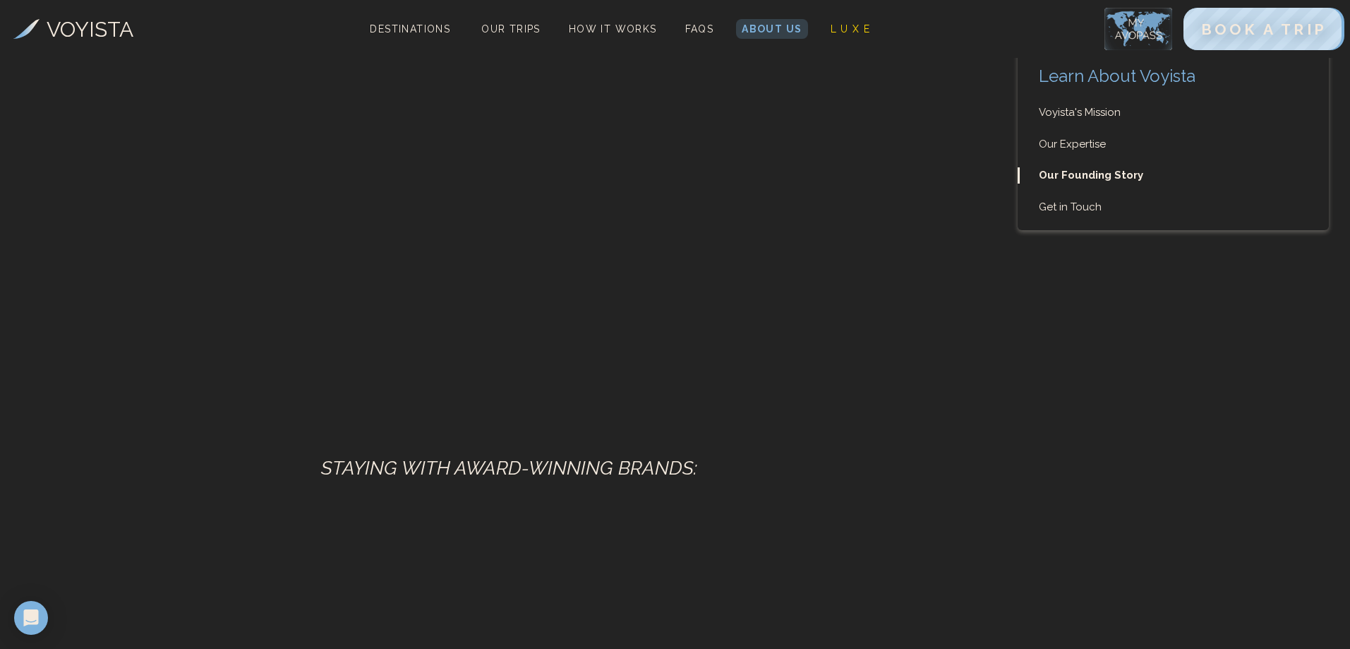
drag, startPoint x: 68, startPoint y: 194, endPoint x: 457, endPoint y: 295, distance: 401.7
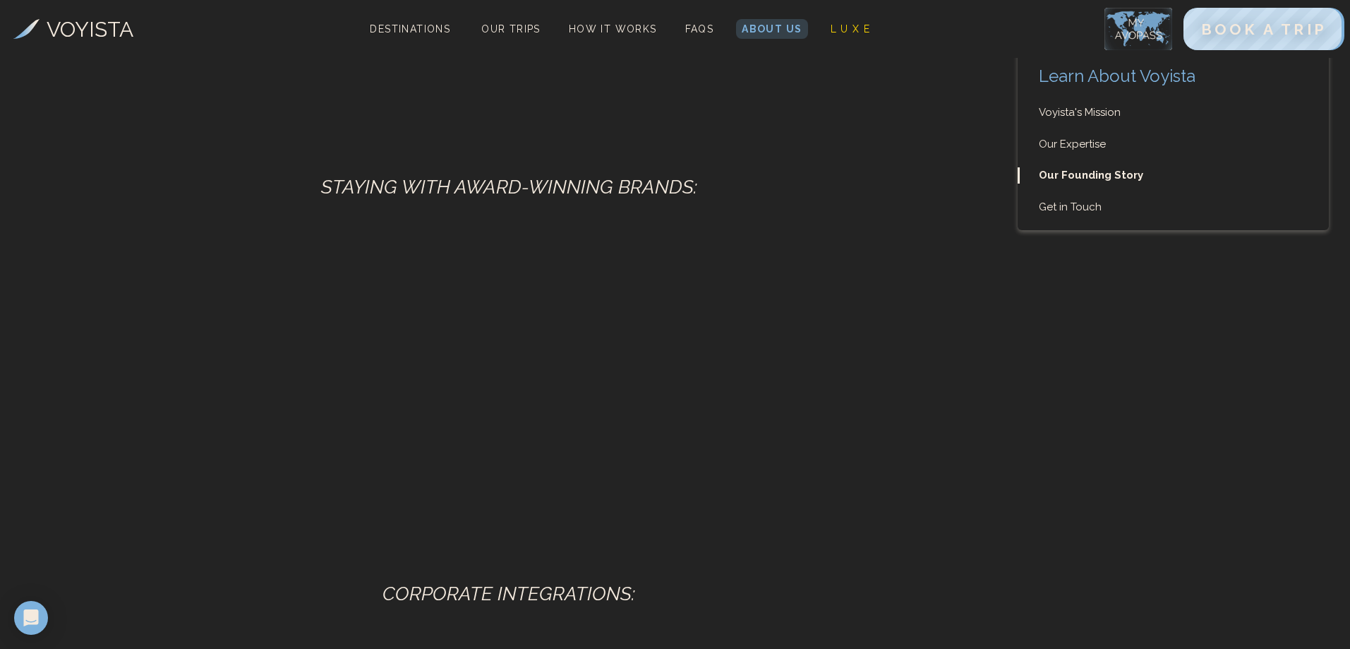
scroll to position [3105, 0]
drag, startPoint x: 558, startPoint y: 242, endPoint x: 931, endPoint y: 292, distance: 376.0
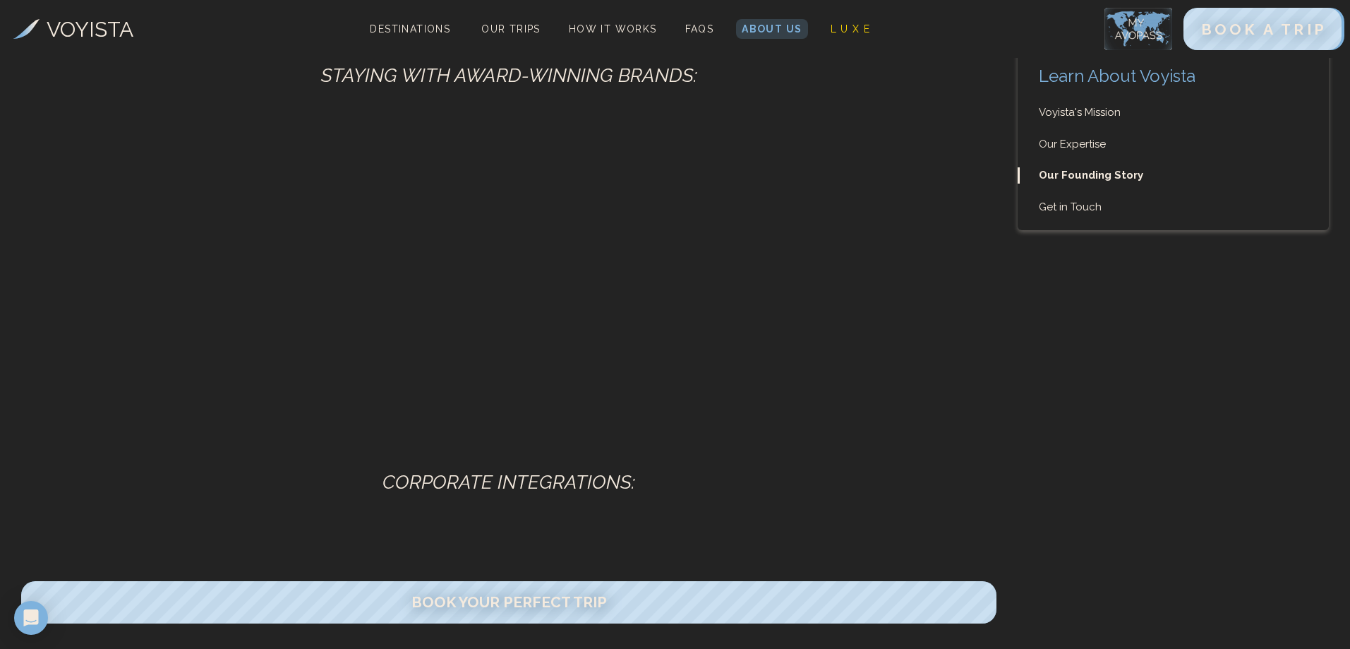
scroll to position [3246, 0]
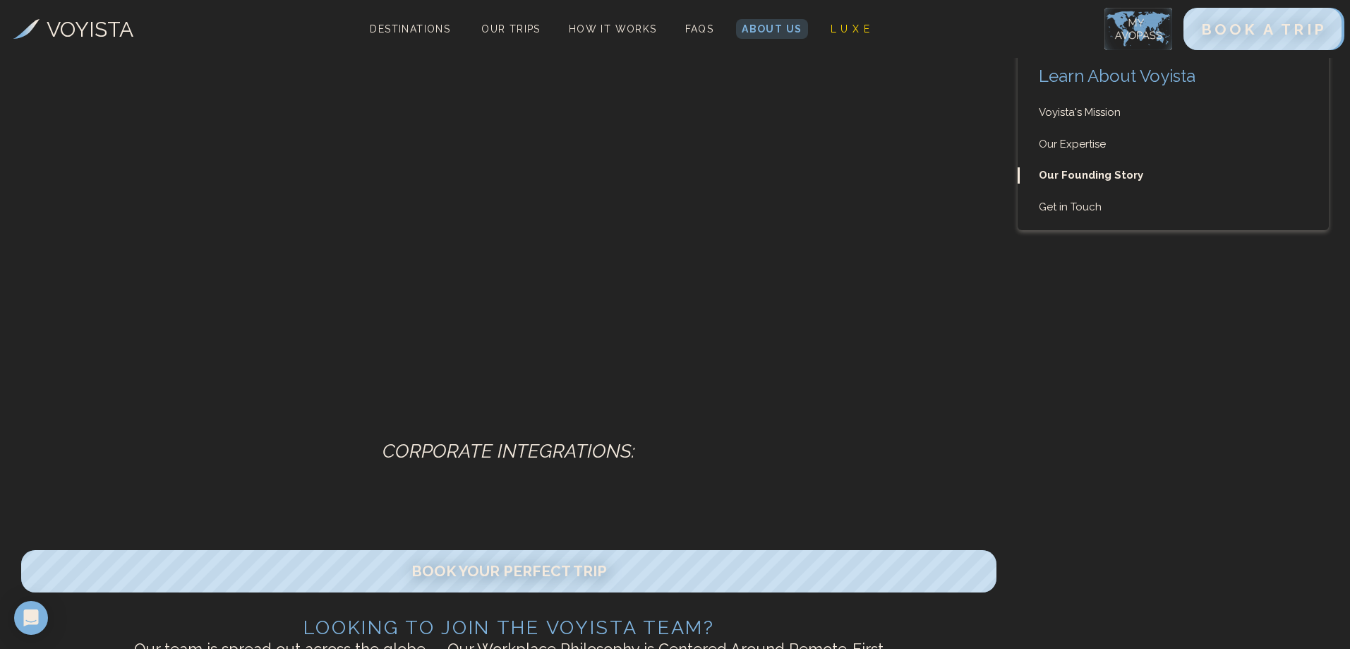
drag, startPoint x: 562, startPoint y: 174, endPoint x: 889, endPoint y: 215, distance: 330.0
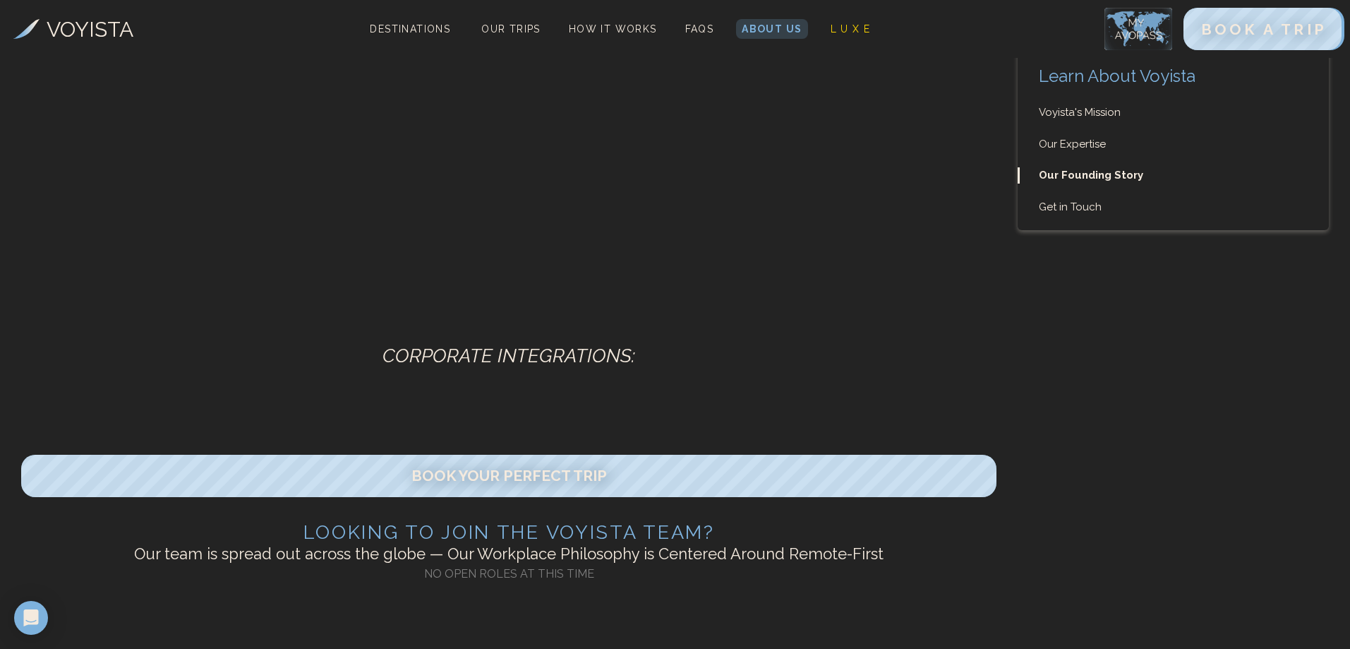
scroll to position [3458, 0]
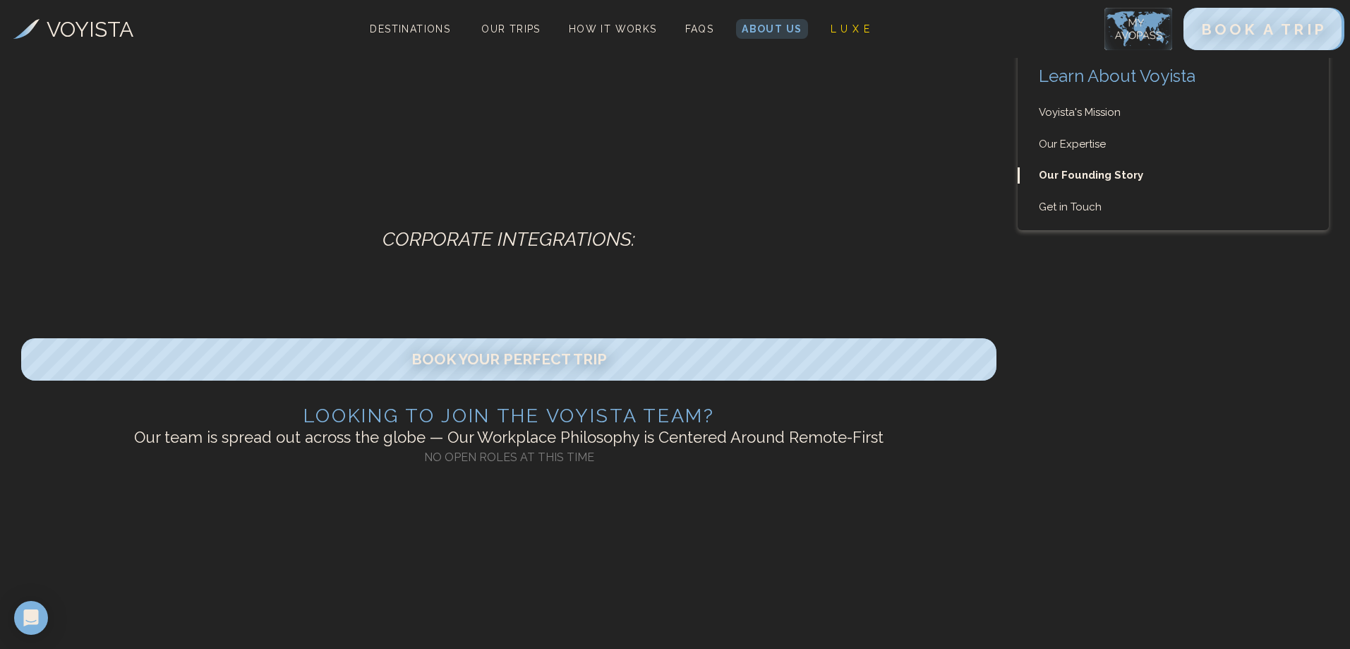
drag, startPoint x: 142, startPoint y: 267, endPoint x: 474, endPoint y: 318, distance: 336.4
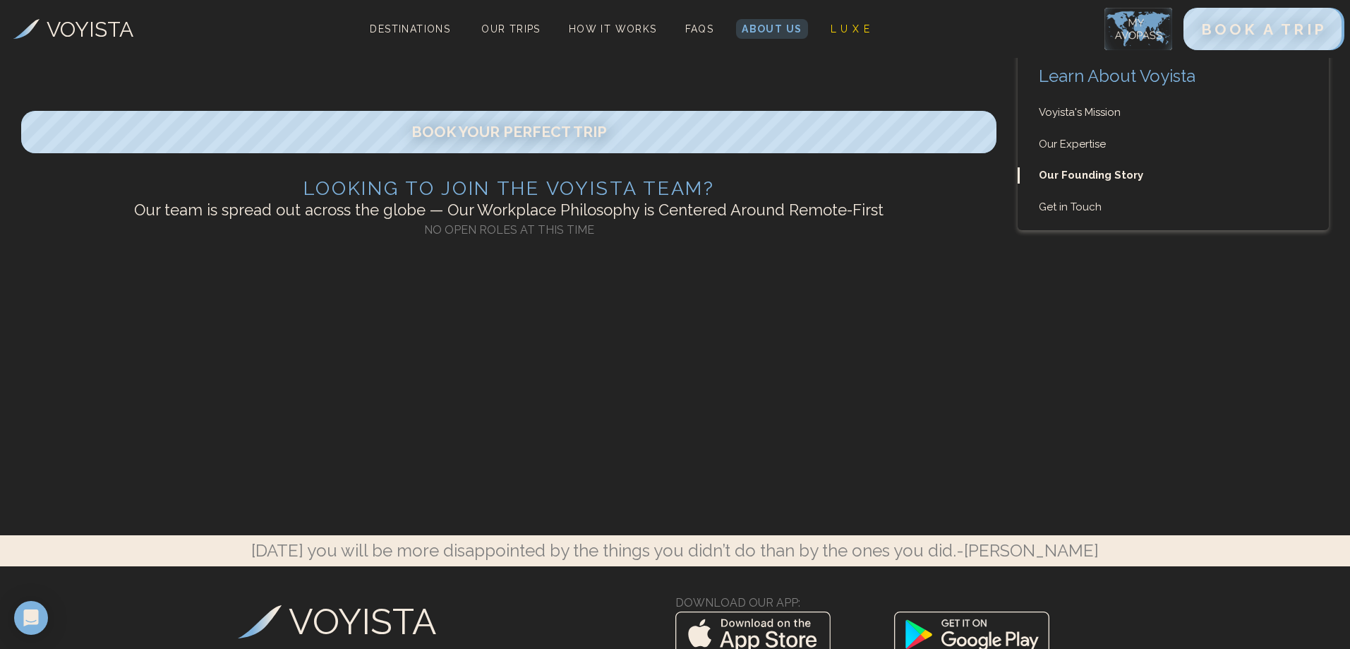
scroll to position [3740, 0]
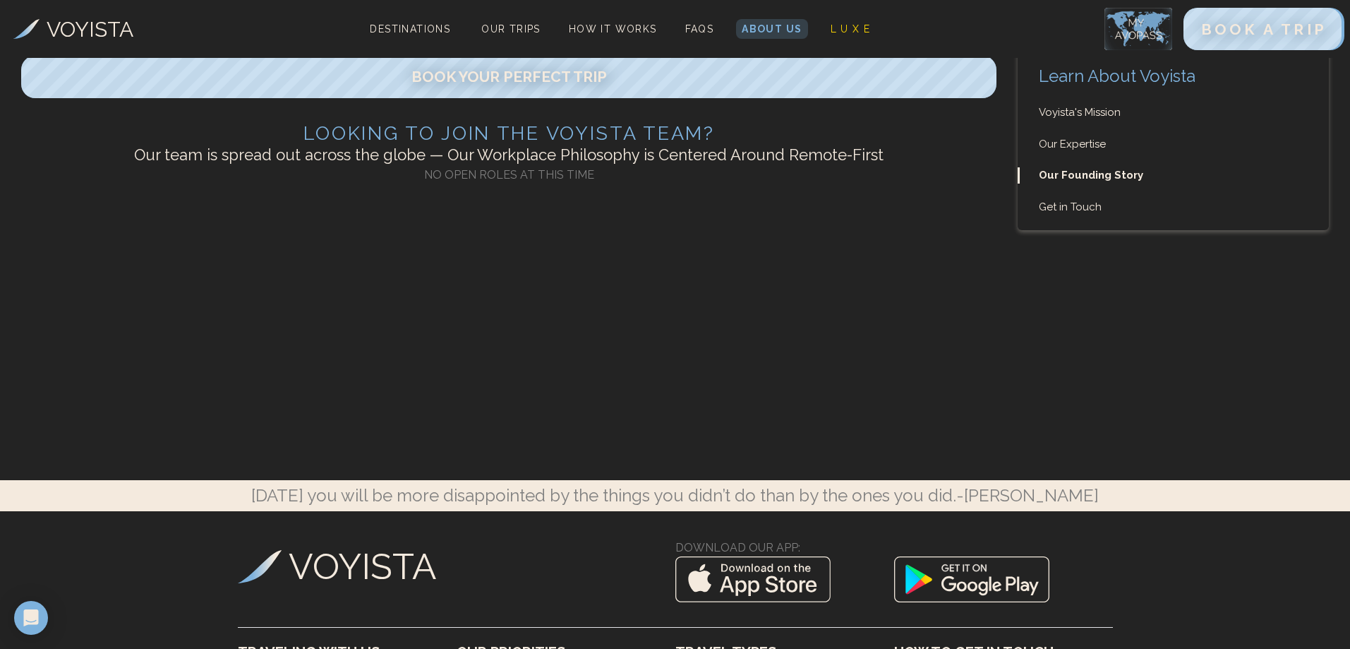
drag, startPoint x: 537, startPoint y: 323, endPoint x: 702, endPoint y: 344, distance: 166.5
drag, startPoint x: 716, startPoint y: 344, endPoint x: 941, endPoint y: 370, distance: 227.3
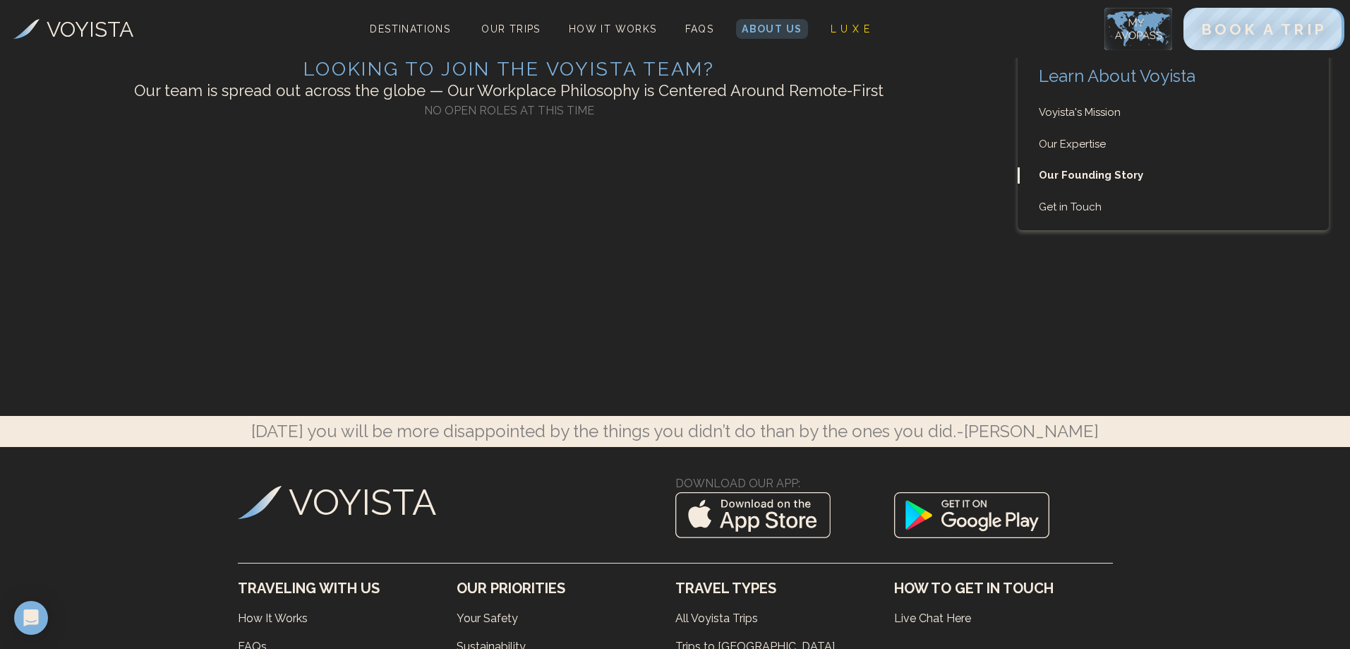
scroll to position [3882, 0]
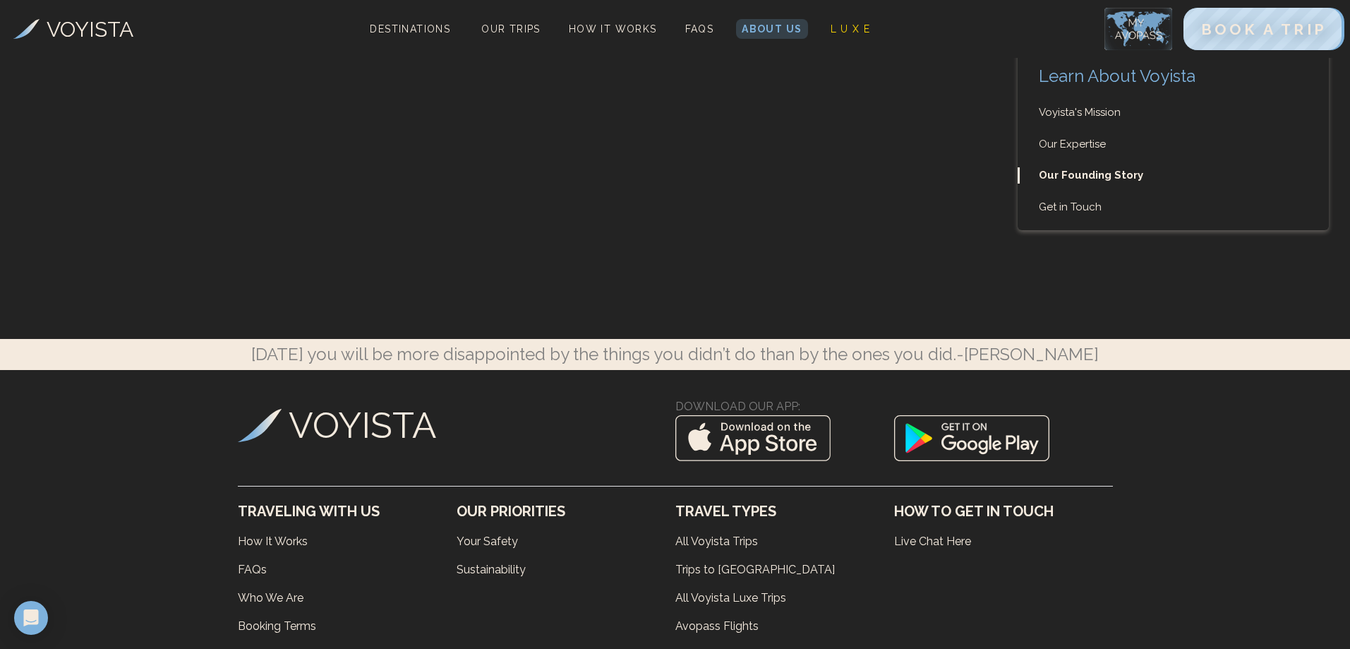
drag, startPoint x: 627, startPoint y: 209, endPoint x: 956, endPoint y: 241, distance: 329.8
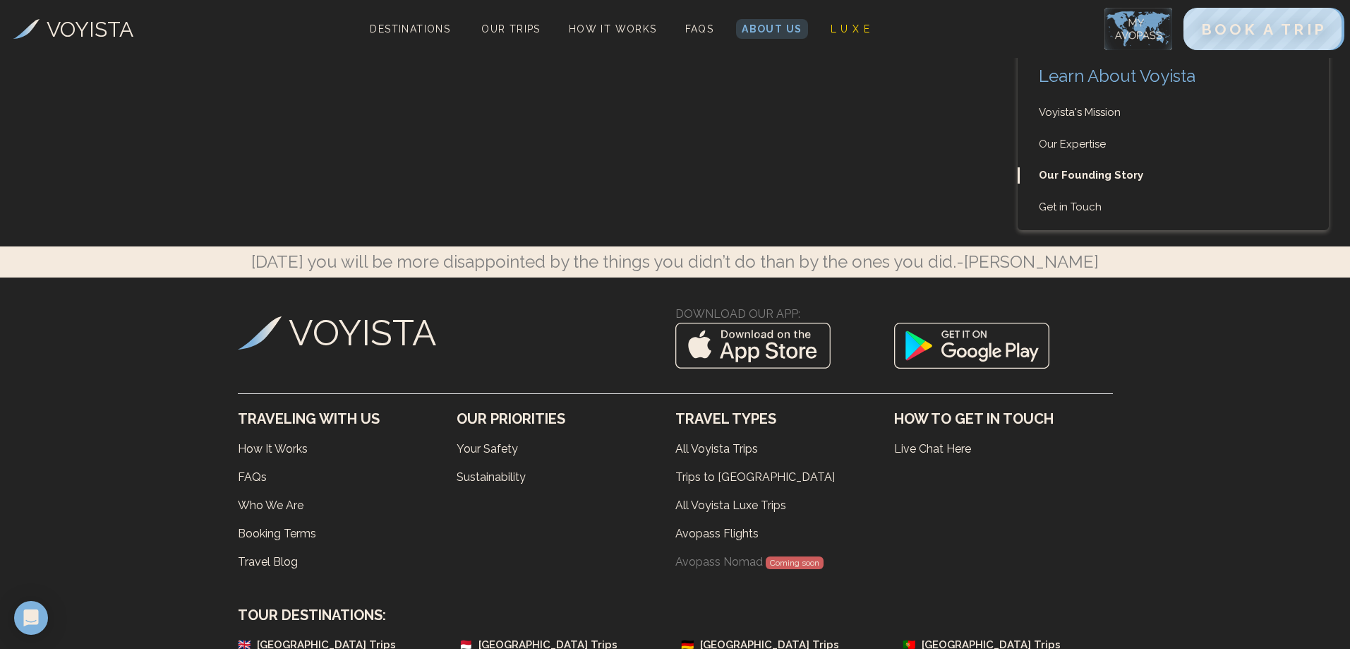
scroll to position [4234, 0]
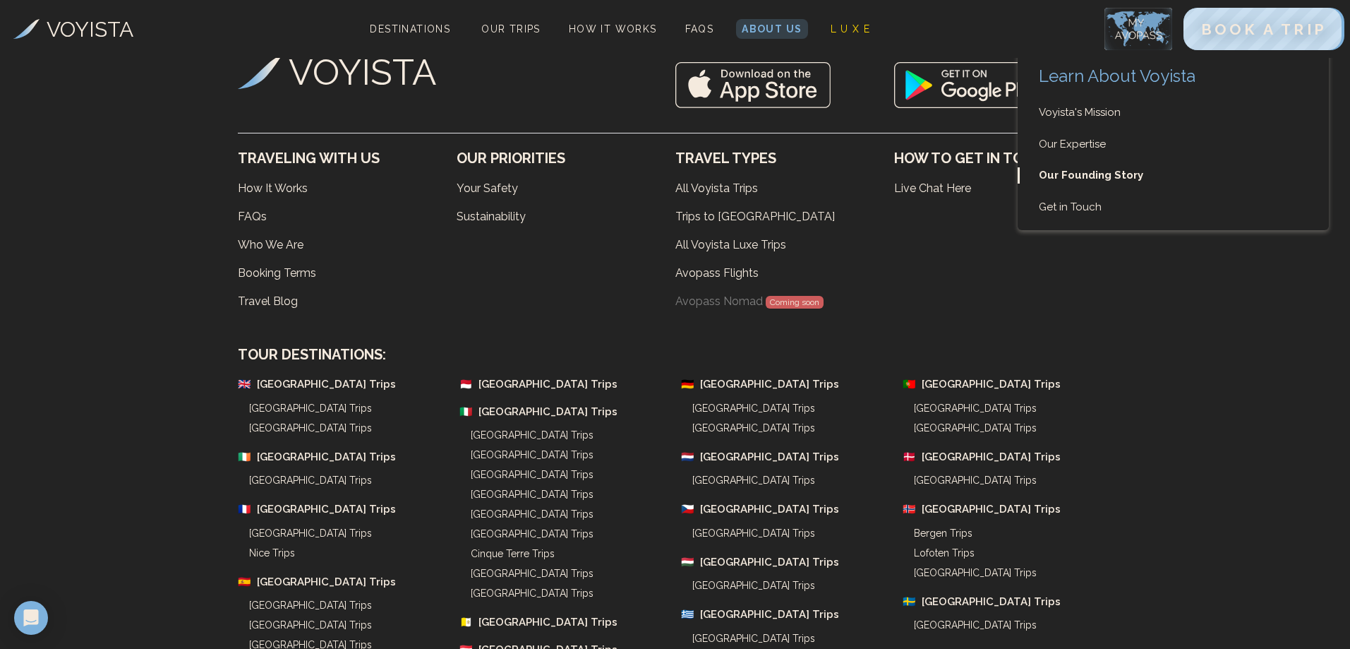
drag, startPoint x: 56, startPoint y: 138, endPoint x: 445, endPoint y: 200, distance: 393.8
drag, startPoint x: 256, startPoint y: 150, endPoint x: 275, endPoint y: 152, distance: 18.6
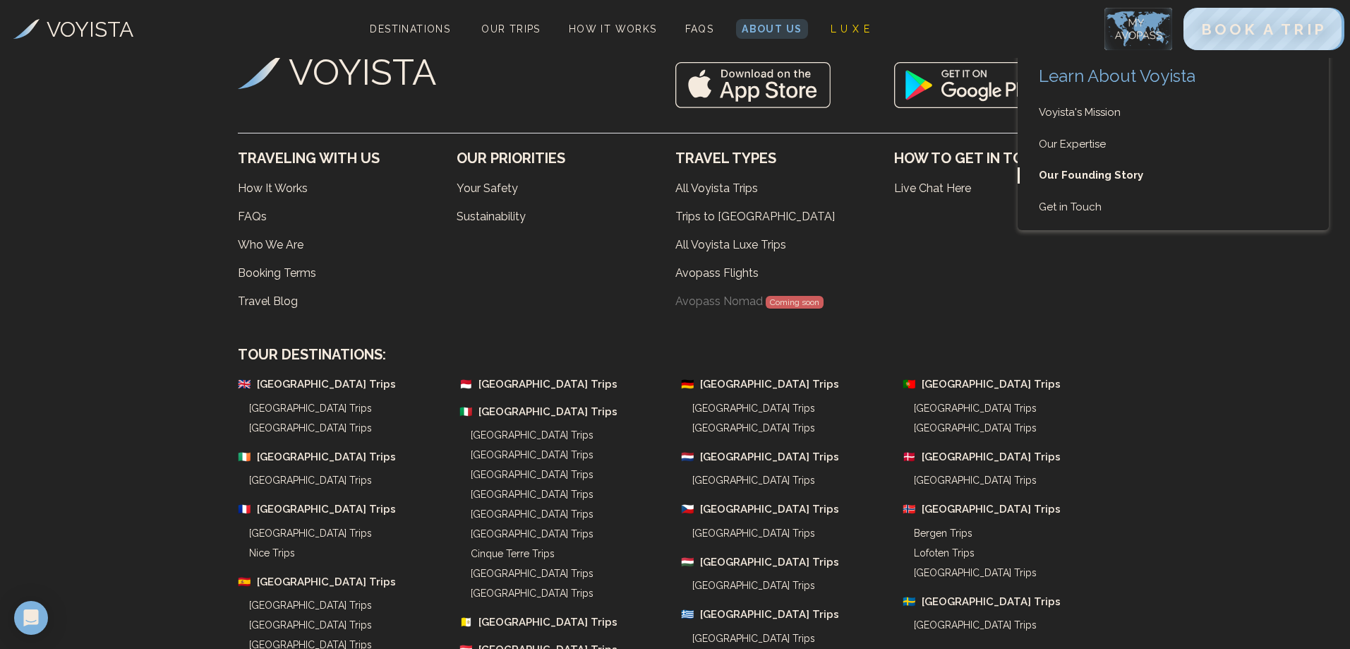
drag, startPoint x: 212, startPoint y: 162, endPoint x: 390, endPoint y: 192, distance: 180.3
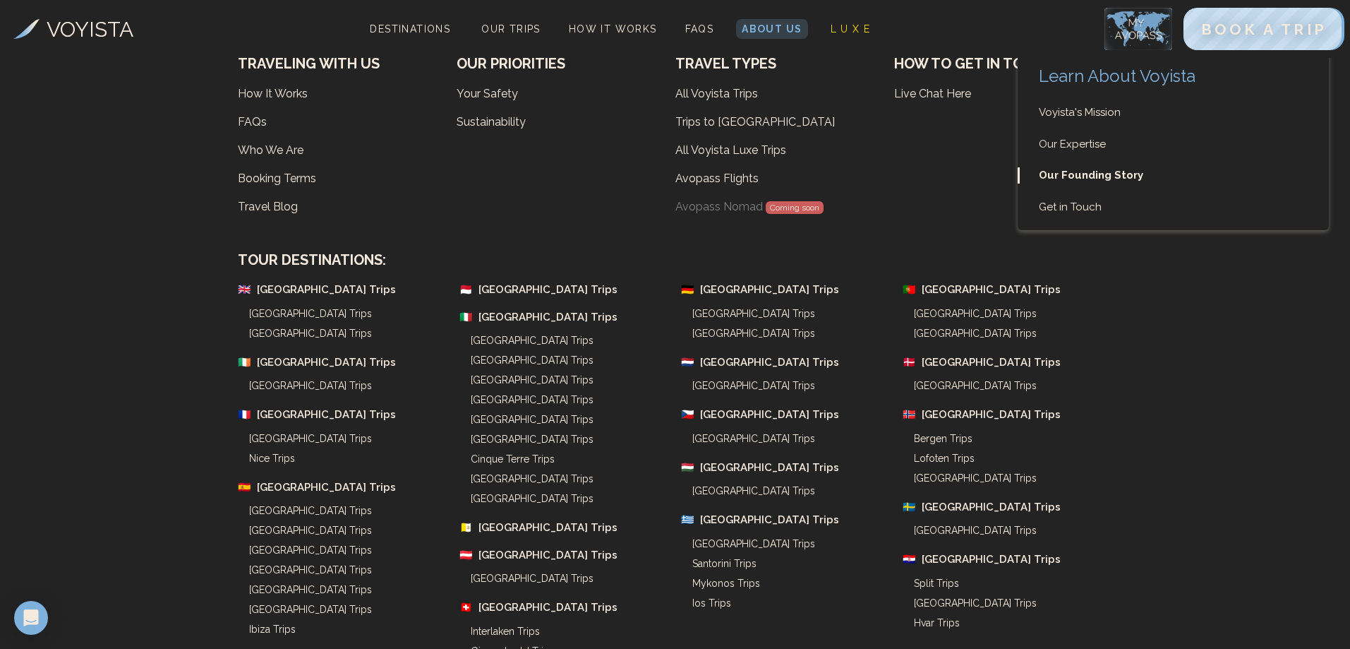
scroll to position [4376, 0]
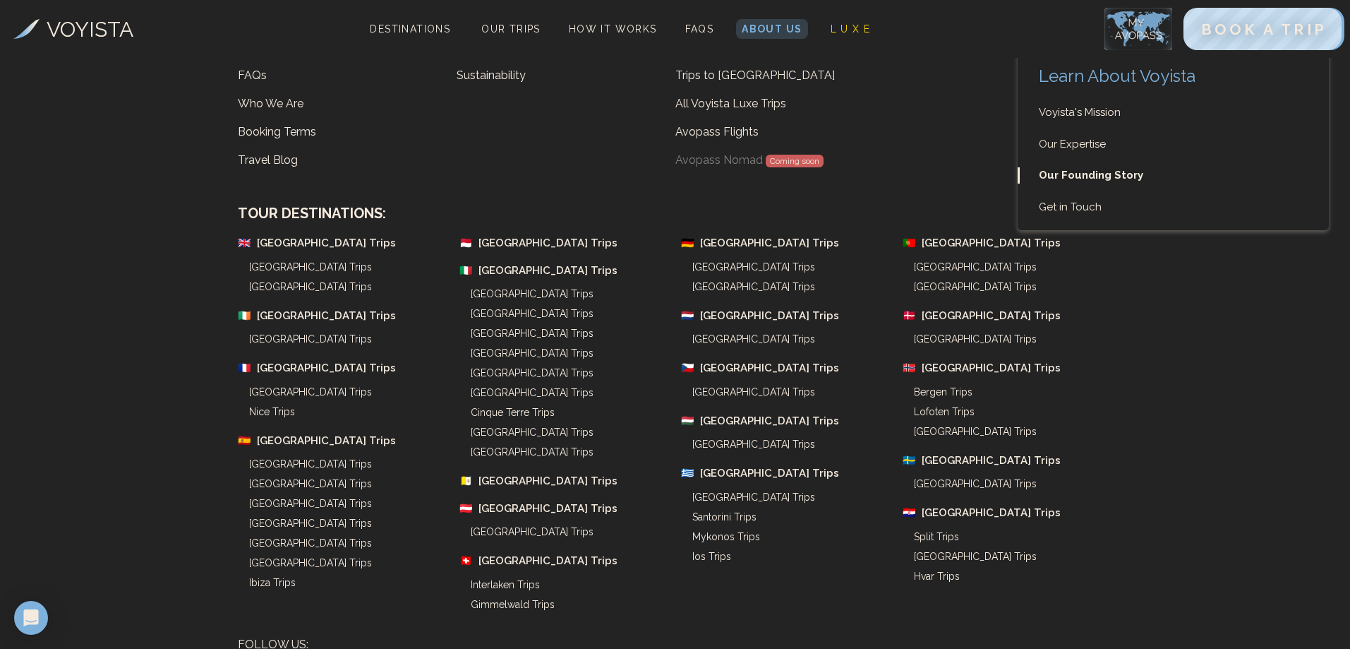
drag, startPoint x: 566, startPoint y: 329, endPoint x: 609, endPoint y: 241, distance: 98.2
drag, startPoint x: 609, startPoint y: 240, endPoint x: 845, endPoint y: 283, distance: 240.3
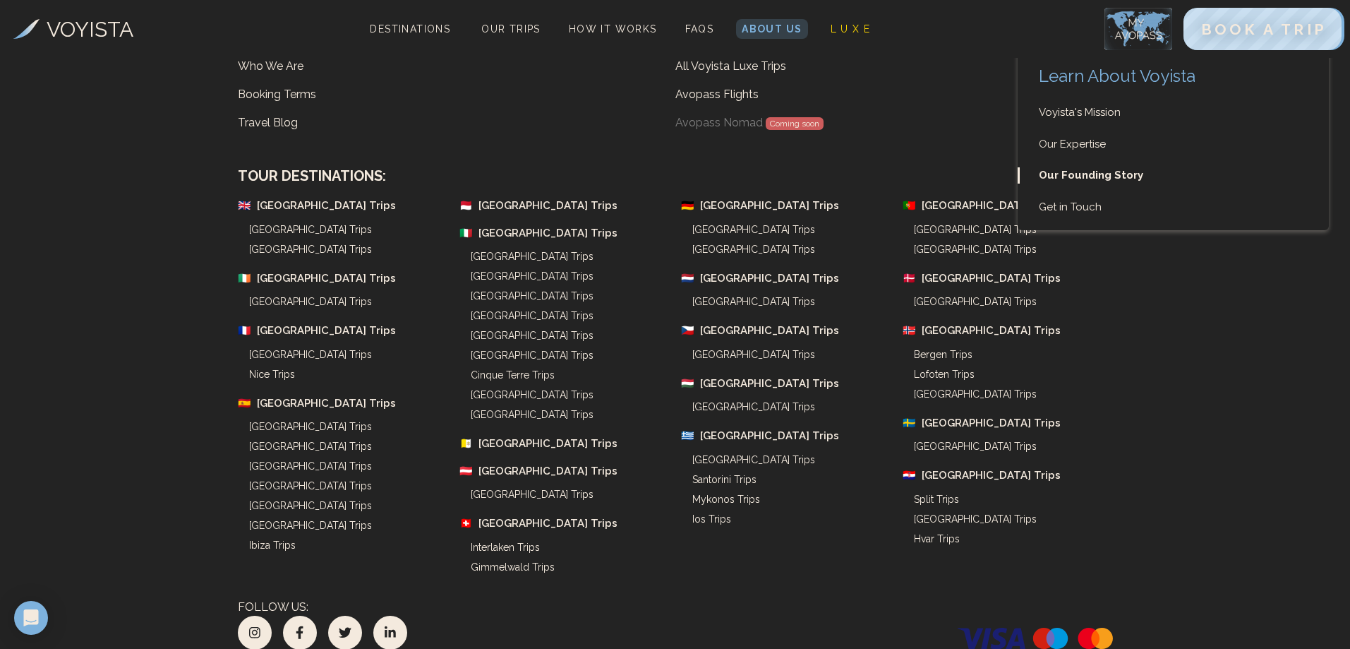
scroll to position [4446, 0]
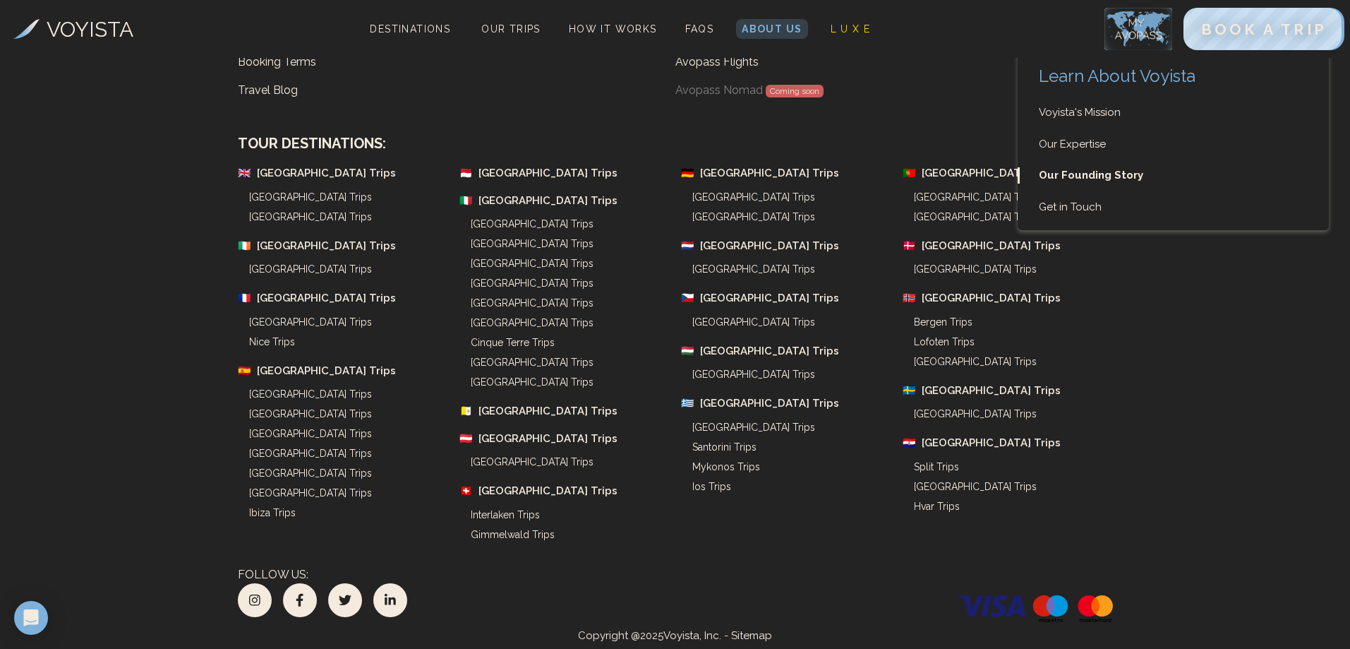
drag, startPoint x: 580, startPoint y: 353, endPoint x: 963, endPoint y: 383, distance: 383.7
drag, startPoint x: 473, startPoint y: 404, endPoint x: 553, endPoint y: 409, distance: 79.9
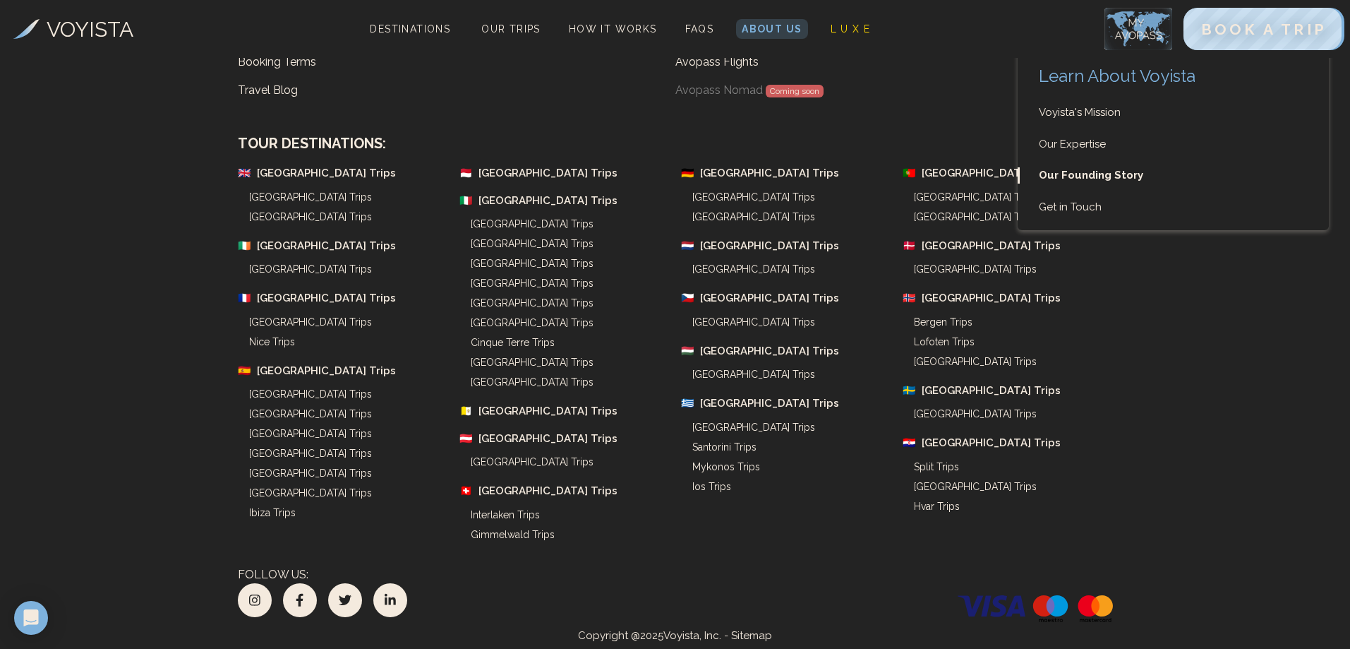
scroll to position [4799, 0]
drag, startPoint x: 186, startPoint y: 161, endPoint x: 433, endPoint y: 163, distance: 247.0
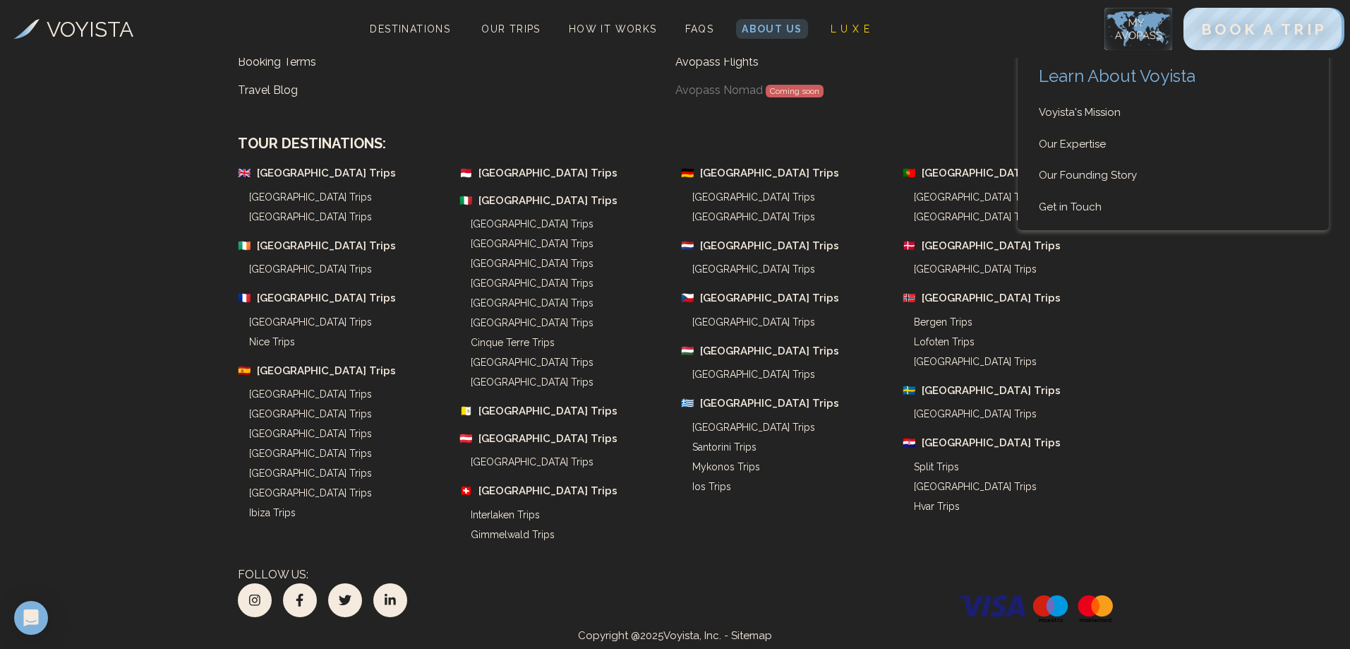
drag, startPoint x: 462, startPoint y: 164, endPoint x: 874, endPoint y: 159, distance: 411.5
drag, startPoint x: 887, startPoint y: 161, endPoint x: 893, endPoint y: 174, distance: 14.8
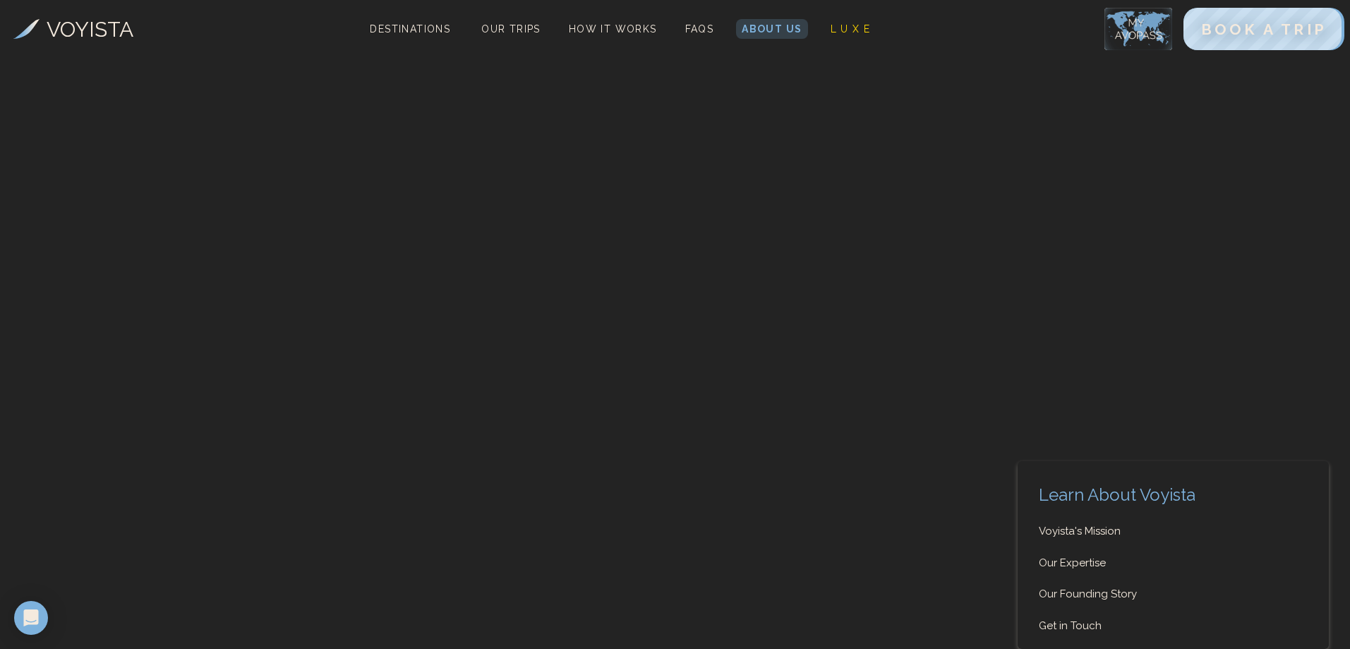
scroll to position [6422, 0]
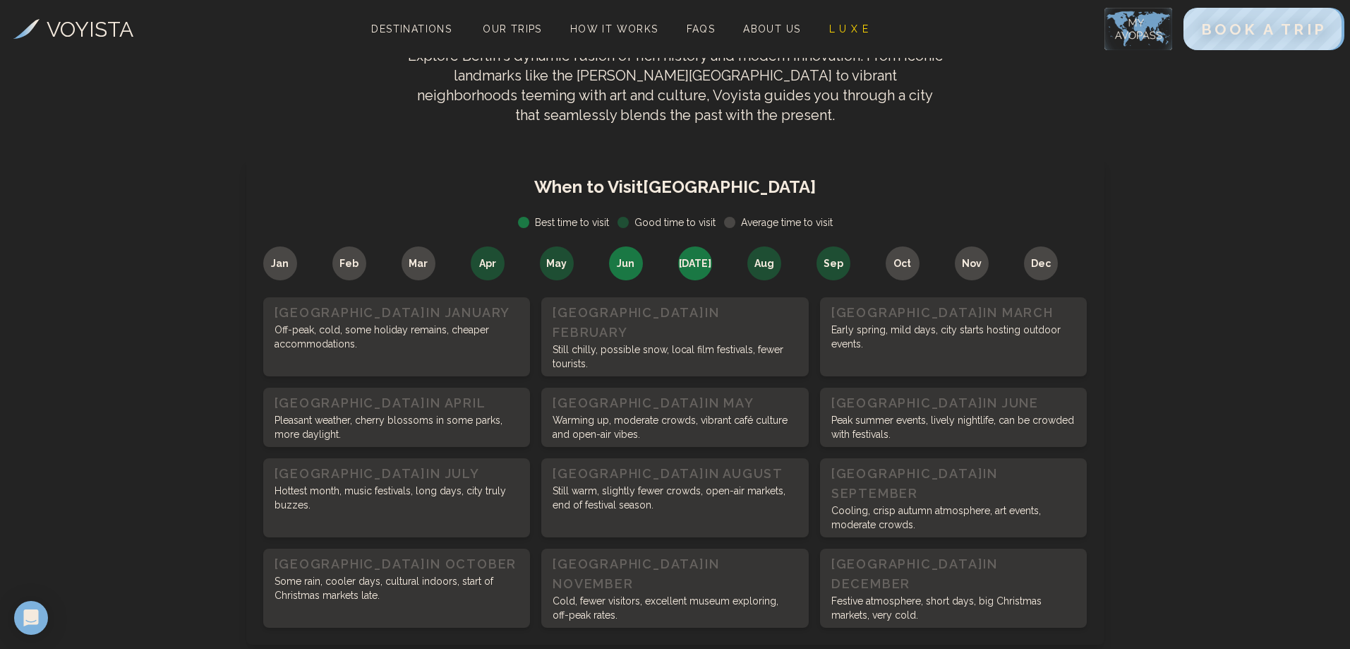
scroll to position [565, 0]
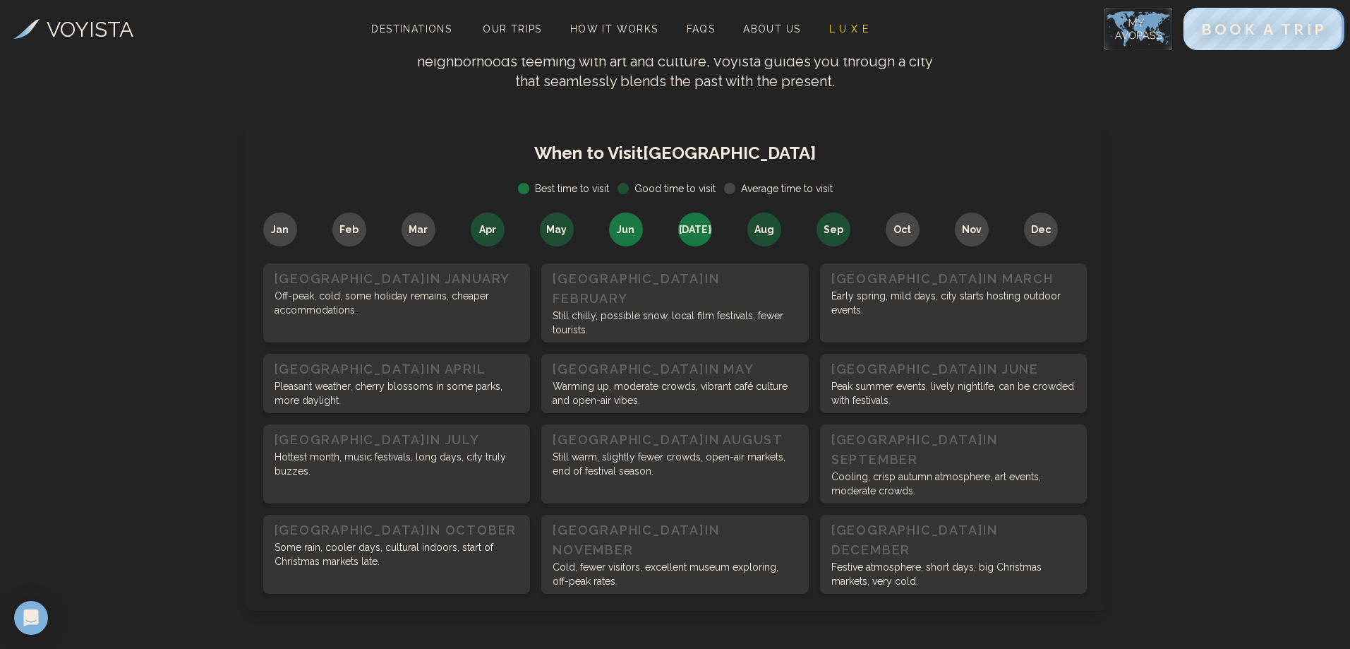
click at [624, 223] on span "Jun" at bounding box center [626, 229] width 18 height 14
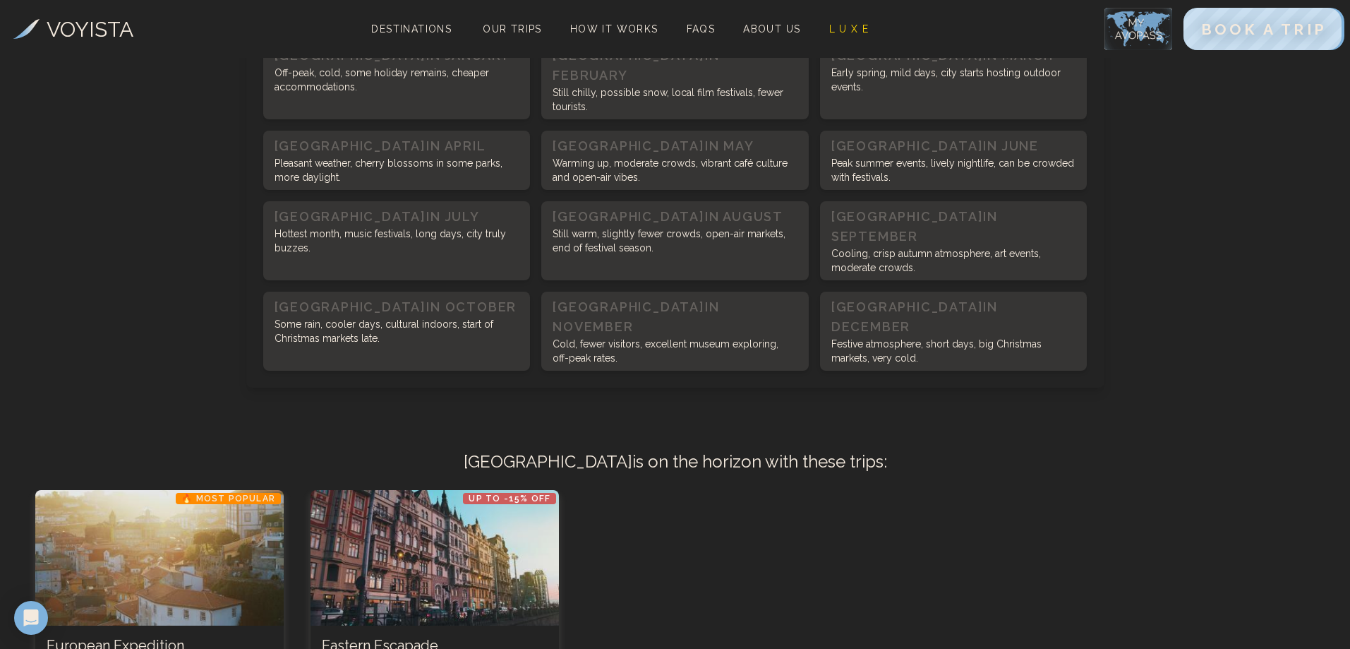
scroll to position [917, 0]
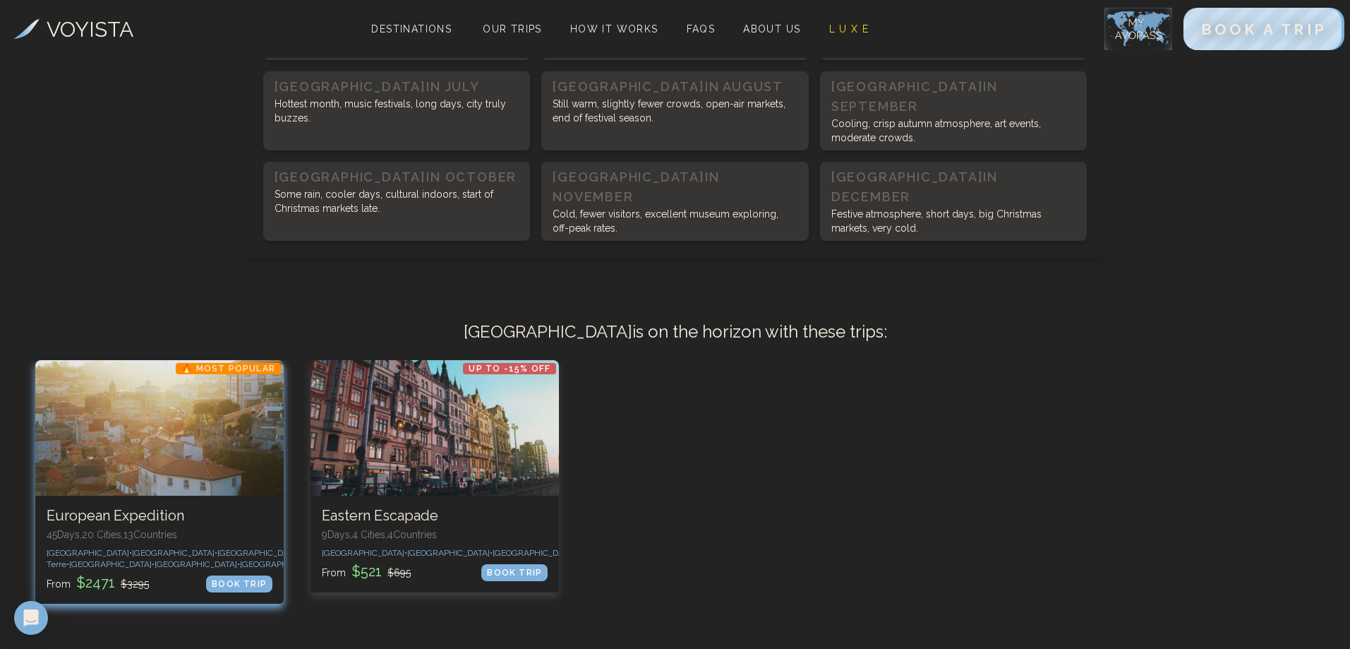
click at [157, 430] on div "1 / 2" at bounding box center [159, 428] width 248 height 136
click at [262, 575] on div "BOOK TRIP" at bounding box center [239, 583] width 66 height 17
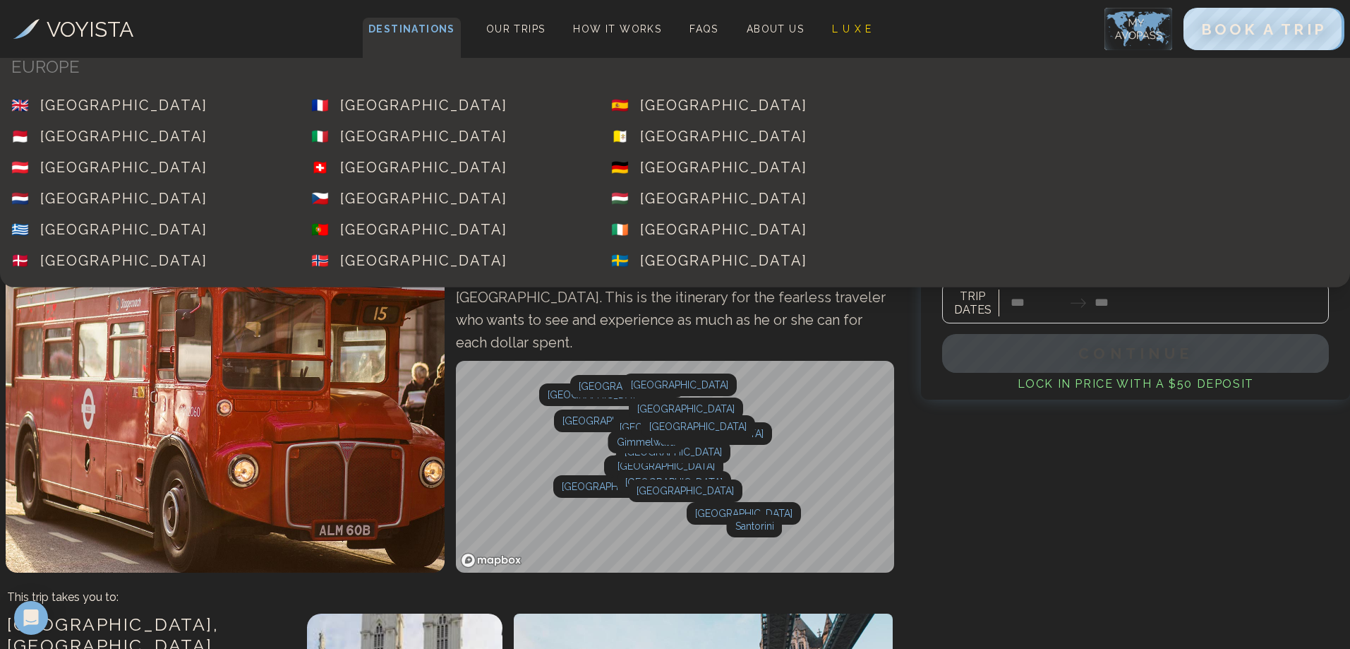
click at [422, 30] on span "Destinations" at bounding box center [412, 39] width 98 height 42
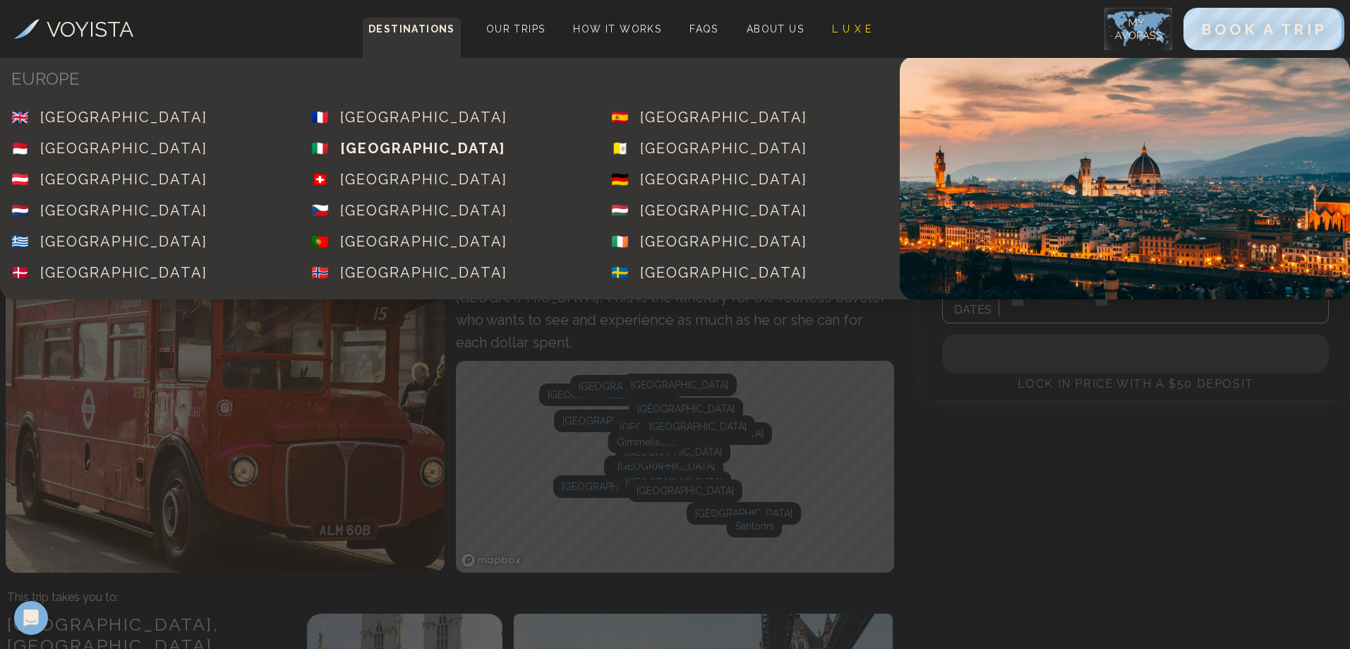
click at [366, 150] on div "[GEOGRAPHIC_DATA]" at bounding box center [422, 148] width 165 height 20
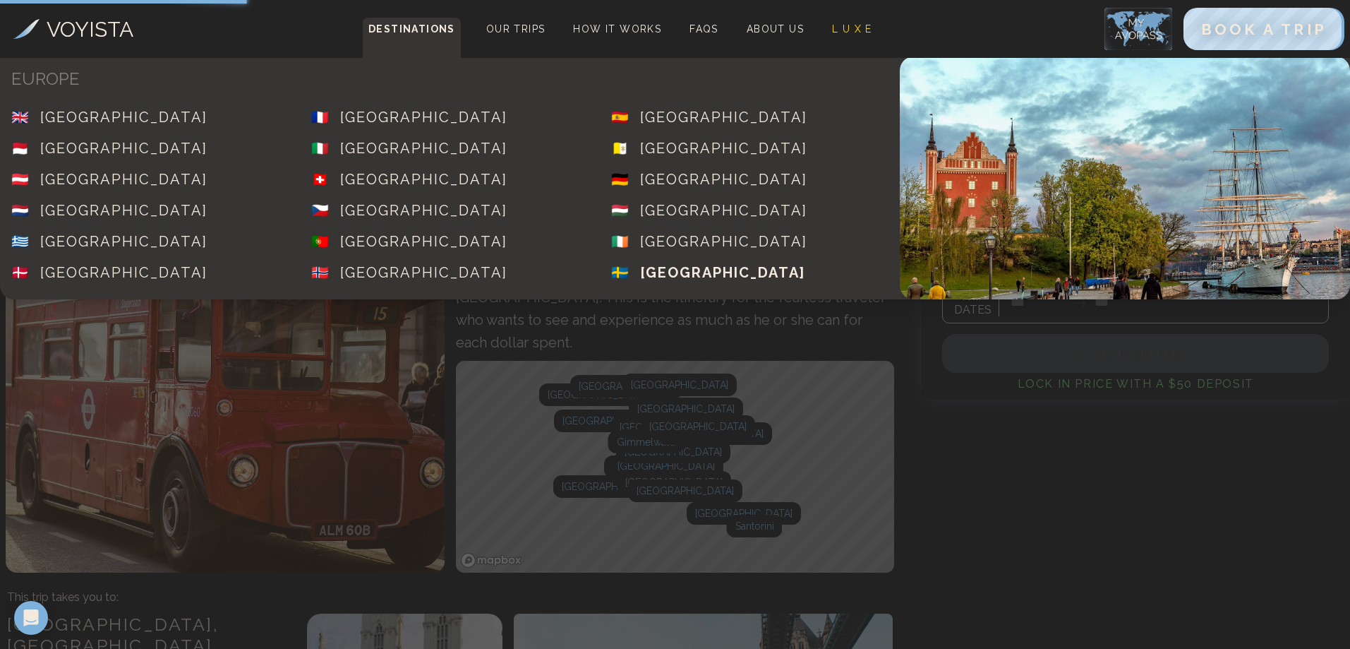
click at [675, 273] on div "[GEOGRAPHIC_DATA]" at bounding box center [722, 273] width 165 height 20
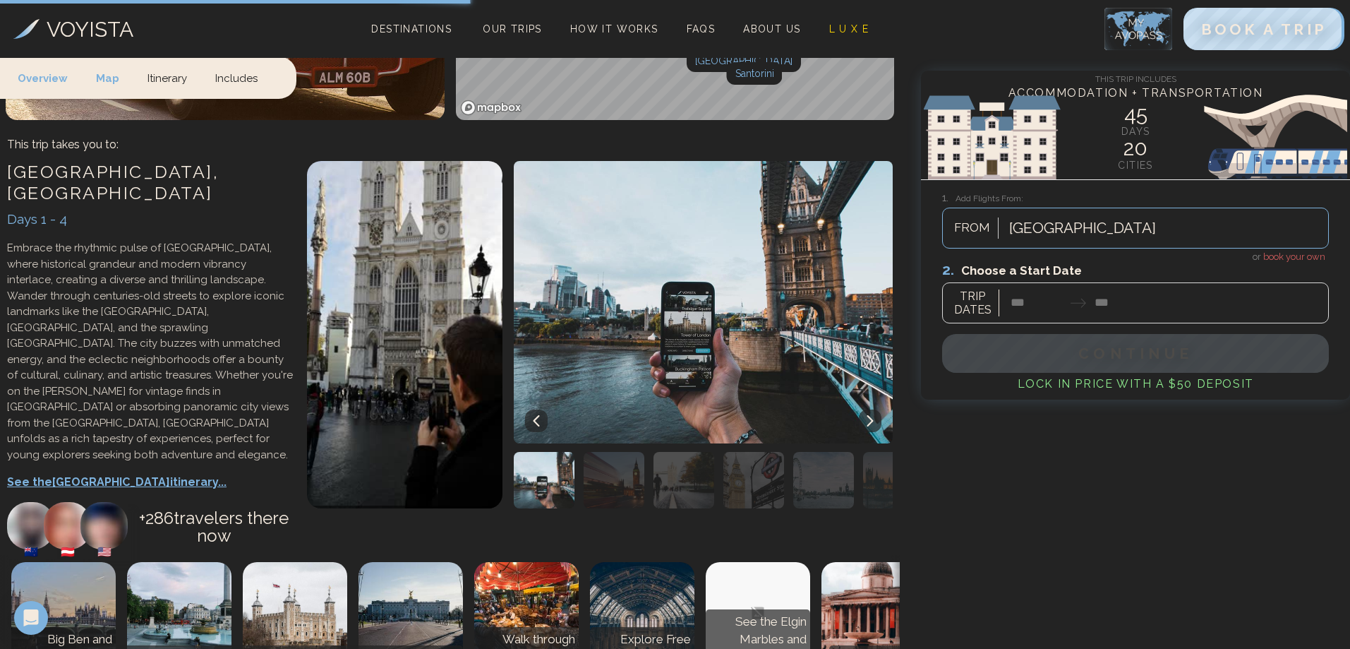
scroll to position [352, 0]
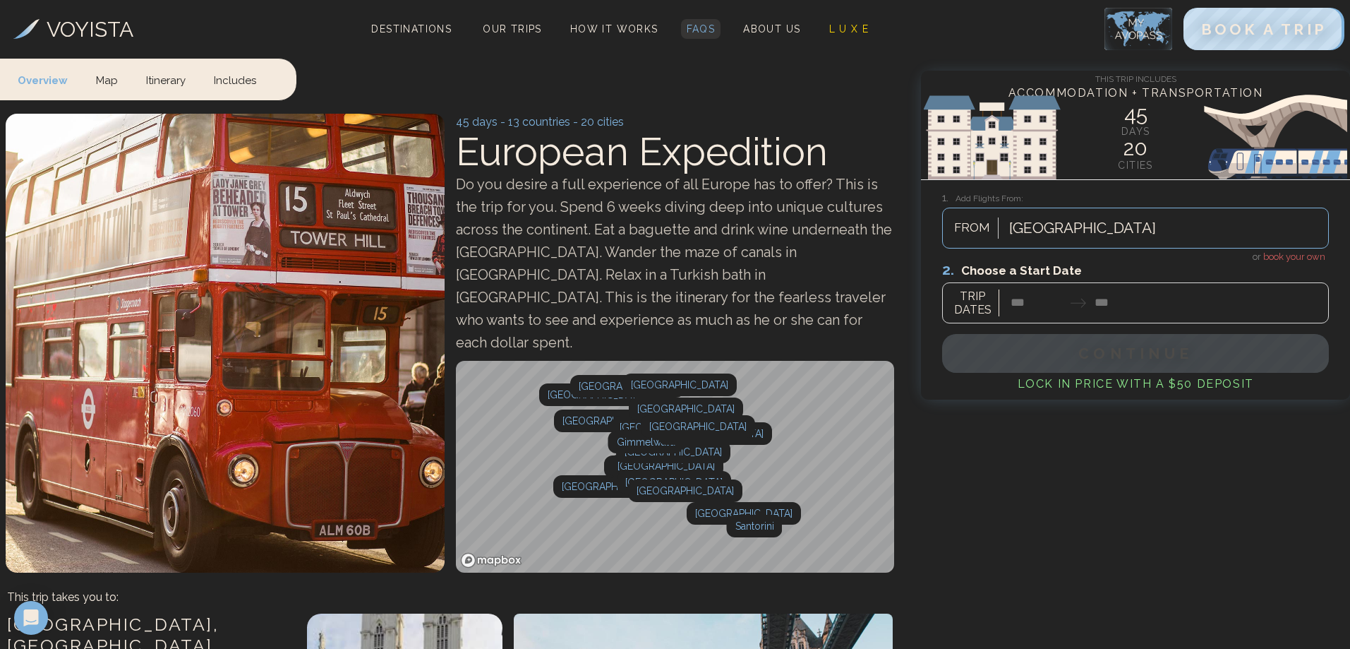
click at [694, 25] on span "FAQs" at bounding box center [701, 28] width 29 height 11
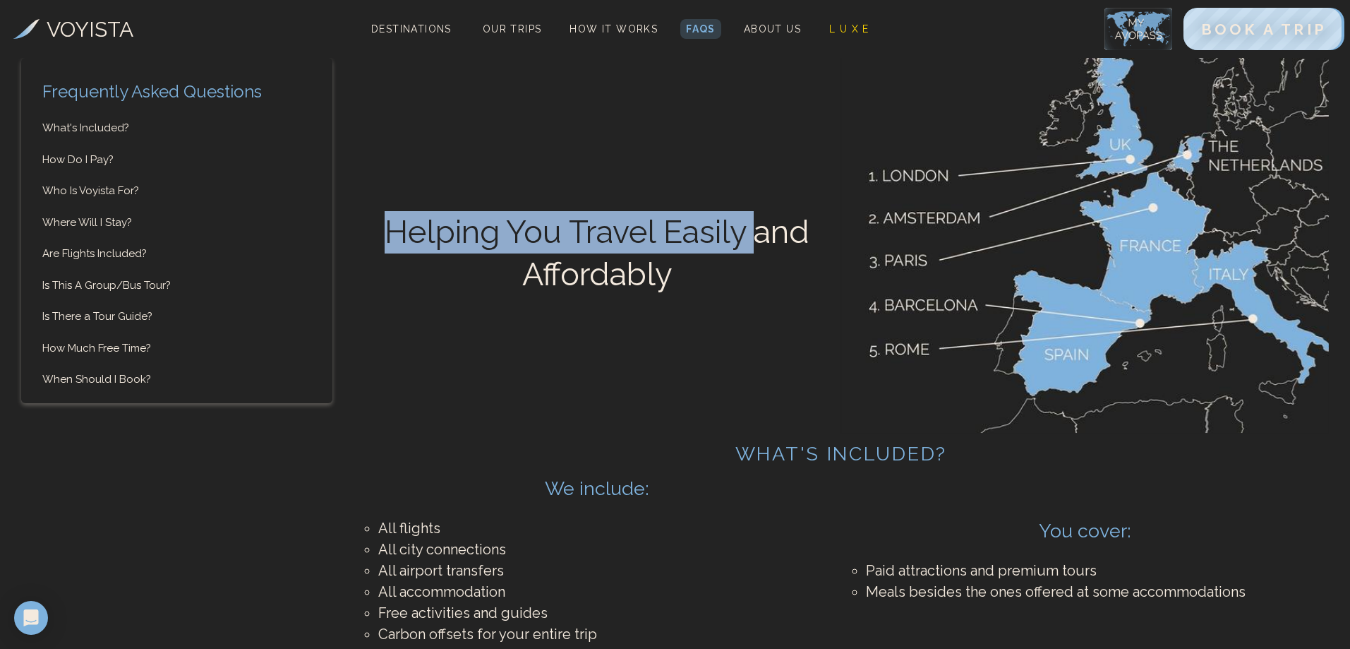
drag, startPoint x: 740, startPoint y: 251, endPoint x: 392, endPoint y: 247, distance: 347.2
click at [392, 247] on h1 "Helping You Travel Easily and Affordably" at bounding box center [598, 253] width 488 height 106
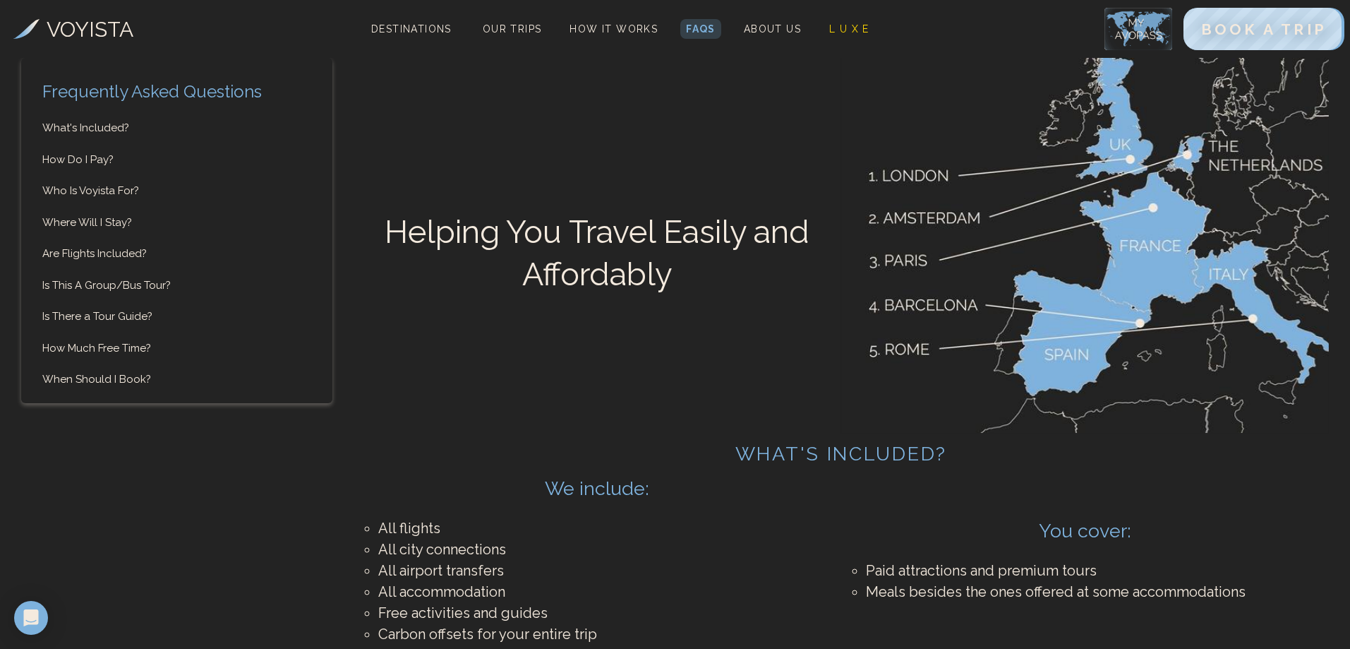
drag, startPoint x: 573, startPoint y: 235, endPoint x: 558, endPoint y: 278, distance: 45.5
click at [558, 278] on h1 "Helping You Travel Easily and Affordably" at bounding box center [598, 253] width 488 height 106
drag, startPoint x: 662, startPoint y: 278, endPoint x: 467, endPoint y: 270, distance: 195.0
click at [467, 270] on h1 "Helping You Travel Easily and Affordably" at bounding box center [598, 253] width 488 height 106
click at [606, 277] on h1 "Helping You Travel Easily and Affordably" at bounding box center [598, 253] width 488 height 106
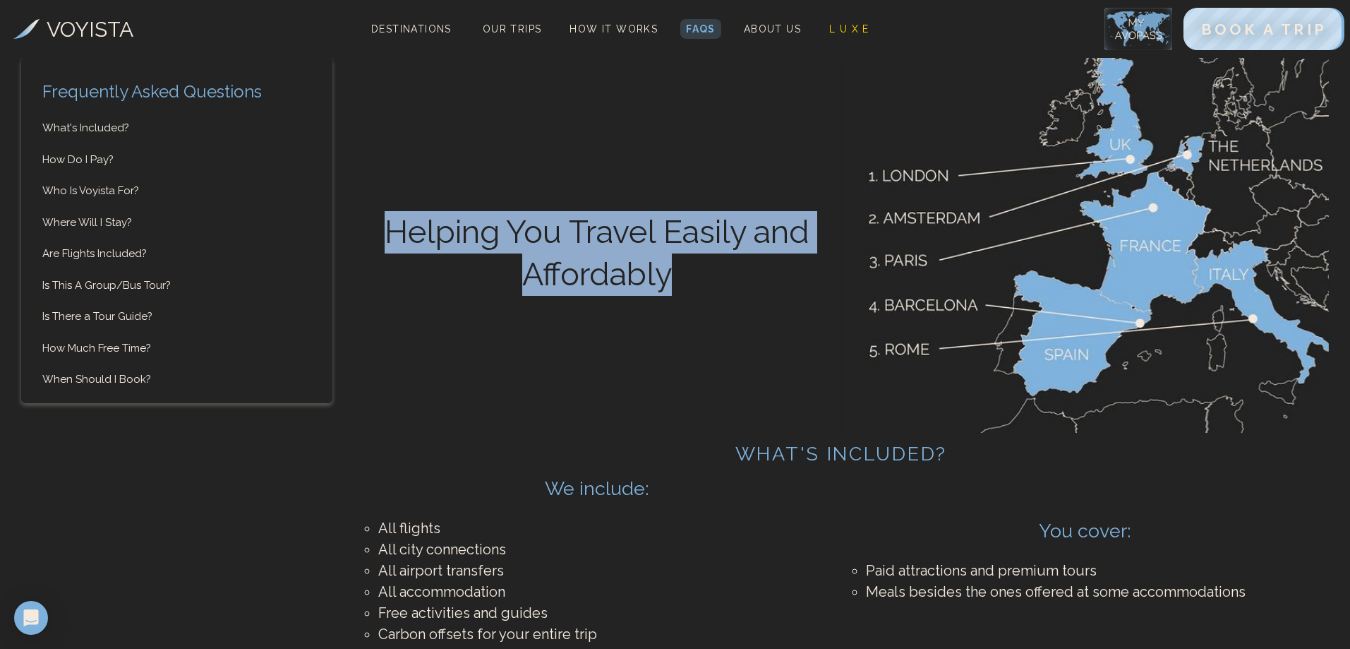
drag, startPoint x: 702, startPoint y: 275, endPoint x: 383, endPoint y: 229, distance: 323.0
click at [383, 229] on h1 "Helping You Travel Easily and Affordably" at bounding box center [598, 253] width 488 height 106
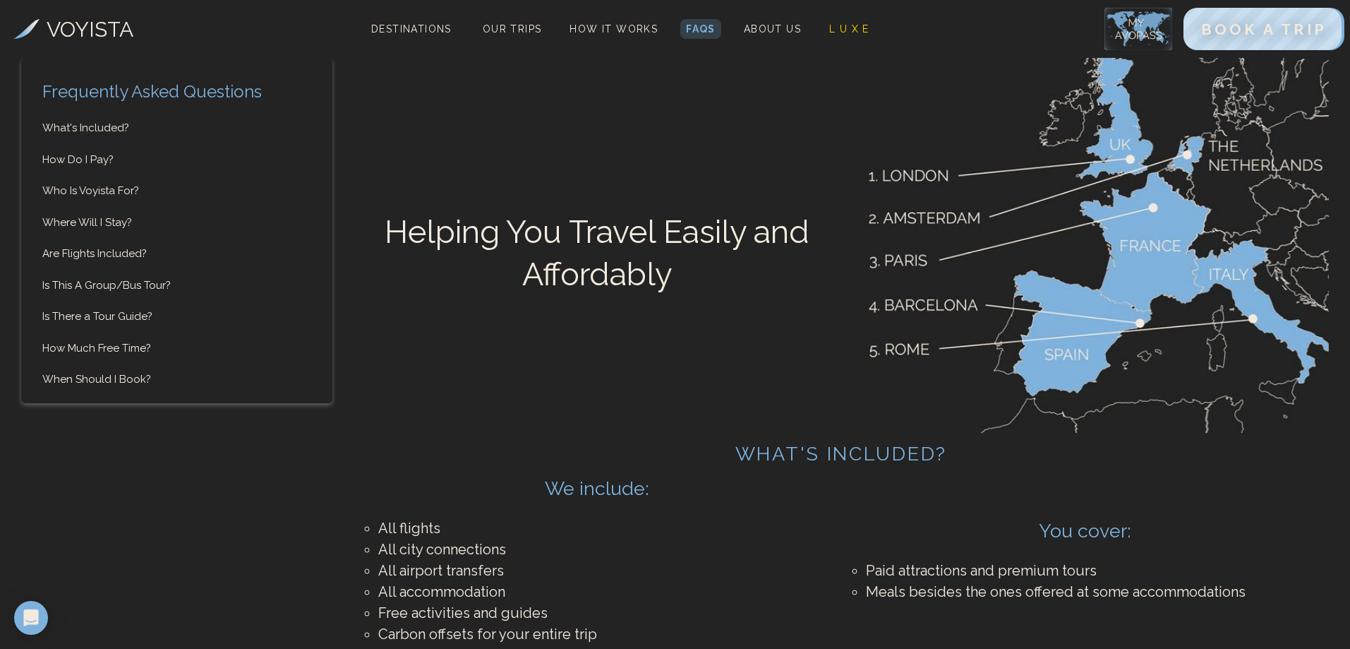
drag, startPoint x: 171, startPoint y: 35, endPoint x: -1, endPoint y: 35, distance: 172.2
copy link "VOYISTA"
